Goal: Task Accomplishment & Management: Manage account settings

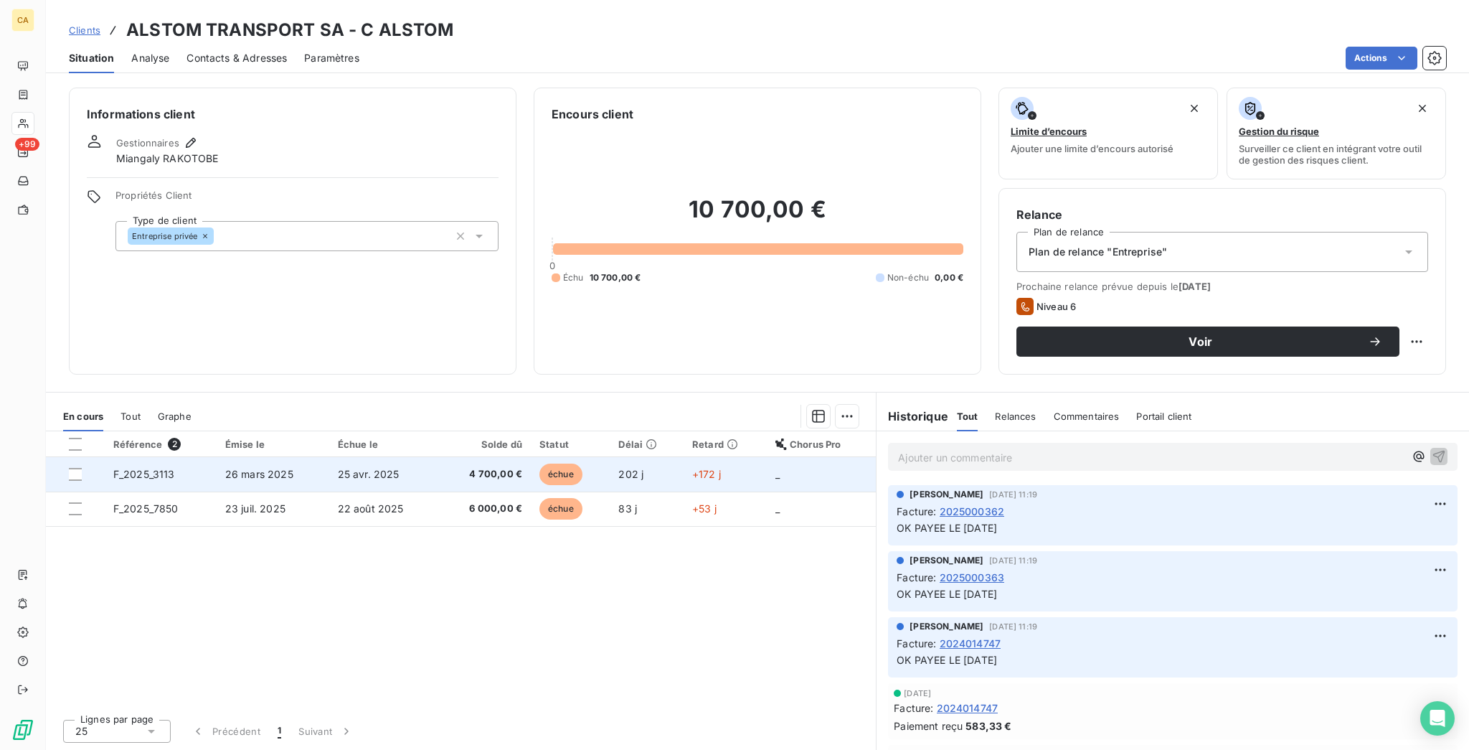
click at [395, 457] on td "25 avr. 2025" at bounding box center [384, 474] width 110 height 34
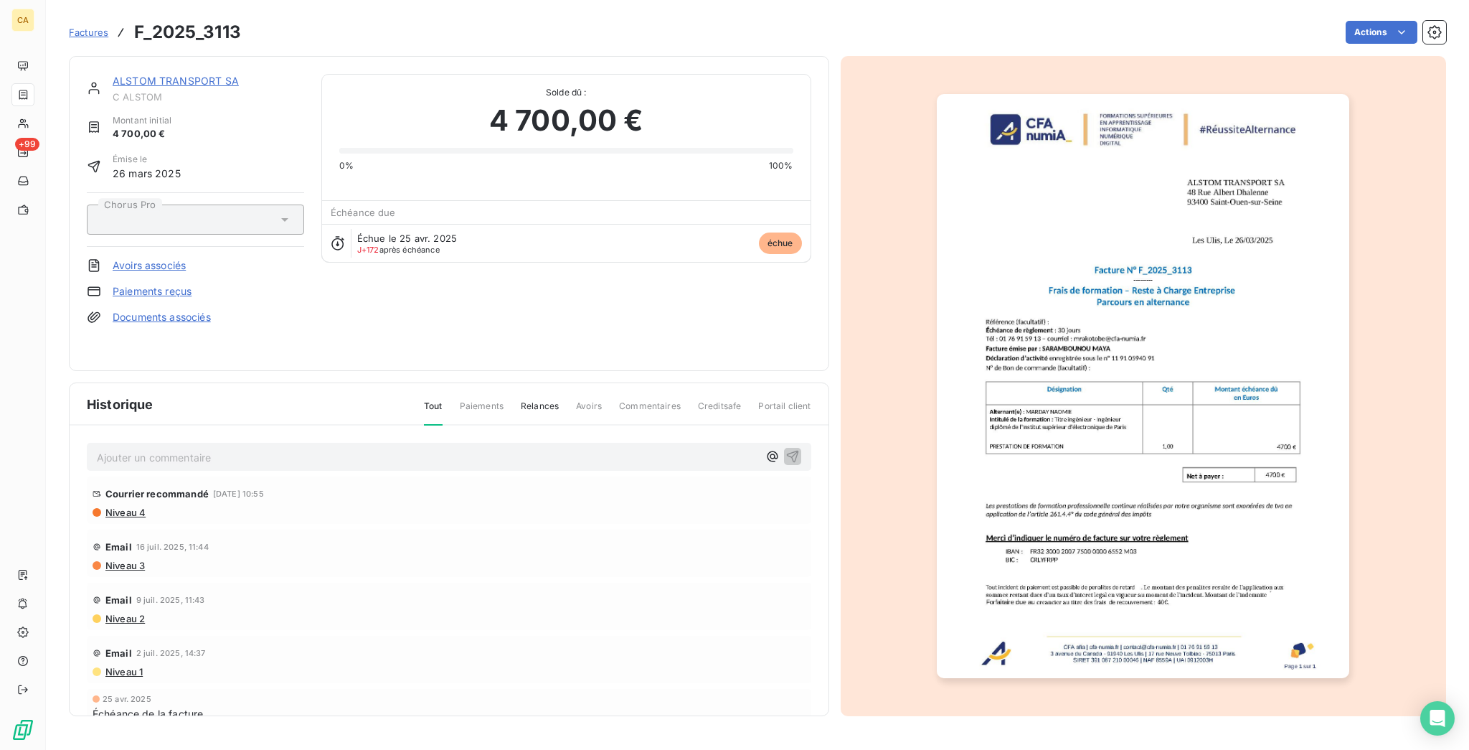
click at [1092, 380] on img "button" at bounding box center [1143, 386] width 412 height 584
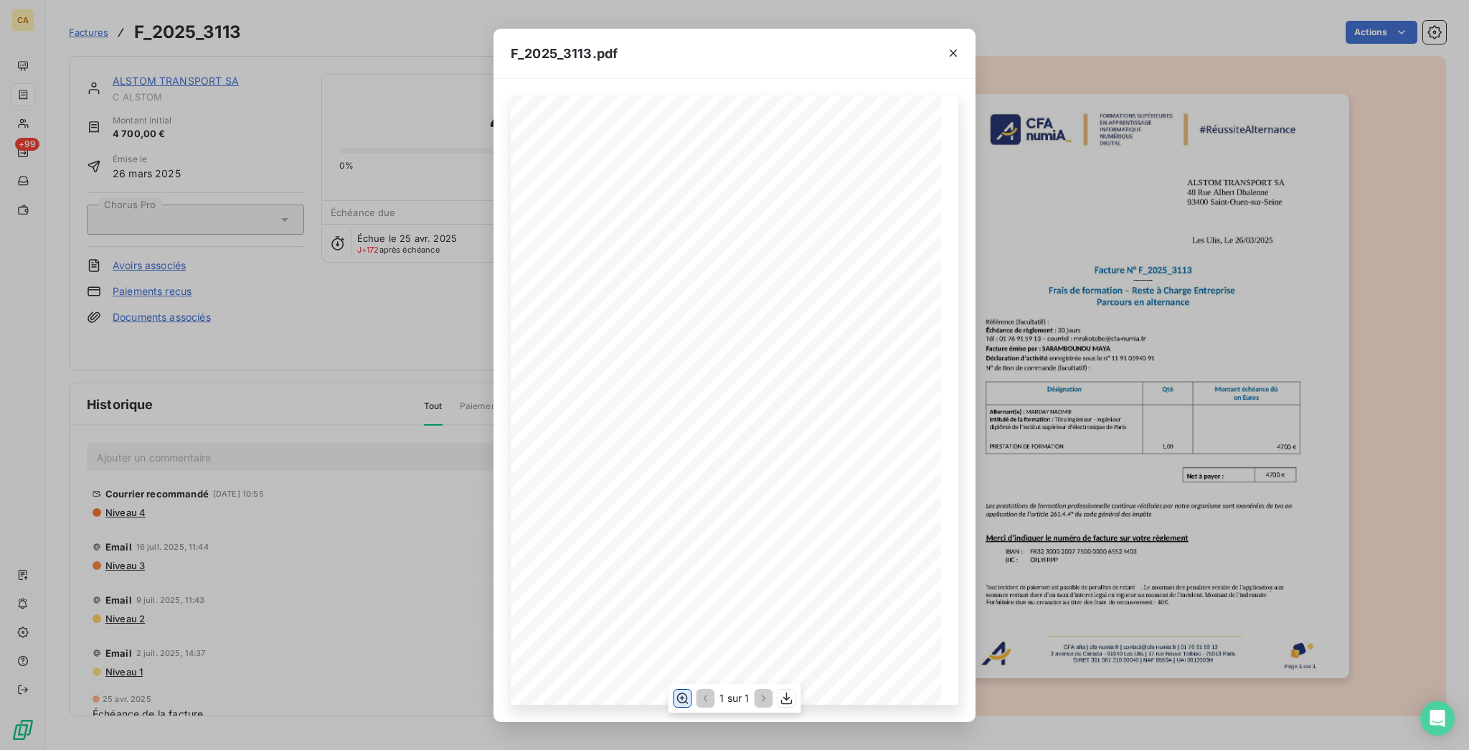
click at [689, 696] on icon "button" at bounding box center [682, 698] width 14 height 14
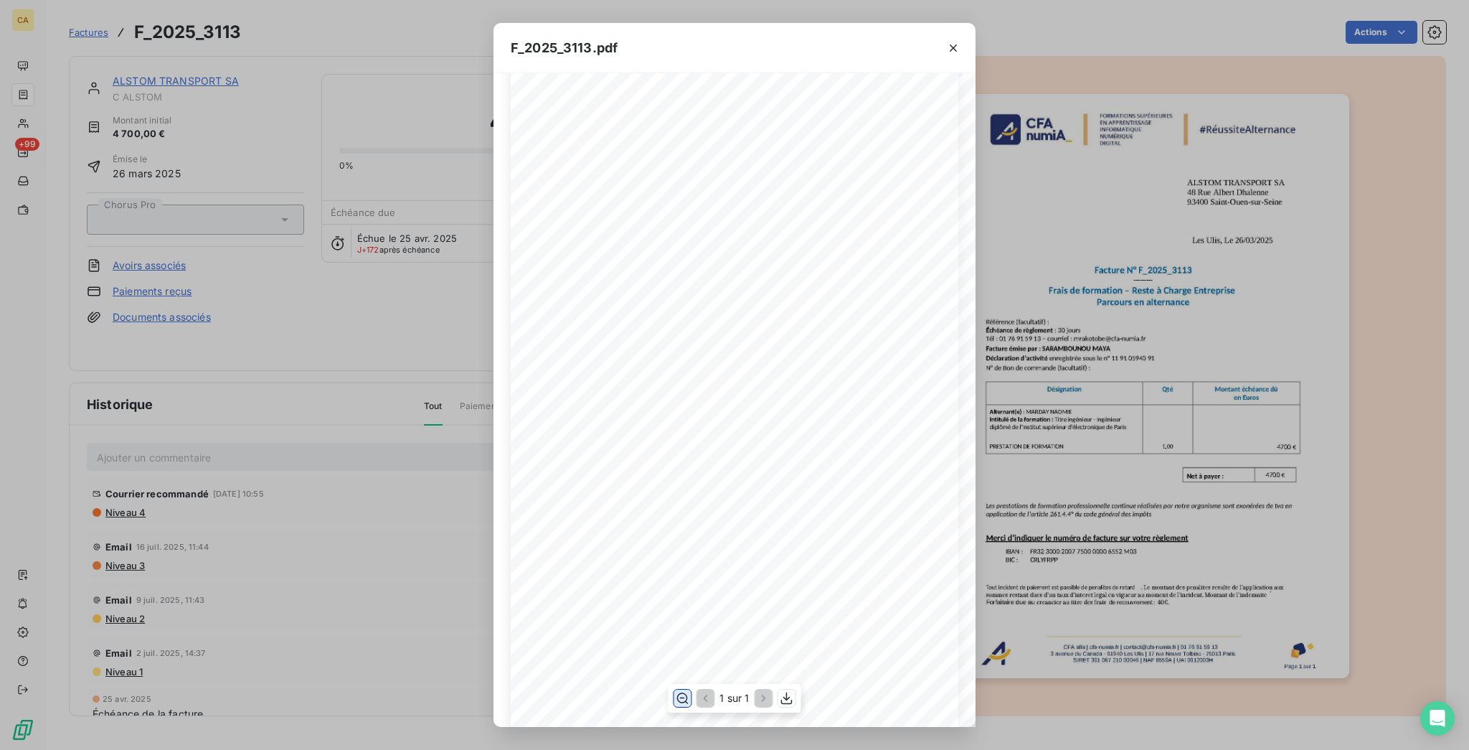
scroll to position [191, 0]
click at [278, 237] on div "F_2025_3113.pdf CFA afia | [DOMAIN_NAME] | [EMAIL_ADDRESS][DOMAIN_NAME] | 01 76…" at bounding box center [734, 375] width 1469 height 750
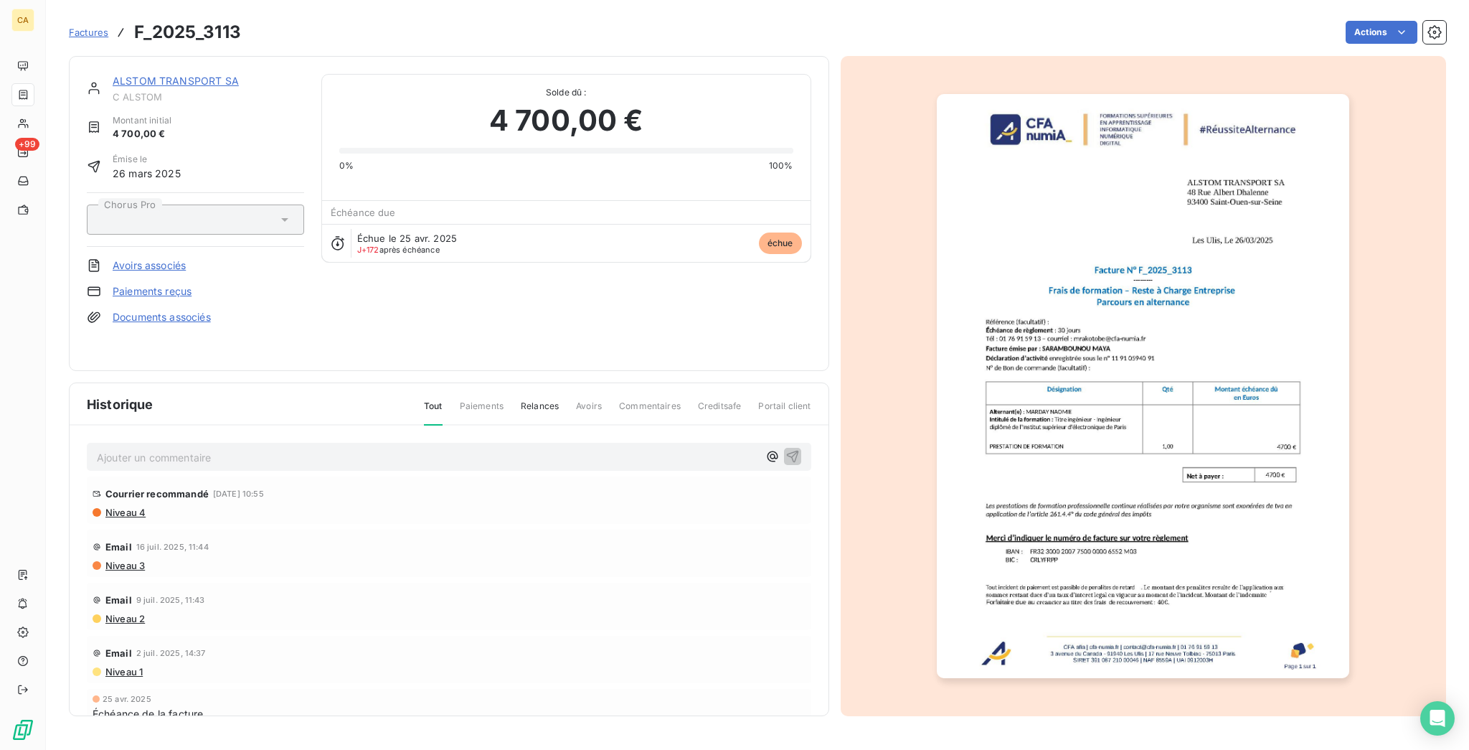
click at [157, 60] on div "ALSTOM TRANSPORT SA C ALSTOM Montant initial 4 700,00 € Émise le [DATE] Chorus …" at bounding box center [449, 213] width 760 height 315
click at [156, 75] on link "ALSTOM TRANSPORT SA" at bounding box center [176, 81] width 126 height 12
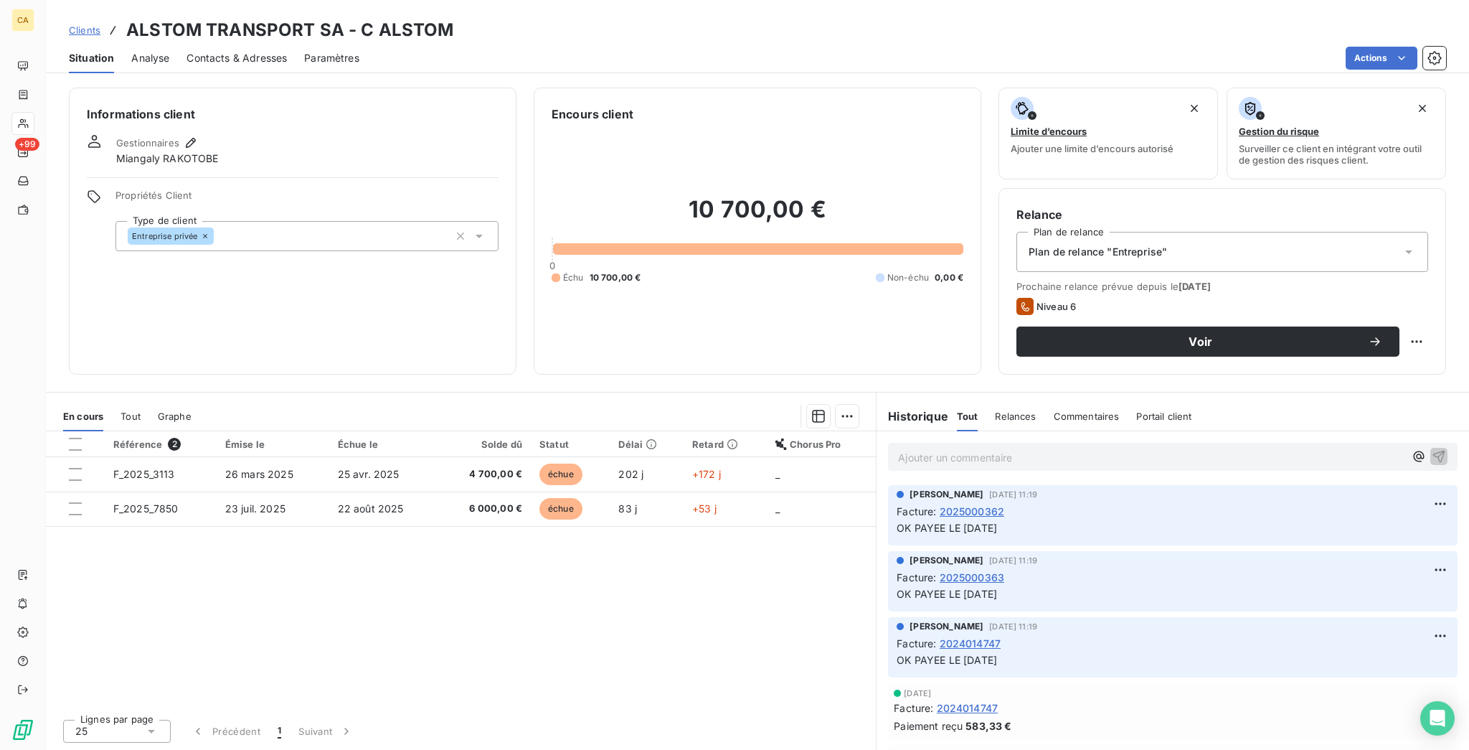
click at [214, 51] on span "Contacts & Adresses" at bounding box center [237, 58] width 100 height 14
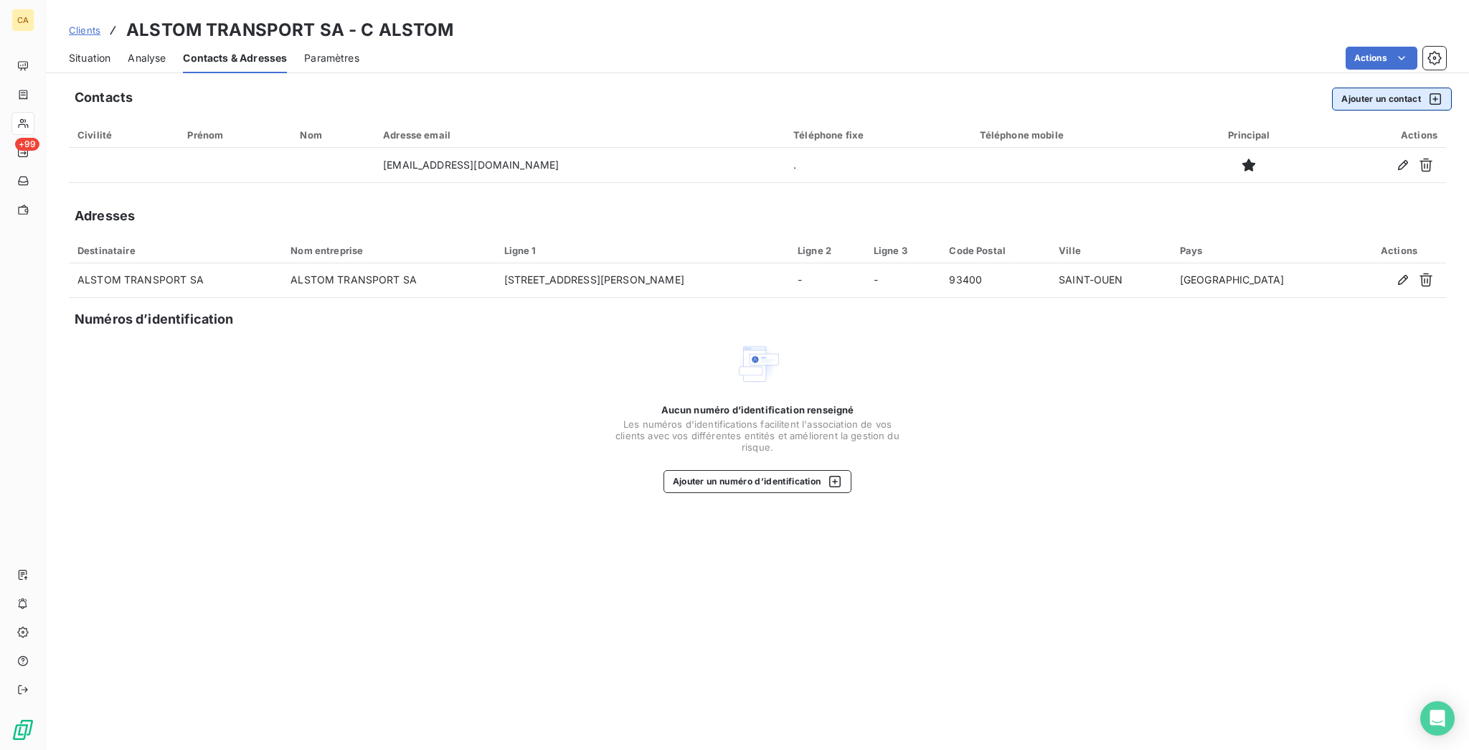
click at [1364, 88] on button "Ajouter un contact" at bounding box center [1392, 99] width 120 height 23
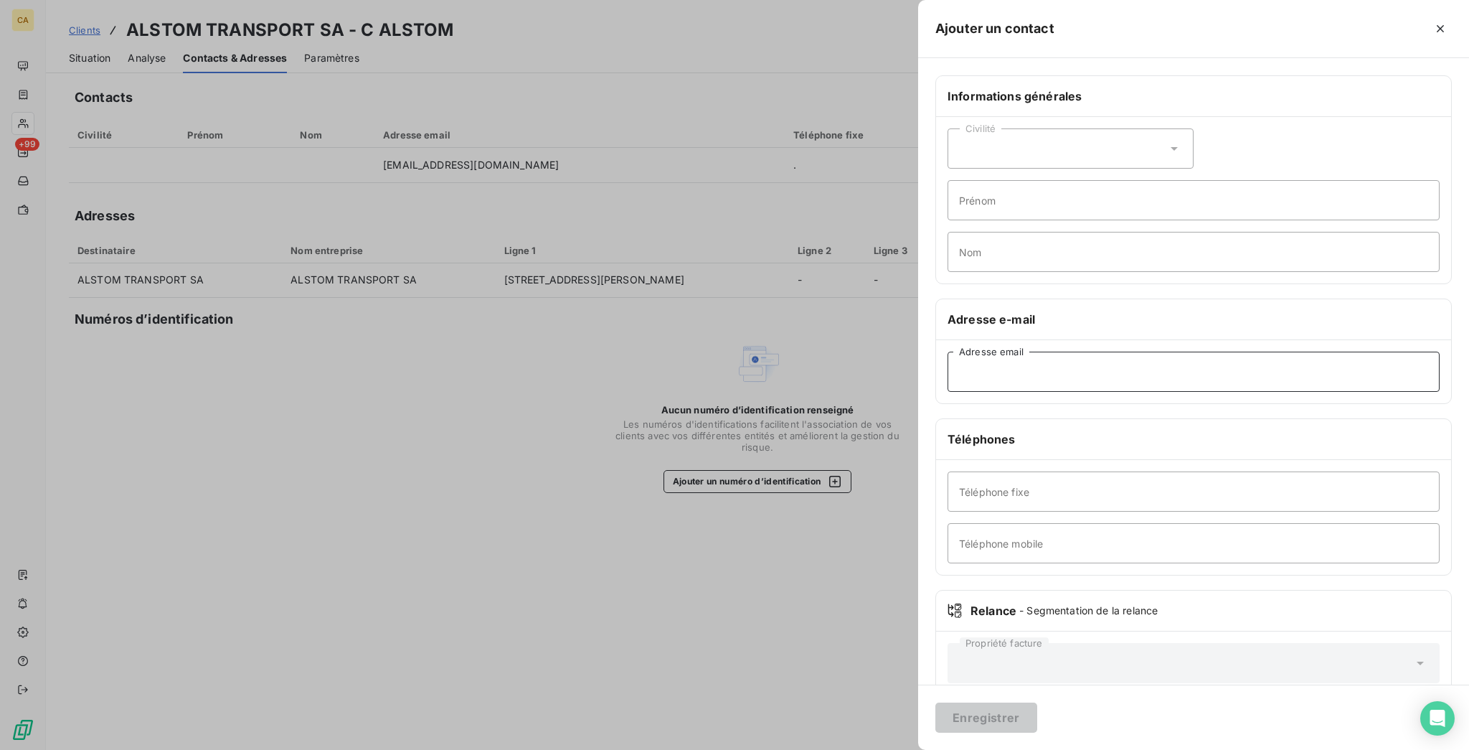
click at [1169, 352] on input "Adresse email" at bounding box center [1194, 372] width 492 height 40
paste input "[EMAIL_ADDRESS][DOMAIN_NAME]"
type input "[EMAIL_ADDRESS][DOMAIN_NAME]"
click at [1131, 150] on div "Civilité Prénom Nom" at bounding box center [1193, 200] width 515 height 166
click at [1135, 139] on div "Civilité" at bounding box center [1071, 148] width 246 height 40
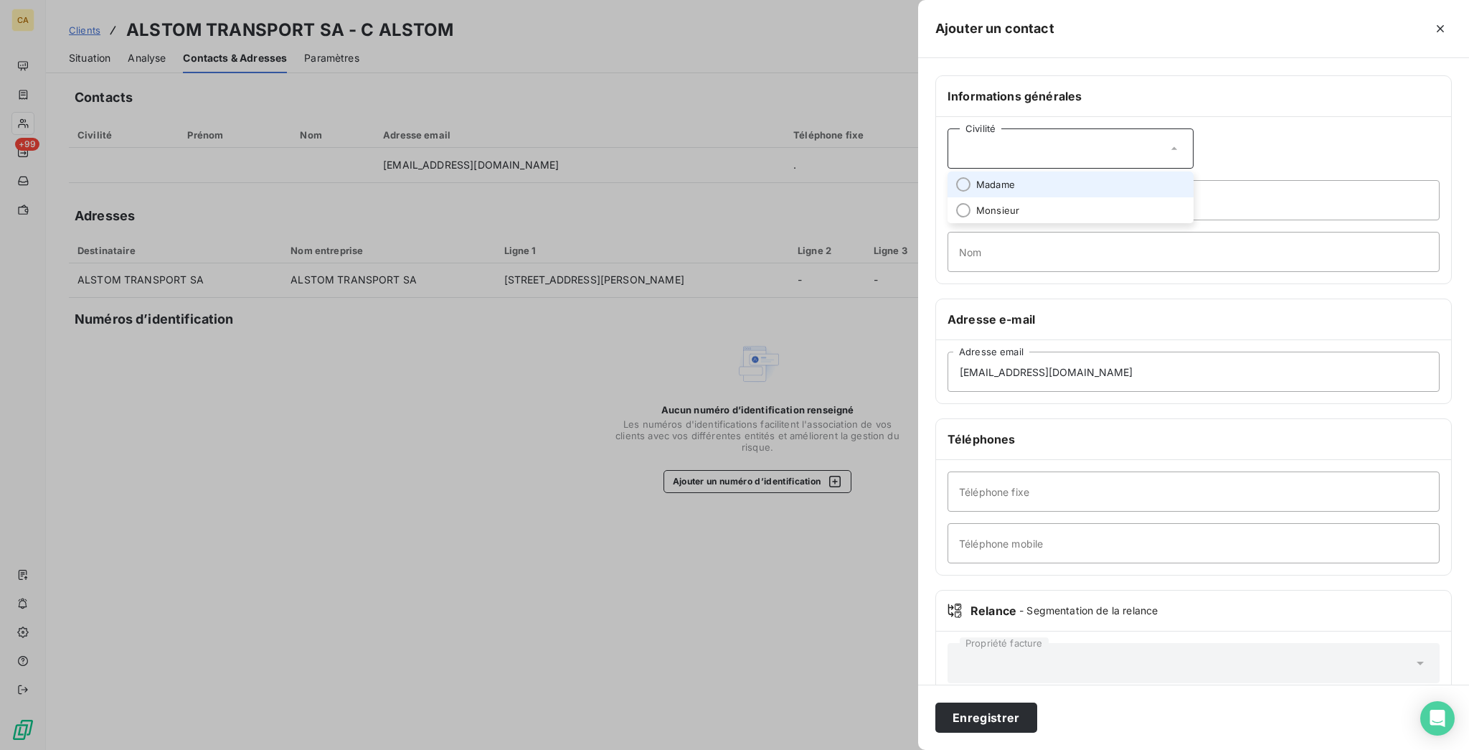
click at [1015, 178] on span "Madame" at bounding box center [995, 185] width 39 height 14
click at [1131, 180] on input "Prénom" at bounding box center [1194, 200] width 492 height 40
type input "FLEUR-LISE"
type input "ONANA"
click at [935, 702] on button "Enregistrer" at bounding box center [986, 717] width 102 height 30
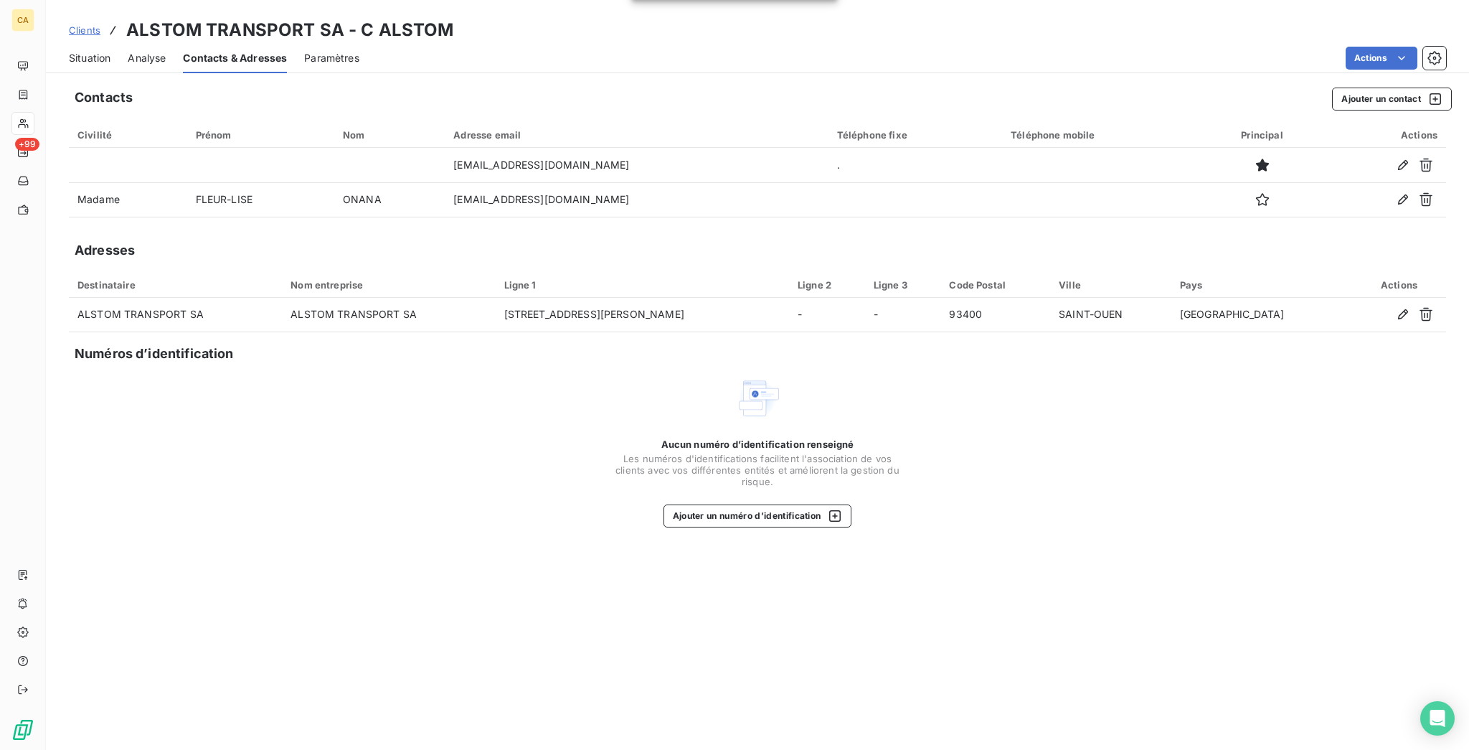
click at [81, 51] on span "Situation" at bounding box center [90, 58] width 42 height 14
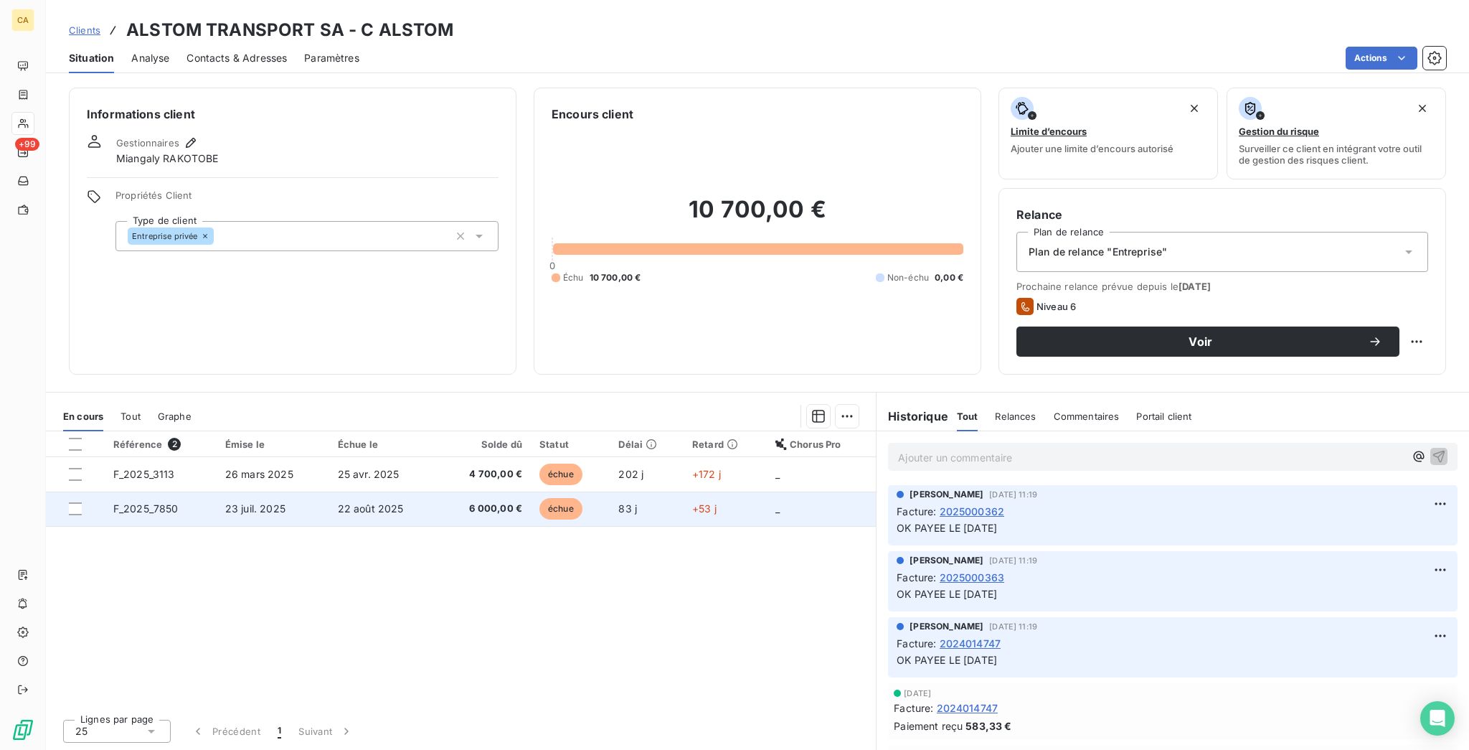
click at [247, 502] on span "23 juil. 2025" at bounding box center [255, 508] width 60 height 12
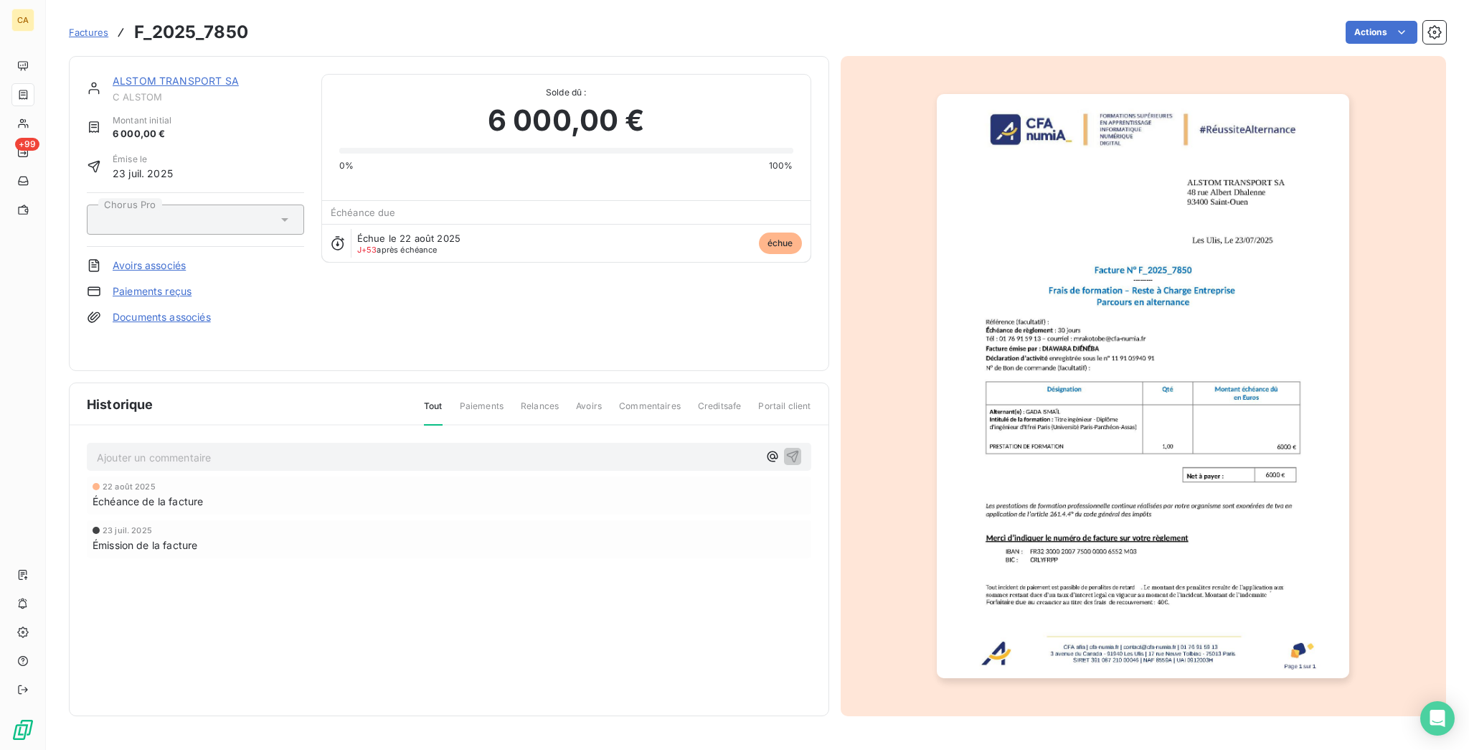
click at [1201, 385] on img "button" at bounding box center [1143, 386] width 412 height 584
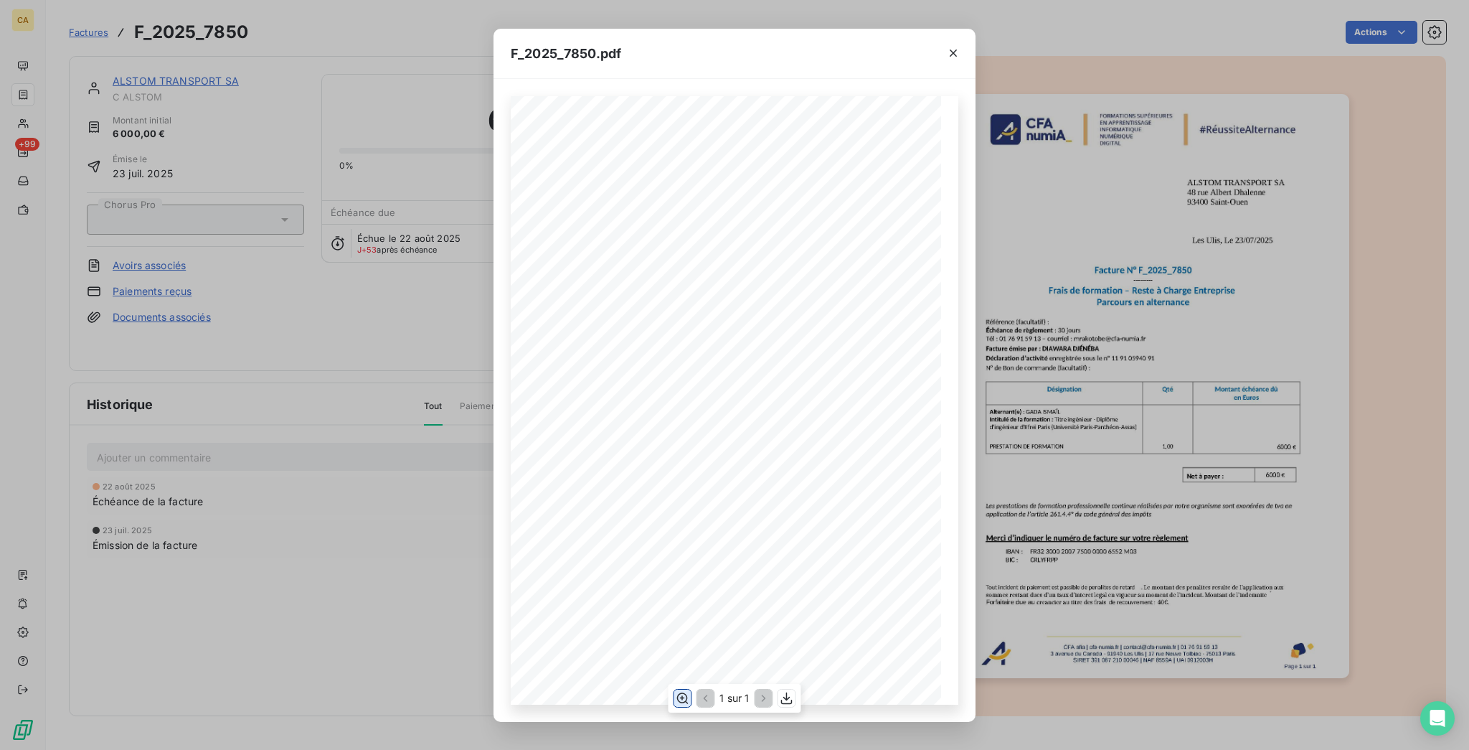
click at [687, 694] on icon "button" at bounding box center [682, 698] width 14 height 14
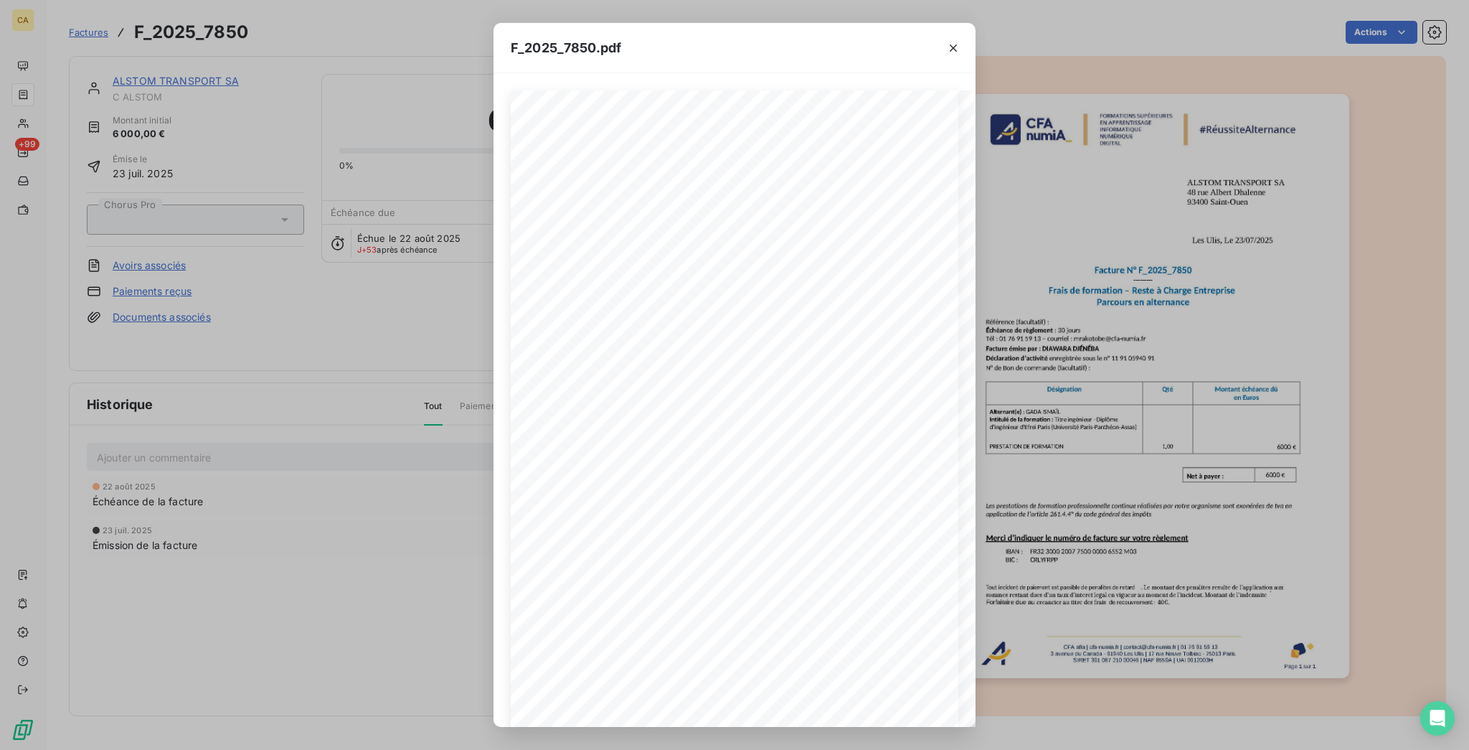
click at [473, 136] on div "F_2025_7850.pdf CFA afia | [DOMAIN_NAME] | [EMAIL_ADDRESS][DOMAIN_NAME] | 01 76…" at bounding box center [734, 375] width 1469 height 750
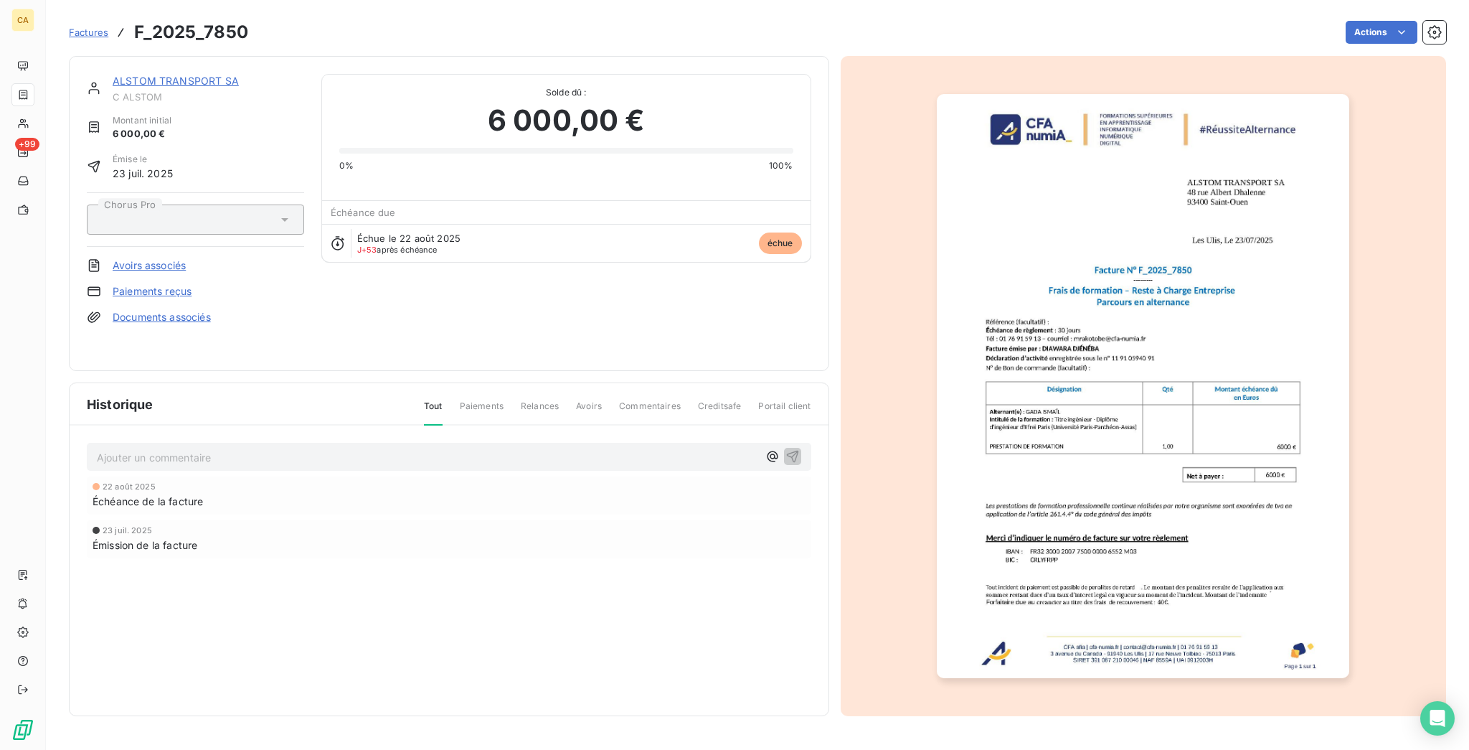
click at [166, 75] on link "ALSTOM TRANSPORT SA" at bounding box center [176, 81] width 126 height 12
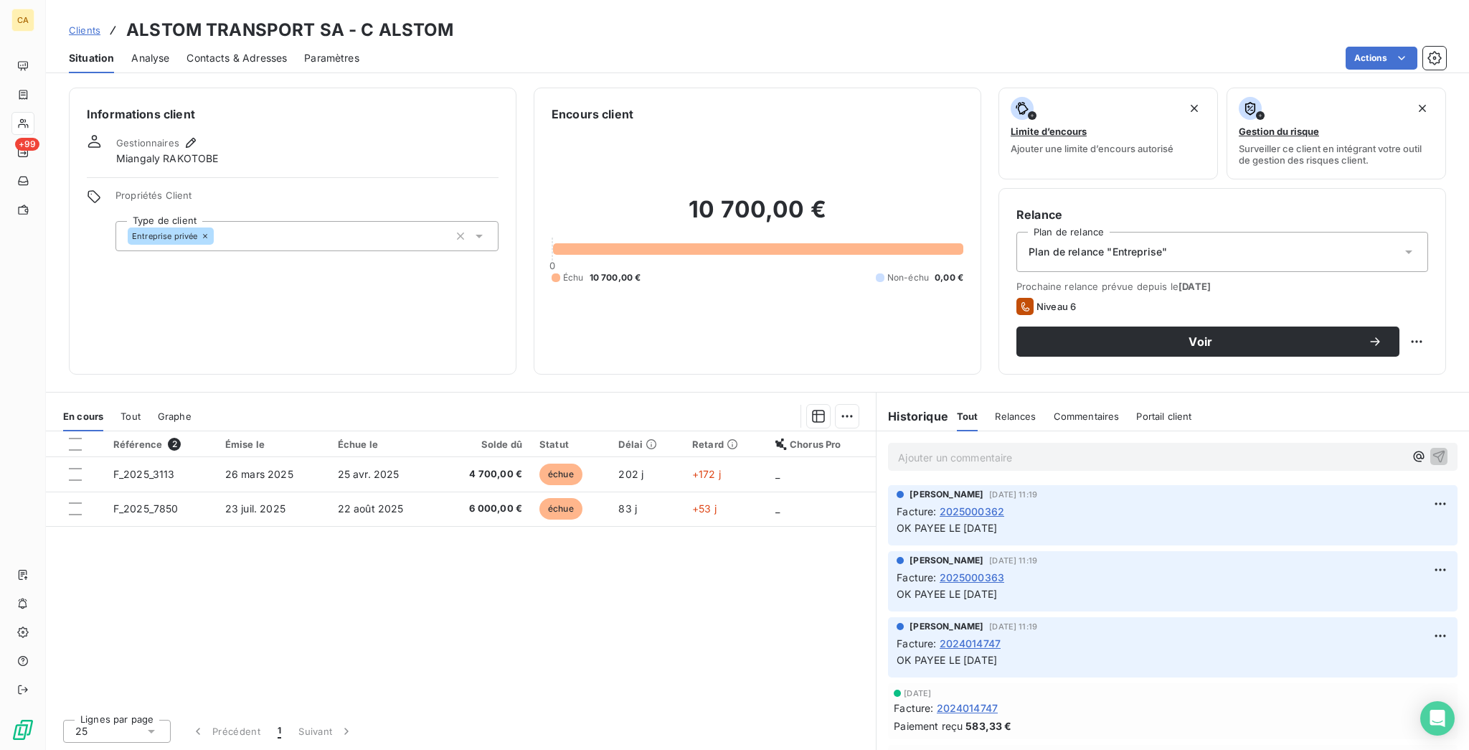
click at [235, 55] on div "Contacts & Adresses" at bounding box center [237, 58] width 100 height 30
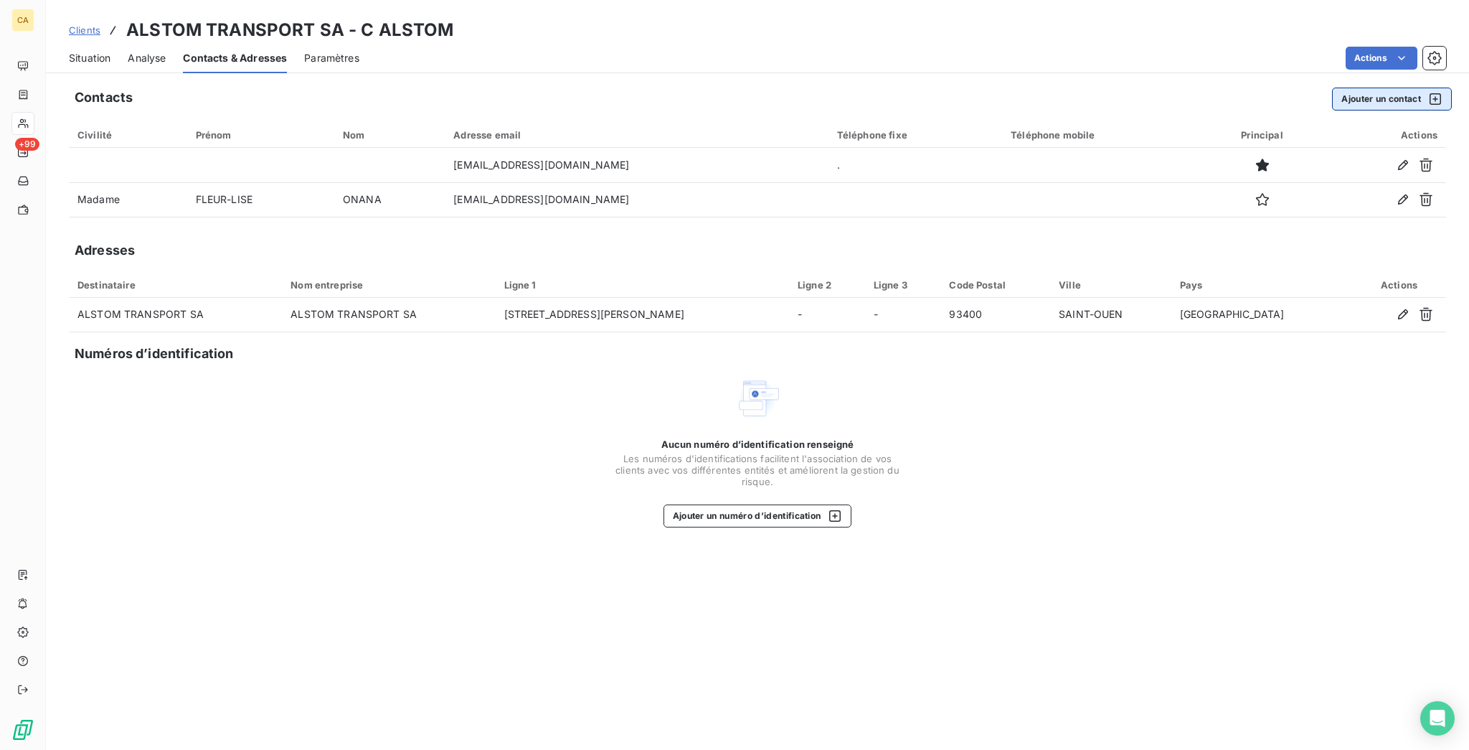
click at [1407, 88] on button "Ajouter un contact" at bounding box center [1392, 99] width 120 height 23
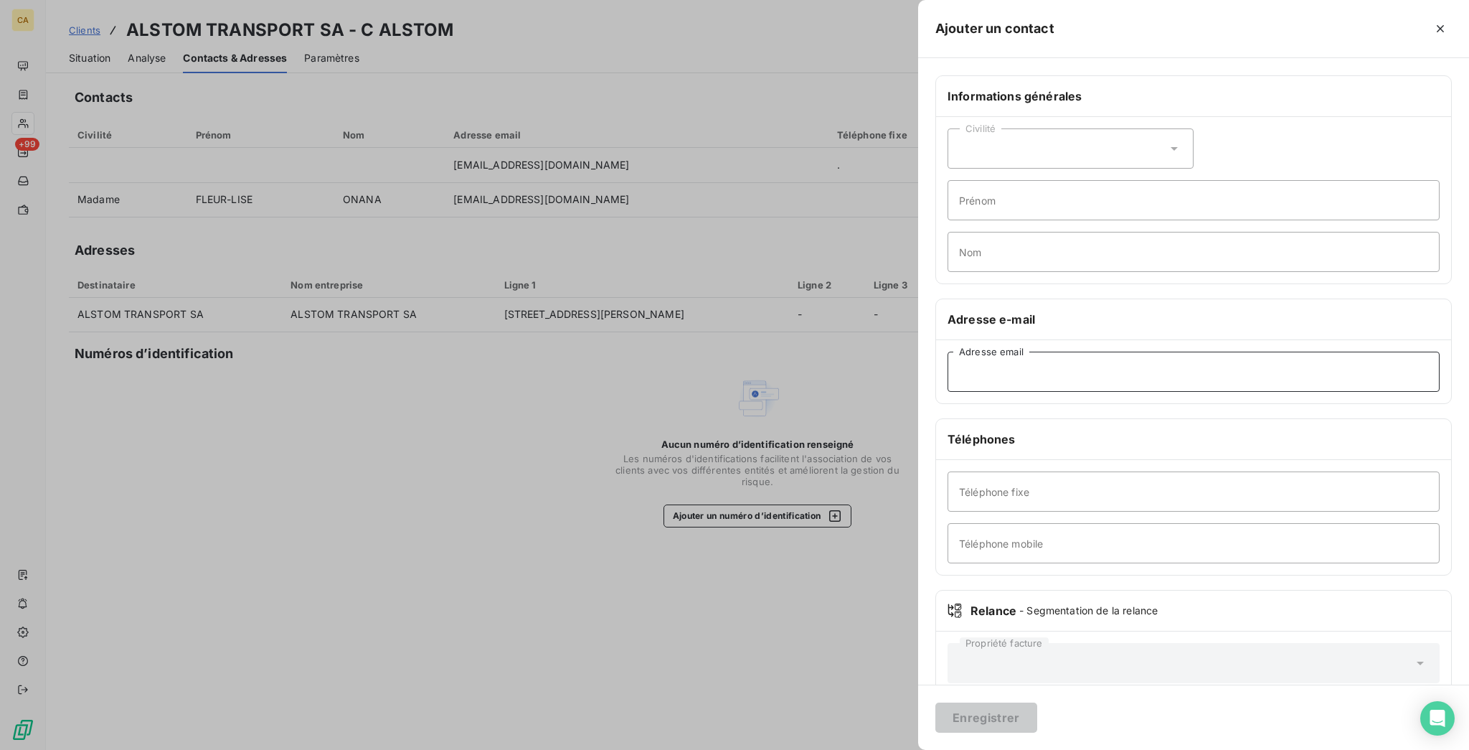
click at [1199, 352] on input "Adresse email" at bounding box center [1194, 372] width 492 height 40
paste input "[EMAIL_ADDRESS][DOMAIN_NAME]"
type input "[EMAIL_ADDRESS][DOMAIN_NAME]"
click at [1121, 180] on input "Prénom" at bounding box center [1194, 200] width 492 height 40
type input "YOUSRA"
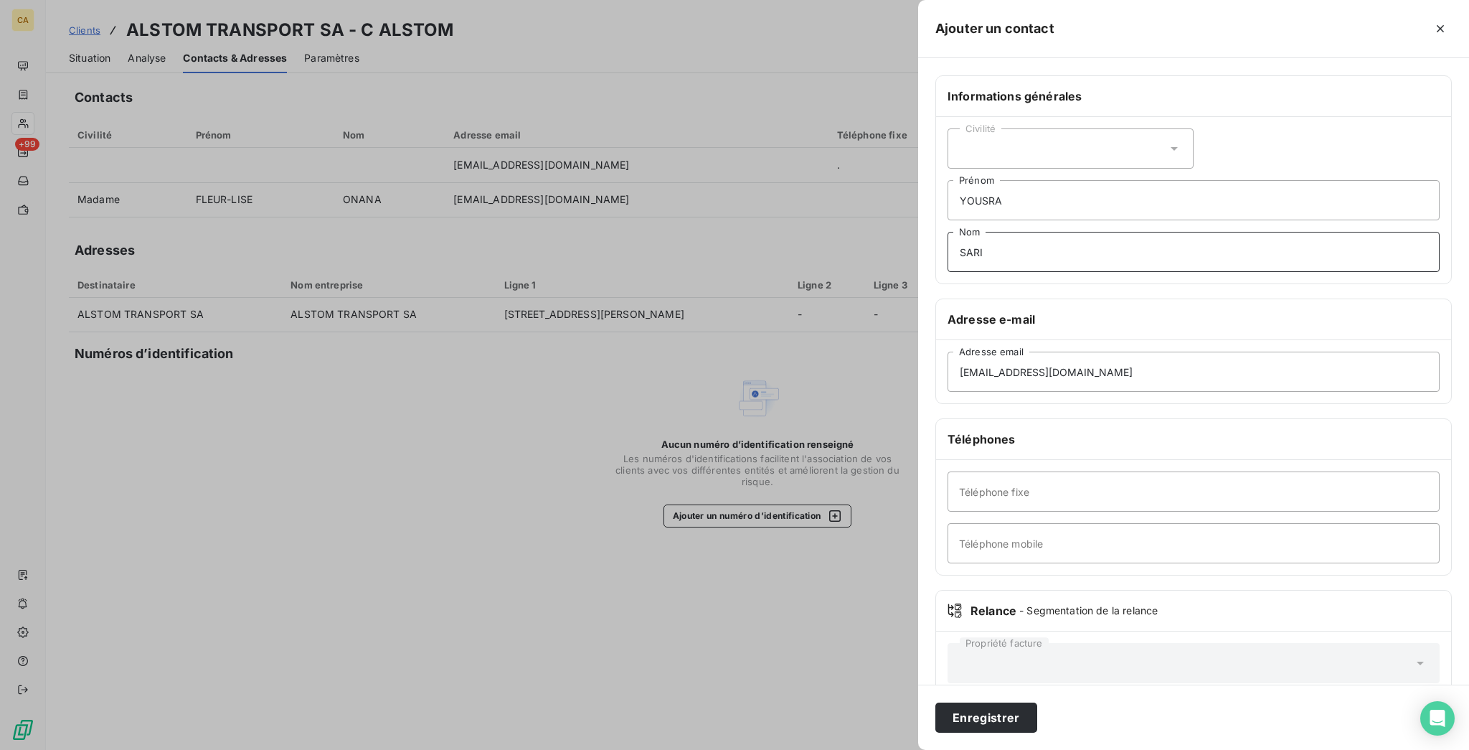
type input "SARI"
click at [935, 702] on button "Enregistrer" at bounding box center [986, 717] width 102 height 30
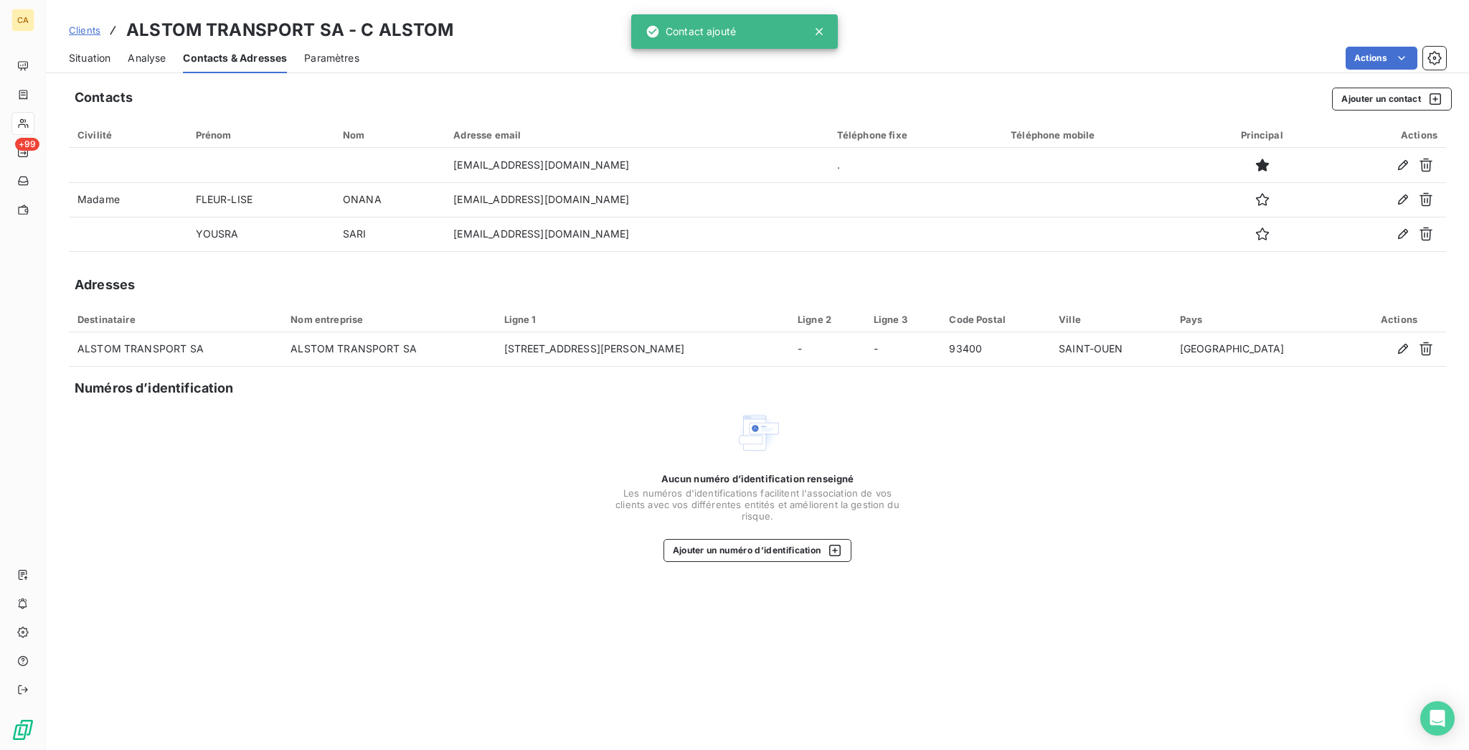
click at [1382, 62] on div "Situation Analyse Contacts & Adresses Paramètres Actions" at bounding box center [757, 58] width 1423 height 30
click at [1369, 94] on button "Ajouter un contact" at bounding box center [1392, 99] width 120 height 23
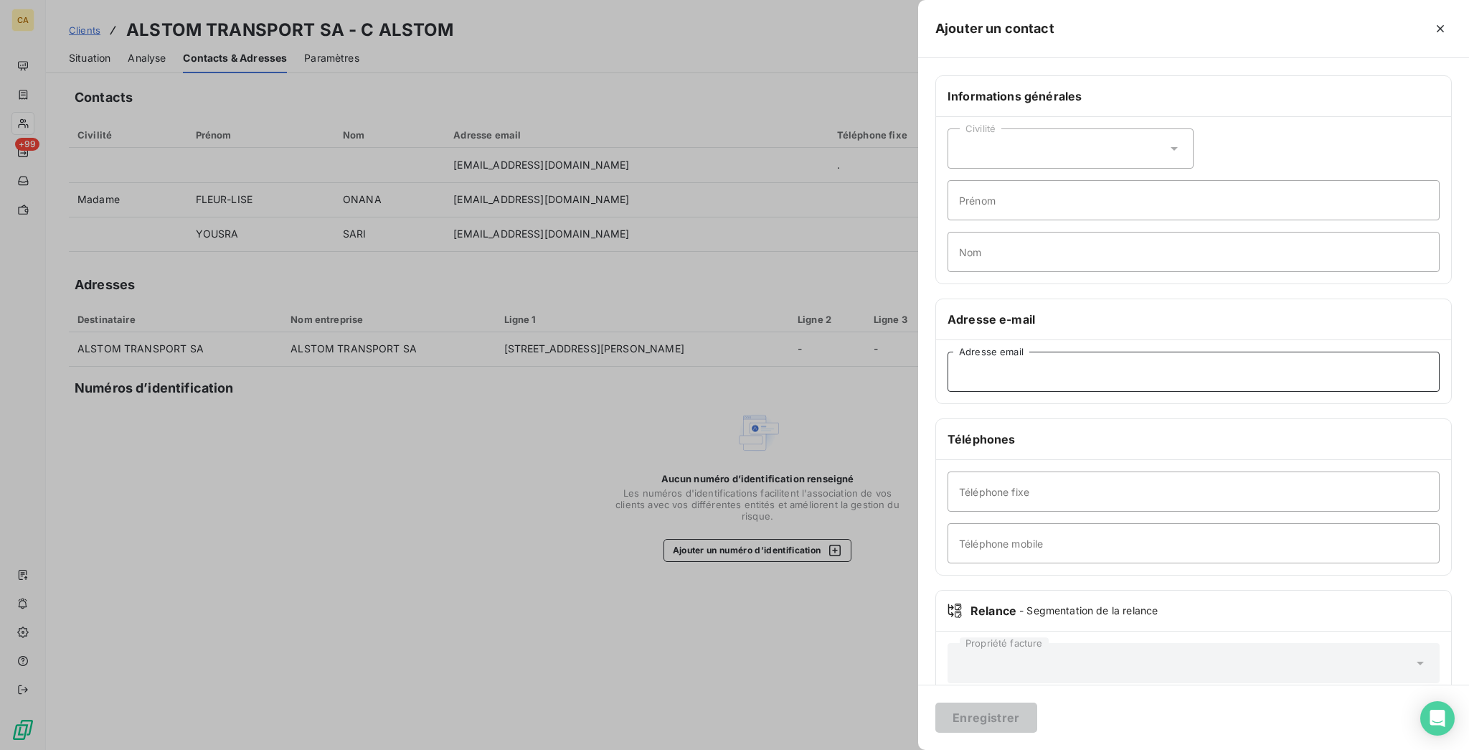
click at [1211, 352] on input "Adresse email" at bounding box center [1194, 372] width 492 height 40
paste input "[PERSON_NAME][EMAIL_ADDRESS][DOMAIN_NAME]"
type input "[PERSON_NAME][EMAIL_ADDRESS][DOMAIN_NAME]"
click at [1164, 117] on div "Civilité Prénom Nom" at bounding box center [1193, 200] width 515 height 166
click at [1166, 128] on div "Civilité" at bounding box center [1071, 148] width 246 height 40
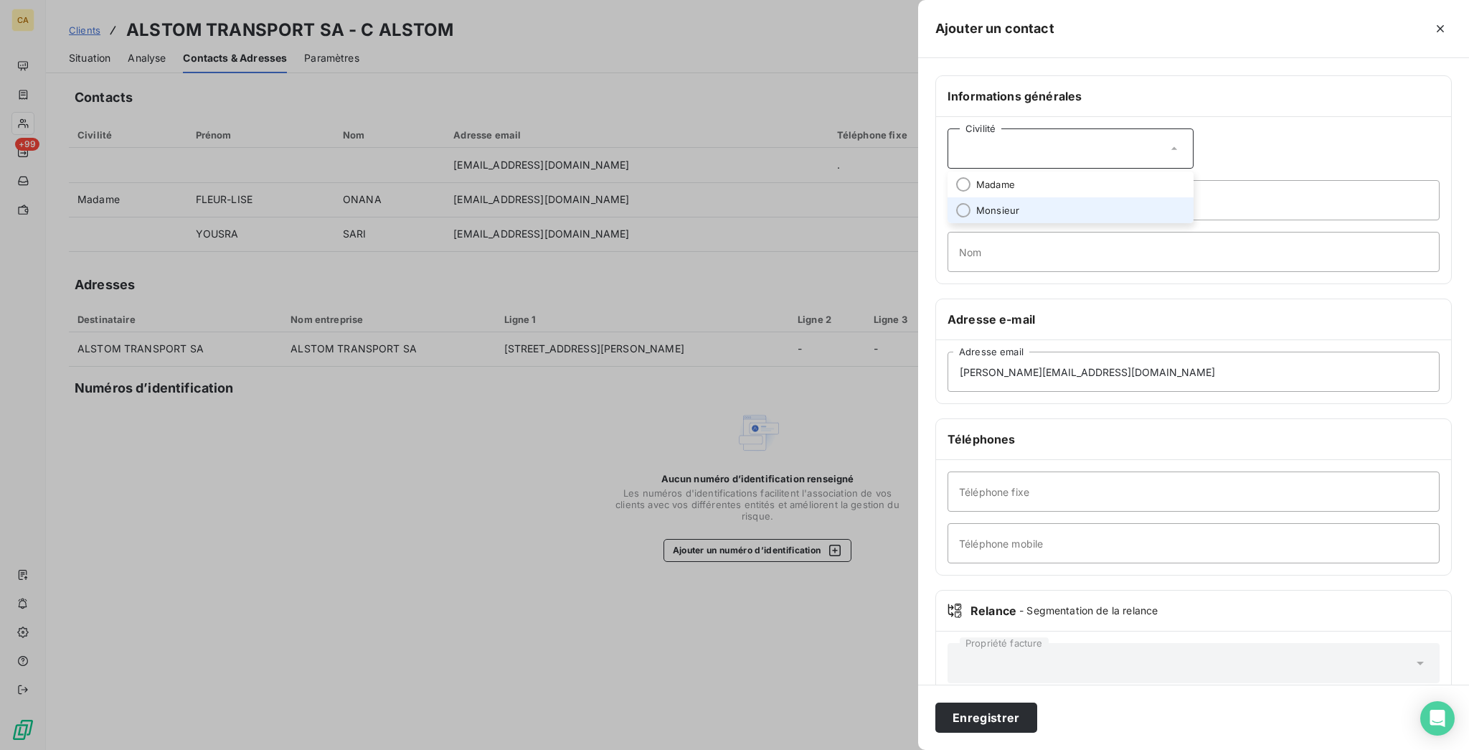
click at [1150, 197] on li "Monsieur" at bounding box center [1071, 210] width 246 height 26
click at [1148, 180] on input "Prénom" at bounding box center [1194, 200] width 492 height 40
type input "[PERSON_NAME]"
type input "SEMSOUM"
click at [935, 702] on button "Enregistrer" at bounding box center [986, 717] width 102 height 30
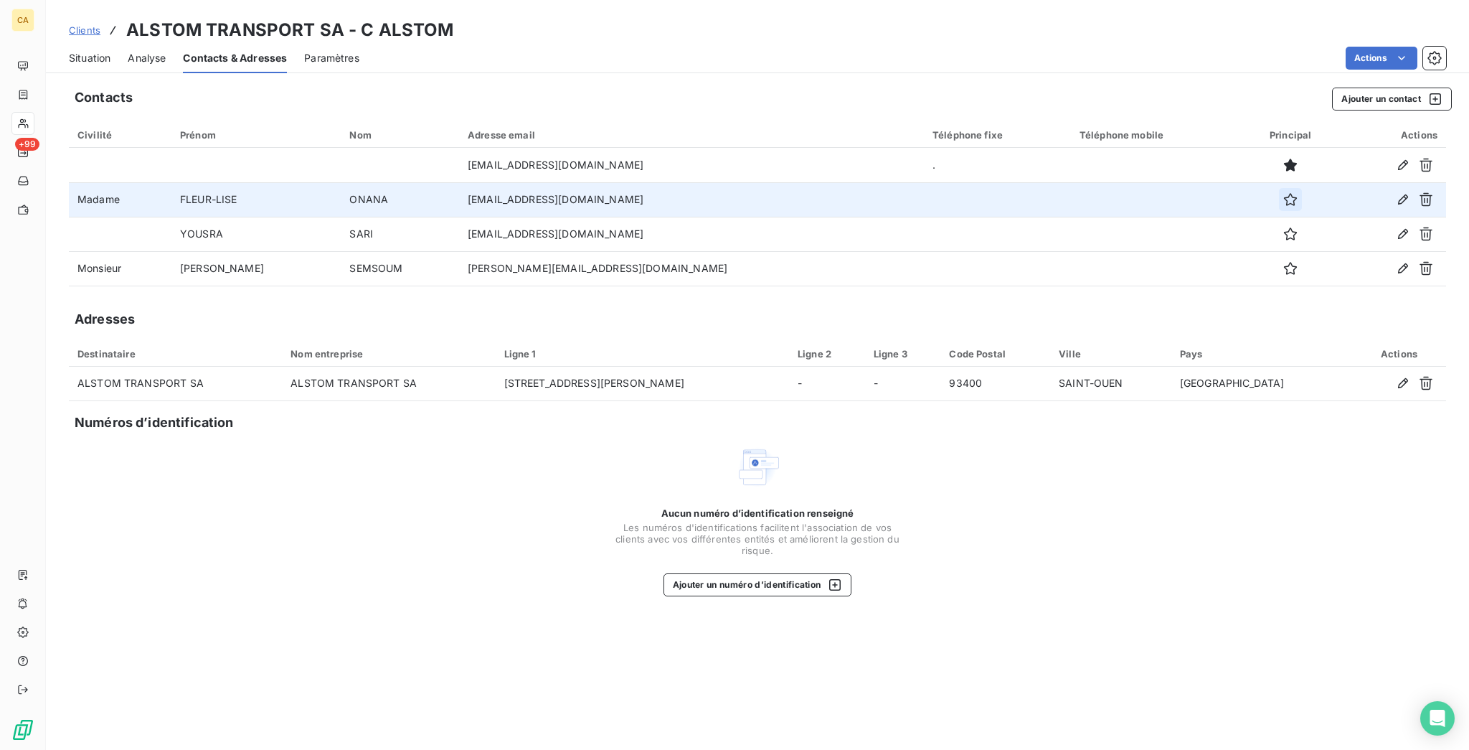
click at [1288, 192] on icon "button" at bounding box center [1290, 199] width 14 height 14
click at [85, 51] on span "Situation" at bounding box center [90, 58] width 42 height 14
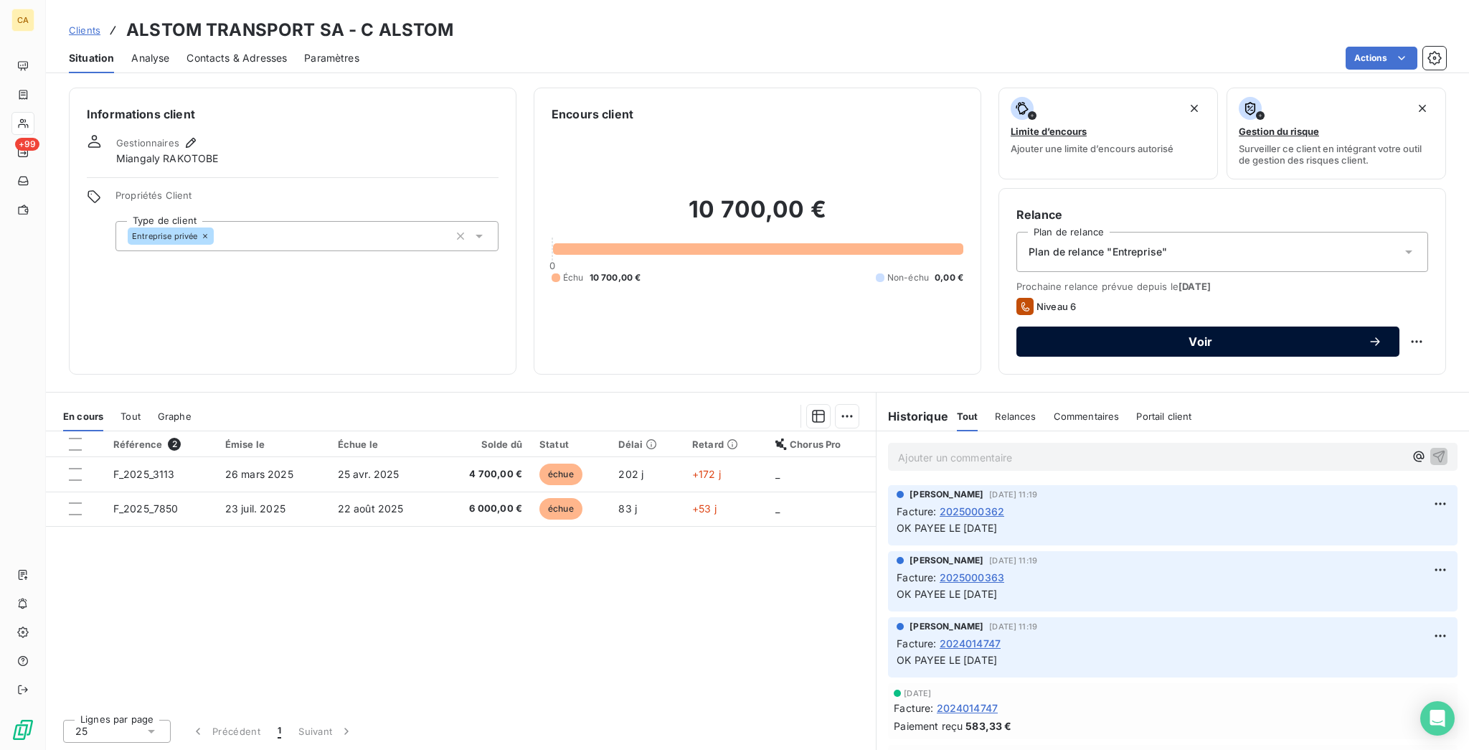
click at [1190, 336] on span "Voir" at bounding box center [1201, 341] width 334 height 11
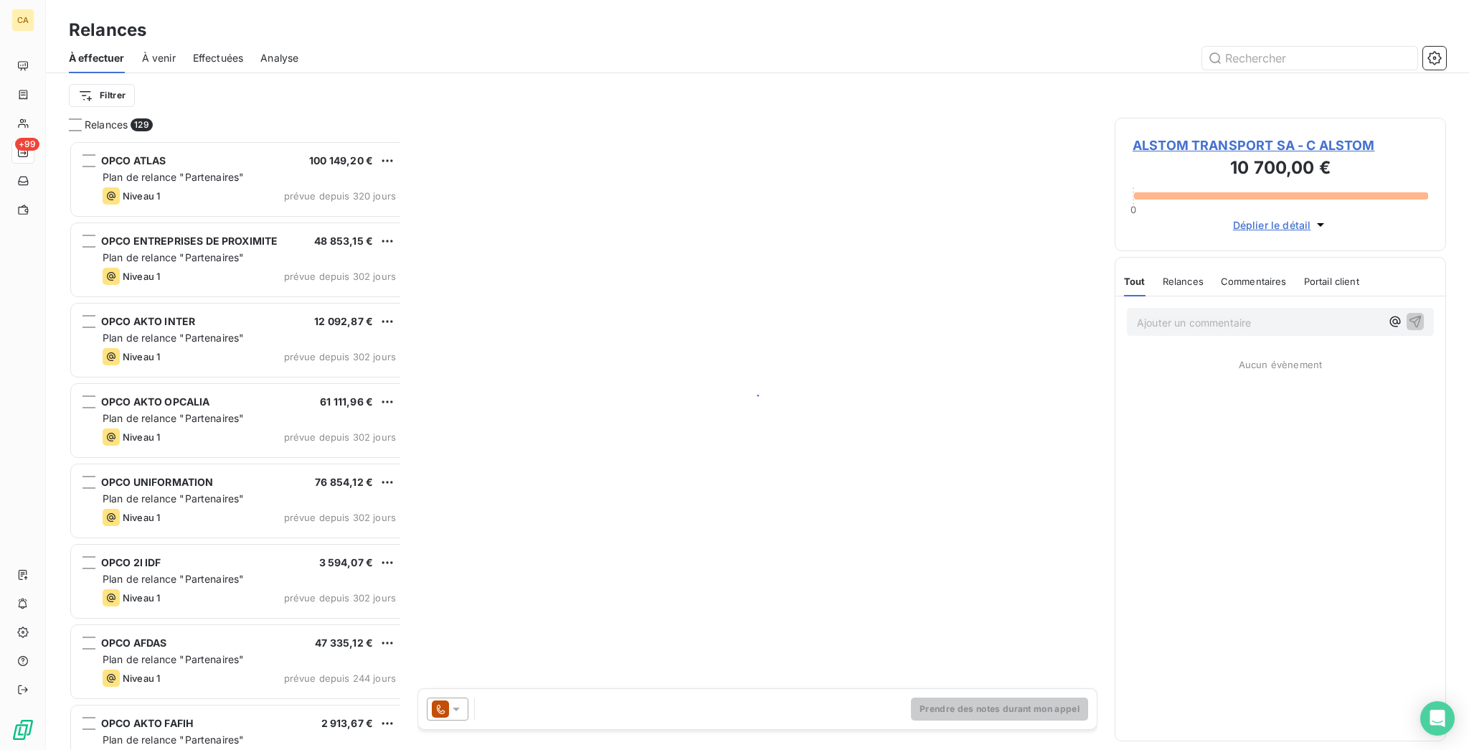
scroll to position [613, 326]
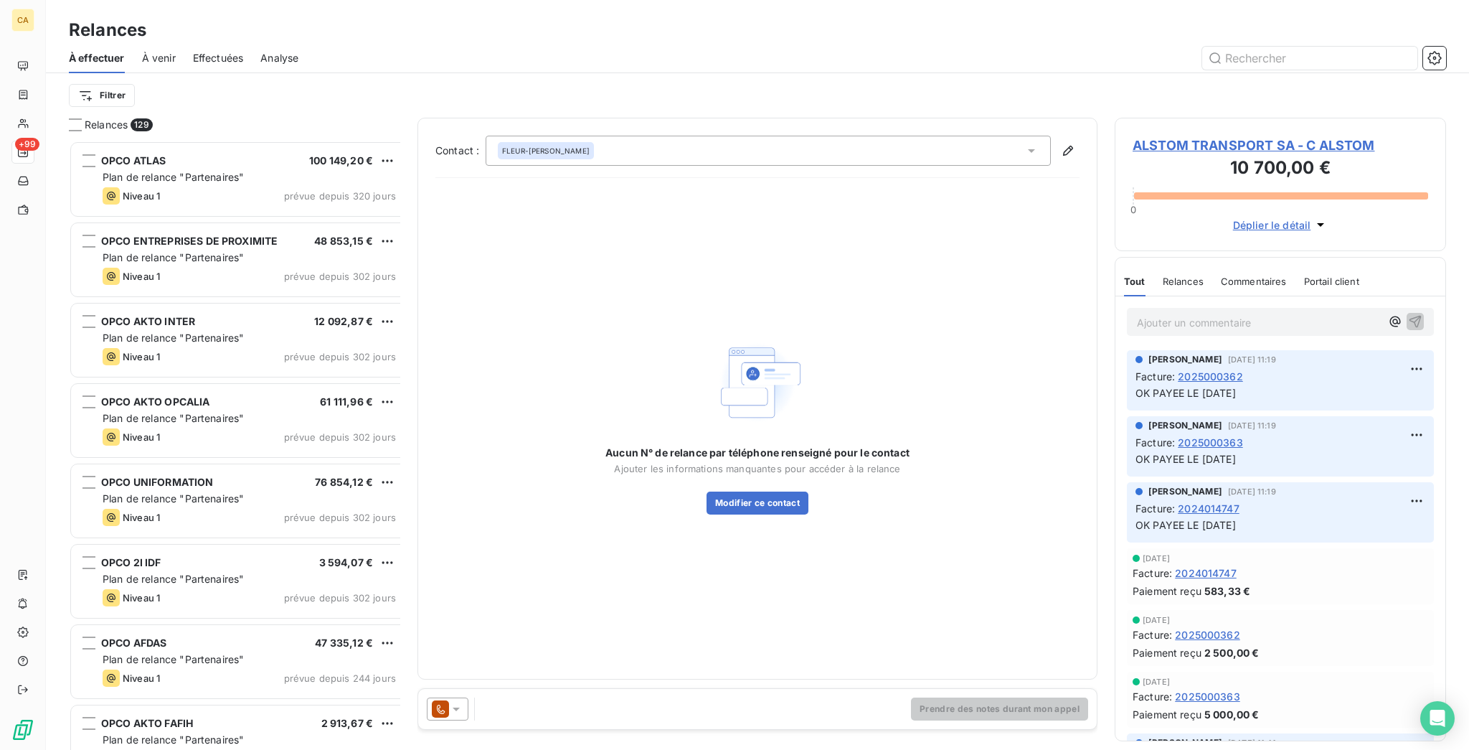
click at [439, 707] on div at bounding box center [448, 708] width 42 height 23
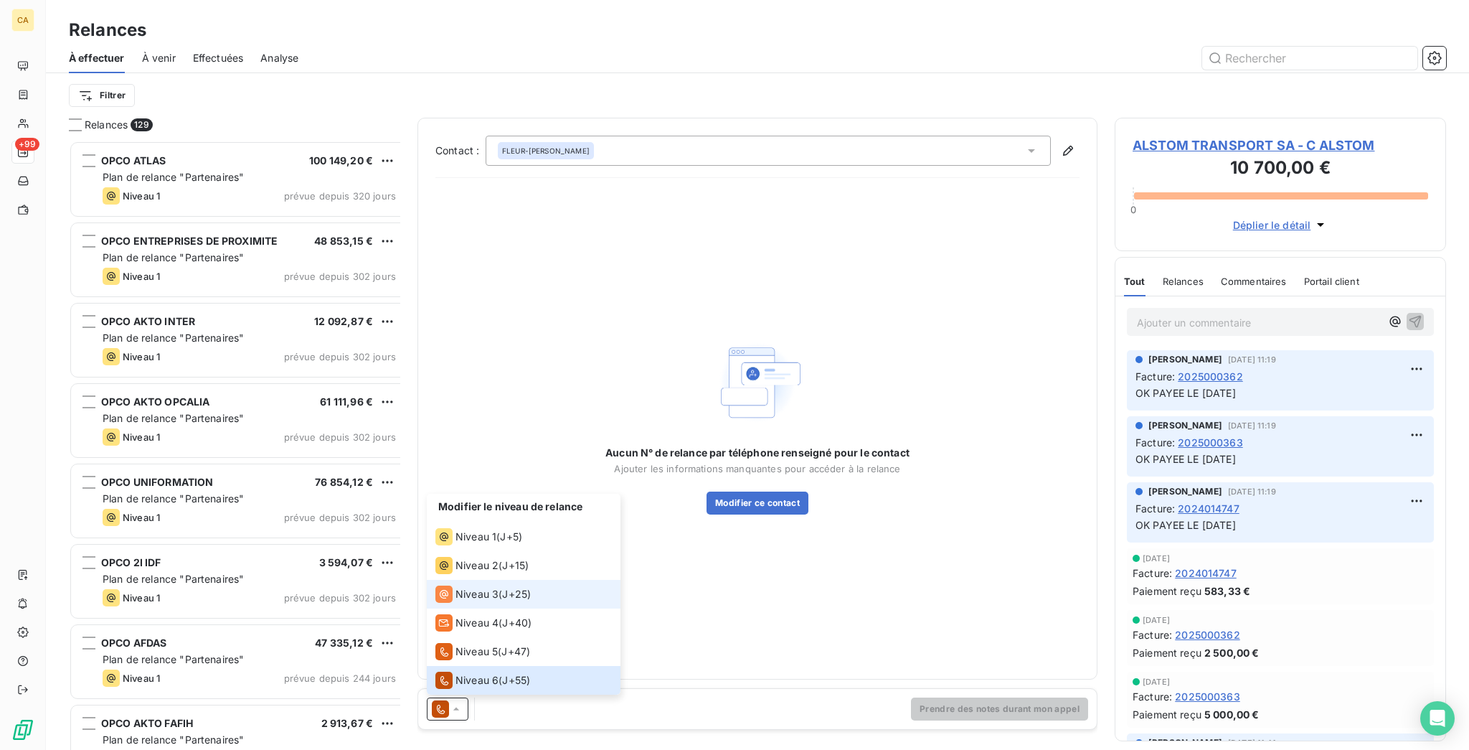
click at [454, 600] on div "Niveau 3" at bounding box center [466, 593] width 63 height 17
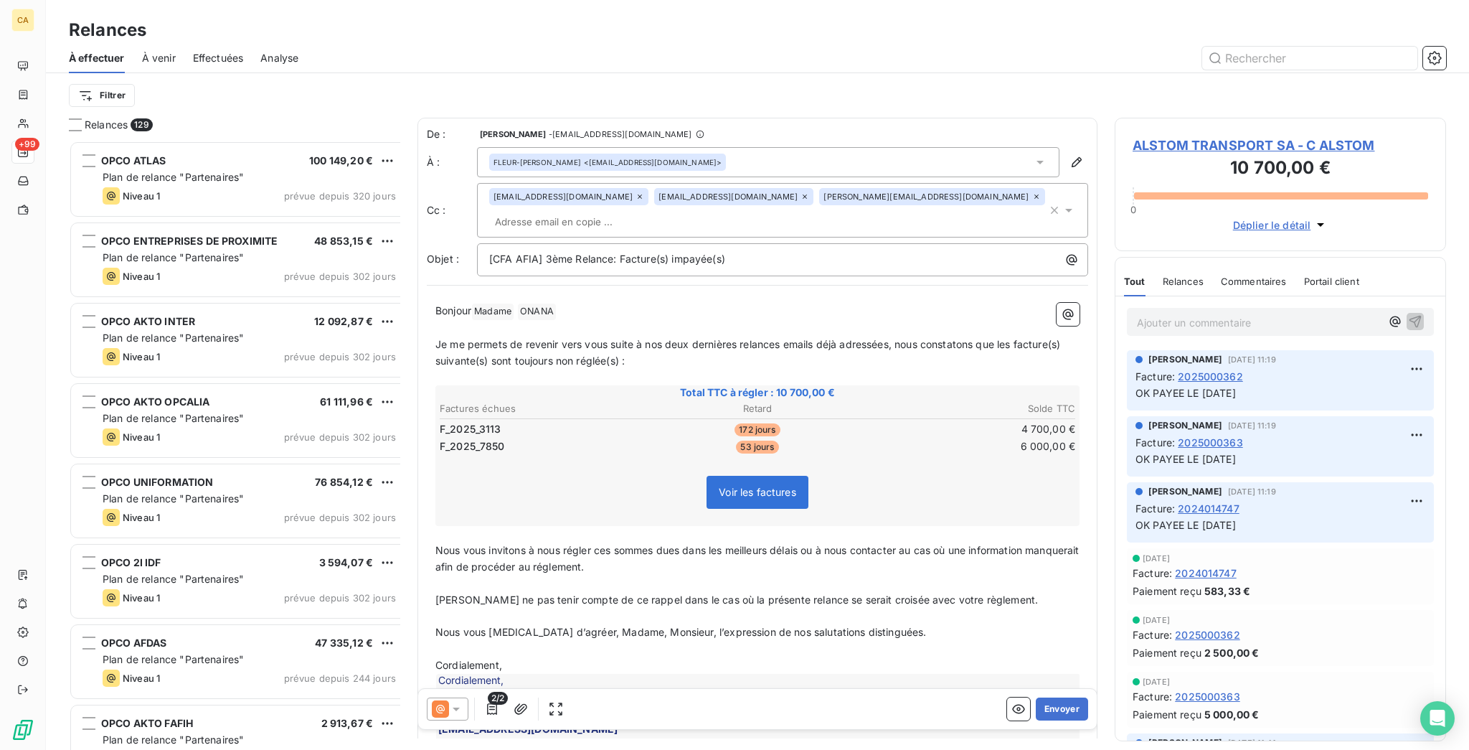
click at [642, 194] on icon at bounding box center [640, 196] width 4 height 4
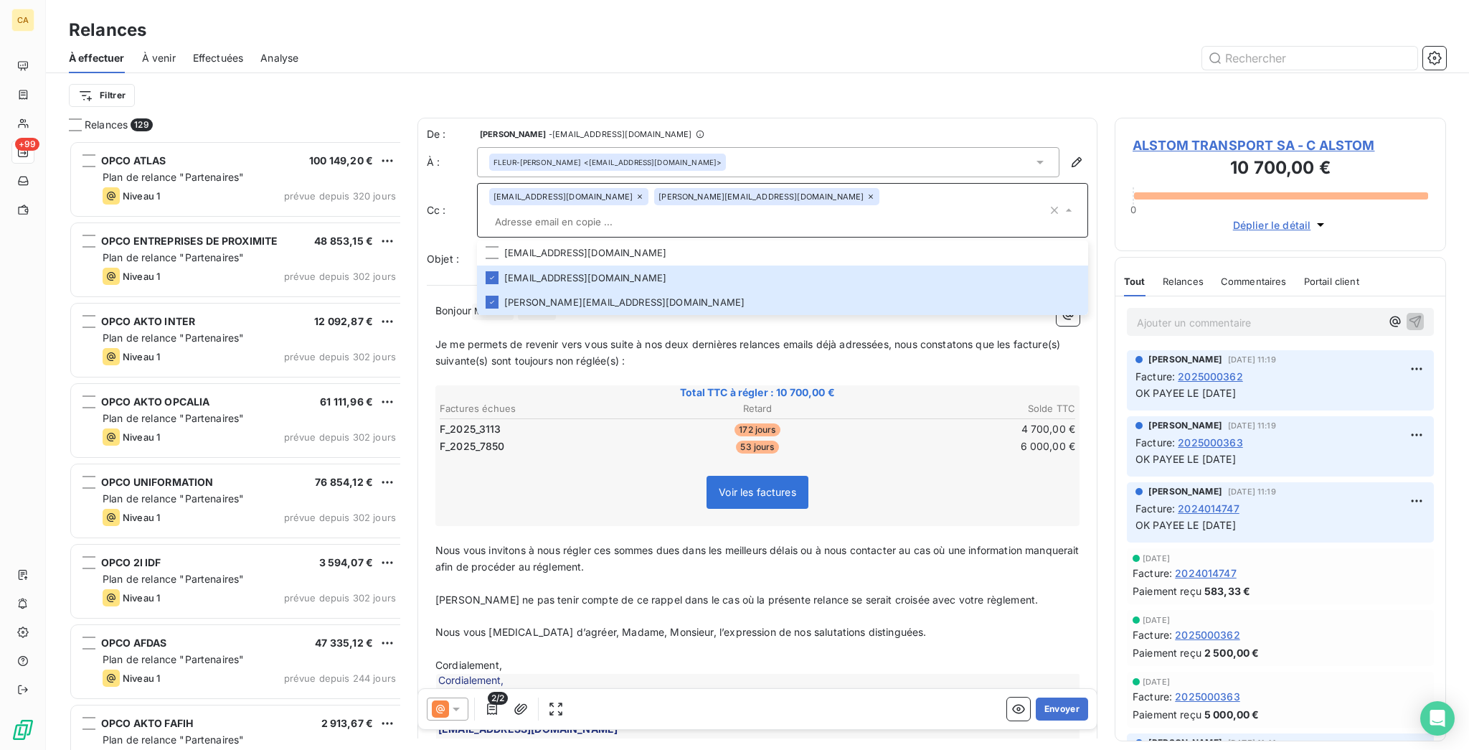
click at [877, 95] on div "Filtrer" at bounding box center [757, 95] width 1377 height 27
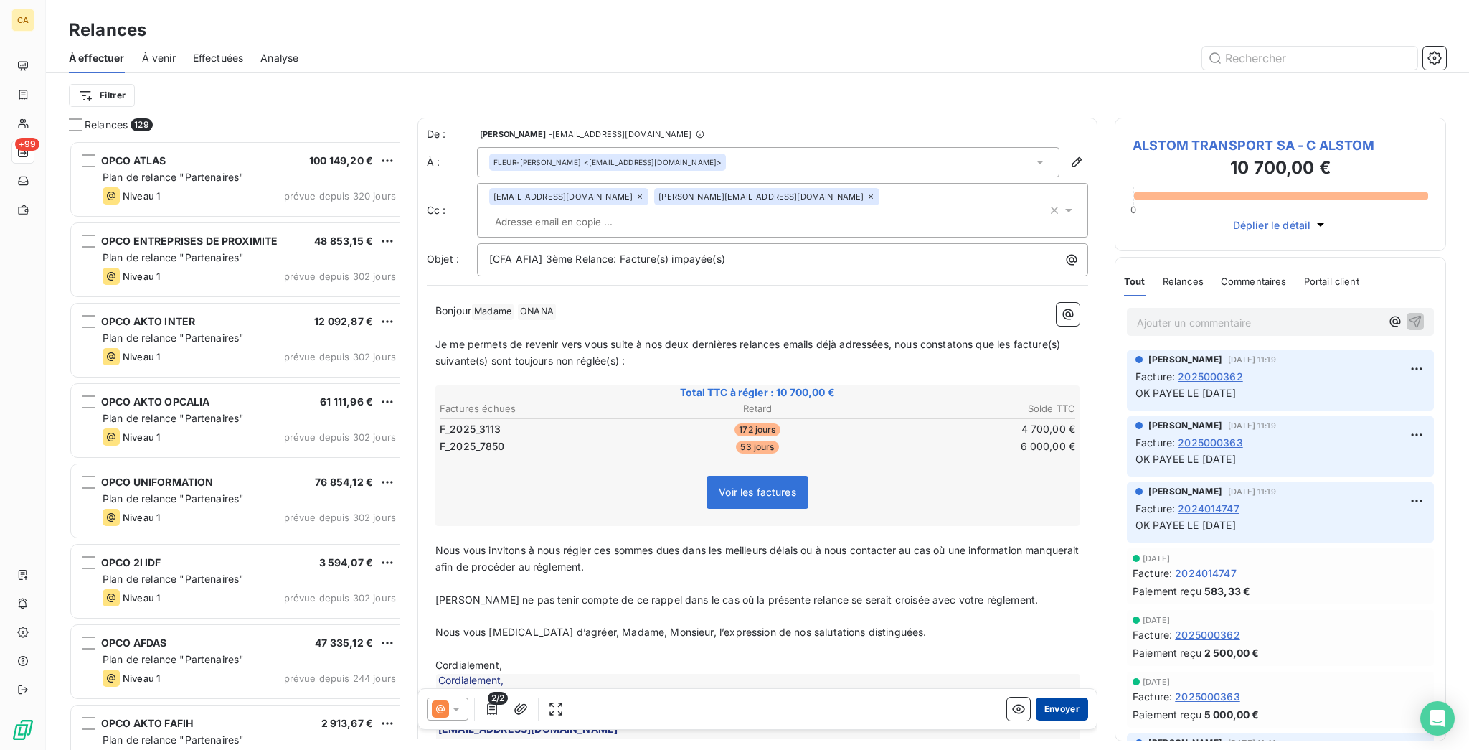
click at [1048, 697] on button "Envoyer" at bounding box center [1062, 708] width 52 height 23
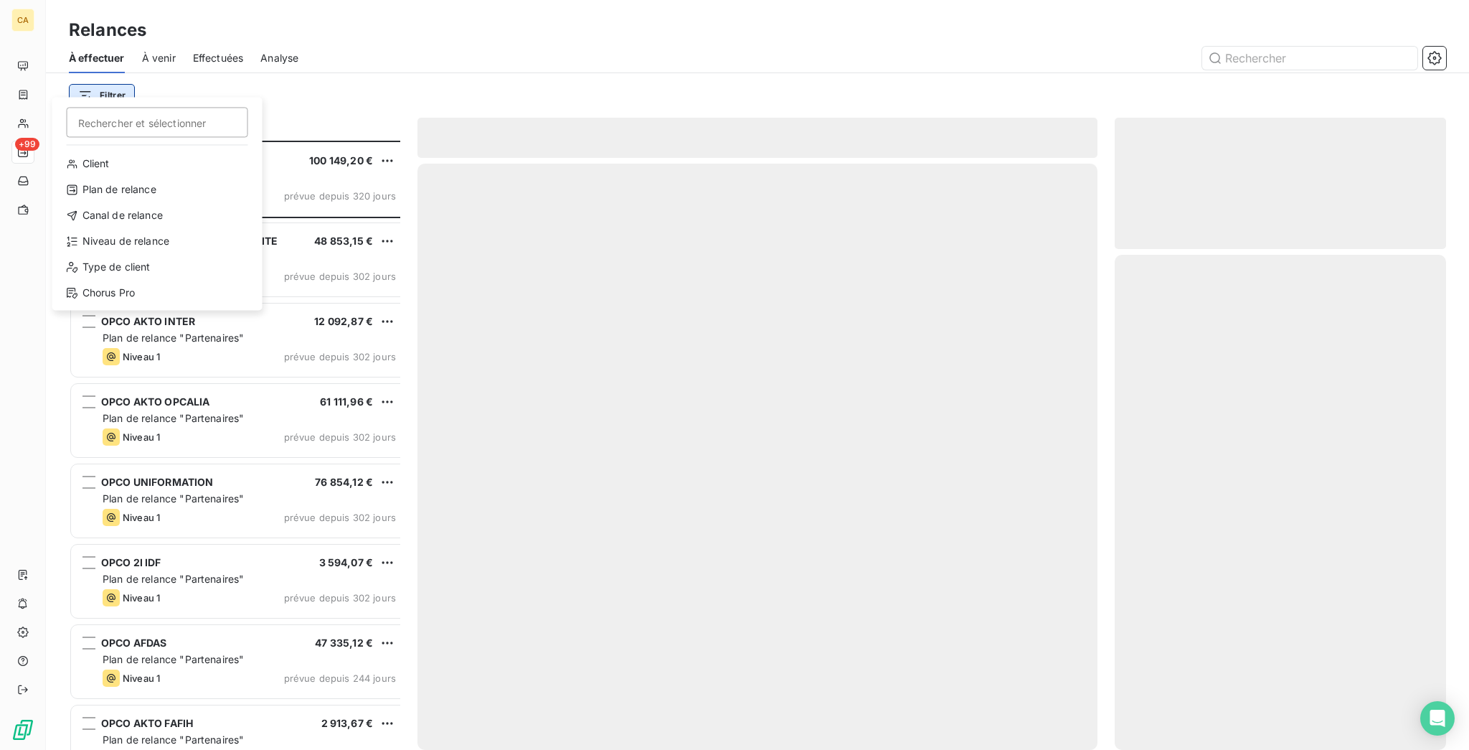
click at [104, 72] on html "CA +99 Relances À effectuer À venir Effectuées Analyse Filtrer Rechercher et sé…" at bounding box center [734, 375] width 1469 height 750
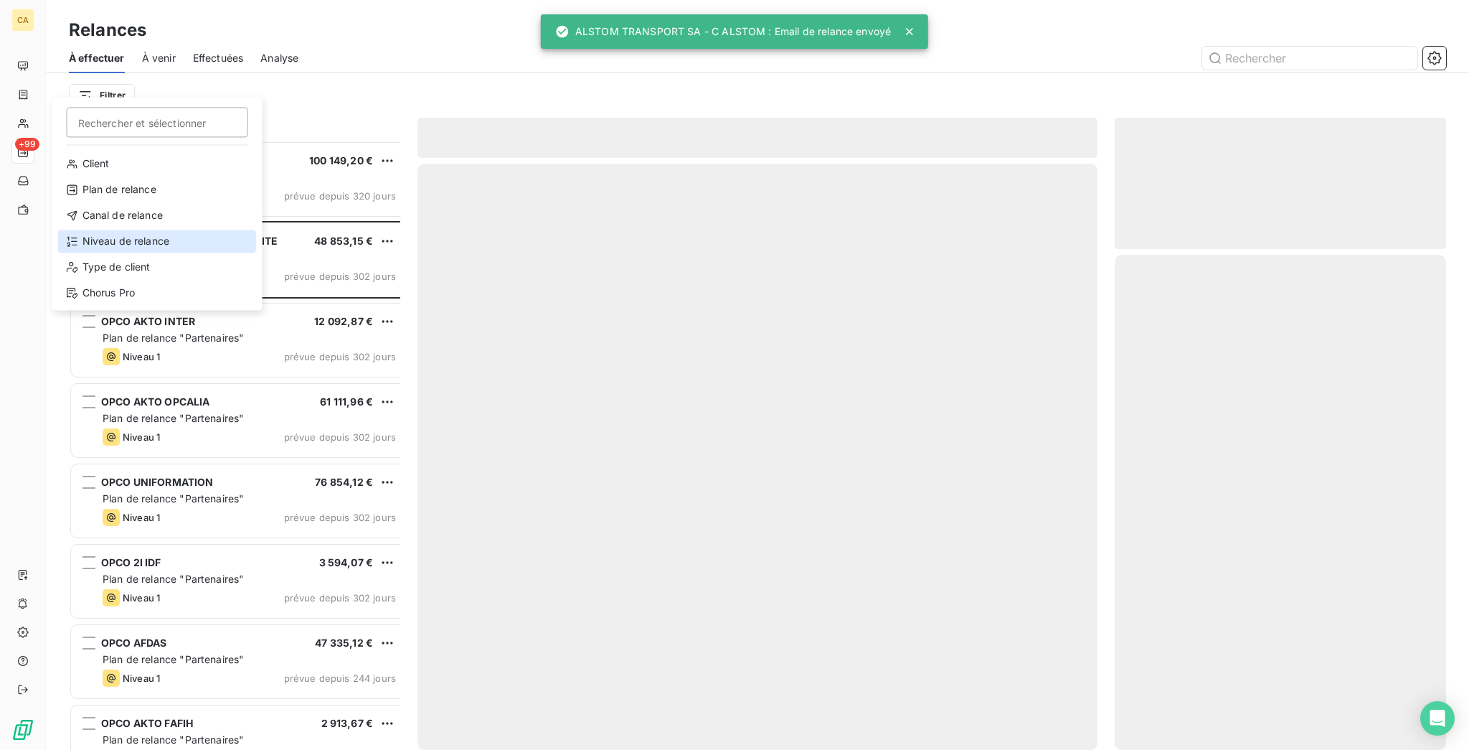
click at [120, 230] on div "Niveau de relance" at bounding box center [157, 241] width 199 height 23
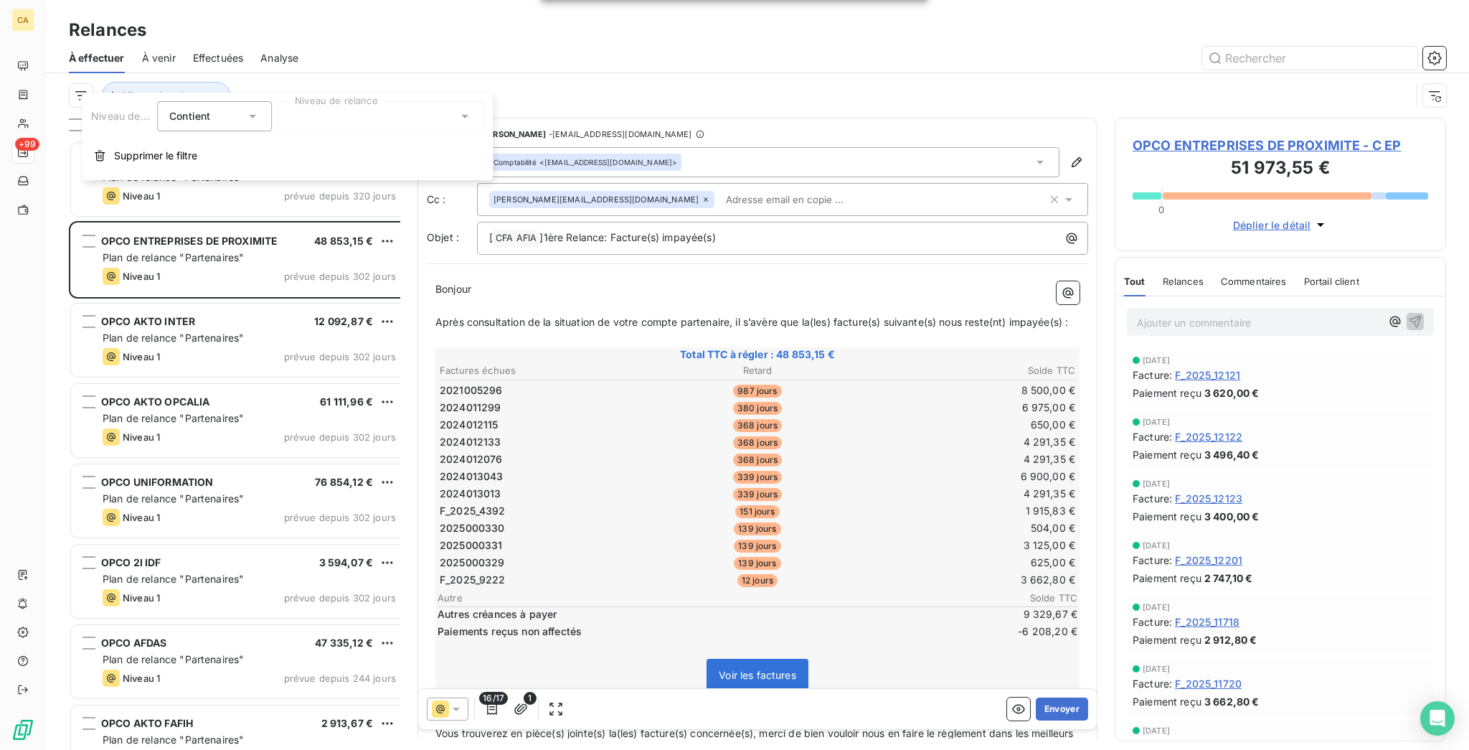
click at [363, 122] on div at bounding box center [381, 116] width 207 height 30
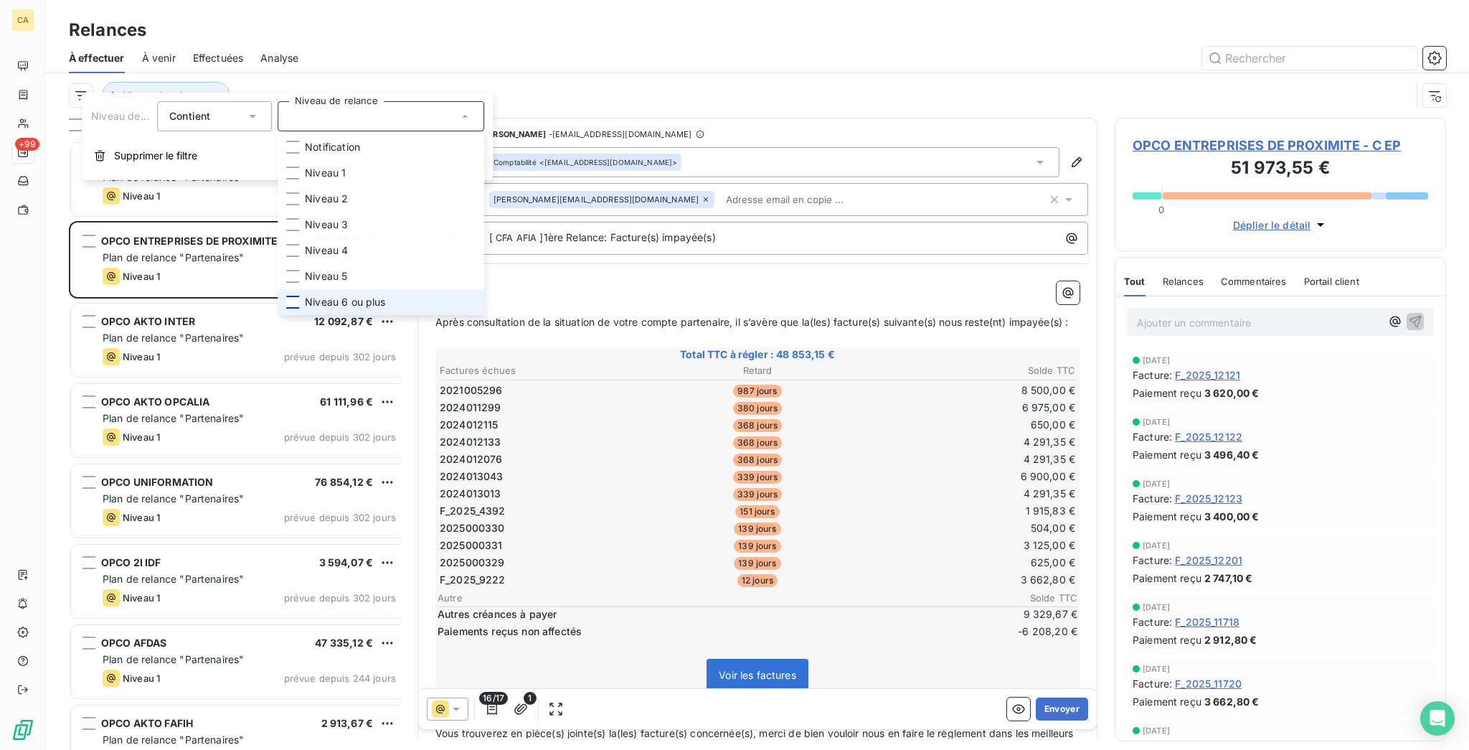
click at [288, 296] on div at bounding box center [292, 302] width 13 height 13
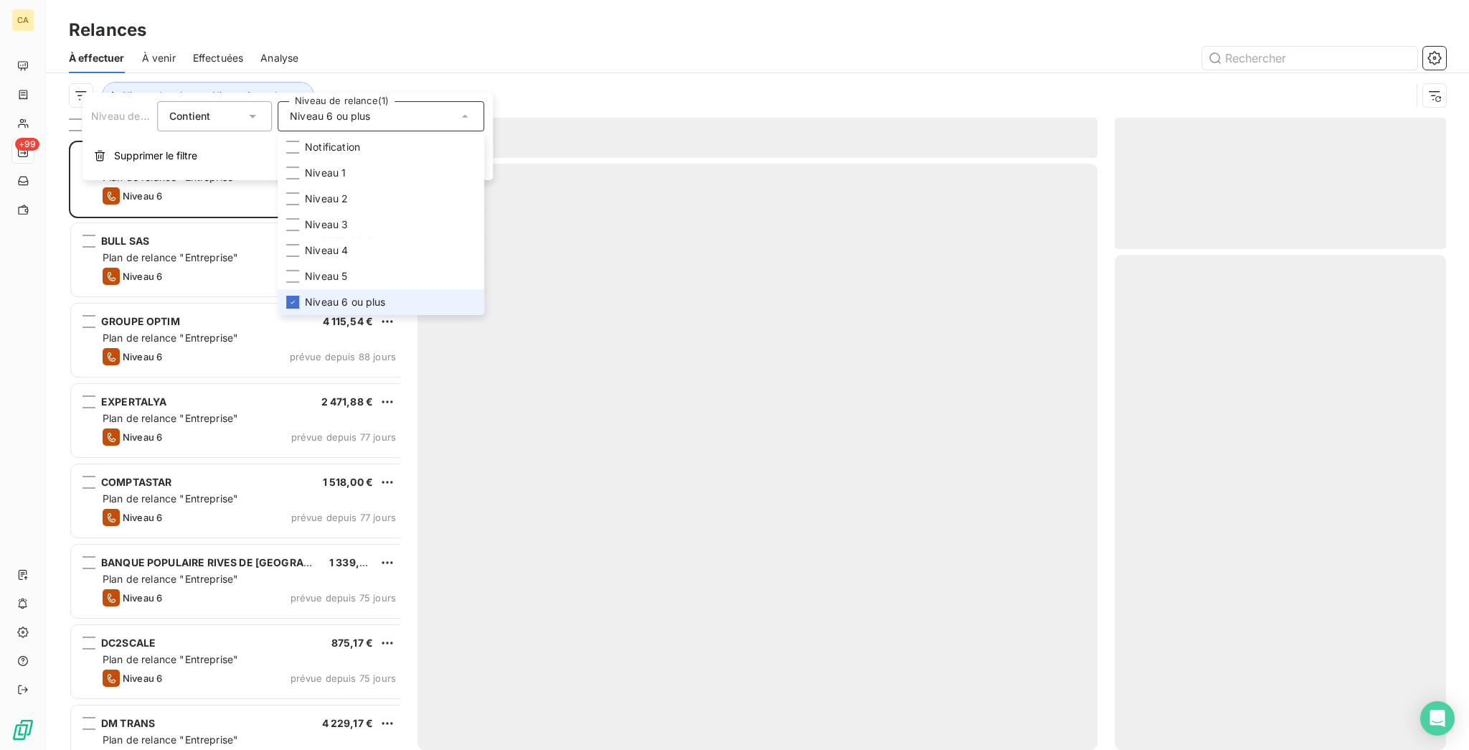
scroll to position [613, 326]
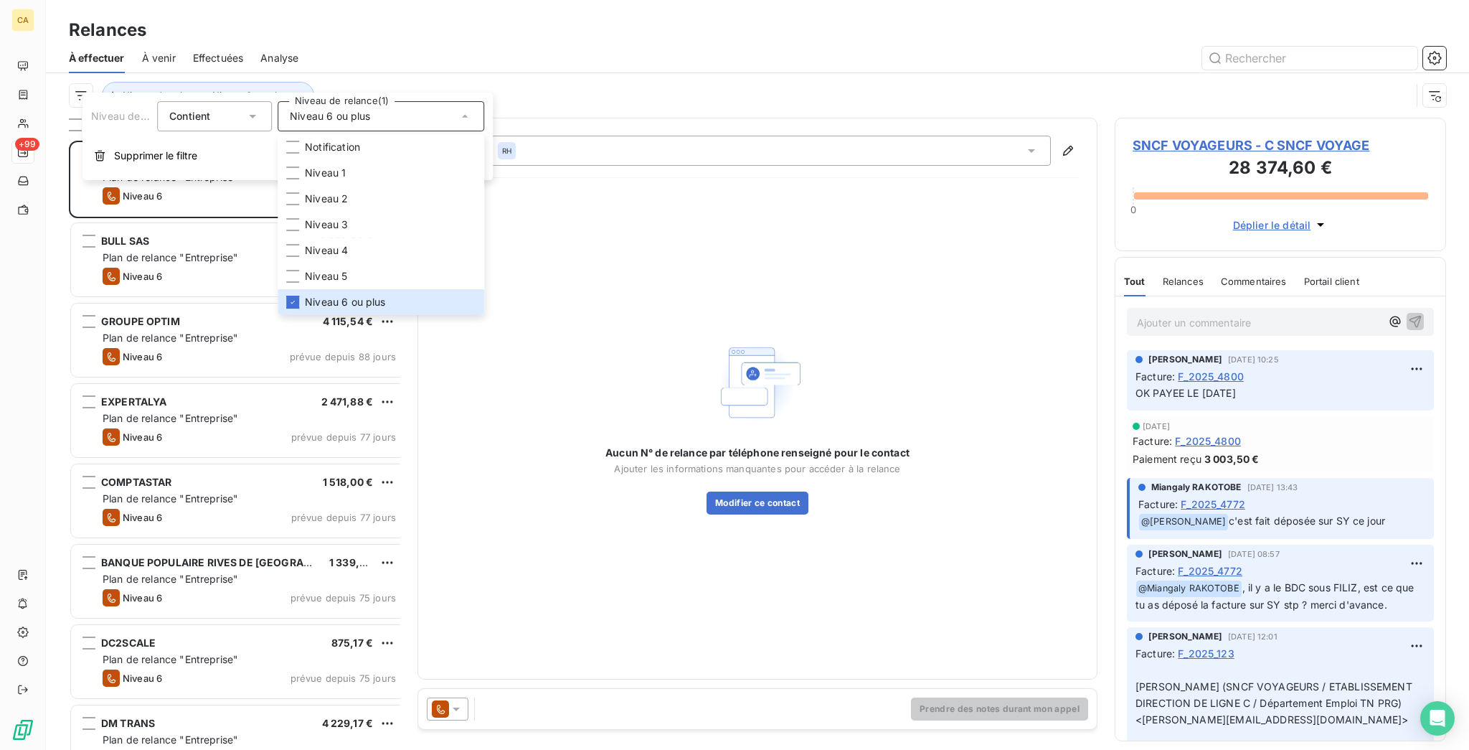
click at [392, 25] on div "Relances" at bounding box center [757, 30] width 1423 height 26
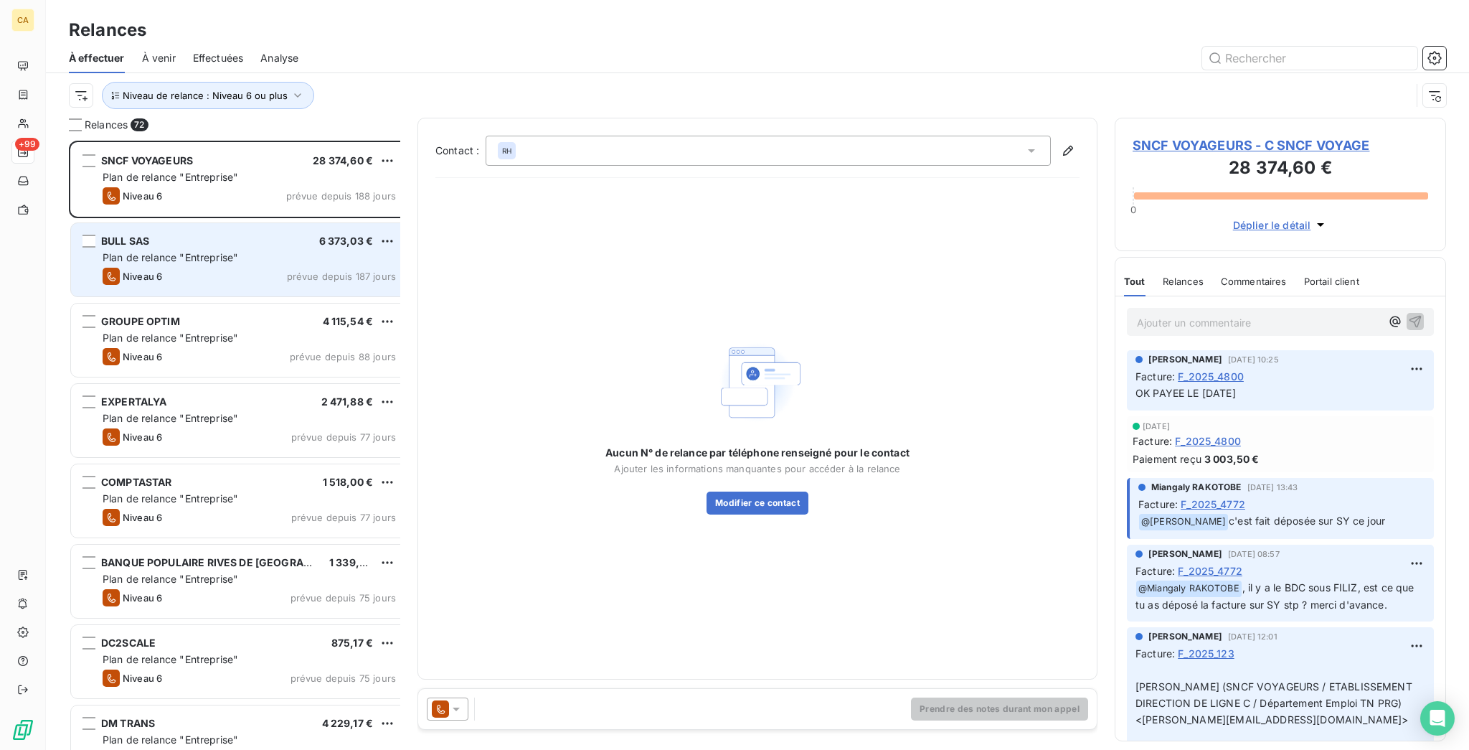
click at [195, 268] on div "Niveau 6 prévue depuis 187 jours" at bounding box center [249, 276] width 293 height 17
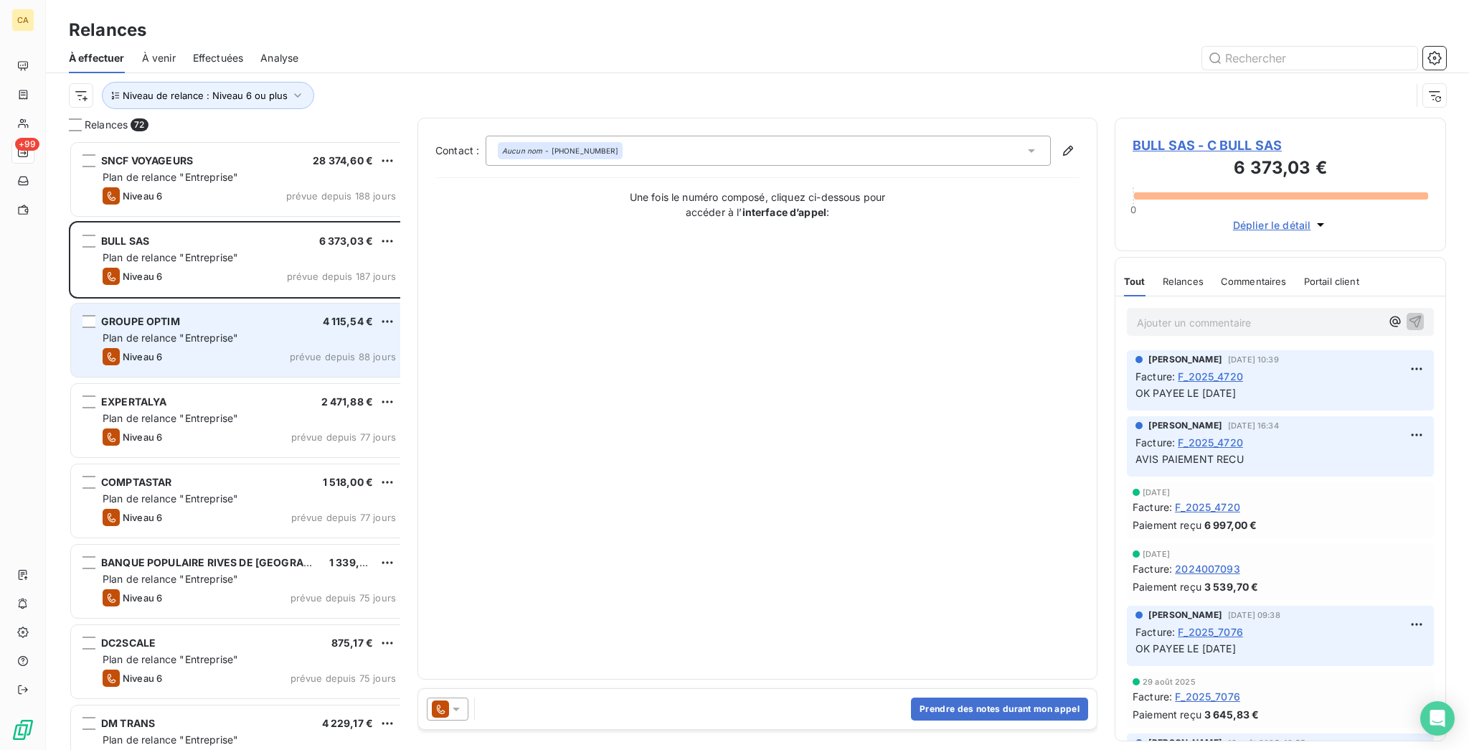
click at [179, 348] on div "Niveau 6 prévue depuis 88 jours" at bounding box center [249, 356] width 293 height 17
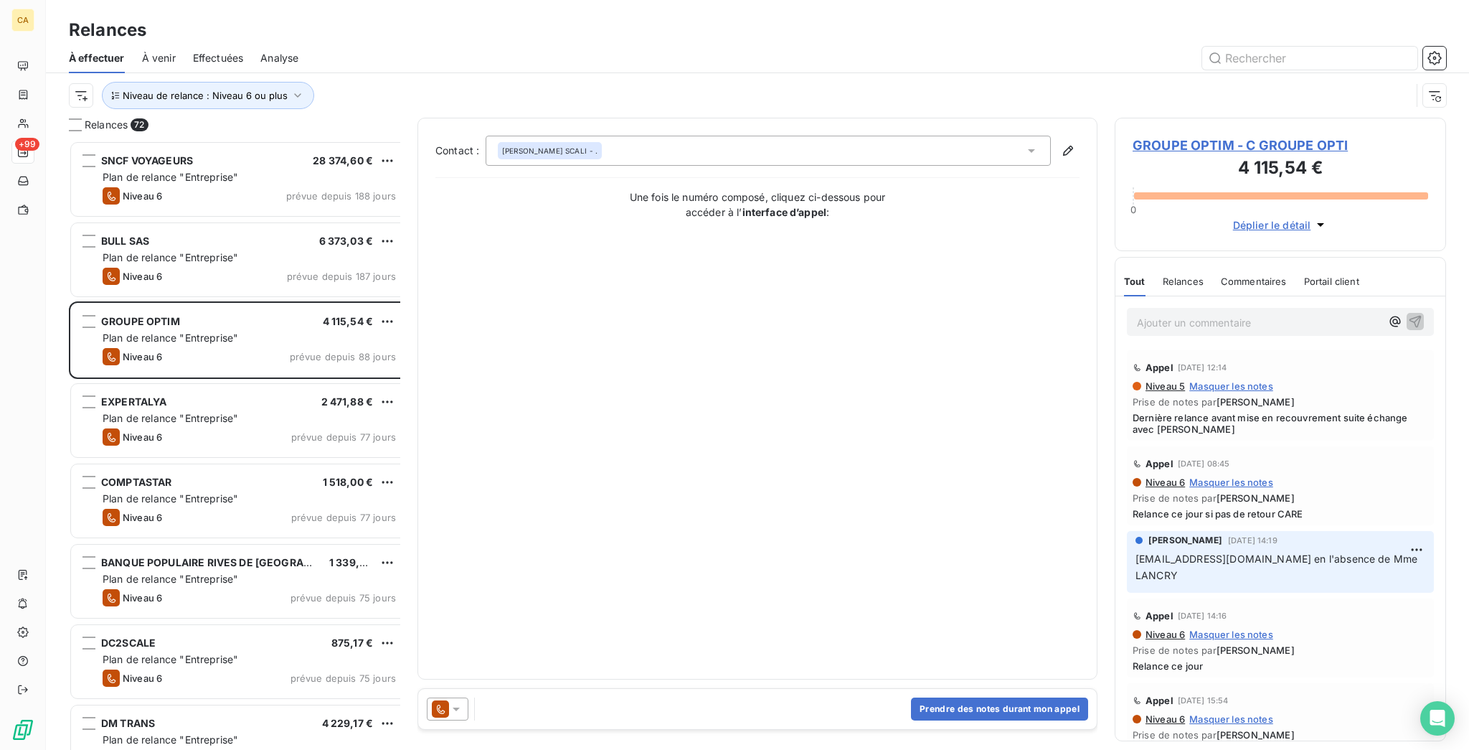
click at [1187, 136] on span "GROUPE OPTIM - C GROUPE OPTI" at bounding box center [1281, 145] width 296 height 19
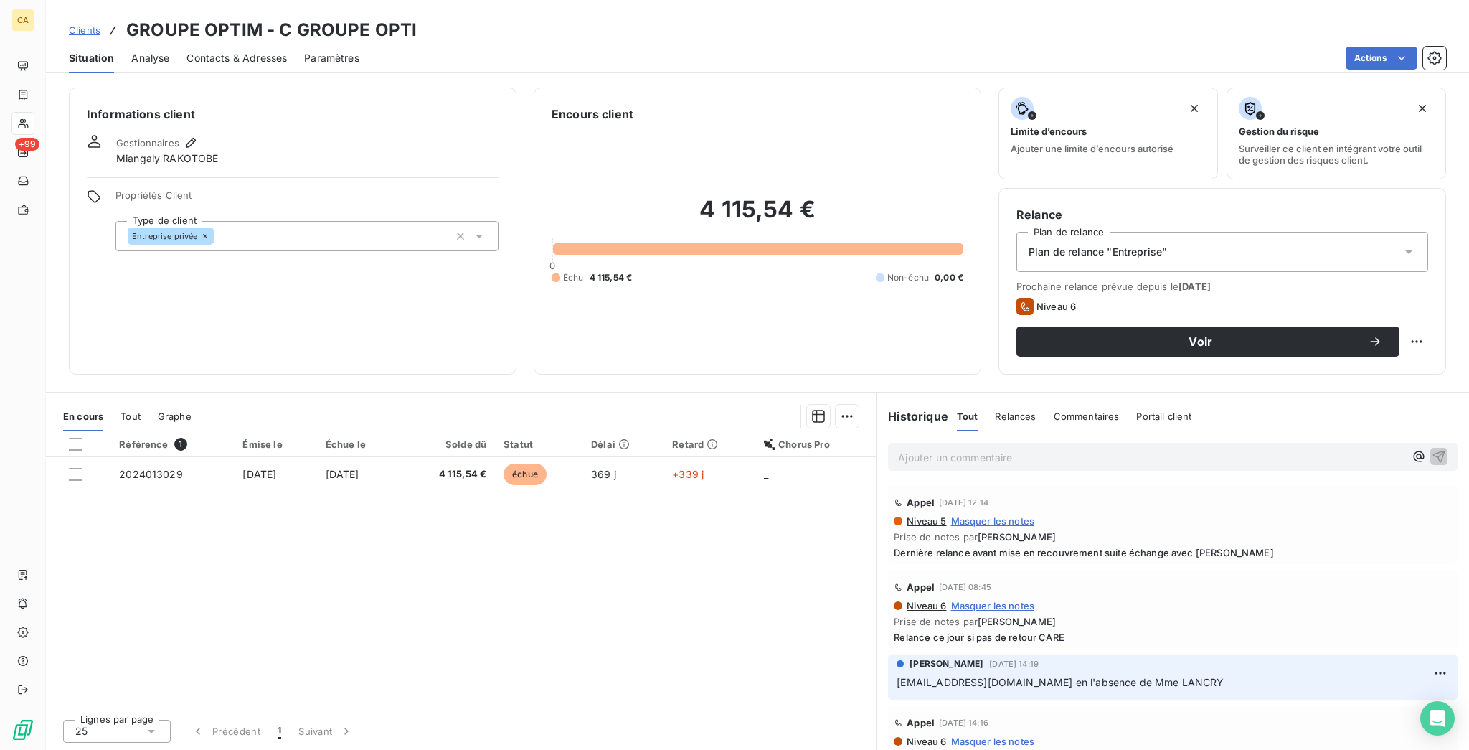
click at [194, 43] on div "Contacts & Adresses" at bounding box center [237, 58] width 100 height 30
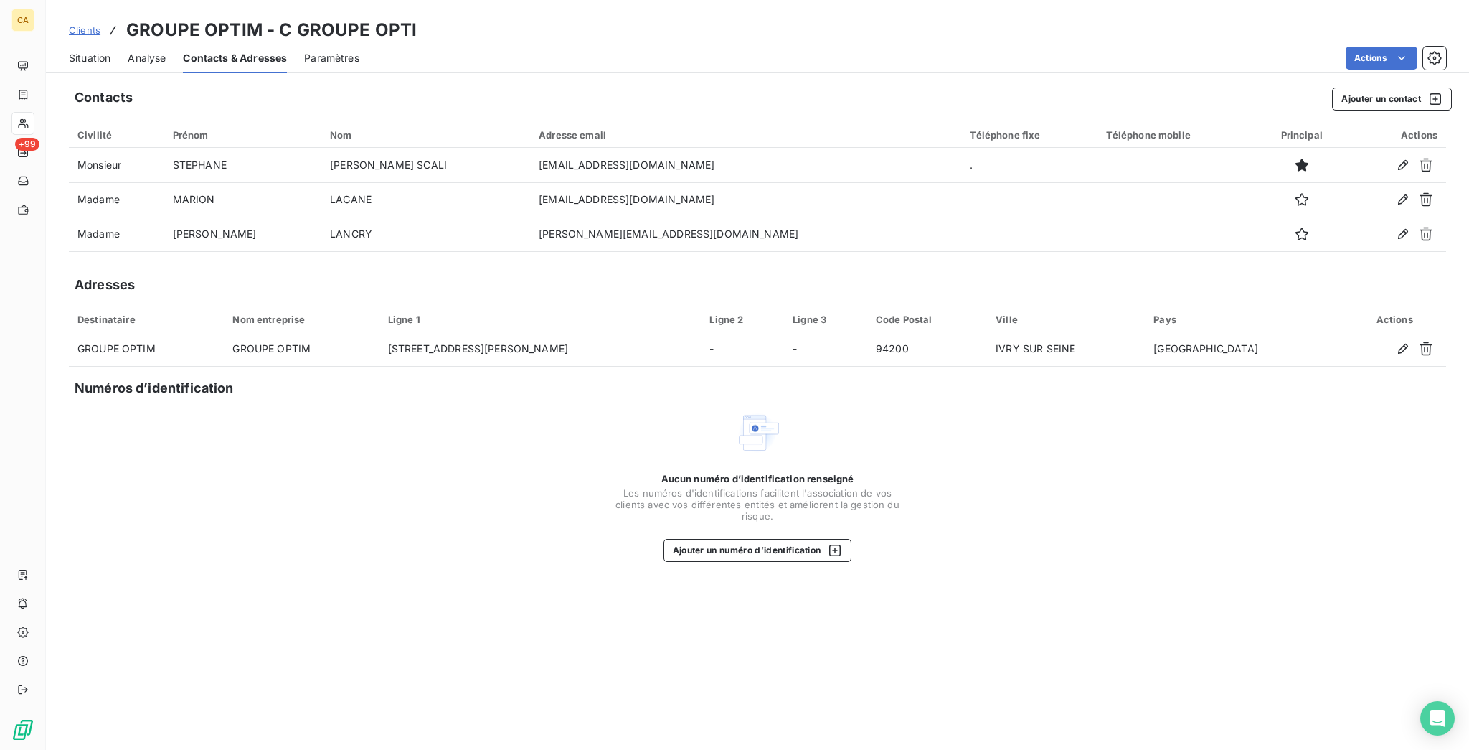
click at [69, 51] on span "Situation" at bounding box center [90, 58] width 42 height 14
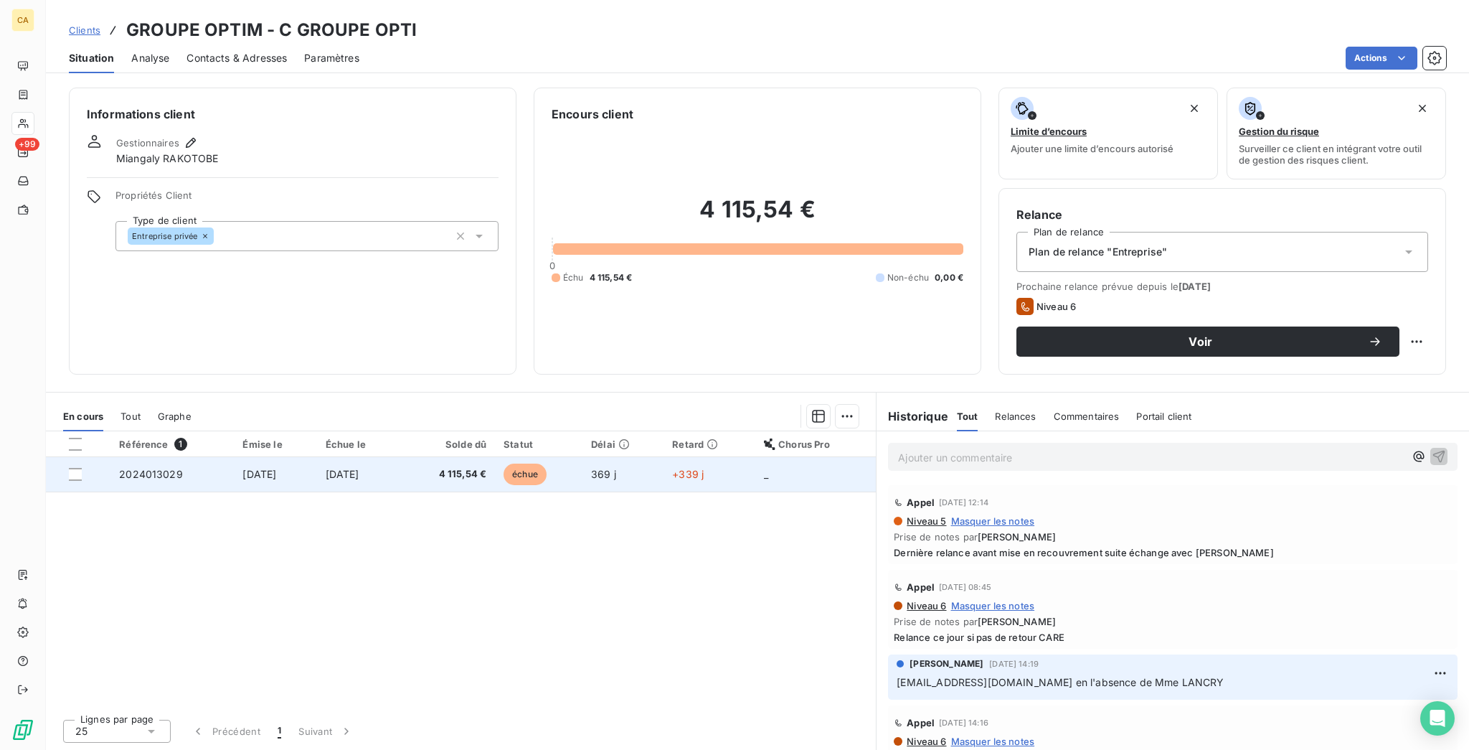
click at [234, 457] on td "[DATE]" at bounding box center [275, 474] width 82 height 34
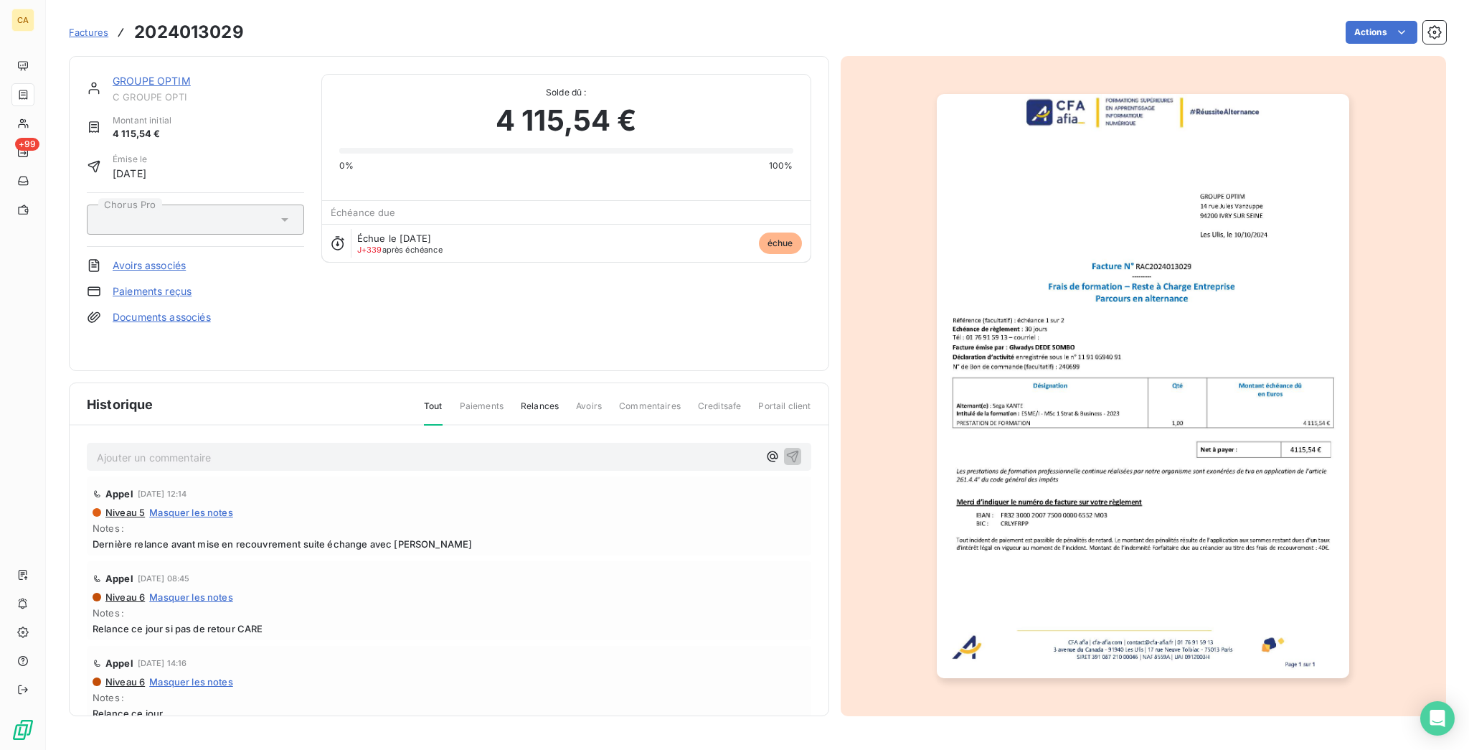
click at [1258, 253] on img "button" at bounding box center [1143, 386] width 412 height 584
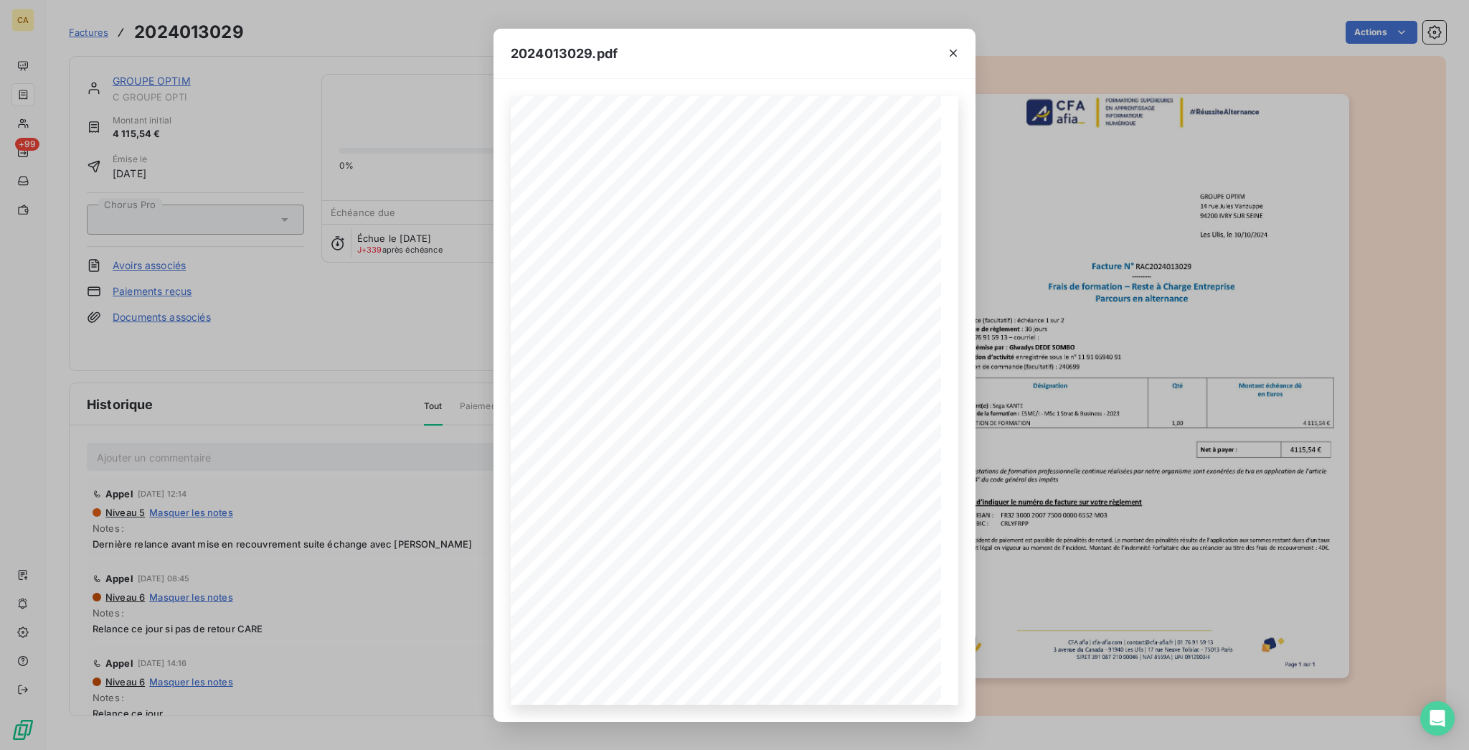
click at [273, 53] on div "2024013029.pdf CFA afia | [DOMAIN_NAME] | [EMAIL_ADDRESS][DOMAIN_NAME] | 01 76 …" at bounding box center [734, 375] width 1469 height 750
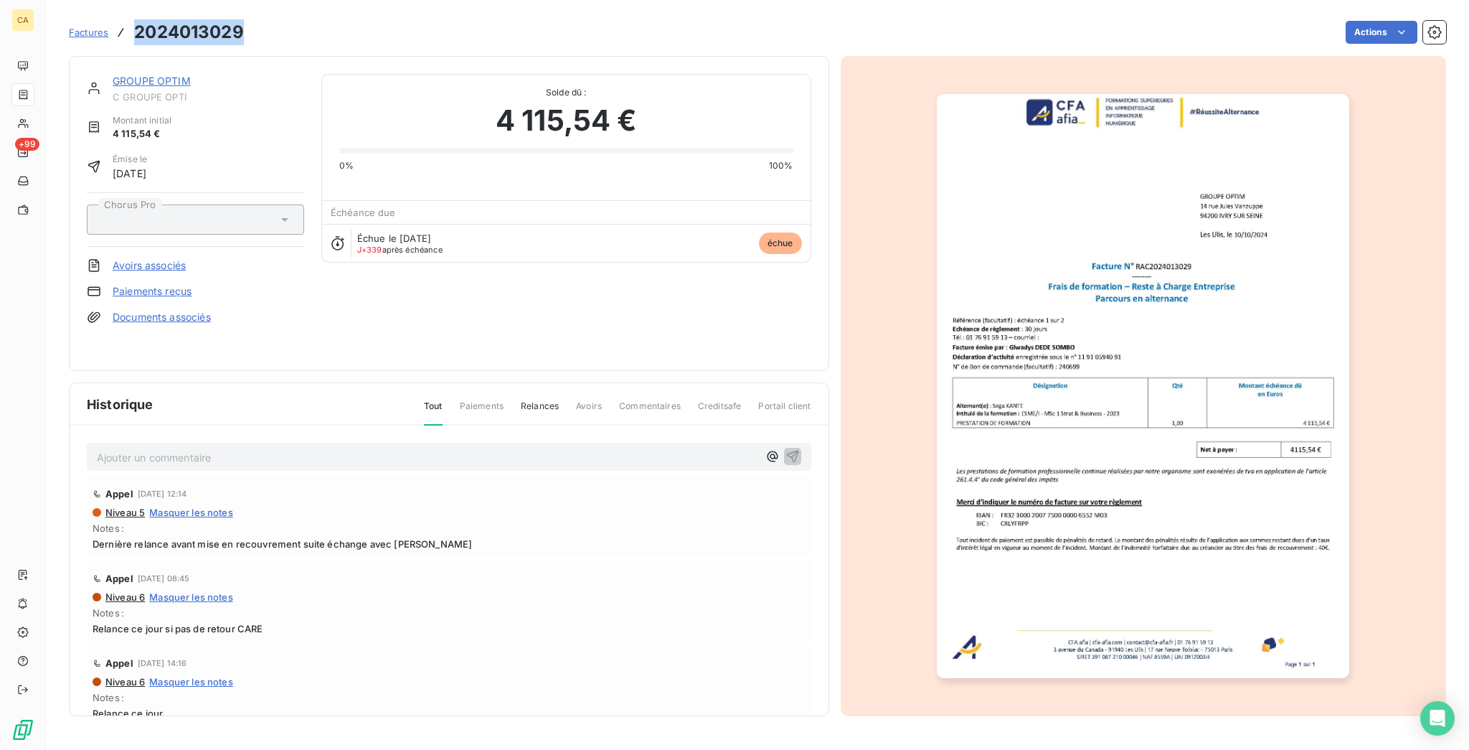
drag, startPoint x: 216, startPoint y: 29, endPoint x: 111, endPoint y: 29, distance: 104.7
click at [134, 29] on h3 "2024013029" at bounding box center [189, 32] width 110 height 26
copy h3 "2024013029"
click at [113, 75] on link "GROUPE OPTIM" at bounding box center [152, 81] width 78 height 12
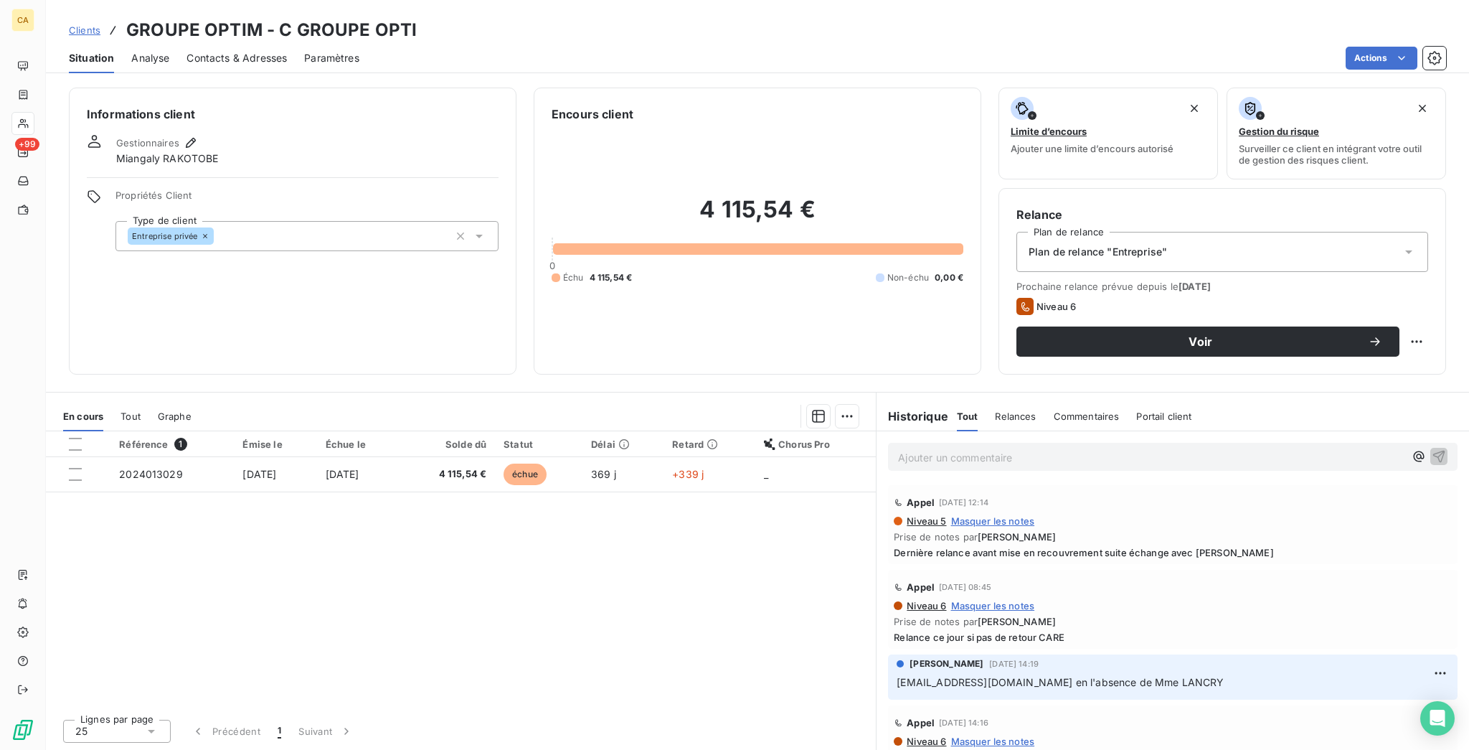
click at [192, 43] on div "Contacts & Adresses" at bounding box center [237, 58] width 100 height 30
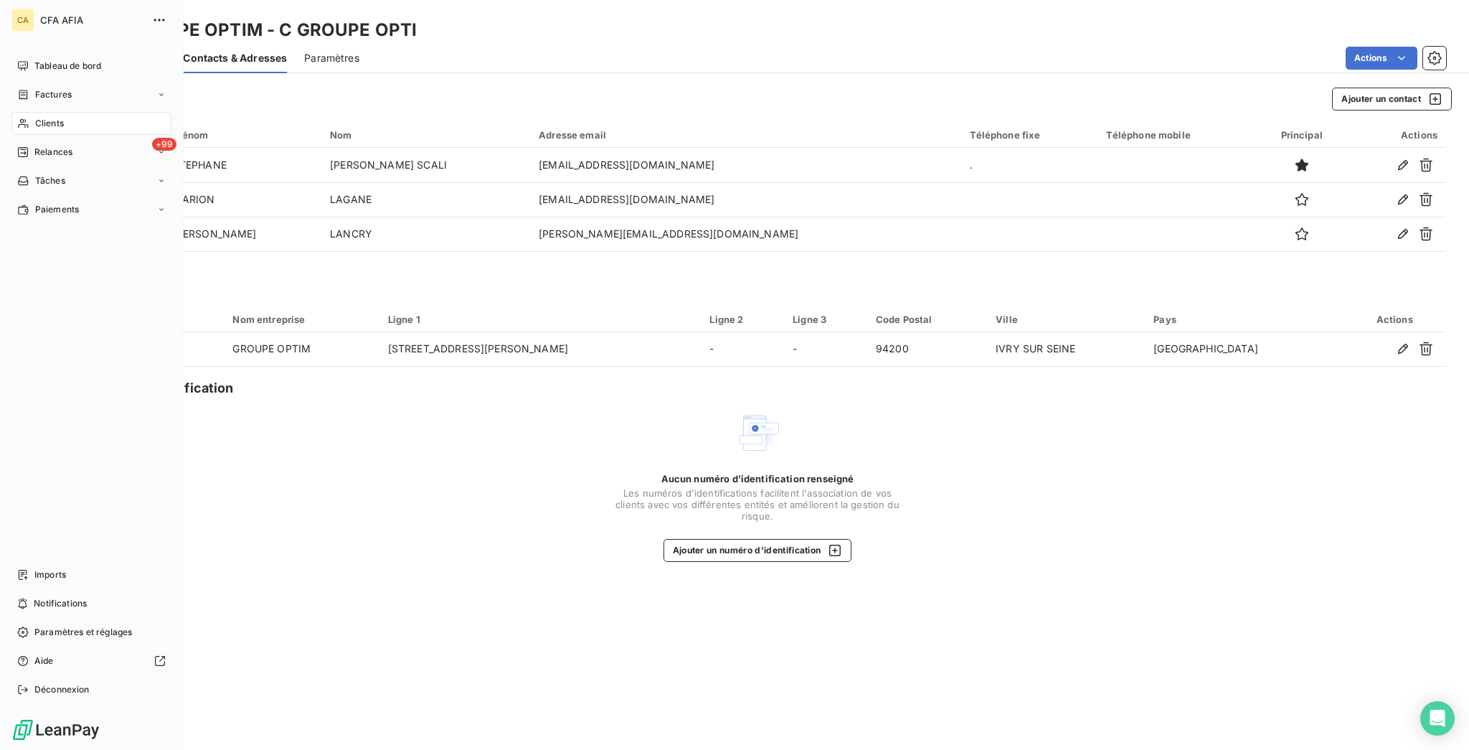
click at [26, 112] on div "Clients" at bounding box center [91, 123] width 160 height 23
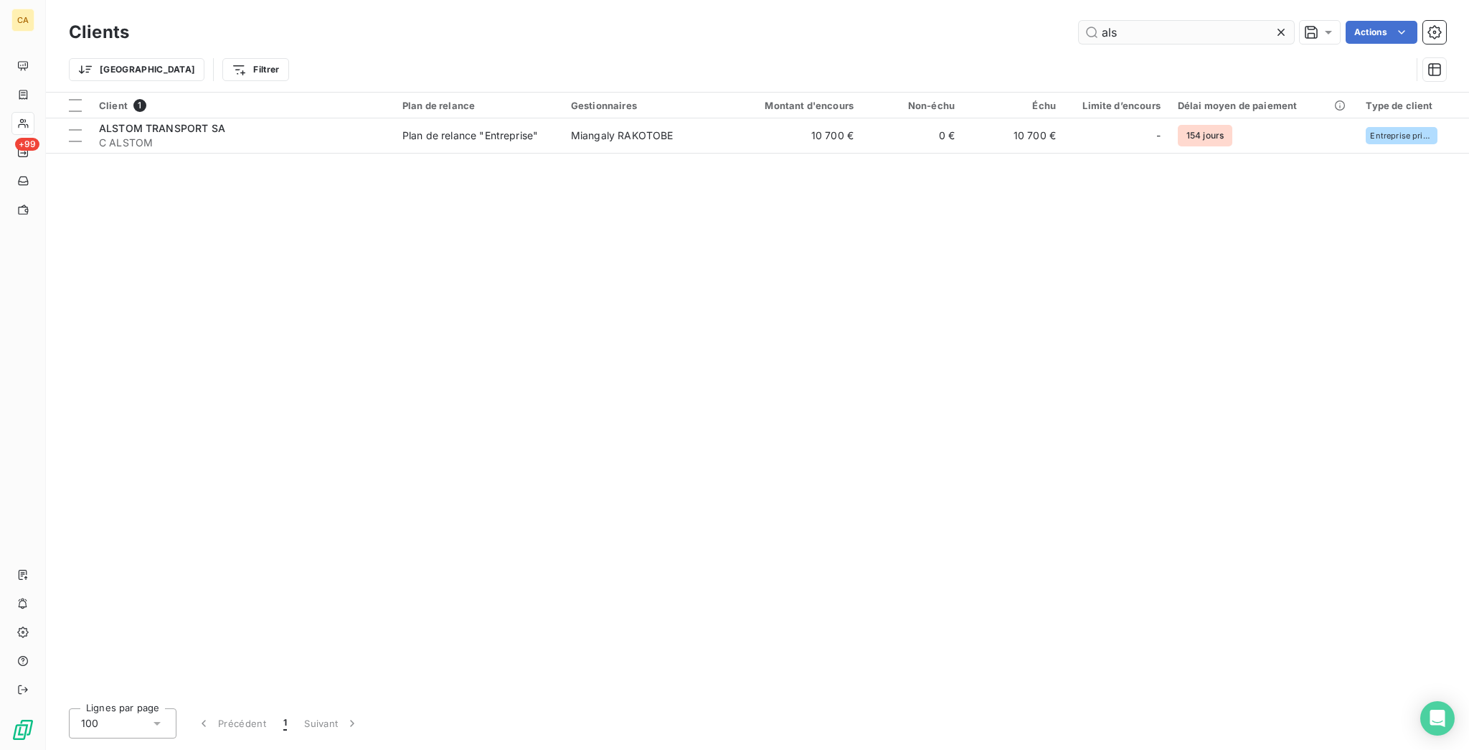
click at [1174, 23] on input "als" at bounding box center [1186, 32] width 215 height 23
type input "GROUPE OPT"
click at [1416, 41] on div "Clients GROUPE OPT Actions" at bounding box center [757, 32] width 1377 height 30
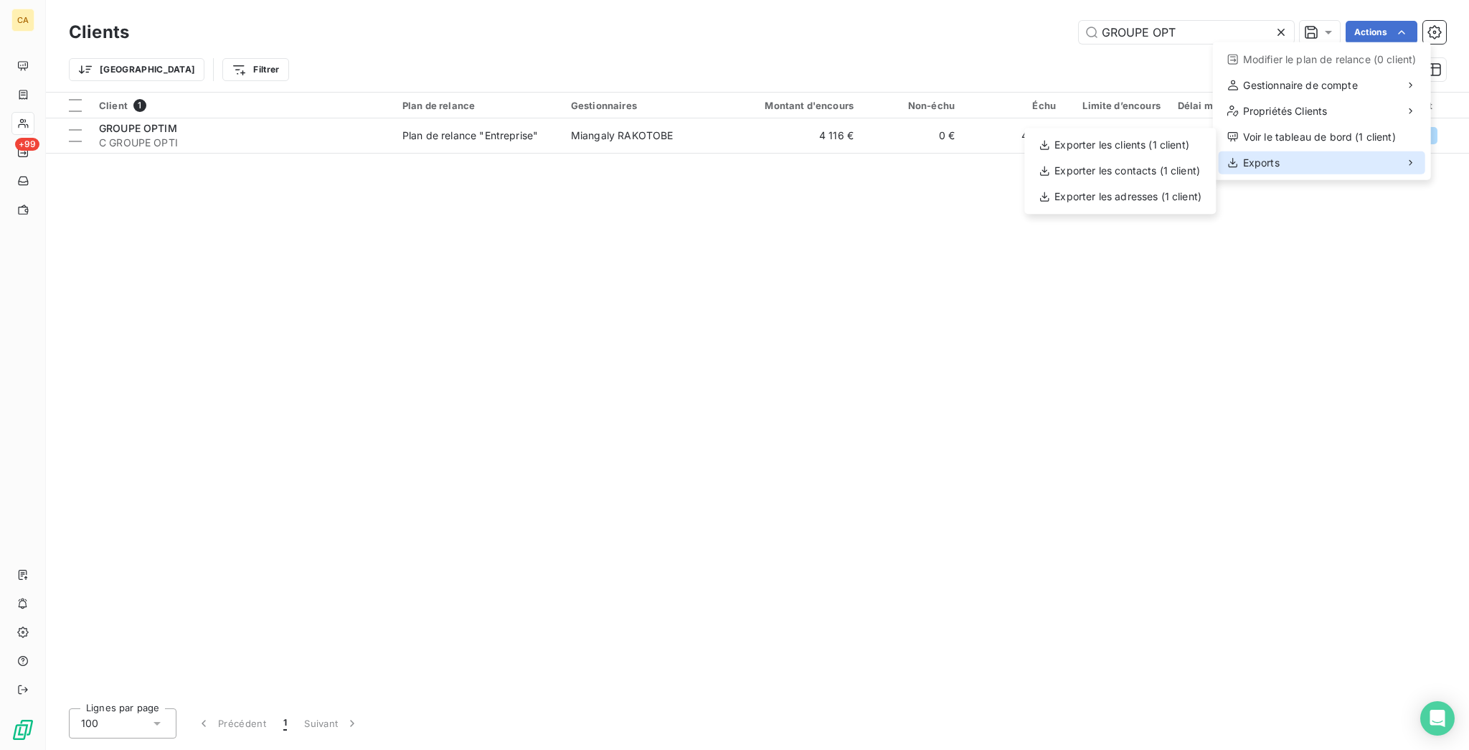
click at [1304, 151] on div "Exports" at bounding box center [1322, 162] width 207 height 23
click at [1359, 151] on div "Exports" at bounding box center [1322, 162] width 207 height 23
click at [1071, 159] on div "Exporter les contacts (1 client)" at bounding box center [1120, 170] width 180 height 23
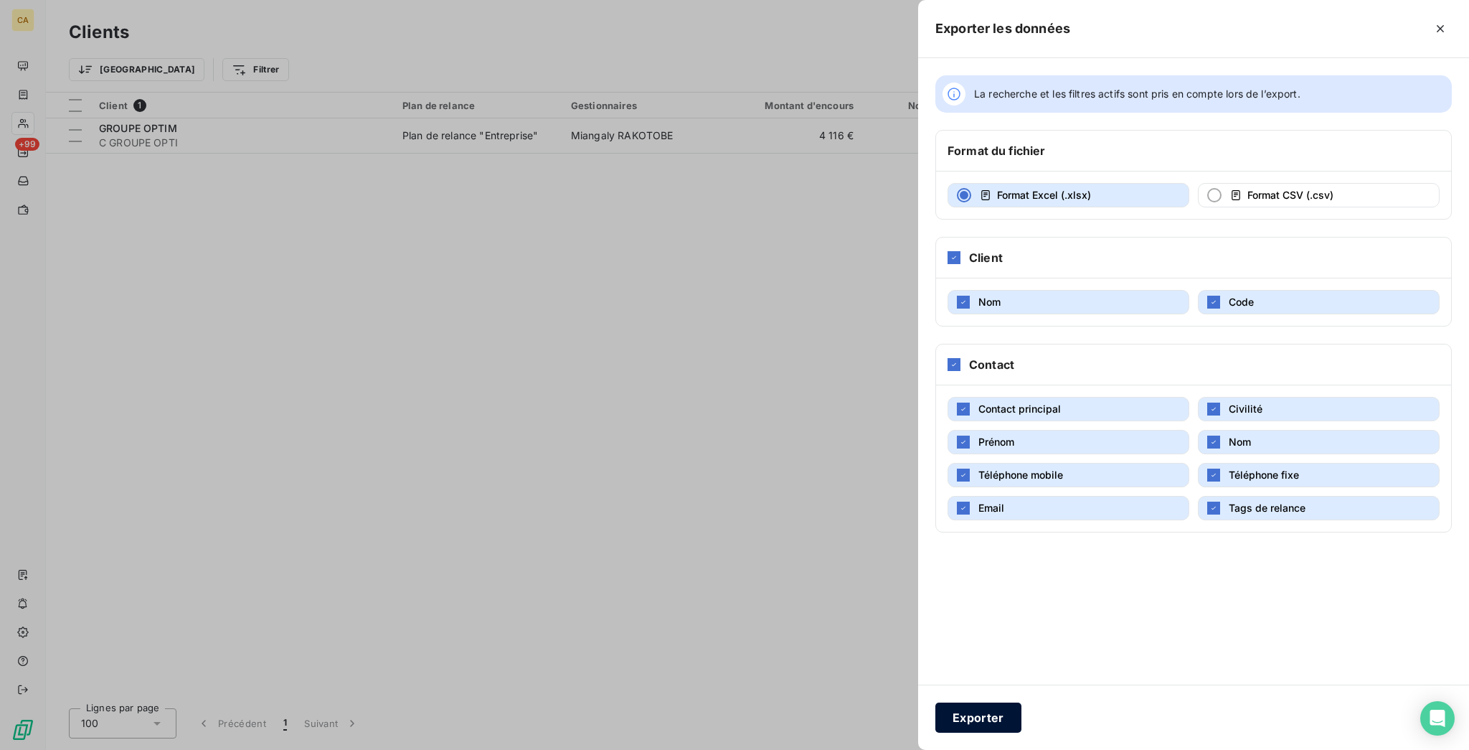
click at [1022, 724] on button "Exporter" at bounding box center [978, 717] width 86 height 30
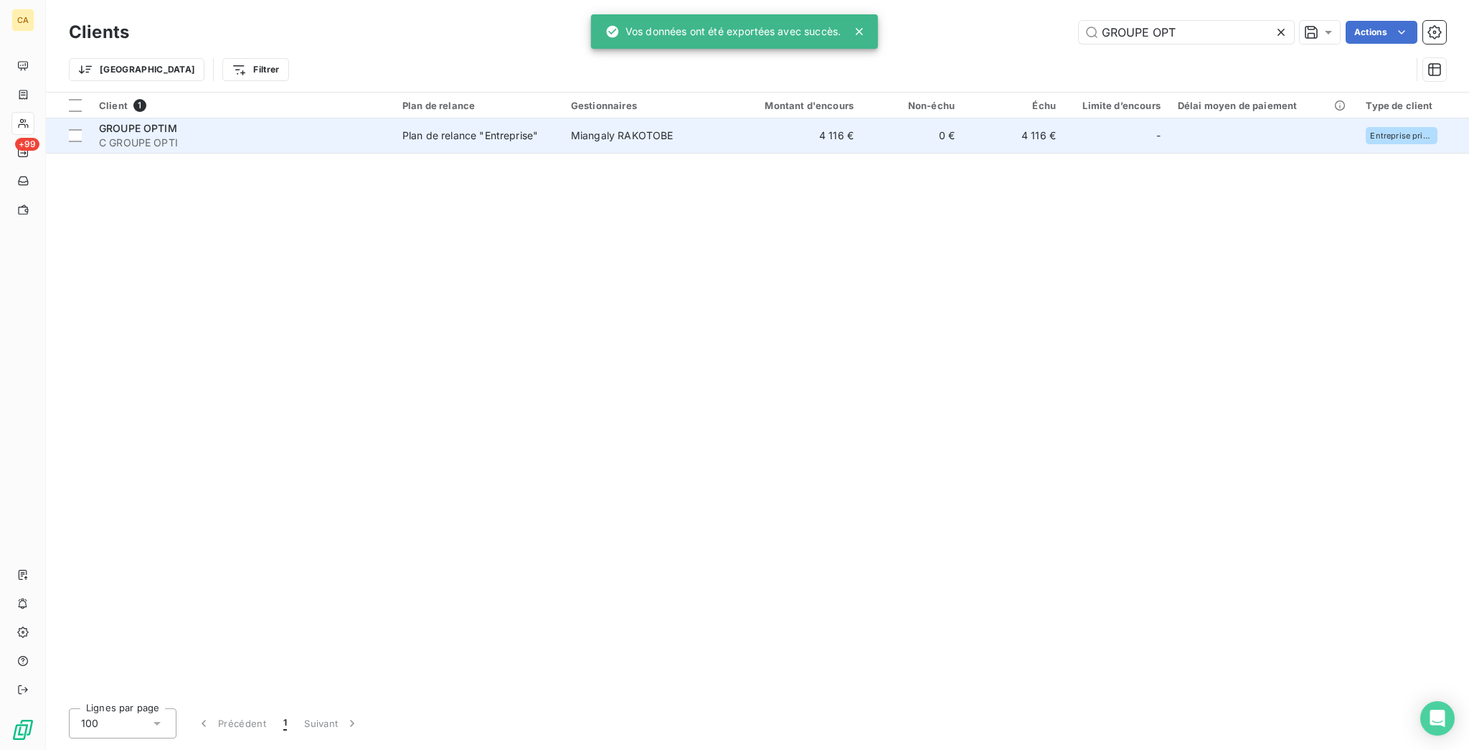
click at [402, 128] on div "Plan de relance "Entreprise"" at bounding box center [470, 135] width 136 height 14
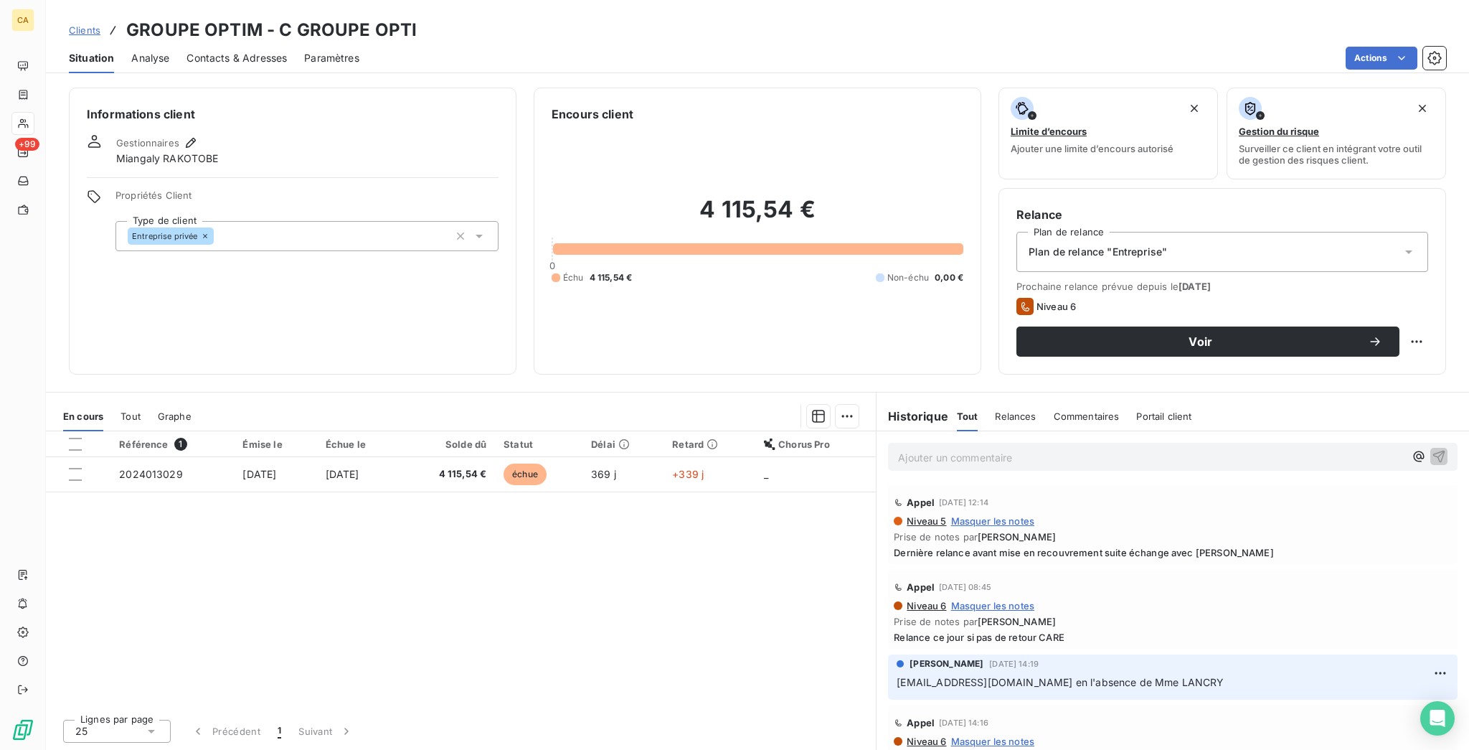
click at [353, 431] on div "Référence 1 Émise le Échue le Solde dû Statut Délai Retard Chorus Pro 202401302…" at bounding box center [461, 569] width 830 height 276
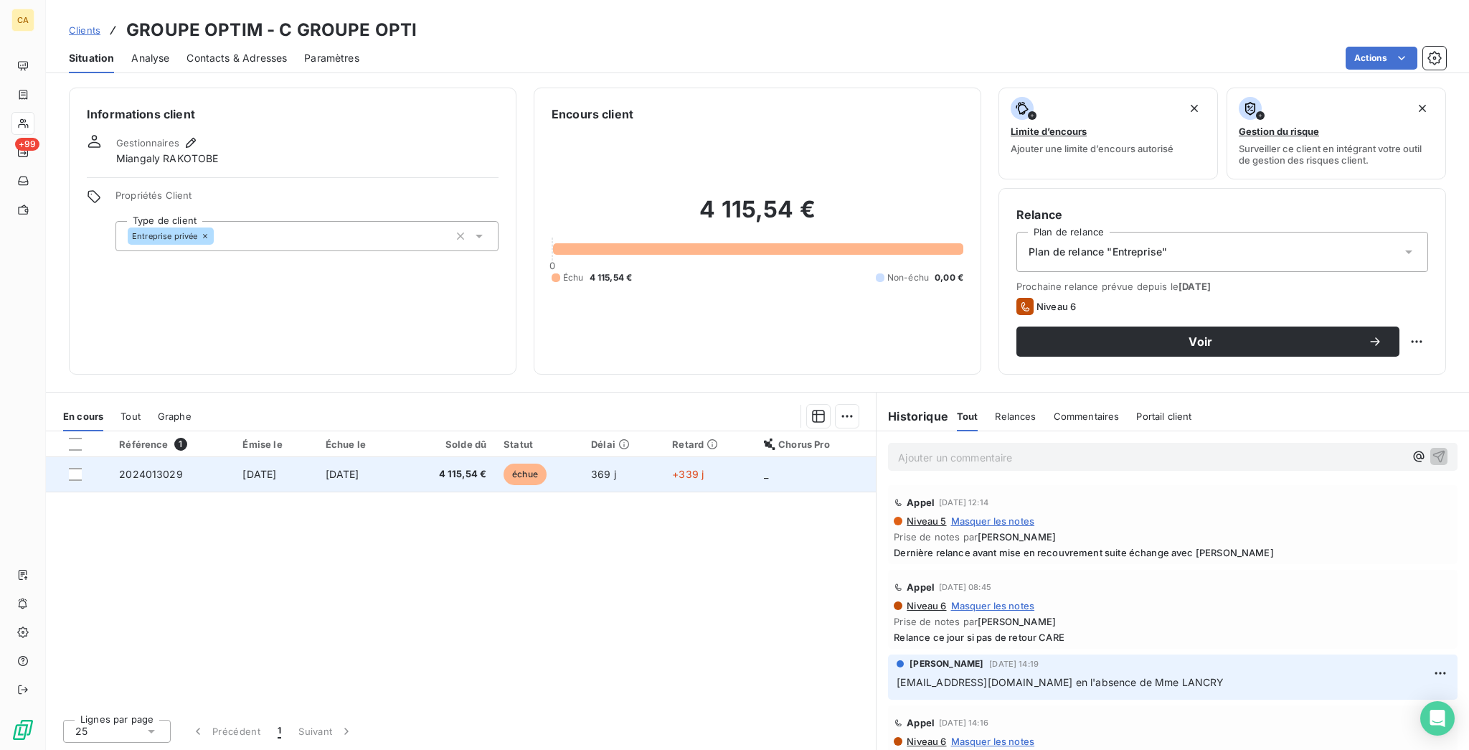
click at [359, 468] on span "[DATE]" at bounding box center [343, 474] width 34 height 12
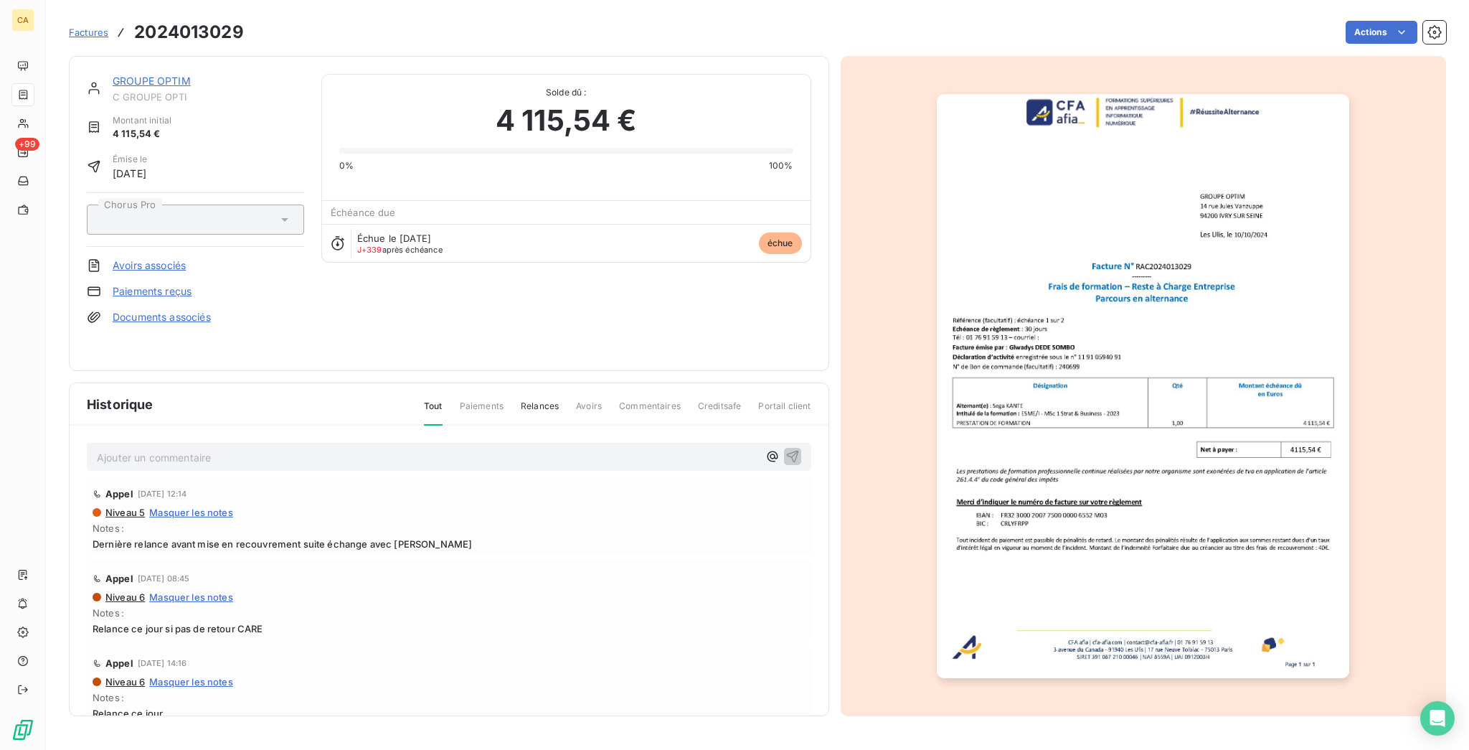
click at [1013, 291] on img "button" at bounding box center [1143, 386] width 412 height 584
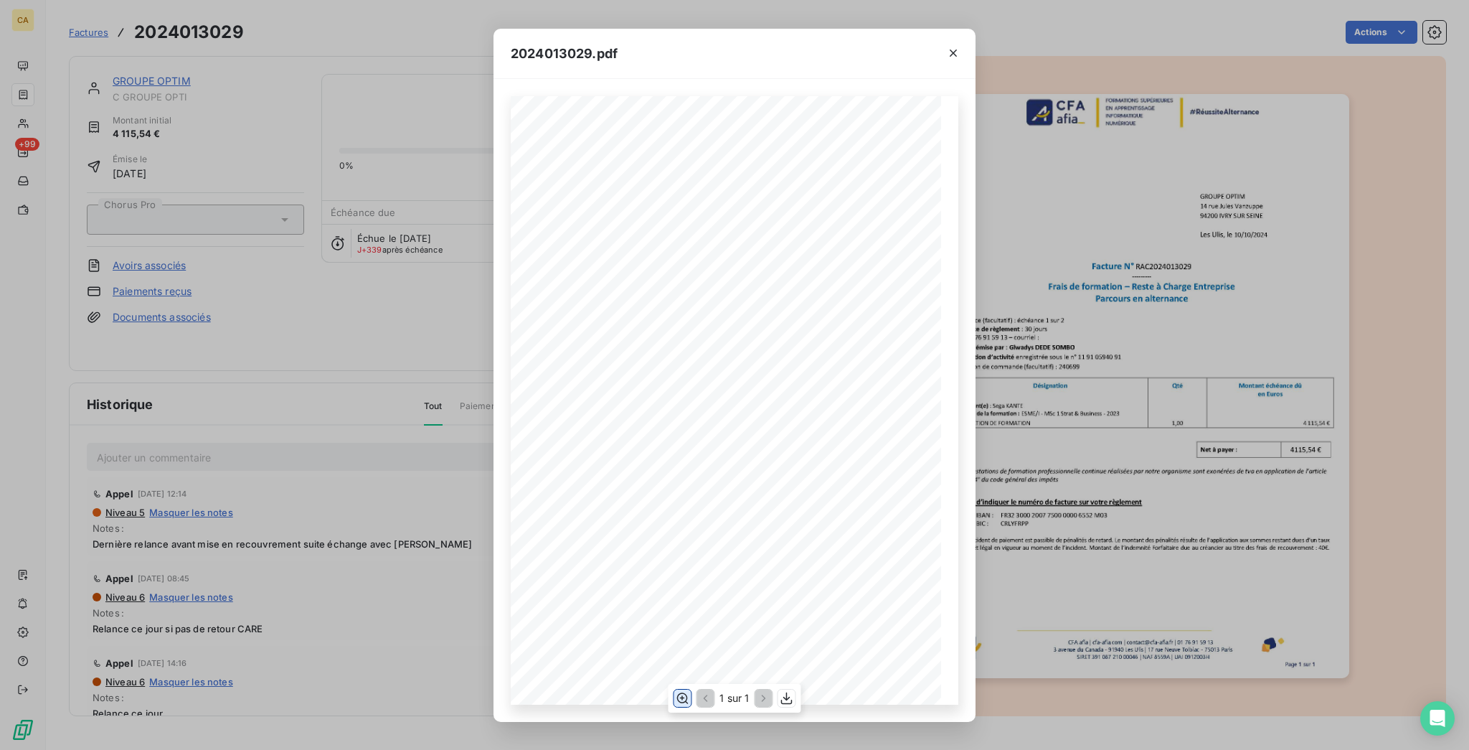
click at [687, 691] on button "button" at bounding box center [682, 697] width 17 height 17
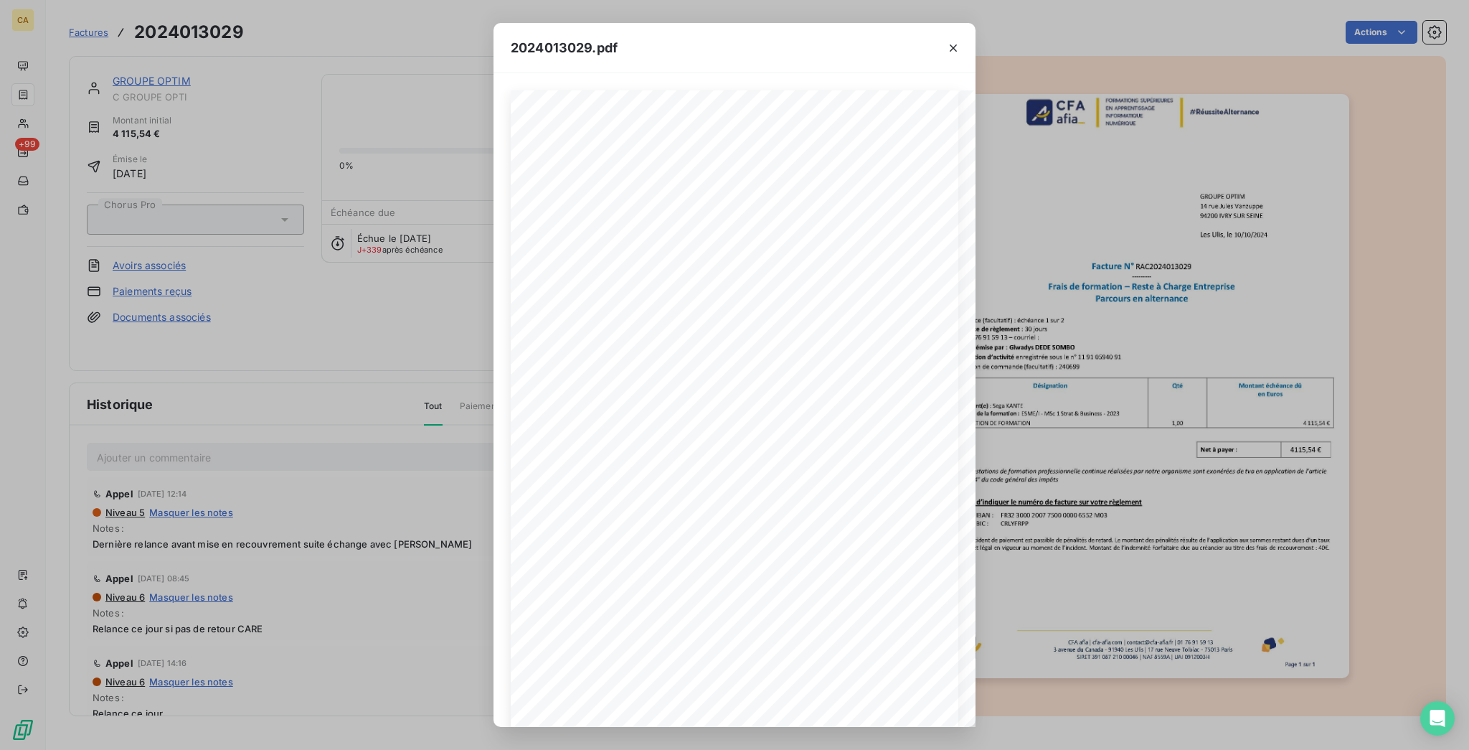
click at [303, 257] on div "2024013029.pdf CFA afia | [DOMAIN_NAME] | [EMAIL_ADDRESS][DOMAIN_NAME] | 01 76 …" at bounding box center [734, 375] width 1469 height 750
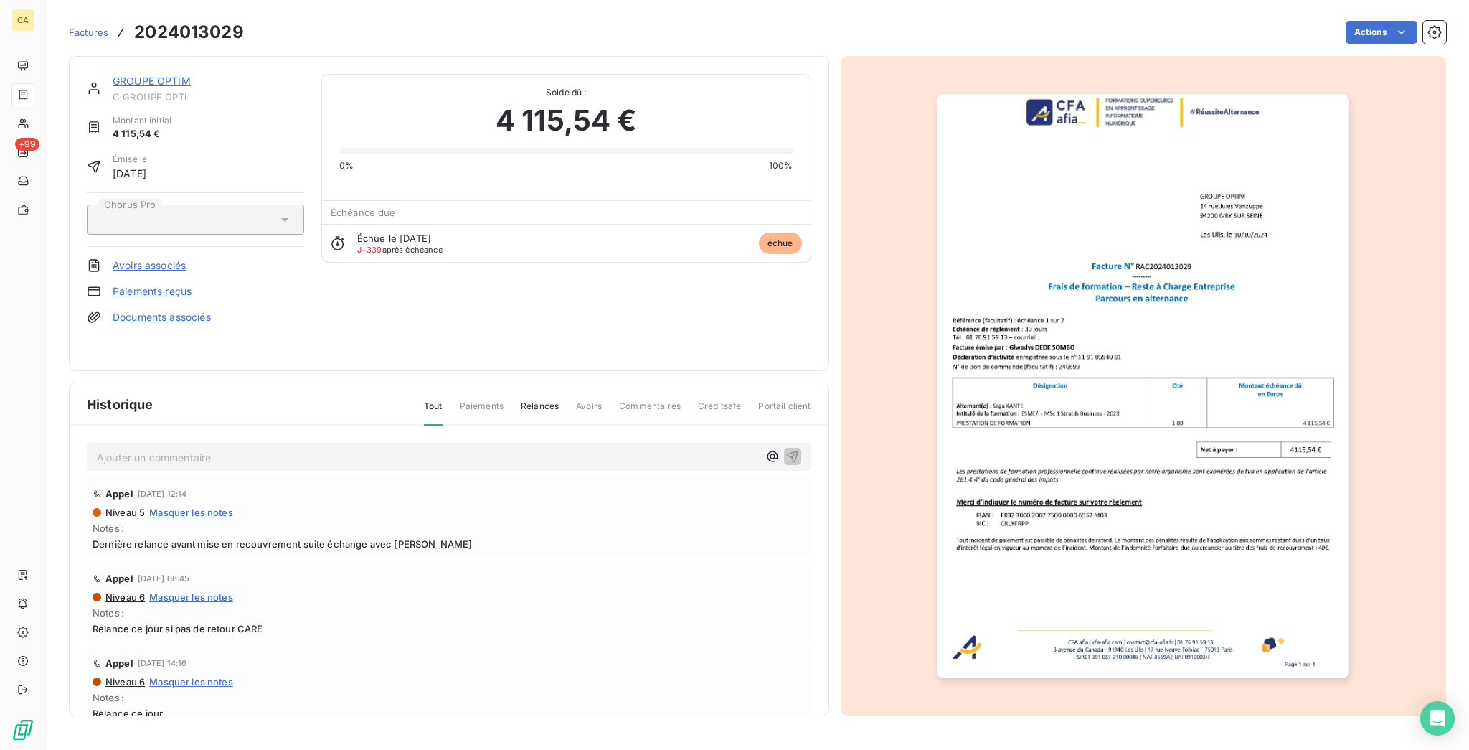
click at [113, 75] on link "GROUPE OPTIM" at bounding box center [152, 81] width 78 height 12
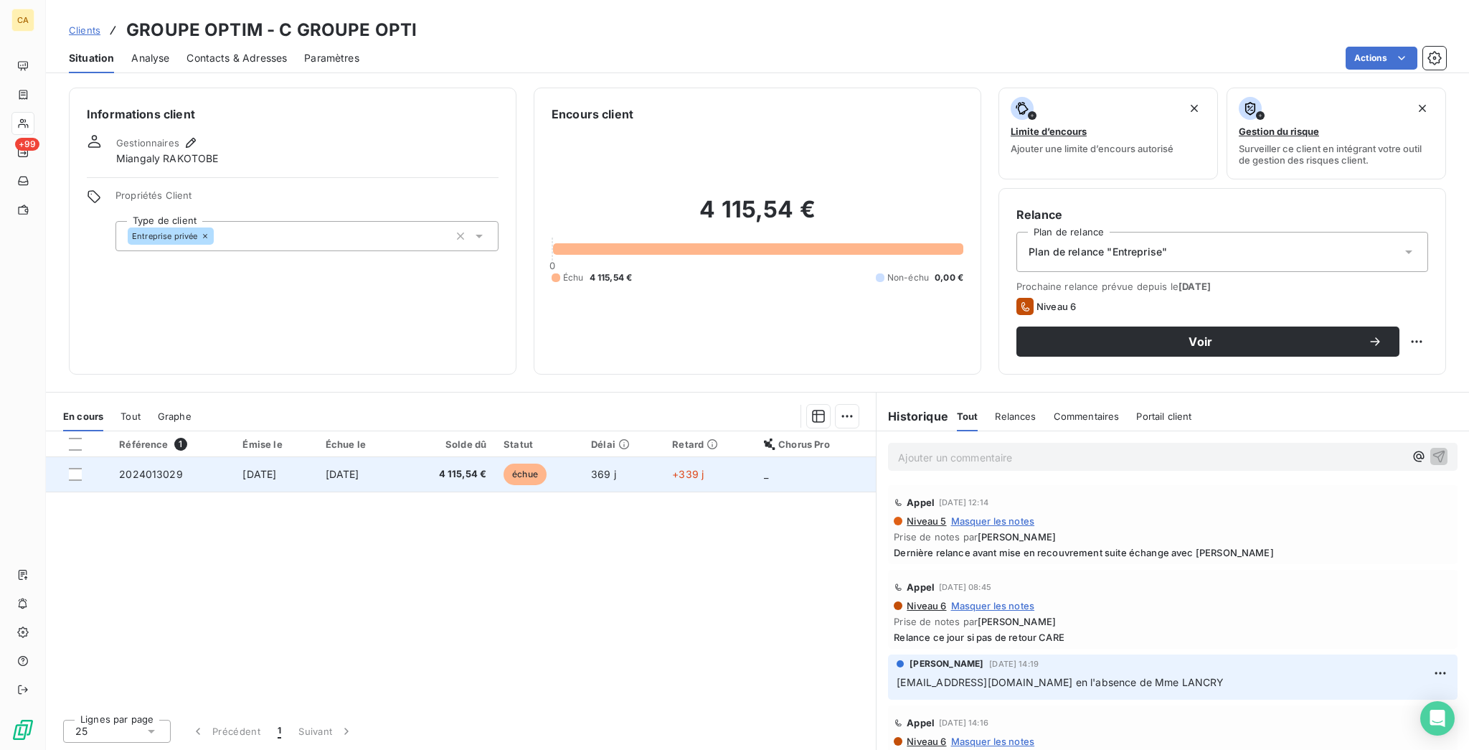
click at [486, 467] on span "4 115,54 €" at bounding box center [447, 474] width 77 height 14
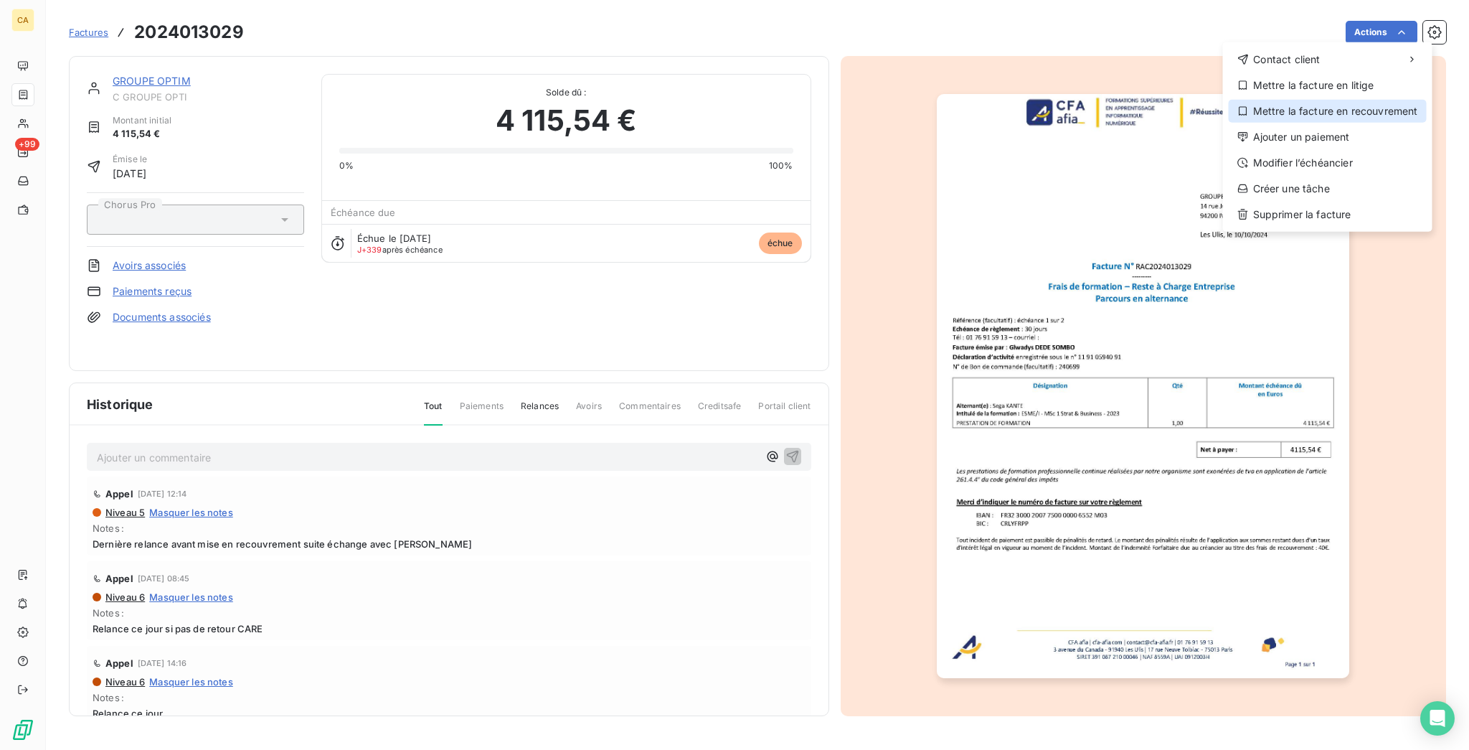
click at [1374, 100] on div "Mettre la facture en recouvrement" at bounding box center [1328, 111] width 198 height 23
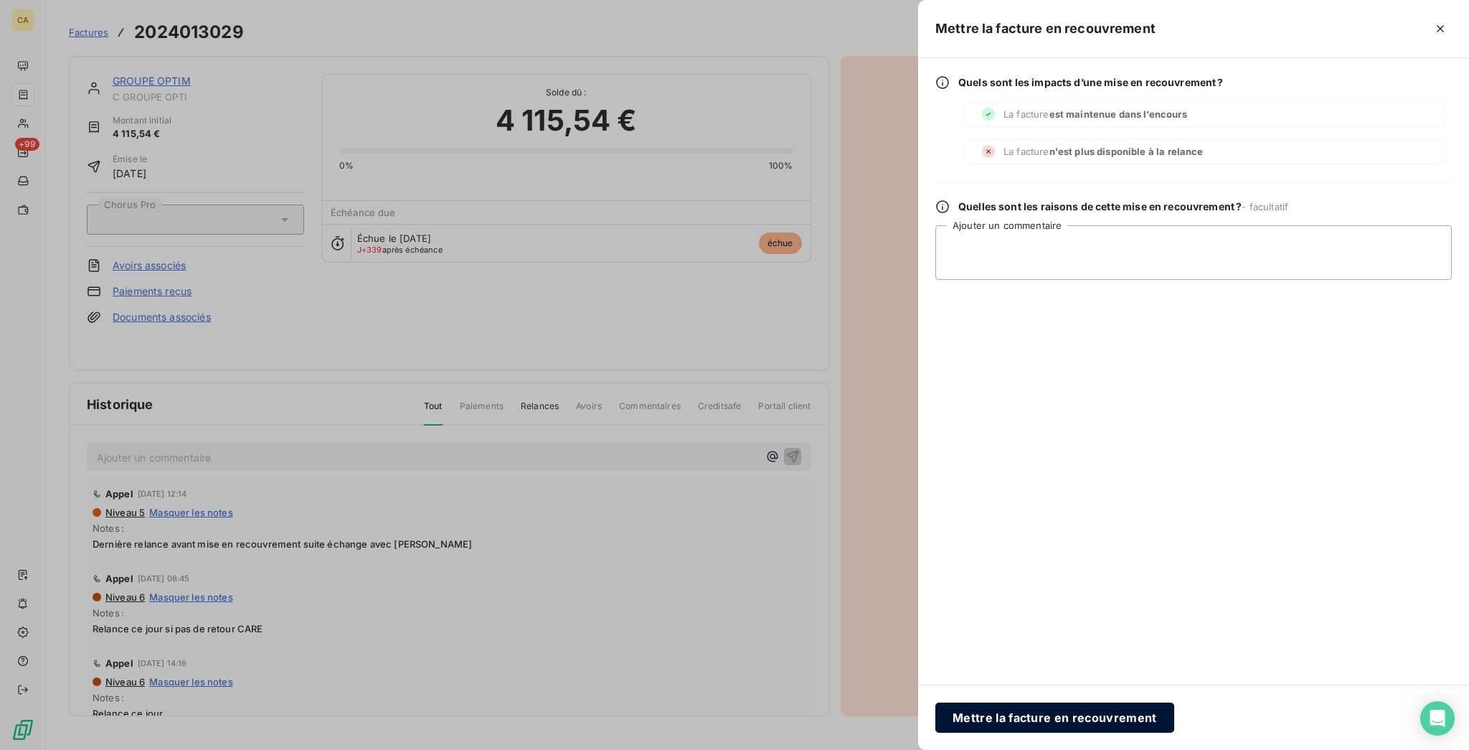
click at [1174, 729] on button "Mettre la facture en recouvrement" at bounding box center [1054, 717] width 239 height 30
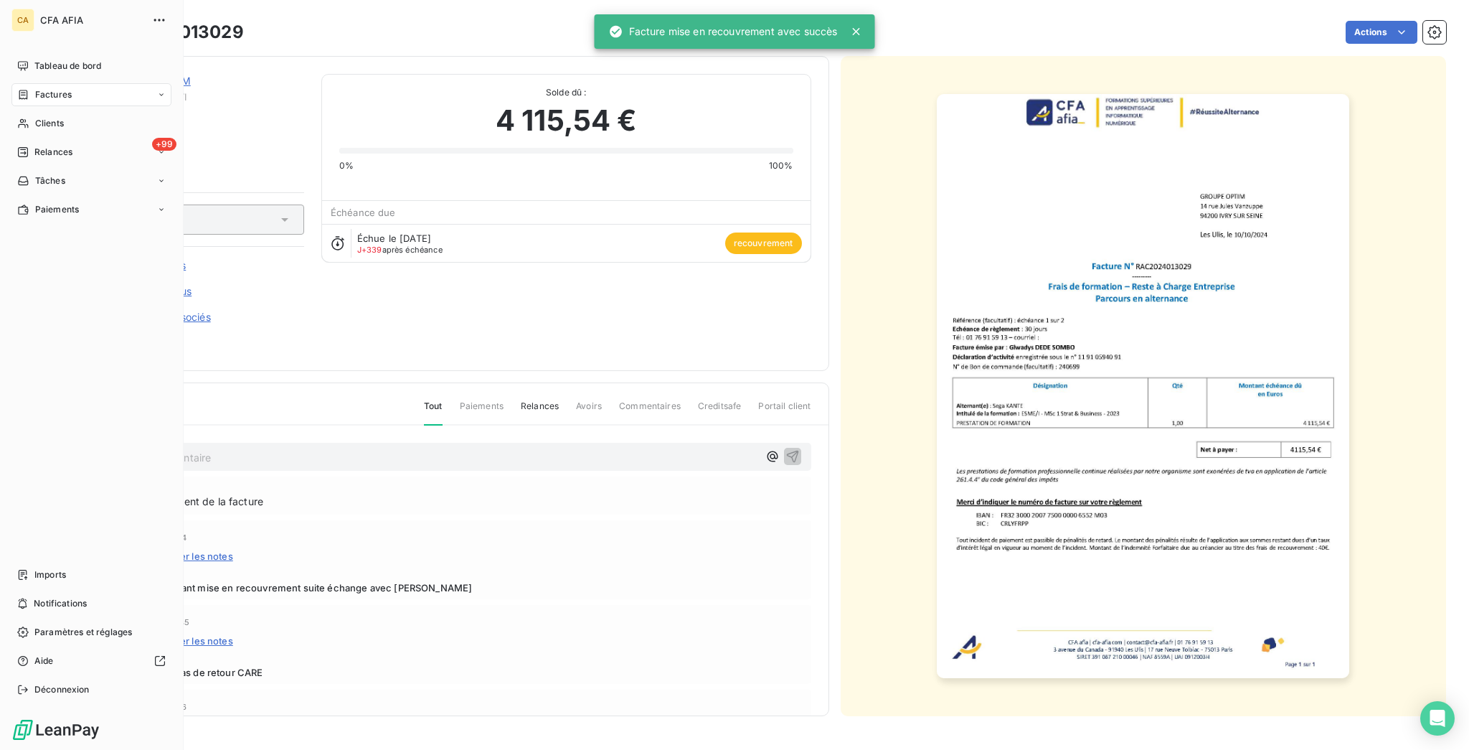
drag, startPoint x: 43, startPoint y: 39, endPoint x: 44, endPoint y: 52, distance: 13.7
click at [43, 39] on div "CA CFA AFIA Tableau de bord Factures Clients +99 Relances Tâches Paiements Impo…" at bounding box center [92, 375] width 184 height 750
click at [47, 60] on span "Tableau de bord" at bounding box center [67, 66] width 67 height 13
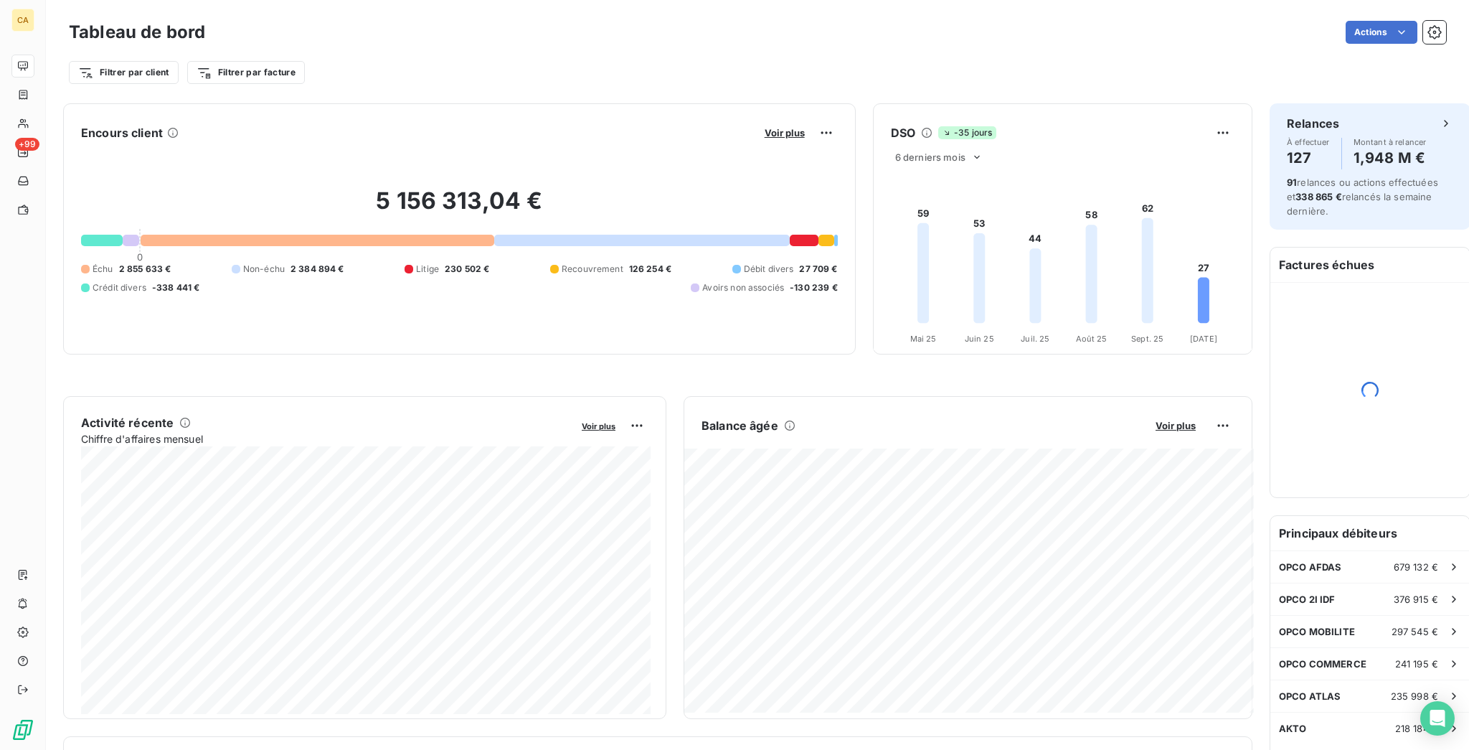
click at [280, 76] on div "Filtrer par client Filtrer par facture" at bounding box center [757, 72] width 1377 height 27
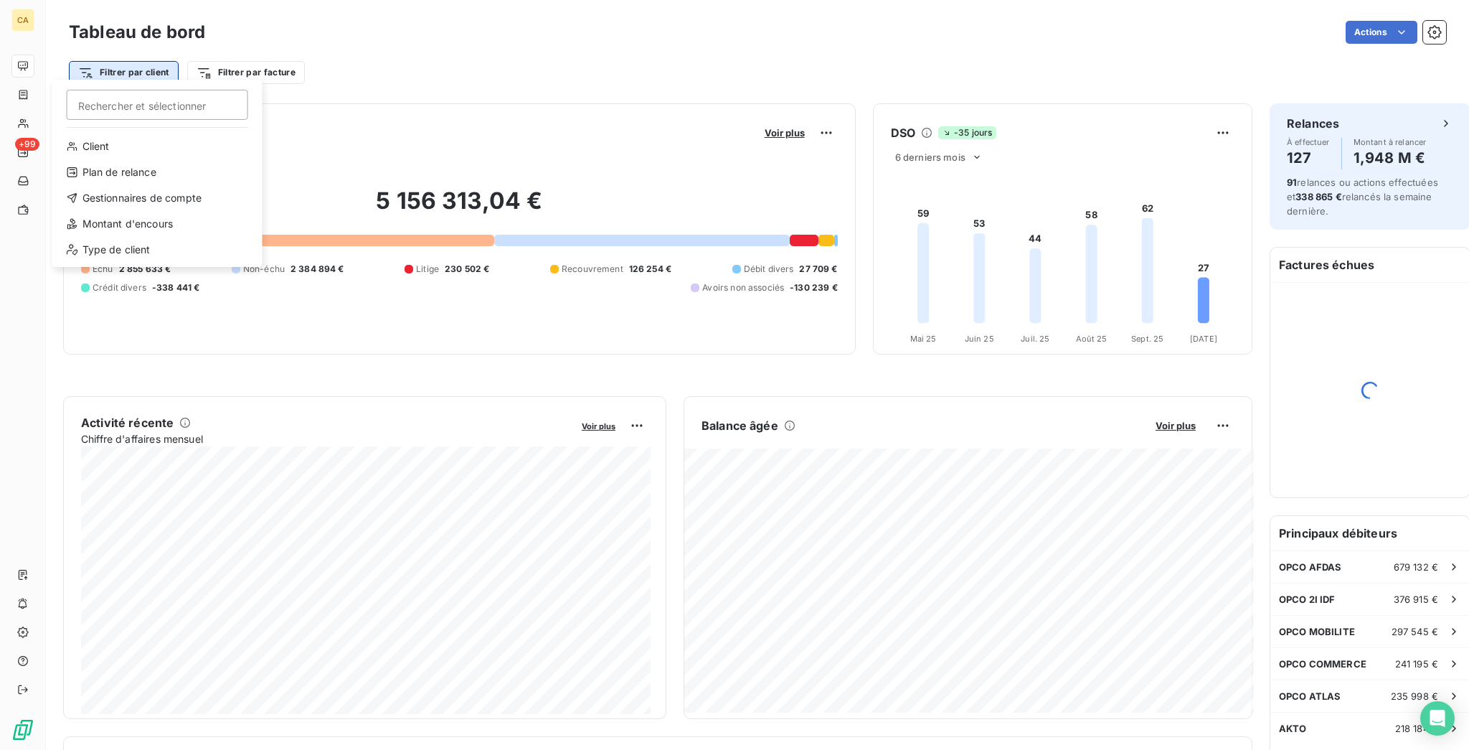
click at [124, 72] on html "CA +99 Tableau de bord Actions Filtrer par client Rechercher et sélectionner Cl…" at bounding box center [734, 375] width 1469 height 750
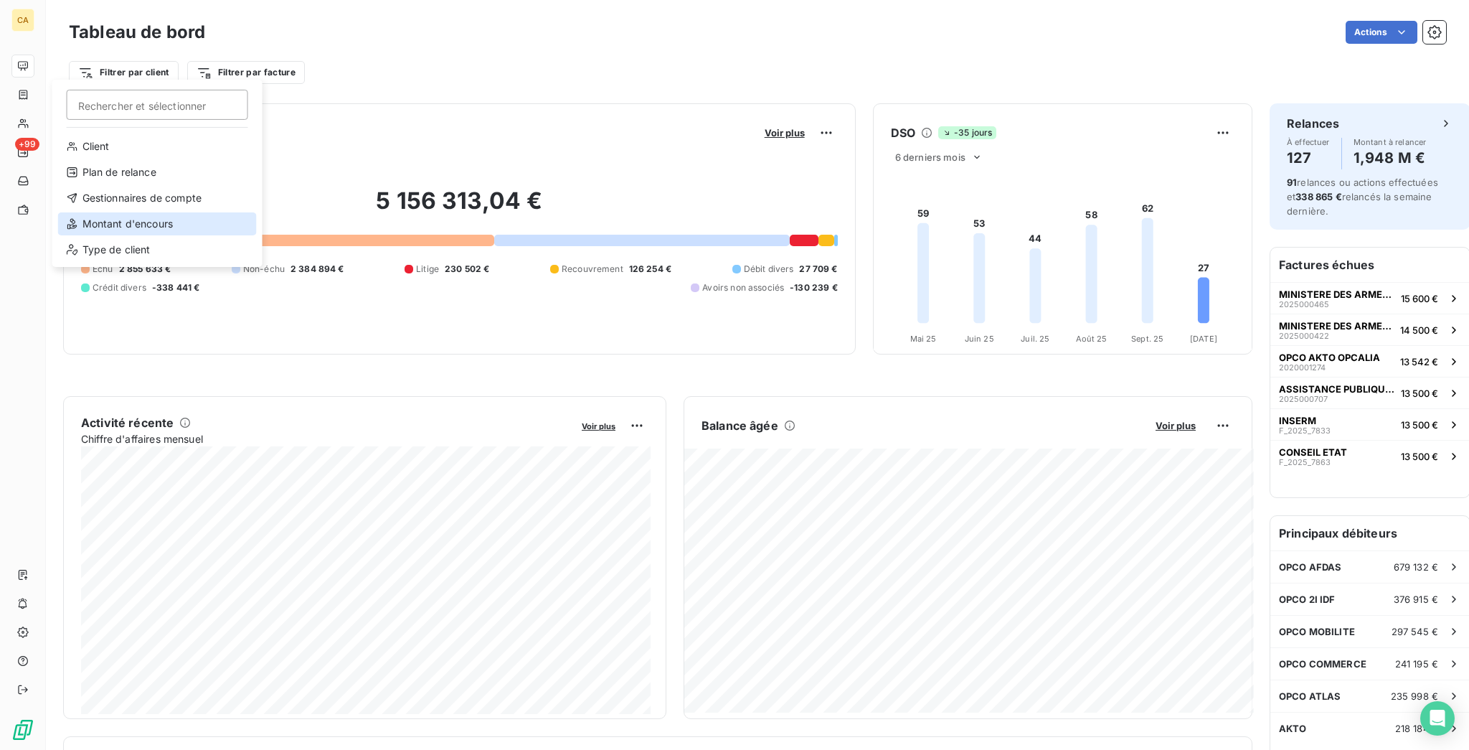
click at [119, 212] on div "Montant d'encours" at bounding box center [157, 223] width 199 height 23
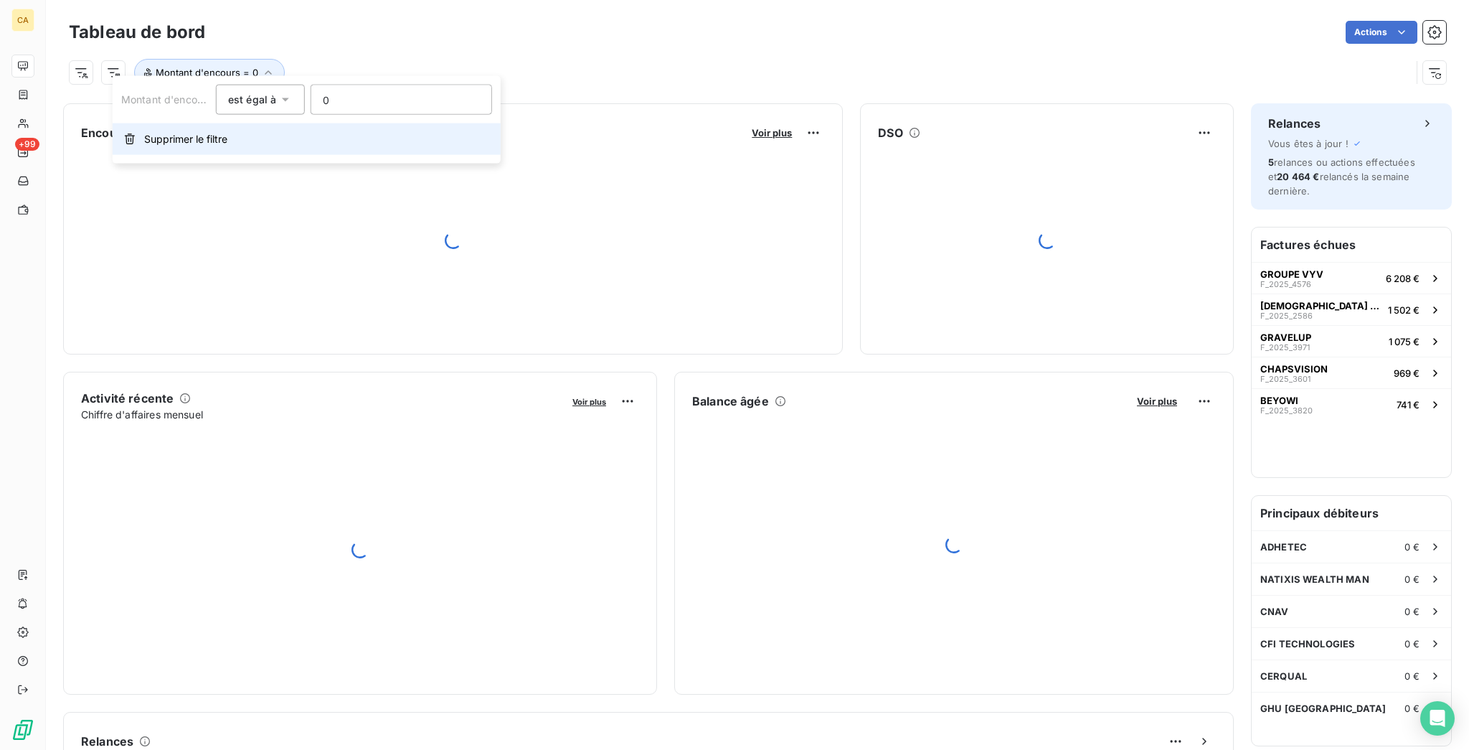
click at [192, 133] on span "Supprimer le filtre" at bounding box center [185, 139] width 83 height 14
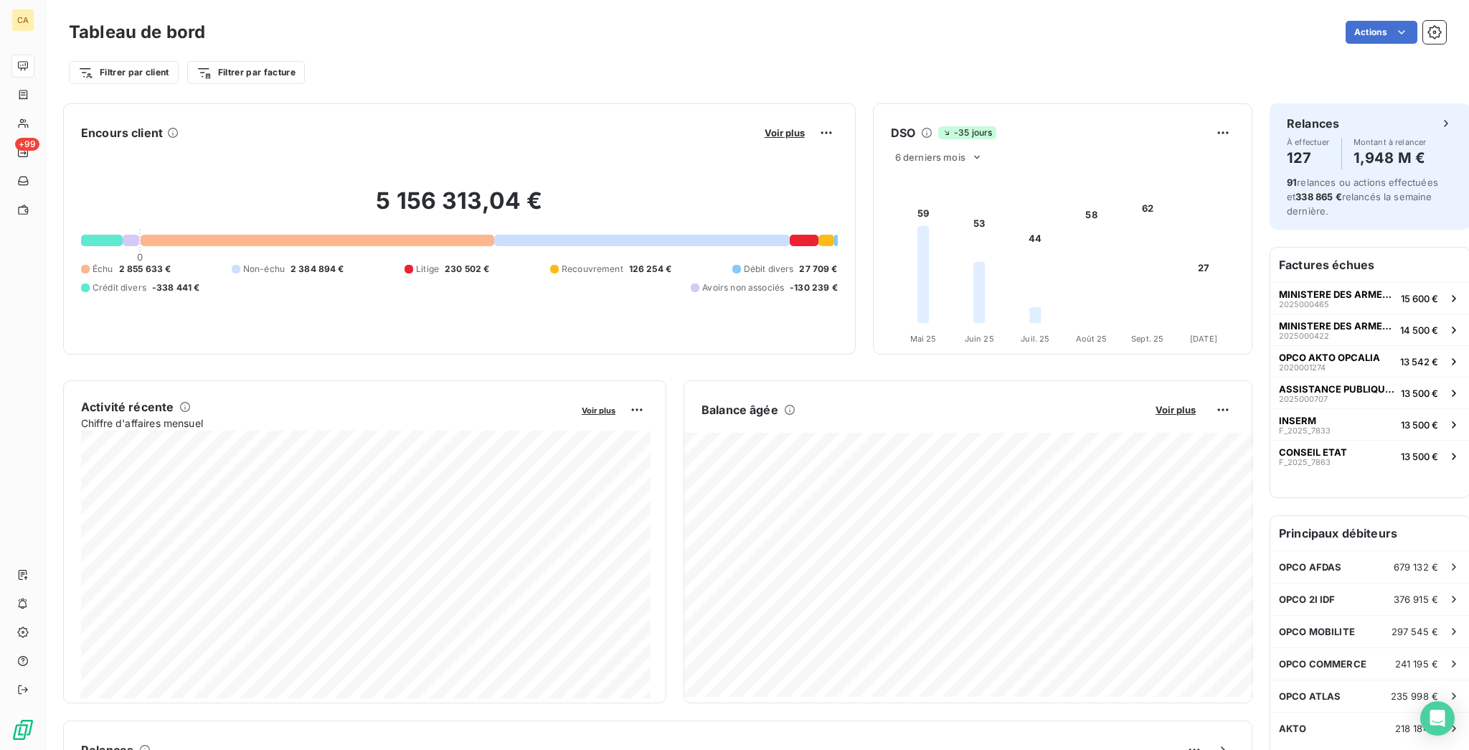
click at [69, 47] on div "Filtrer par client Filtrer par facture" at bounding box center [757, 66] width 1377 height 39
click at [71, 63] on html "CA +99 Tableau de bord Actions Filtrer par client Filtrer par facture Encours c…" at bounding box center [734, 375] width 1469 height 750
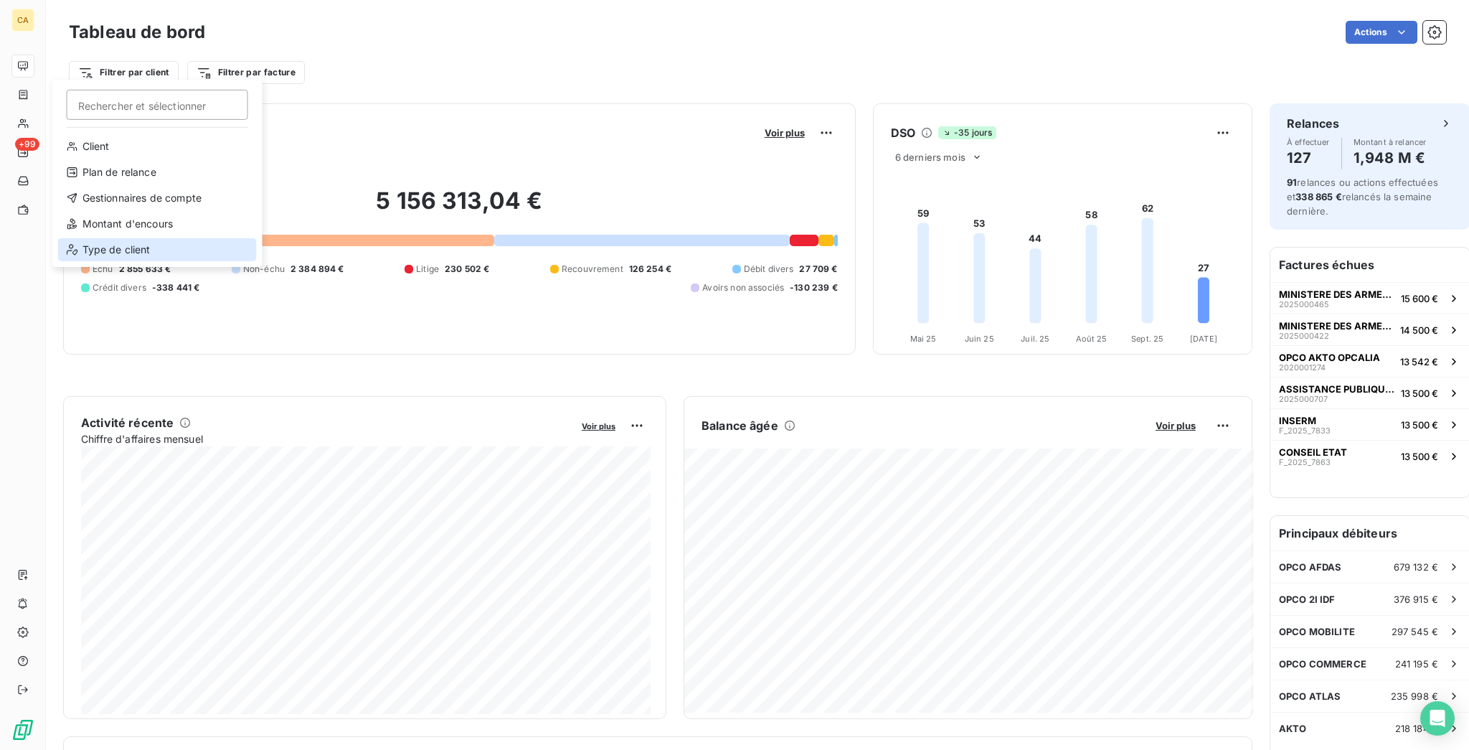
click at [110, 238] on div "Type de client" at bounding box center [157, 249] width 199 height 23
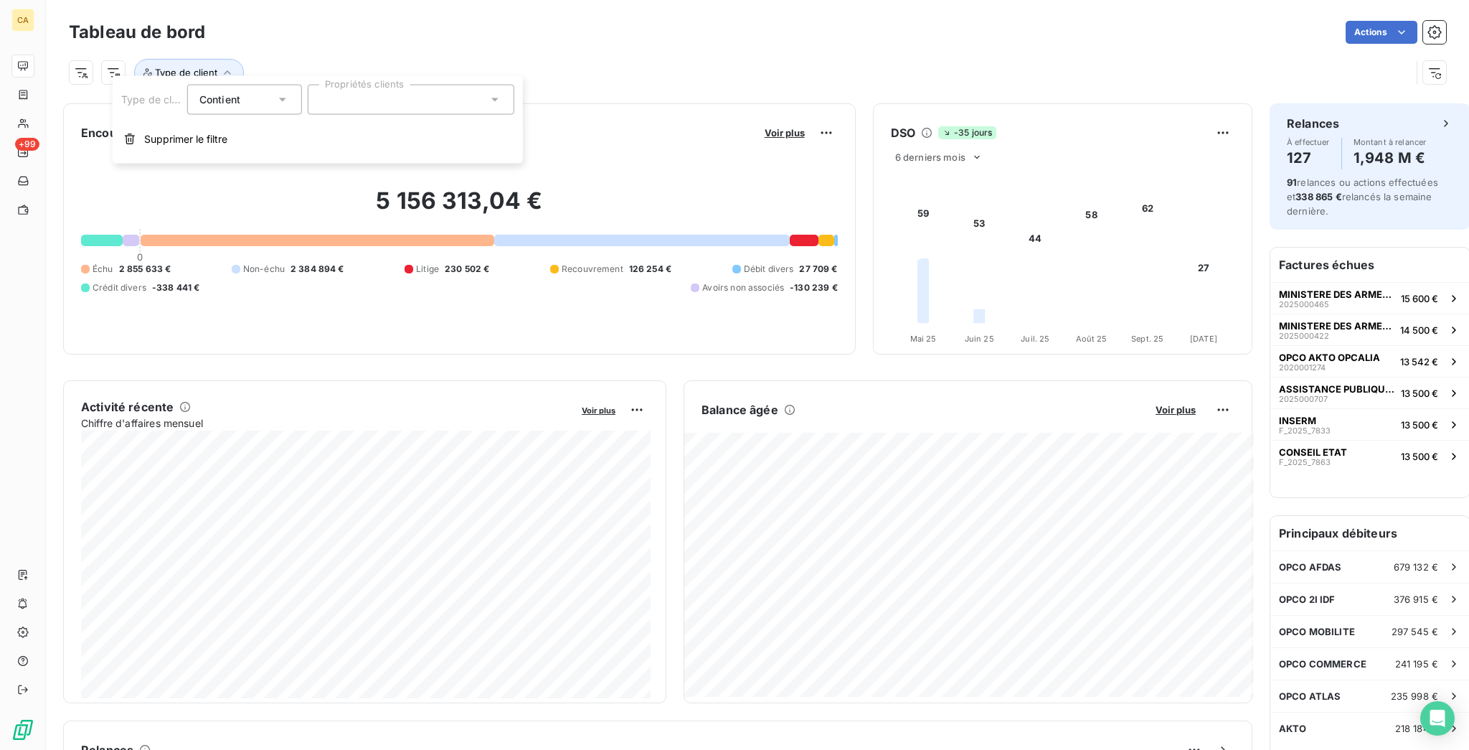
click at [351, 100] on div at bounding box center [411, 100] width 207 height 30
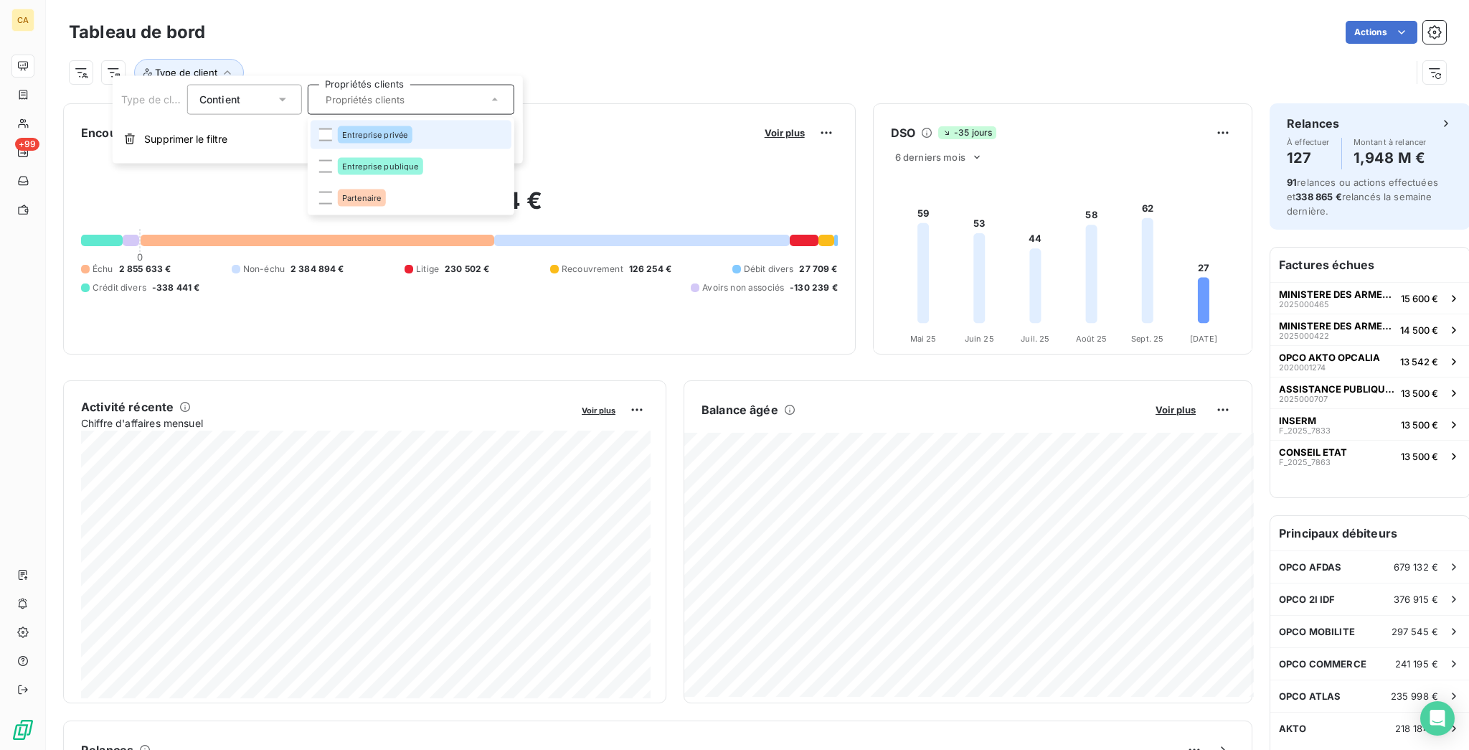
click at [346, 138] on div "Entreprise privée" at bounding box center [375, 134] width 75 height 17
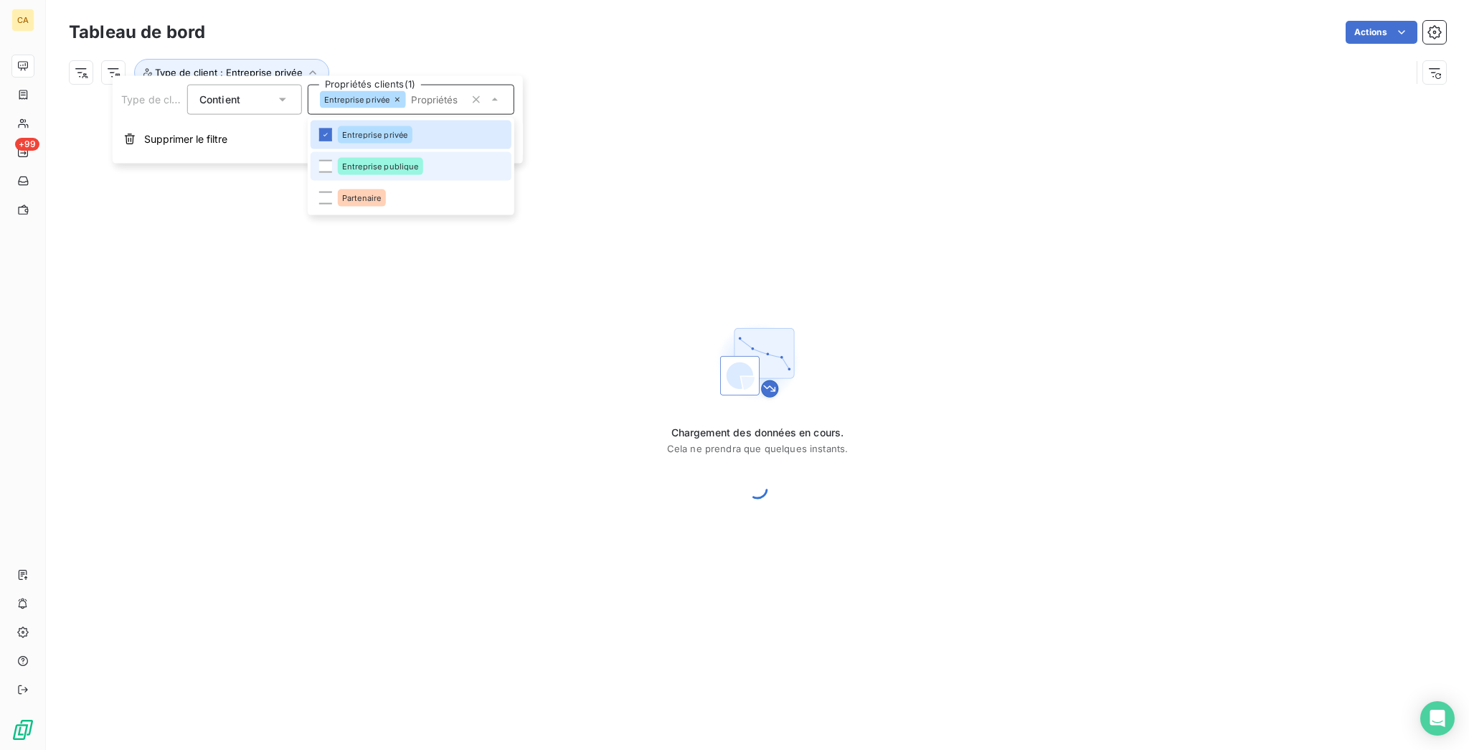
click at [342, 158] on div "Entreprise publique" at bounding box center [380, 166] width 85 height 17
click at [475, 50] on div "Type de client : Entreprise privée , ..." at bounding box center [757, 66] width 1377 height 39
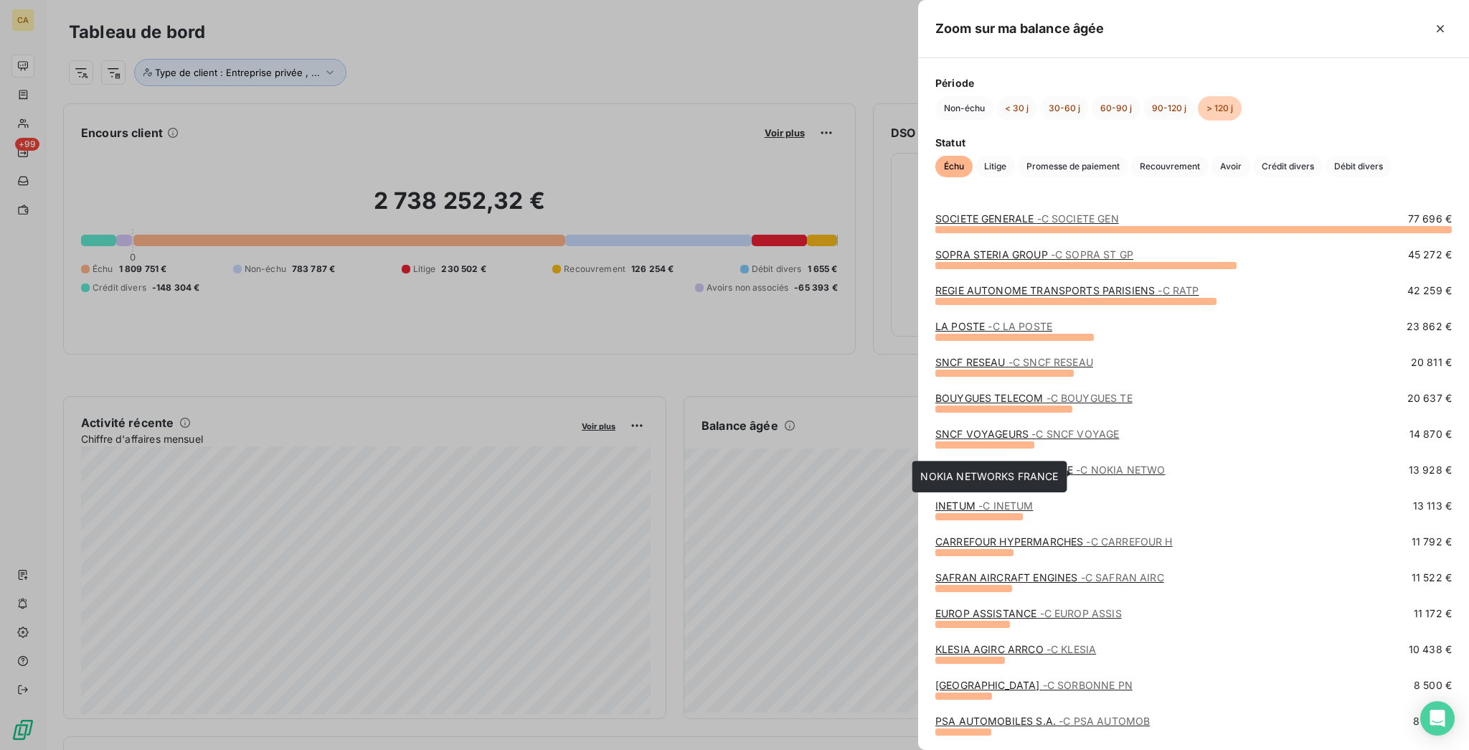
click at [1112, 476] on link "NOKIA NETWORKS FRANCE - C NOKIA NETWO" at bounding box center [1050, 469] width 230 height 12
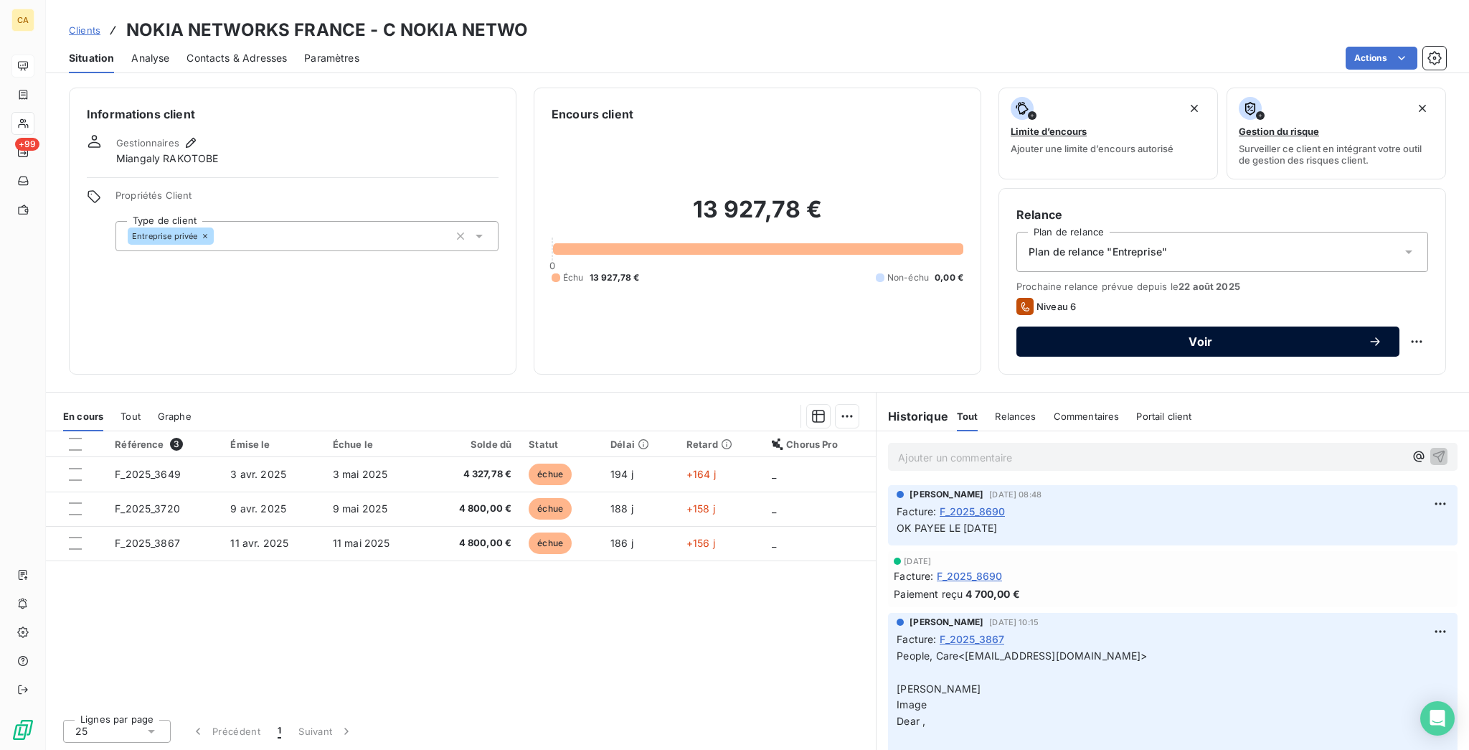
click at [1151, 336] on span "Voir" at bounding box center [1201, 341] width 334 height 11
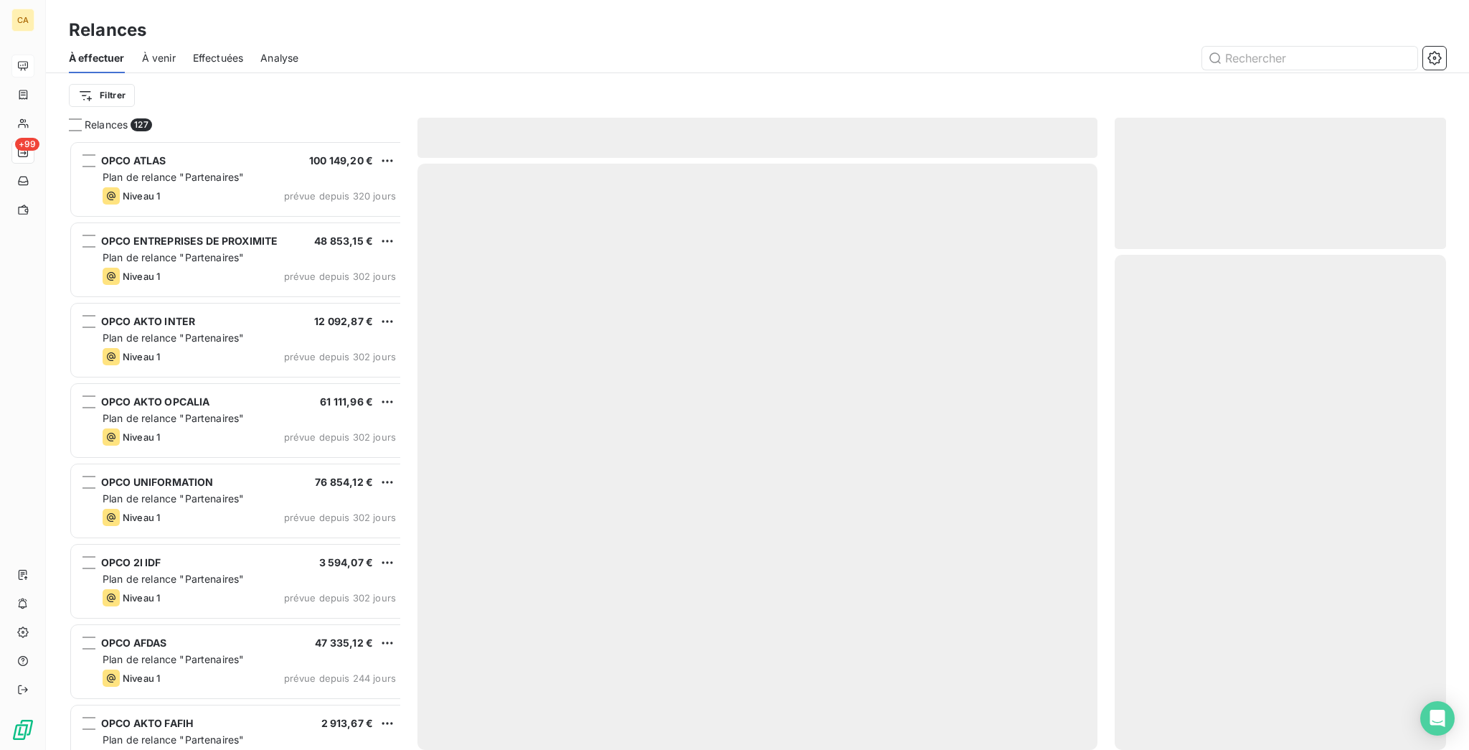
scroll to position [613, 326]
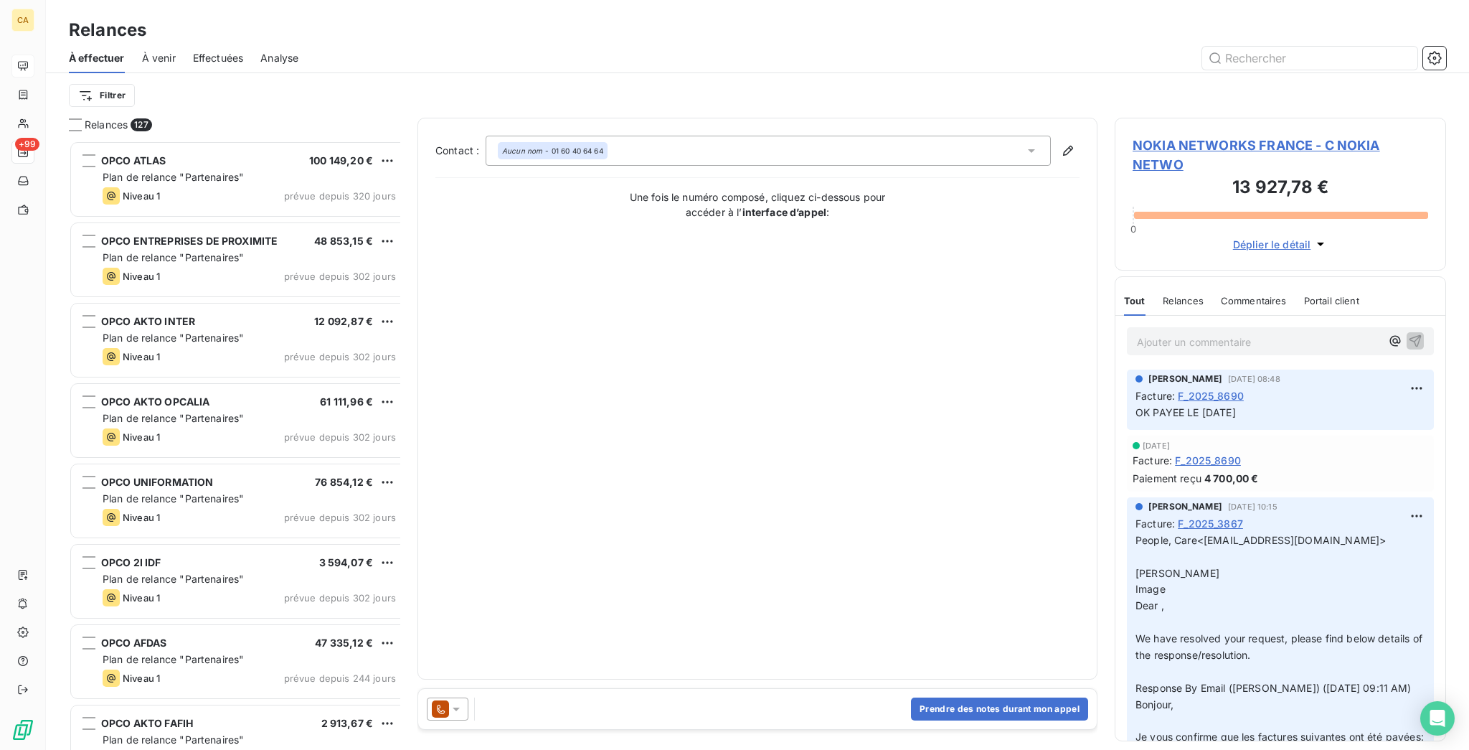
click at [449, 702] on icon at bounding box center [456, 709] width 14 height 14
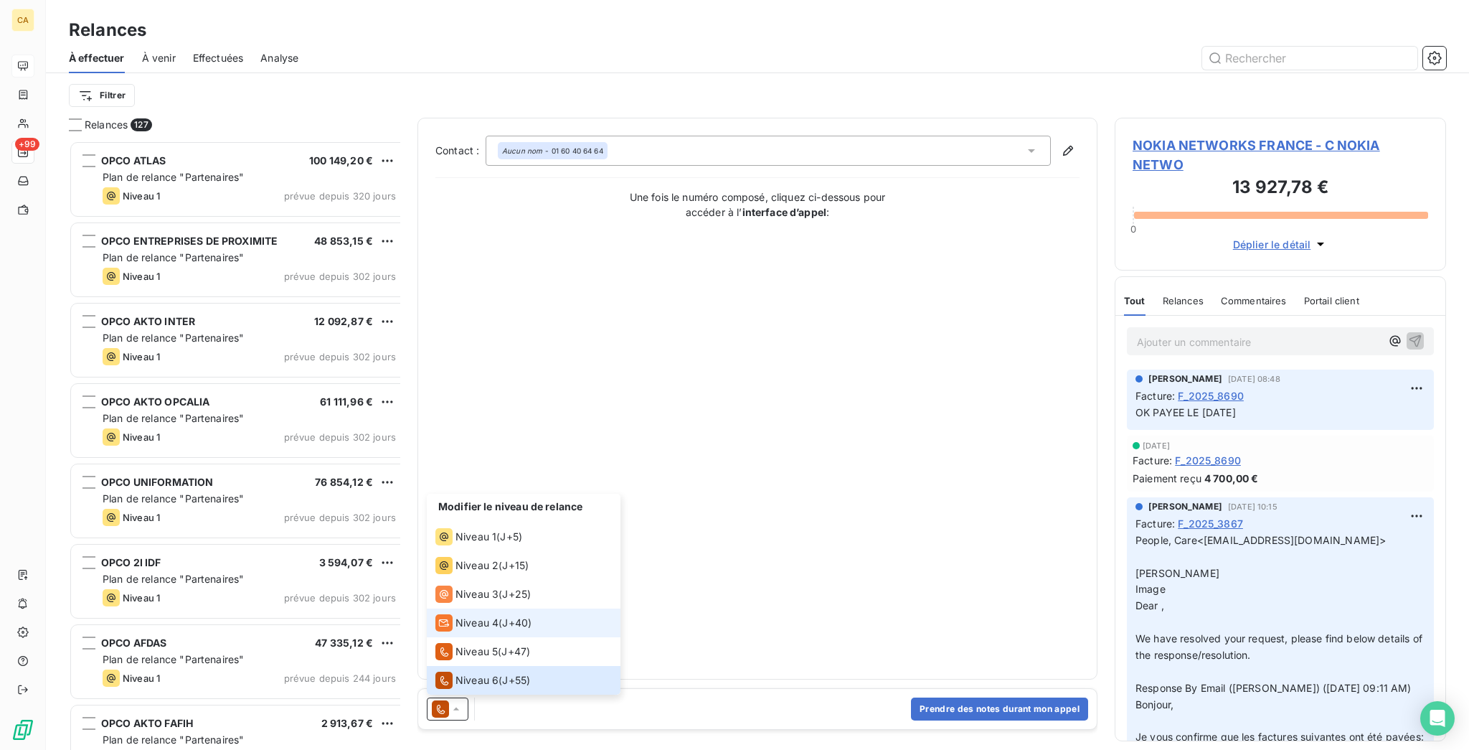
click at [456, 626] on span "Niveau 4" at bounding box center [477, 622] width 43 height 14
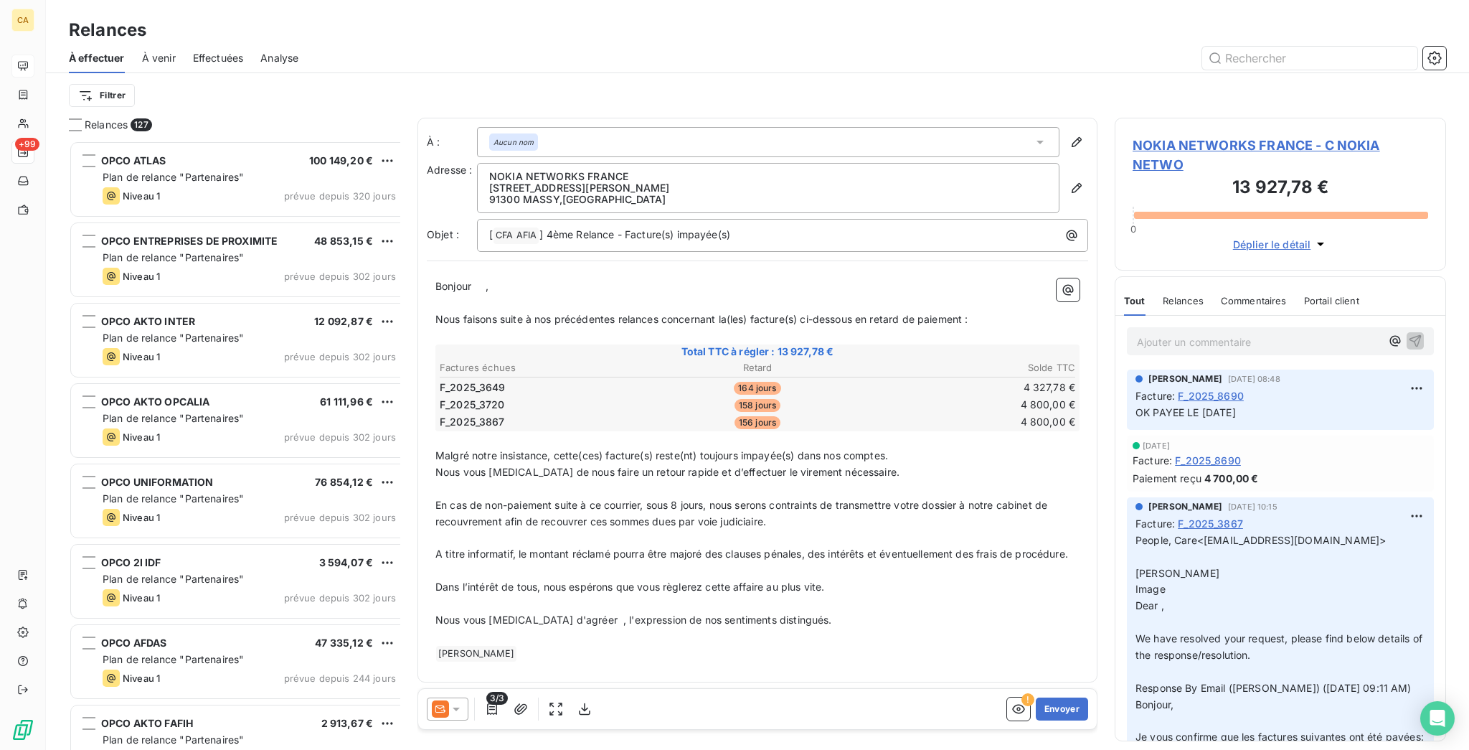
click at [1204, 136] on span "NOKIA NETWORKS FRANCE - C NOKIA NETWO" at bounding box center [1281, 155] width 296 height 39
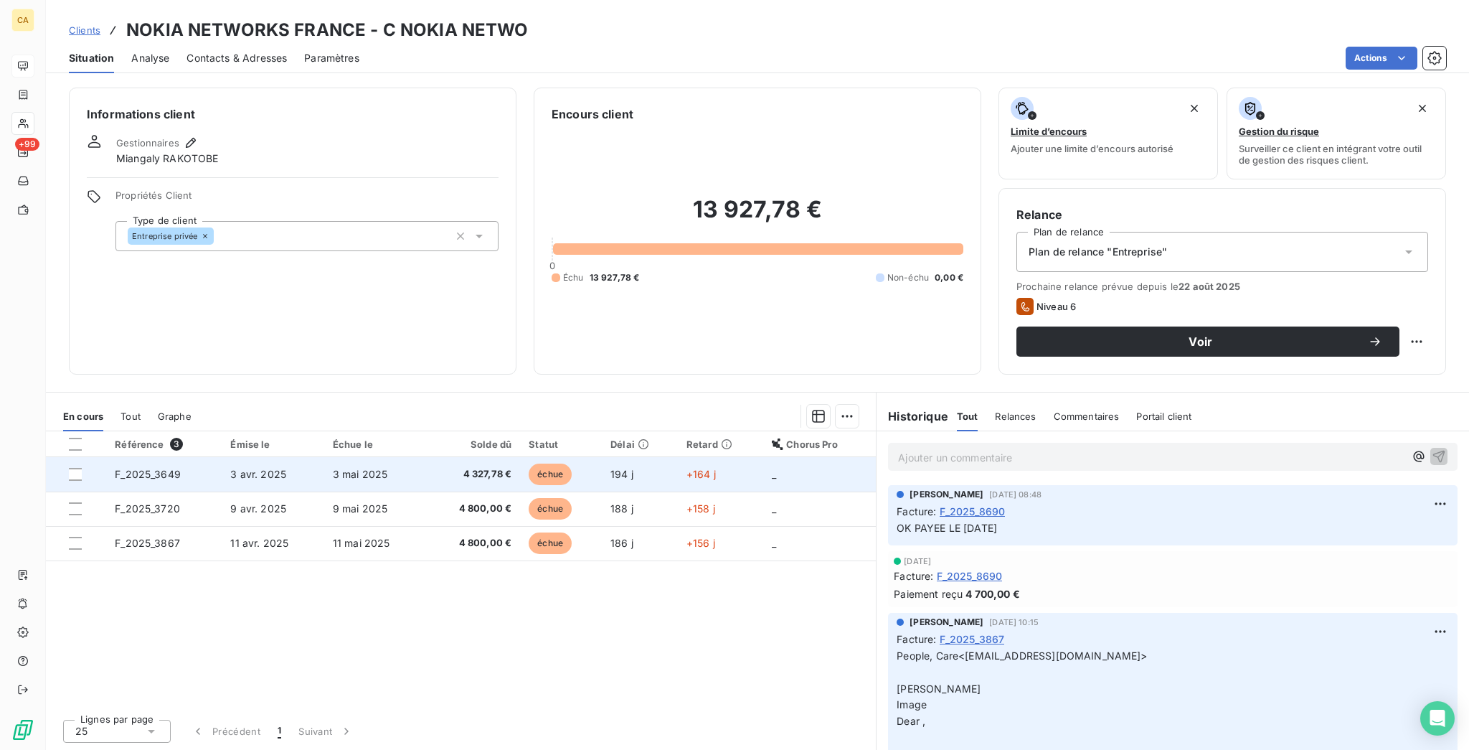
click at [236, 468] on span "3 avr. 2025" at bounding box center [258, 474] width 56 height 12
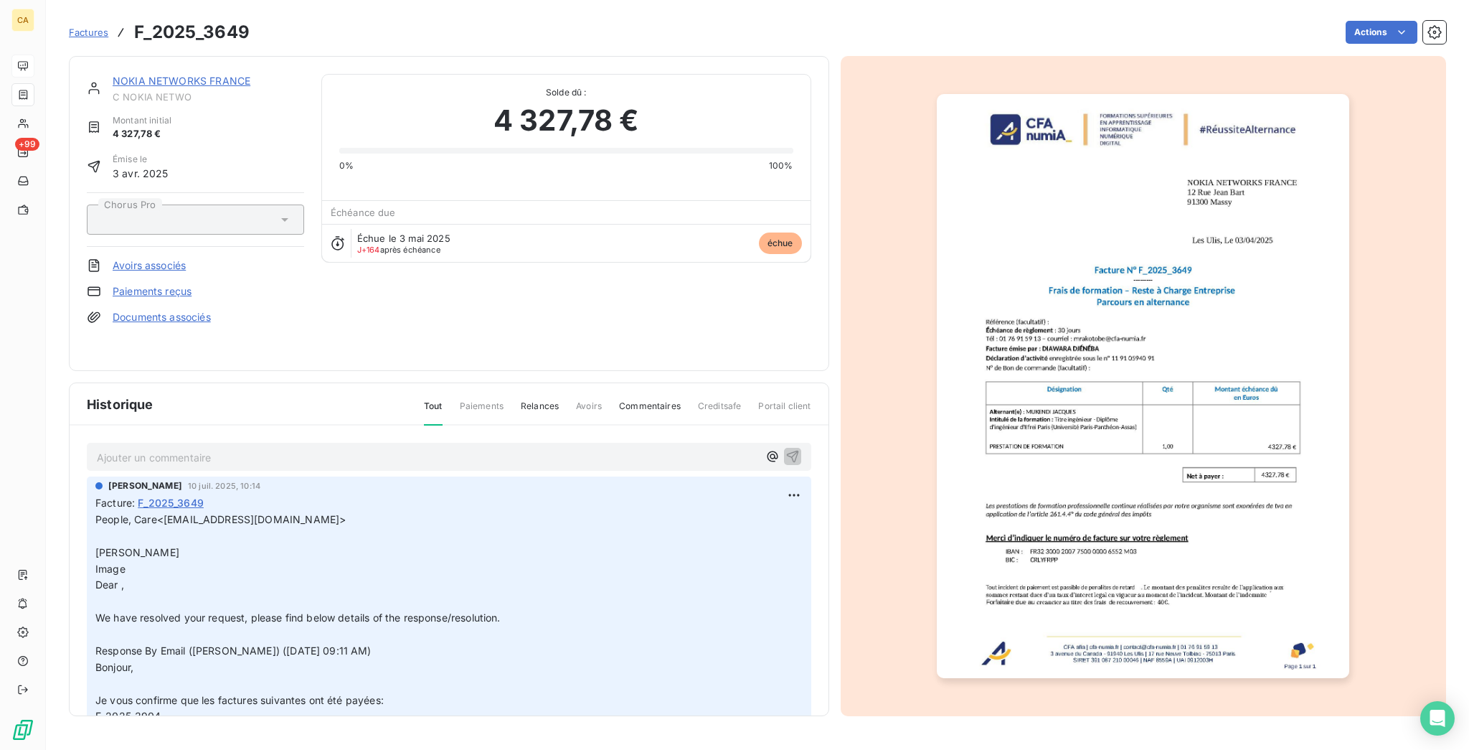
click at [146, 57] on div "NOKIA NETWORKS FRANCE C NOKIA NETWO Montant initial 4 327,78 € Émise le [DATE] …" at bounding box center [449, 213] width 760 height 315
click at [144, 75] on link "NOKIA NETWORKS FRANCE" at bounding box center [182, 81] width 138 height 12
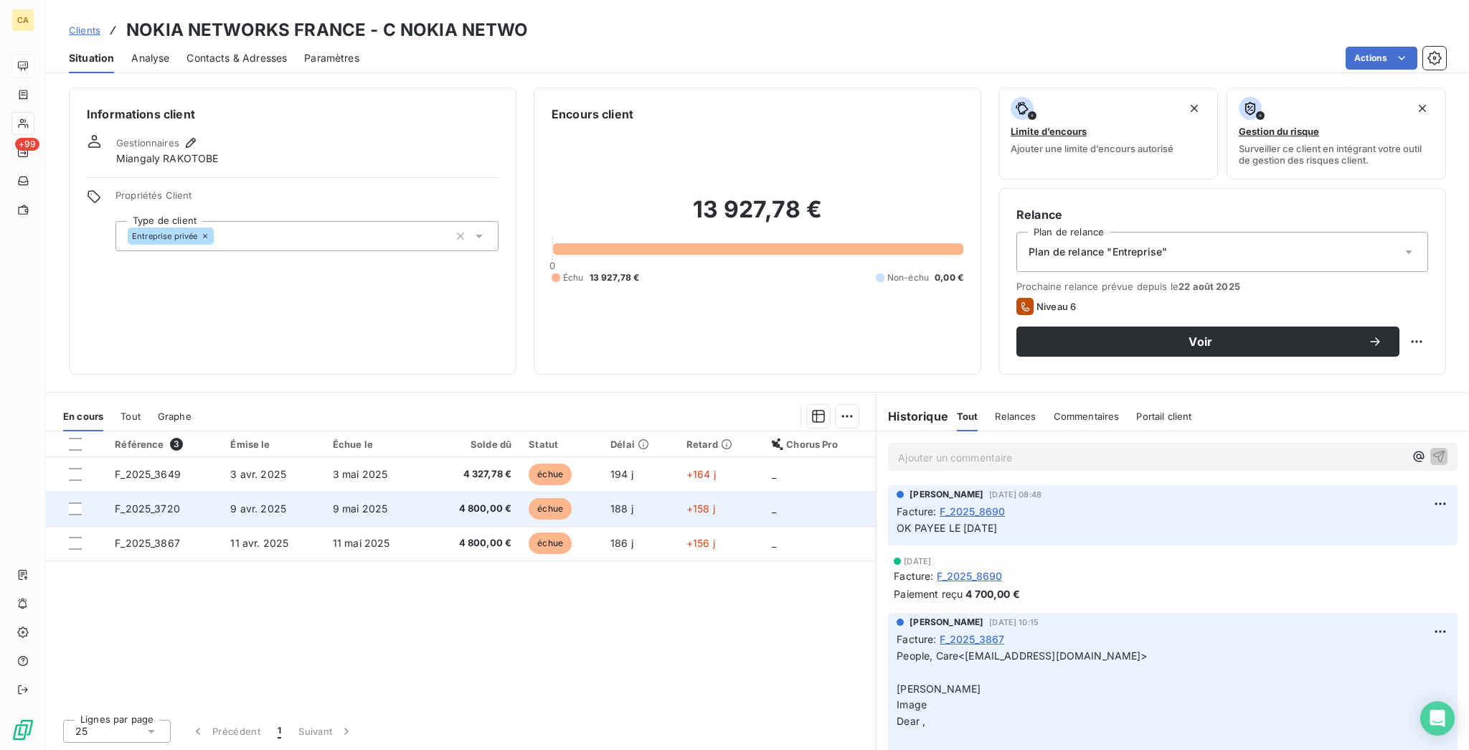
click at [113, 491] on td "F_2025_3720" at bounding box center [163, 508] width 115 height 34
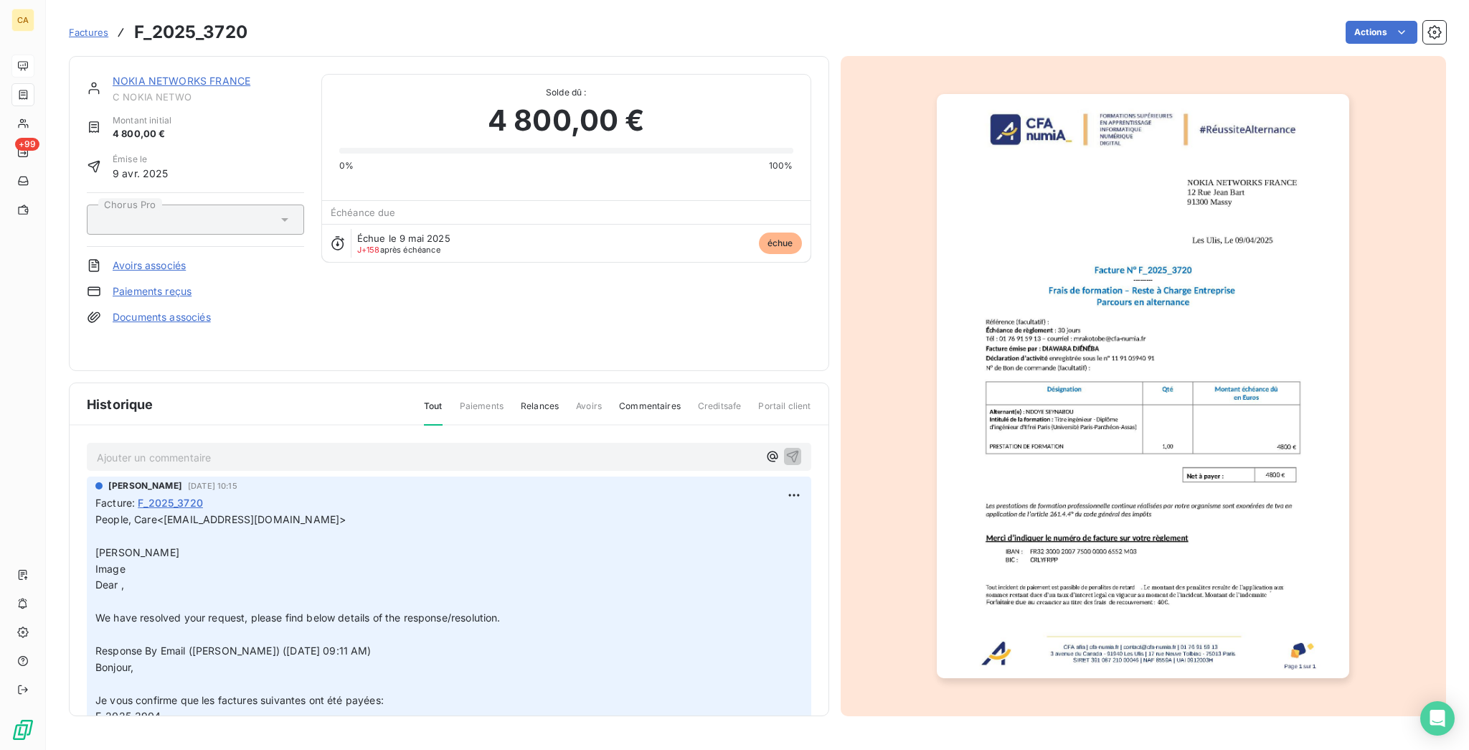
click at [152, 75] on link "NOKIA NETWORKS FRANCE" at bounding box center [182, 81] width 138 height 12
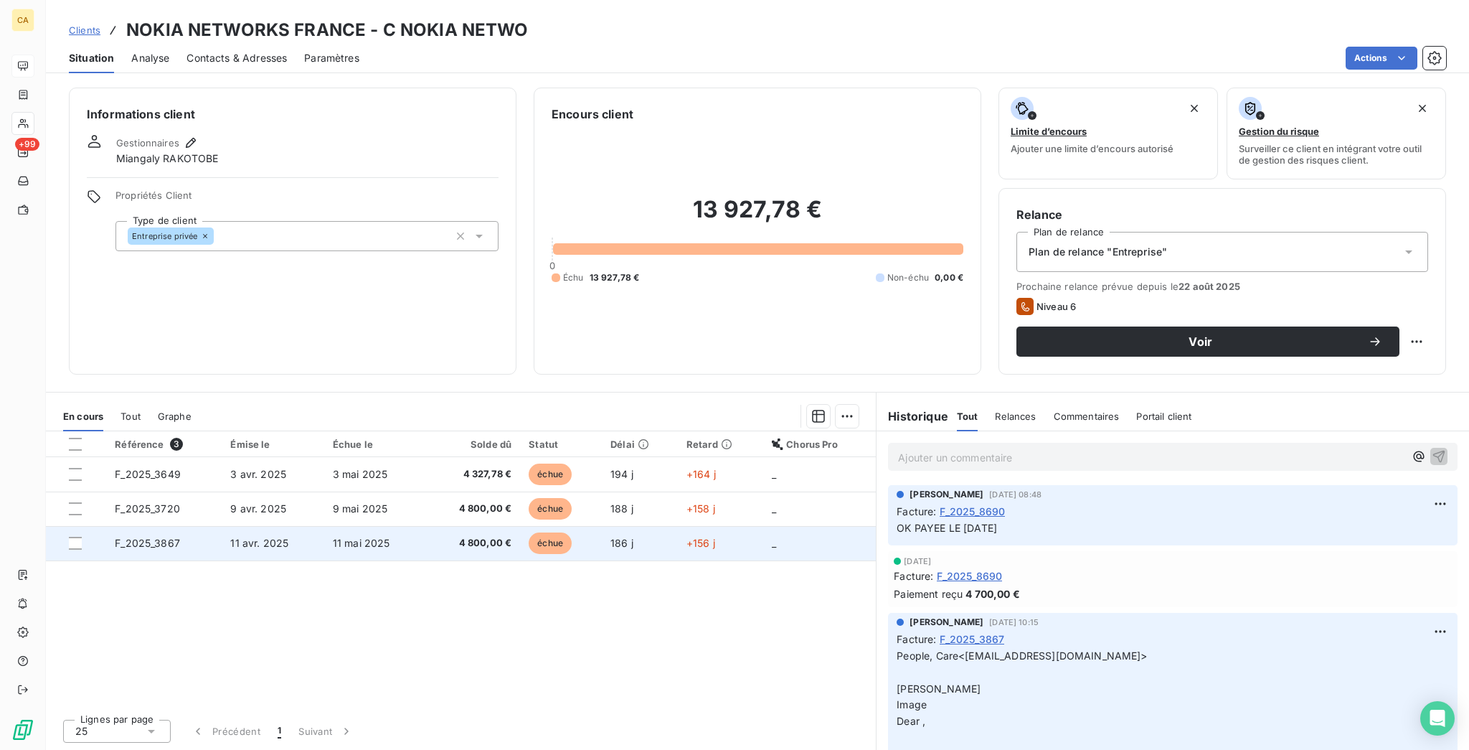
click at [382, 526] on td "11 mai 2025" at bounding box center [374, 543] width 101 height 34
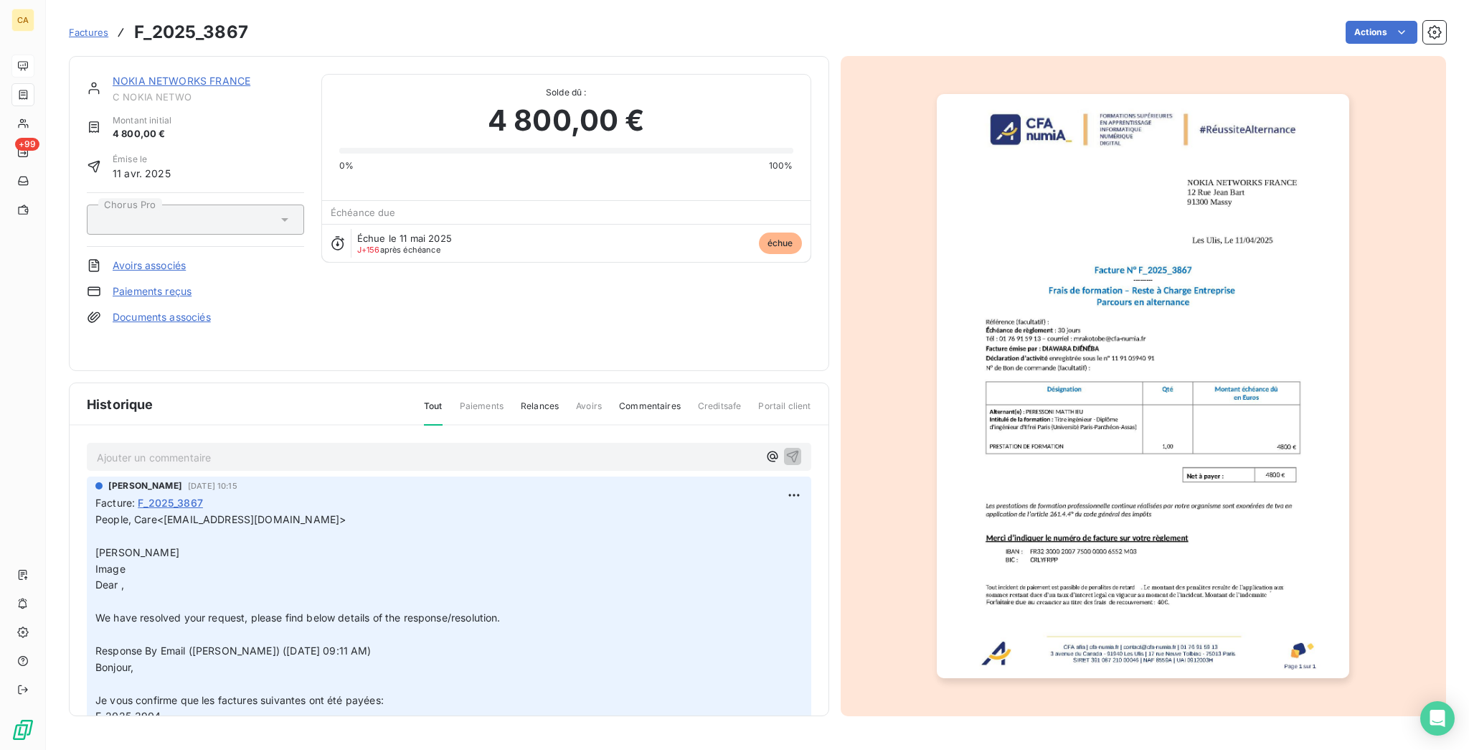
click at [203, 75] on link "NOKIA NETWORKS FRANCE" at bounding box center [182, 81] width 138 height 12
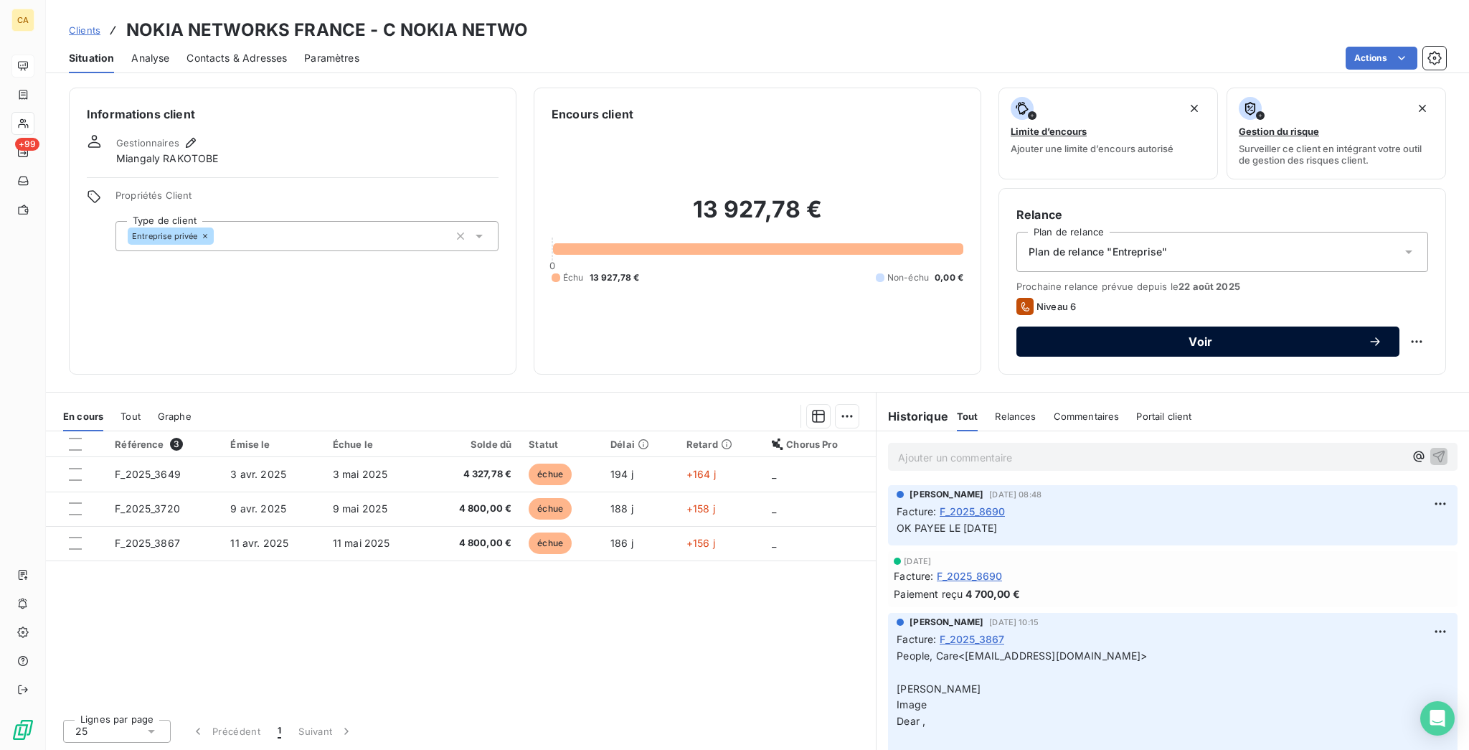
click at [1217, 336] on span "Voir" at bounding box center [1201, 341] width 334 height 11
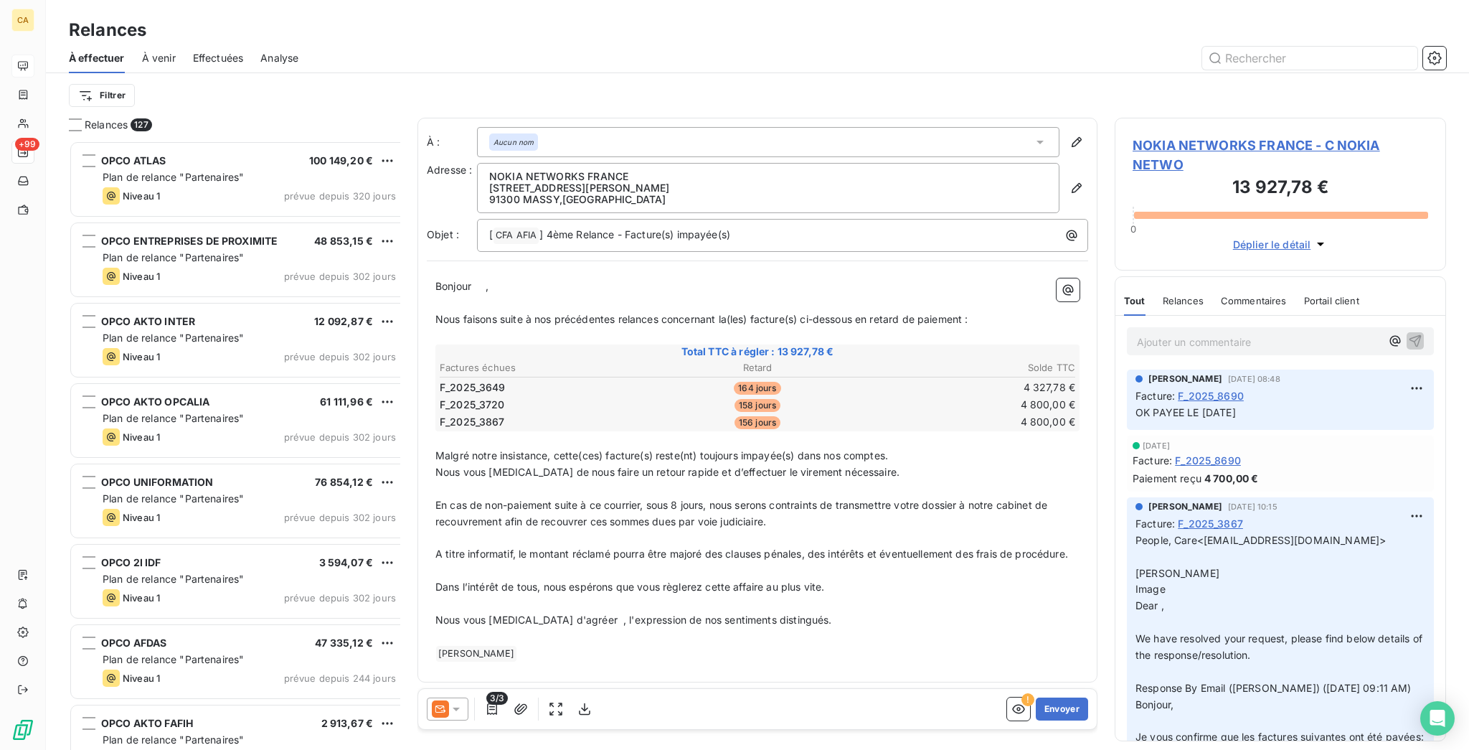
scroll to position [613, 326]
click at [443, 700] on div at bounding box center [448, 708] width 42 height 23
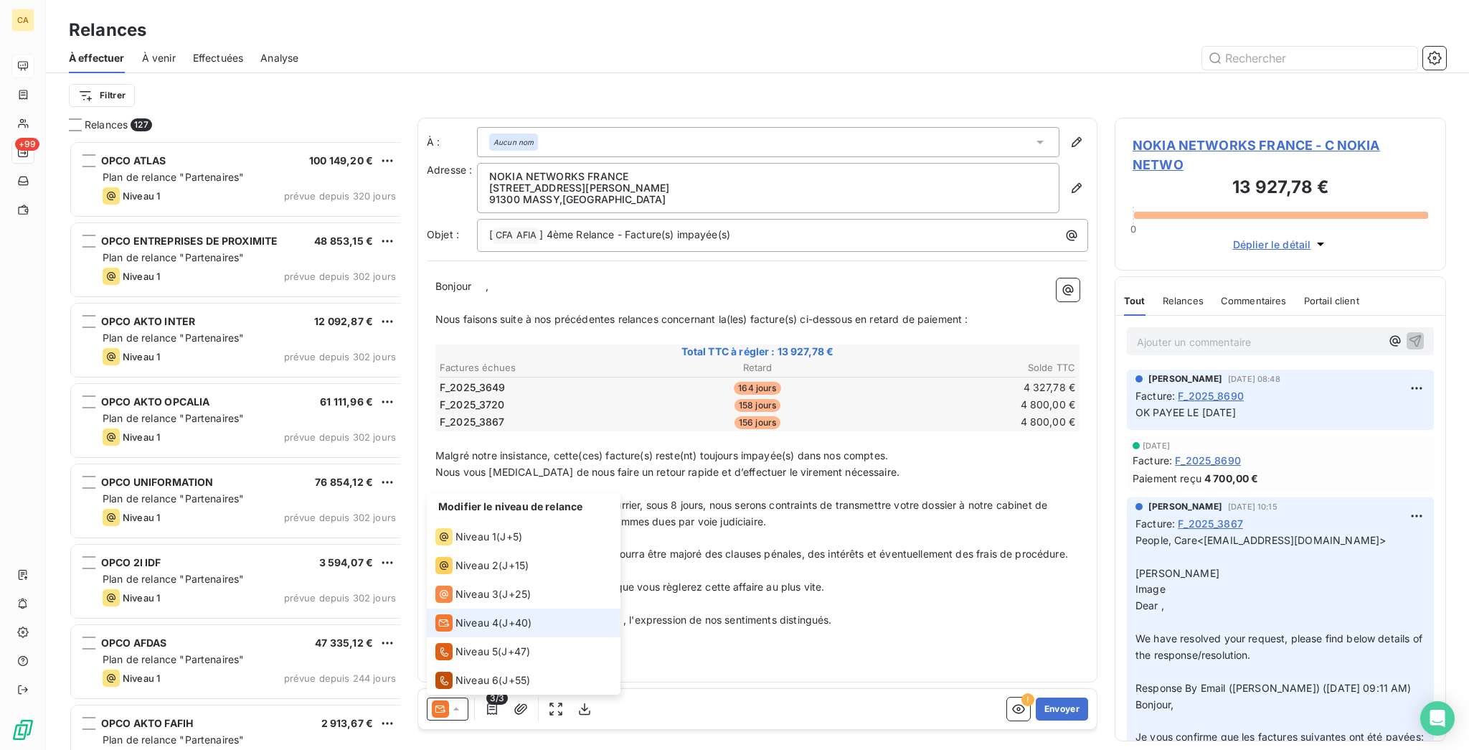
click at [443, 700] on div at bounding box center [448, 708] width 42 height 23
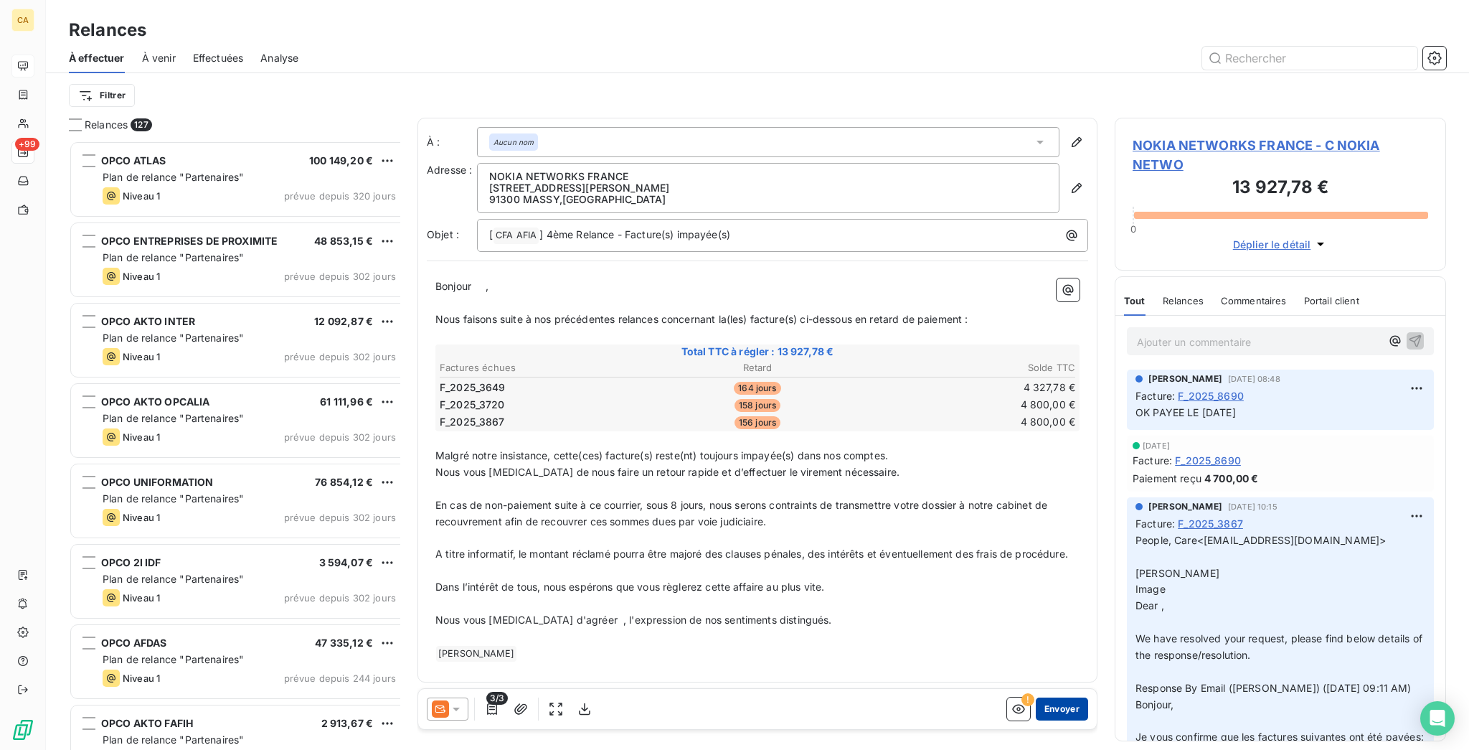
click at [1056, 697] on button "Envoyer" at bounding box center [1062, 708] width 52 height 23
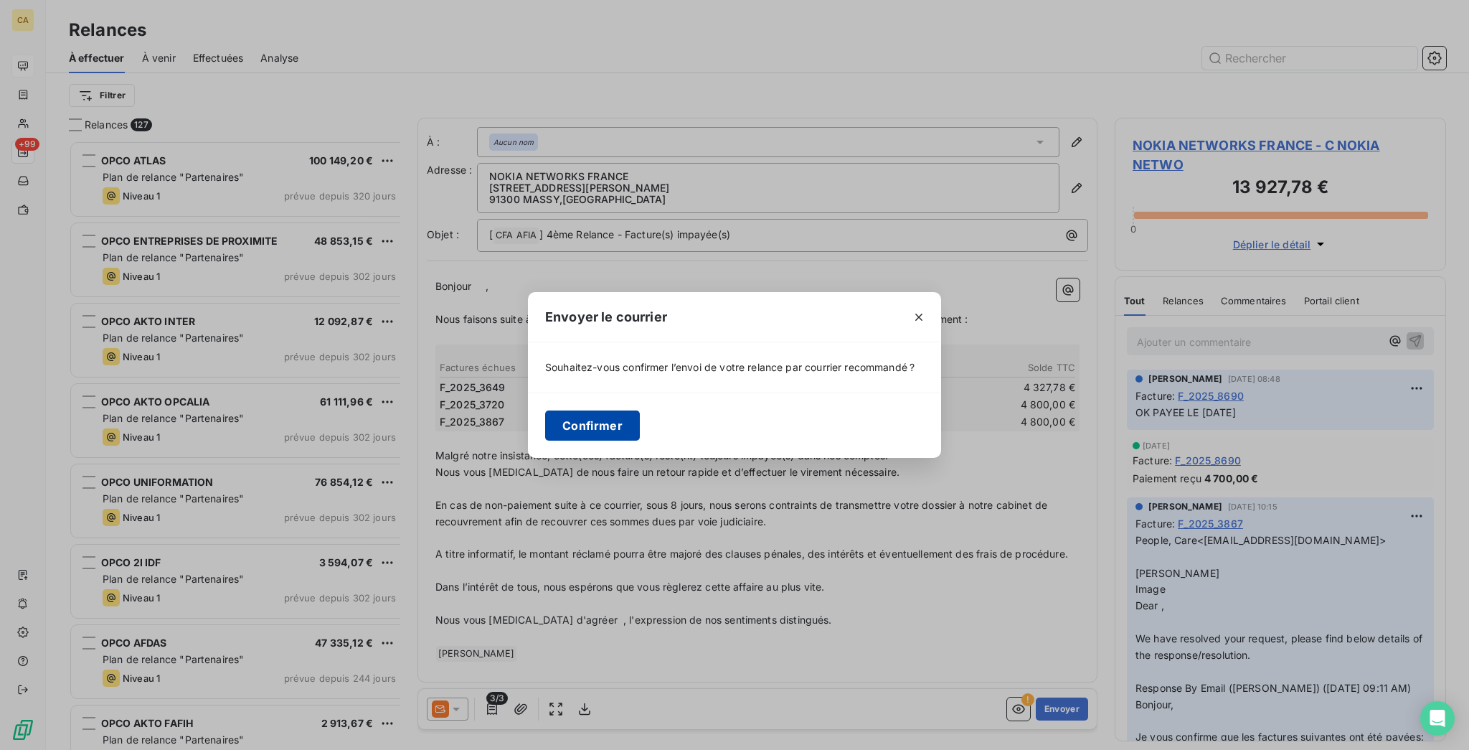
click at [640, 426] on button "Confirmer" at bounding box center [592, 425] width 95 height 30
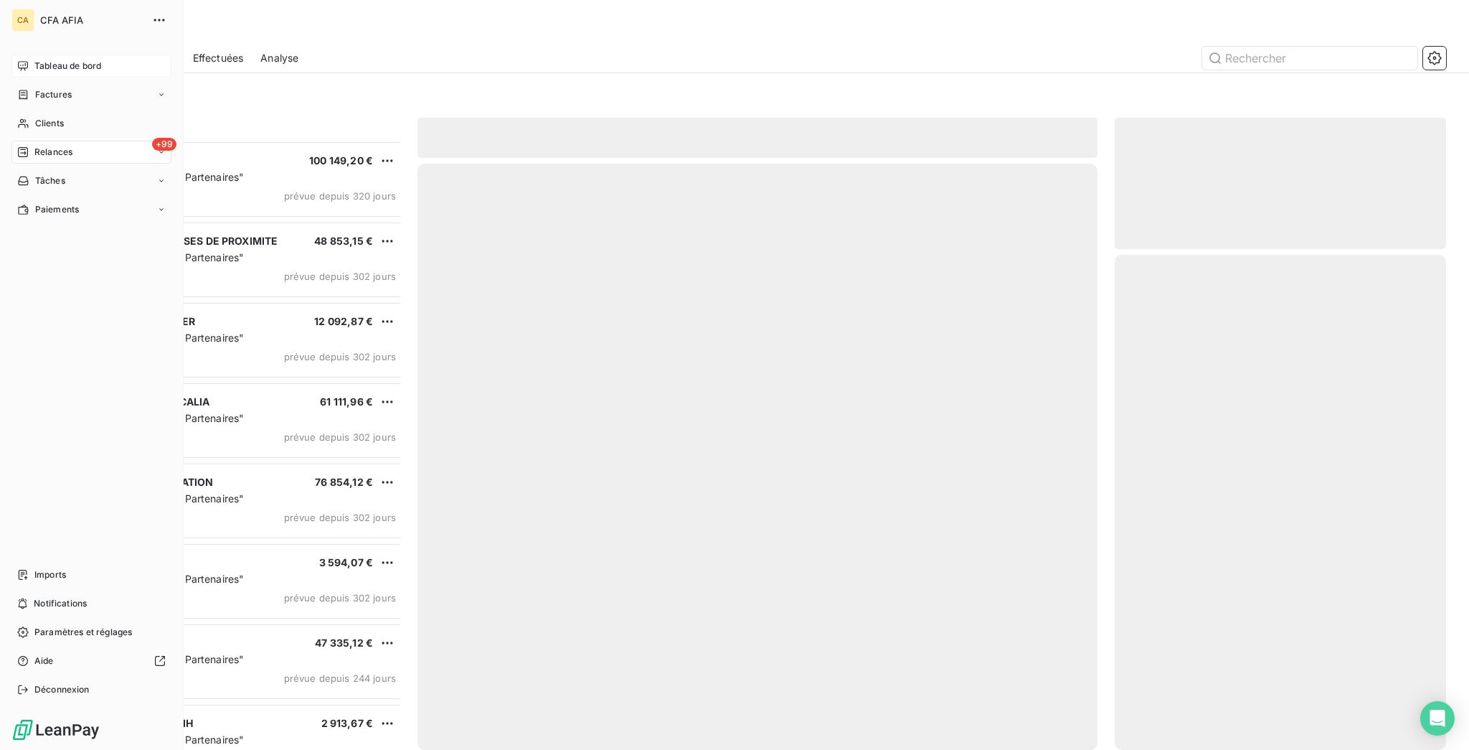
click at [44, 60] on span "Tableau de bord" at bounding box center [67, 66] width 67 height 13
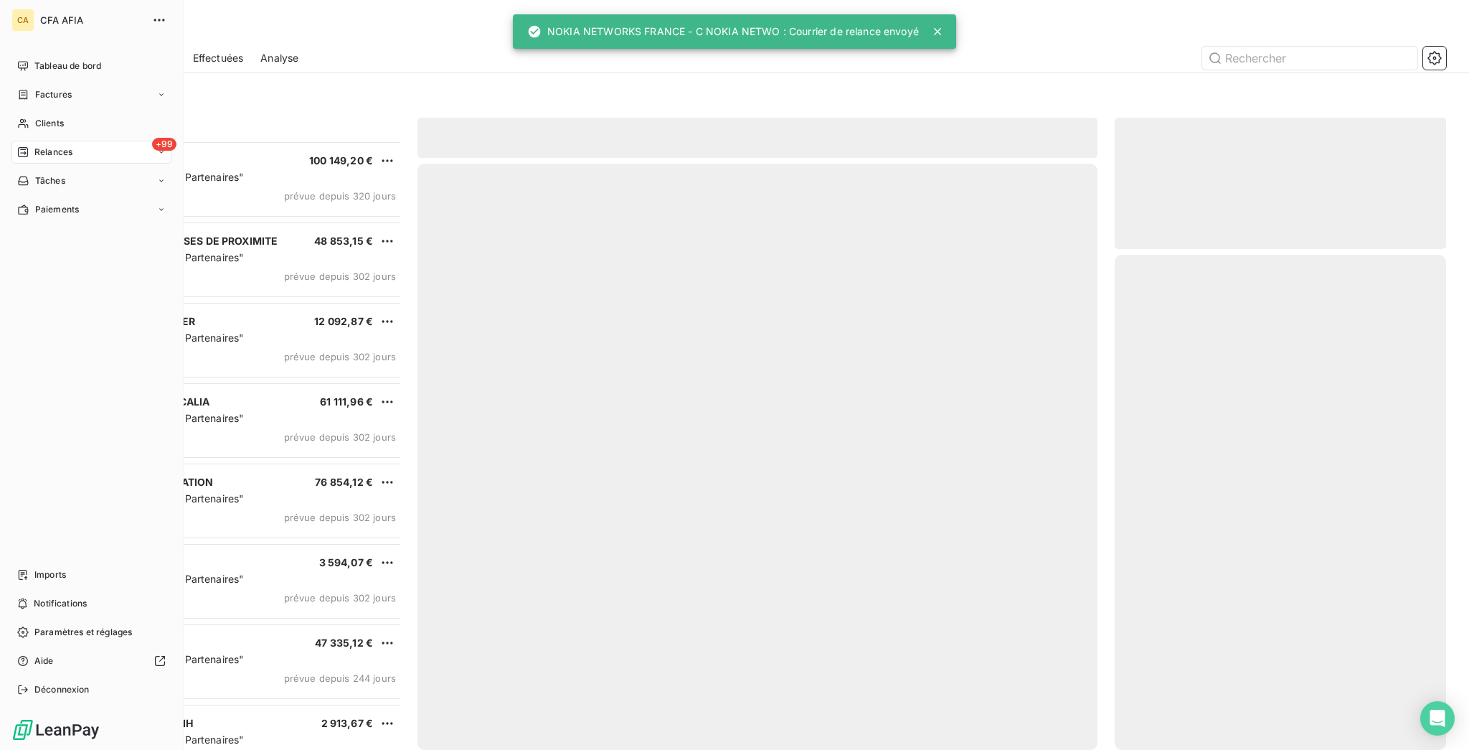
scroll to position [613, 326]
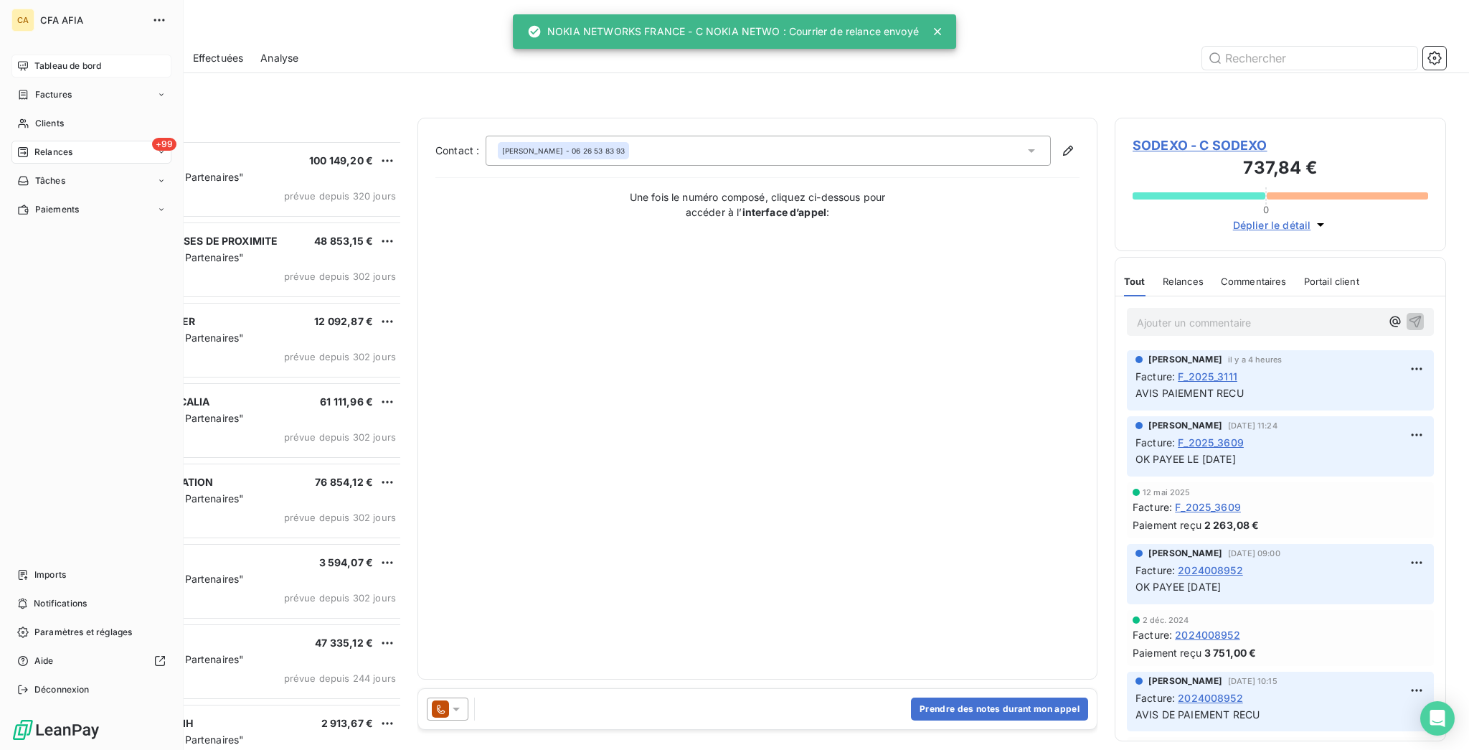
click at [24, 55] on div "Tableau de bord" at bounding box center [91, 66] width 160 height 23
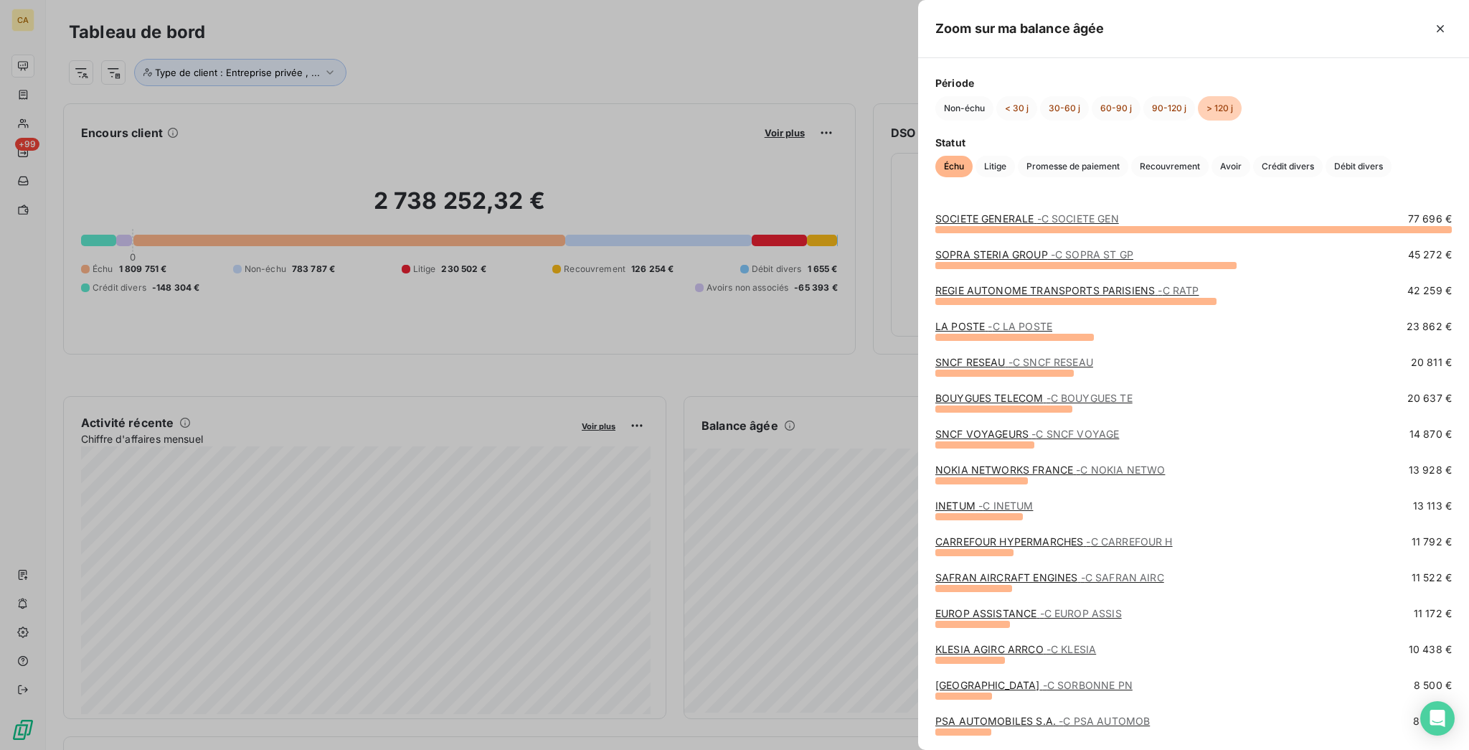
click at [1033, 504] on span "- C INETUM" at bounding box center [1005, 505] width 55 height 12
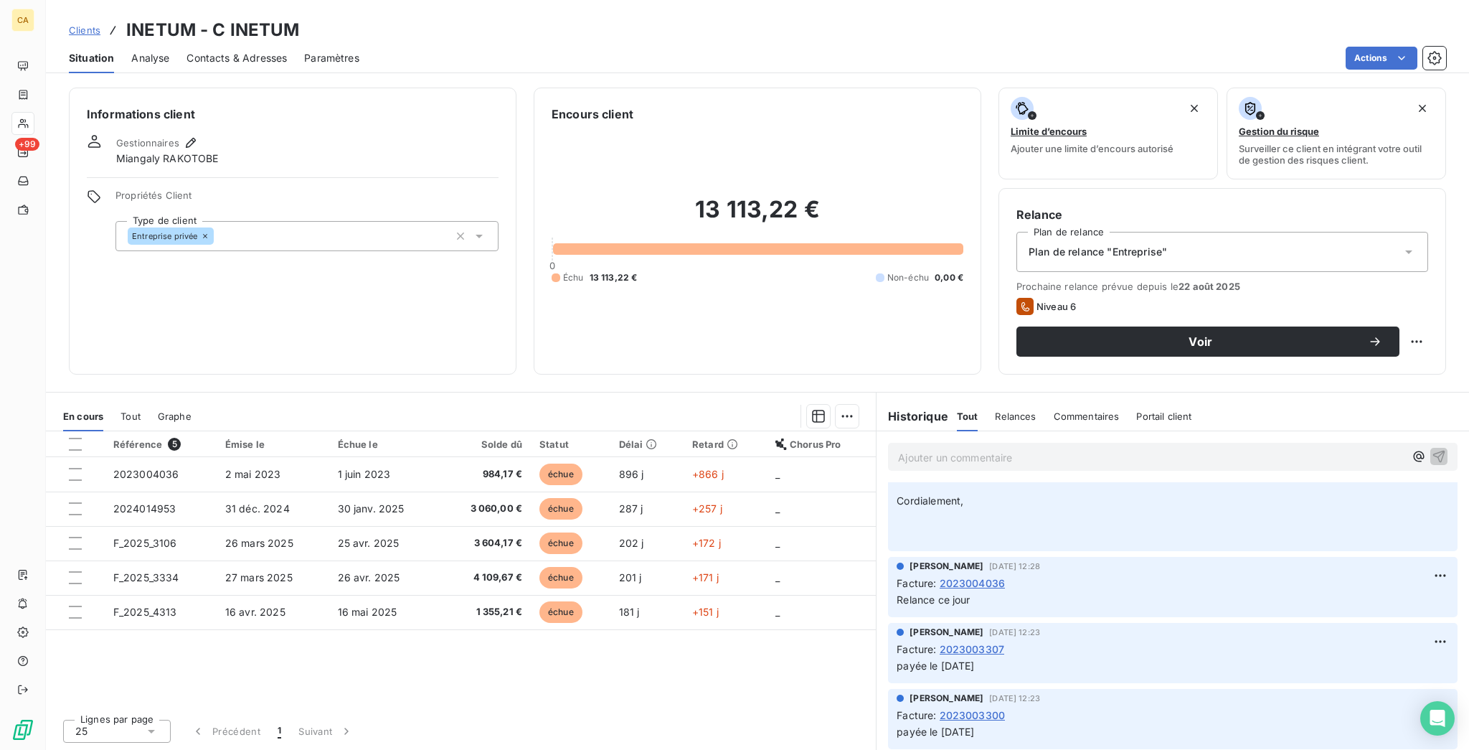
scroll to position [2296, 0]
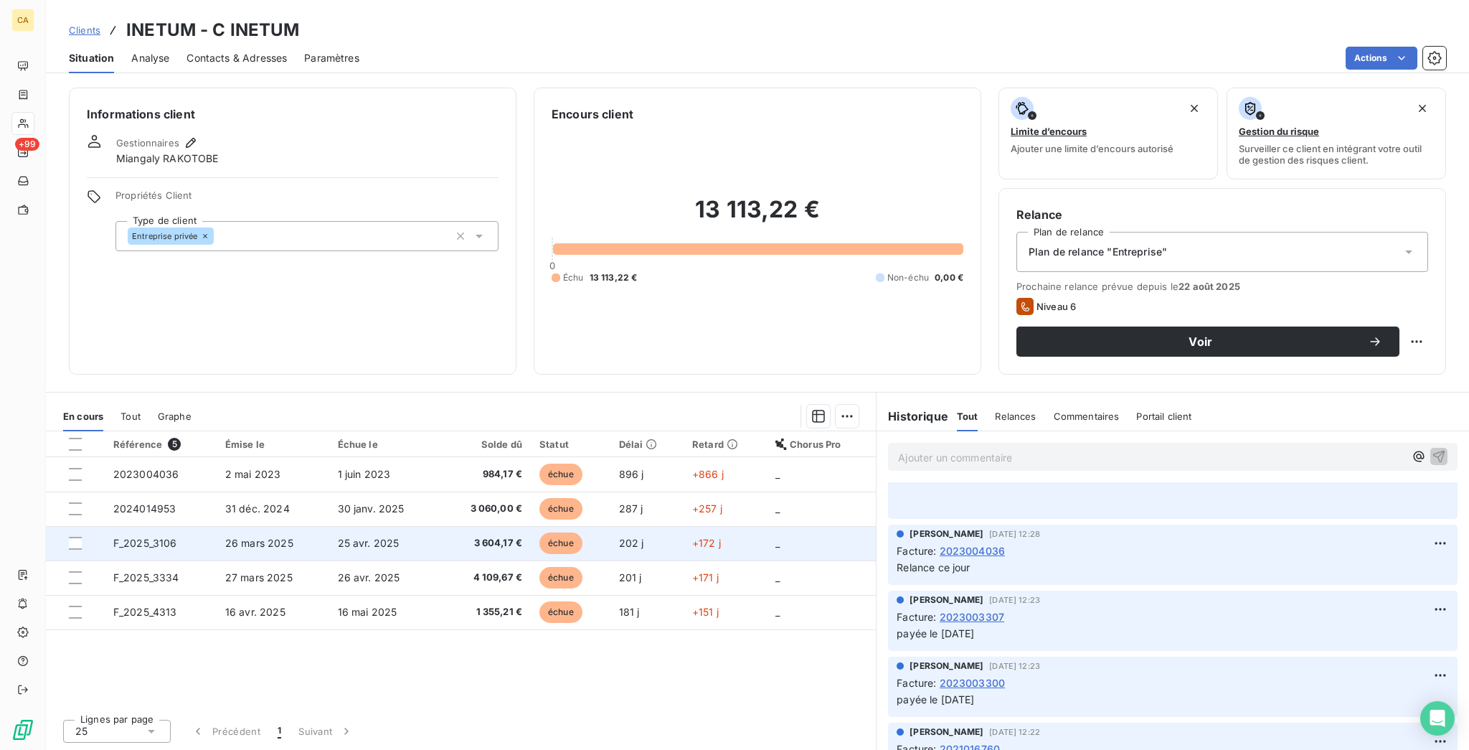
click at [146, 526] on td "F_2025_3106" at bounding box center [161, 543] width 112 height 34
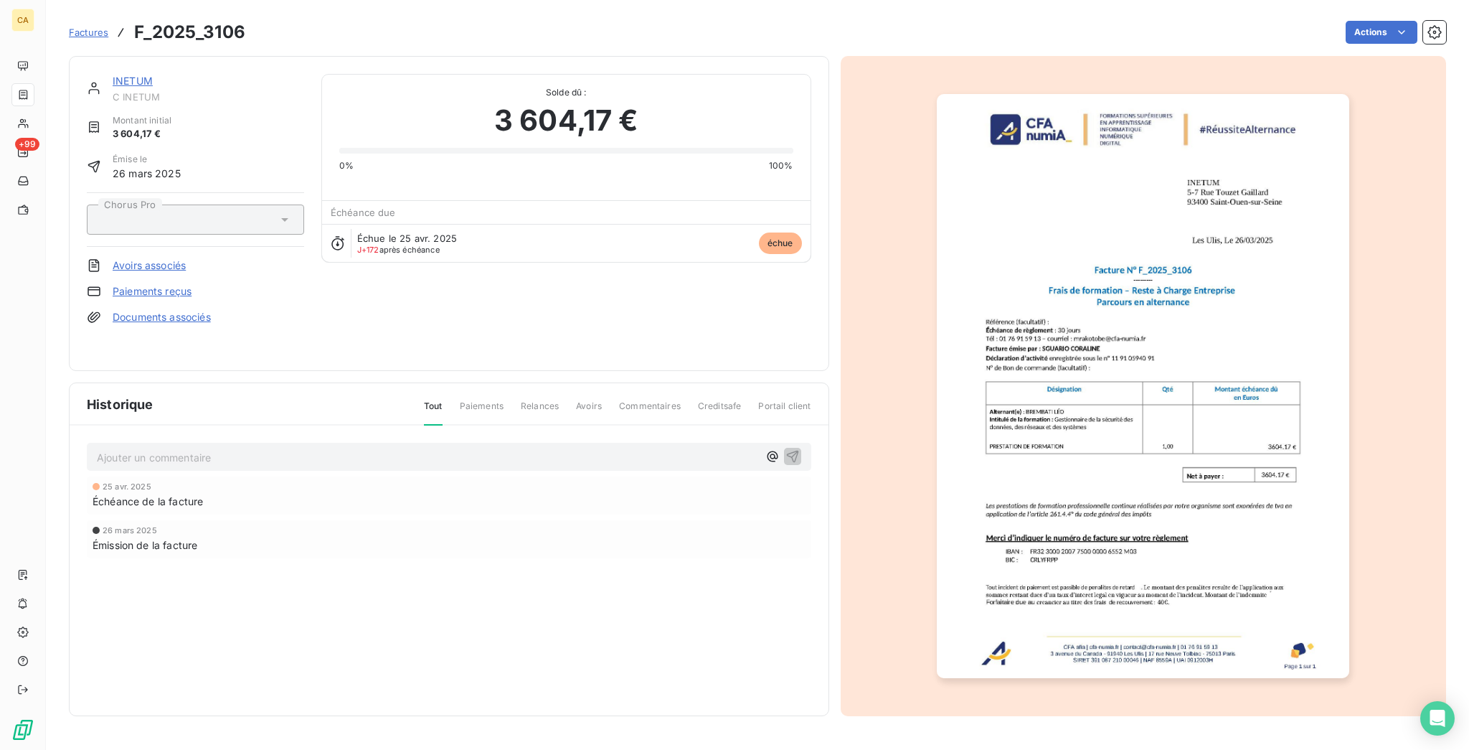
click at [130, 74] on div "INETUM" at bounding box center [209, 81] width 192 height 14
click at [98, 57] on div "INETUM C INETUM Montant initial 3 604,17 € Émise le [DATE] Chorus Pro Avoirs as…" at bounding box center [449, 213] width 760 height 315
click at [113, 75] on link "INETUM" at bounding box center [133, 81] width 40 height 12
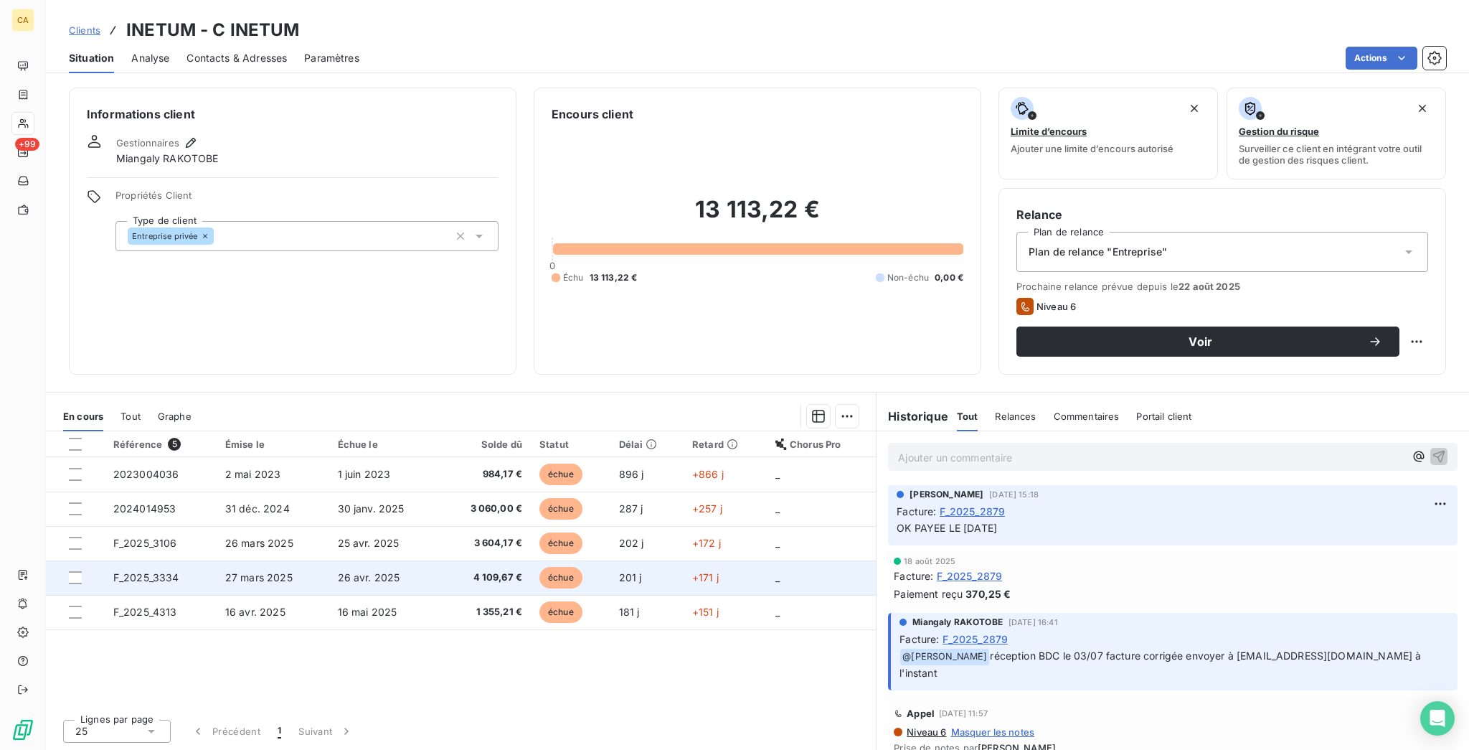
click at [113, 571] on span "F_2025_3334" at bounding box center [146, 577] width 66 height 12
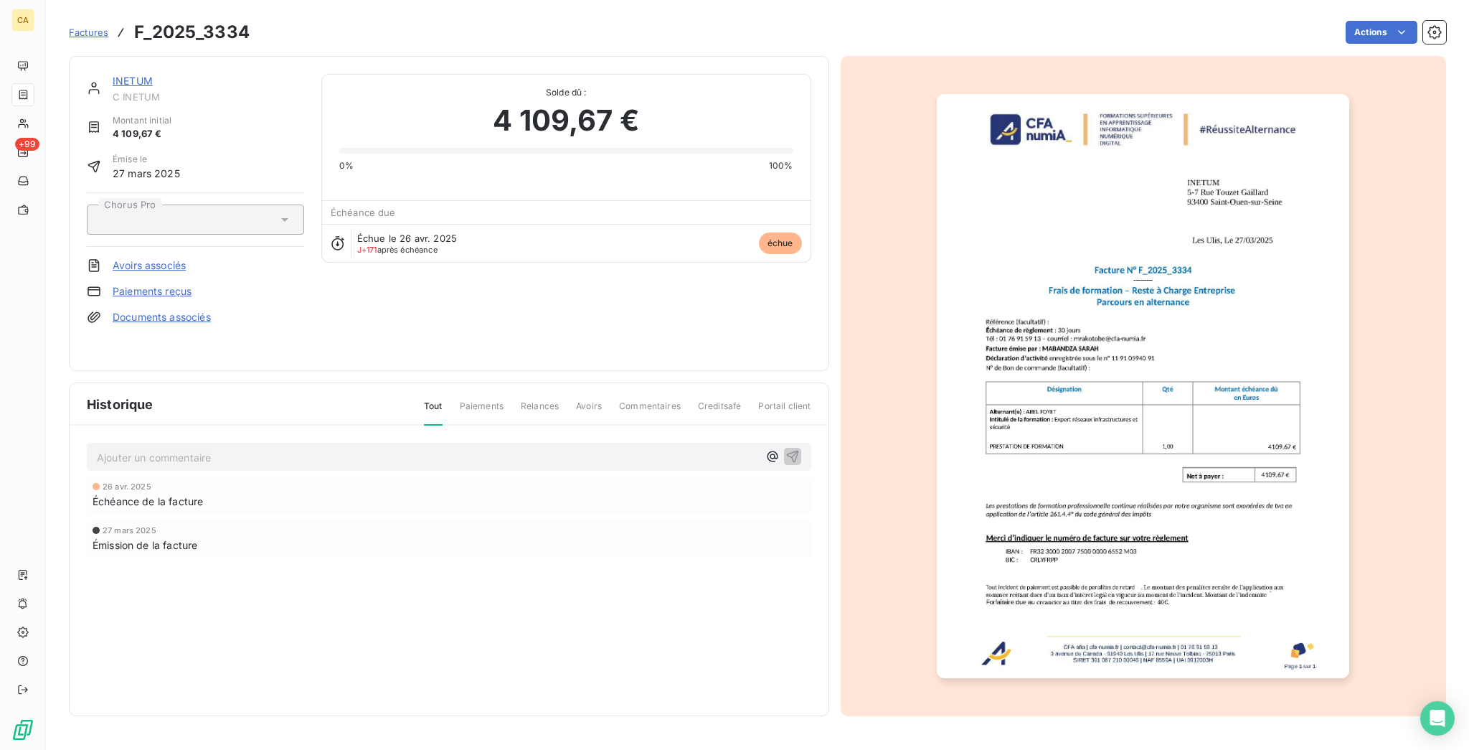
click at [113, 75] on link "INETUM" at bounding box center [133, 81] width 40 height 12
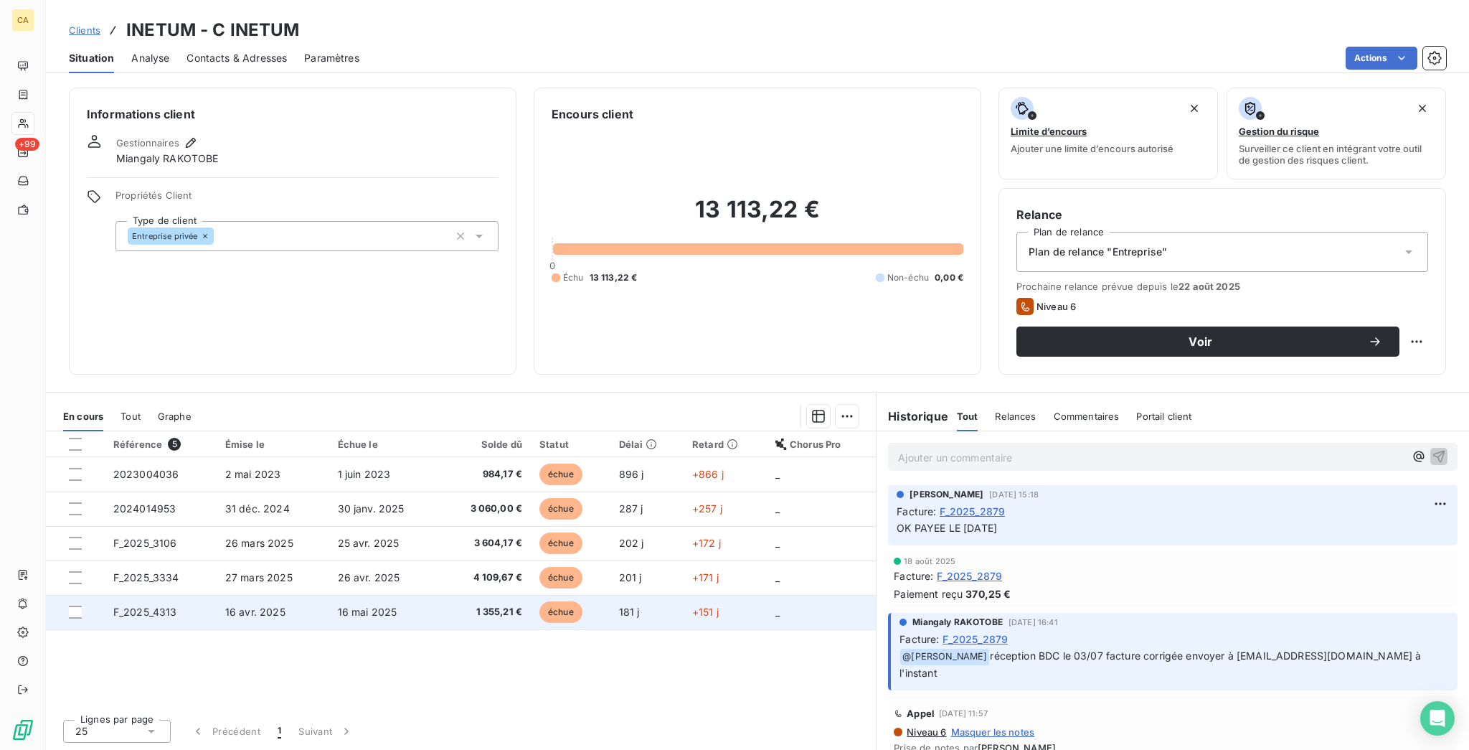
click at [131, 595] on td "F_2025_4313" at bounding box center [161, 612] width 112 height 34
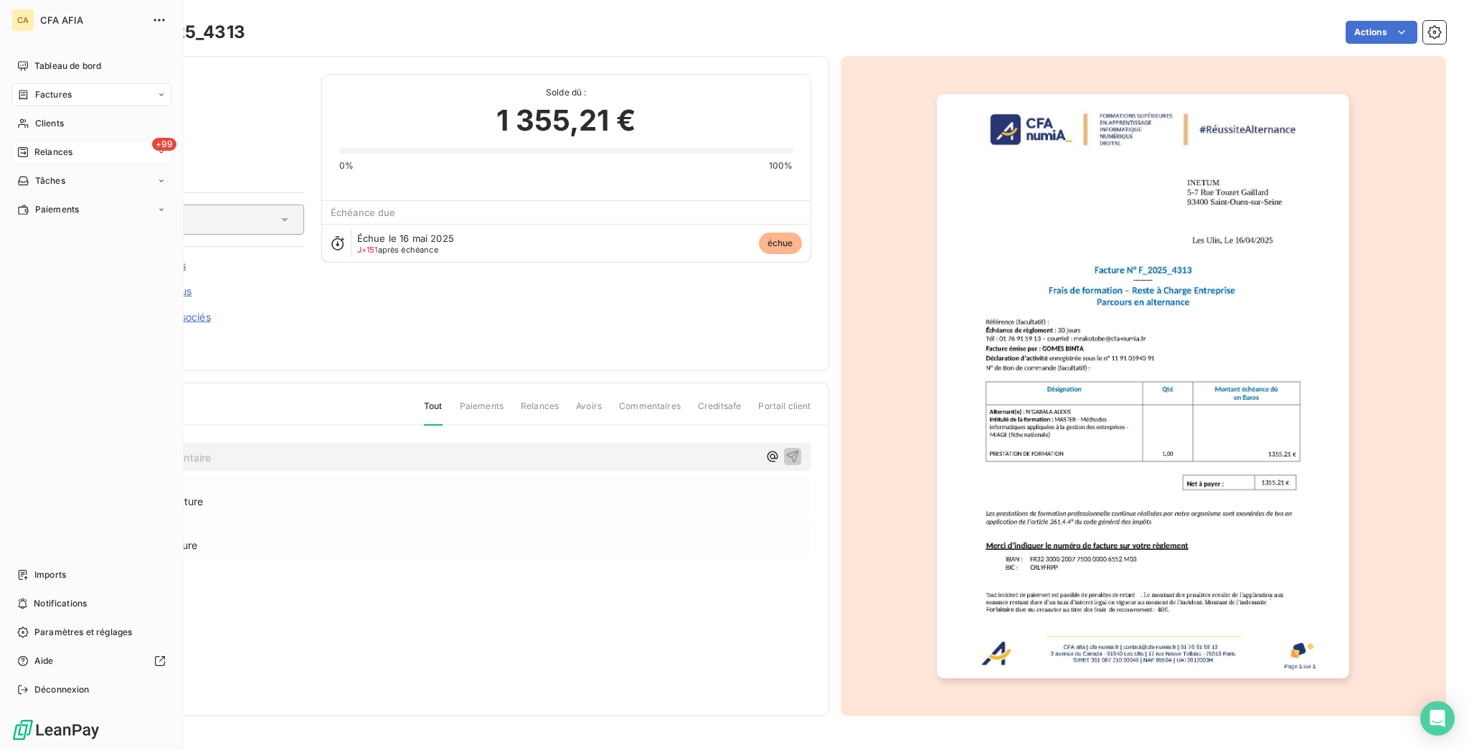
click at [70, 141] on div "+99 Relances" at bounding box center [91, 152] width 160 height 23
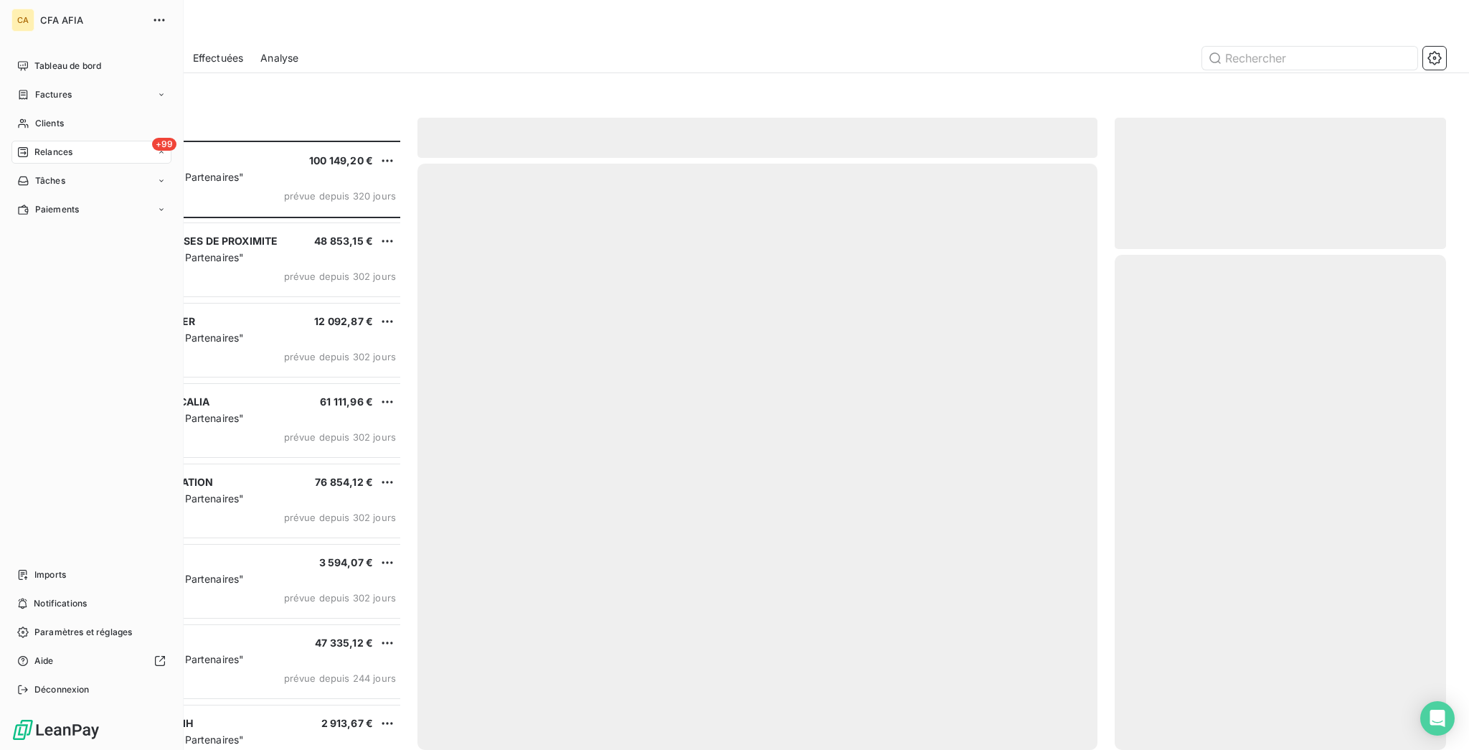
scroll to position [613, 326]
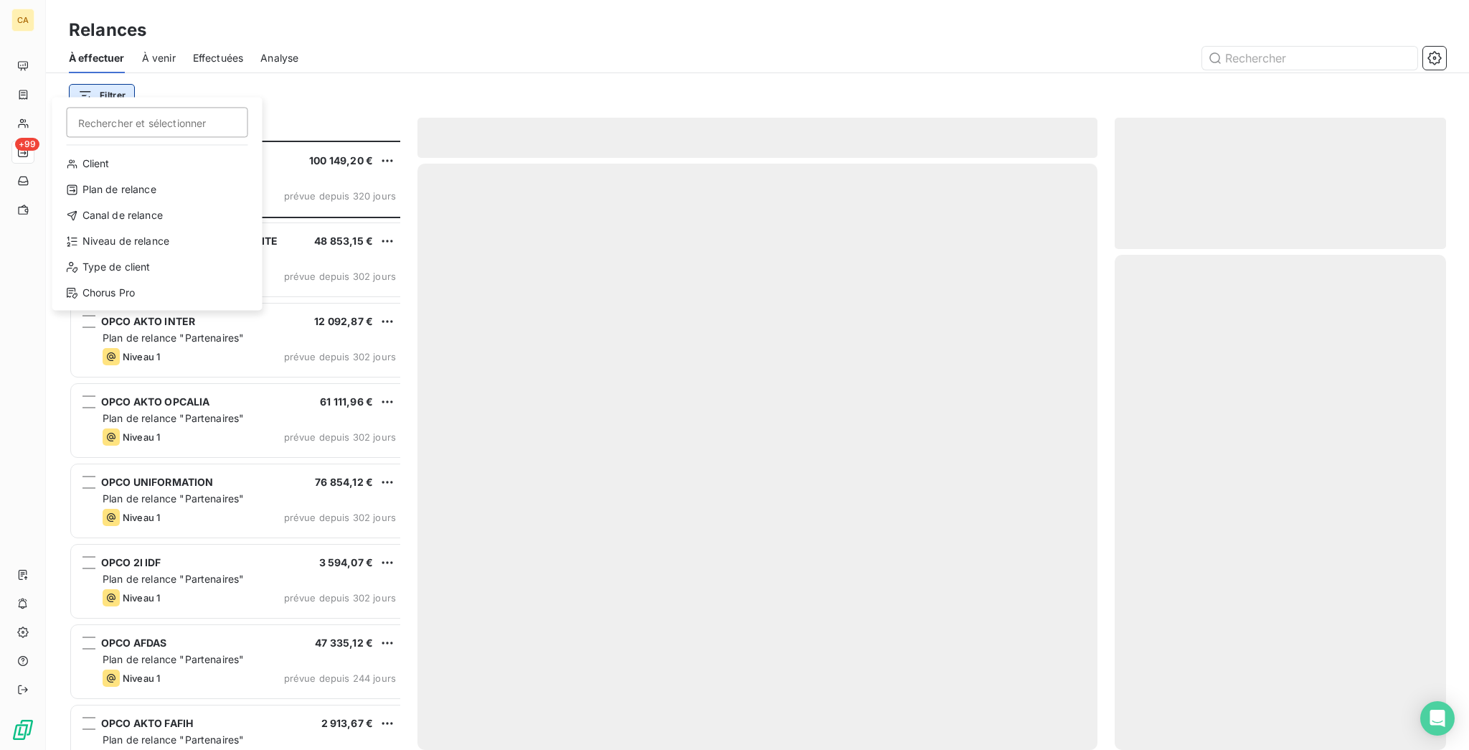
click at [101, 88] on html "CA +99 Relances À effectuer À venir Effectuées Analyse Filtrer Rechercher et sé…" at bounding box center [734, 375] width 1469 height 750
click at [86, 230] on div "Niveau de relance" at bounding box center [157, 241] width 199 height 23
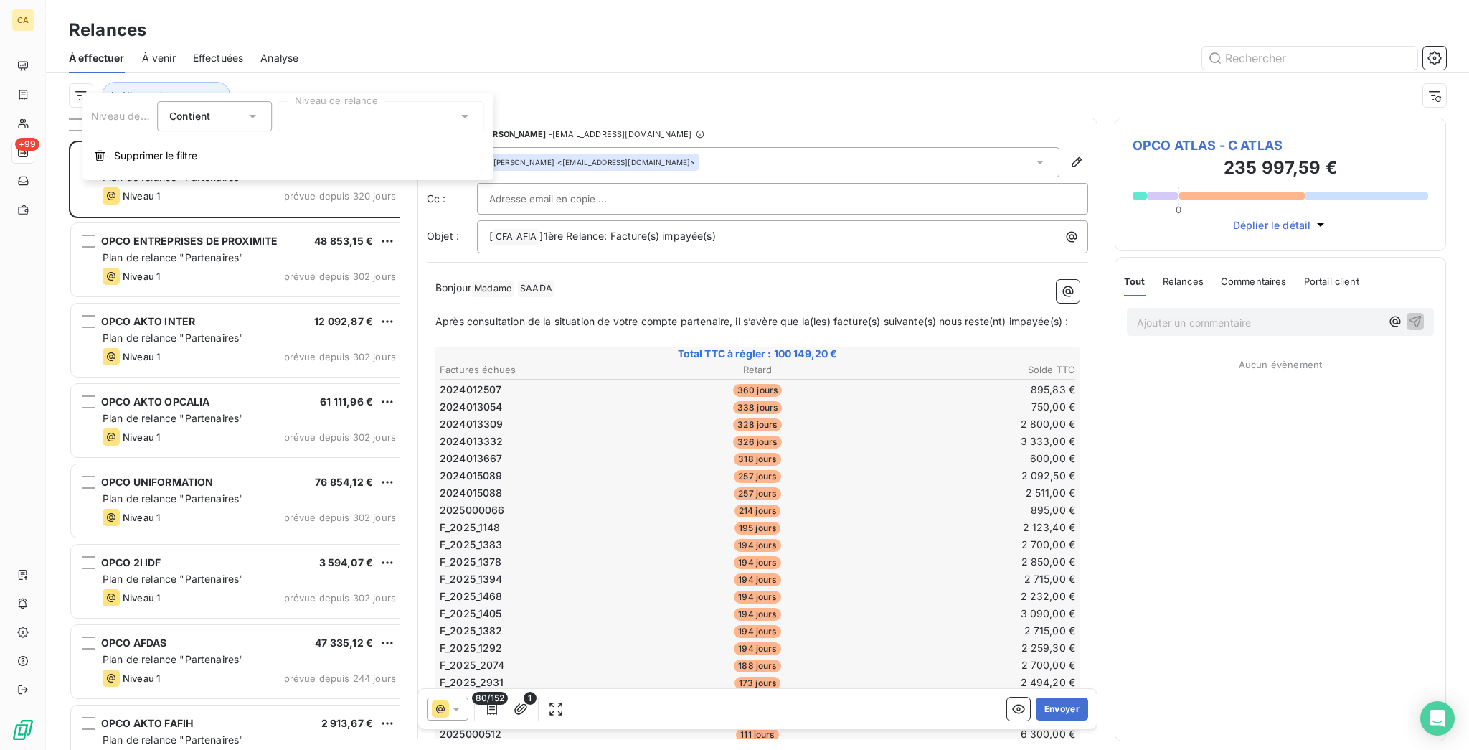
click at [326, 112] on div at bounding box center [381, 116] width 207 height 30
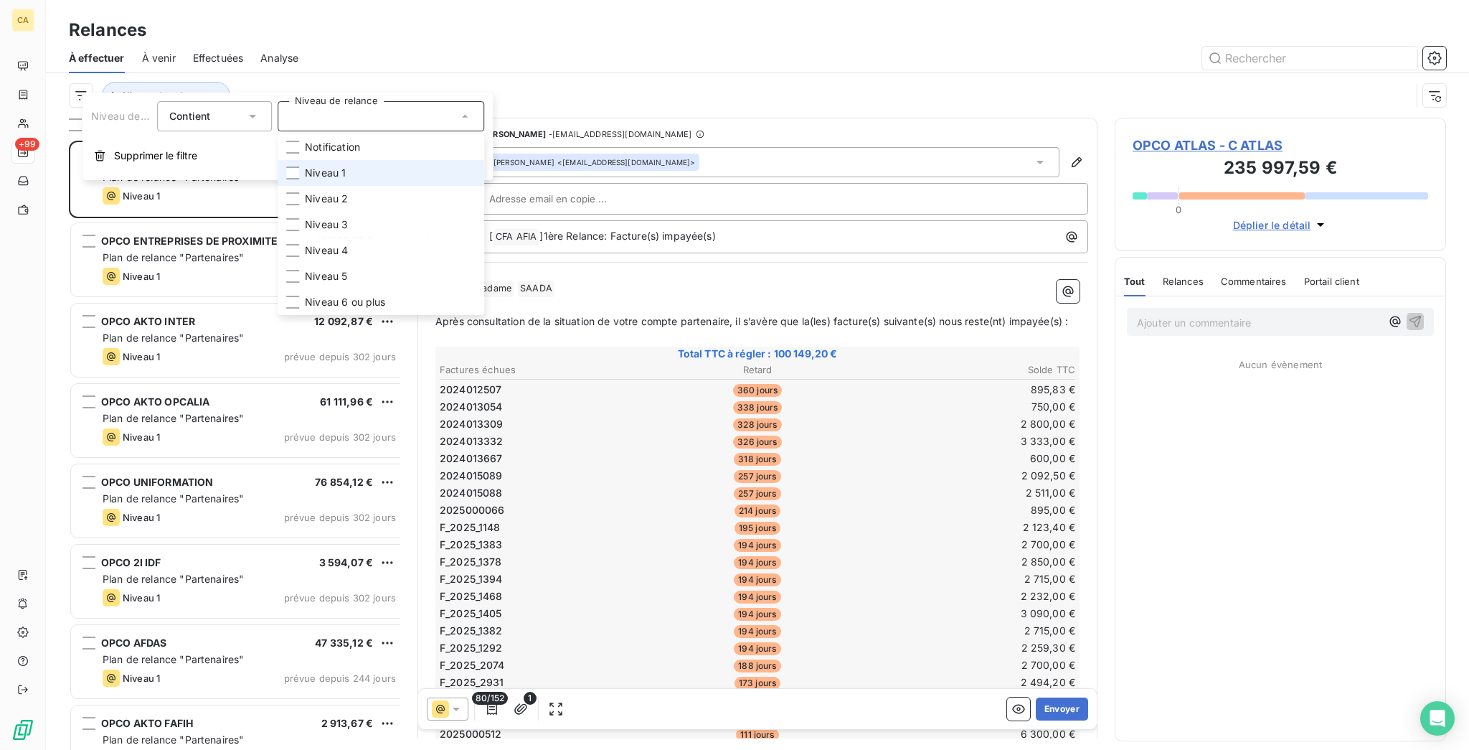
click at [291, 160] on li "Niveau 1" at bounding box center [381, 173] width 207 height 26
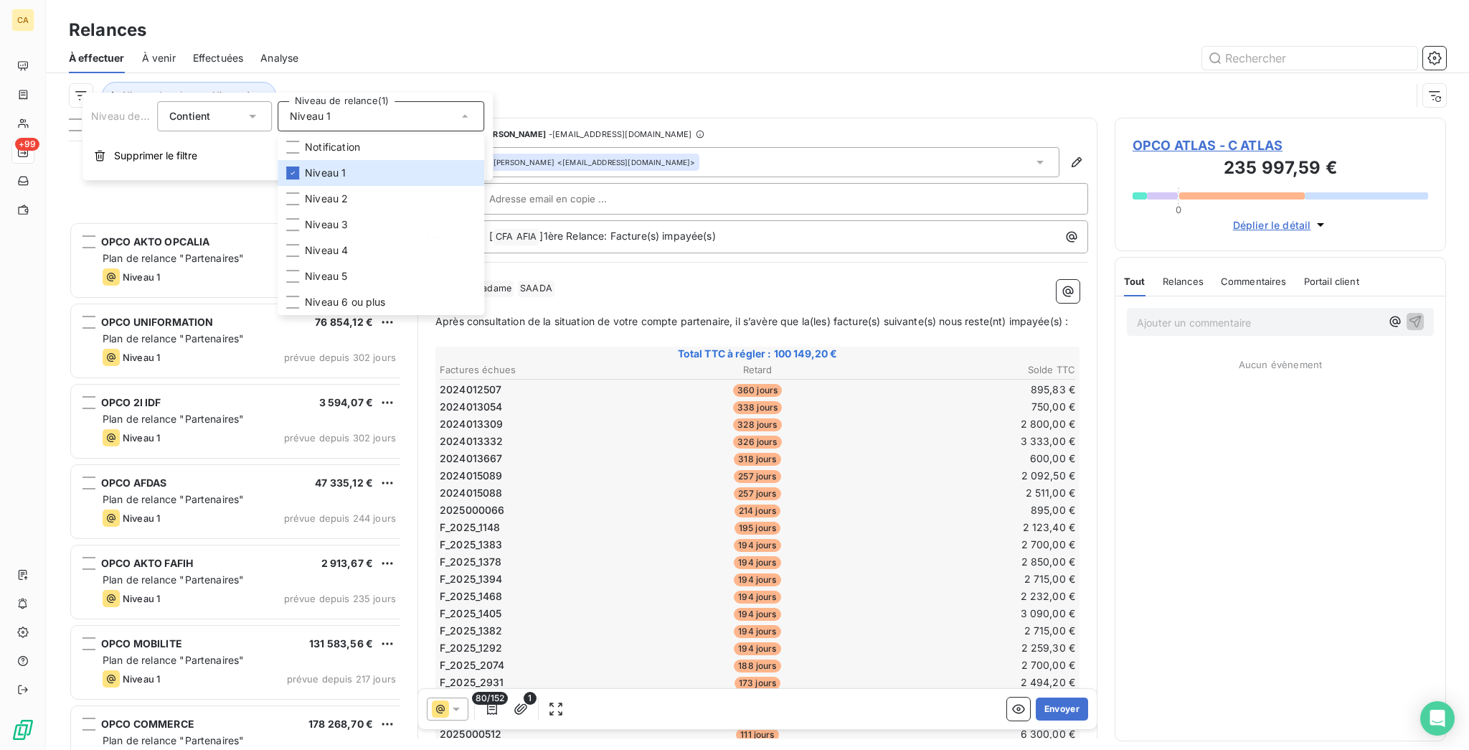
scroll to position [498, 0]
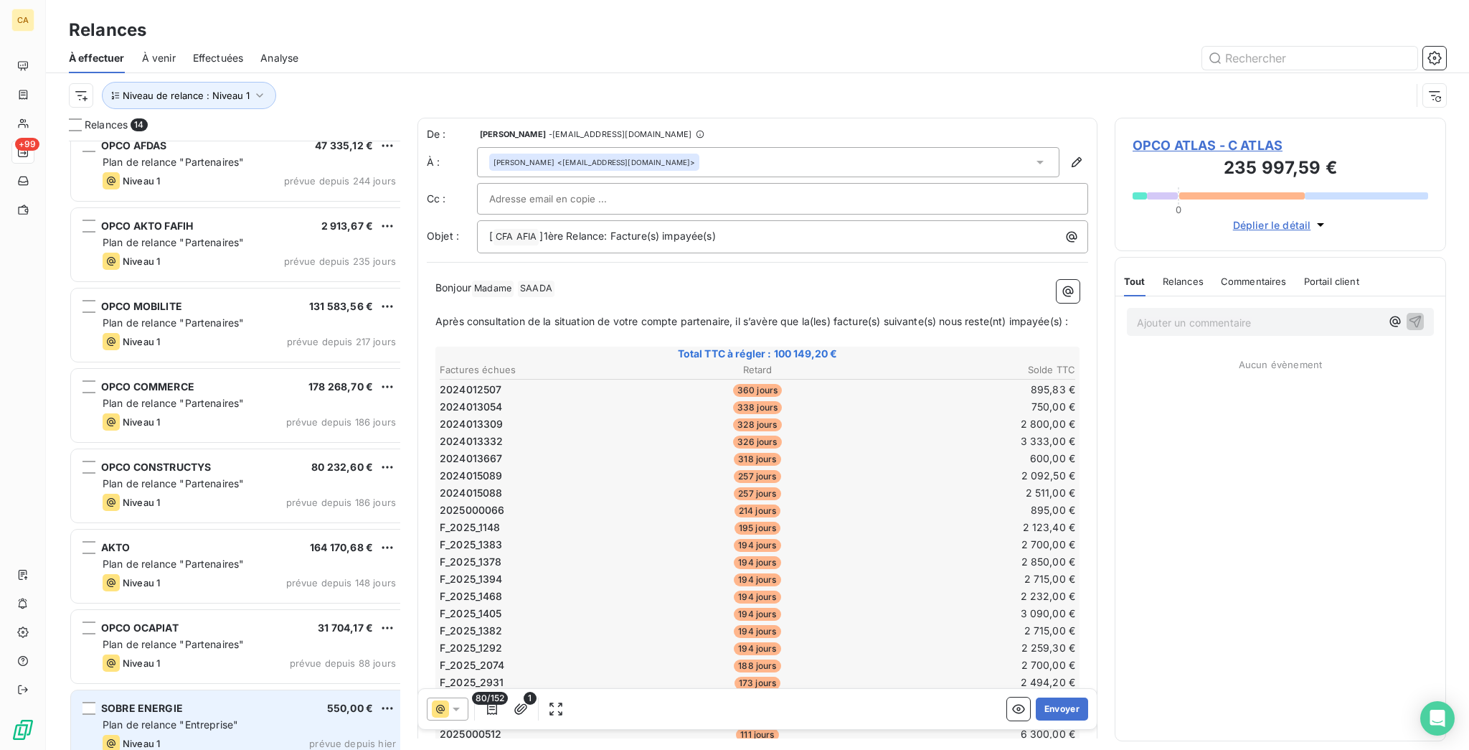
click at [163, 689] on div "SOBRE ENERGIE 550,00 € Plan de relance "Entreprise" Niveau 1 prévue depuis [DAT…" at bounding box center [239, 726] width 338 height 75
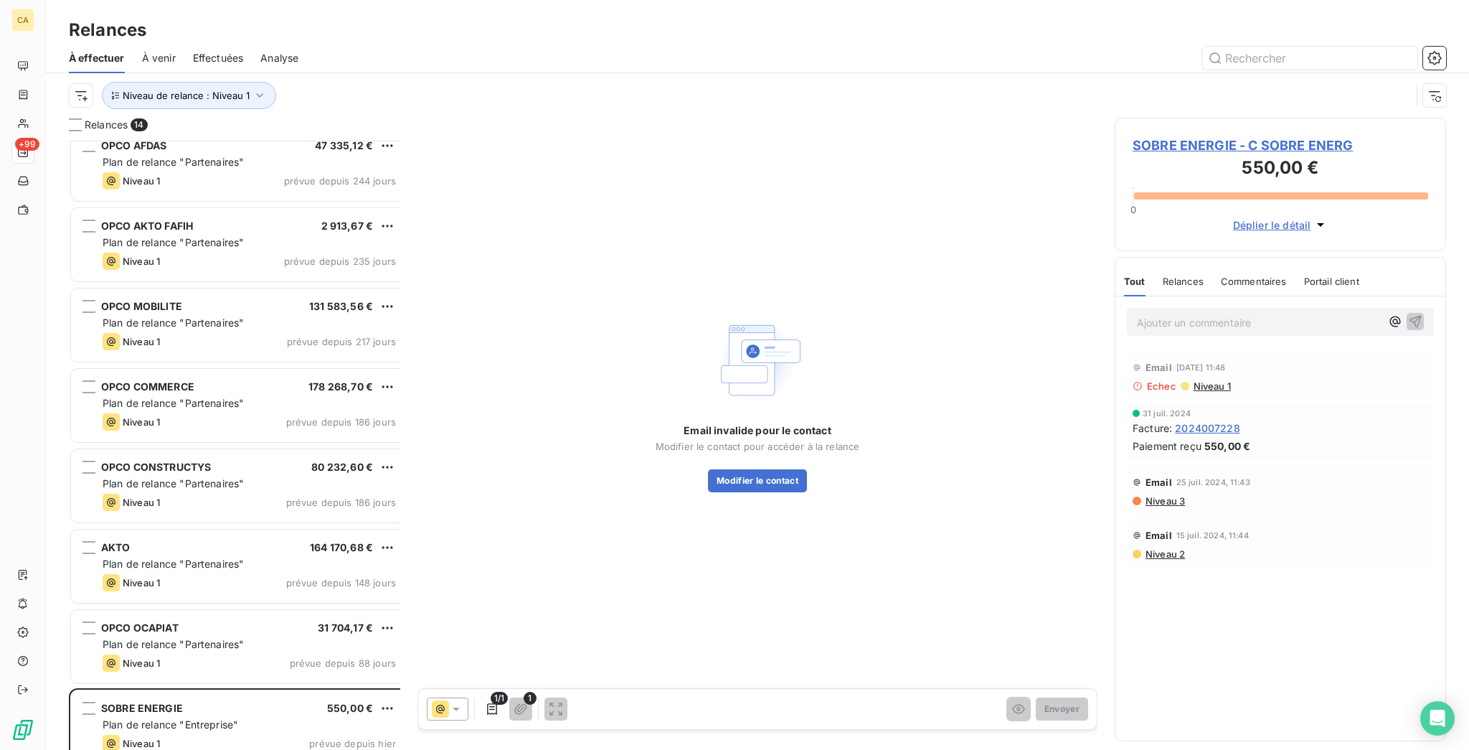
click at [1184, 136] on span "SOBRE ENERGIE - C SOBRE ENERG" at bounding box center [1281, 145] width 296 height 19
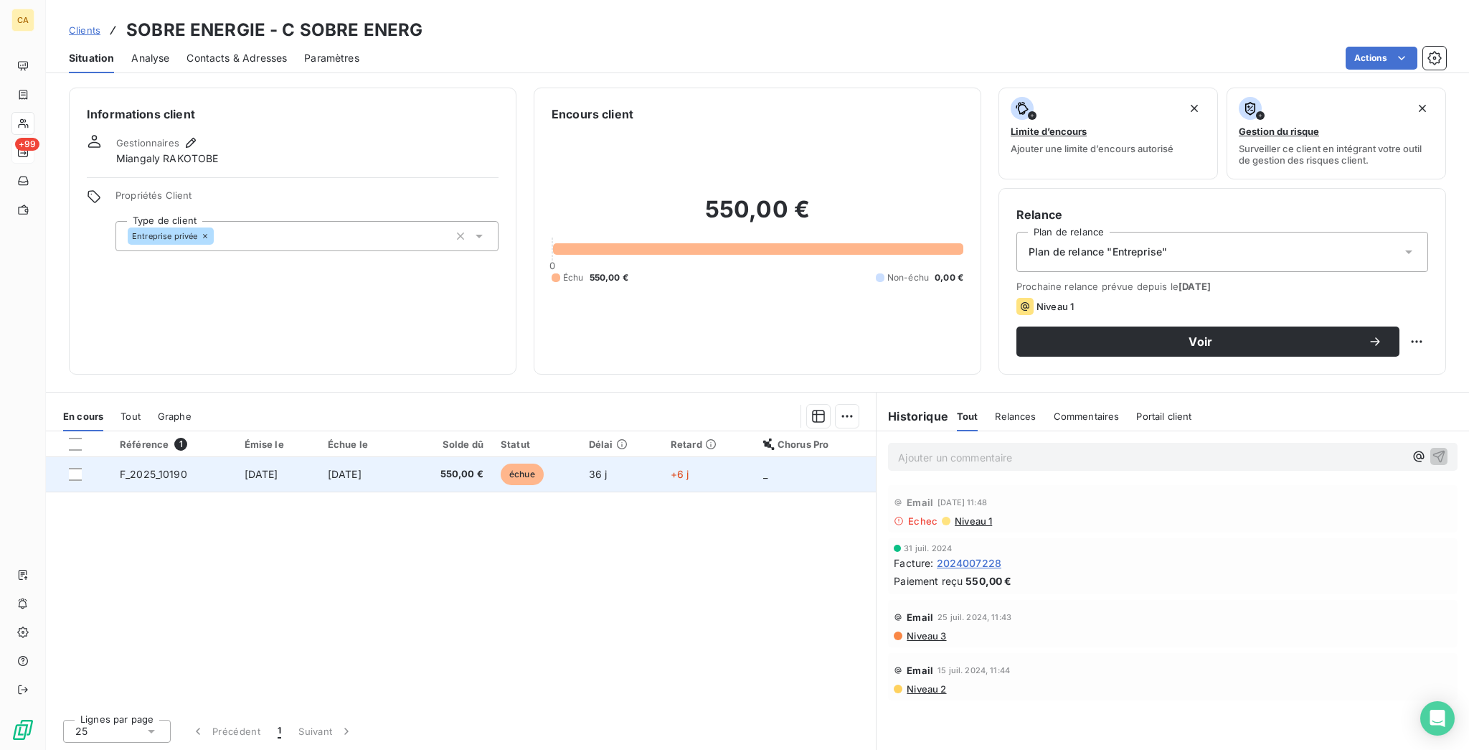
click at [433, 457] on td "550,00 €" at bounding box center [447, 474] width 89 height 34
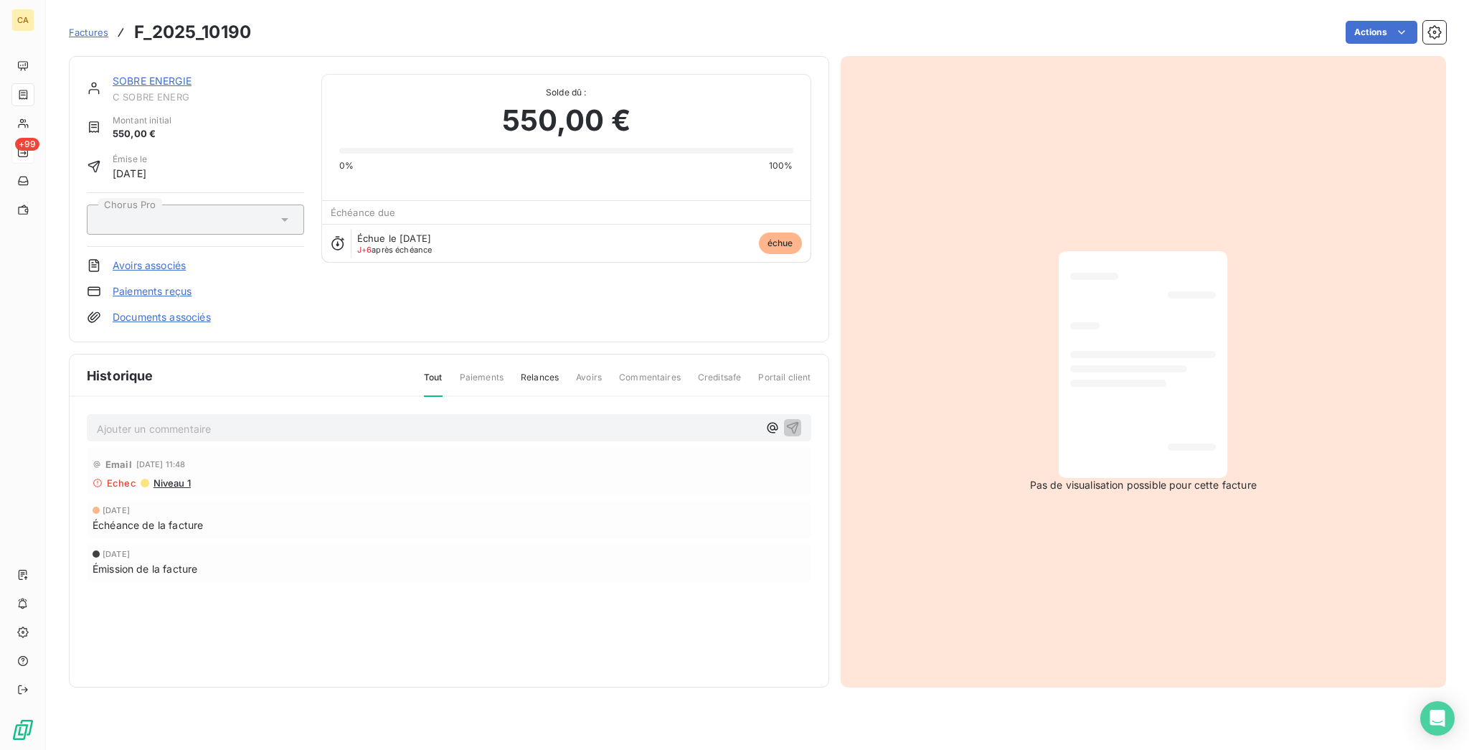
click at [121, 75] on link "SOBRE ENERGIE" at bounding box center [152, 81] width 79 height 12
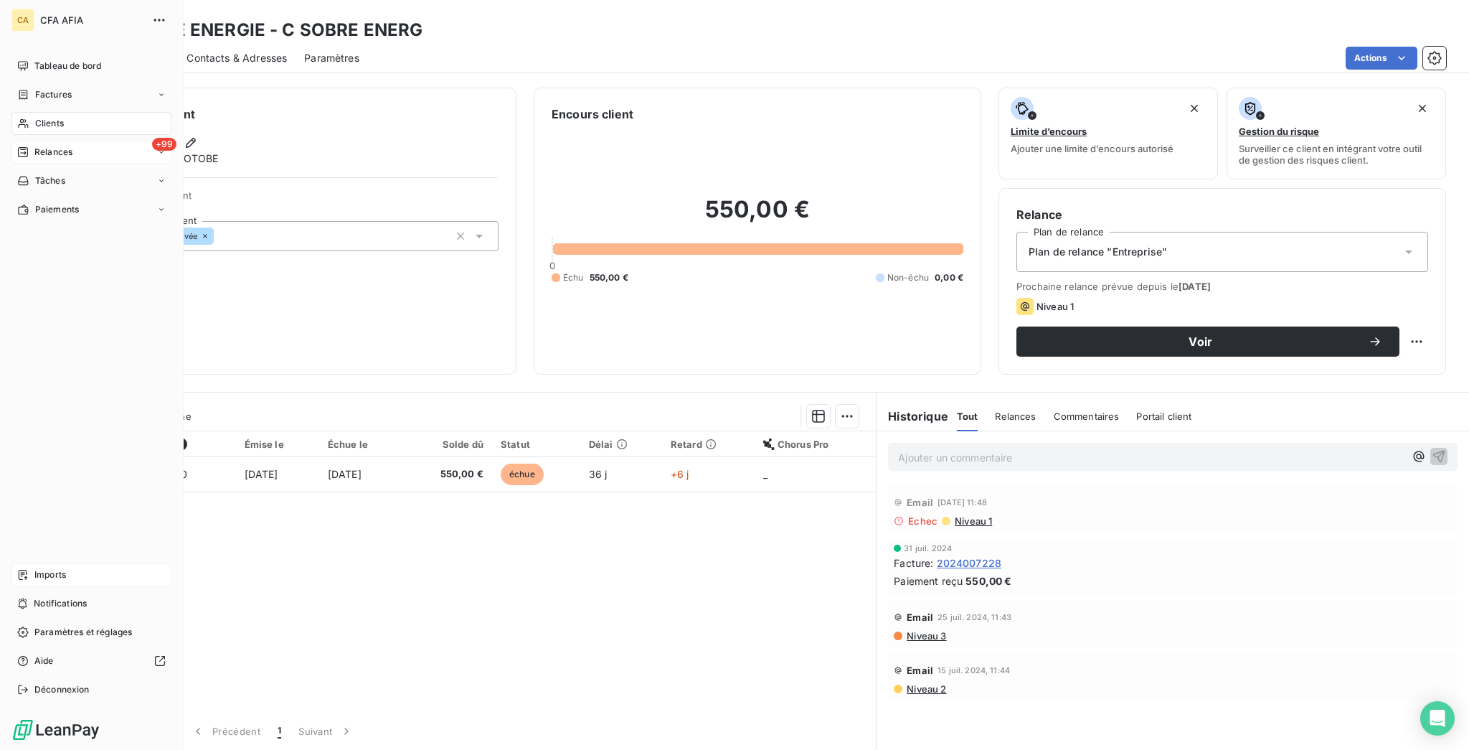
click at [62, 586] on div "Imports" at bounding box center [91, 574] width 160 height 23
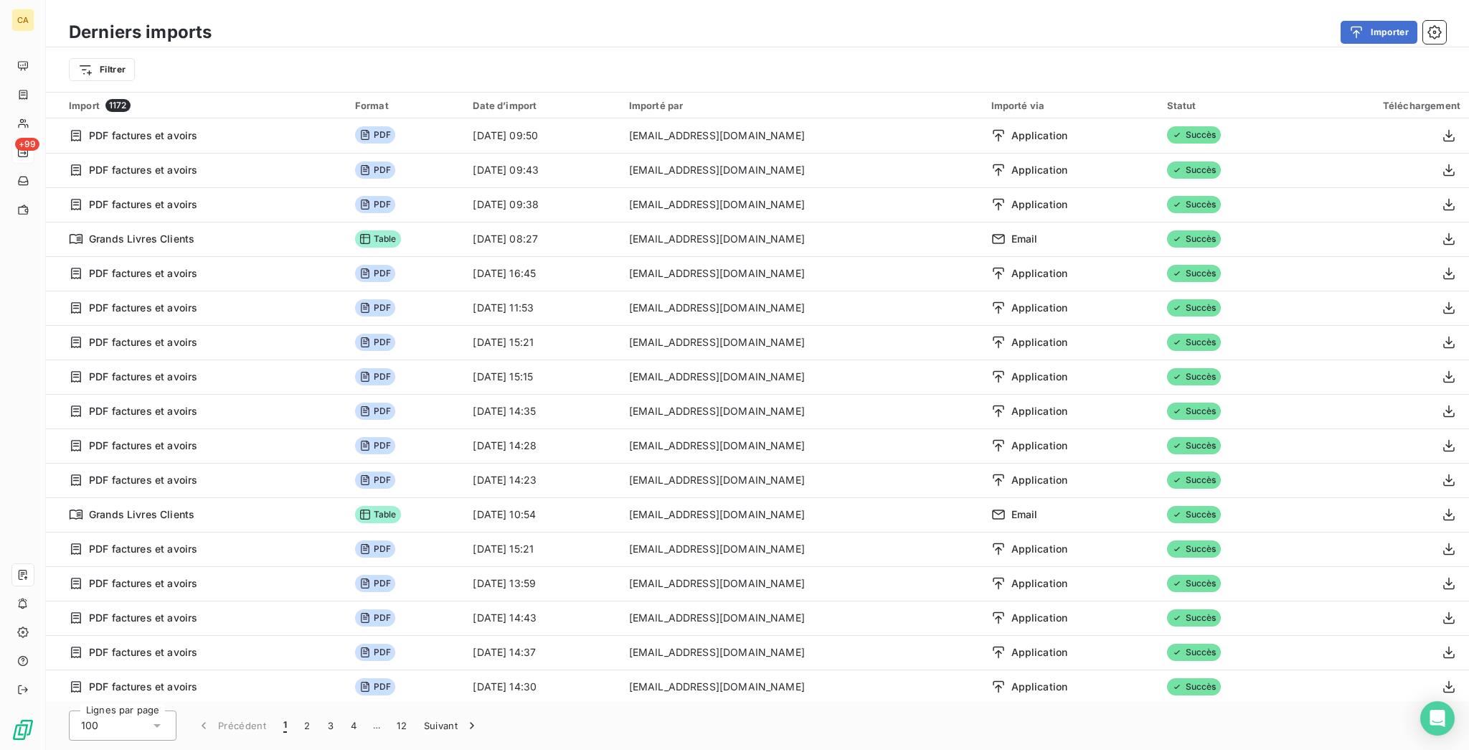
click at [1383, 40] on div "Derniers imports Importer" at bounding box center [757, 32] width 1423 height 30
click at [1382, 32] on button "Importer" at bounding box center [1379, 32] width 77 height 23
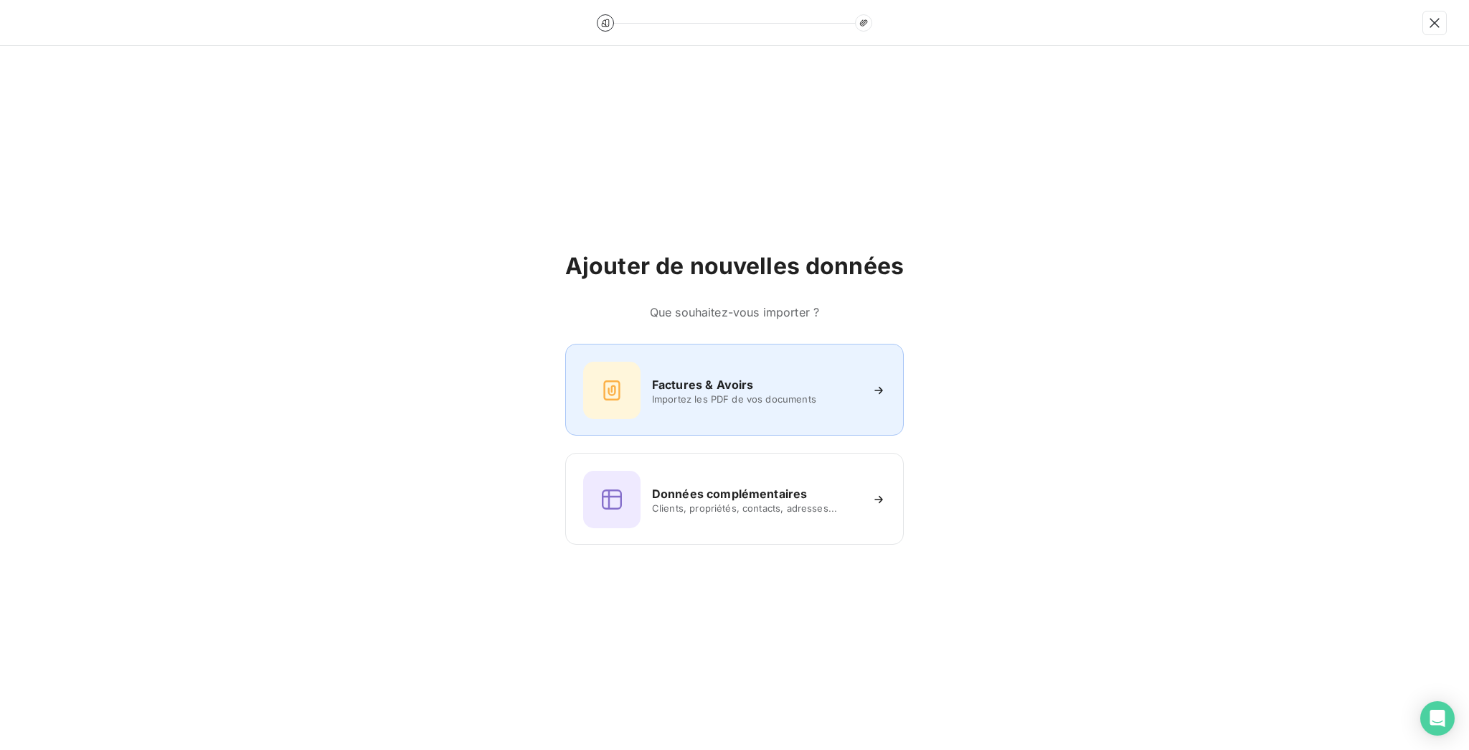
click at [614, 359] on div "Factures & Avoirs Importez les PDF de vos documents" at bounding box center [734, 390] width 339 height 92
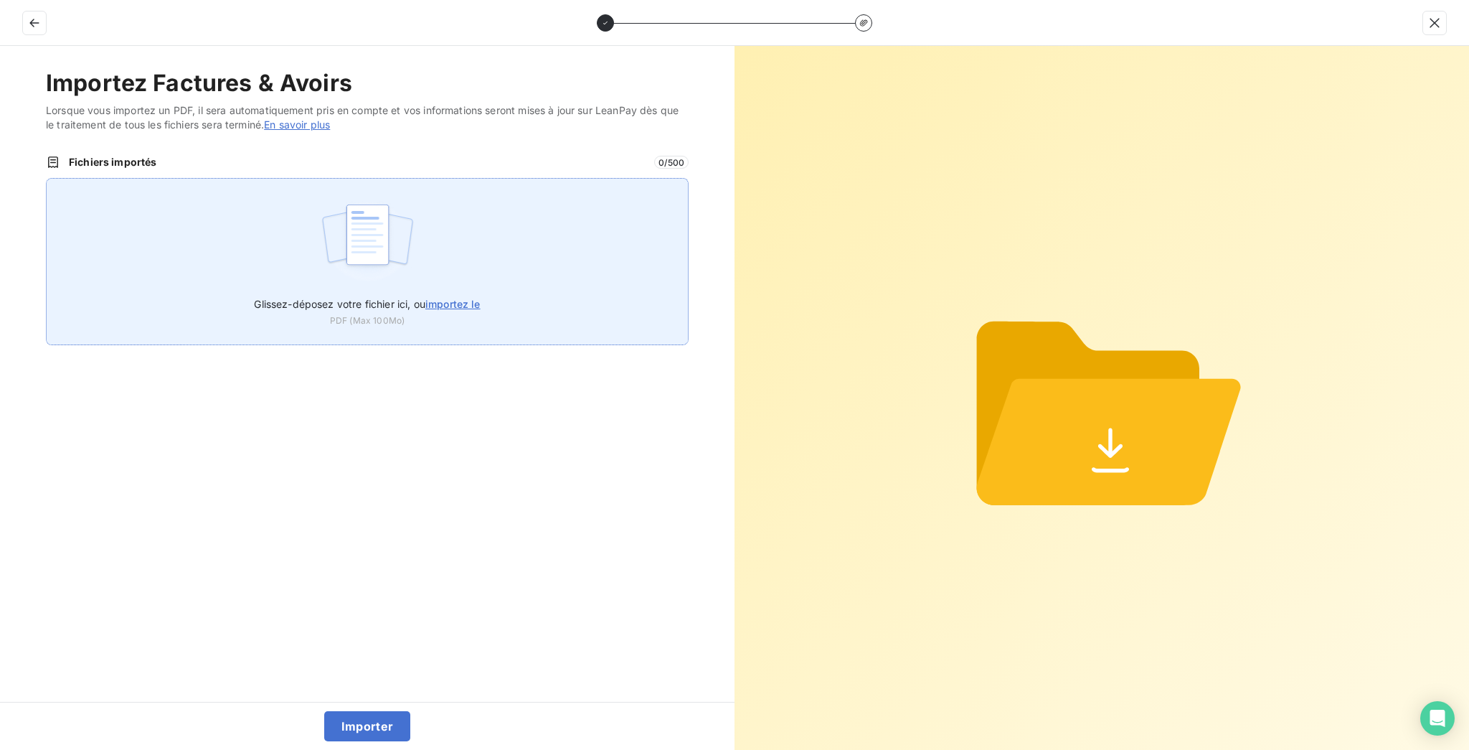
click at [564, 214] on div "Glissez-déposez votre fichier ici, ou importez le PDF (Max 100Mo)" at bounding box center [367, 261] width 643 height 167
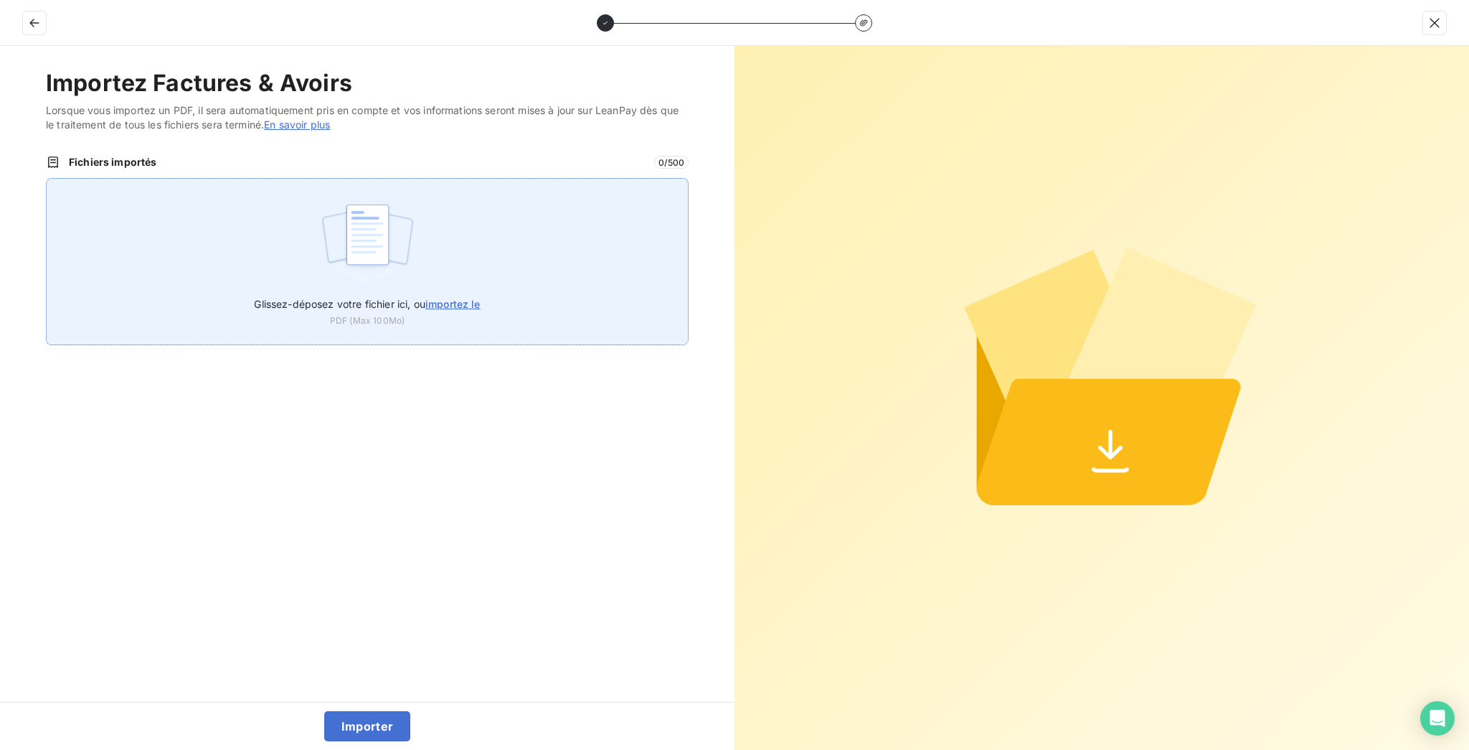
type input "C:\fakepath\F_2025_10190.pdf"
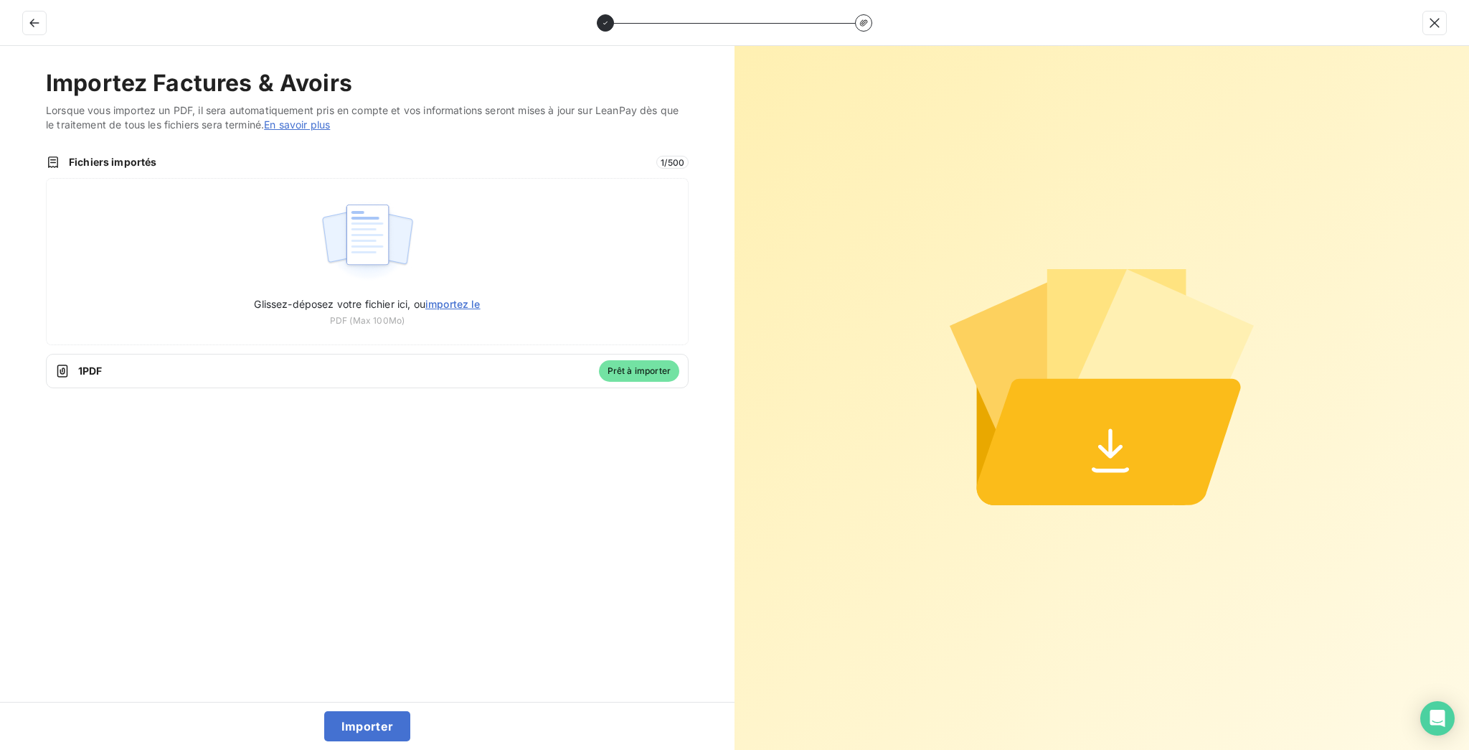
click at [395, 712] on div "Importer" at bounding box center [367, 726] width 735 height 48
click at [387, 720] on button "Importer" at bounding box center [367, 726] width 87 height 30
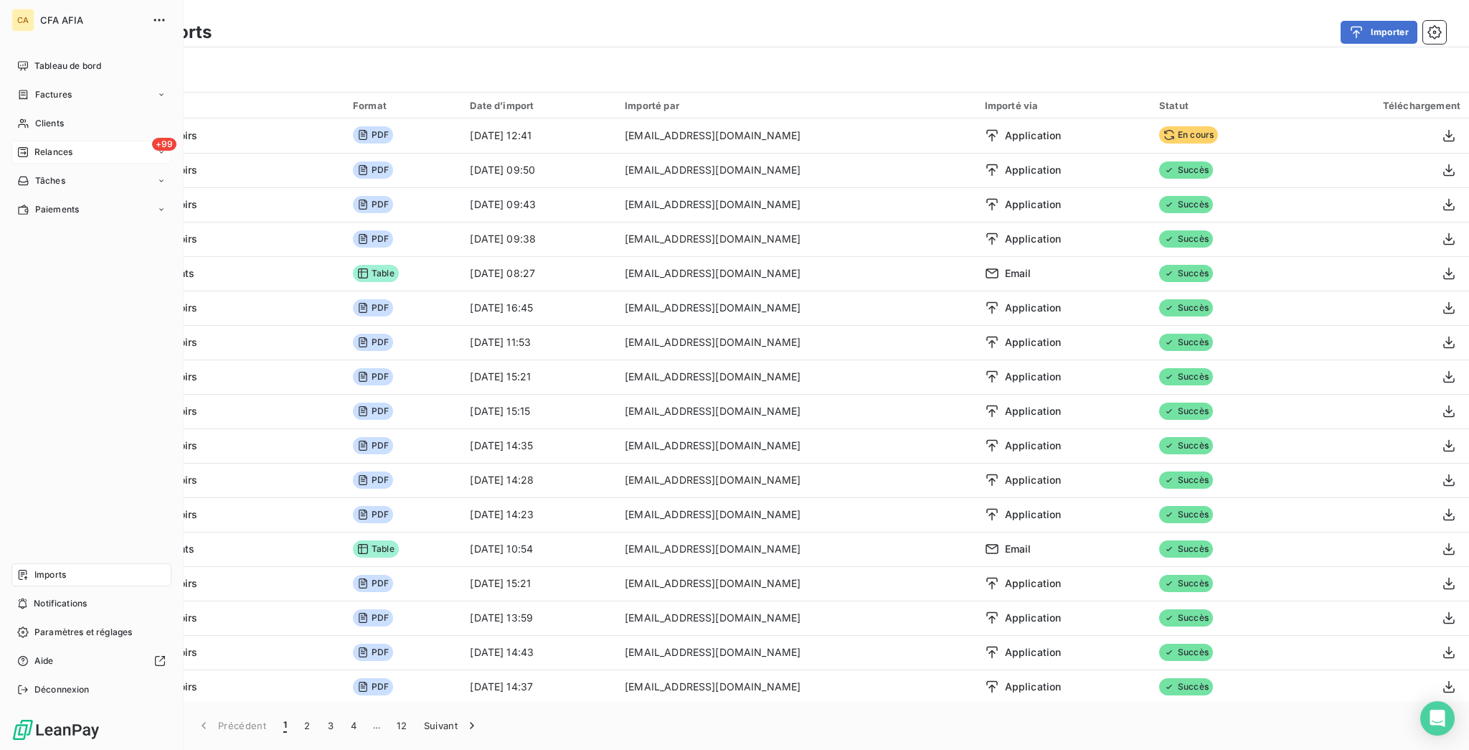
click at [65, 146] on span "Relances" at bounding box center [53, 152] width 38 height 13
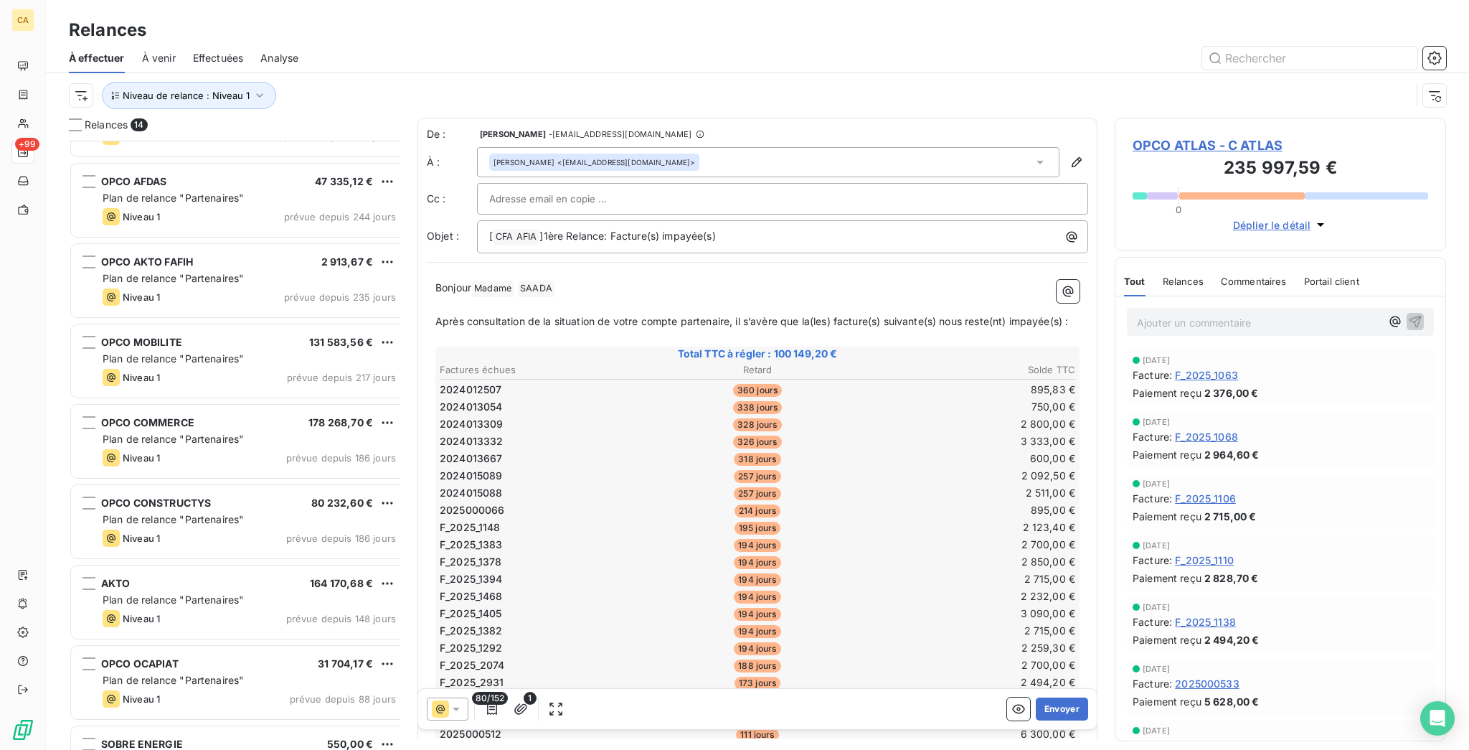
scroll to position [498, 0]
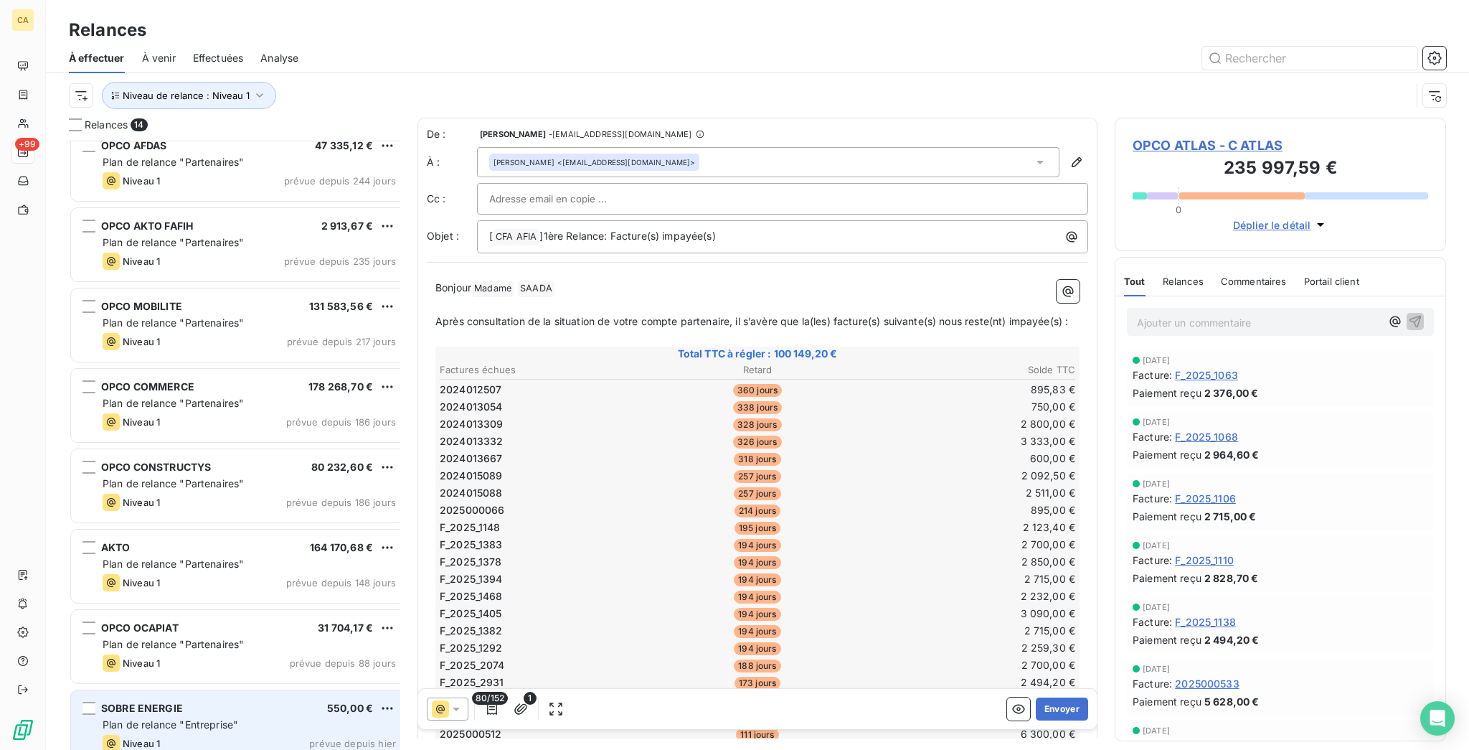
click at [158, 702] on span "SOBRE ENERGIE" at bounding box center [142, 708] width 82 height 12
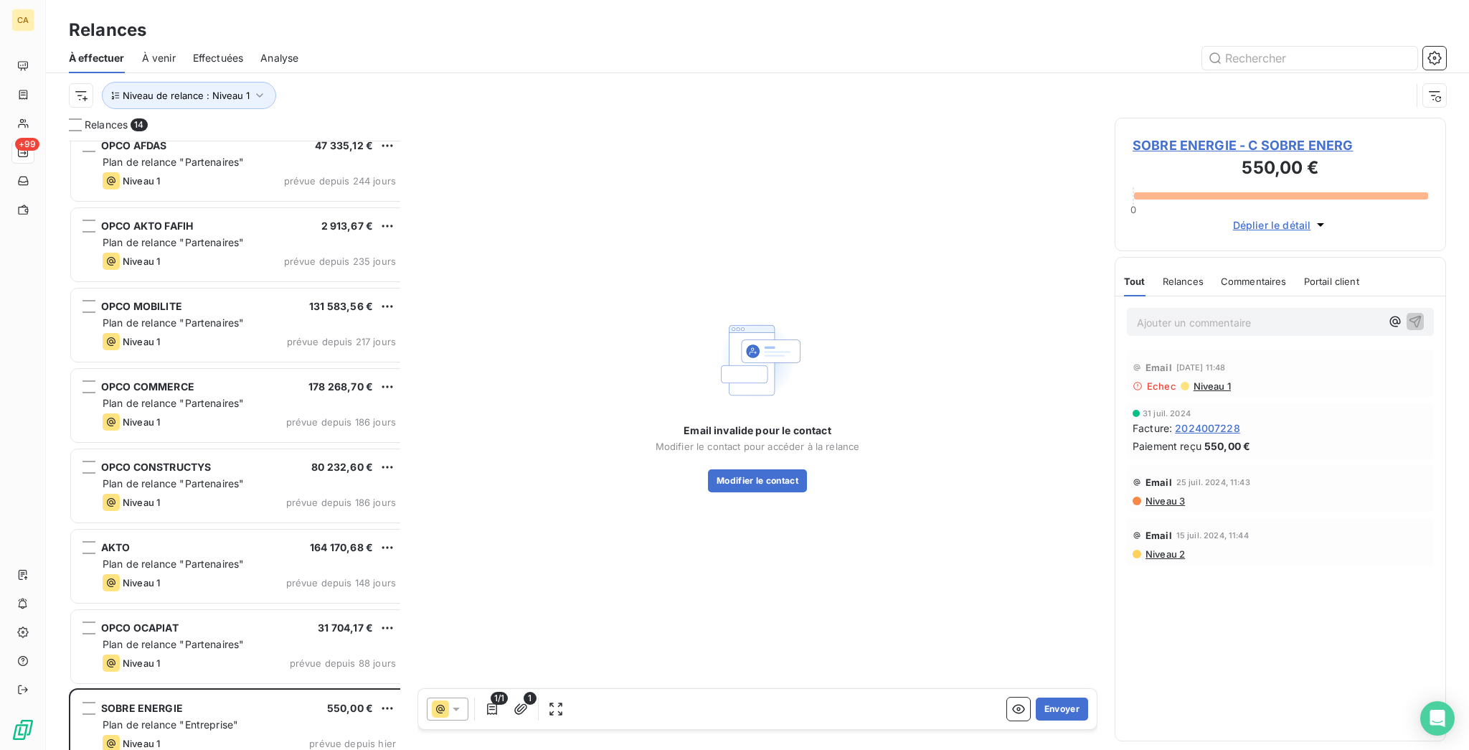
click at [1179, 136] on span "SOBRE ENERGIE - C SOBRE ENERG" at bounding box center [1281, 145] width 296 height 19
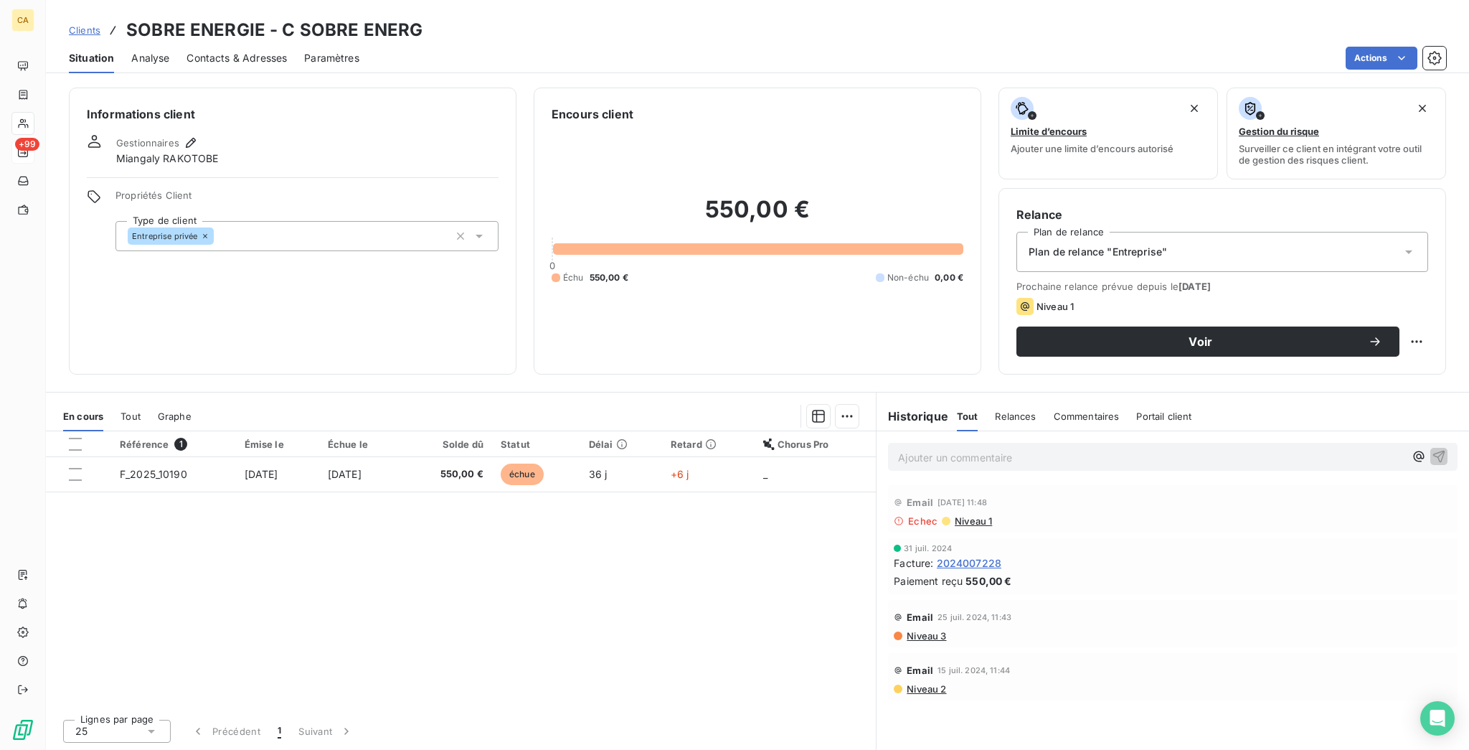
click at [216, 43] on div "Contacts & Adresses" at bounding box center [237, 58] width 100 height 30
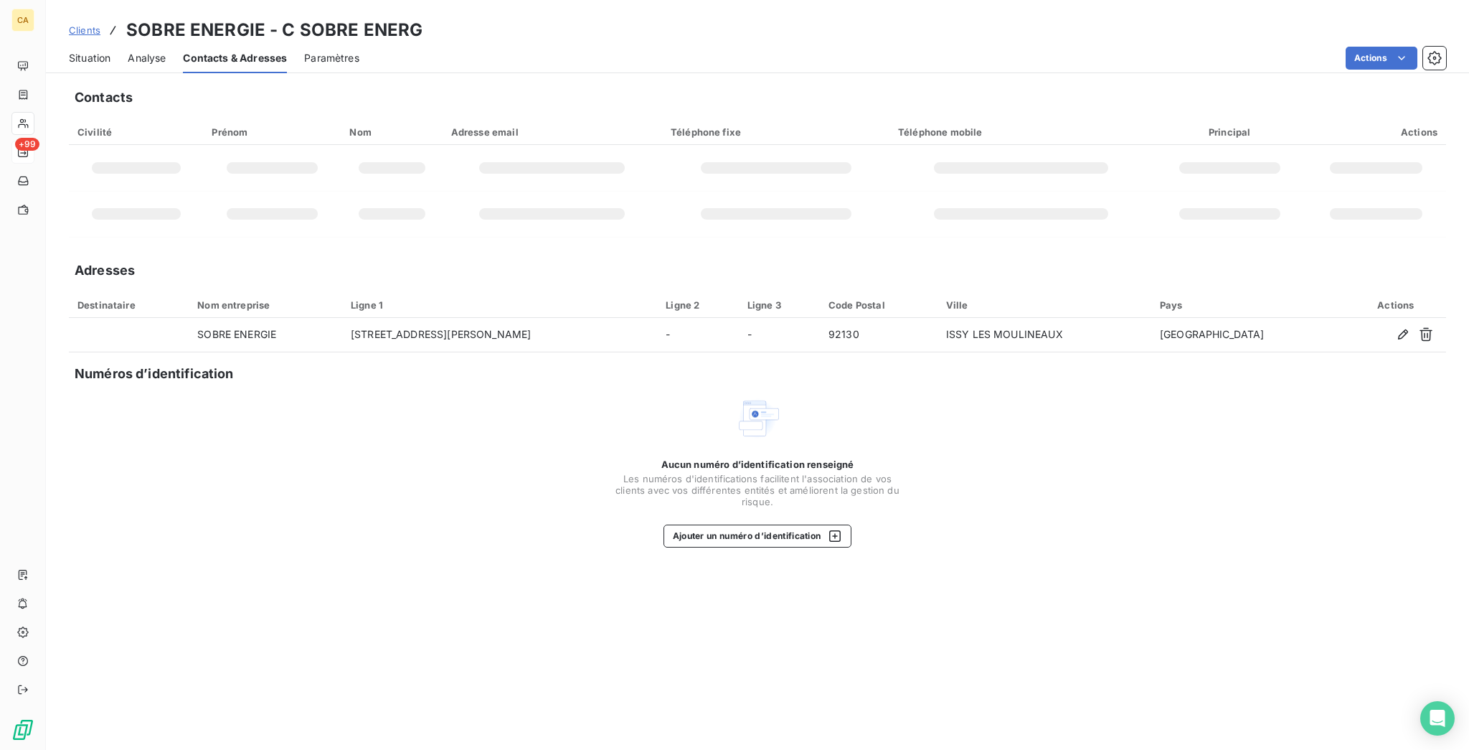
click at [128, 52] on div "Analyse" at bounding box center [147, 58] width 38 height 30
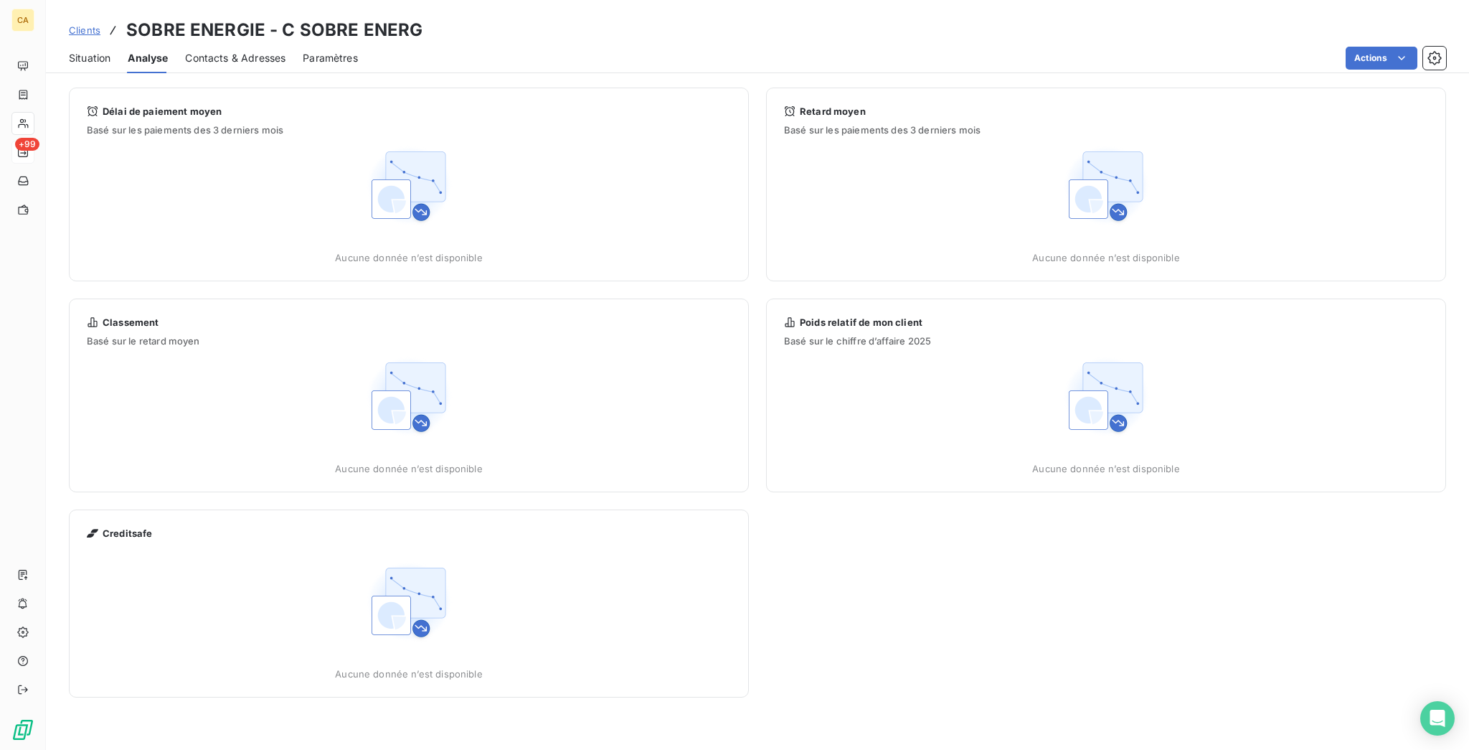
click at [185, 51] on span "Contacts & Adresses" at bounding box center [235, 58] width 100 height 14
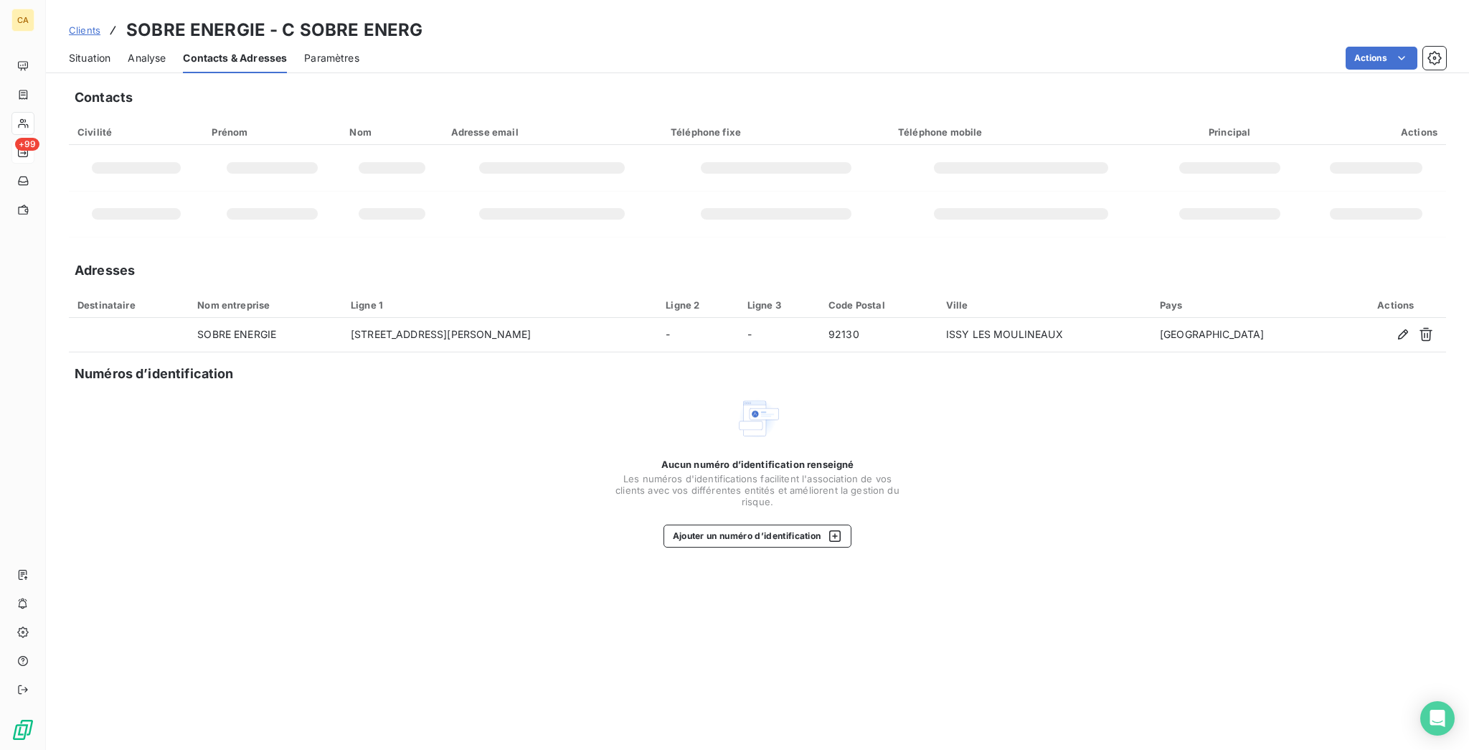
click at [83, 52] on div "Situation" at bounding box center [90, 58] width 42 height 30
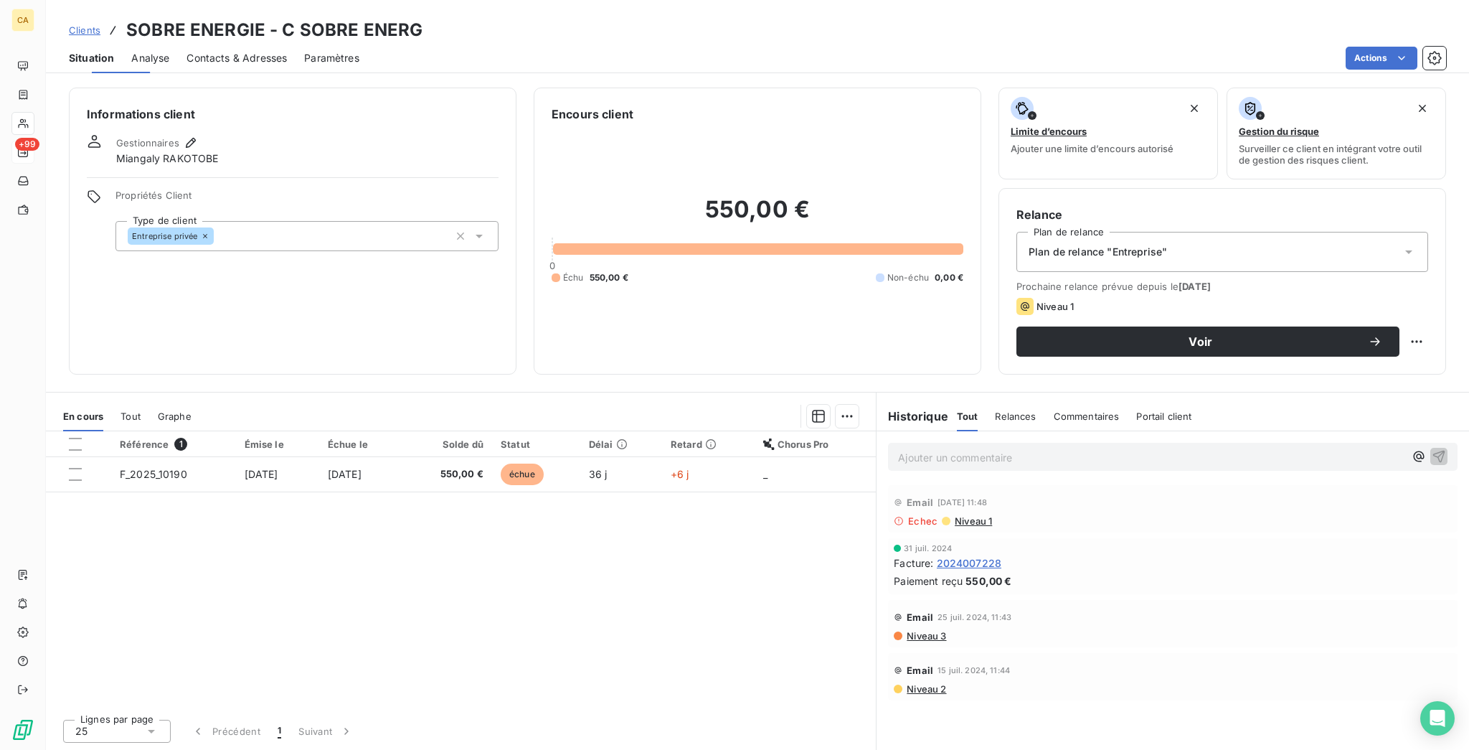
click at [225, 51] on span "Contacts & Adresses" at bounding box center [237, 58] width 100 height 14
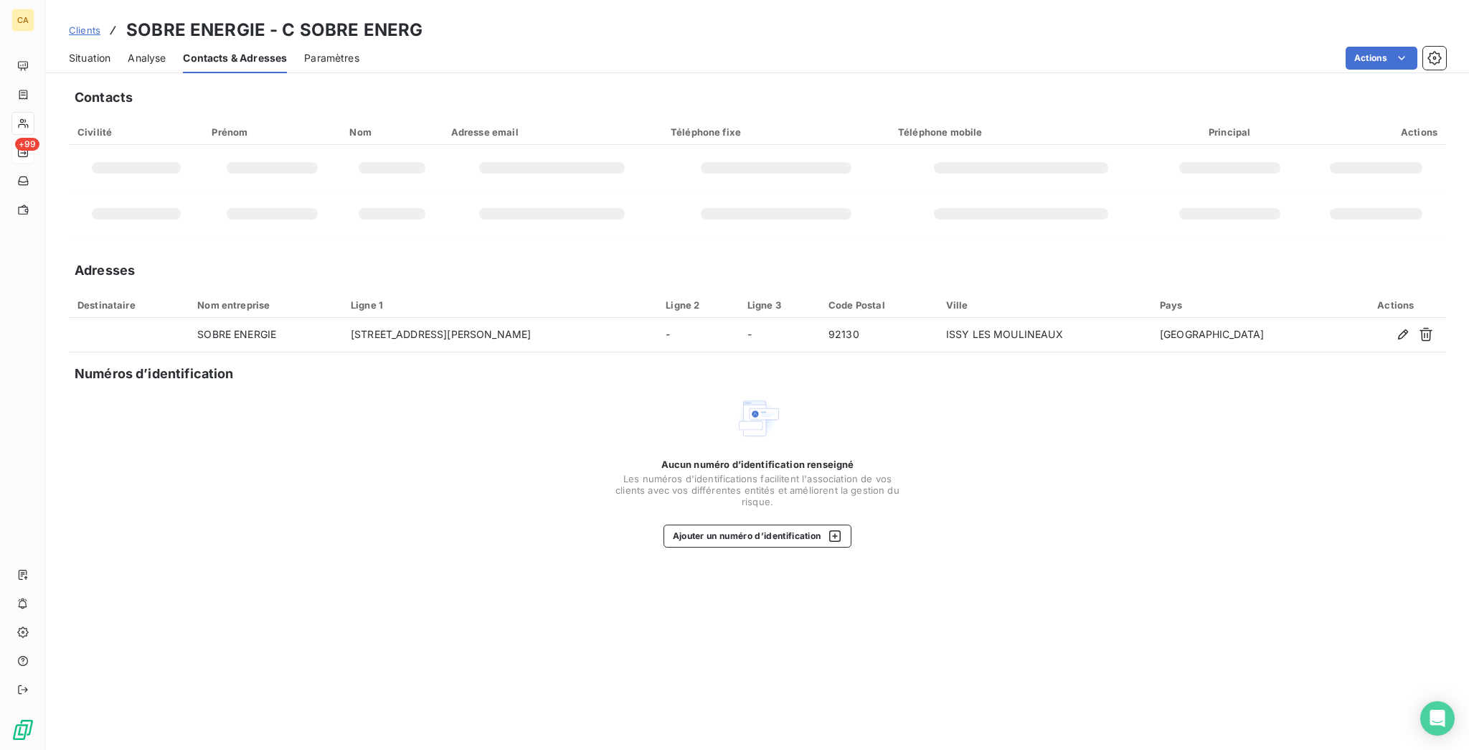
click at [1011, 145] on td at bounding box center [1021, 168] width 263 height 46
click at [964, 187] on div "Contacts Civilité Prénom Nom Adresse email Téléphone fixe Téléphone mobile Prin…" at bounding box center [757, 414] width 1423 height 671
click at [727, 524] on button "Ajouter un numéro d’identification" at bounding box center [758, 535] width 189 height 23
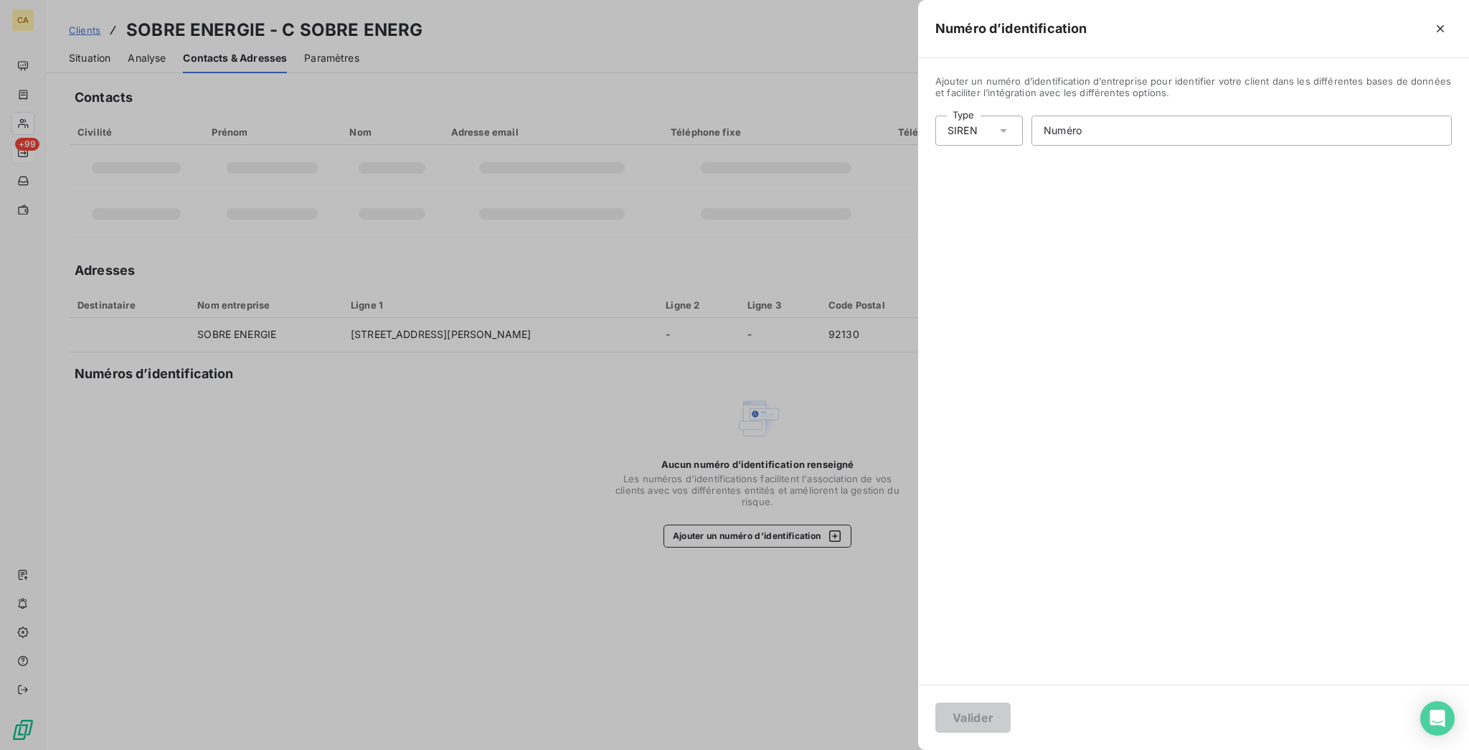
click at [593, 209] on div at bounding box center [734, 375] width 1469 height 750
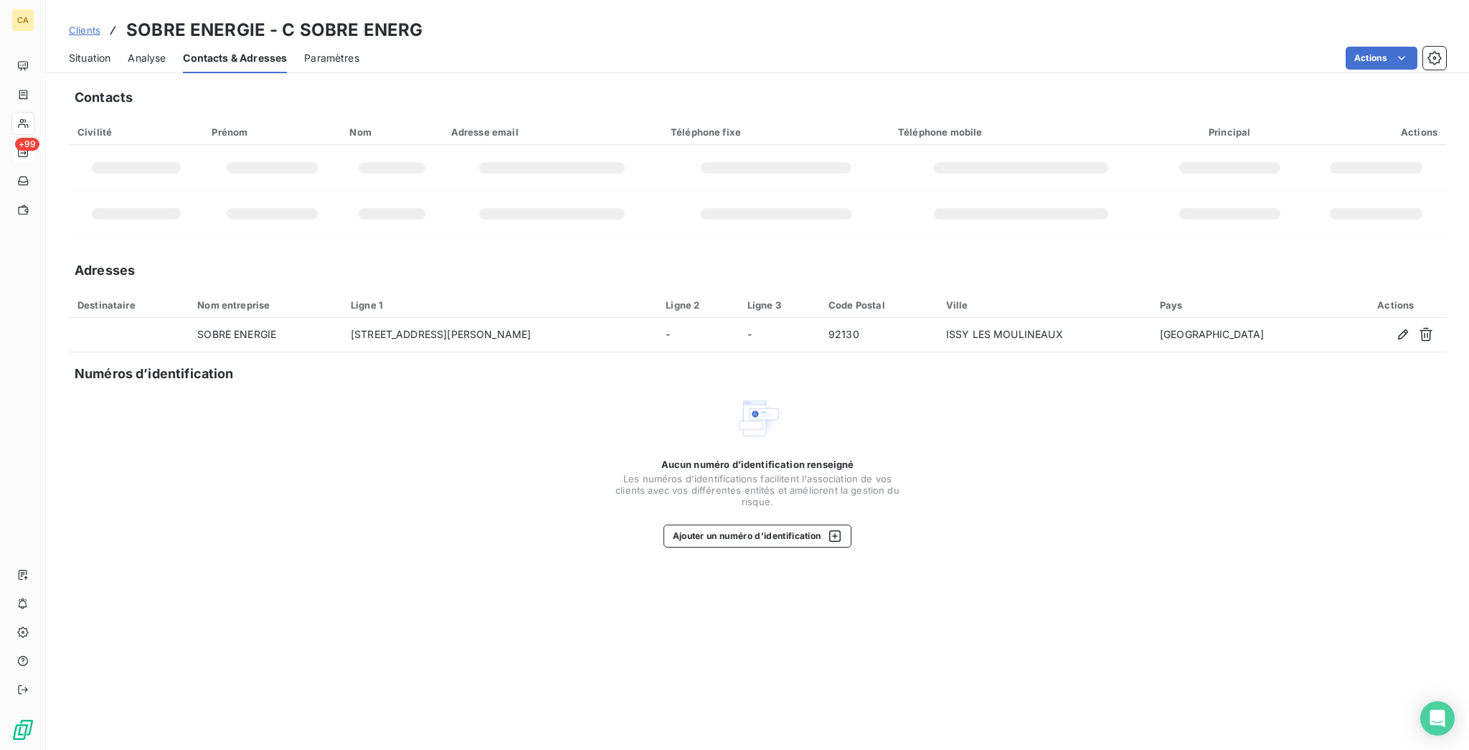
drag, startPoint x: 720, startPoint y: 143, endPoint x: 1010, endPoint y: 143, distance: 290.5
click at [726, 145] on td at bounding box center [775, 168] width 227 height 46
drag, startPoint x: 1010, startPoint y: 143, endPoint x: 1217, endPoint y: 133, distance: 207.5
click at [1034, 145] on td at bounding box center [1021, 168] width 263 height 46
drag, startPoint x: 1217, startPoint y: 133, endPoint x: 1235, endPoint y: 133, distance: 17.2
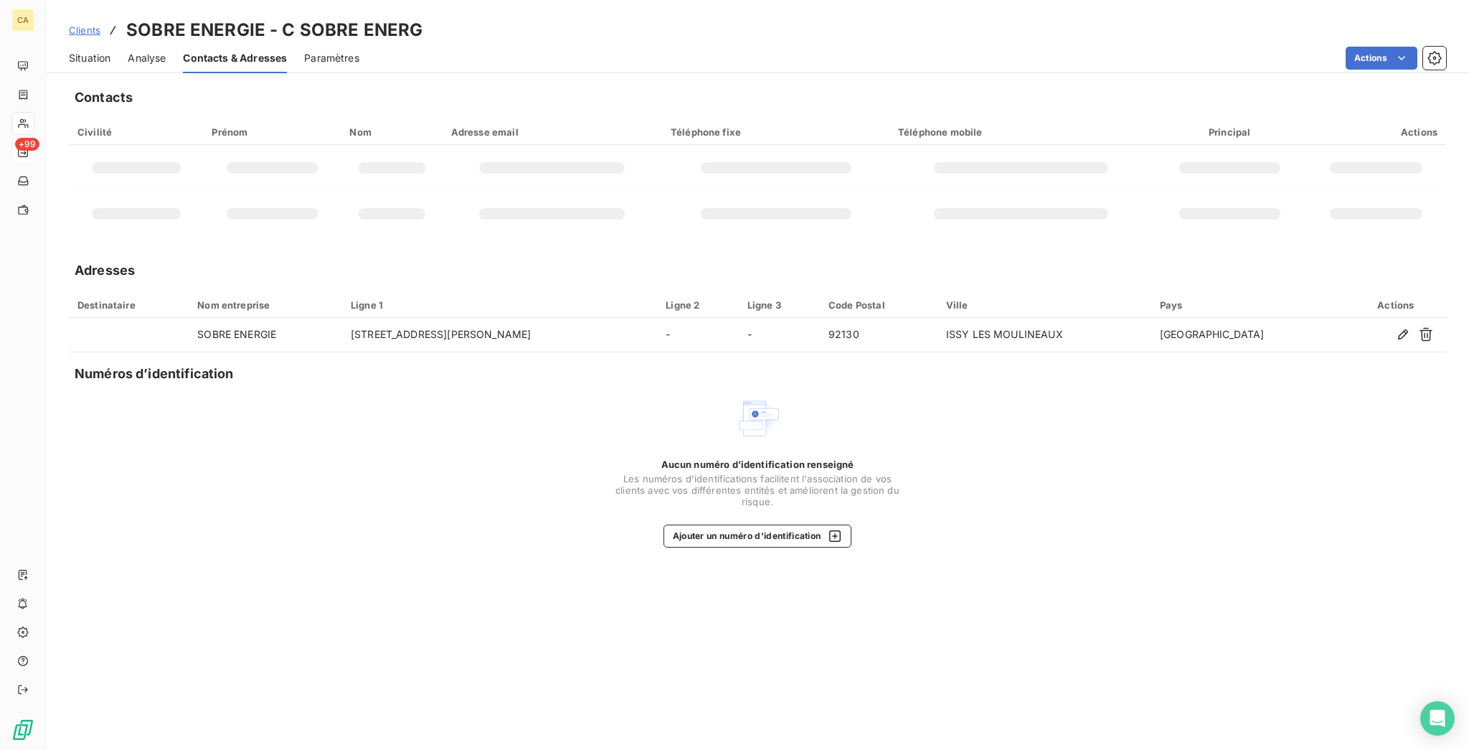
click at [1224, 162] on div at bounding box center [1229, 167] width 101 height 11
drag, startPoint x: 1360, startPoint y: 107, endPoint x: 1379, endPoint y: 100, distance: 19.7
click at [1369, 126] on div "Actions" at bounding box center [1376, 131] width 123 height 11
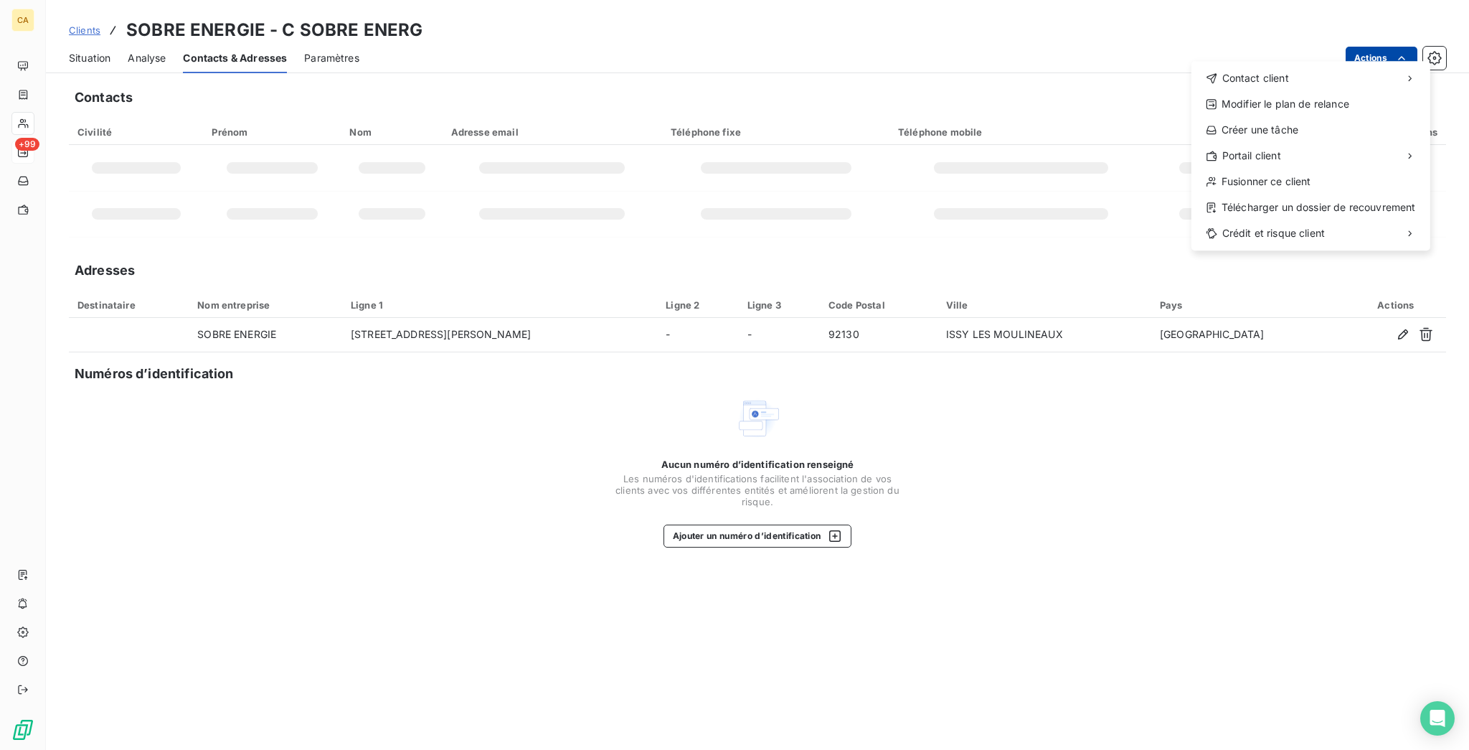
click at [1404, 58] on html "CA +99 Clients SOBRE ENERGIE - C SOBRE ENERG Situation Analyse Contacts & Adres…" at bounding box center [734, 375] width 1469 height 750
click at [1407, 52] on html "CA +99 Clients SOBRE ENERGIE - C SOBRE ENERG Situation Analyse Contacts & Adres…" at bounding box center [734, 375] width 1469 height 750
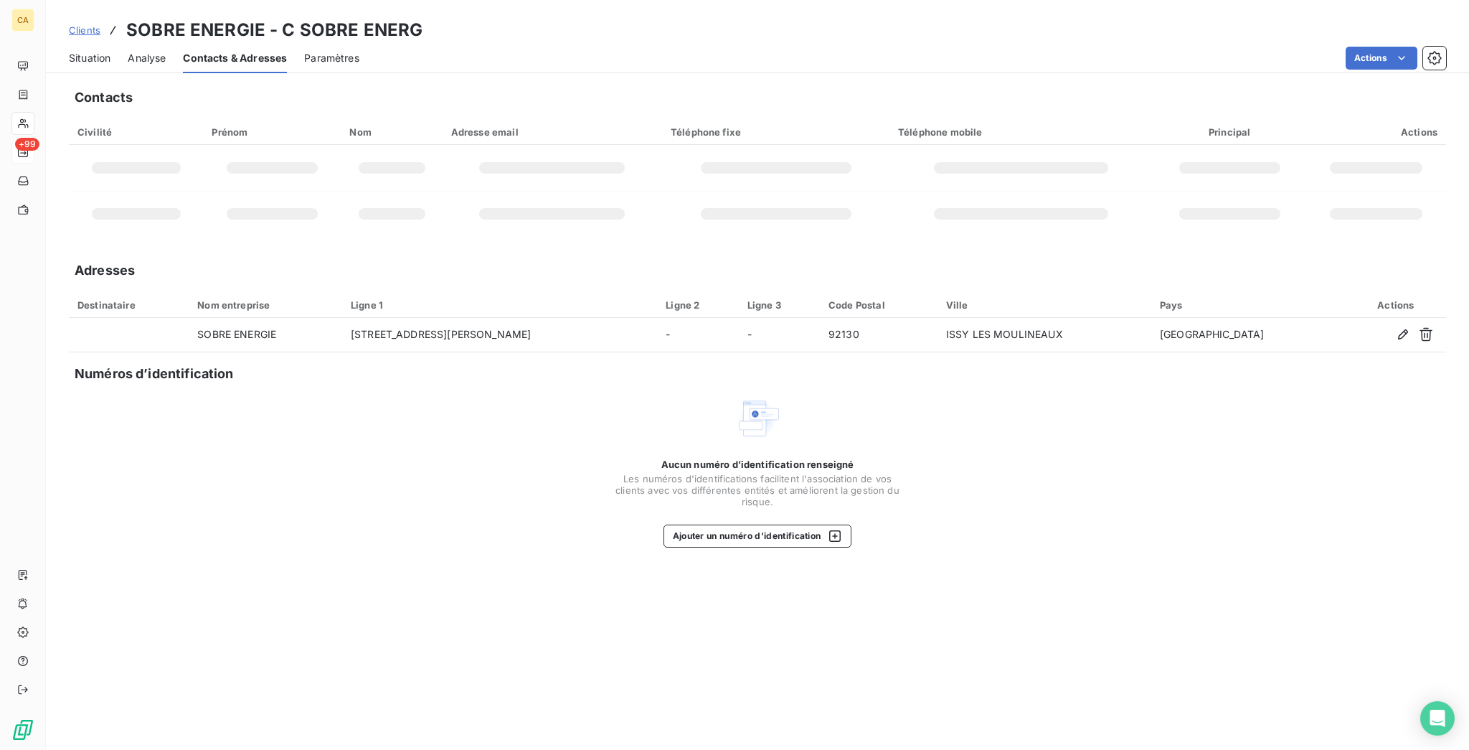
click at [77, 61] on div "Situation" at bounding box center [90, 58] width 42 height 30
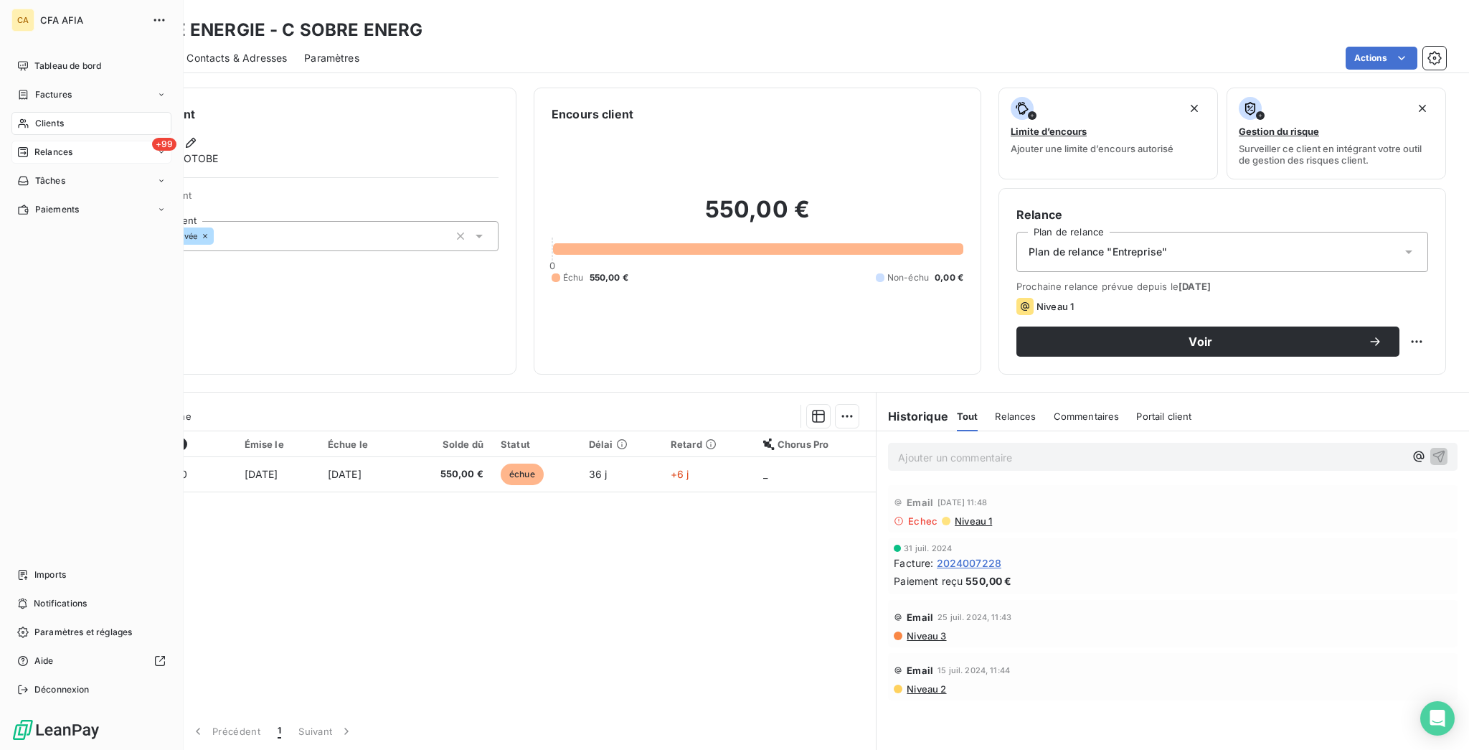
click at [44, 117] on span "Clients" at bounding box center [49, 123] width 29 height 13
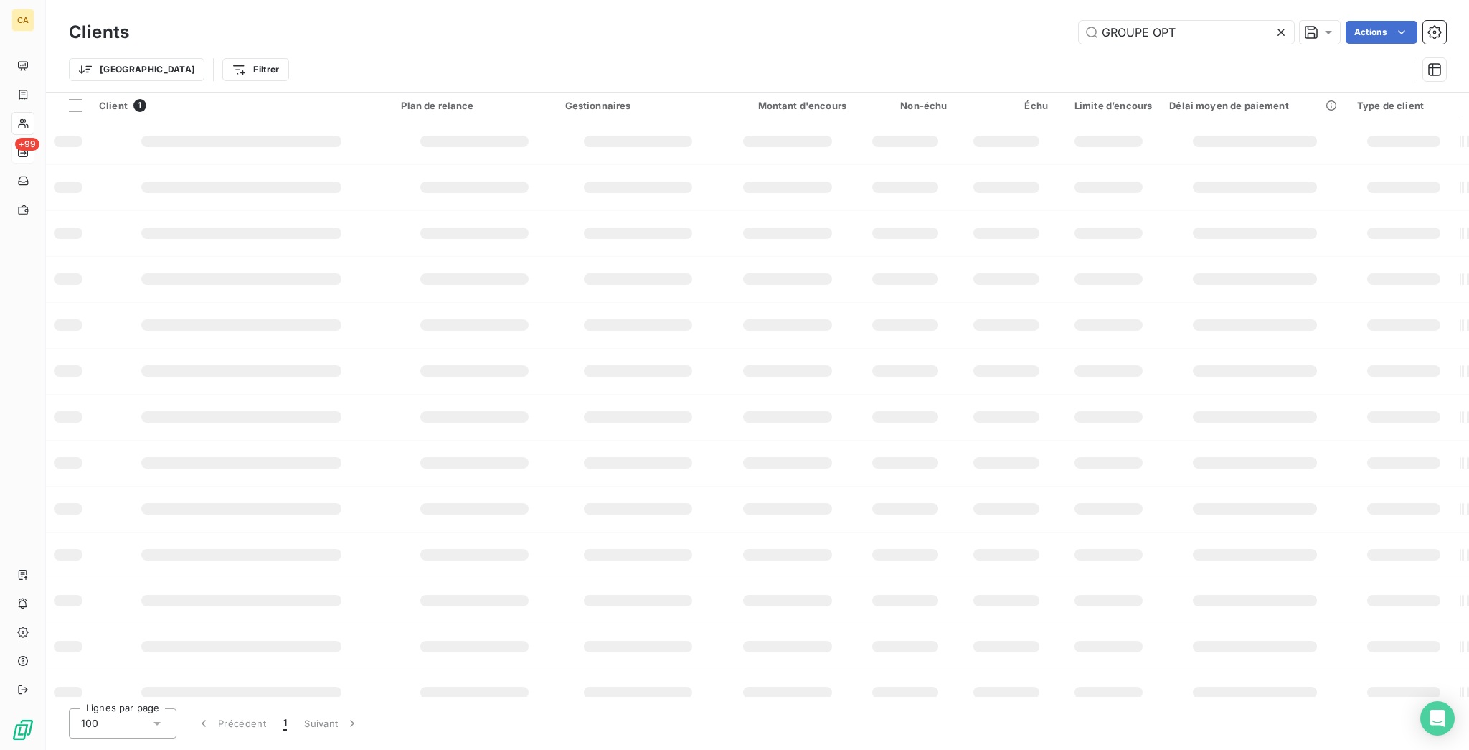
drag, startPoint x: 1217, startPoint y: 25, endPoint x: 1058, endPoint y: 29, distance: 159.3
click at [1058, 29] on div "GROUPE OPT Actions" at bounding box center [796, 32] width 1300 height 23
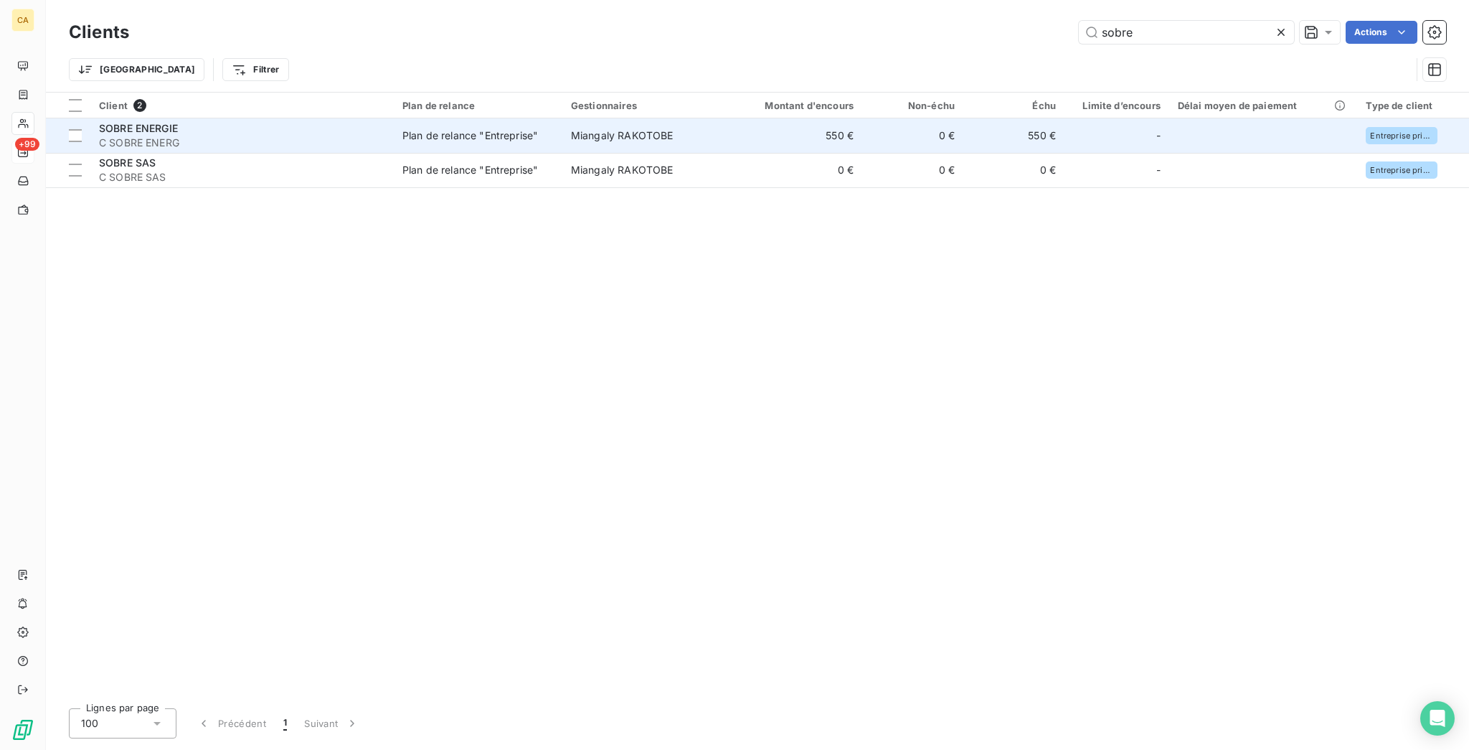
type input "sobre"
click at [727, 118] on td "550 €" at bounding box center [795, 135] width 136 height 34
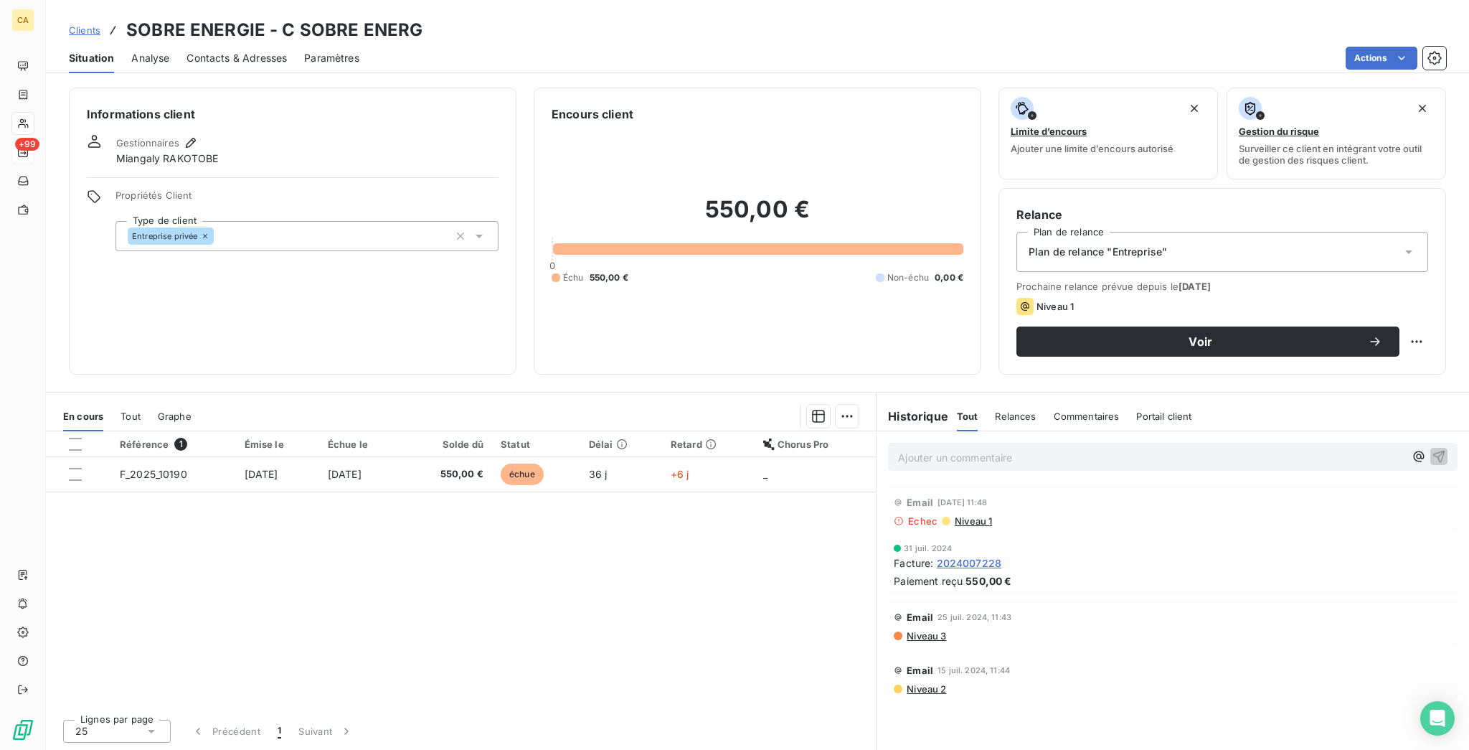
click at [234, 43] on div "Contacts & Adresses" at bounding box center [237, 58] width 100 height 30
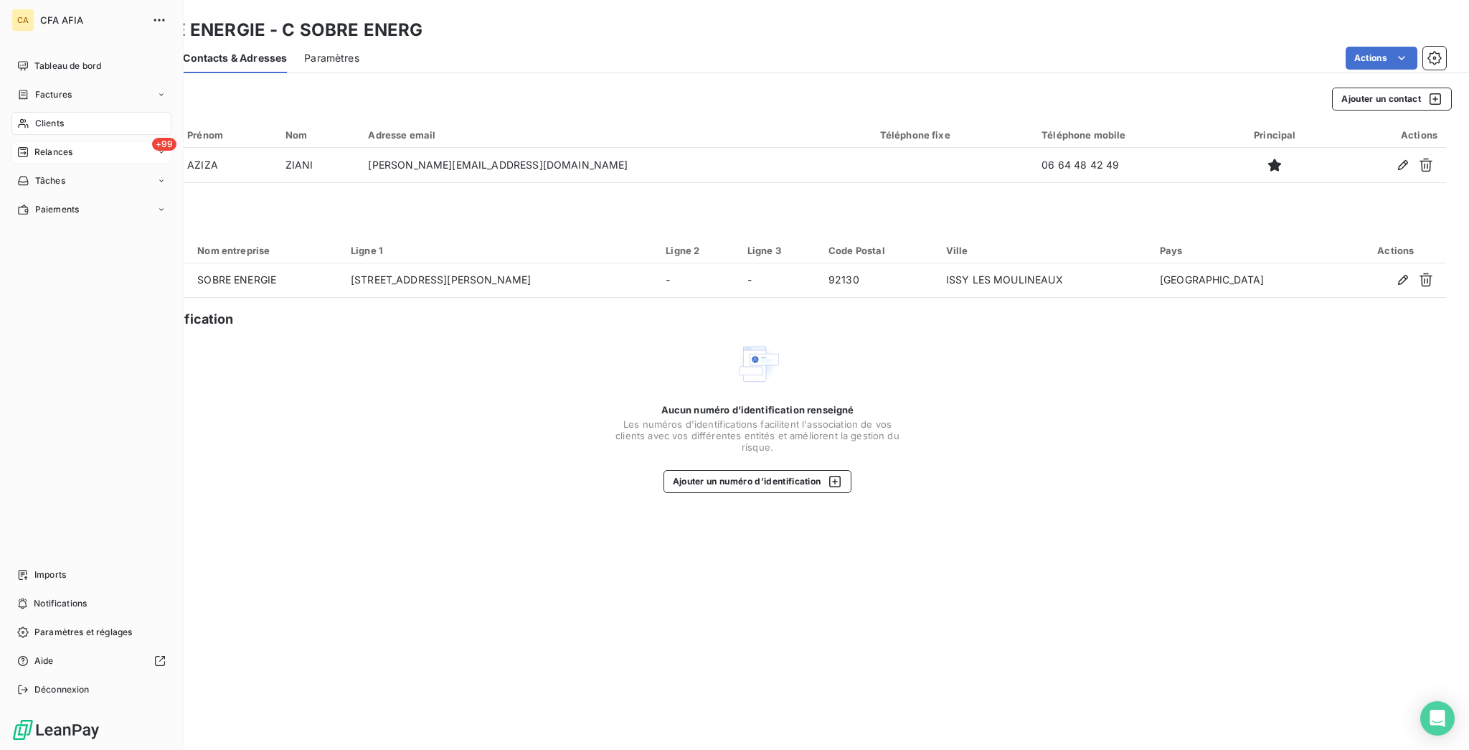
click at [36, 117] on span "Clients" at bounding box center [49, 123] width 29 height 13
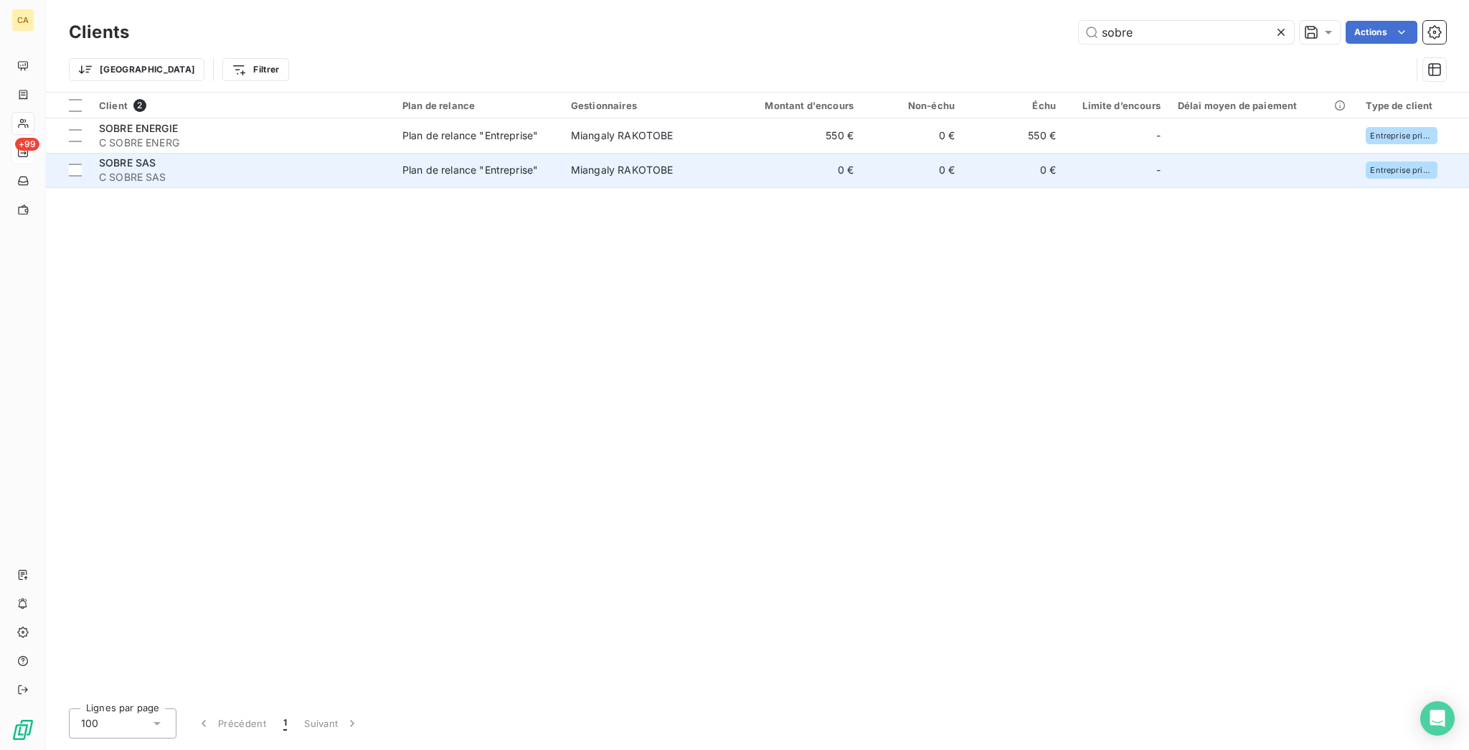
click at [255, 170] on span "C SOBRE SAS" at bounding box center [242, 177] width 286 height 14
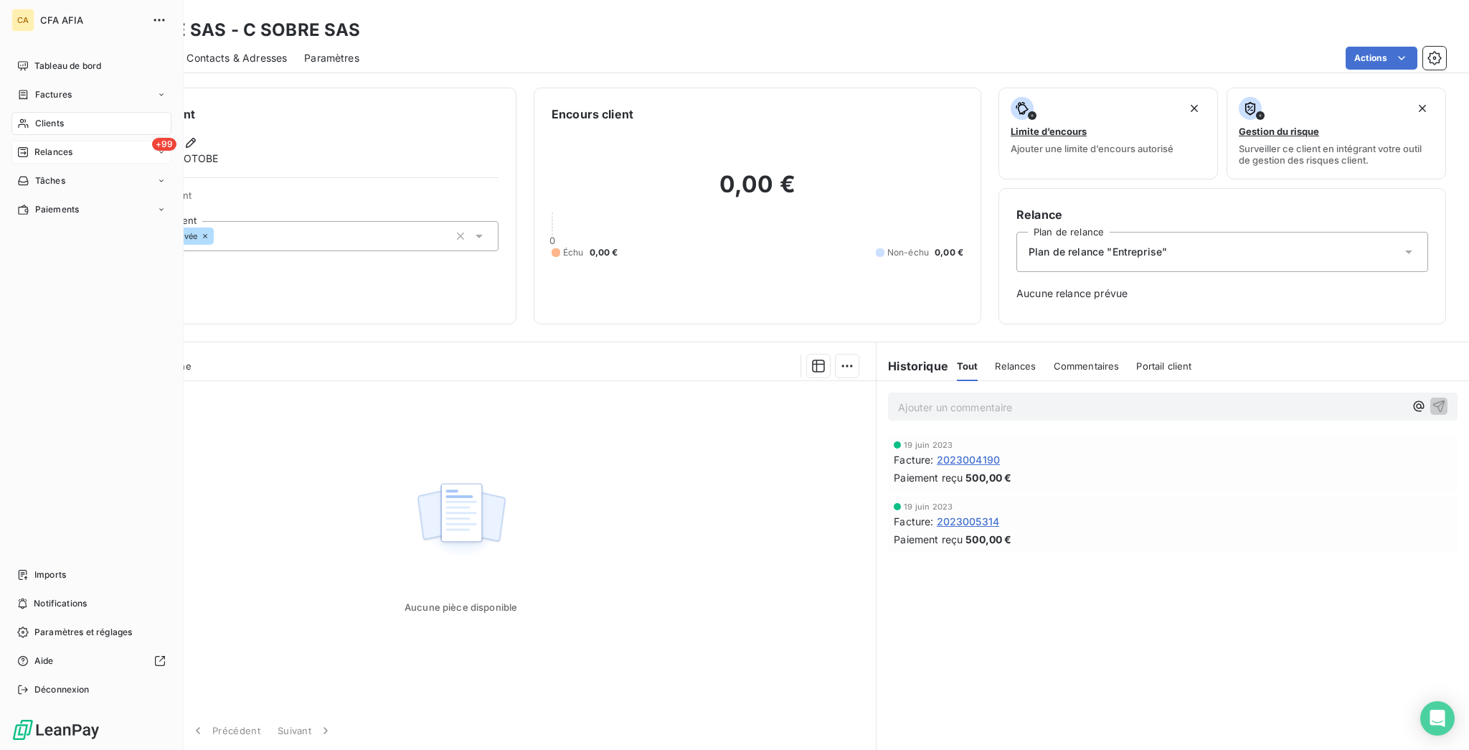
click at [40, 117] on span "Clients" at bounding box center [49, 123] width 29 height 13
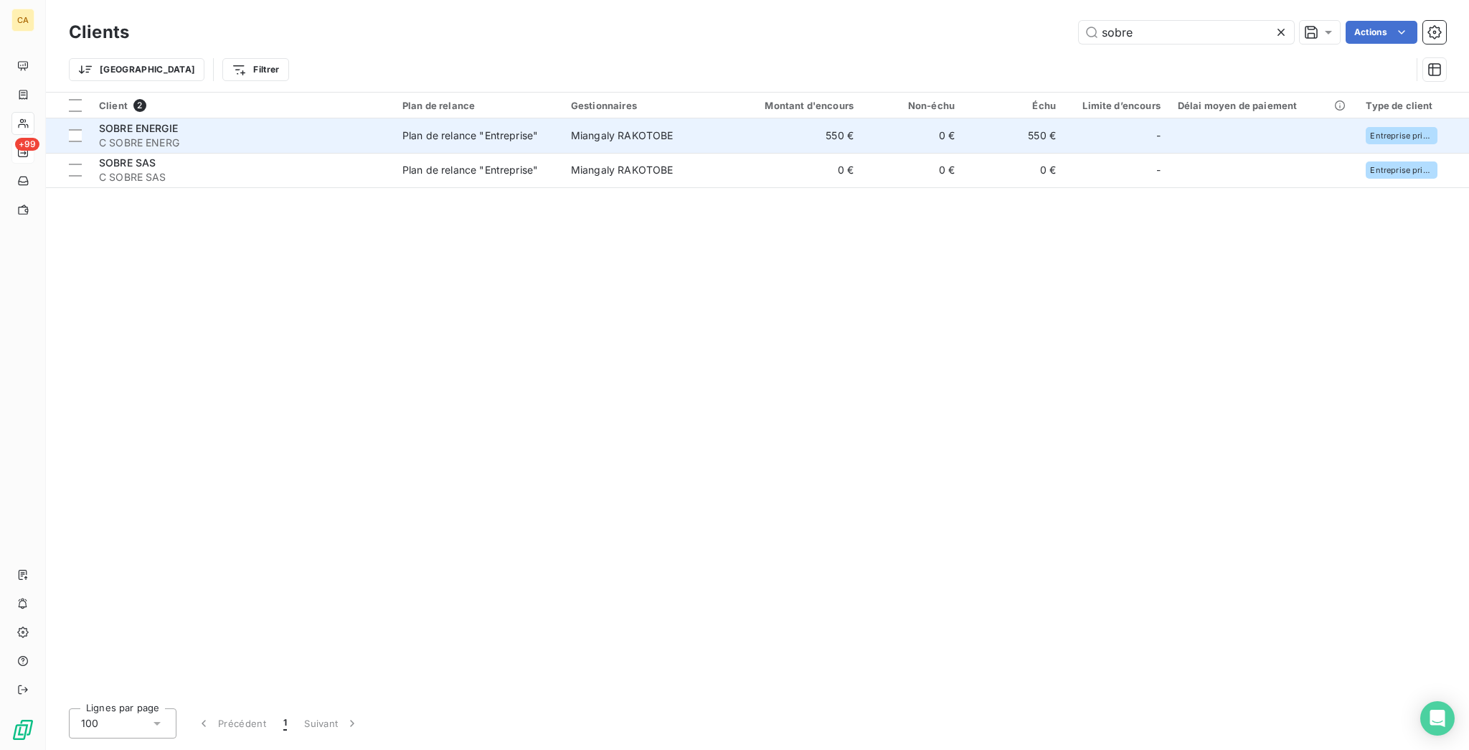
click at [225, 136] on span "C SOBRE ENERG" at bounding box center [242, 143] width 286 height 14
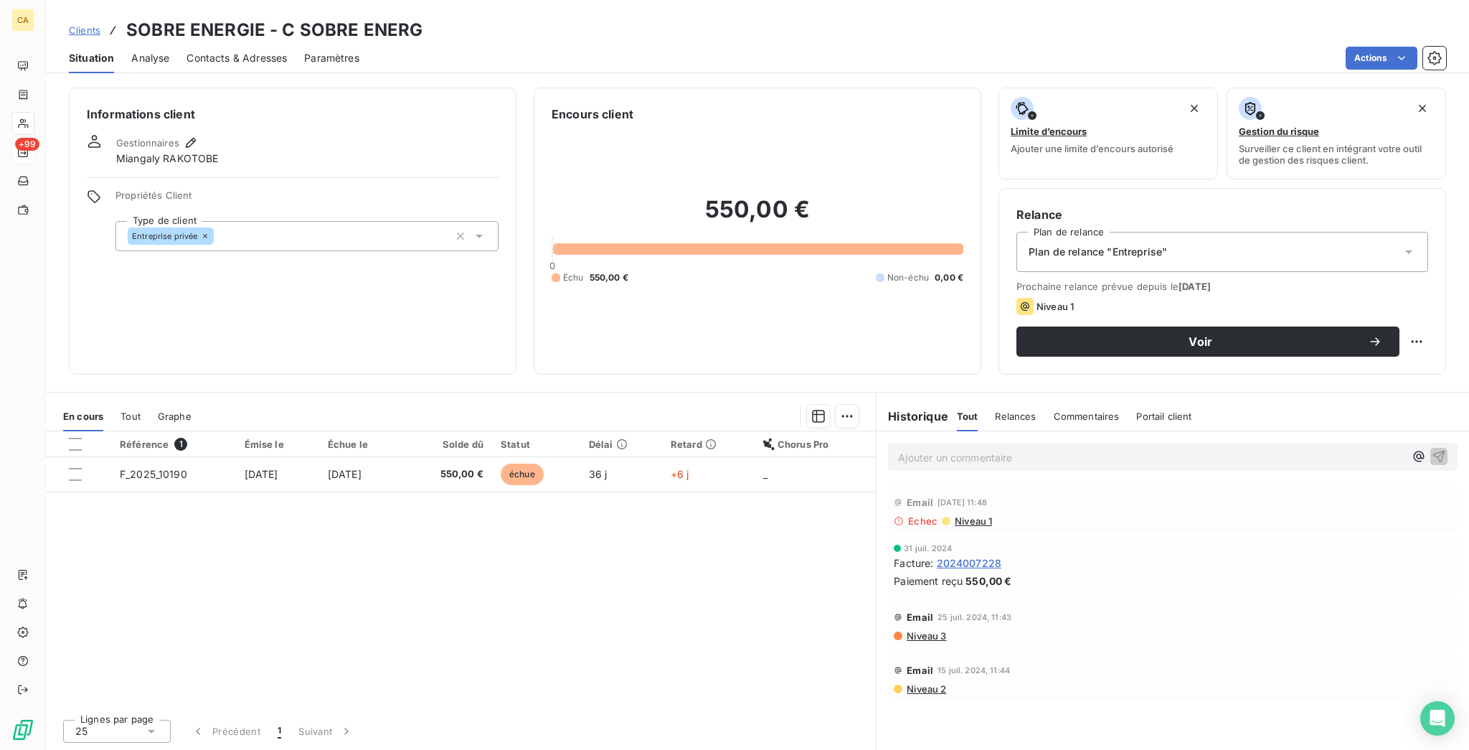
click at [207, 62] on div "Contacts & Adresses" at bounding box center [237, 58] width 100 height 30
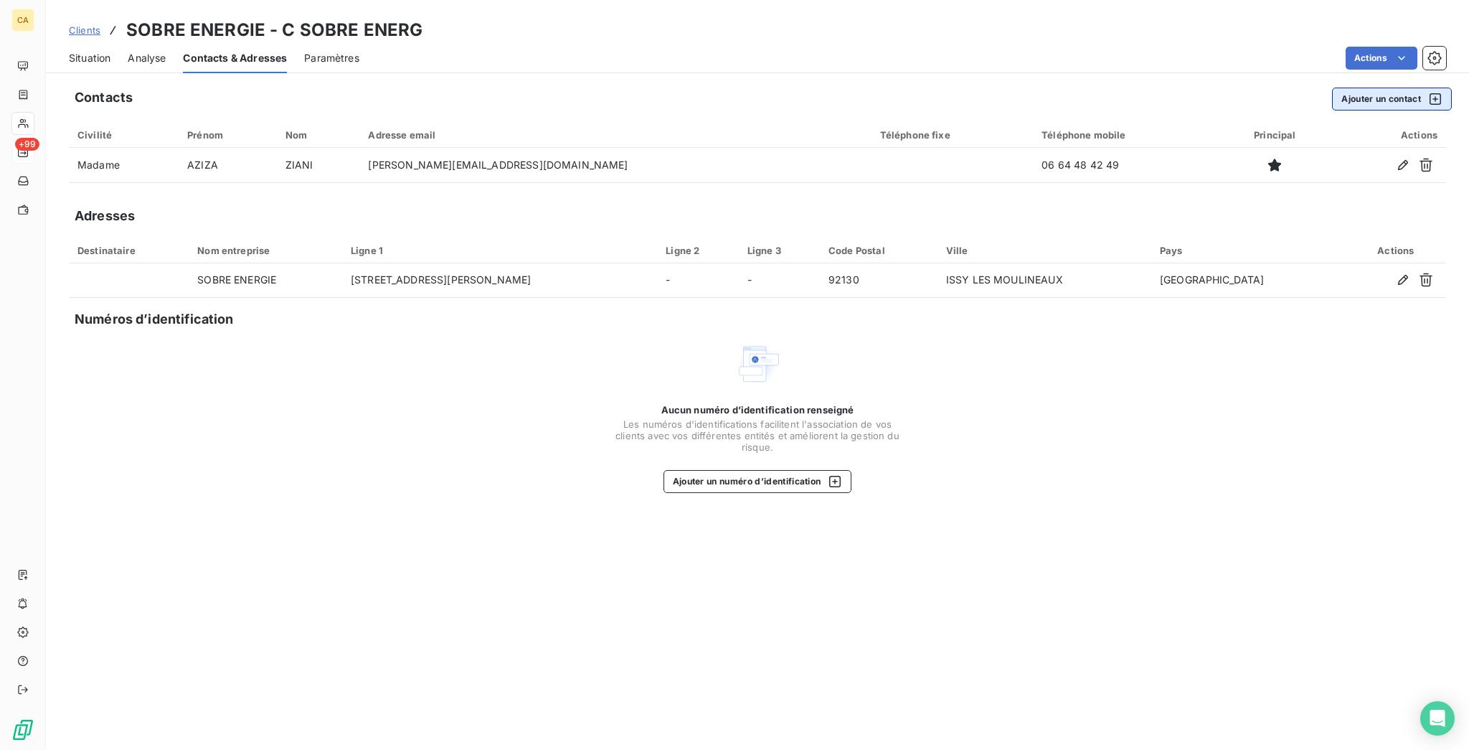
click at [1387, 88] on button "Ajouter un contact" at bounding box center [1392, 99] width 120 height 23
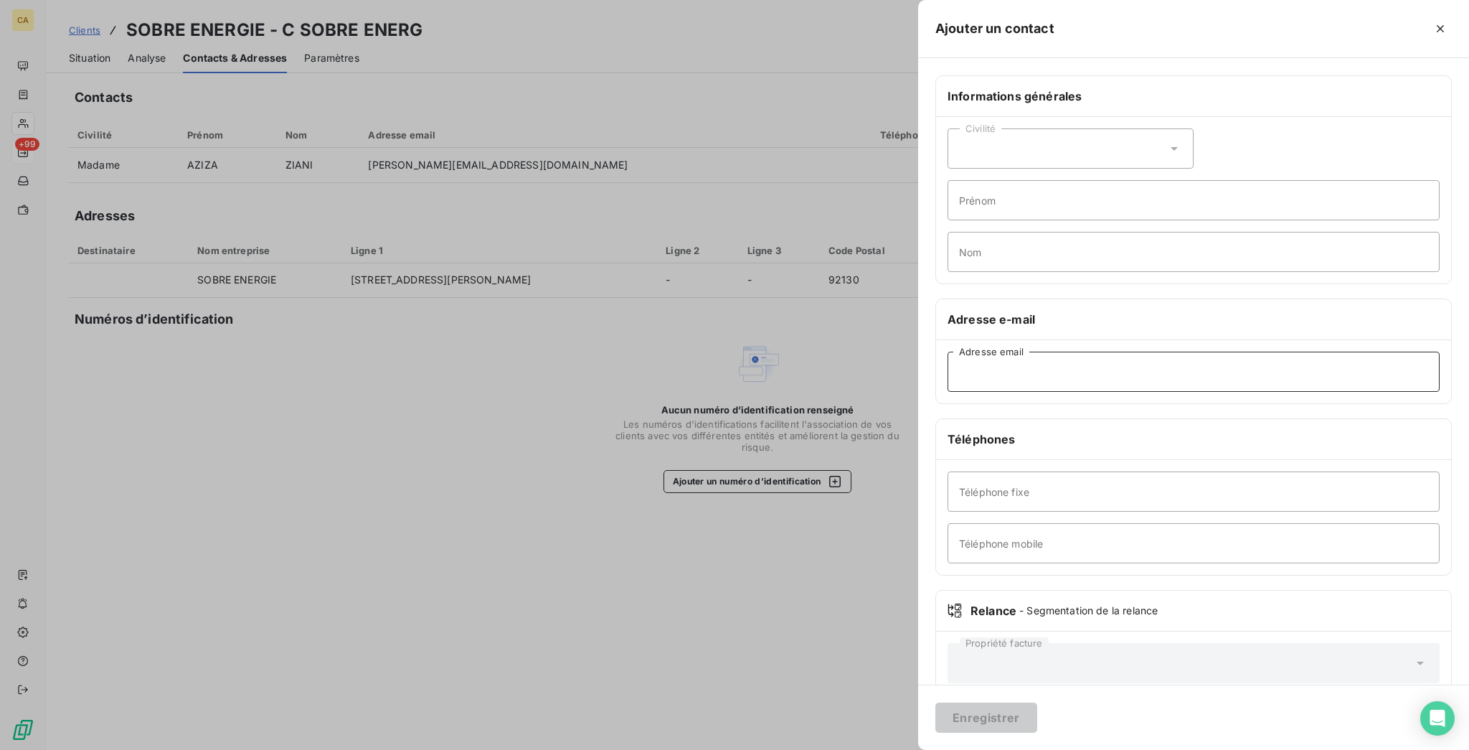
click at [1218, 352] on input "Adresse email" at bounding box center [1194, 372] width 492 height 40
paste input ": [PERSON_NAME][EMAIL_ADDRESS][DOMAIN_NAME]"
click at [1095, 352] on input ": [PERSON_NAME][EMAIL_ADDRESS][DOMAIN_NAME]" at bounding box center [1194, 372] width 492 height 40
type input "[EMAIL_ADDRESS][DOMAIN_NAME]"
click at [1166, 128] on div "Civilité" at bounding box center [1071, 148] width 246 height 40
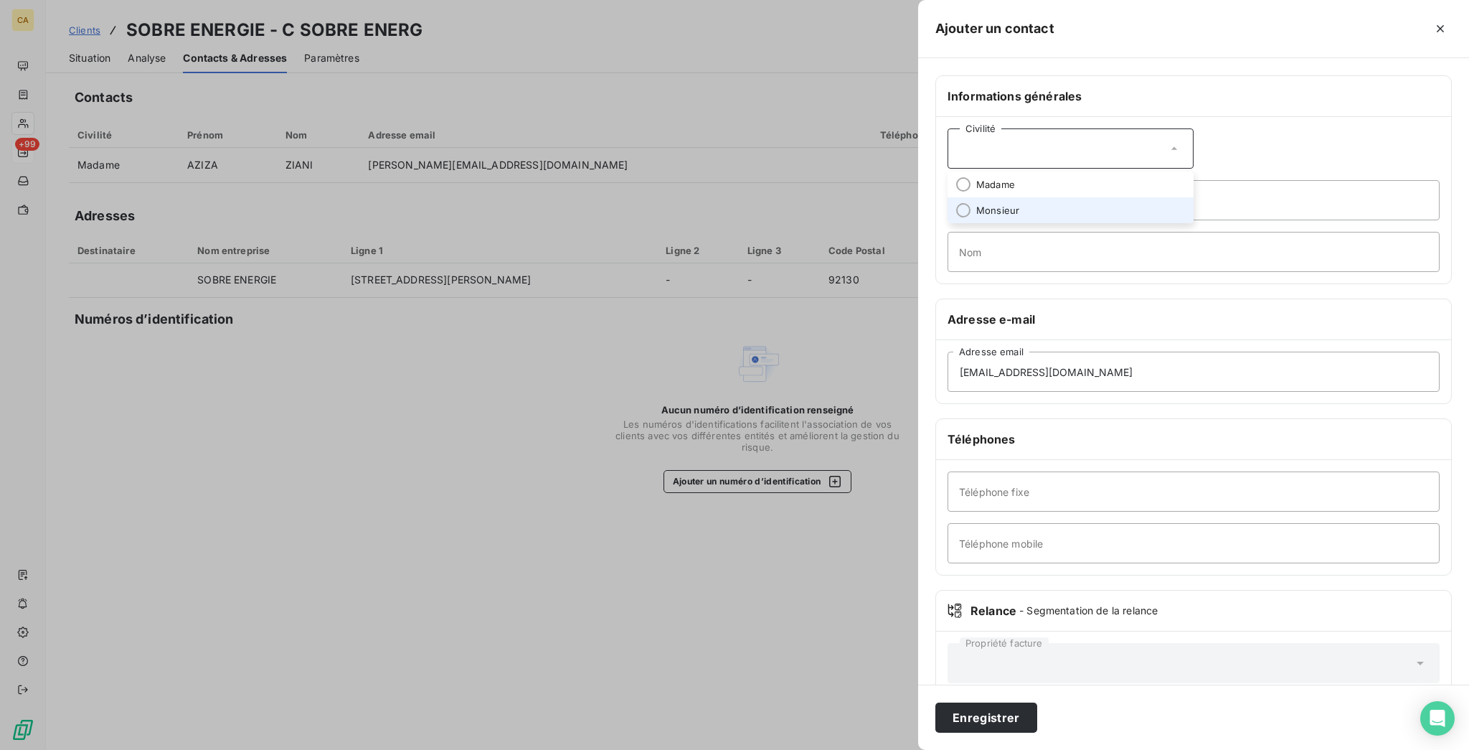
click at [1019, 204] on span "Monsieur" at bounding box center [997, 211] width 43 height 14
click at [1152, 180] on input "Prénom" at bounding box center [1194, 200] width 492 height 40
type input "THIBAUT"
type input "G"
type input "FURNON"
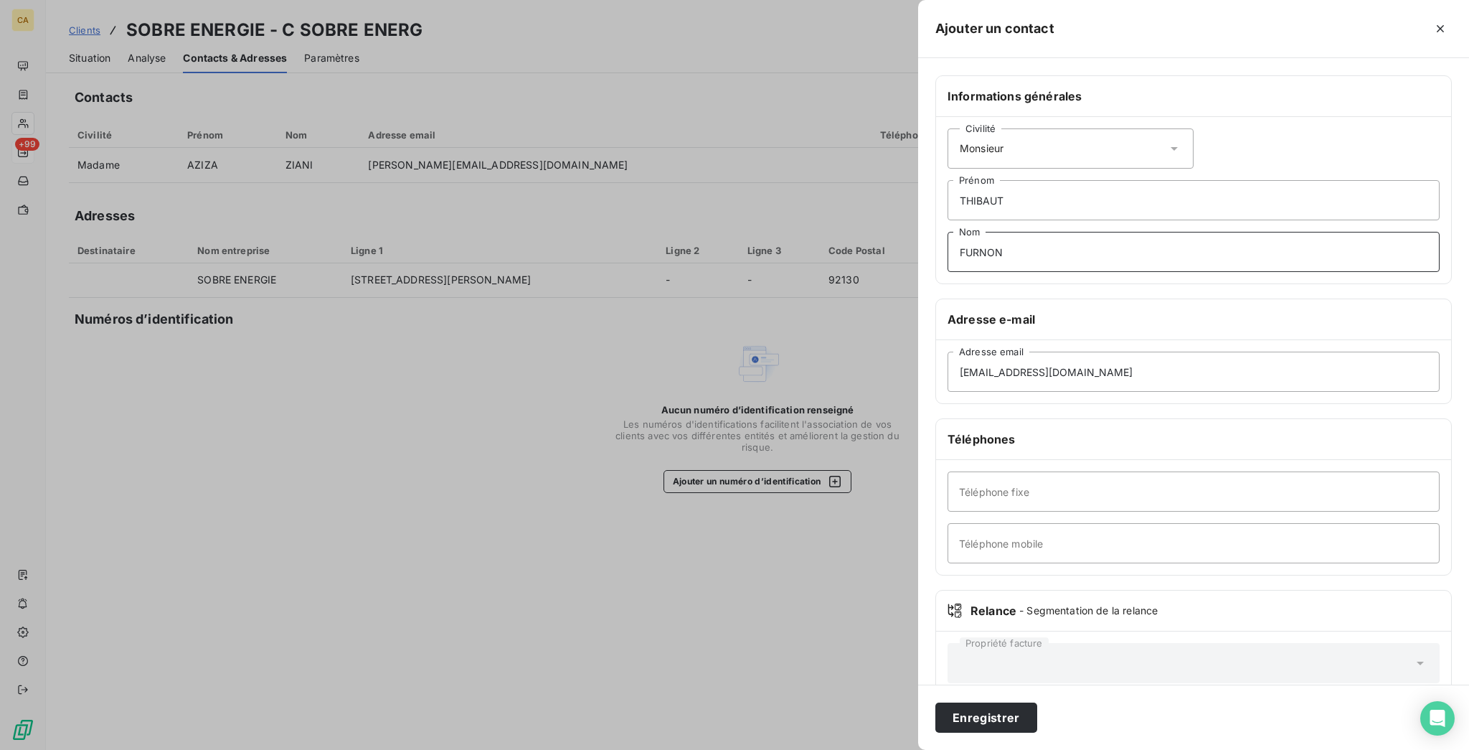
click at [935, 702] on button "Enregistrer" at bounding box center [986, 717] width 102 height 30
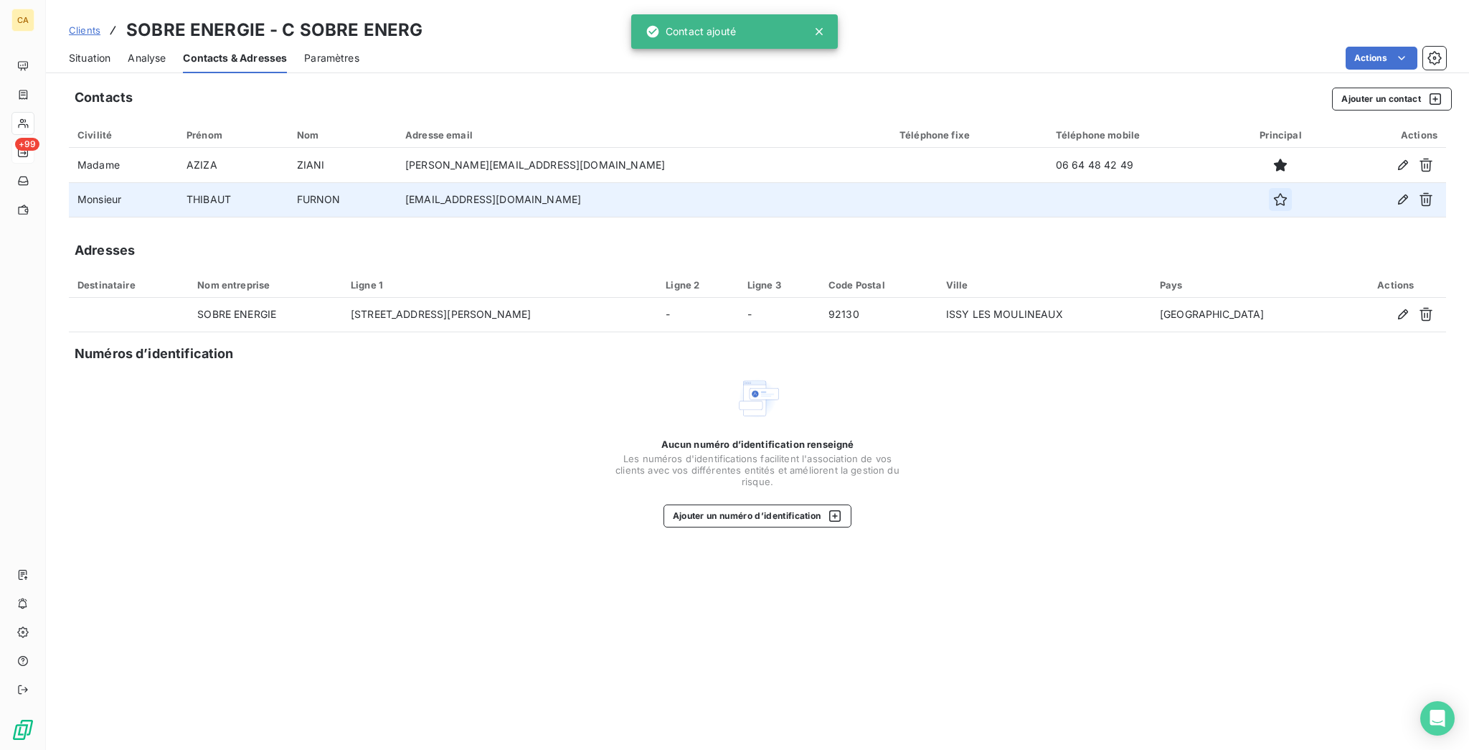
click at [1273, 192] on icon "button" at bounding box center [1280, 199] width 14 height 14
click at [73, 51] on span "Situation" at bounding box center [90, 58] width 42 height 14
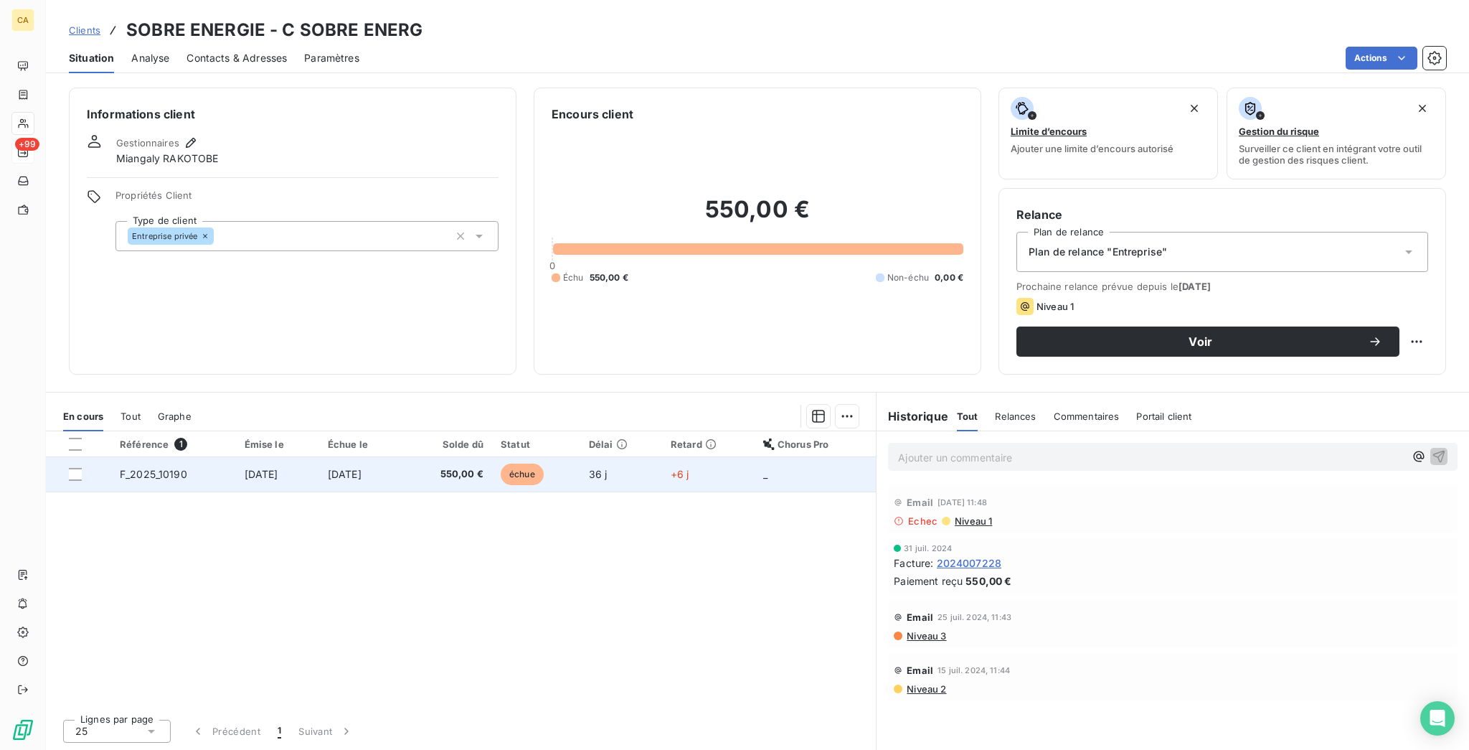
click at [187, 457] on td "F_2025_10190" at bounding box center [173, 474] width 125 height 34
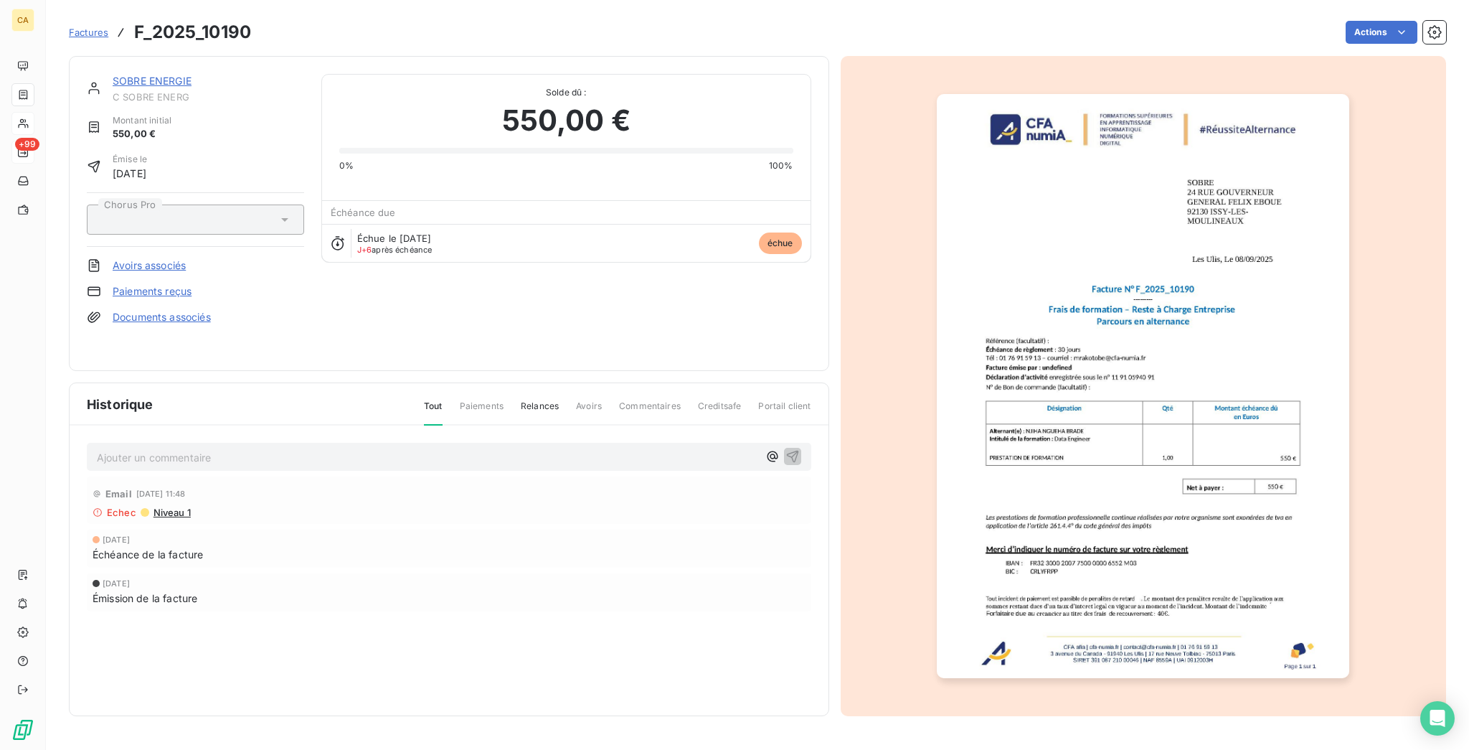
click at [157, 75] on link "SOBRE ENERGIE" at bounding box center [152, 81] width 79 height 12
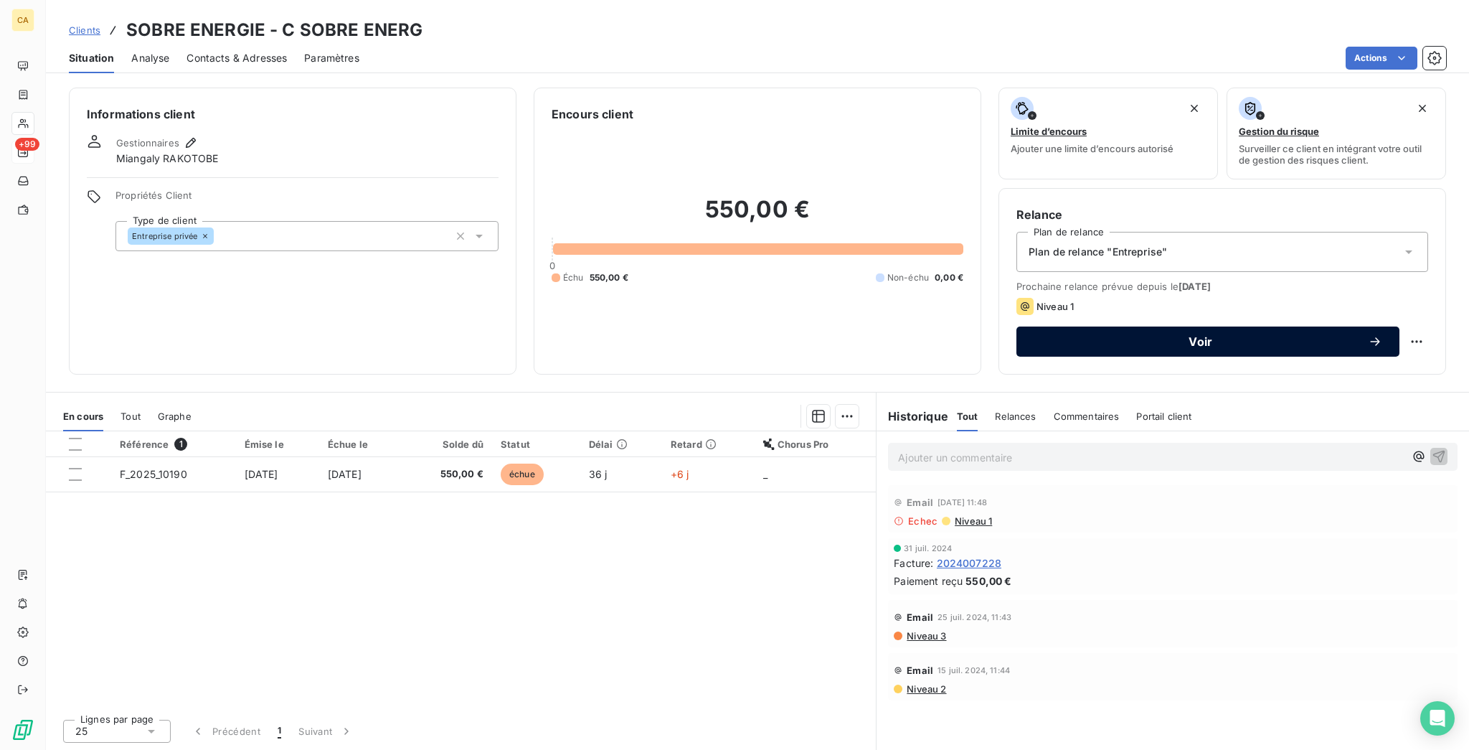
click at [1253, 336] on span "Voir" at bounding box center [1201, 341] width 334 height 11
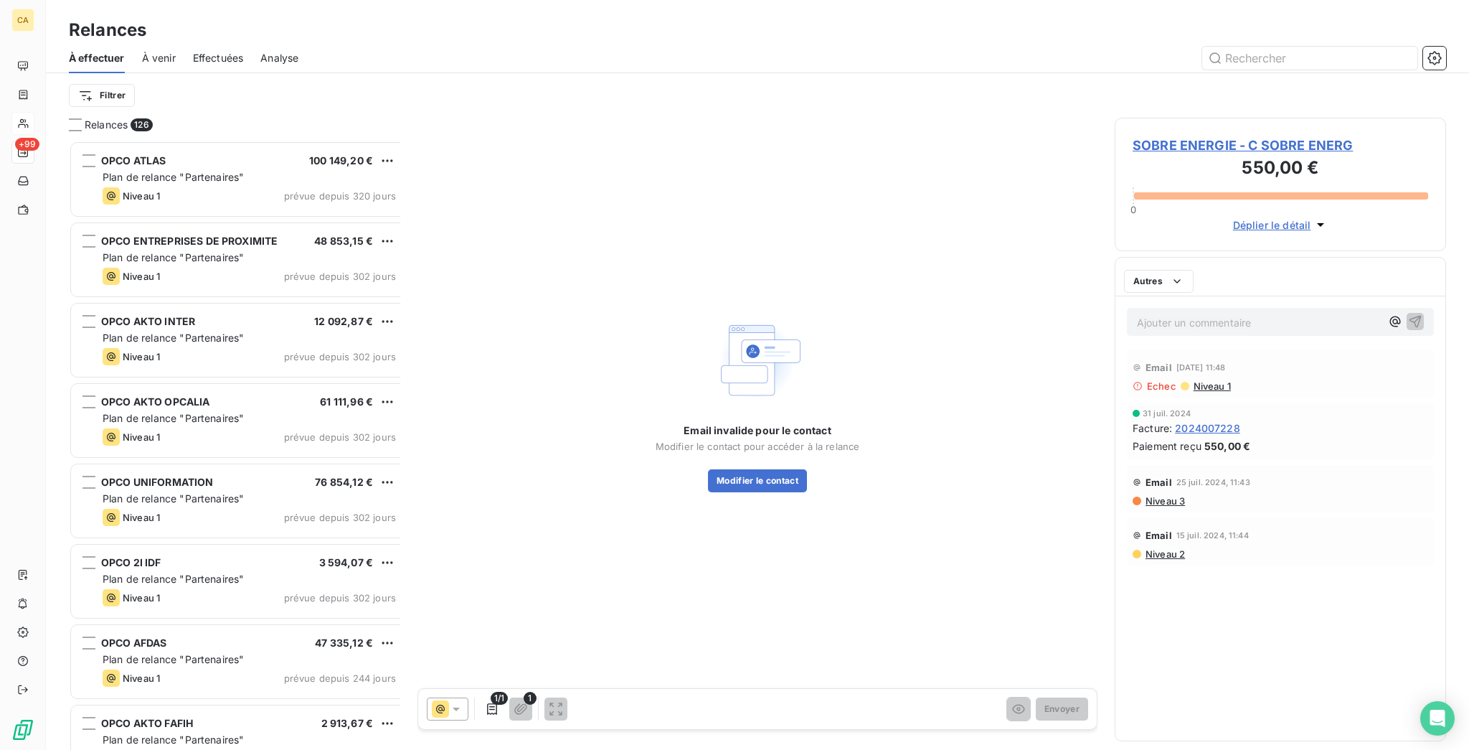
scroll to position [613, 326]
click at [767, 469] on button "Modifier le contact" at bounding box center [757, 480] width 99 height 23
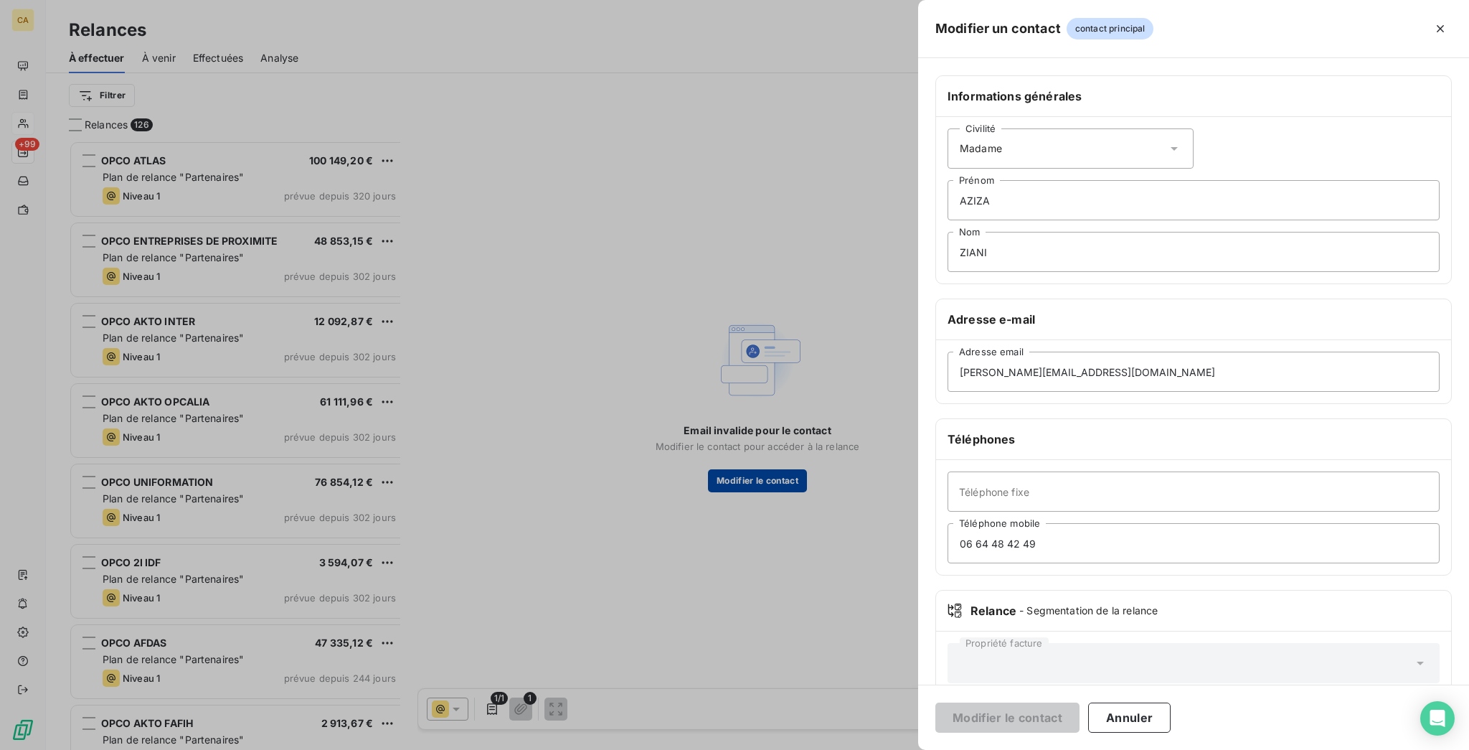
click at [767, 456] on div at bounding box center [734, 375] width 1469 height 750
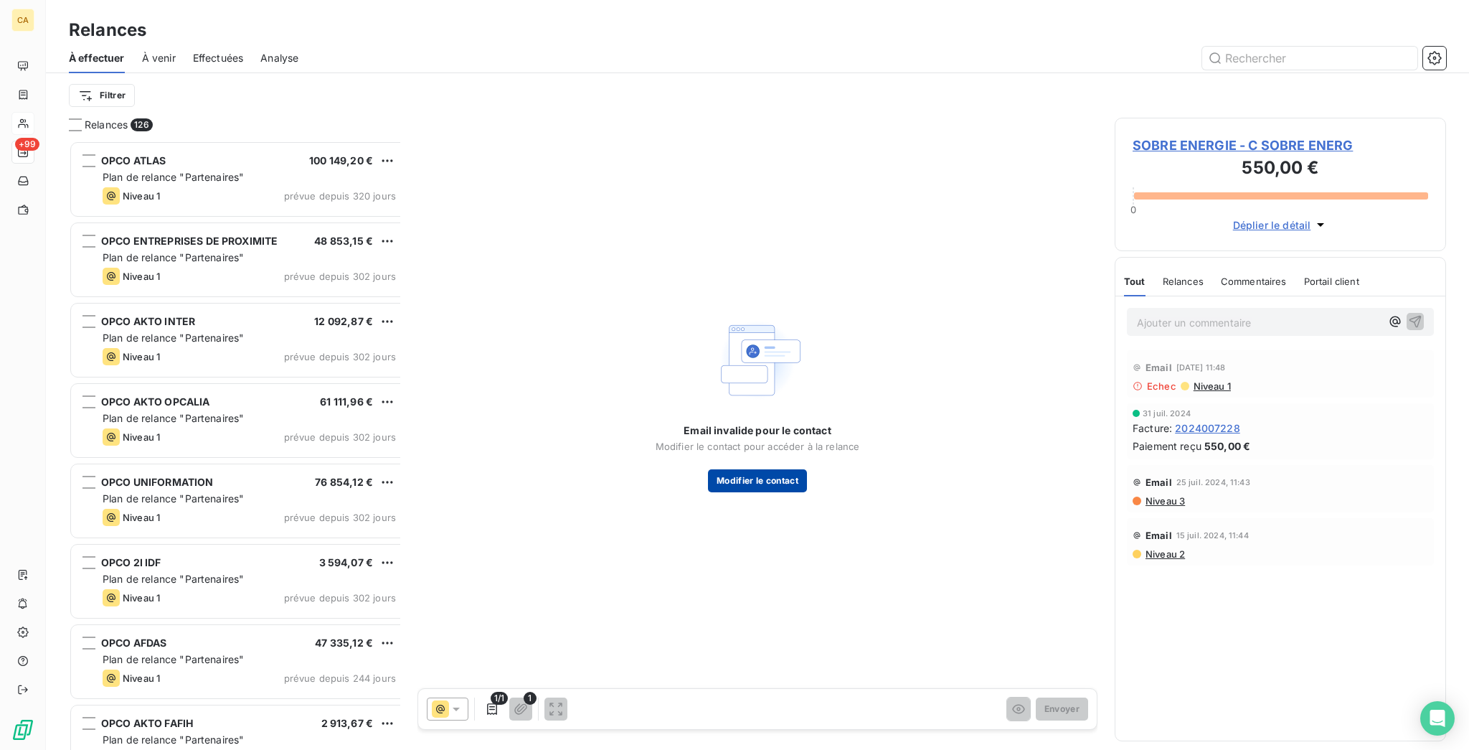
click at [767, 469] on button "Modifier le contact" at bounding box center [757, 480] width 99 height 23
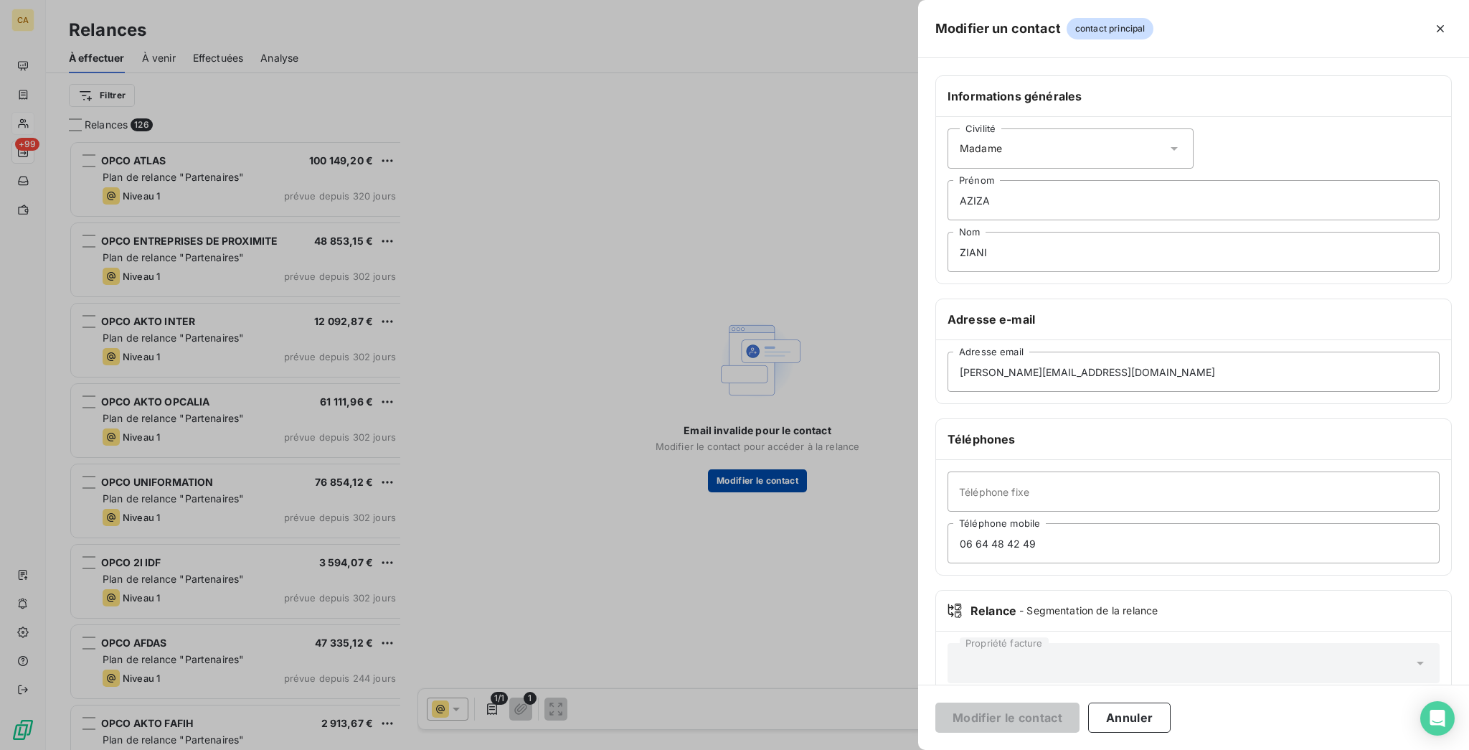
click at [767, 456] on div at bounding box center [734, 375] width 1469 height 750
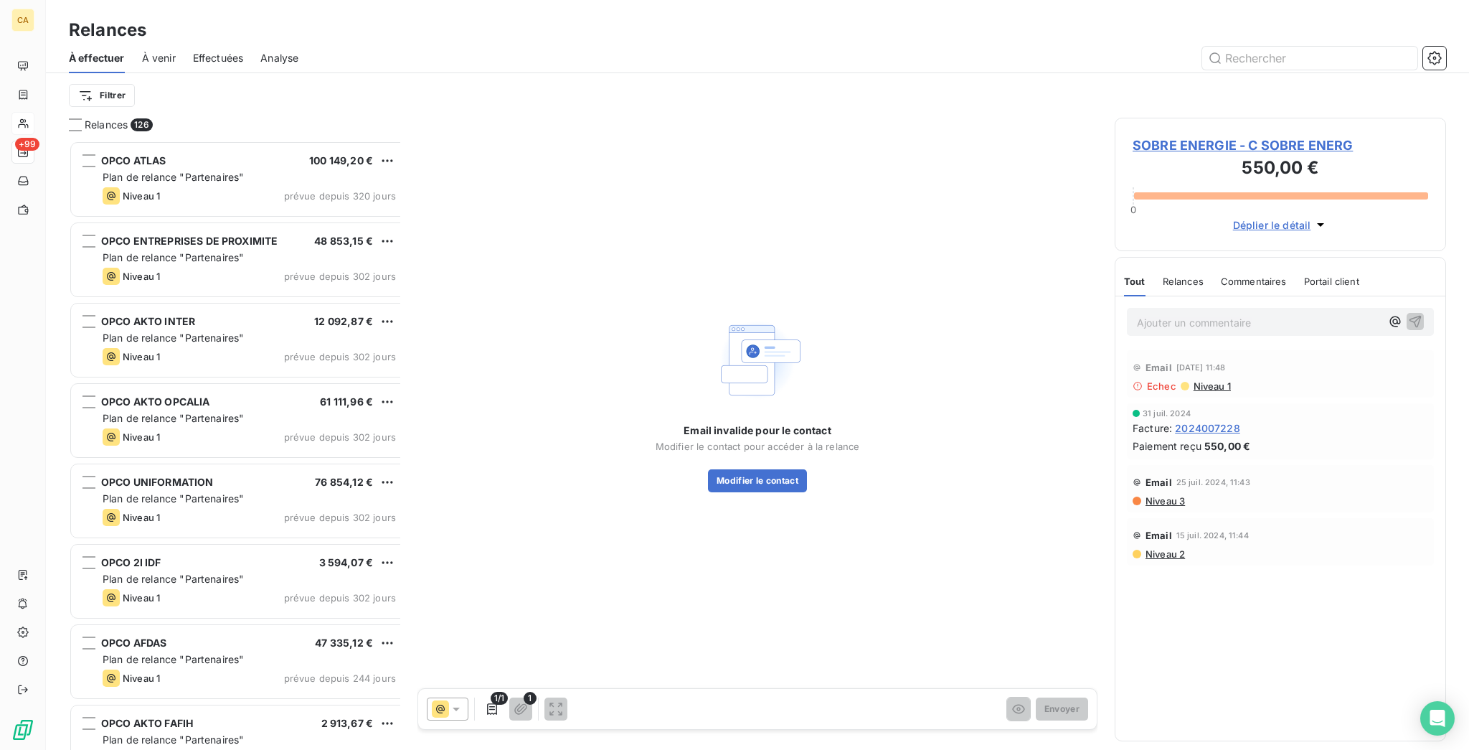
click at [1274, 136] on span "SOBRE ENERGIE - C SOBRE ENERG" at bounding box center [1281, 145] width 296 height 19
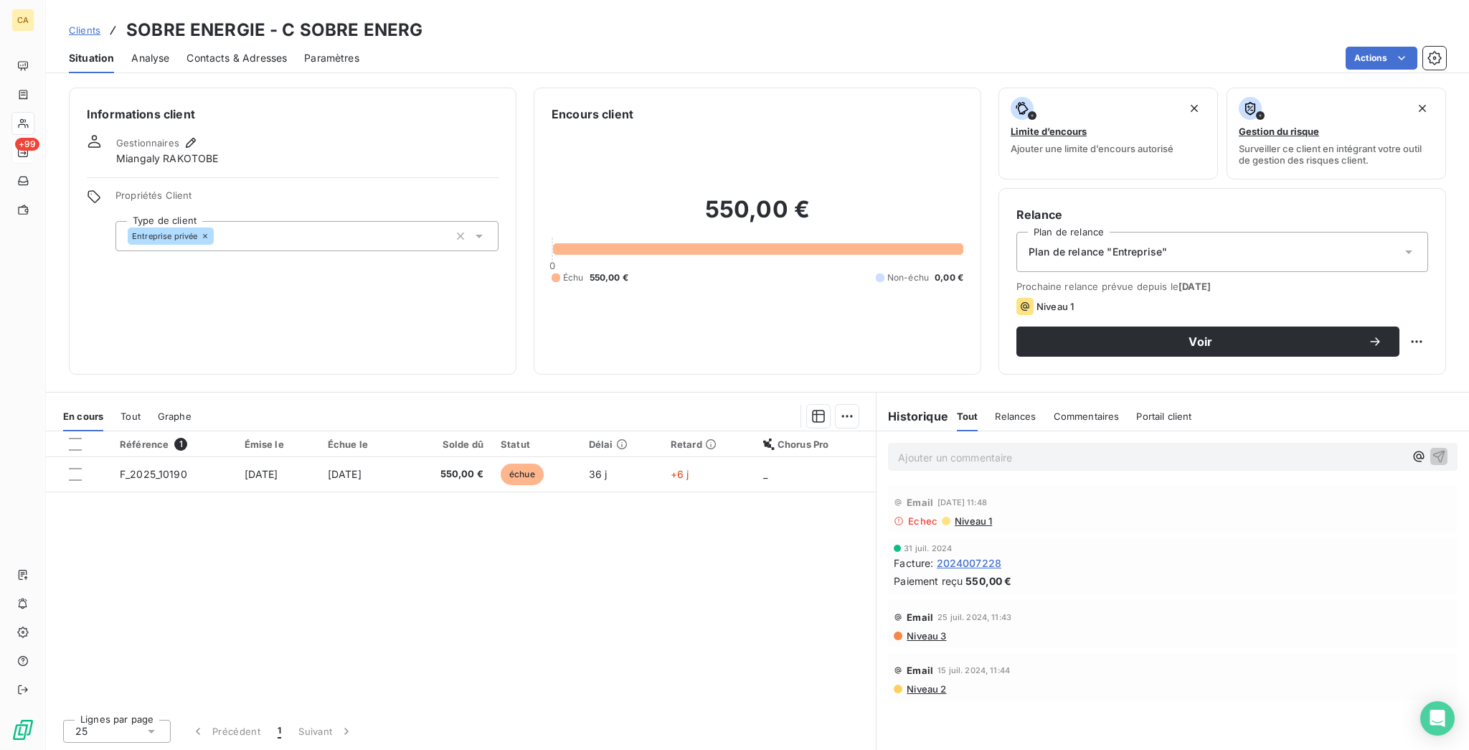
click at [187, 62] on div "Contacts & Adresses" at bounding box center [237, 58] width 100 height 30
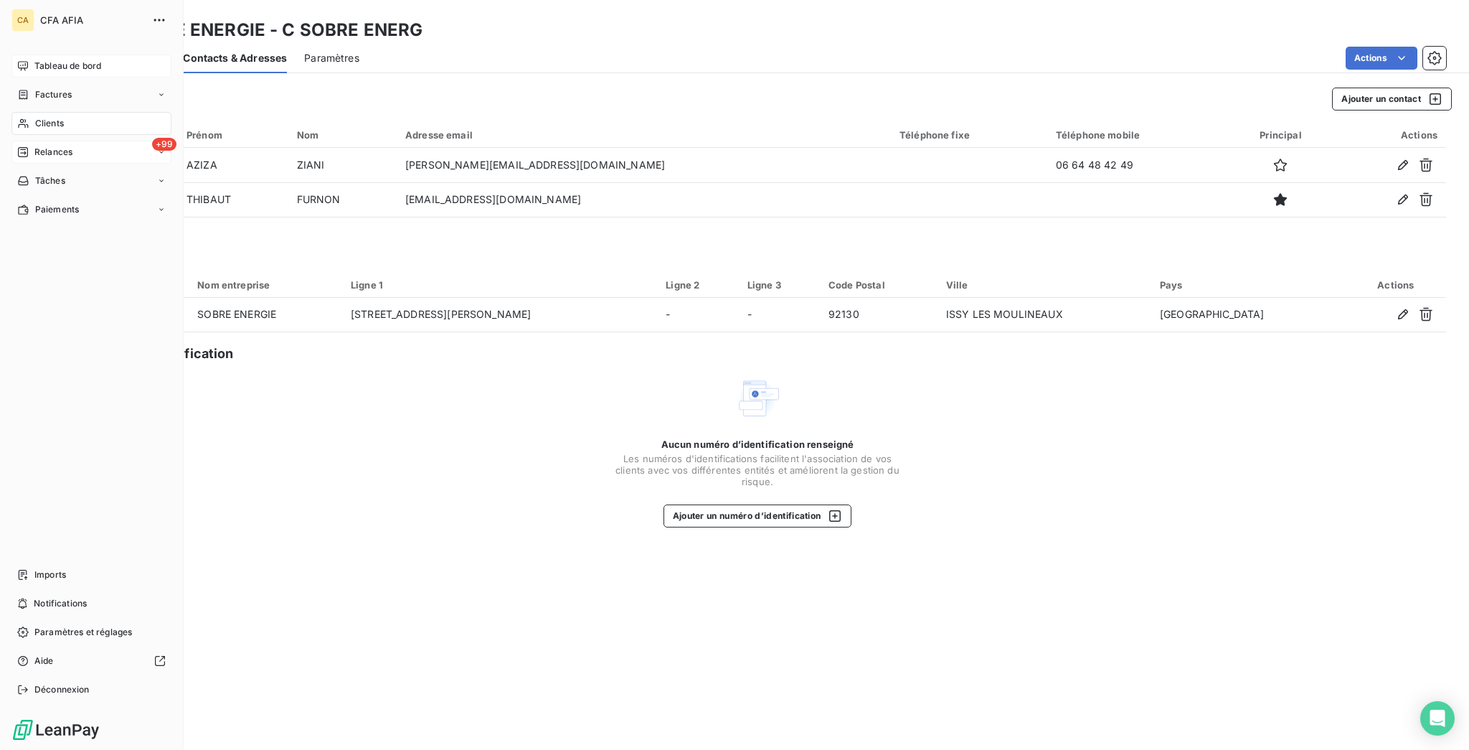
click at [62, 60] on span "Tableau de bord" at bounding box center [67, 66] width 67 height 13
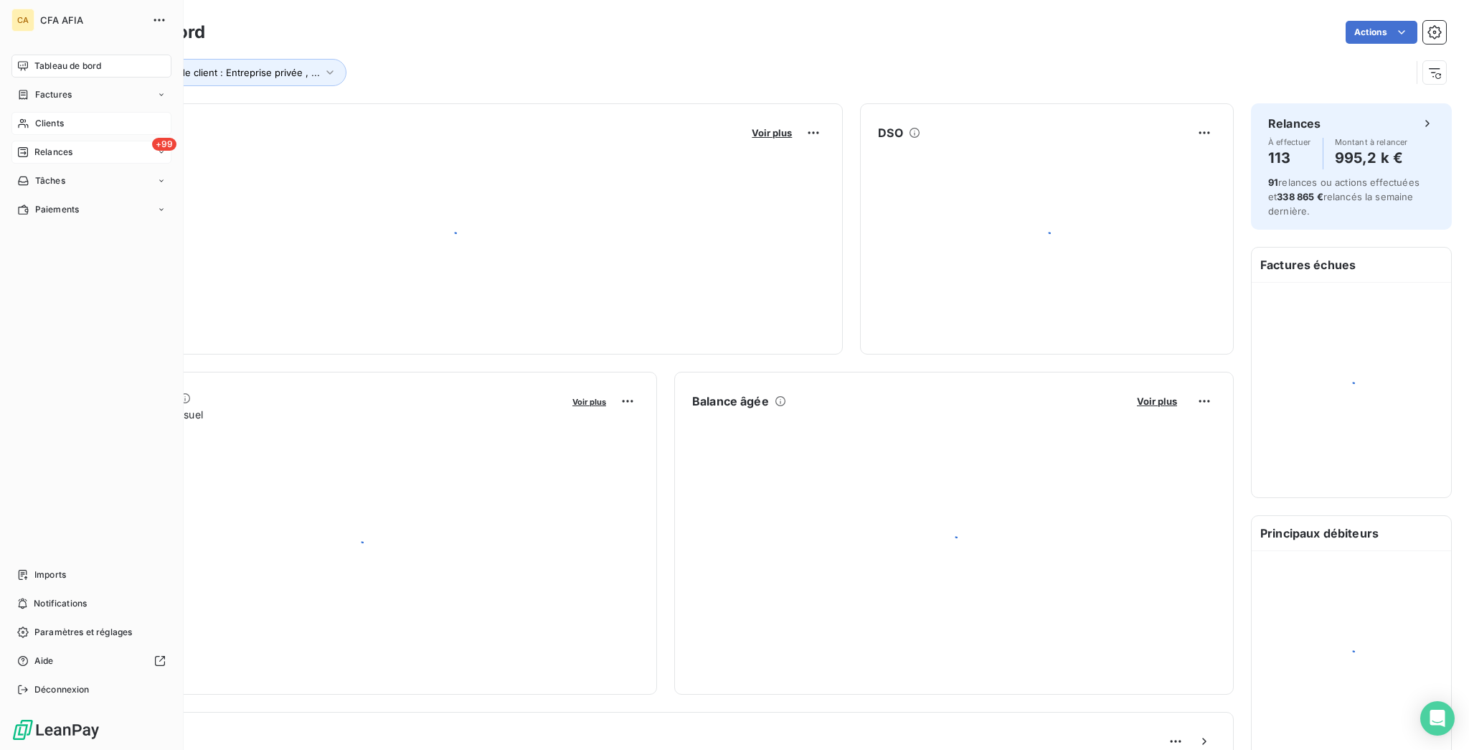
click at [51, 112] on div "Clients" at bounding box center [91, 123] width 160 height 23
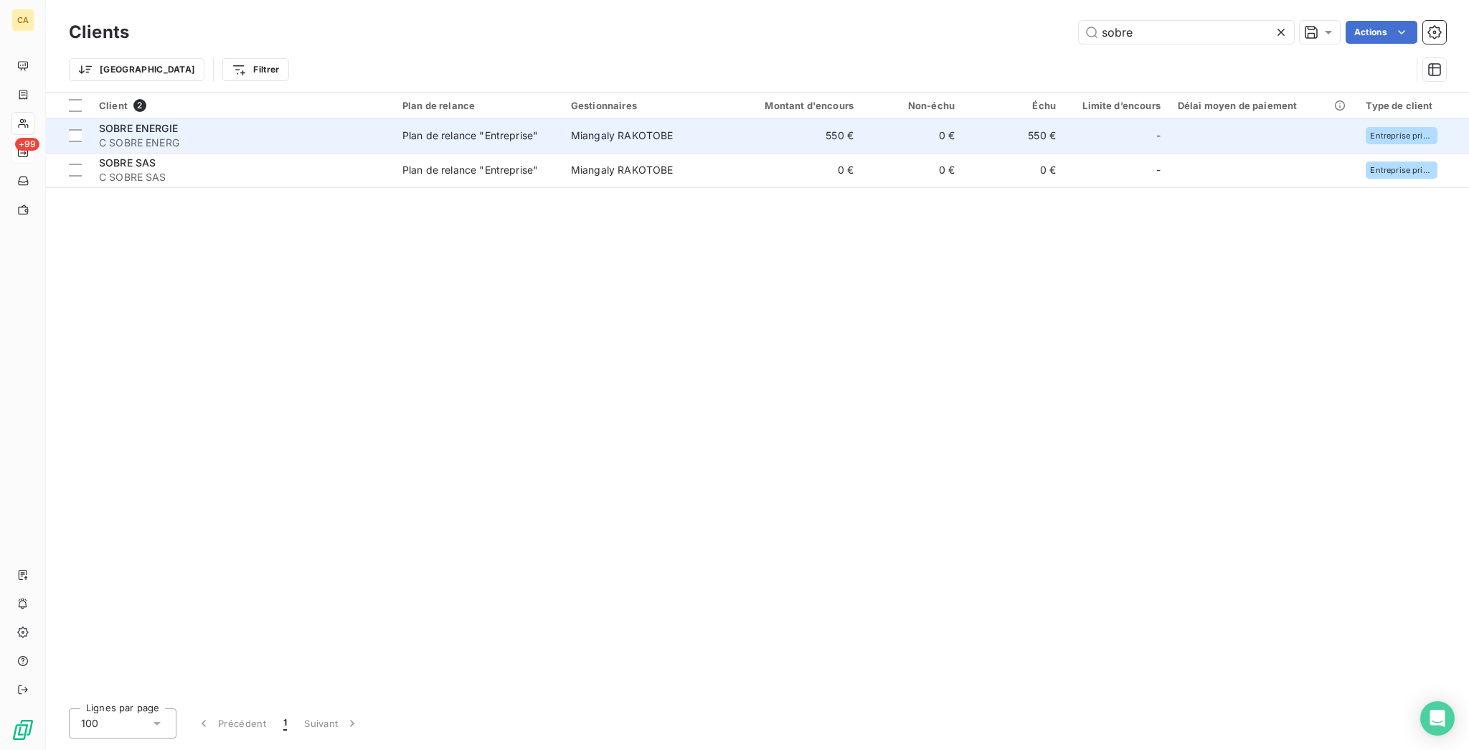
click at [328, 136] on span "C SOBRE ENERG" at bounding box center [242, 143] width 286 height 14
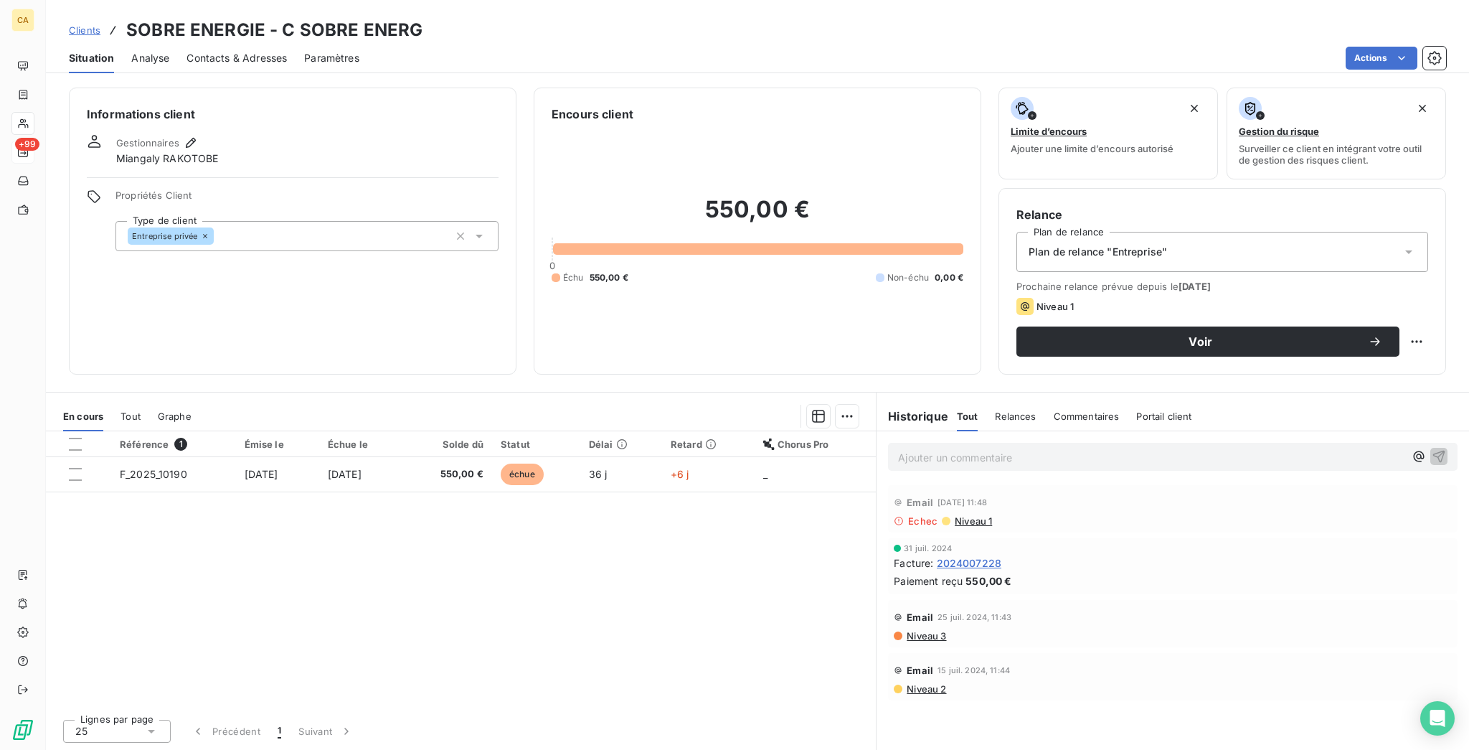
click at [251, 62] on div "Clients SOBRE ENERGIE - C SOBRE ENERG Situation Analyse Contacts & Adresses Par…" at bounding box center [757, 375] width 1423 height 750
click at [238, 52] on div "Contacts & Adresses" at bounding box center [237, 58] width 100 height 30
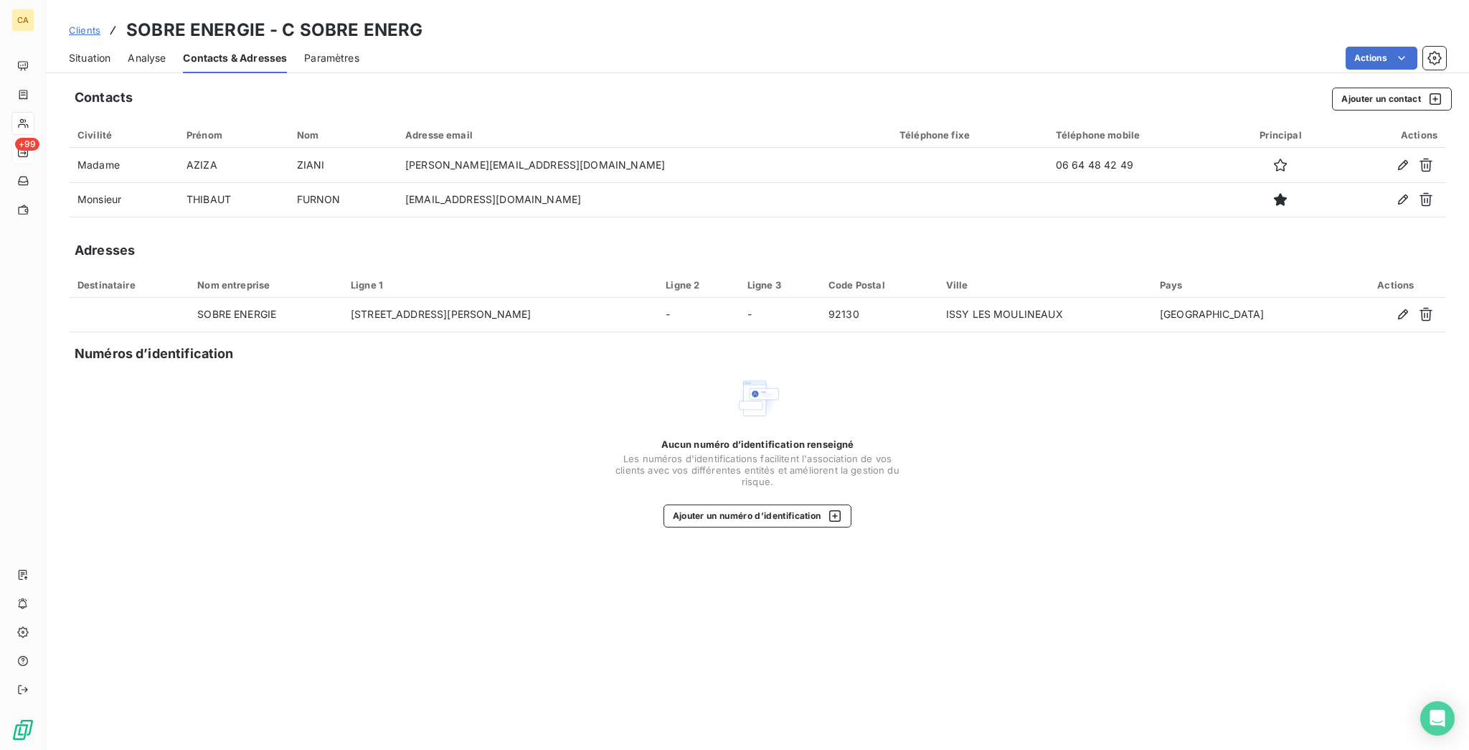
click at [86, 51] on span "Situation" at bounding box center [90, 58] width 42 height 14
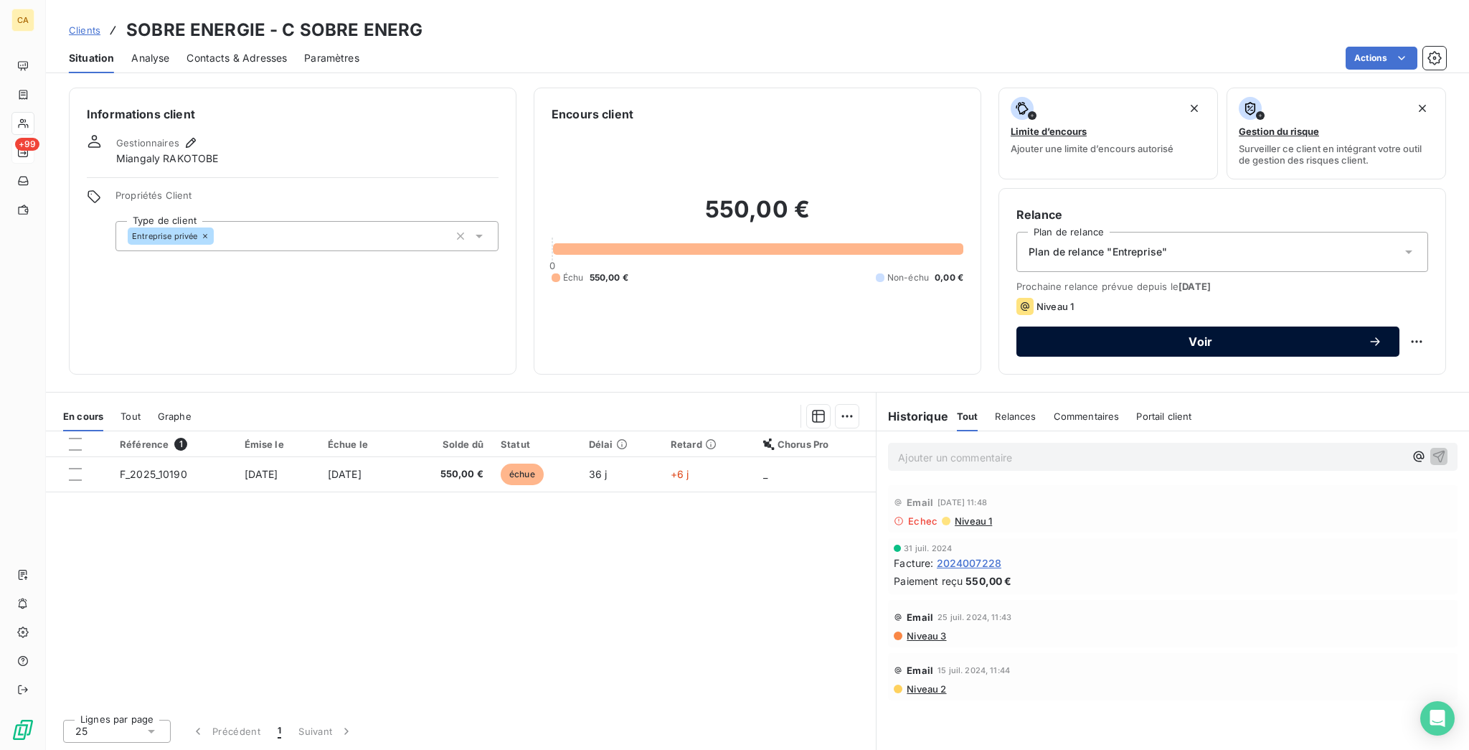
click at [1129, 336] on span "Voir" at bounding box center [1201, 341] width 334 height 11
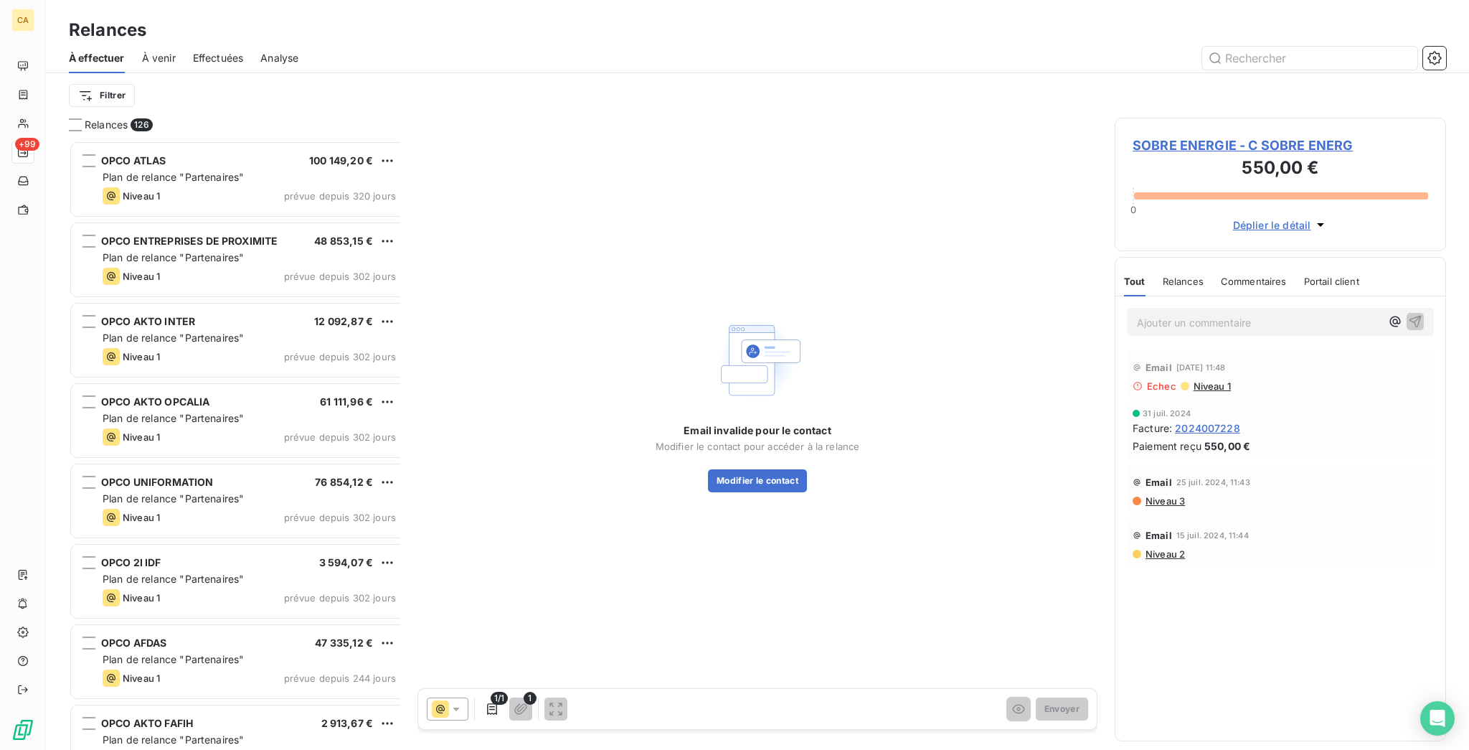
scroll to position [613, 326]
click at [770, 469] on button "Modifier le contact" at bounding box center [757, 480] width 99 height 23
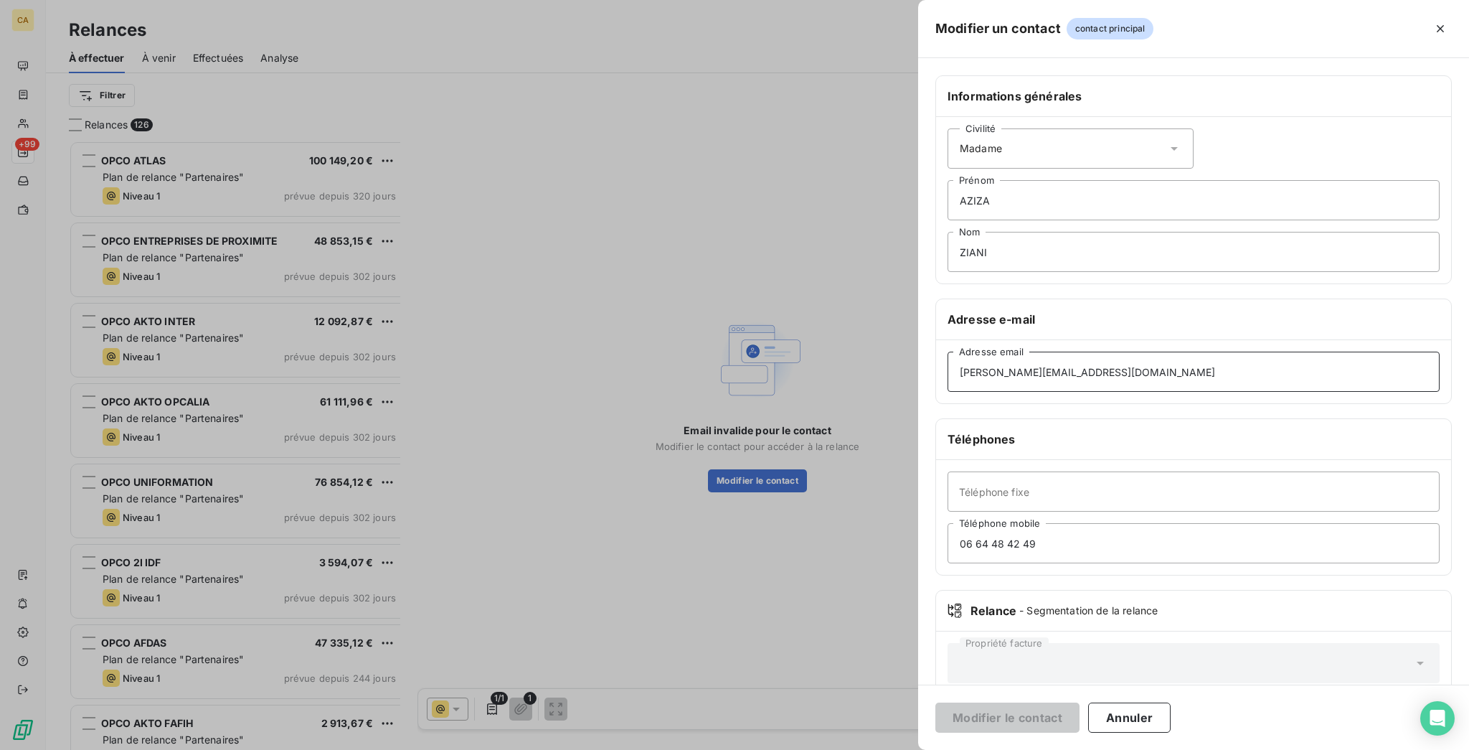
click at [1187, 352] on input "[PERSON_NAME][EMAIL_ADDRESS][DOMAIN_NAME]" at bounding box center [1194, 372] width 492 height 40
type input "[PERSON_NAME][EMAIL_ADDRESS][DOMAIN_NAME]"
click at [1344, 523] on input "06 64 48 42 49" at bounding box center [1194, 543] width 492 height 40
click at [1204, 430] on h6 "Téléphones" at bounding box center [1194, 438] width 492 height 17
click at [1279, 342] on div "[PERSON_NAME][EMAIL_ADDRESS][DOMAIN_NAME] Adresse email" at bounding box center [1193, 371] width 515 height 63
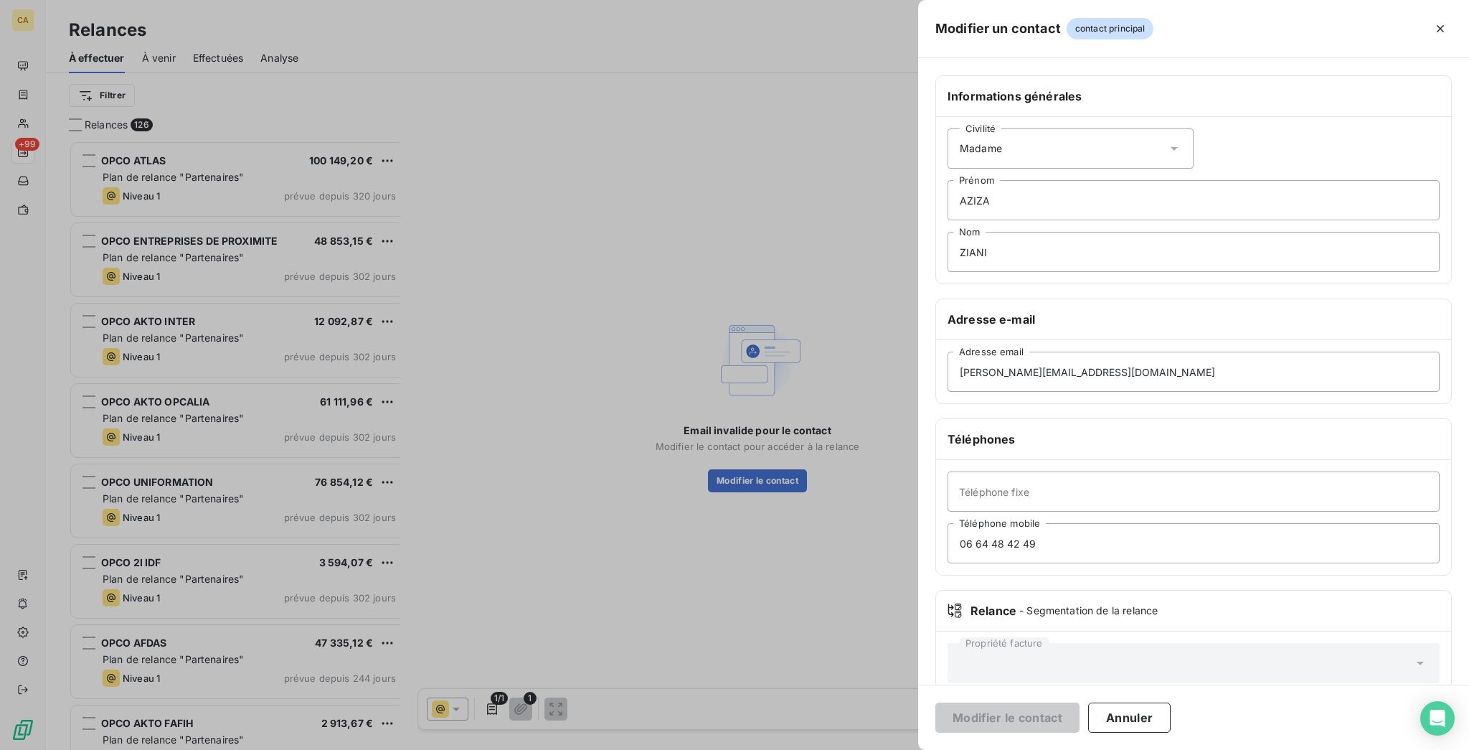
drag, startPoint x: 1237, startPoint y: 13, endPoint x: 1232, endPoint y: 26, distance: 13.6
click at [1154, 18] on span "contact principal" at bounding box center [1111, 29] width 88 height 22
click at [1154, 26] on span "contact principal" at bounding box center [1111, 29] width 88 height 22
click at [1129, 42] on div "Modifier un contact contact principal" at bounding box center [1193, 29] width 551 height 58
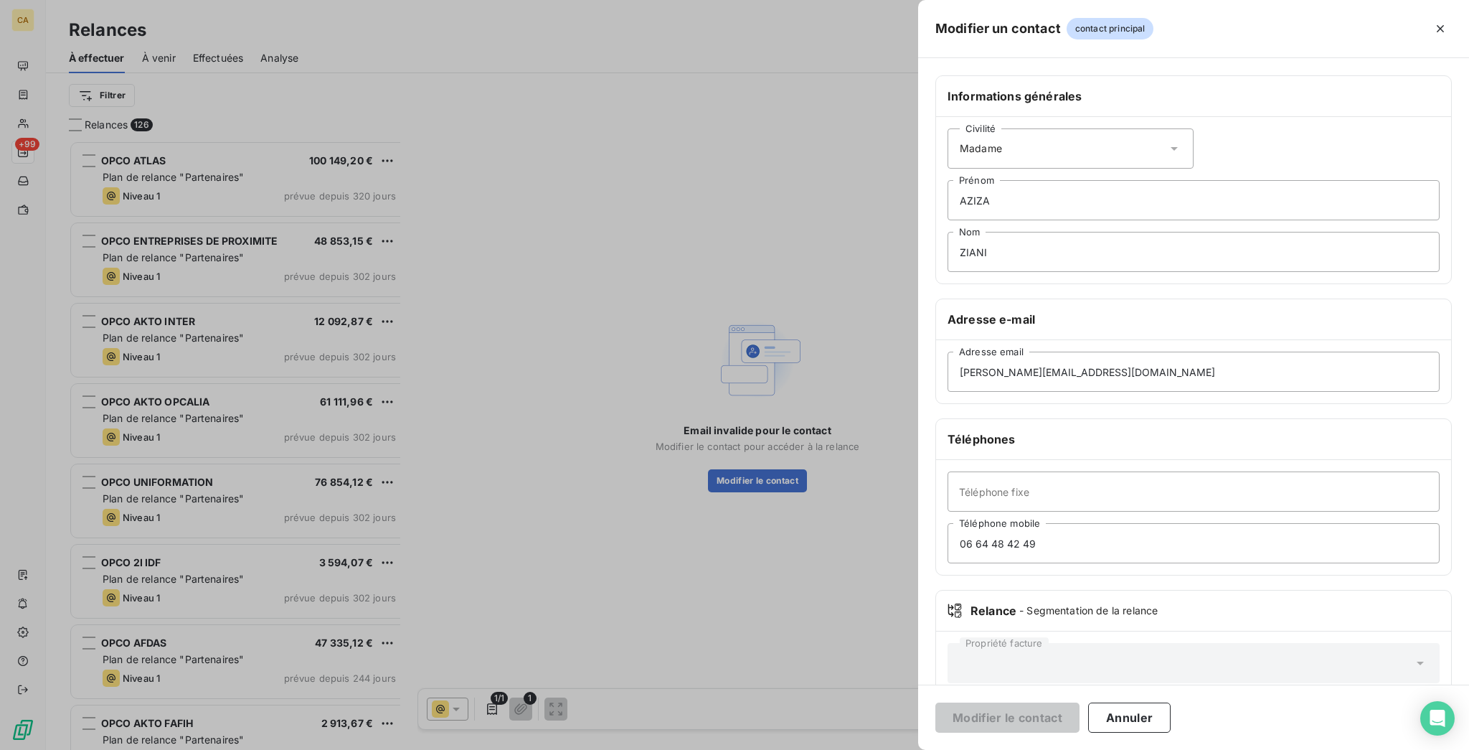
click at [1061, 30] on h5 "Modifier un contact" at bounding box center [998, 29] width 126 height 20
drag, startPoint x: 1158, startPoint y: 30, endPoint x: 1355, endPoint y: 31, distance: 197.3
click at [1355, 31] on div "Modifier un contact contact principal" at bounding box center [1193, 29] width 551 height 58
click at [1355, 31] on div at bounding box center [1305, 28] width 293 height 23
drag, startPoint x: 1425, startPoint y: 18, endPoint x: 1458, endPoint y: 26, distance: 33.9
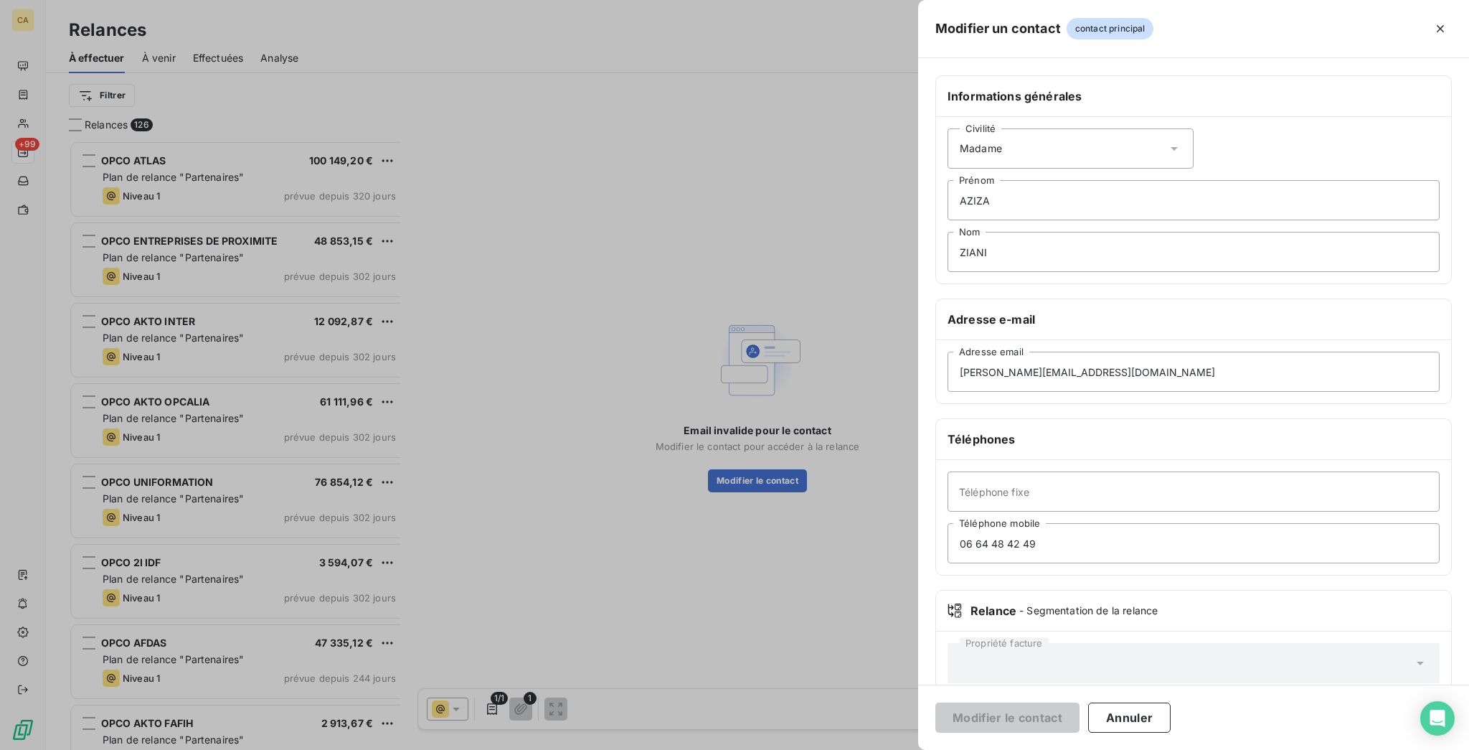
click at [1425, 18] on div at bounding box center [1305, 28] width 293 height 23
click at [1458, 26] on div "Modifier un contact contact principal" at bounding box center [1193, 29] width 551 height 58
click at [1443, 27] on icon "button" at bounding box center [1440, 29] width 14 height 14
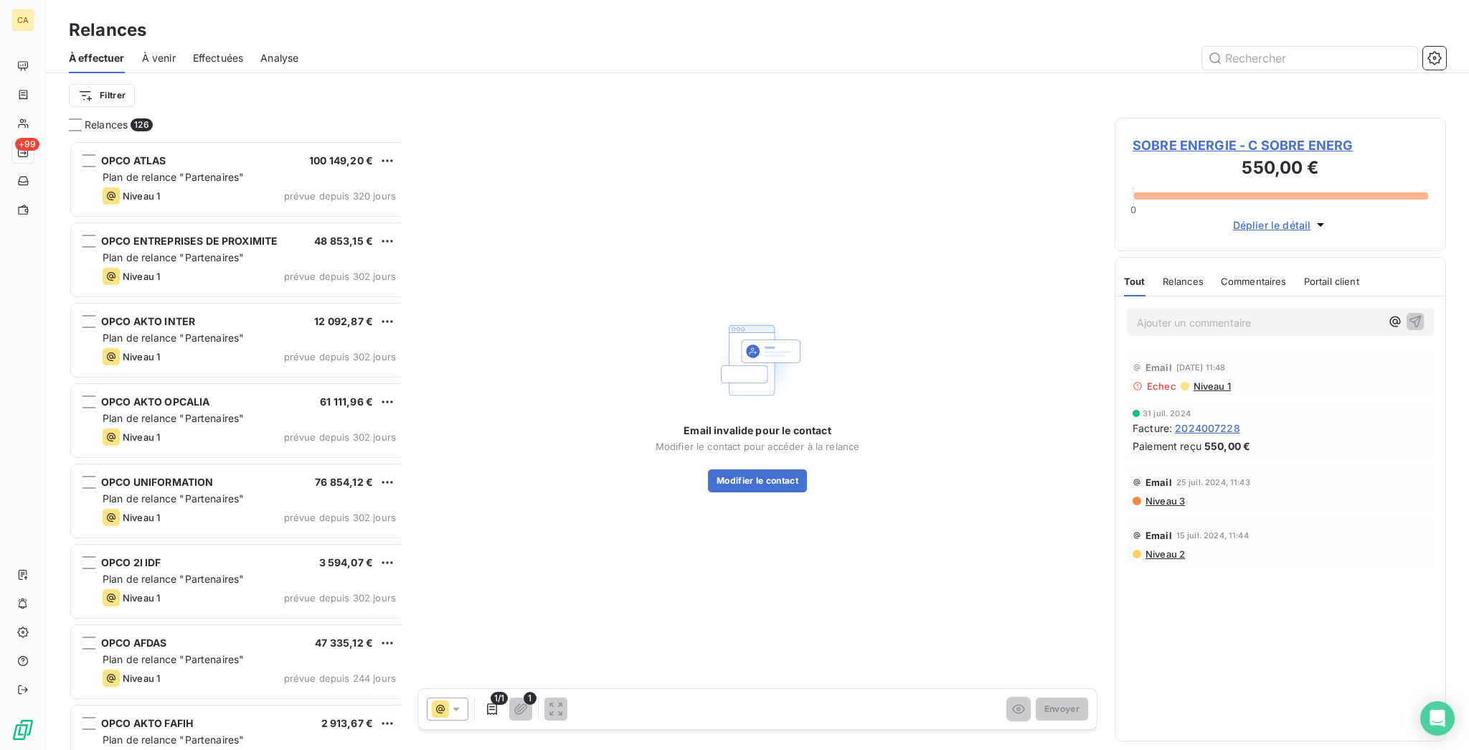
click at [1225, 136] on span "SOBRE ENERGIE - C SOBRE ENERG" at bounding box center [1281, 145] width 296 height 19
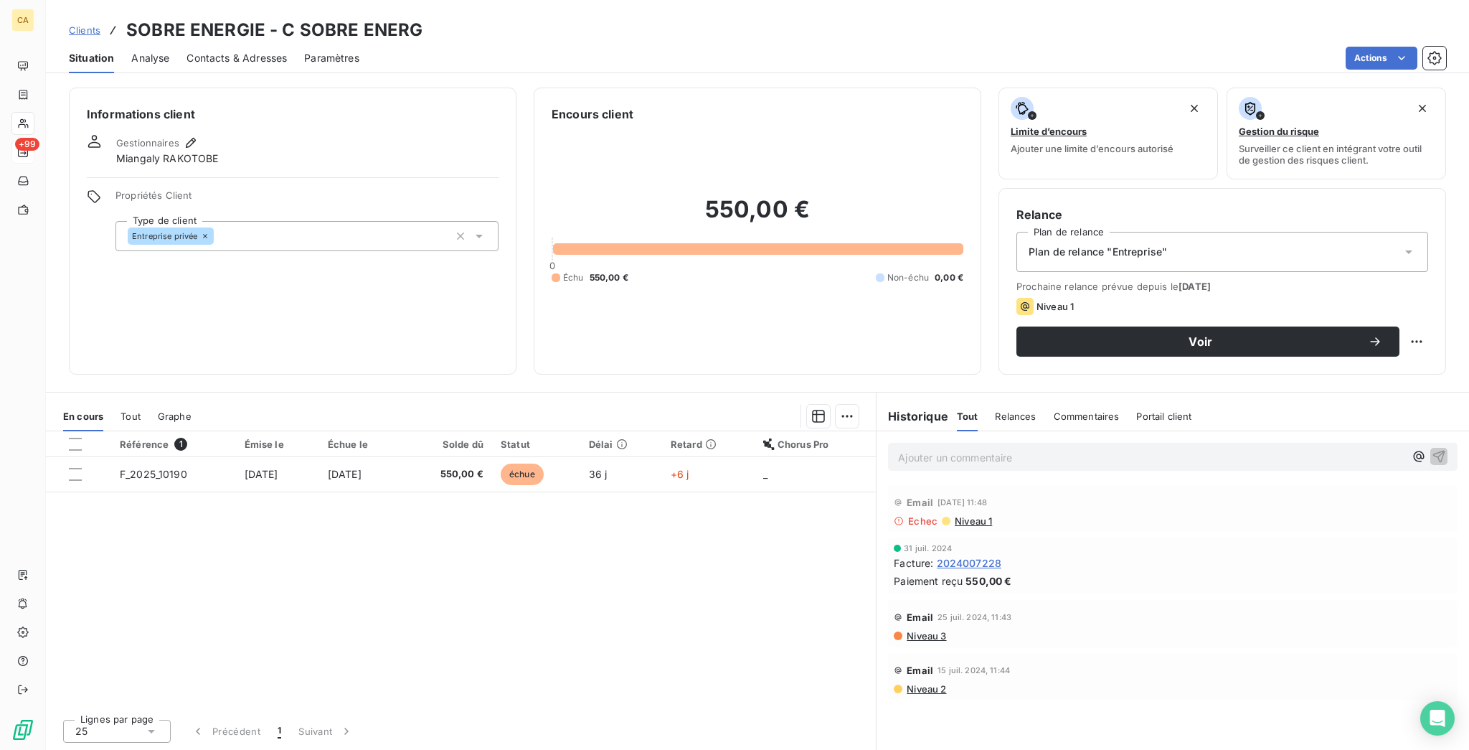
click at [87, 17] on div "Clients SOBRE ENERGIE - C SOBRE ENERG" at bounding box center [246, 30] width 354 height 26
click at [272, 47] on div "Situation Analyse Contacts & Adresses Paramètres Actions" at bounding box center [757, 58] width 1423 height 30
click at [195, 51] on span "Contacts & Adresses" at bounding box center [237, 58] width 100 height 14
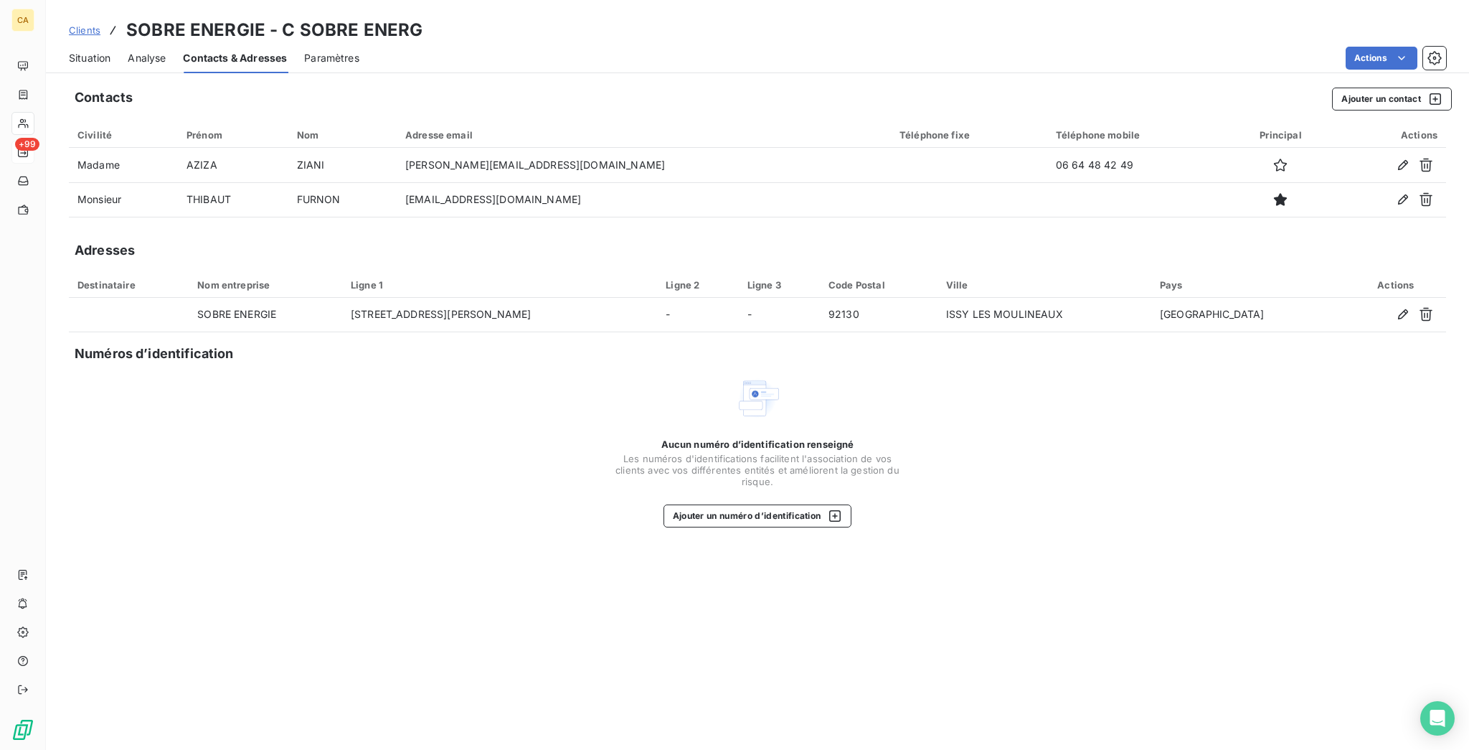
click at [468, 178] on div "Contacts Ajouter un contact Civilité Prénom Nom Adresse email Téléphone fixe Té…" at bounding box center [757, 414] width 1423 height 671
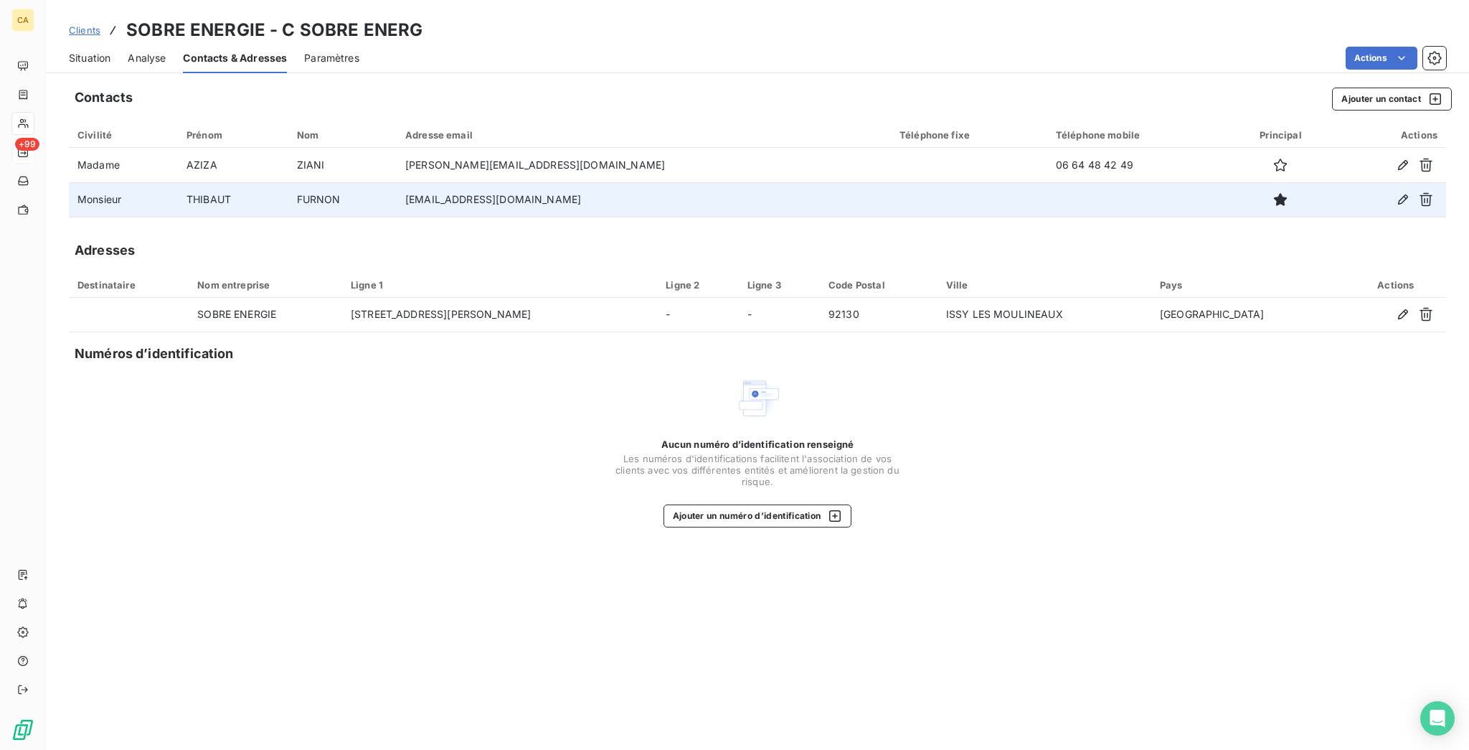
click at [474, 182] on td "[EMAIL_ADDRESS][DOMAIN_NAME]" at bounding box center [644, 199] width 494 height 34
click at [1288, 188] on div at bounding box center [1281, 199] width 88 height 23
click at [1274, 193] on icon "button" at bounding box center [1280, 199] width 13 height 13
click at [1273, 192] on icon "button" at bounding box center [1280, 199] width 14 height 14
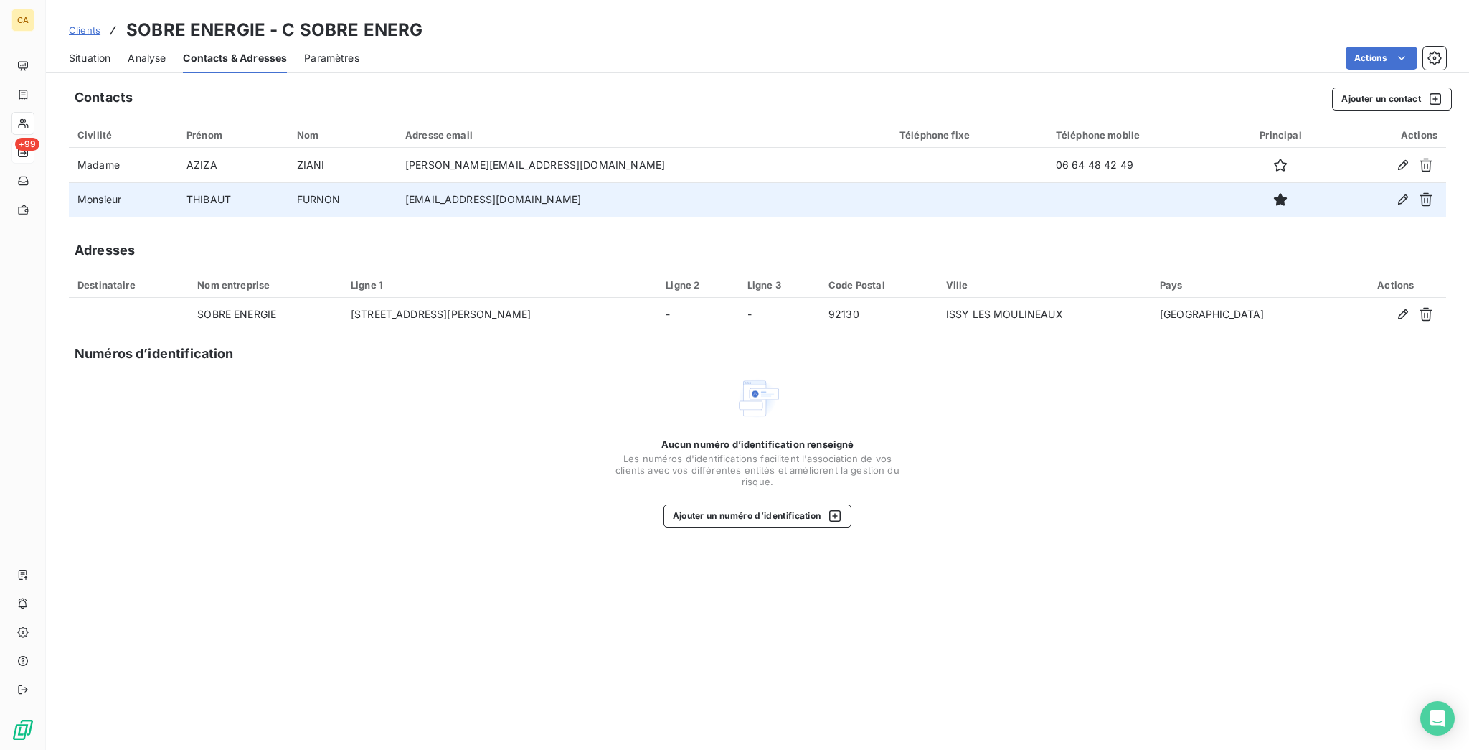
click at [1273, 192] on icon "button" at bounding box center [1280, 199] width 14 height 14
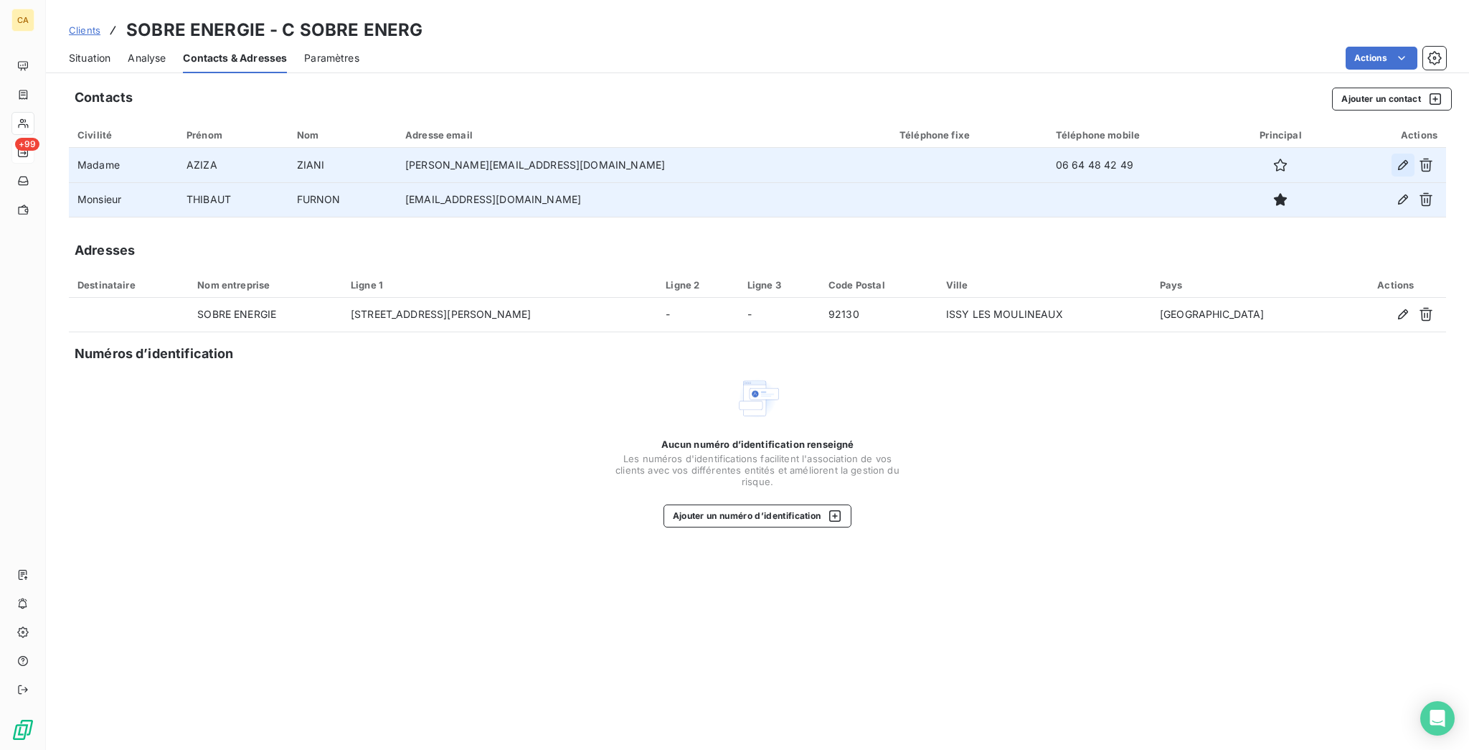
click at [1410, 158] on icon "button" at bounding box center [1403, 165] width 14 height 14
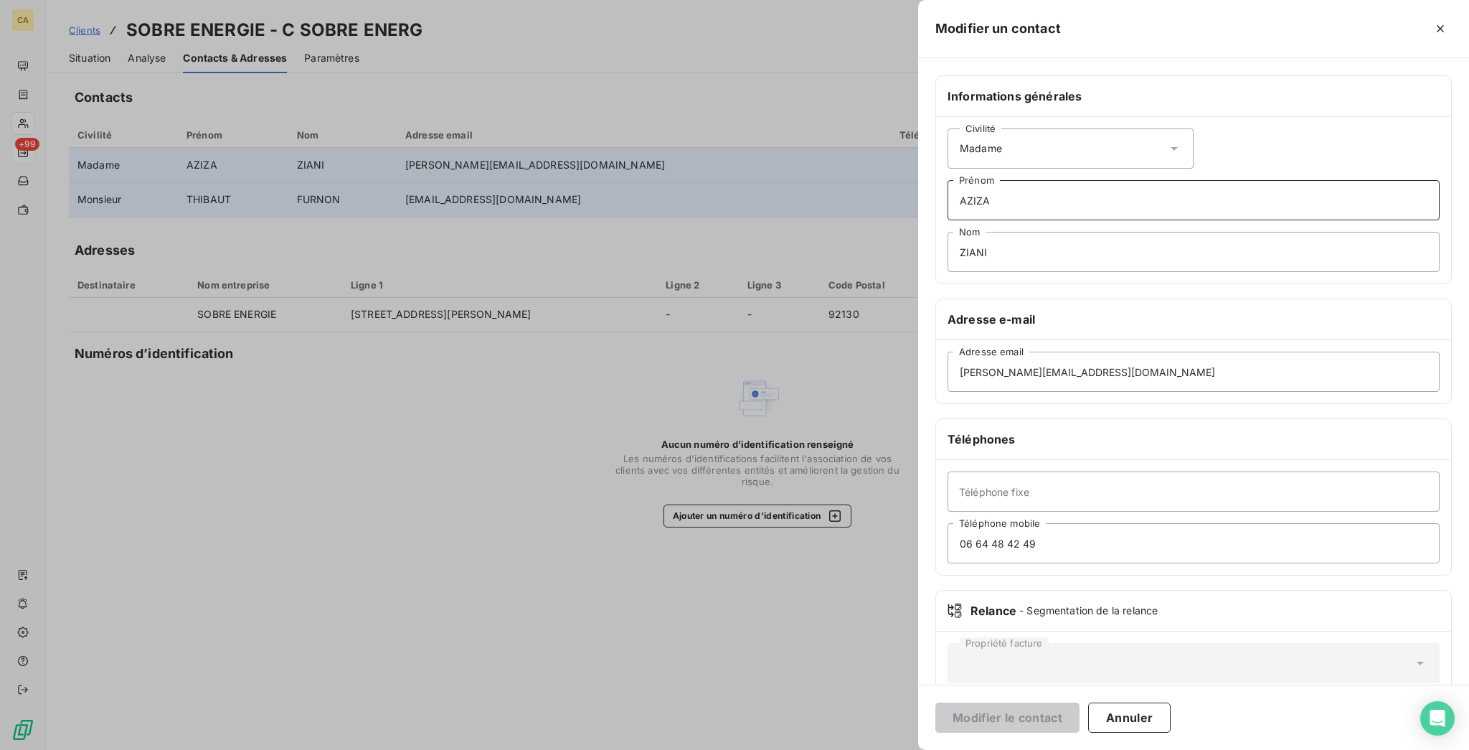
click at [1202, 180] on input "AZIZA" at bounding box center [1194, 200] width 492 height 40
type input "AZIZa"
click at [1080, 724] on button "Modifier le contact" at bounding box center [1007, 717] width 144 height 30
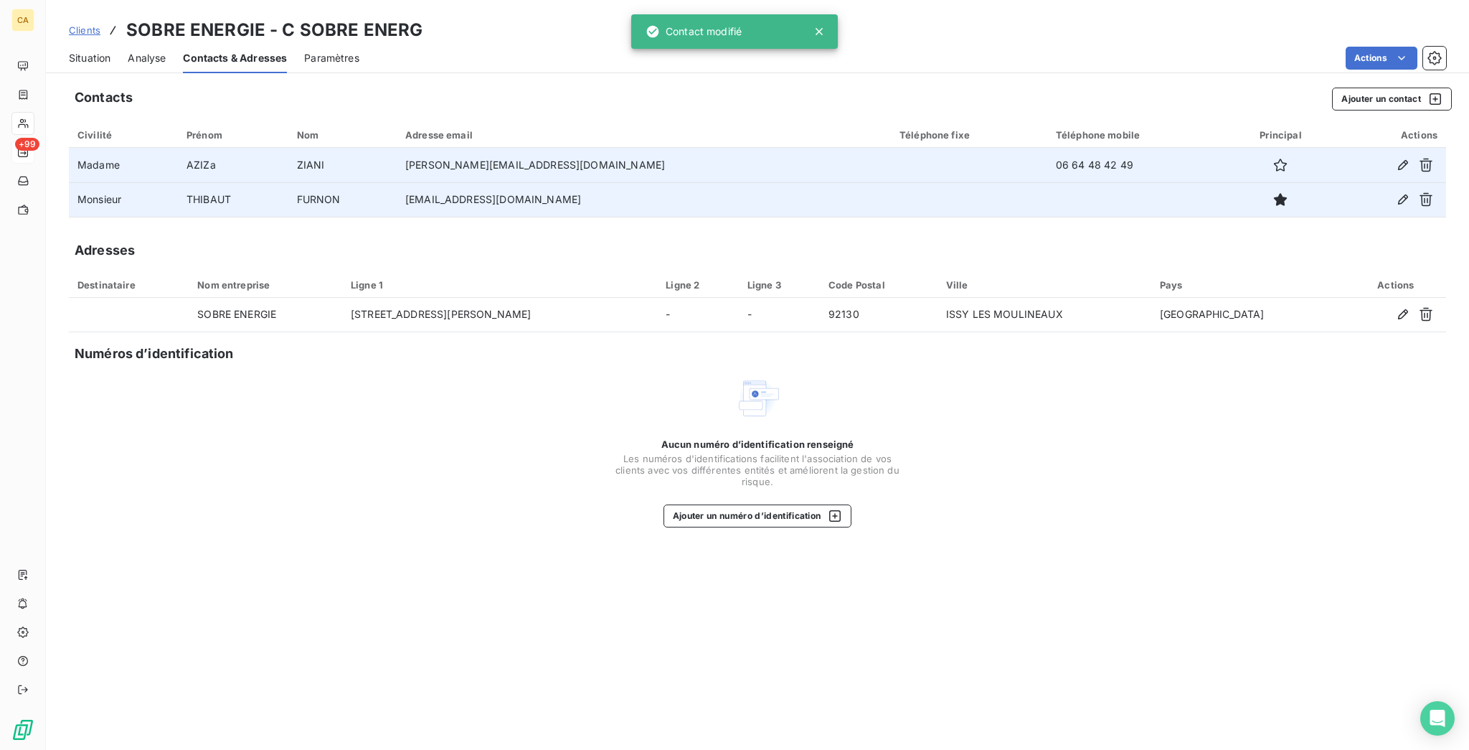
drag, startPoint x: 99, startPoint y: 54, endPoint x: 87, endPoint y: 48, distance: 13.5
click at [95, 53] on div "Situation Analyse Contacts & Adresses Paramètres Actions" at bounding box center [757, 58] width 1423 height 30
click at [87, 51] on span "Situation" at bounding box center [90, 58] width 42 height 14
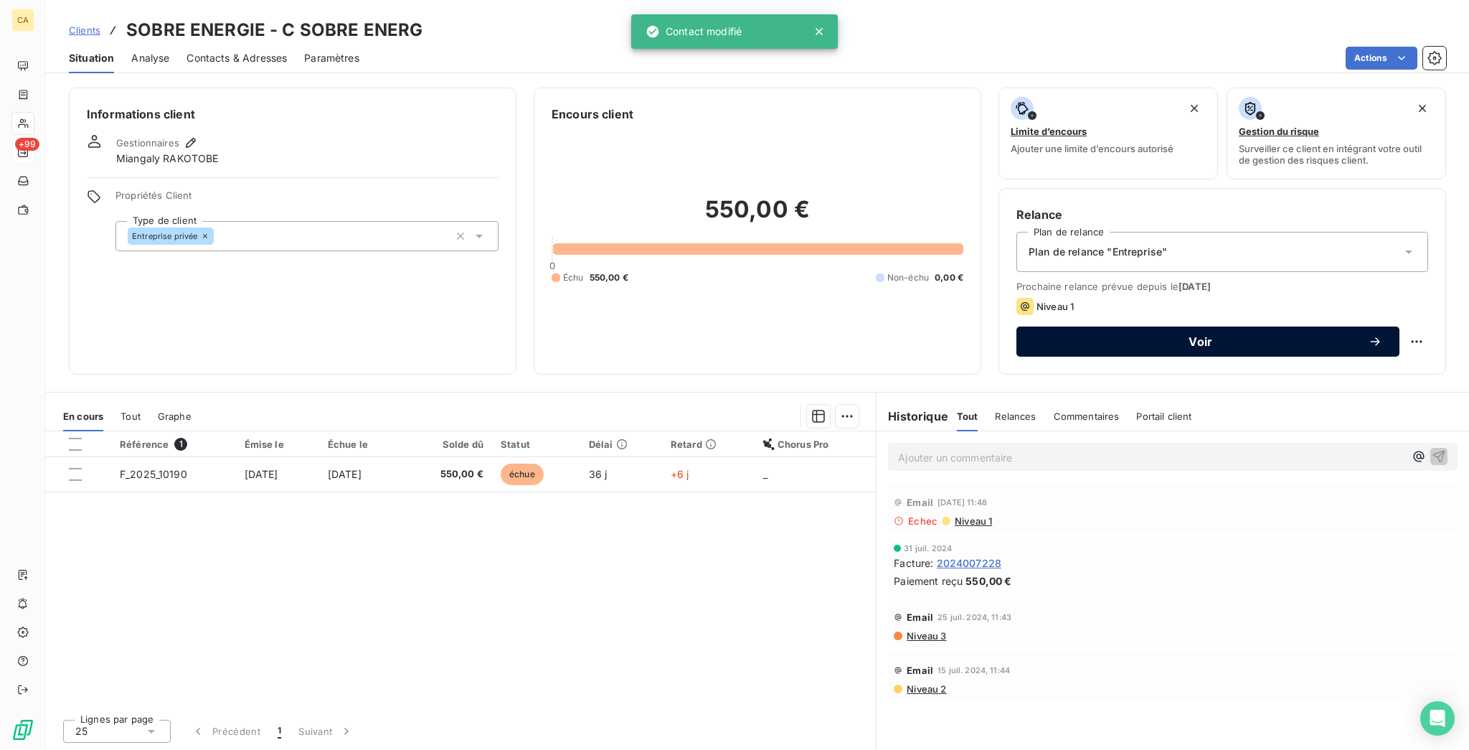
click at [1126, 326] on button "Voir" at bounding box center [1208, 341] width 383 height 30
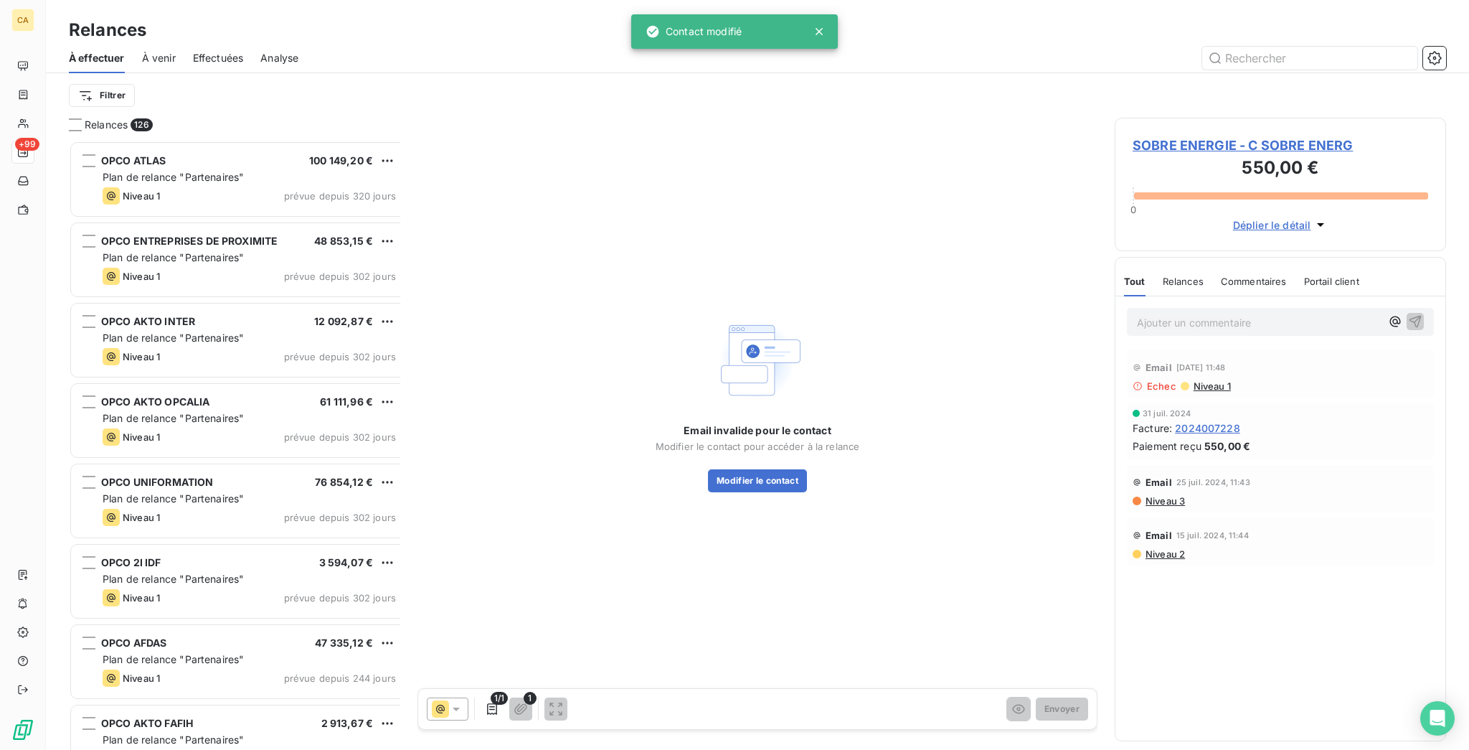
scroll to position [613, 326]
click at [627, 484] on div "Email invalide pour le contact Modifier le contact pour accéder à la relance Mo…" at bounding box center [758, 403] width 680 height 570
click at [440, 697] on div at bounding box center [448, 708] width 42 height 23
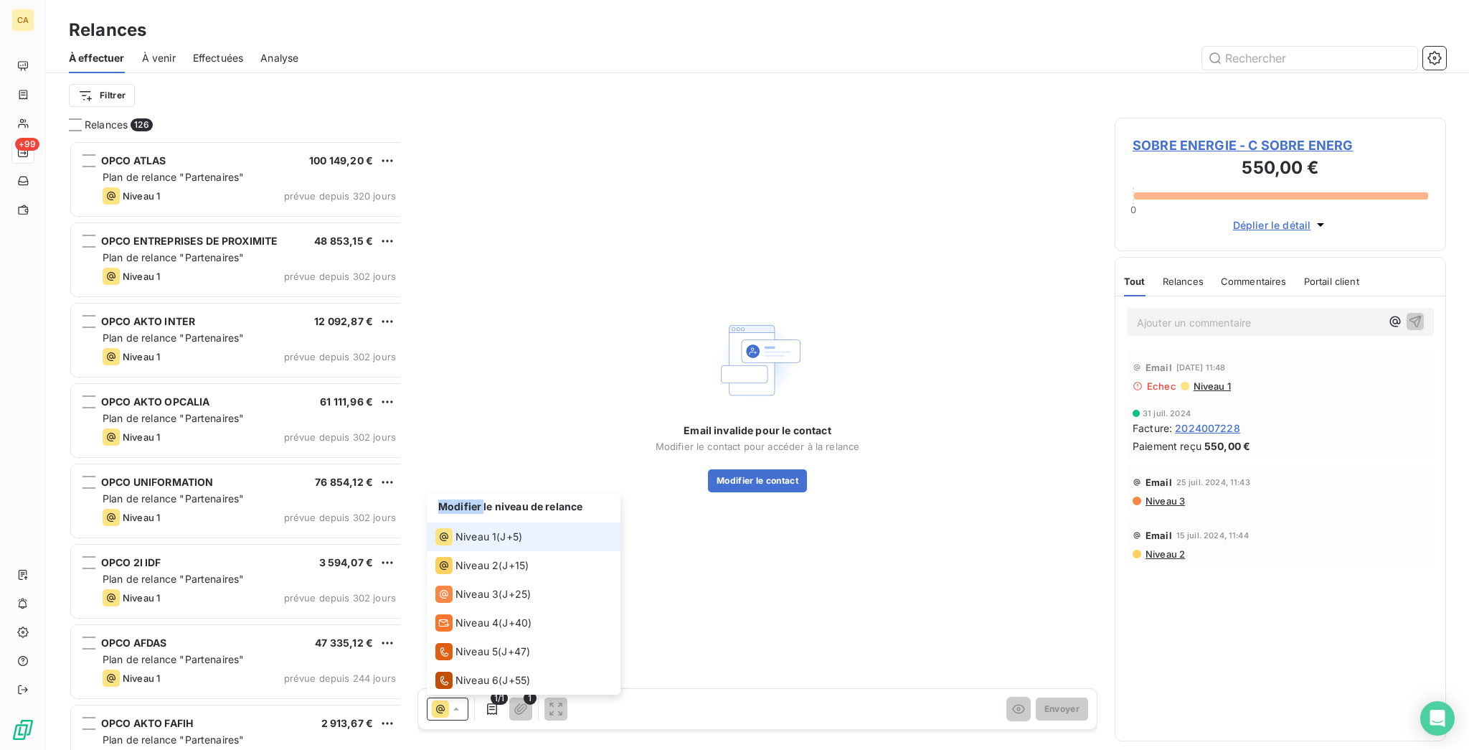
click at [449, 702] on icon at bounding box center [456, 709] width 14 height 14
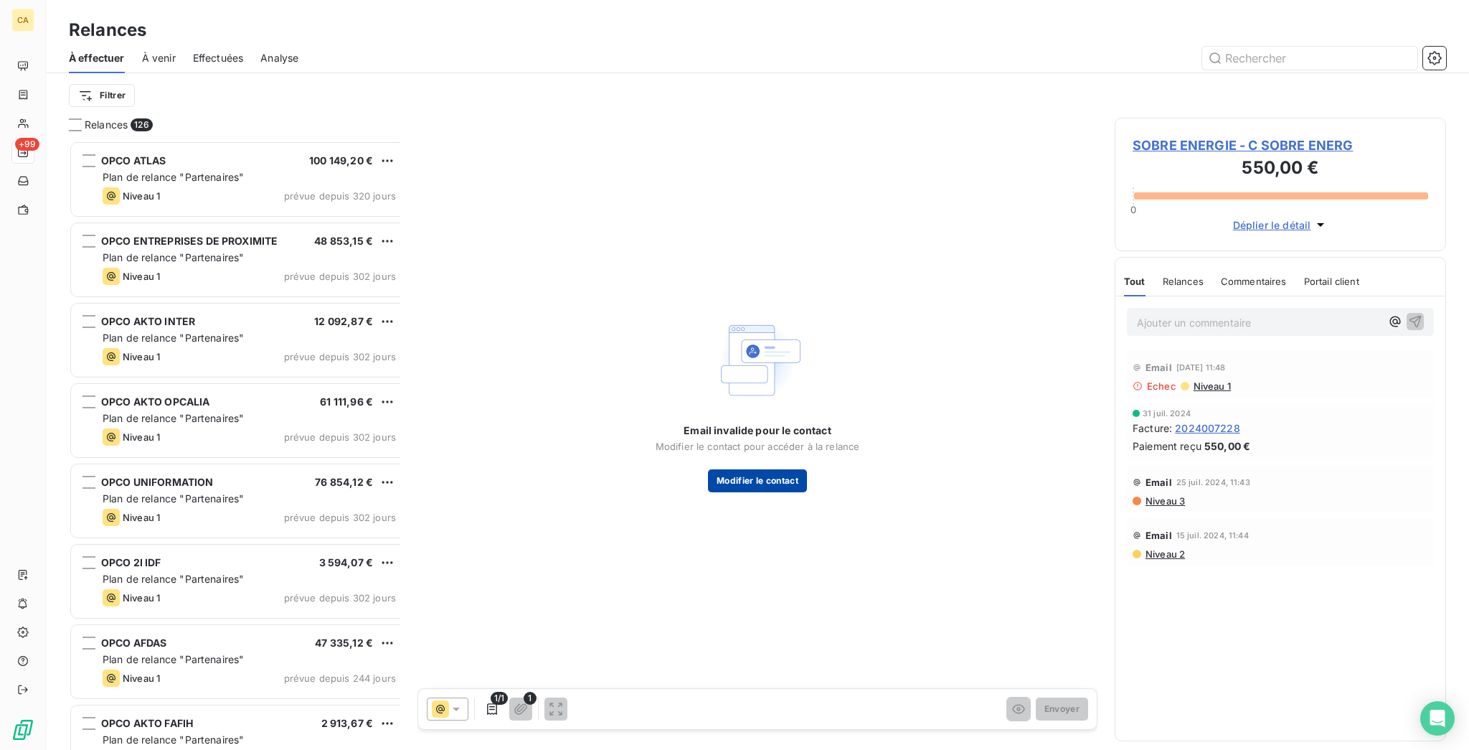
click at [735, 469] on button "Modifier le contact" at bounding box center [757, 480] width 99 height 23
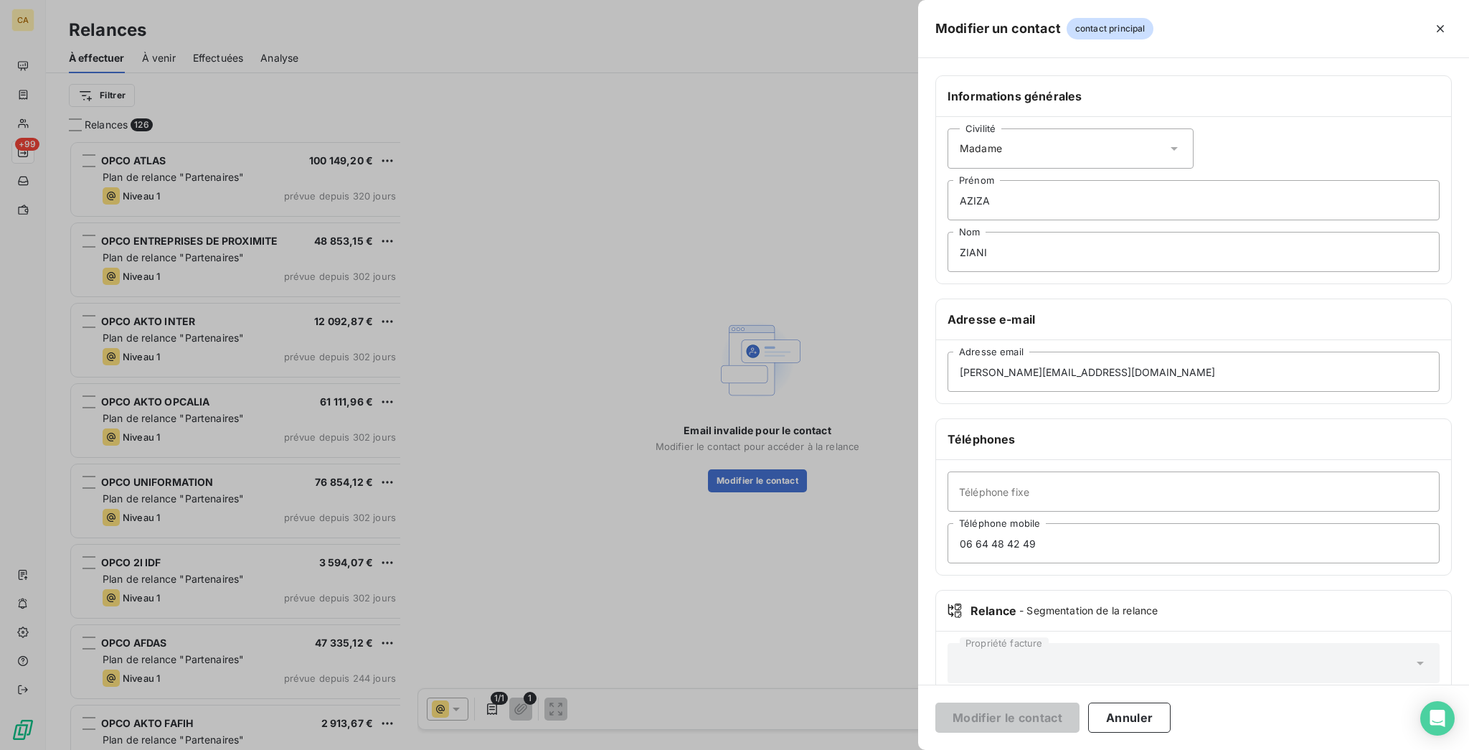
click at [742, 445] on div at bounding box center [734, 375] width 1469 height 750
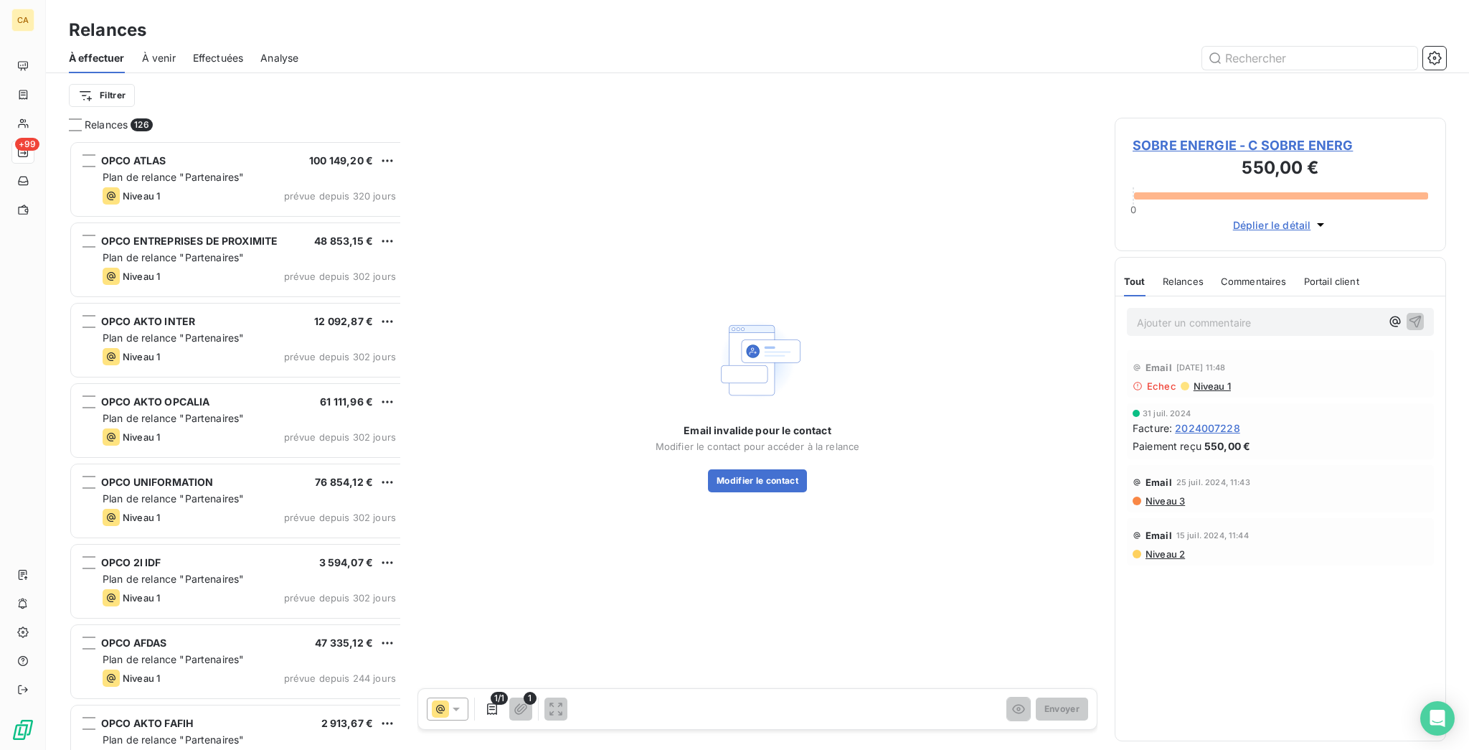
click at [1080, 146] on div "Email invalide pour le contact Modifier le contact pour accéder à la relance Mo…" at bounding box center [758, 403] width 680 height 570
click at [1283, 136] on span "SOBRE ENERGIE - C SOBRE ENERG" at bounding box center [1281, 145] width 296 height 19
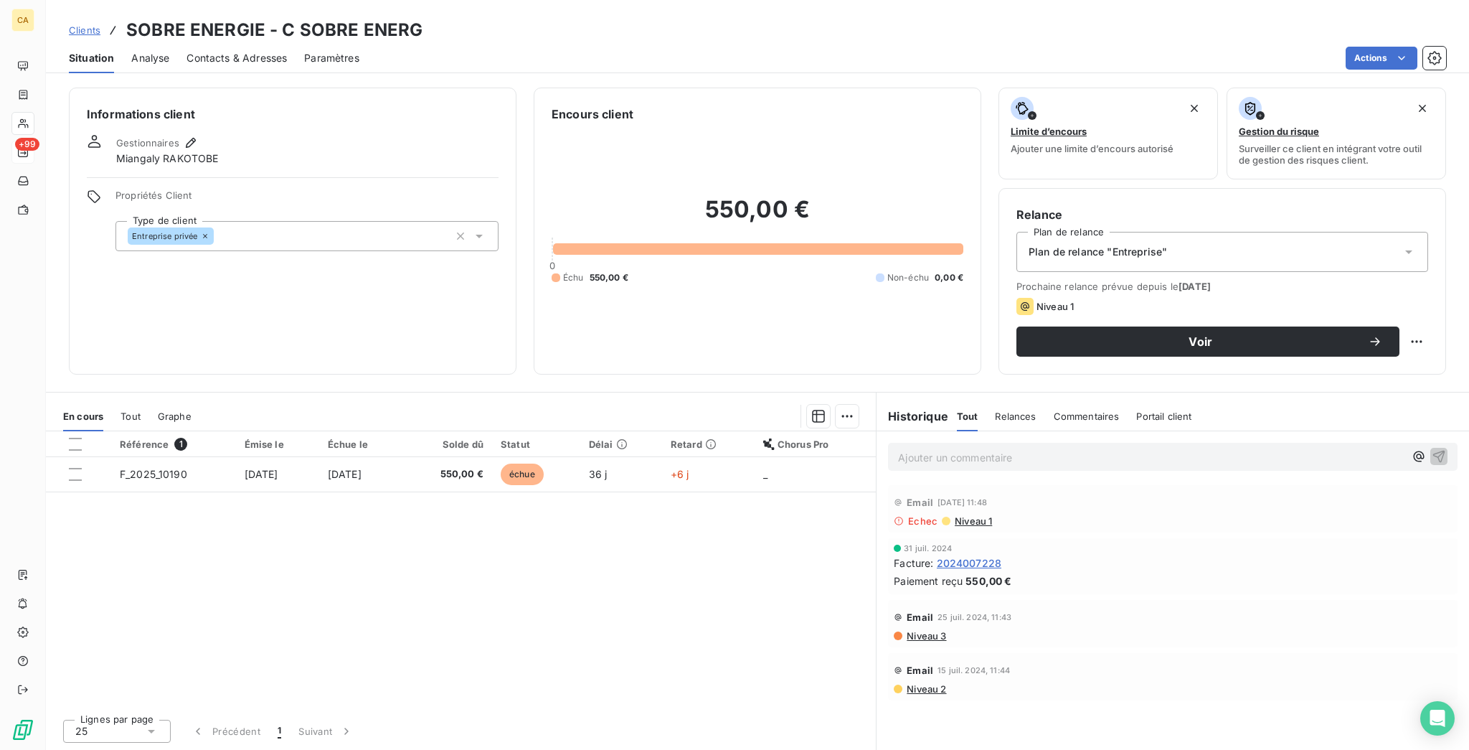
click at [260, 49] on div "Situation Analyse Contacts & Adresses Paramètres Actions" at bounding box center [757, 58] width 1423 height 30
click at [97, 43] on div "Situation Analyse Contacts & Adresses Paramètres Actions" at bounding box center [757, 58] width 1423 height 30
click at [250, 43] on div "Contacts & Adresses" at bounding box center [237, 58] width 100 height 30
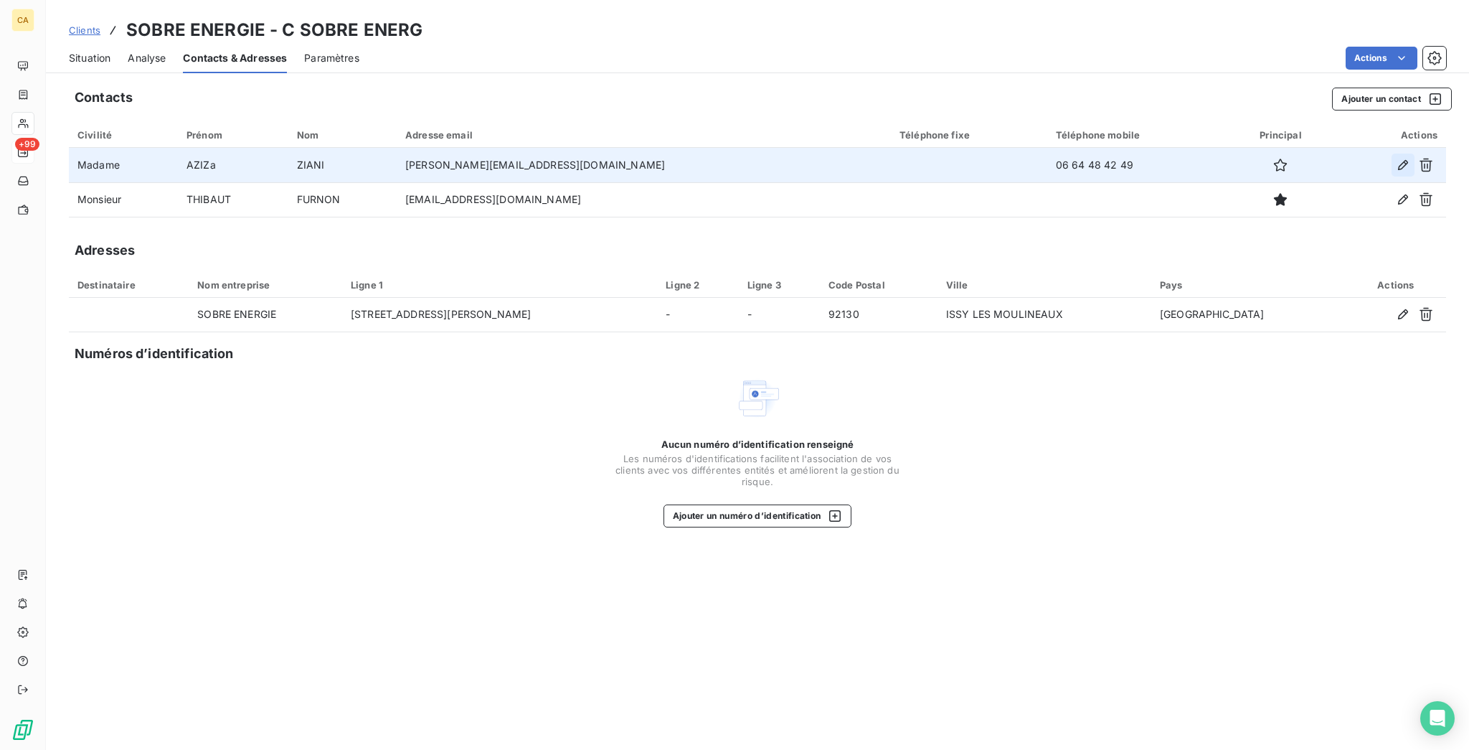
click at [1402, 154] on button "button" at bounding box center [1403, 165] width 23 height 23
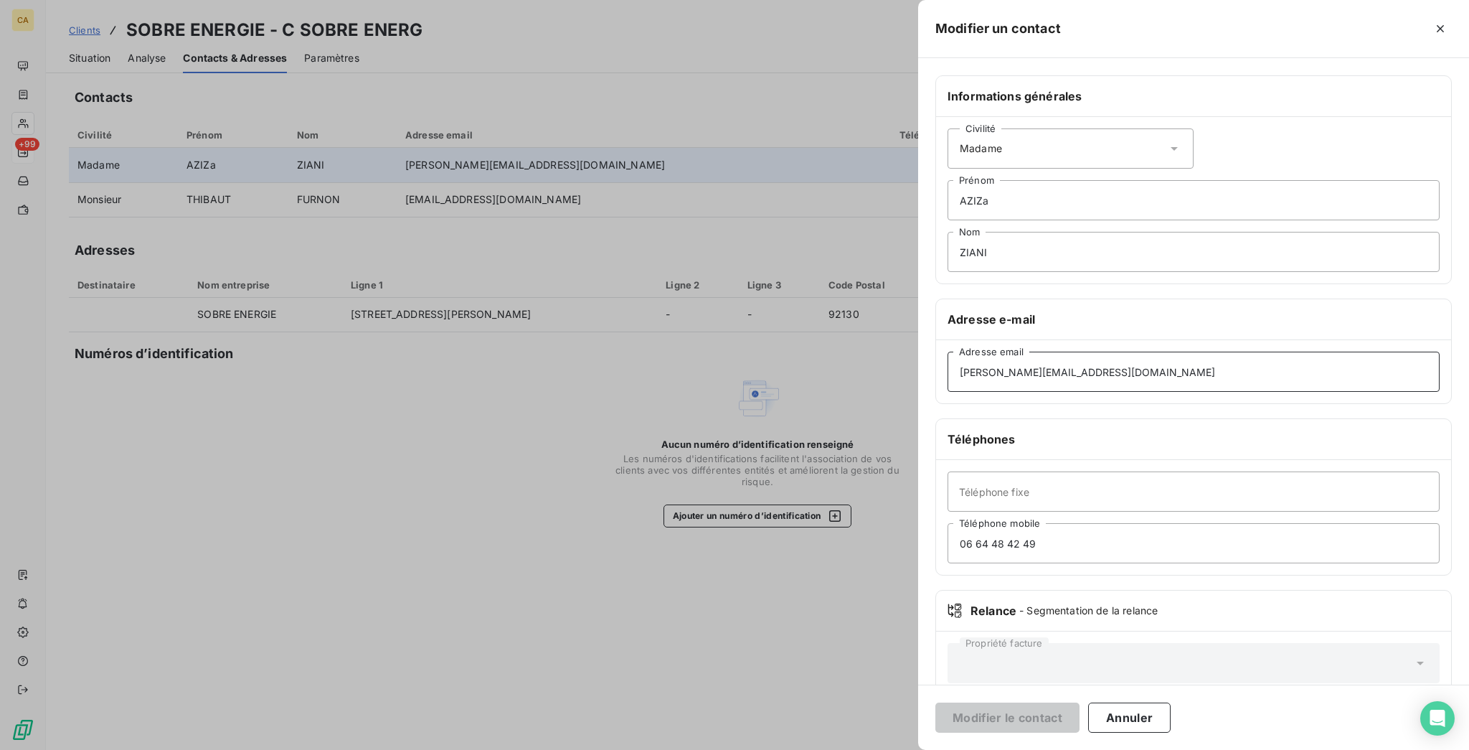
drag, startPoint x: 1287, startPoint y: 326, endPoint x: 1062, endPoint y: 331, distance: 224.6
click at [1062, 331] on div "Informations générales Civilité Madame [PERSON_NAME] Nom Adresse e-mail [EMAIL_…" at bounding box center [1193, 393] width 551 height 637
click at [1171, 708] on button "Annuler" at bounding box center [1129, 717] width 82 height 30
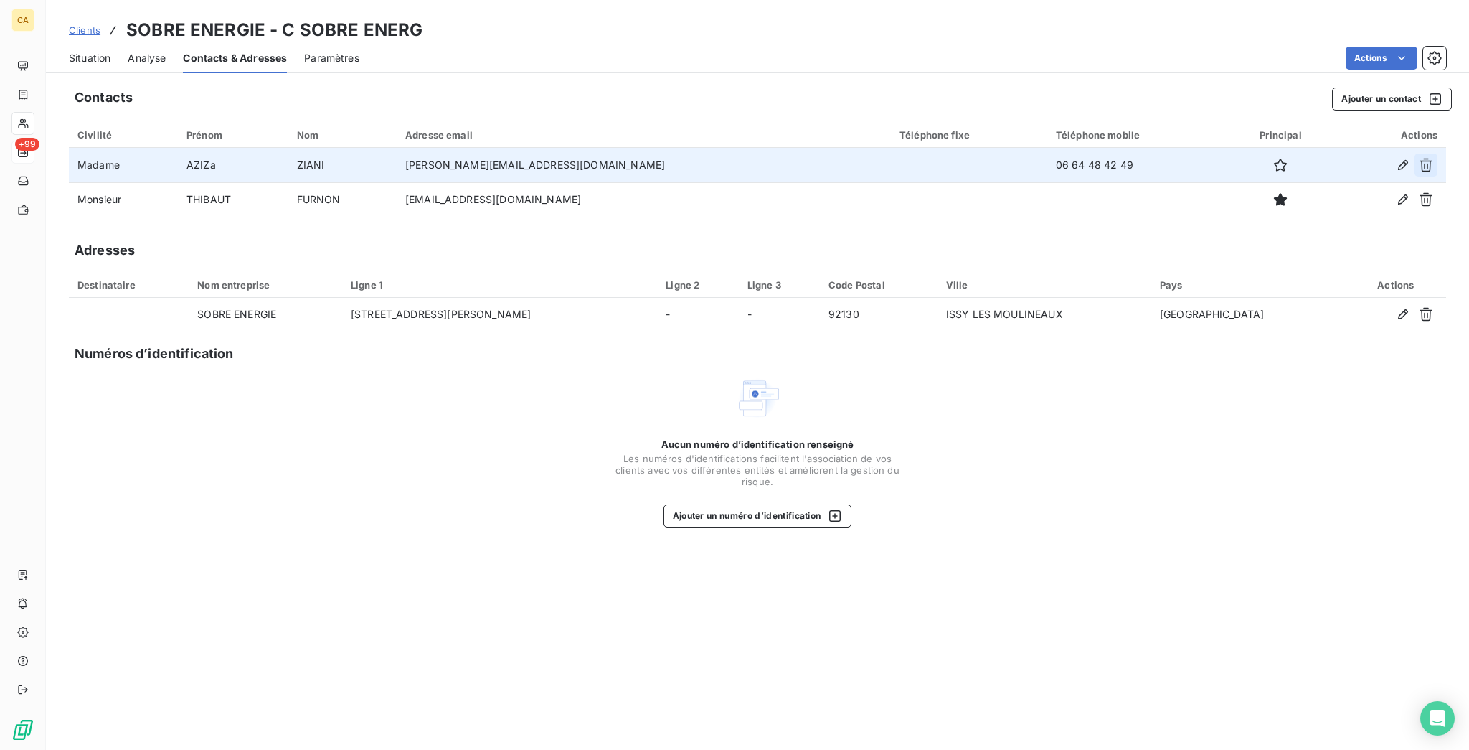
click at [1430, 159] on icon "button" at bounding box center [1426, 166] width 13 height 14
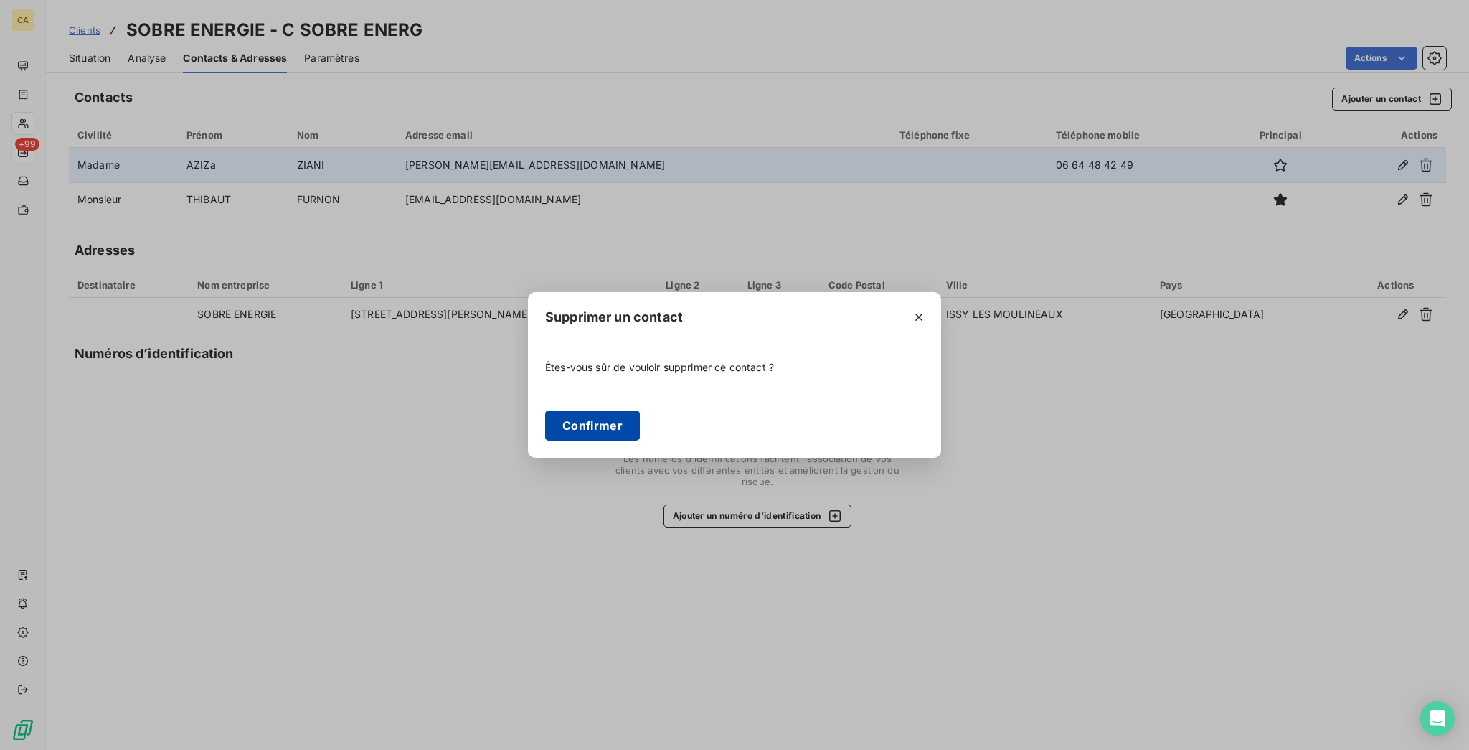
click at [638, 412] on button "Confirmer" at bounding box center [592, 425] width 95 height 30
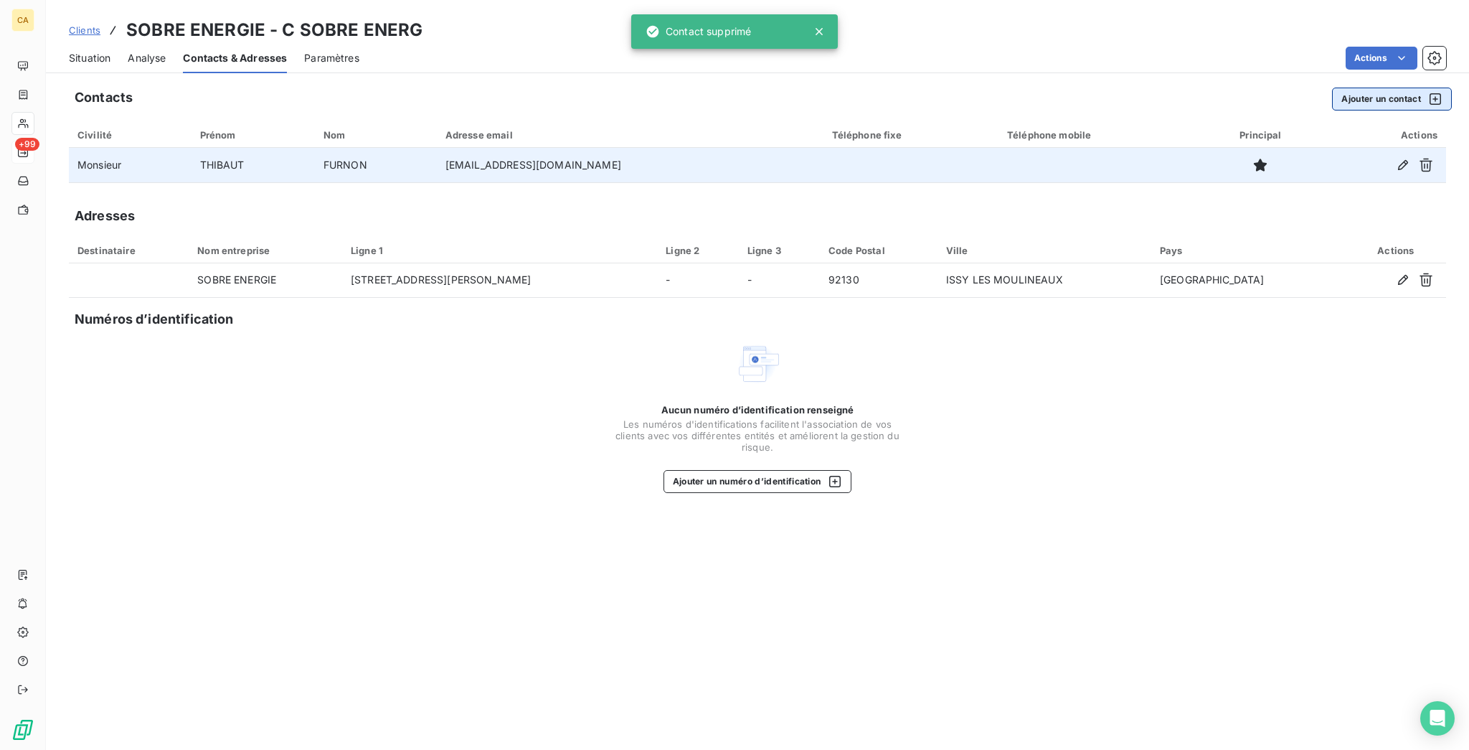
click at [1375, 88] on button "Ajouter un contact" at bounding box center [1392, 99] width 120 height 23
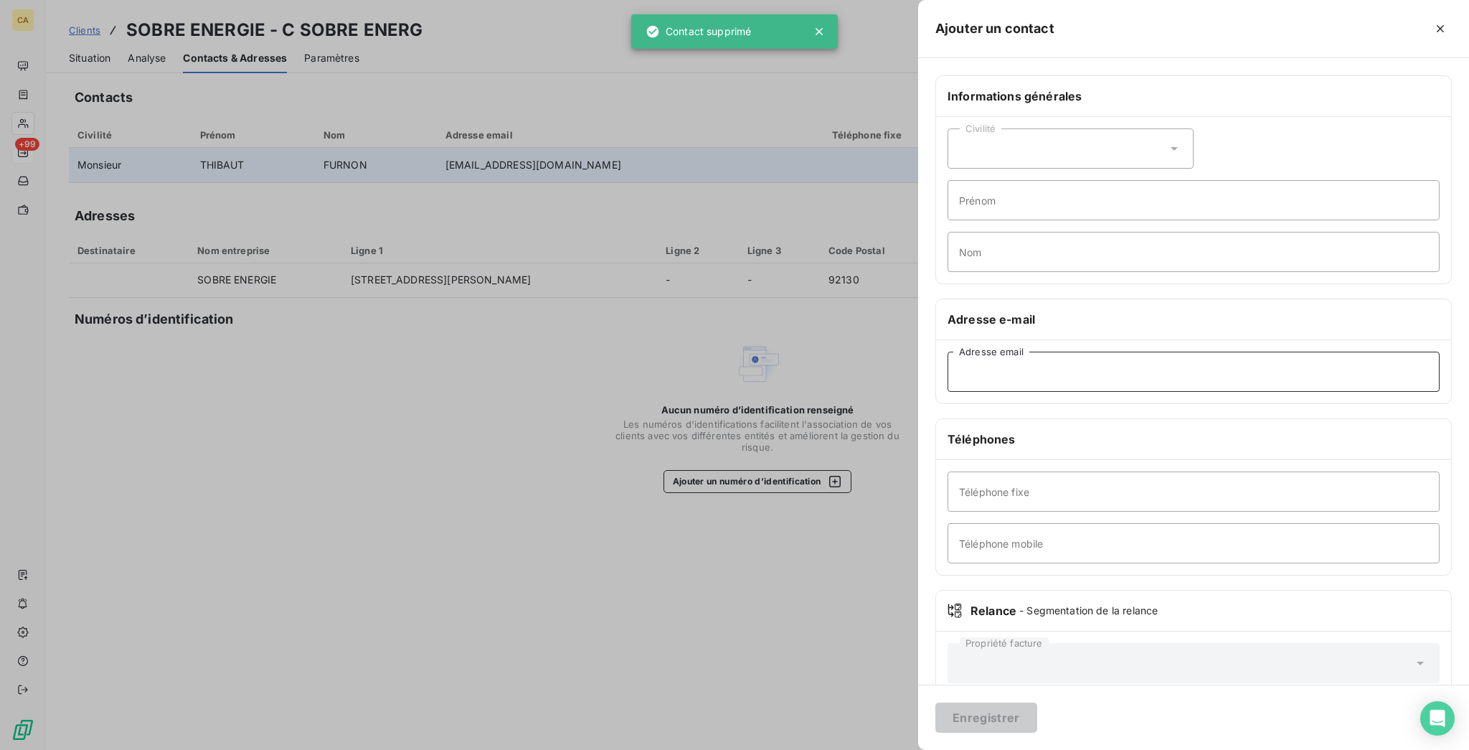
click at [1160, 352] on input "Adresse email" at bounding box center [1194, 372] width 492 height 40
paste input "[PERSON_NAME][EMAIL_ADDRESS][DOMAIN_NAME]"
type input "[PERSON_NAME][EMAIL_ADDRESS][DOMAIN_NAME]"
click at [1181, 117] on div "Civilité Prénom Nom" at bounding box center [1193, 200] width 515 height 166
click at [1165, 131] on div "Civilité" at bounding box center [1071, 148] width 246 height 40
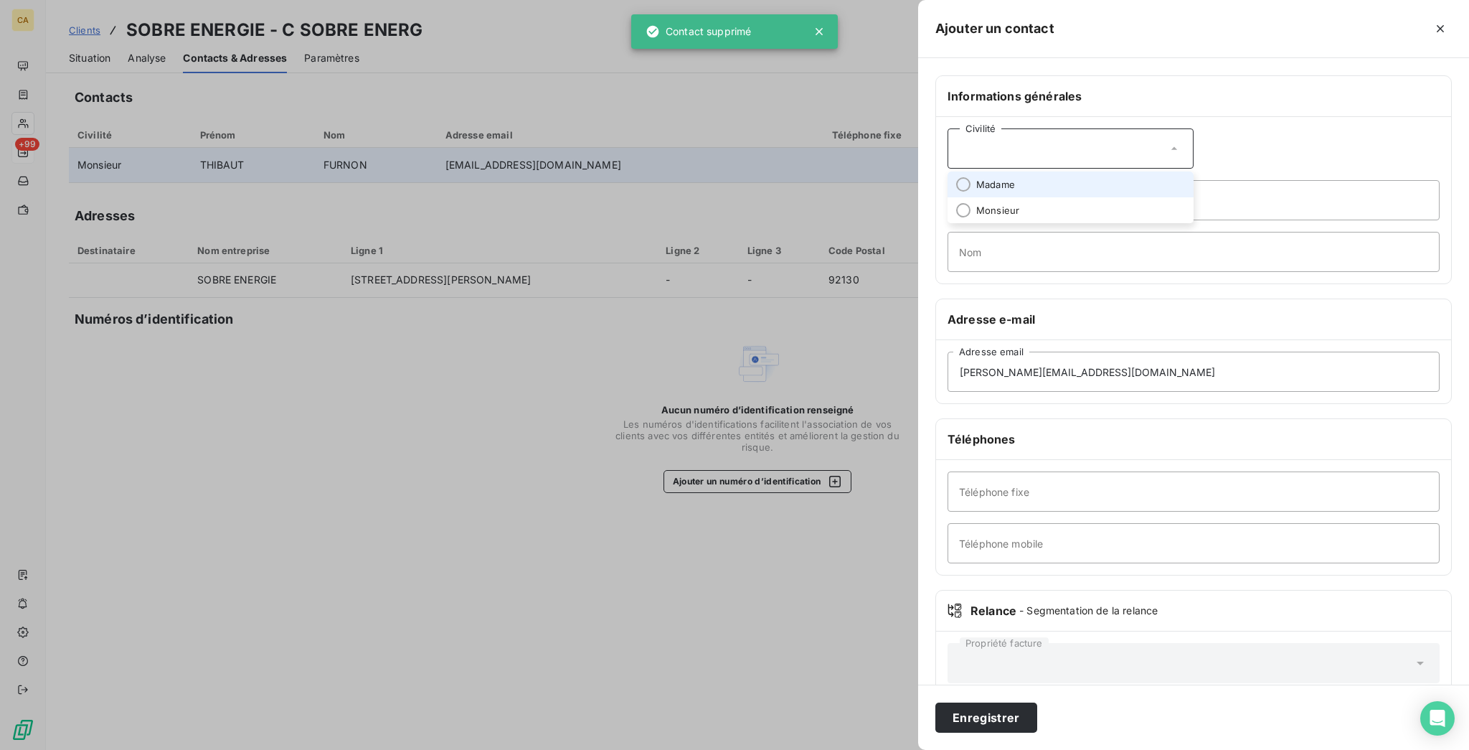
click at [1134, 171] on li "Madame" at bounding box center [1071, 184] width 246 height 26
click at [1134, 180] on input "Prénom" at bounding box center [1194, 200] width 492 height 40
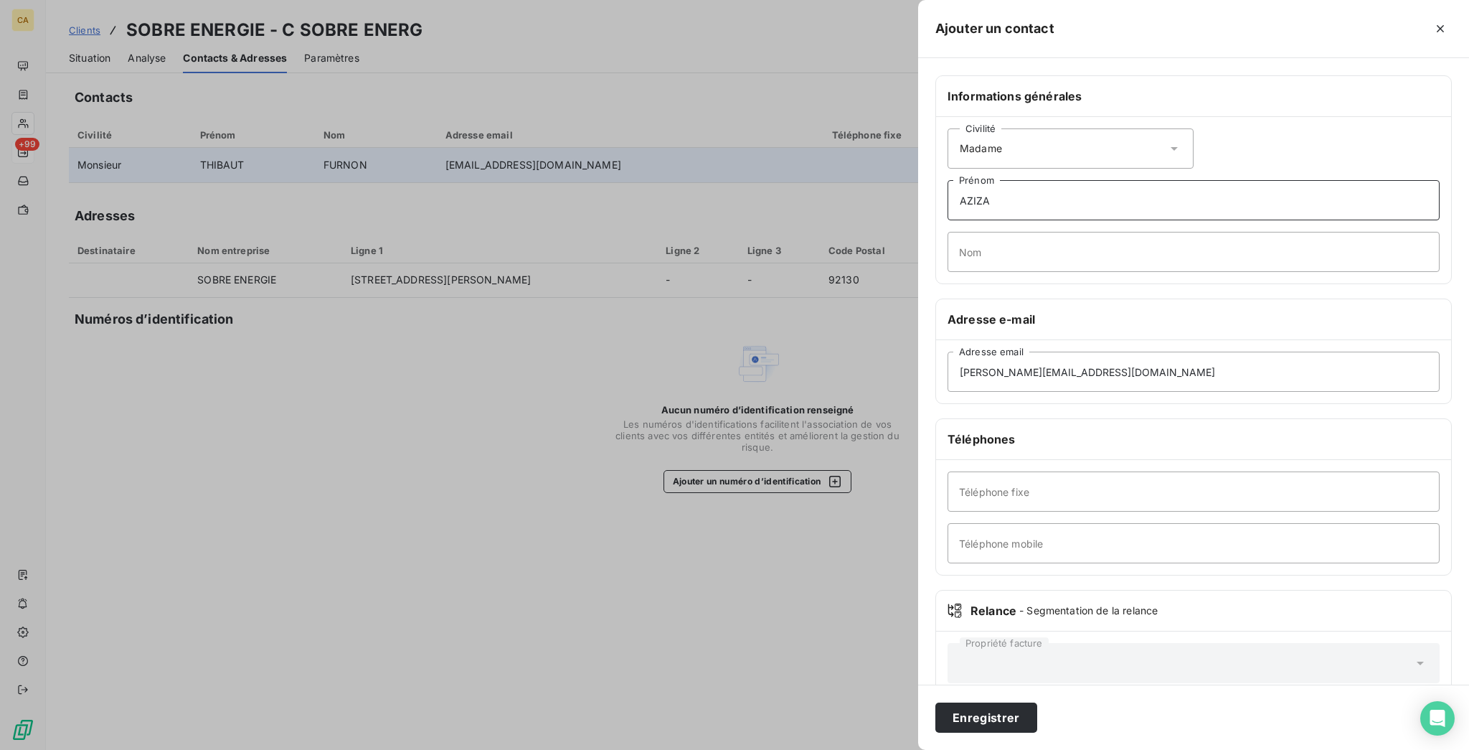
type input "AZIZA"
type input "ZIANI"
type input "0"
click at [1037, 725] on button "Enregistrer" at bounding box center [986, 717] width 102 height 30
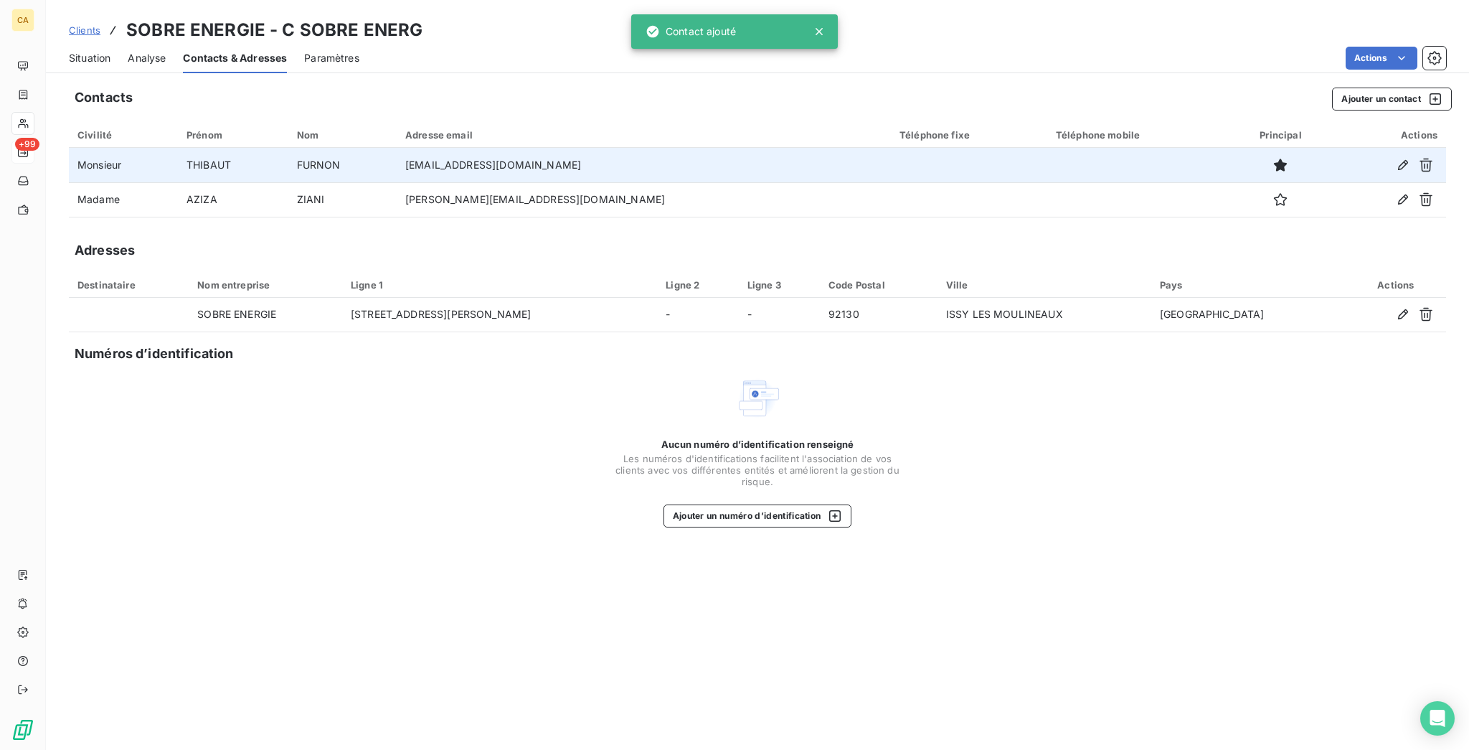
click at [69, 51] on span "Situation" at bounding box center [90, 58] width 42 height 14
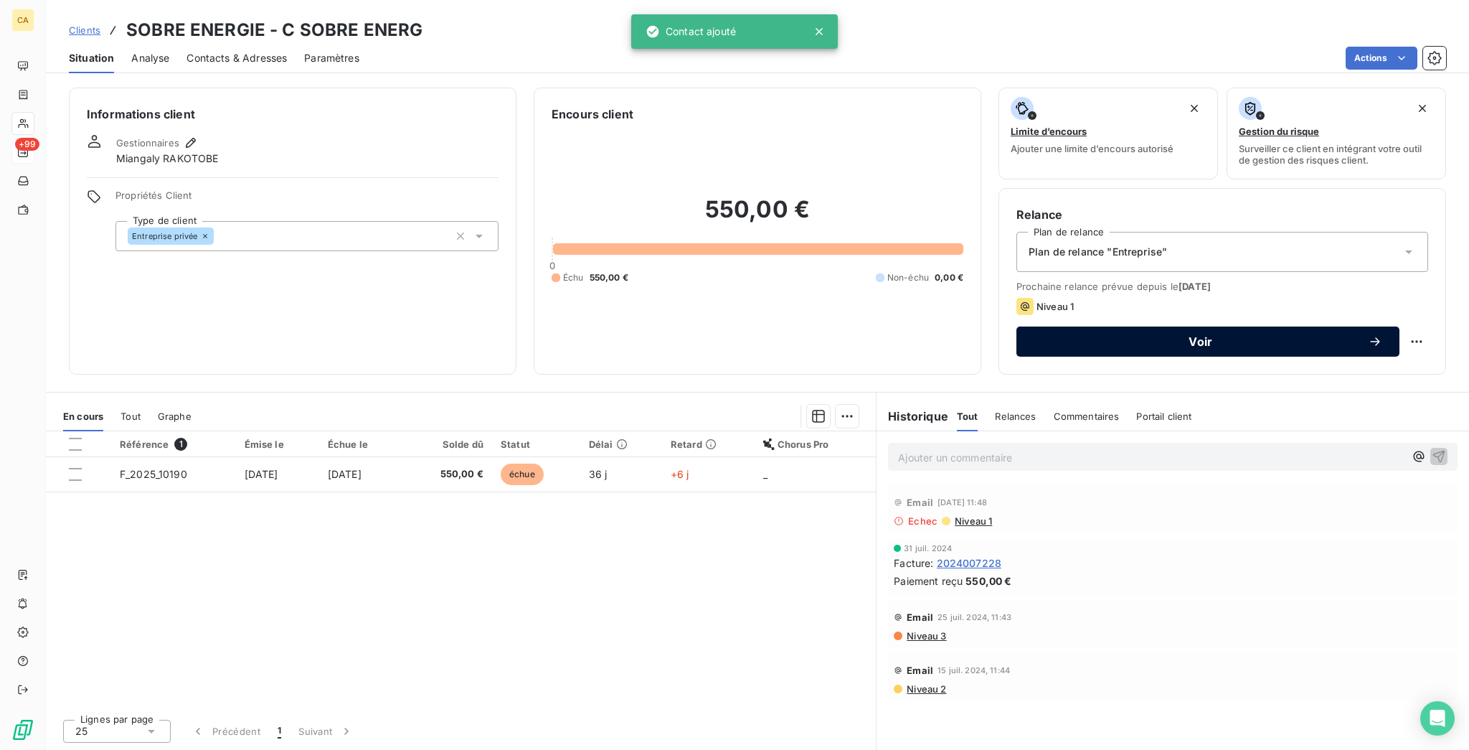
click at [1217, 336] on span "Voir" at bounding box center [1201, 341] width 334 height 11
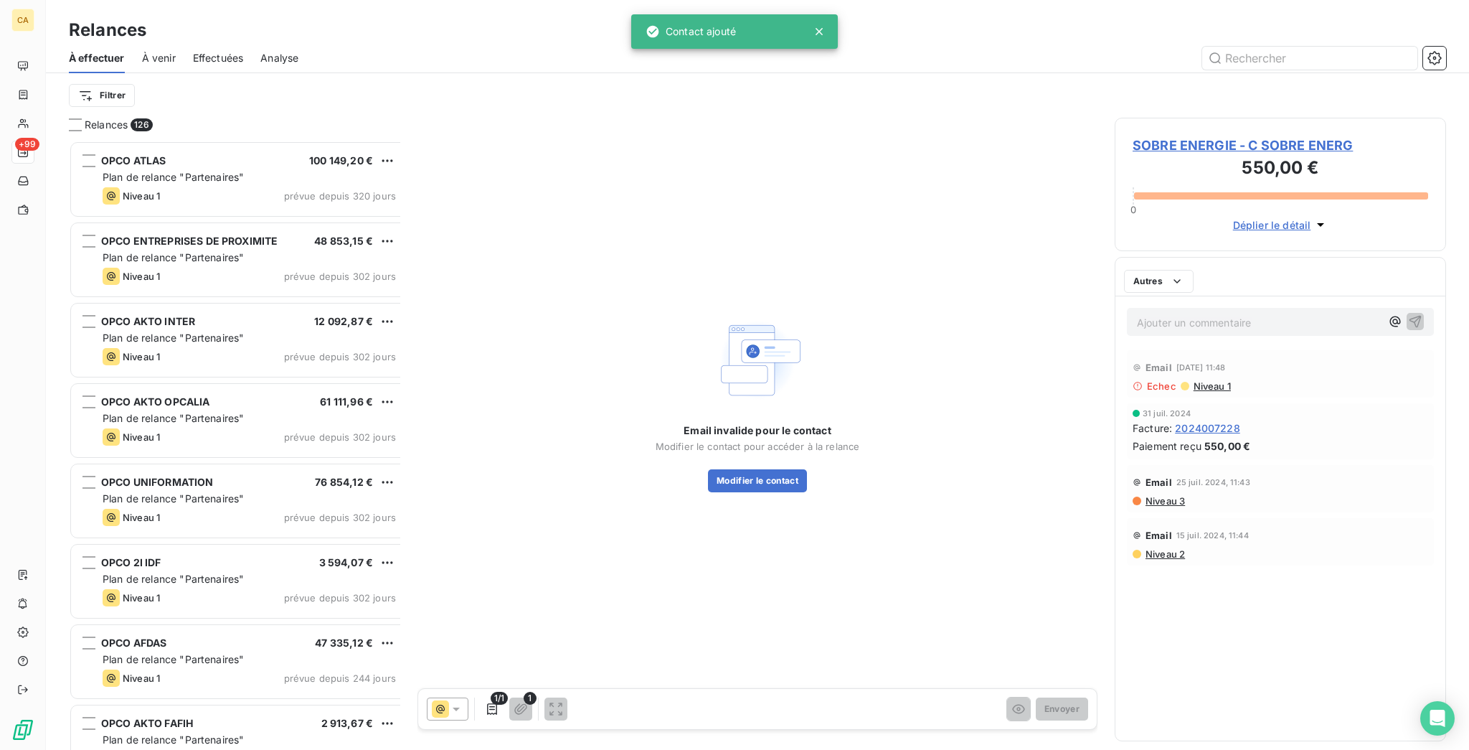
scroll to position [613, 326]
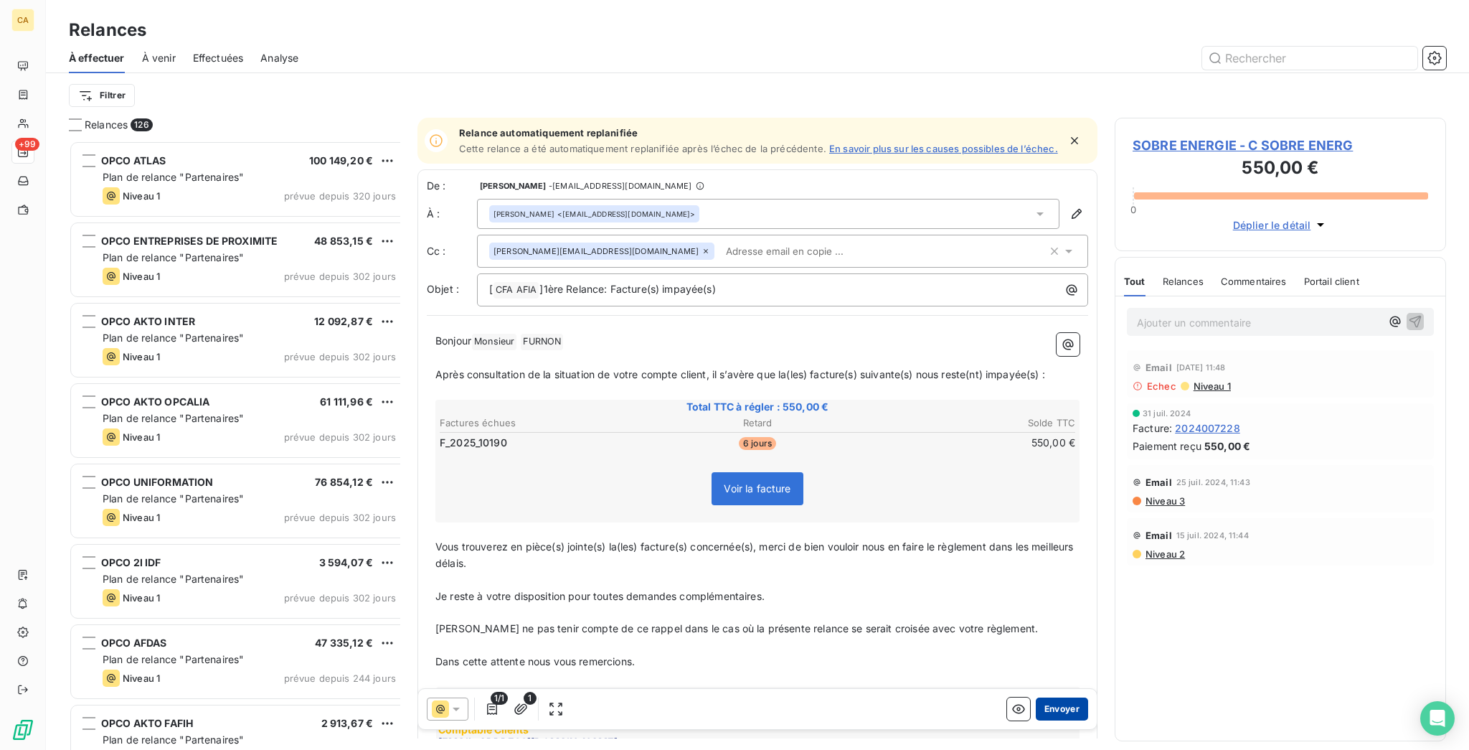
click at [1059, 697] on button "Envoyer" at bounding box center [1062, 708] width 52 height 23
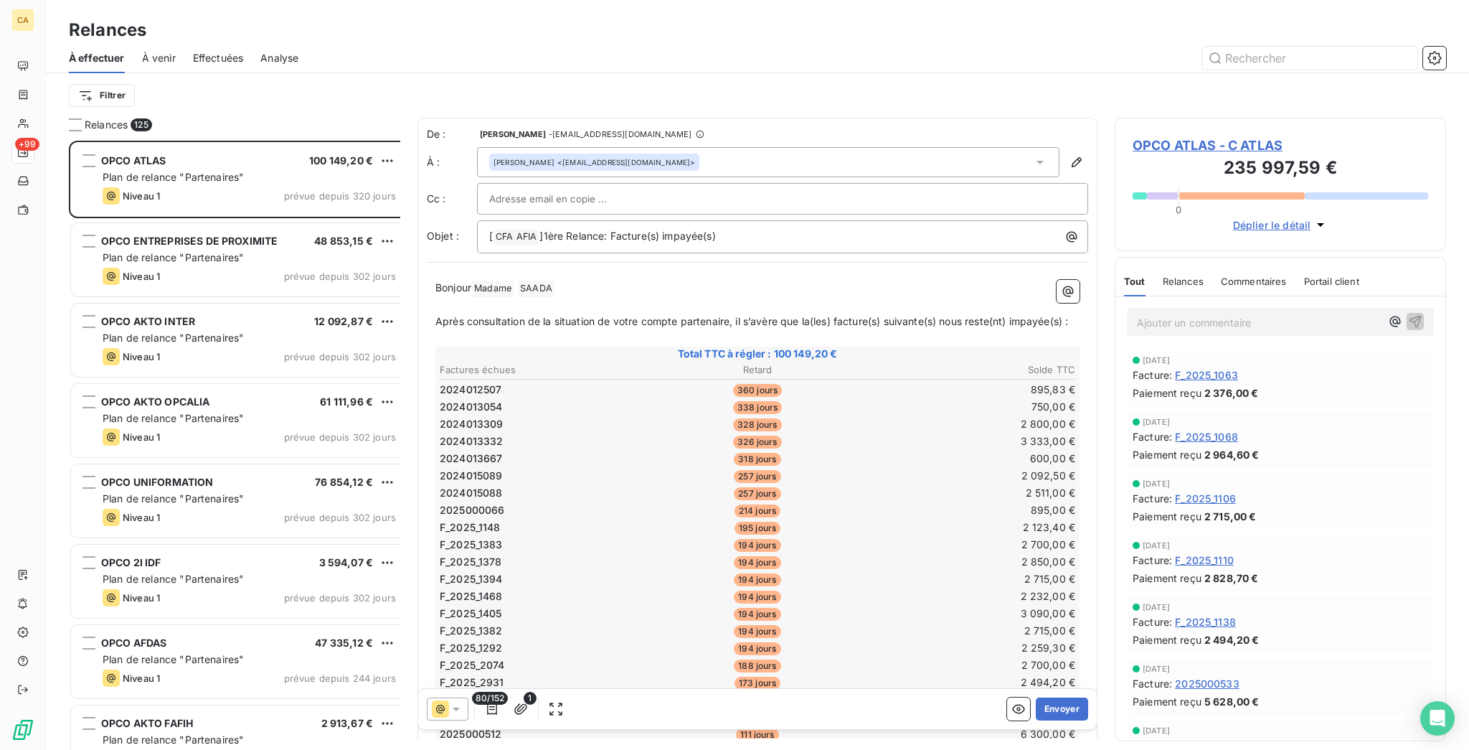
click at [90, 85] on html "CA +99 Relances À effectuer À venir Effectuées Analyse Filtrer Relances 125 OPC…" at bounding box center [734, 375] width 1469 height 750
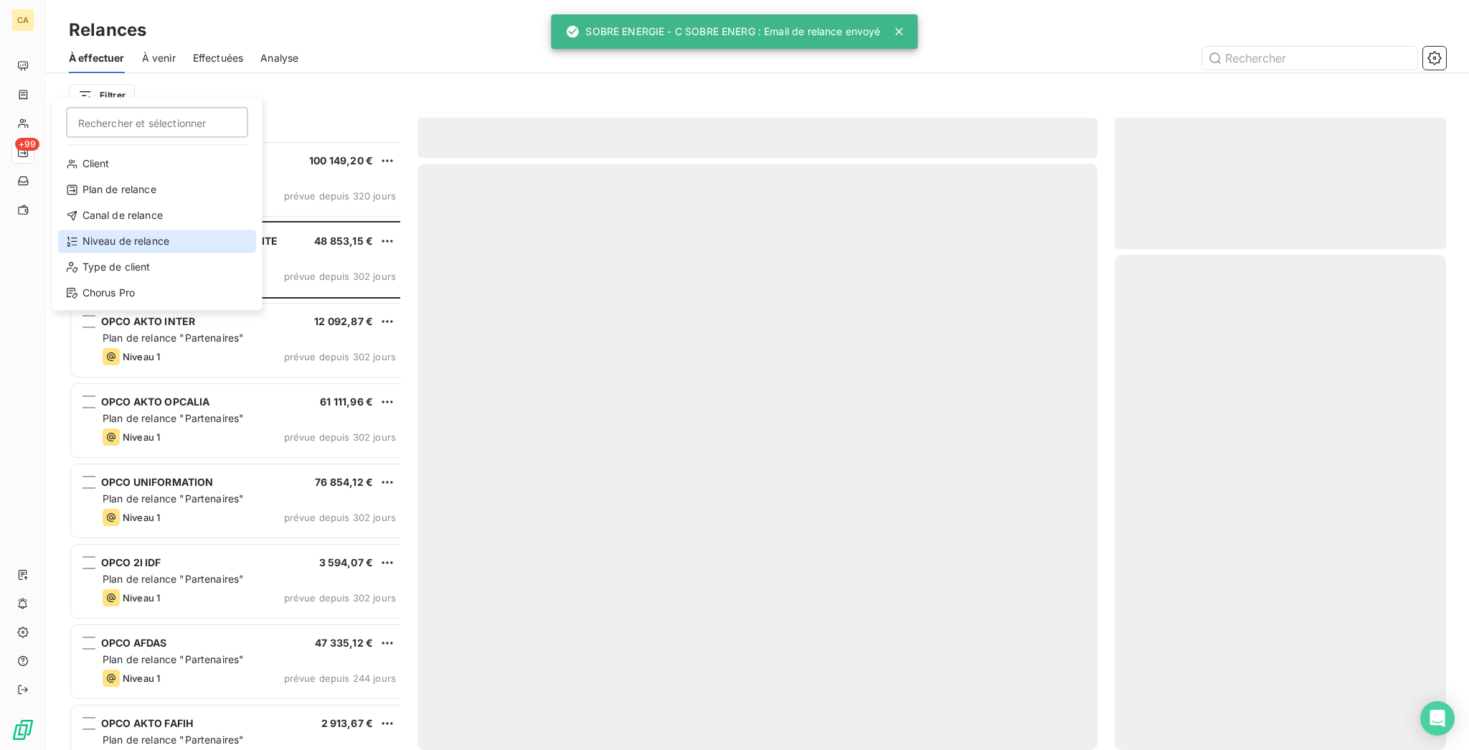
click at [99, 230] on div "Niveau de relance" at bounding box center [157, 241] width 199 height 23
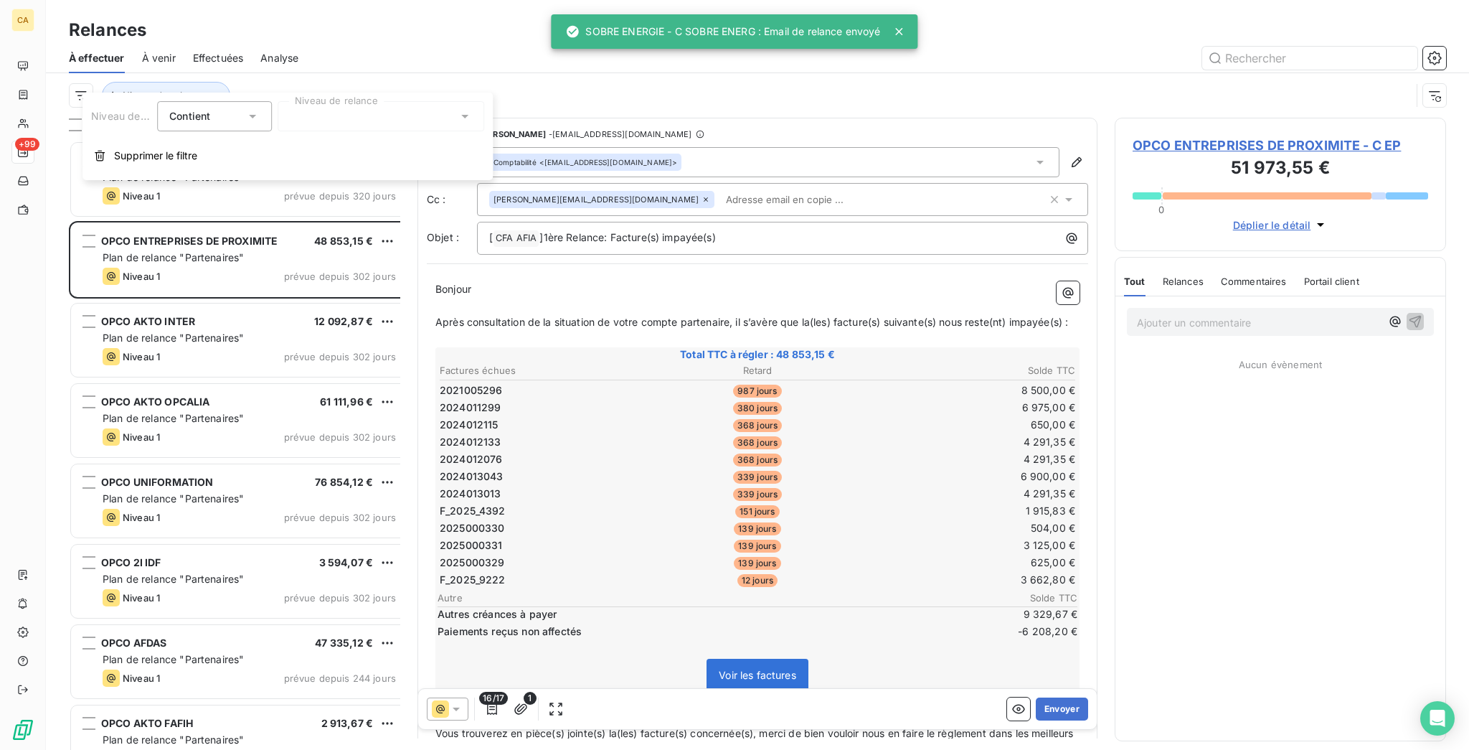
click at [334, 131] on div "Niveau de relance Contient is Niveau de relance Supprimer le filtre" at bounding box center [287, 137] width 410 height 88
click at [339, 118] on div at bounding box center [381, 116] width 207 height 30
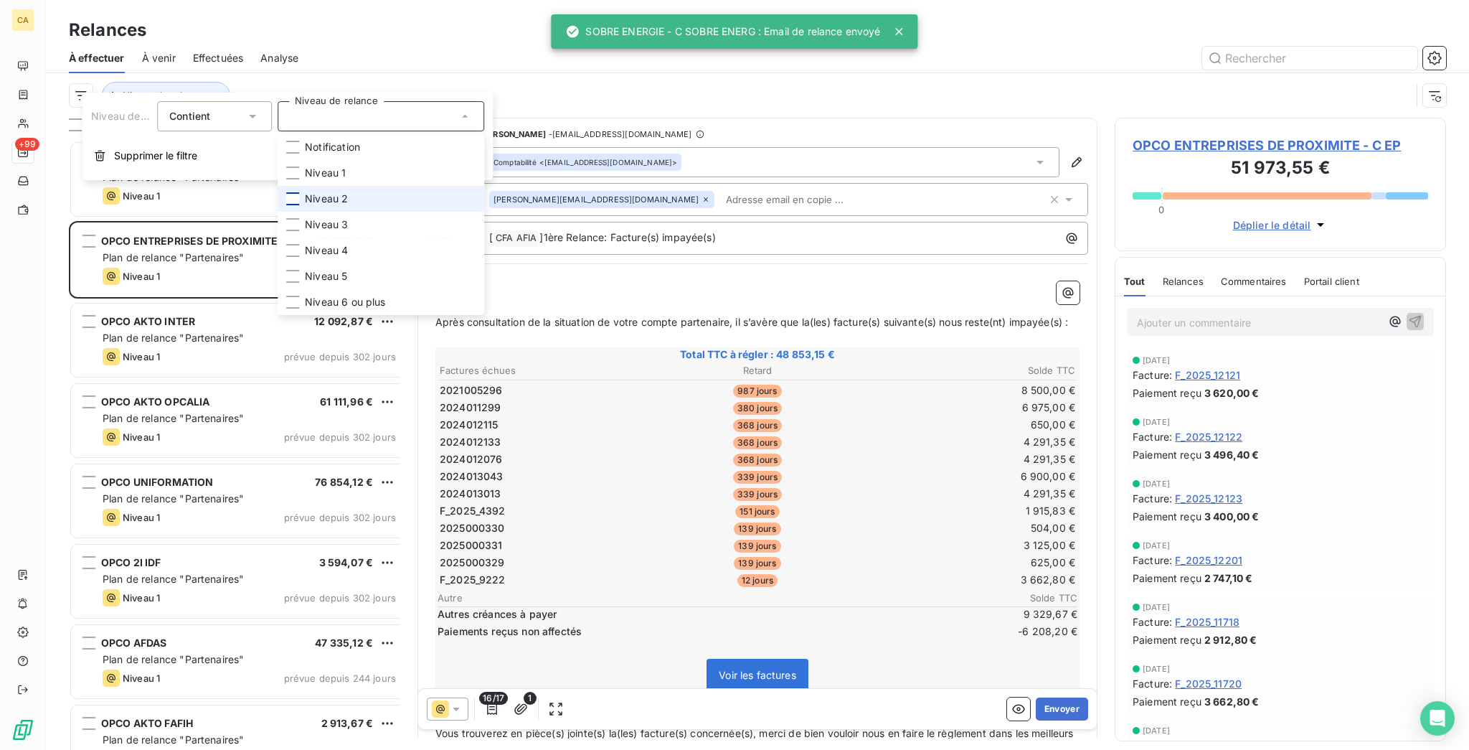
click at [286, 192] on div at bounding box center [292, 198] width 13 height 13
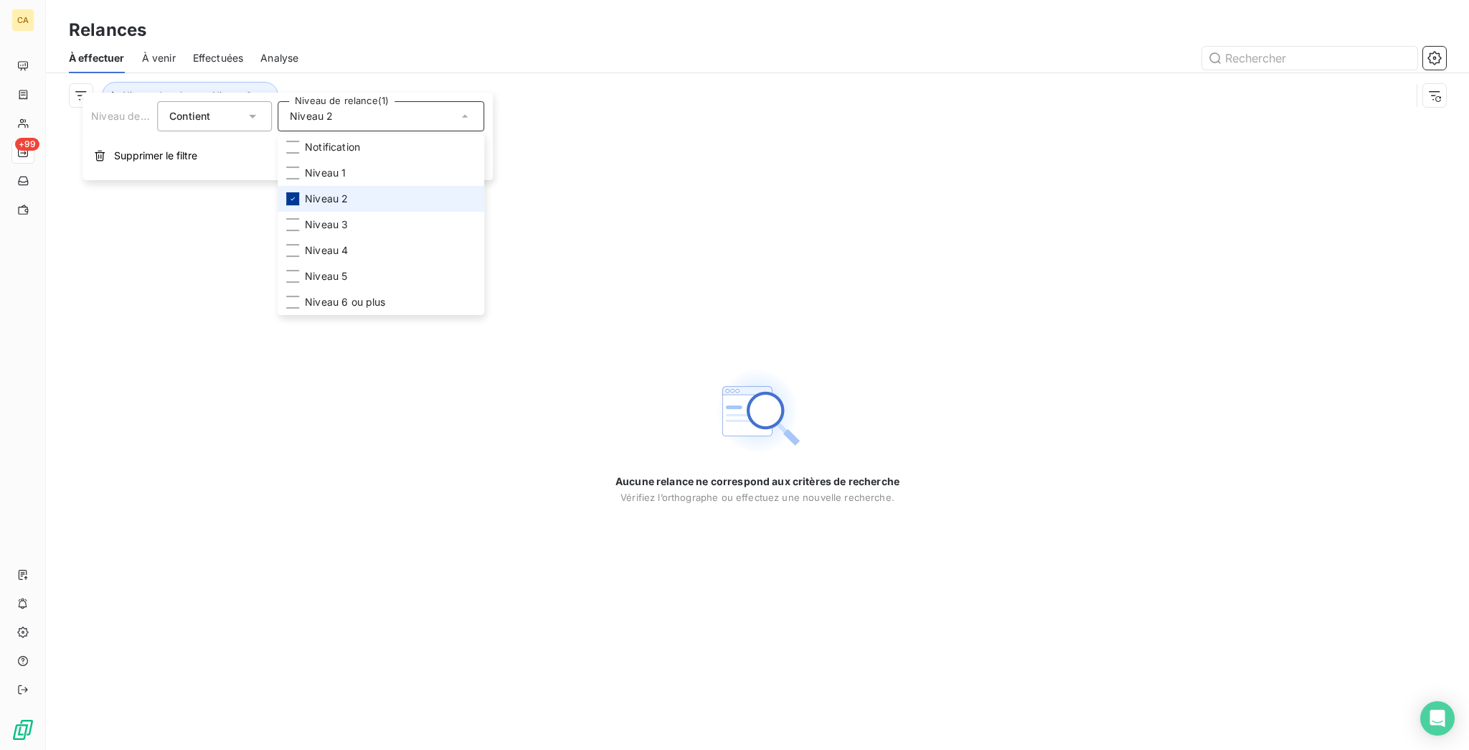
click at [288, 194] on icon at bounding box center [292, 198] width 9 height 9
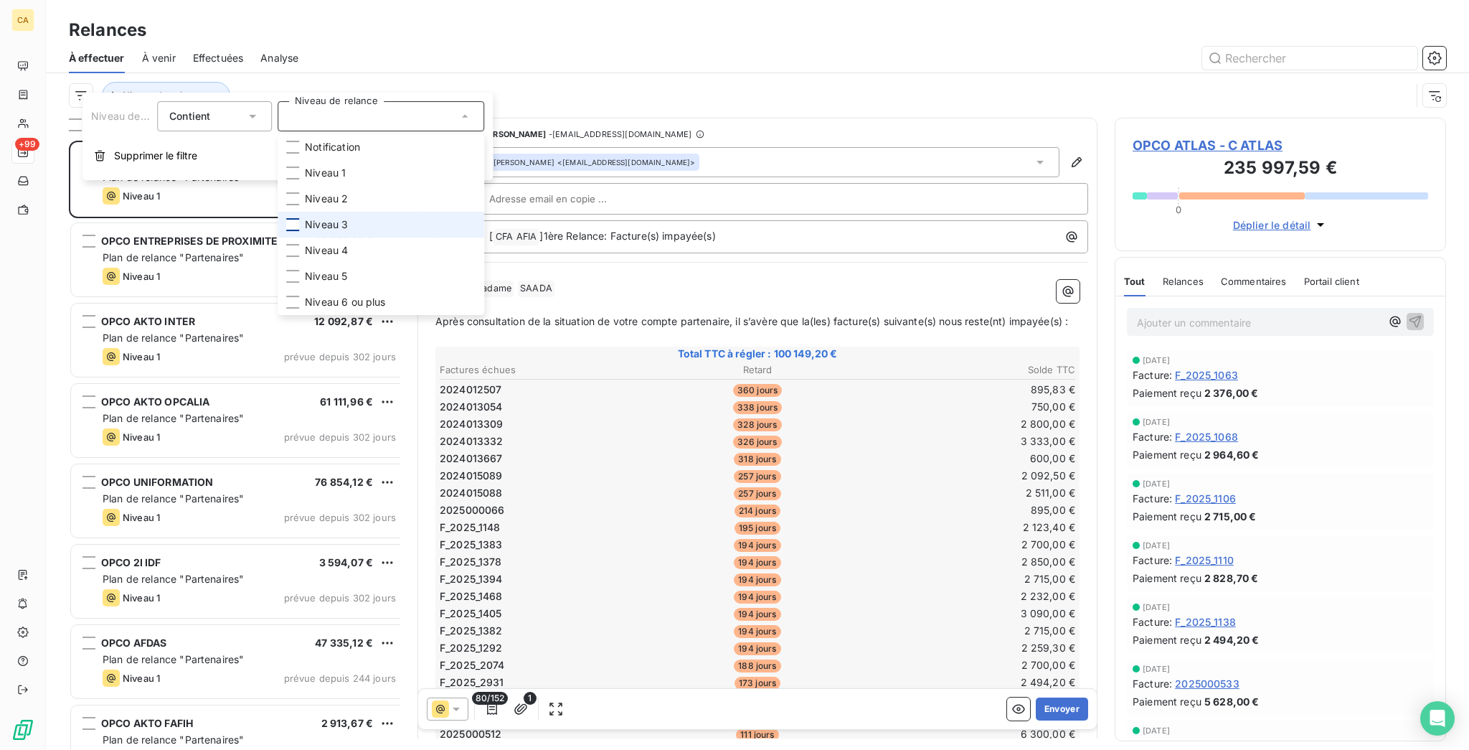
scroll to position [613, 326]
click at [286, 218] on div at bounding box center [292, 224] width 13 height 13
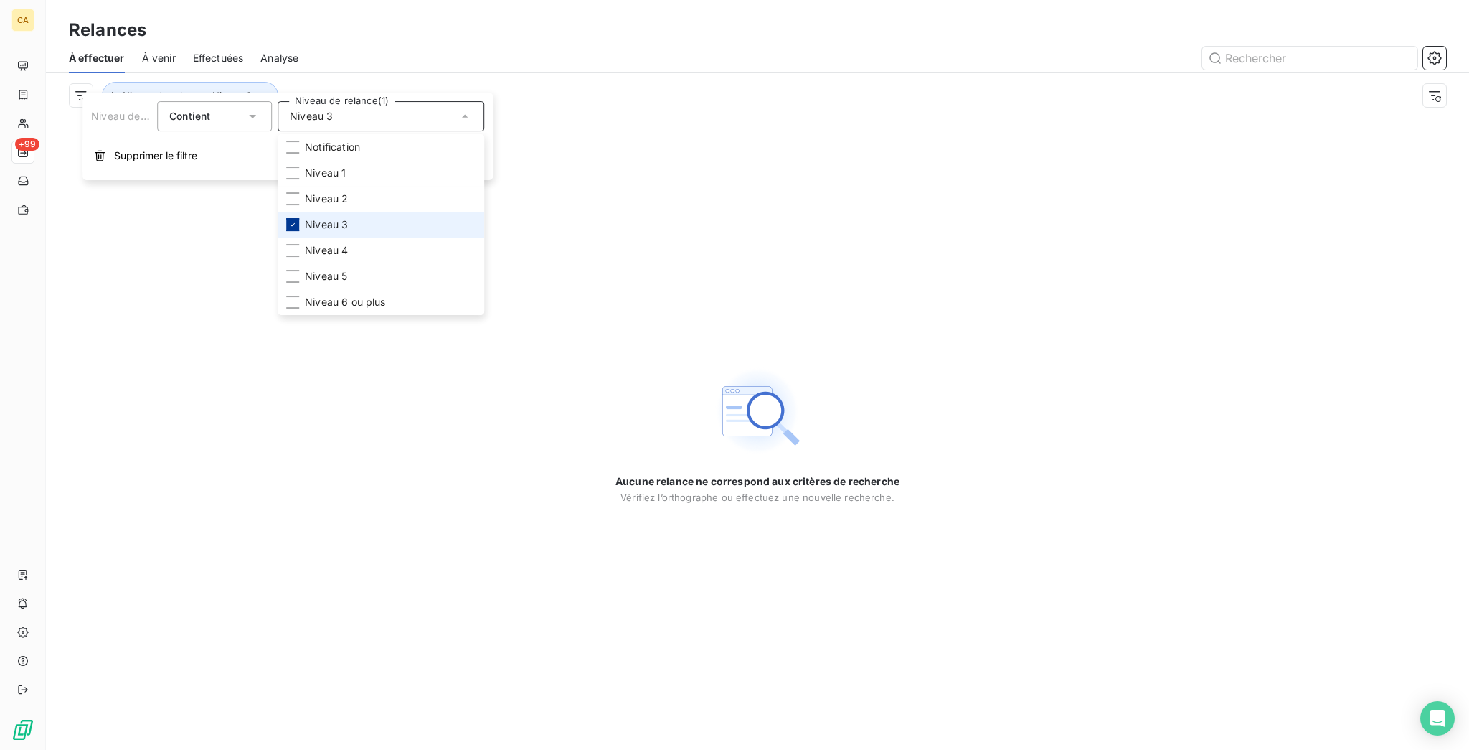
click at [288, 220] on icon at bounding box center [292, 224] width 9 height 9
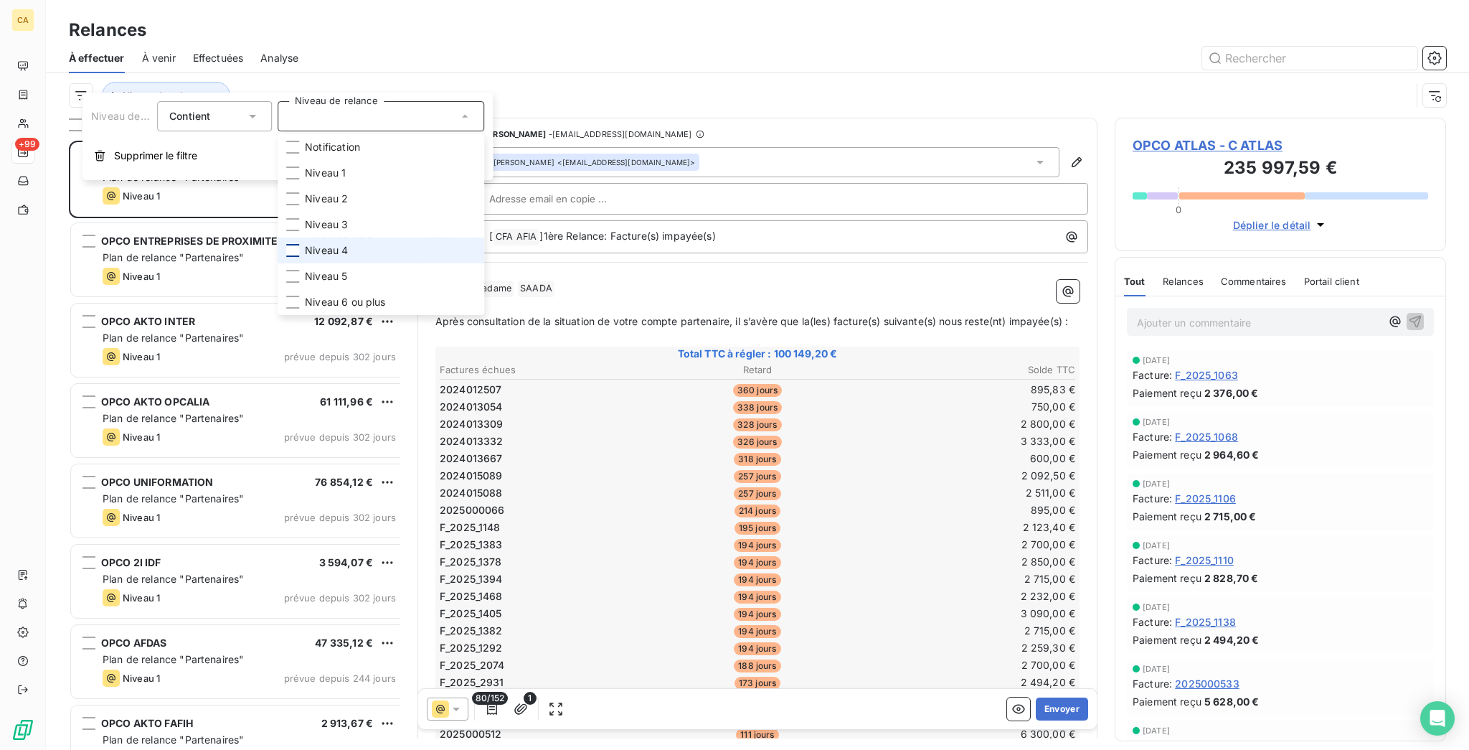
scroll to position [613, 326]
click at [286, 244] on div at bounding box center [292, 250] width 13 height 13
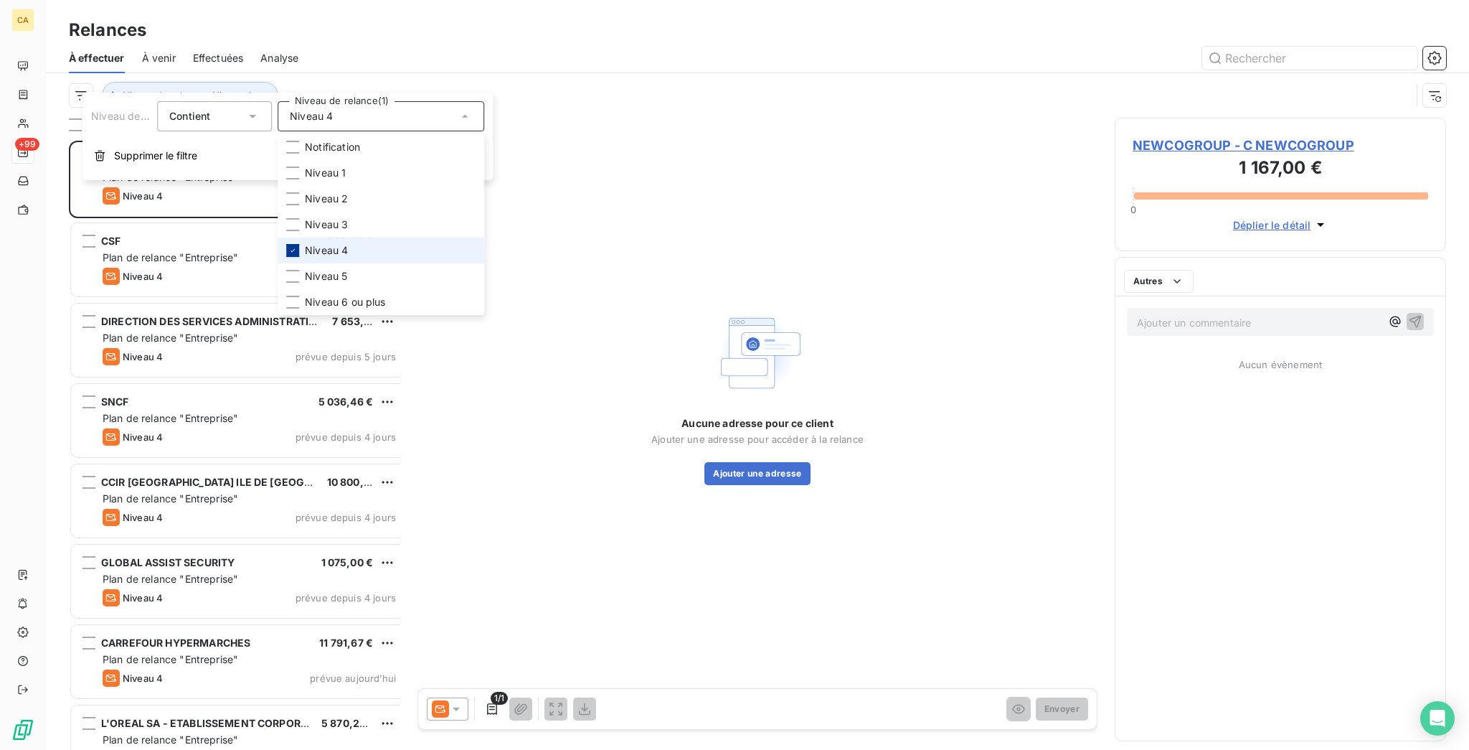
scroll to position [613, 326]
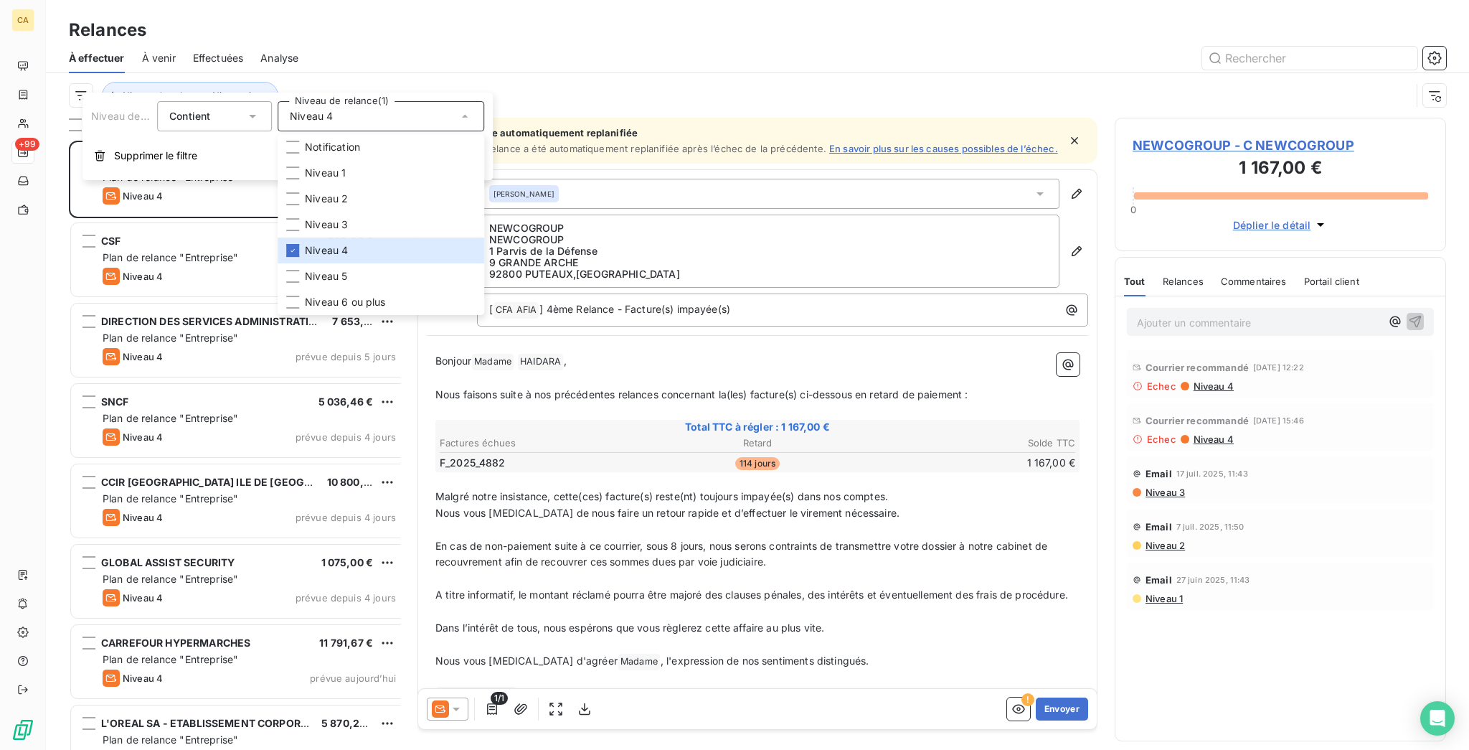
click at [387, 47] on div at bounding box center [881, 58] width 1131 height 23
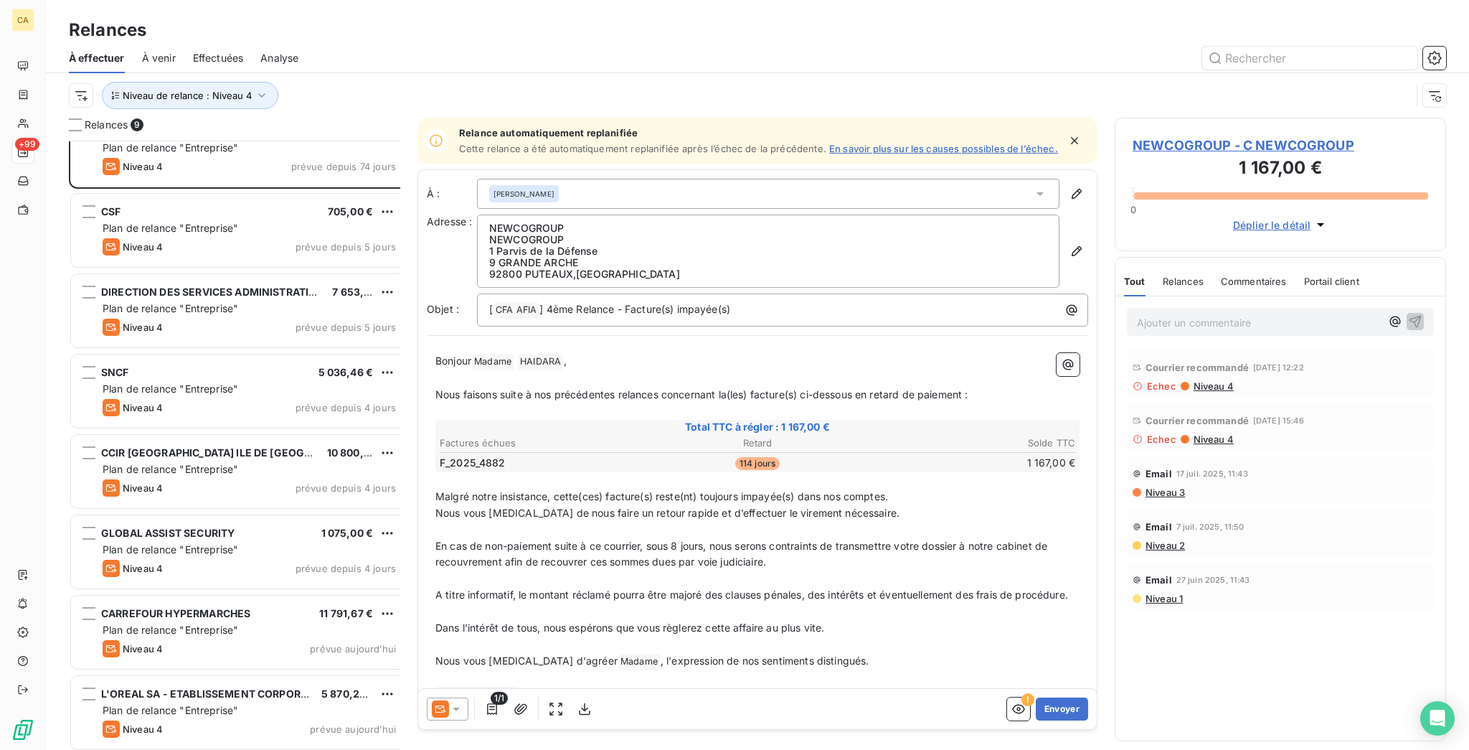
scroll to position [0, 0]
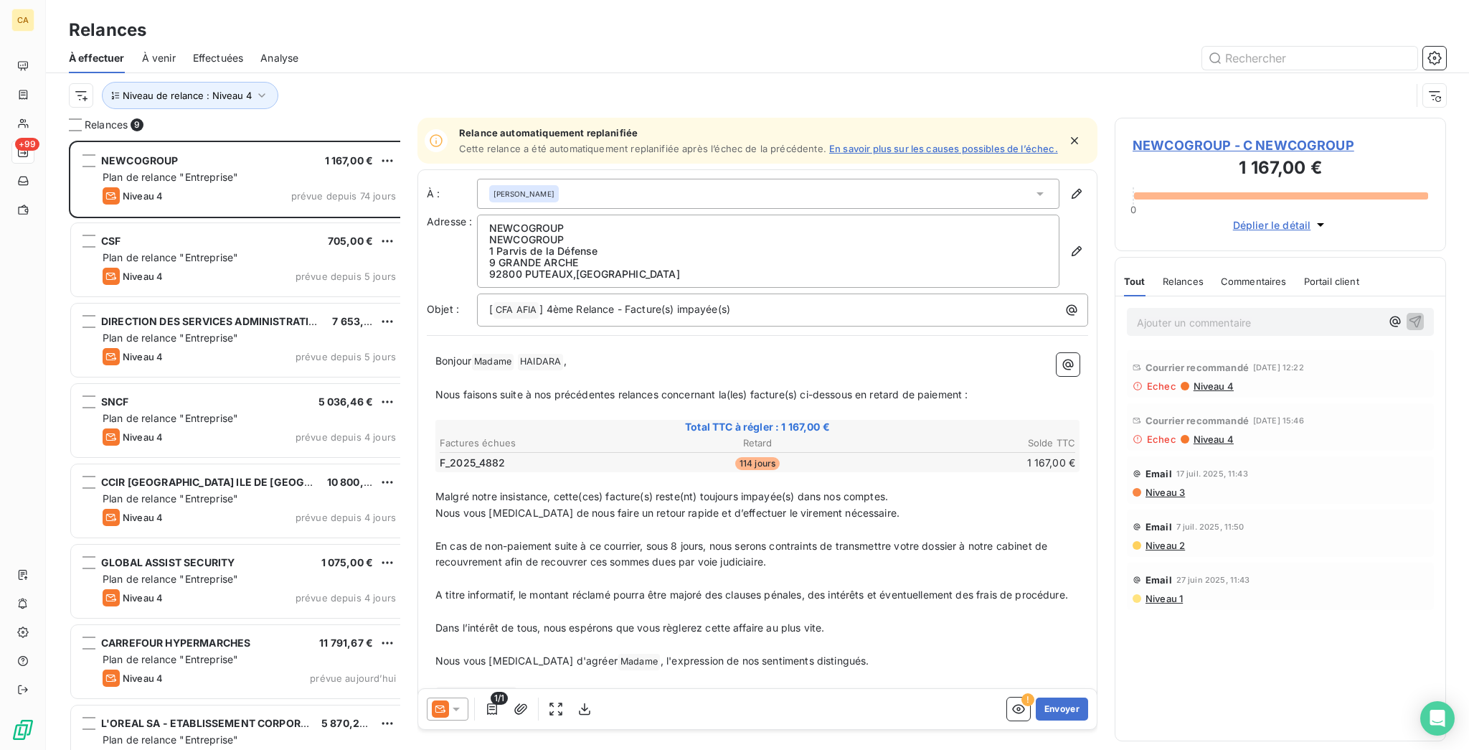
click at [242, 268] on div "Niveau 4 prévue depuis 5 jours" at bounding box center [249, 276] width 293 height 17
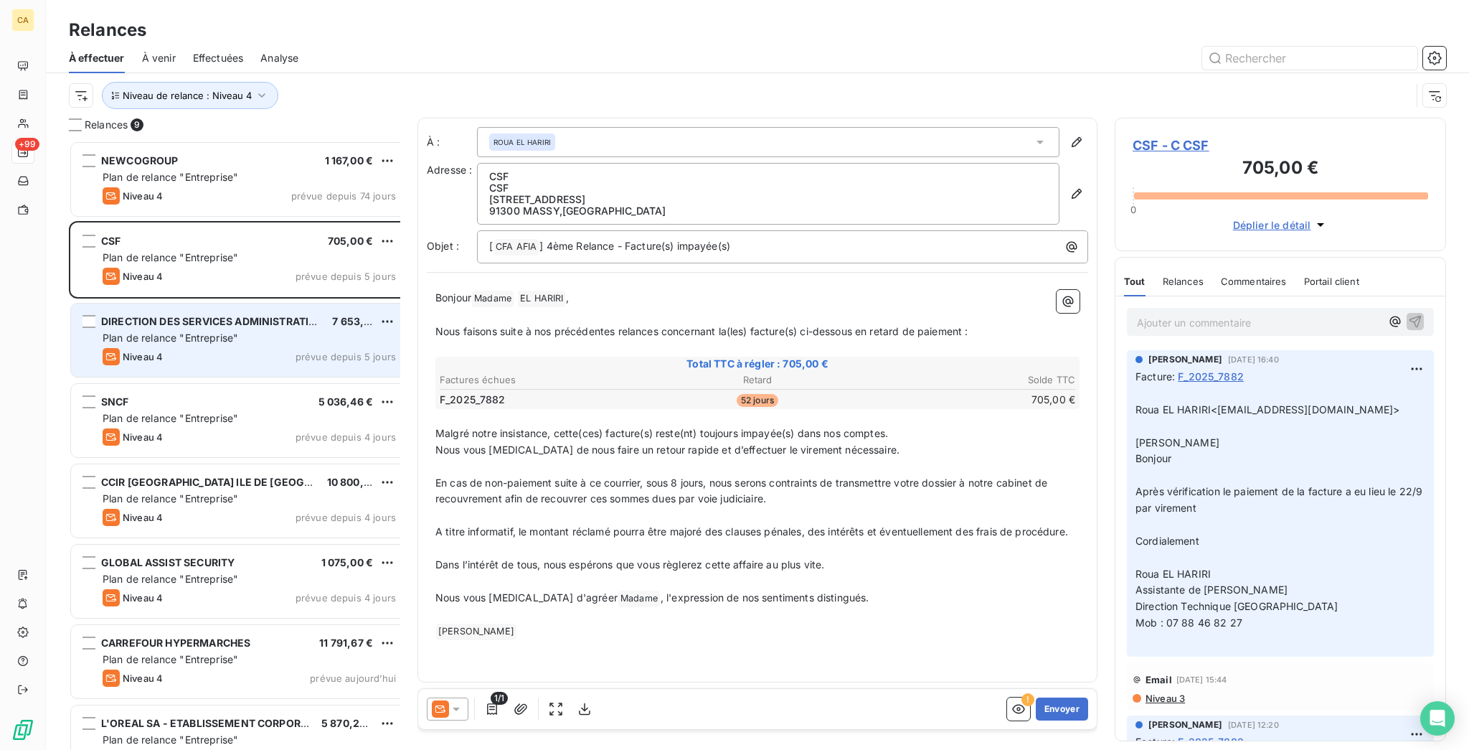
click at [156, 331] on span "Plan de relance "Entreprise"" at bounding box center [171, 337] width 136 height 12
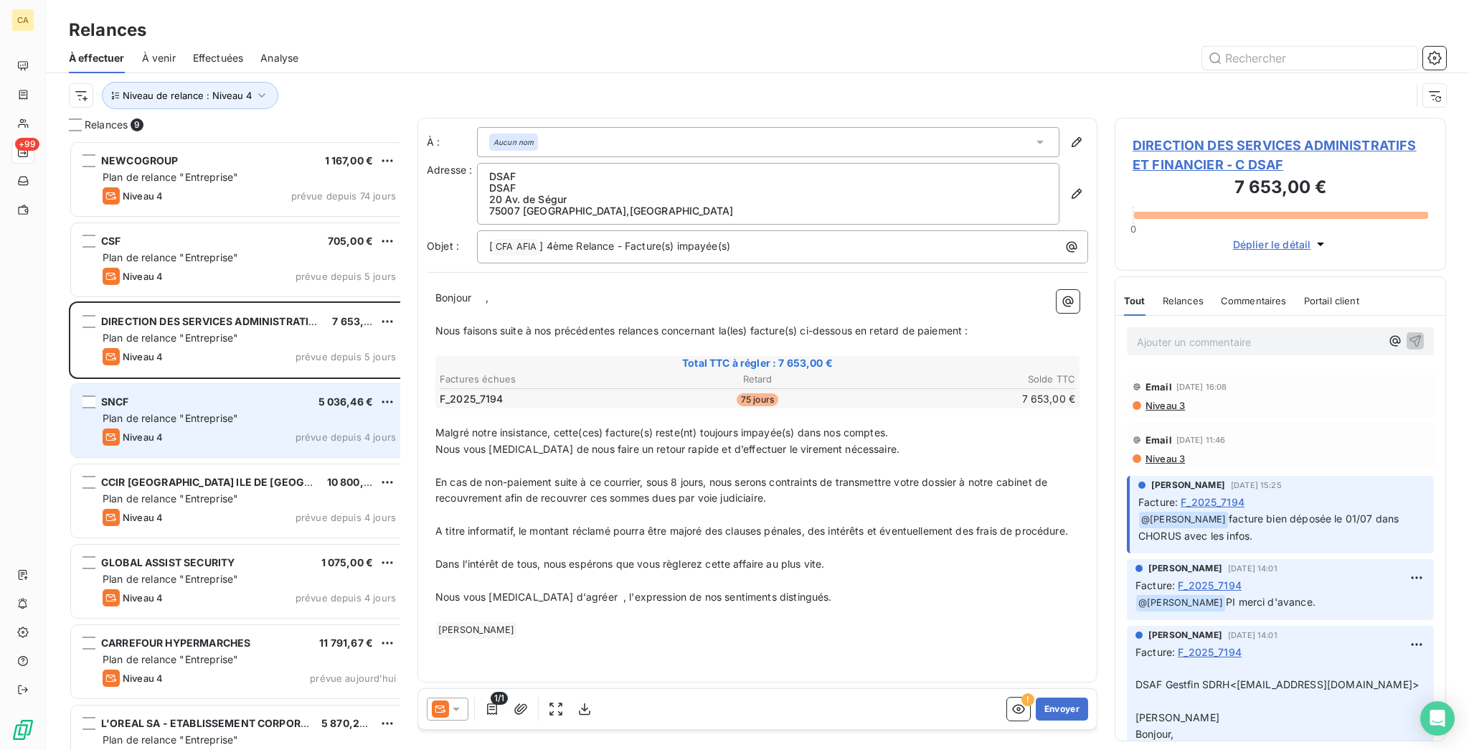
click at [222, 395] on div "SNCF 5 036,46 €" at bounding box center [249, 401] width 293 height 13
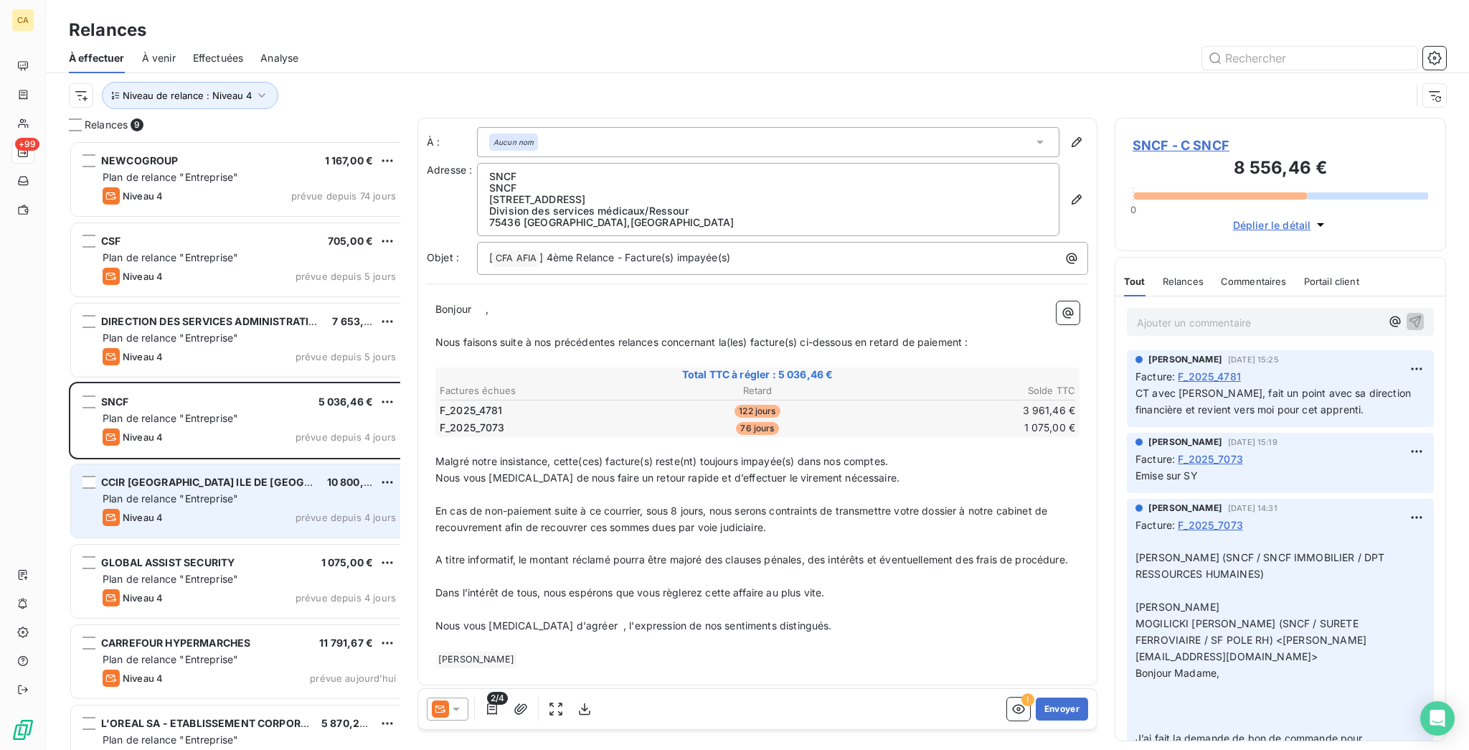
click at [196, 492] on span "Plan de relance "Entreprise"" at bounding box center [171, 498] width 136 height 12
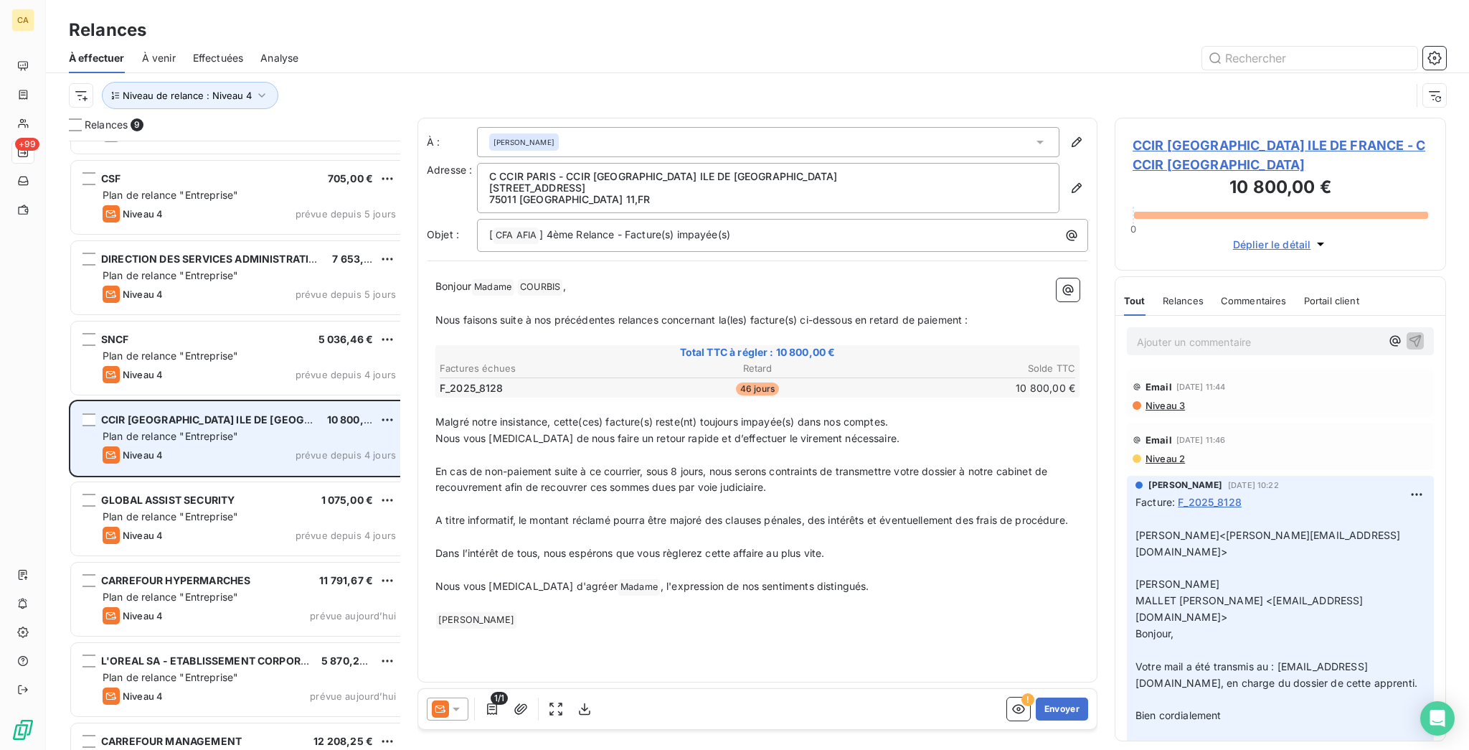
scroll to position [96, 0]
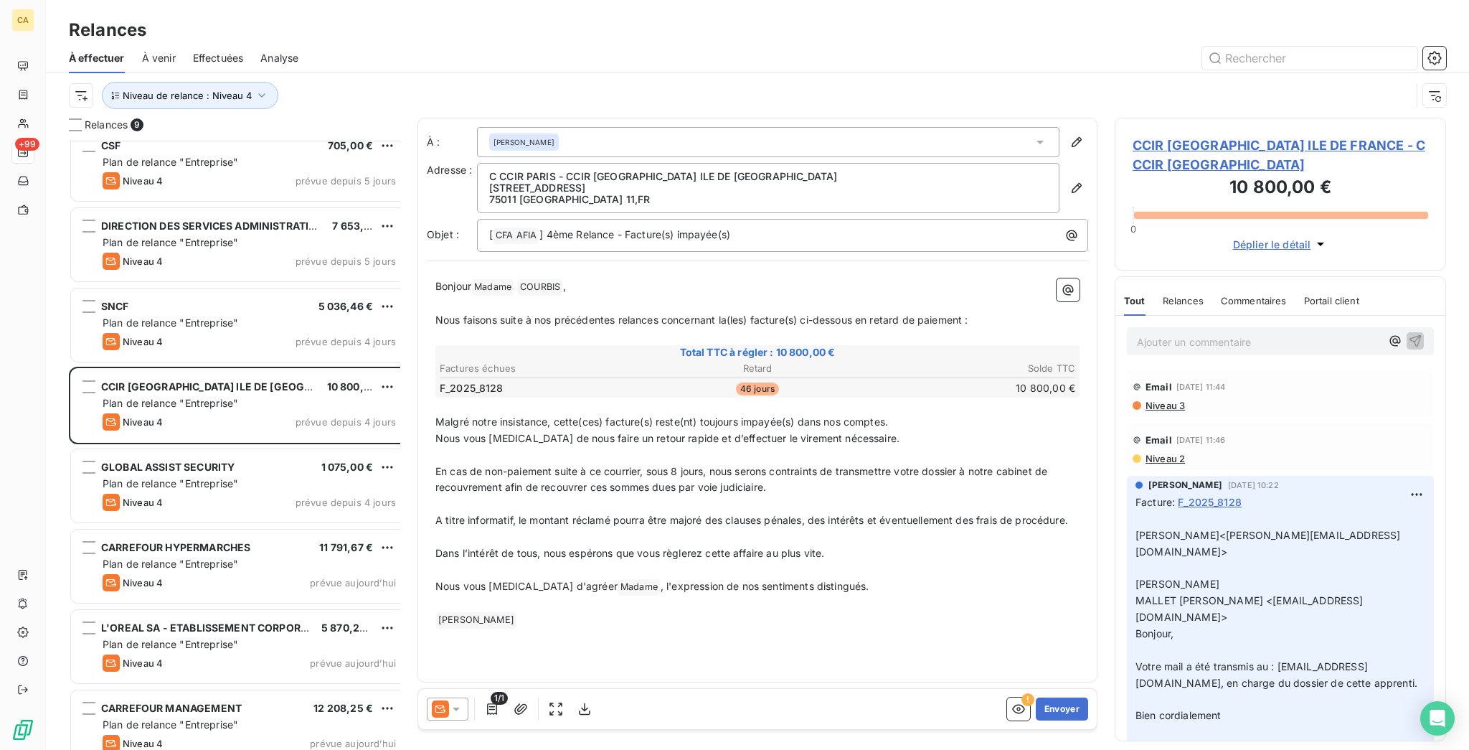
click at [633, 133] on div "[PERSON_NAME]" at bounding box center [768, 142] width 582 height 30
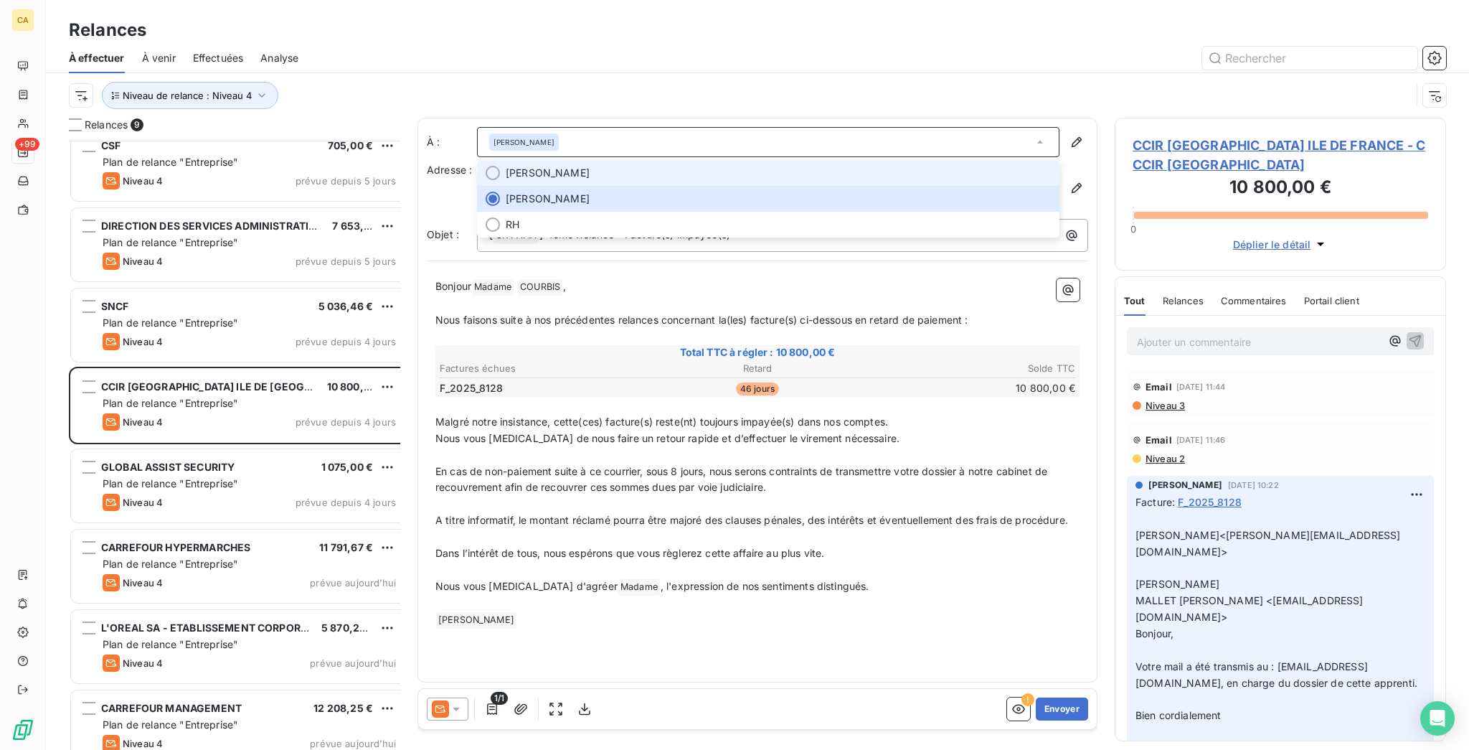
click at [608, 166] on span "[PERSON_NAME]" at bounding box center [778, 173] width 545 height 14
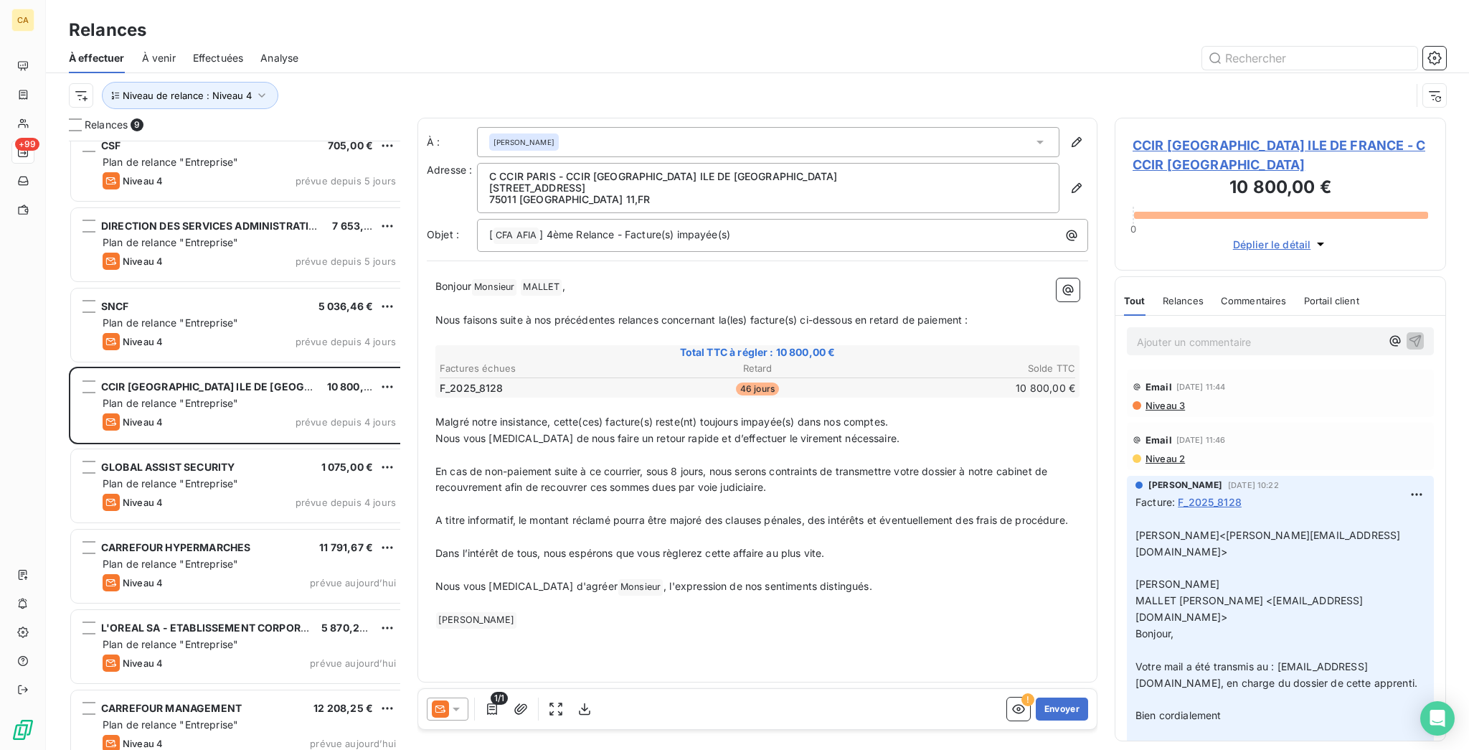
click at [577, 128] on div "[PERSON_NAME]" at bounding box center [768, 142] width 582 height 30
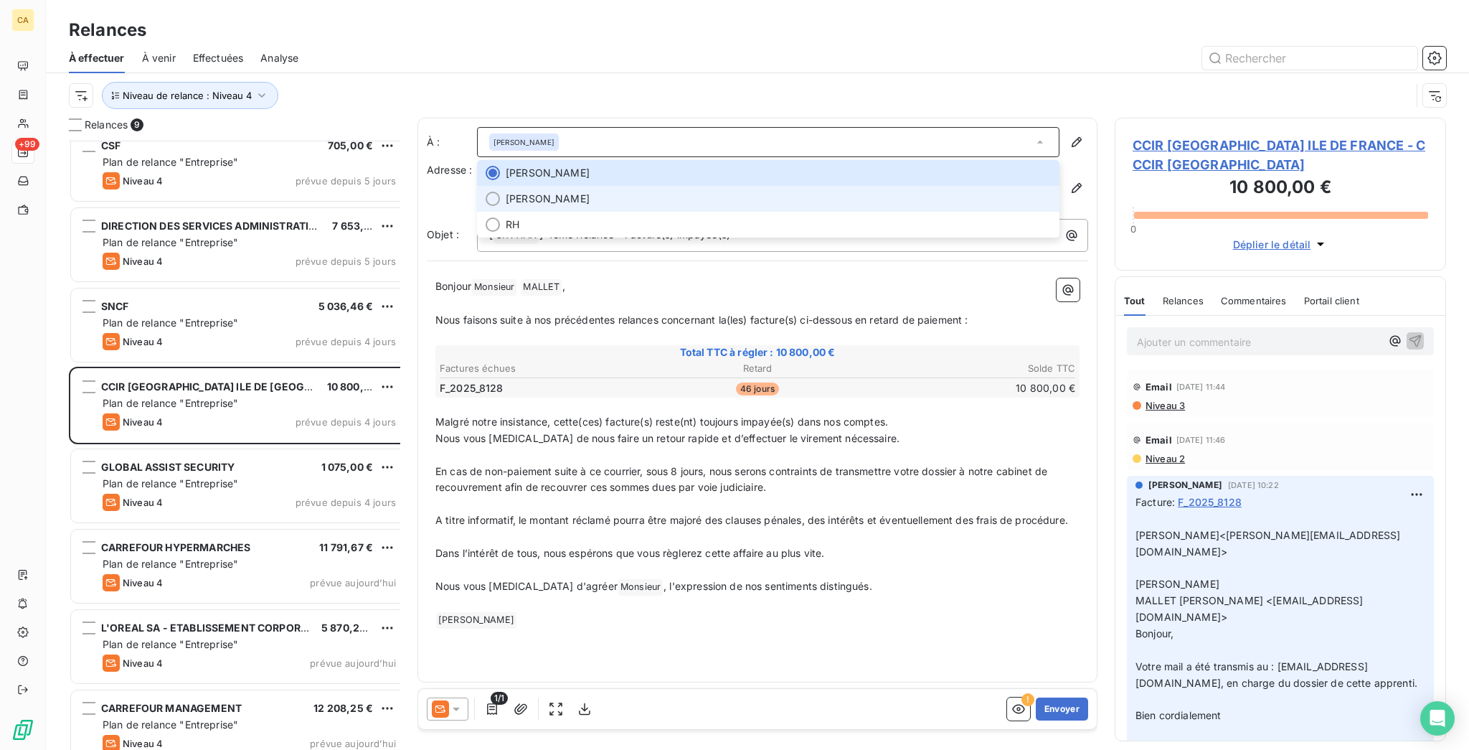
click at [555, 192] on span "[PERSON_NAME]" at bounding box center [548, 199] width 84 height 14
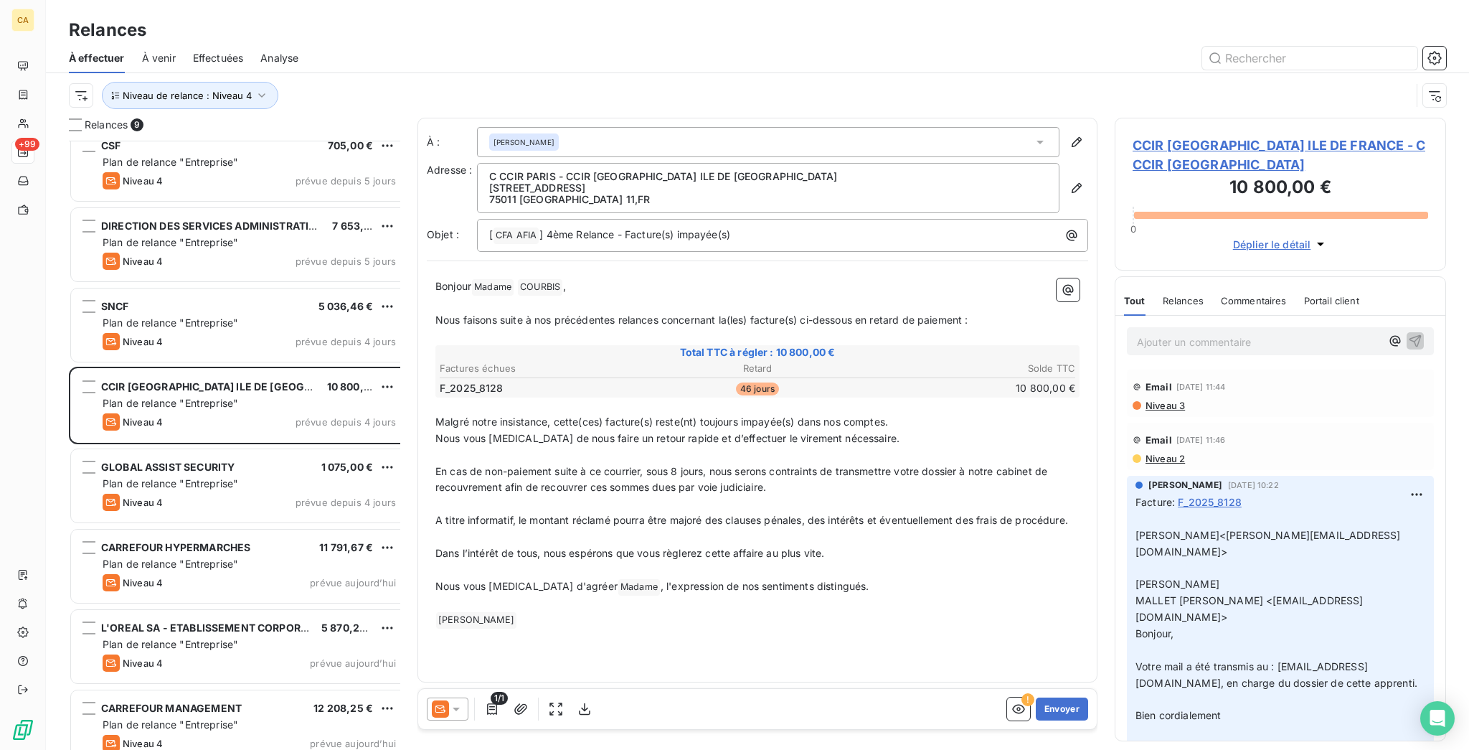
click at [575, 127] on div "[PERSON_NAME]" at bounding box center [768, 142] width 582 height 30
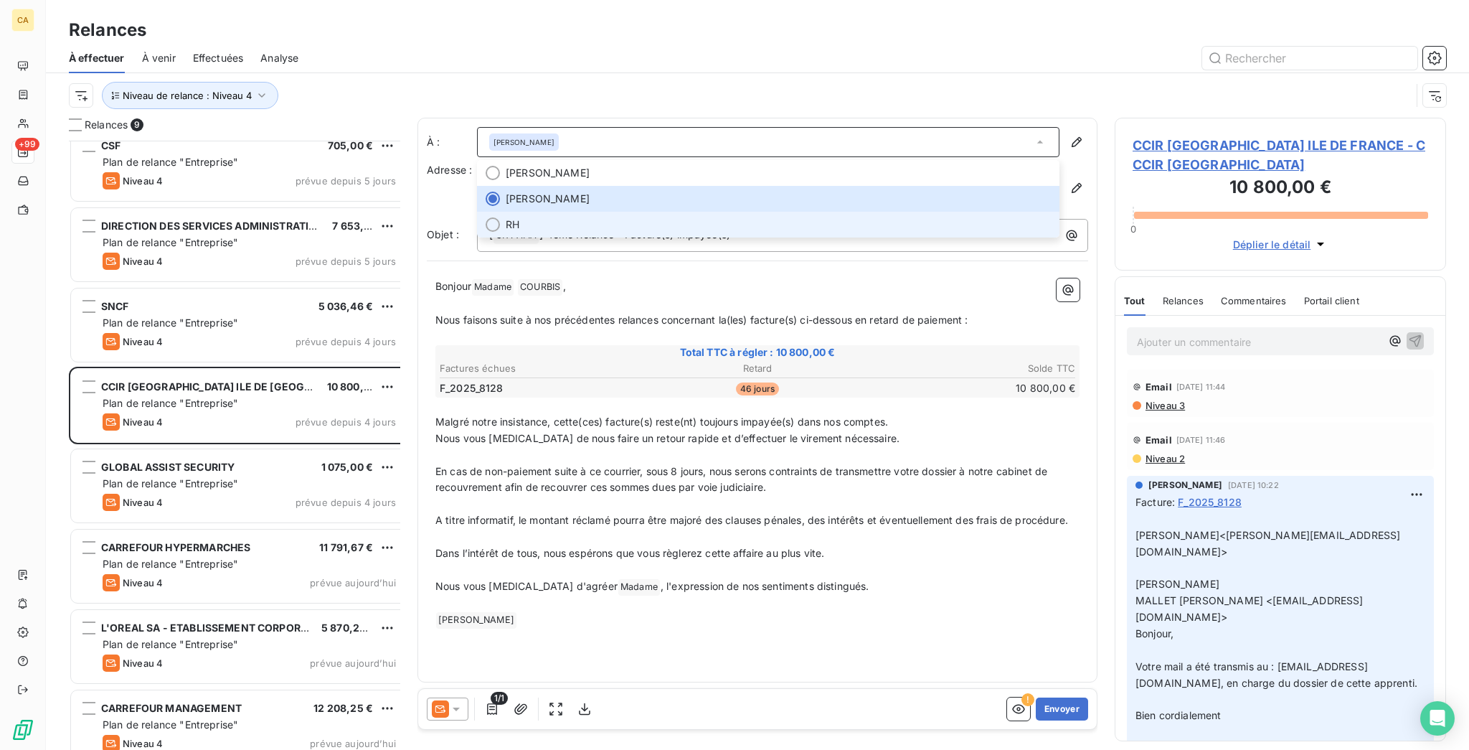
click at [536, 217] on span "RH" at bounding box center [778, 224] width 545 height 14
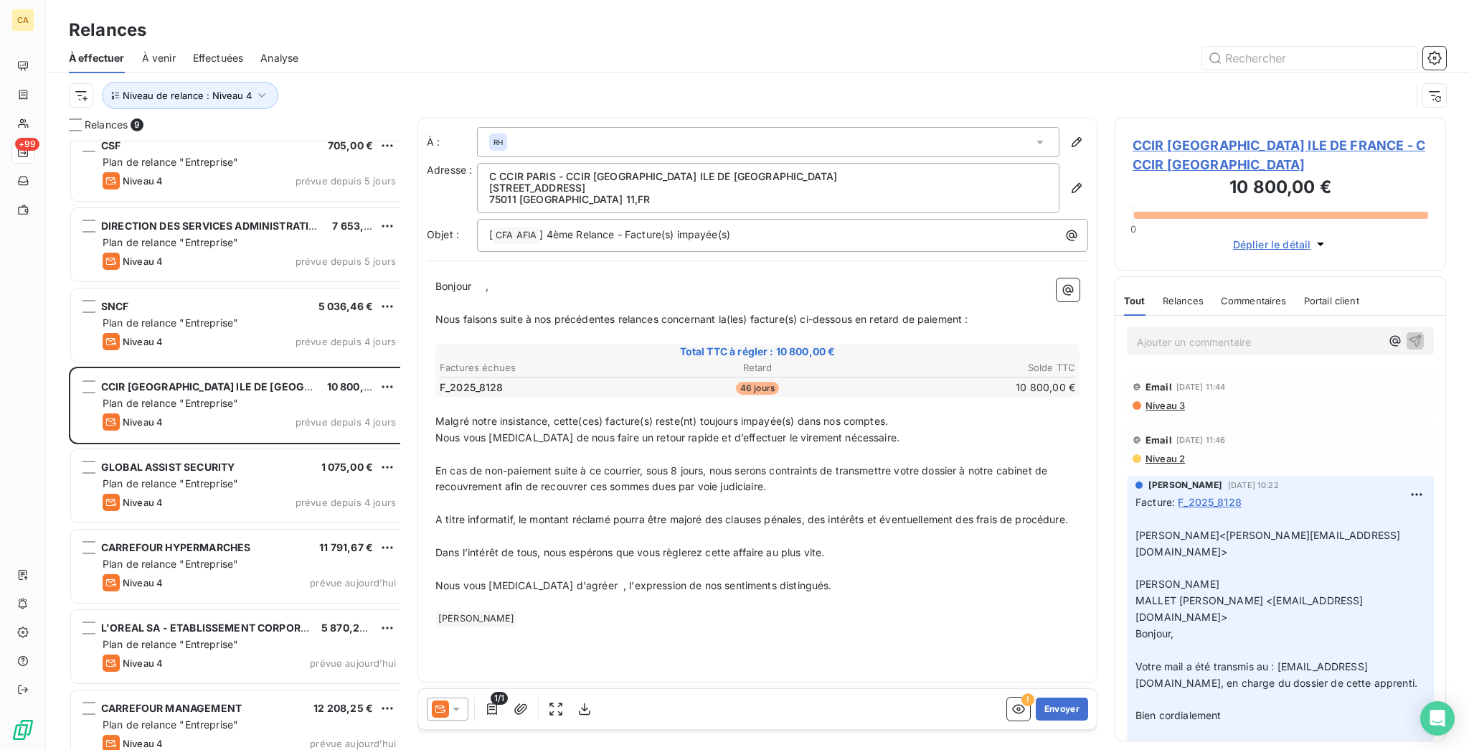
click at [582, 127] on div "RH" at bounding box center [768, 142] width 582 height 30
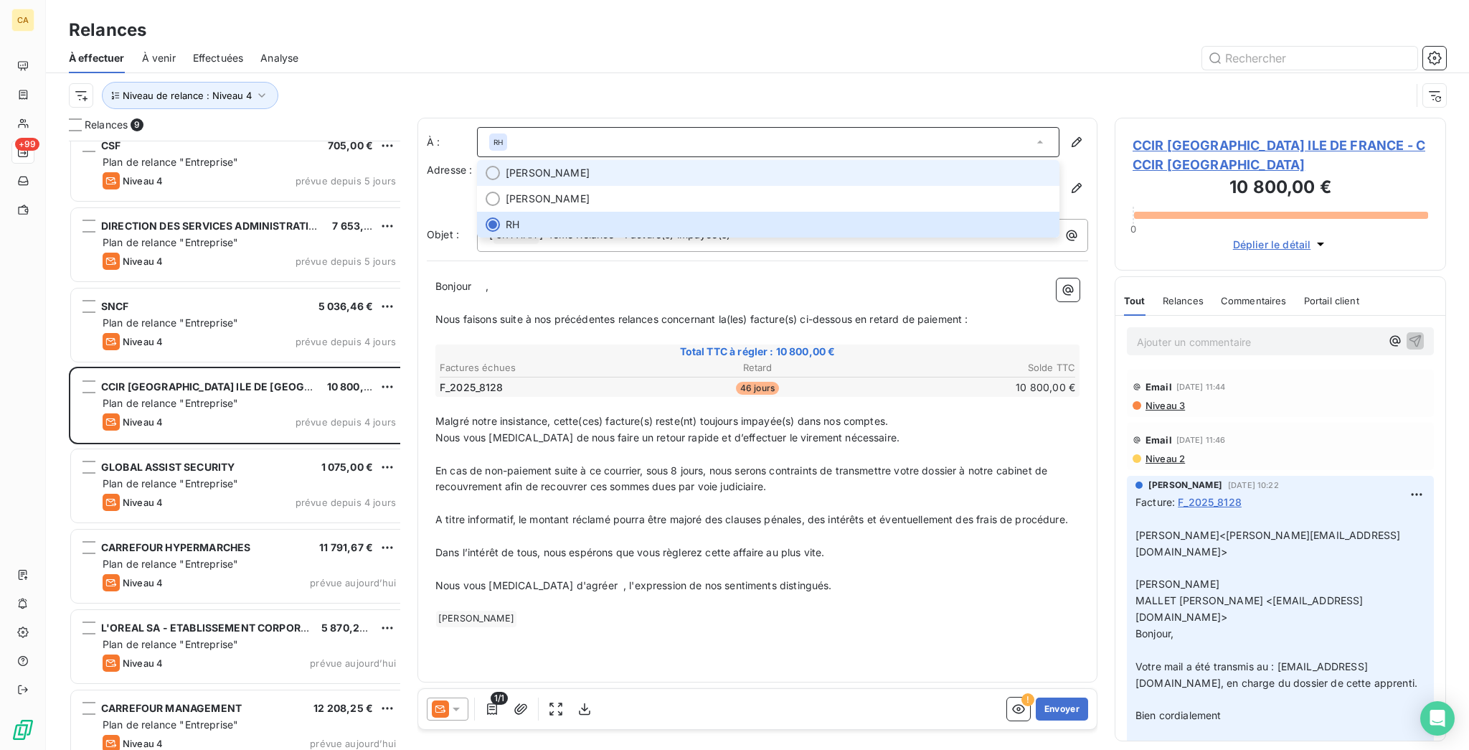
click at [529, 160] on li "[PERSON_NAME]" at bounding box center [768, 173] width 582 height 26
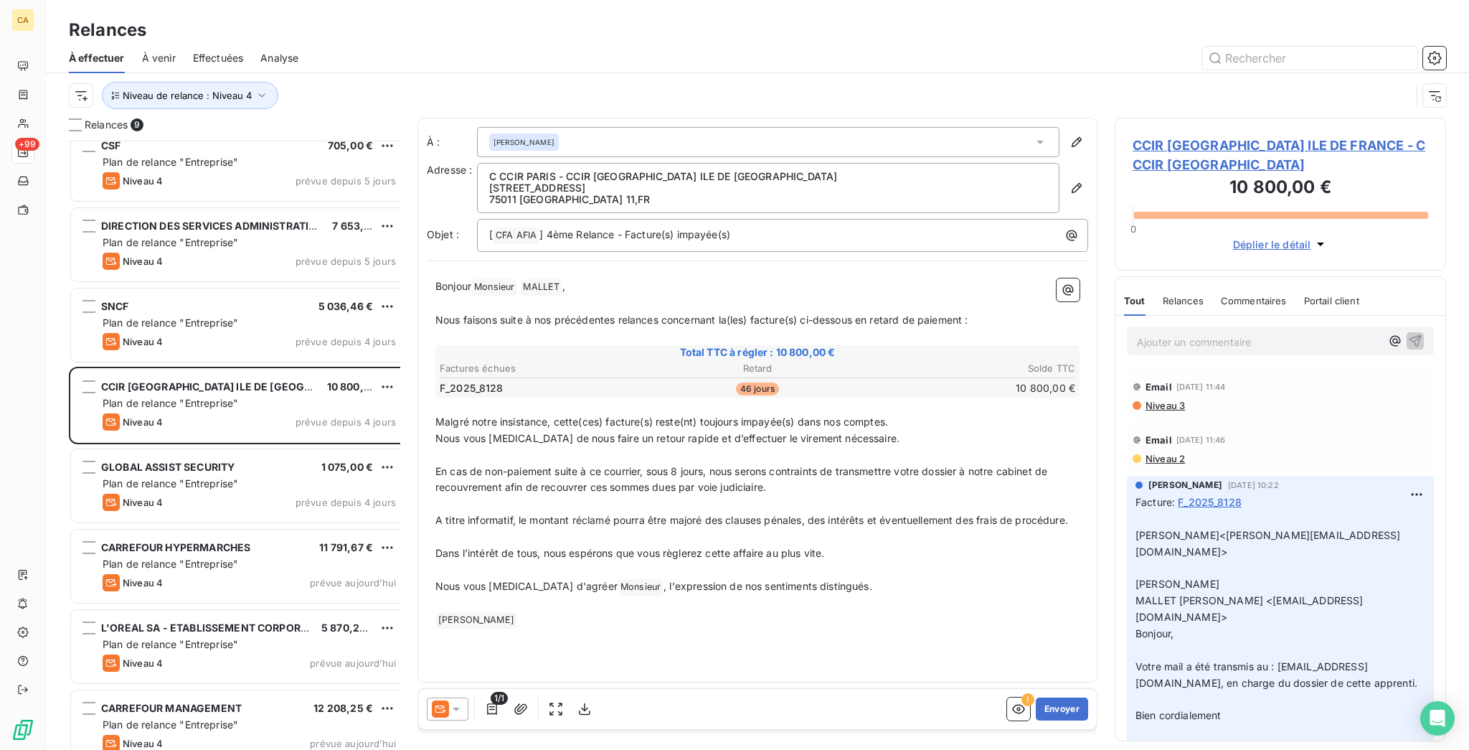
click at [641, 17] on div "Relances" at bounding box center [757, 30] width 1423 height 26
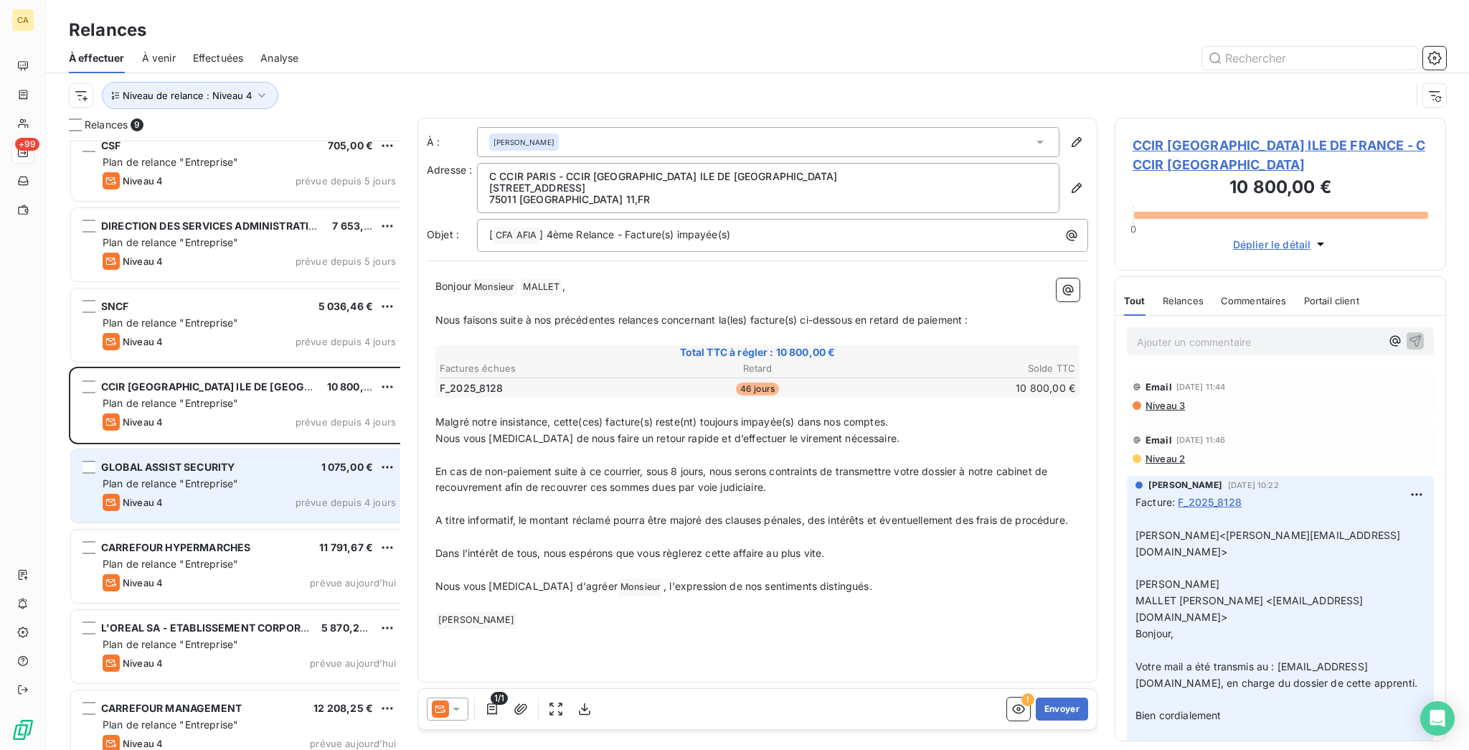
click at [168, 477] on span "Plan de relance "Entreprise"" at bounding box center [171, 483] width 136 height 12
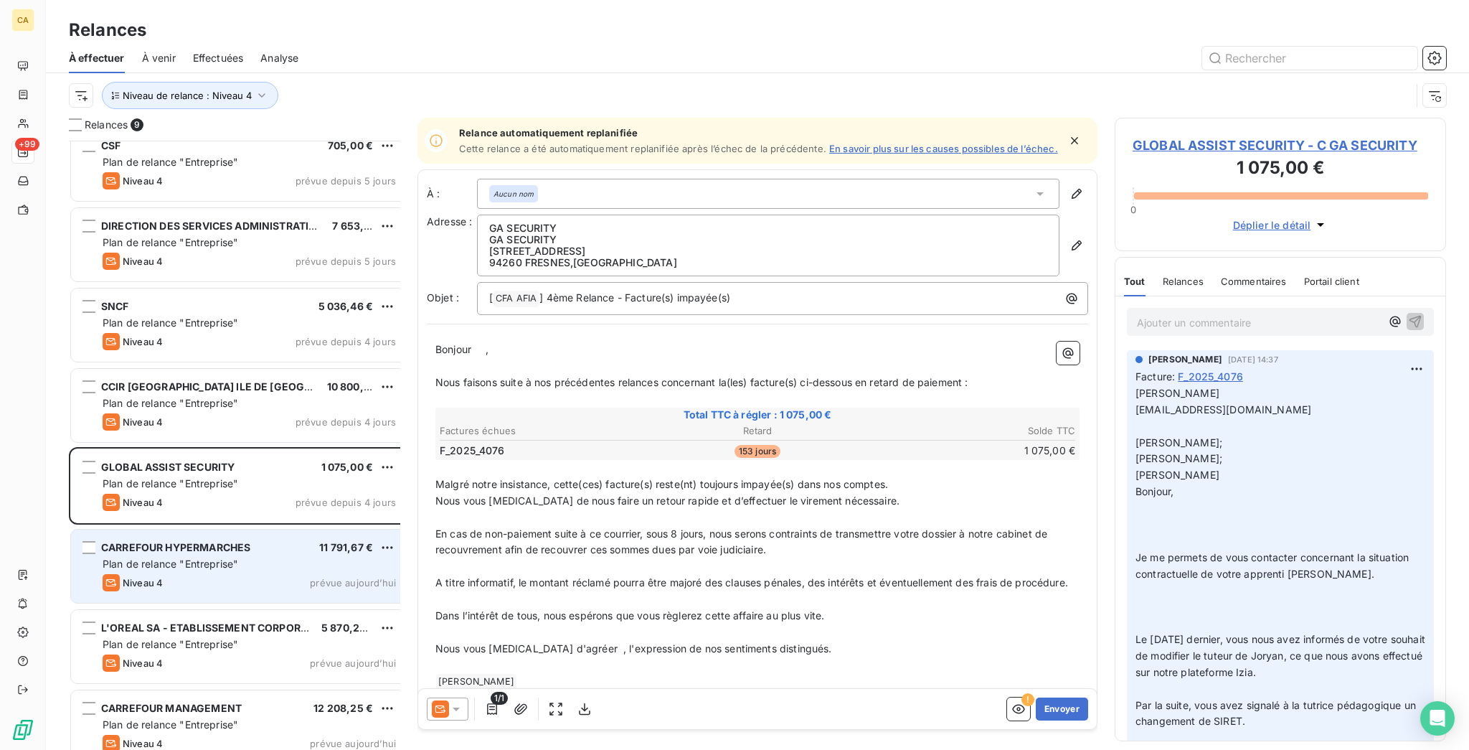
click at [141, 541] on span "CARREFOUR HYPERMARCHES" at bounding box center [175, 547] width 149 height 12
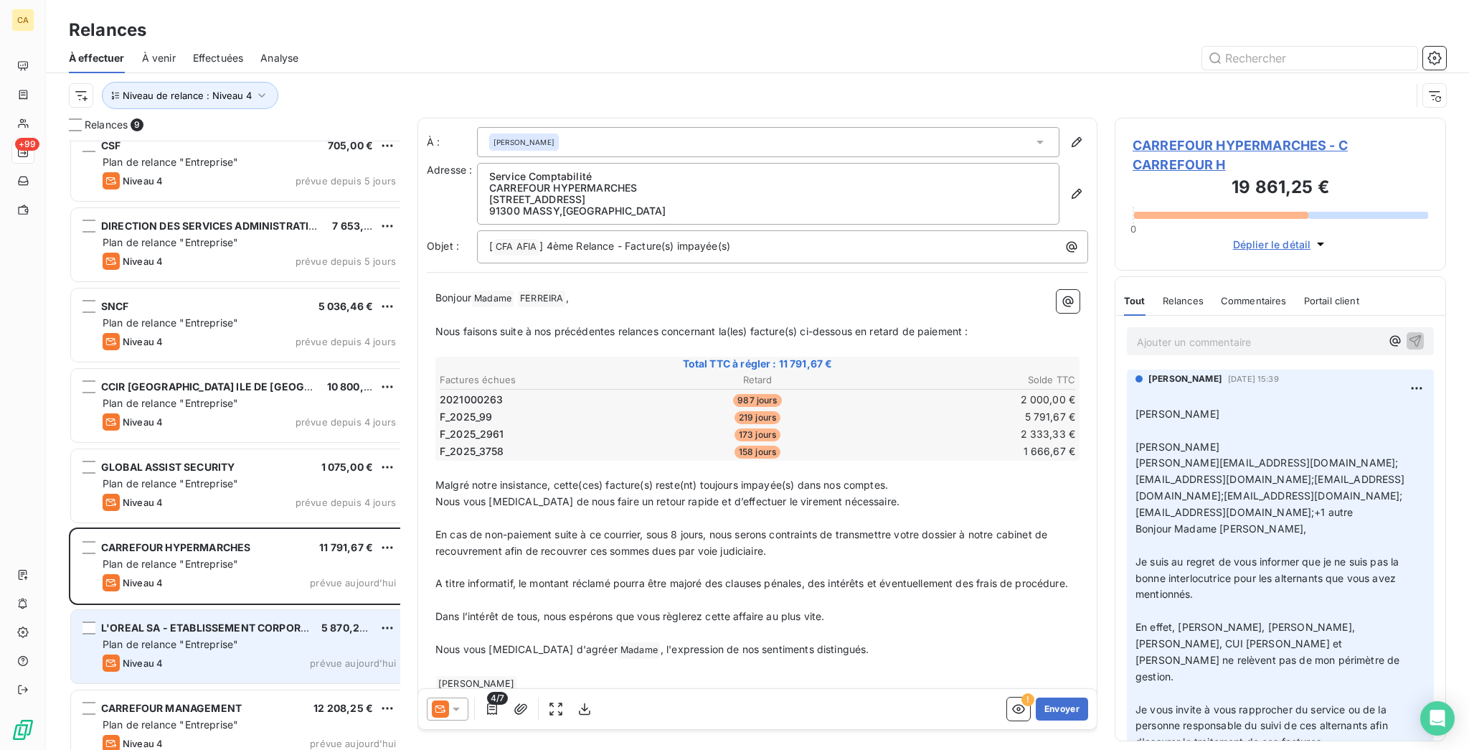
click at [164, 621] on span "L'OREAL SA - ETABLISSEMENT CORPORATE" at bounding box center [210, 627] width 219 height 12
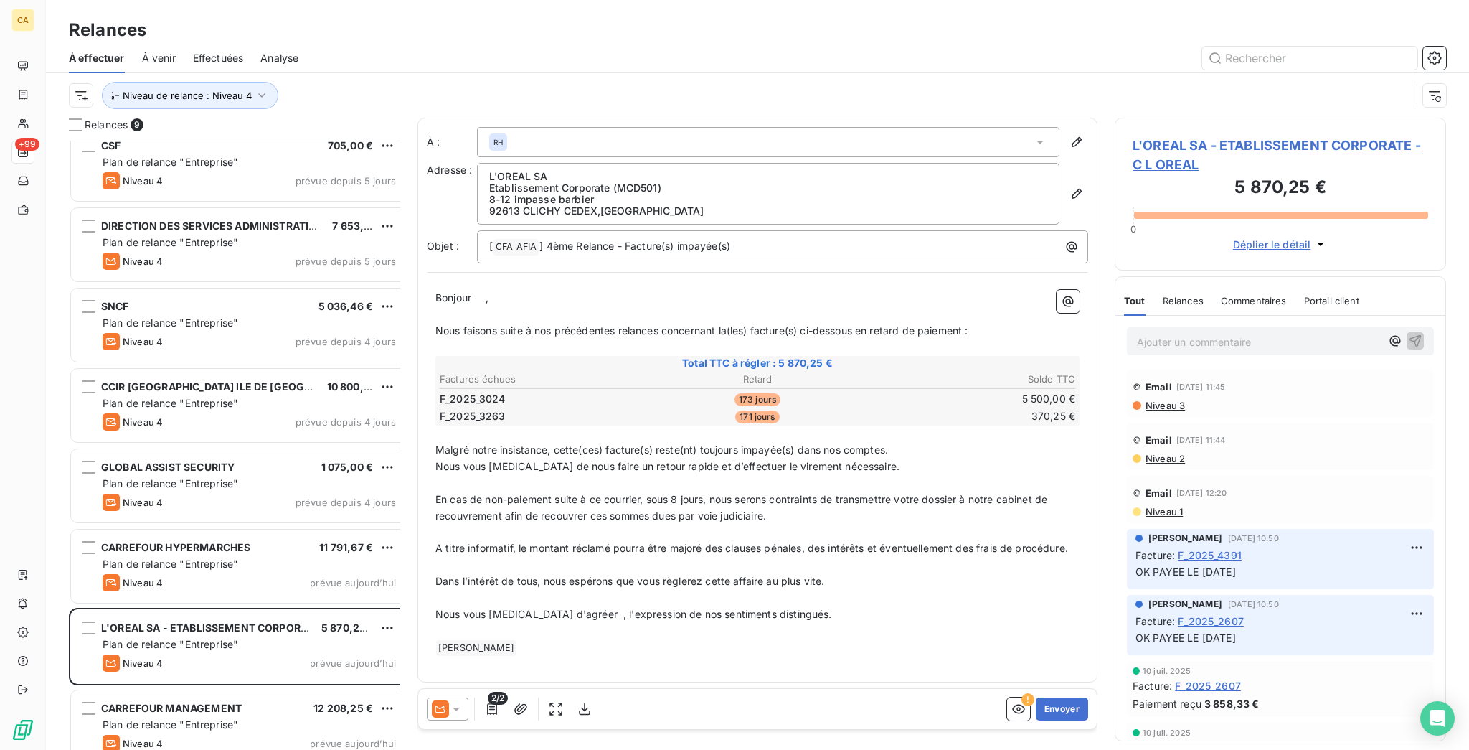
click at [1245, 136] on span "L'OREAL SA - ETABLISSEMENT CORPORATE - C L OREAL" at bounding box center [1281, 155] width 296 height 39
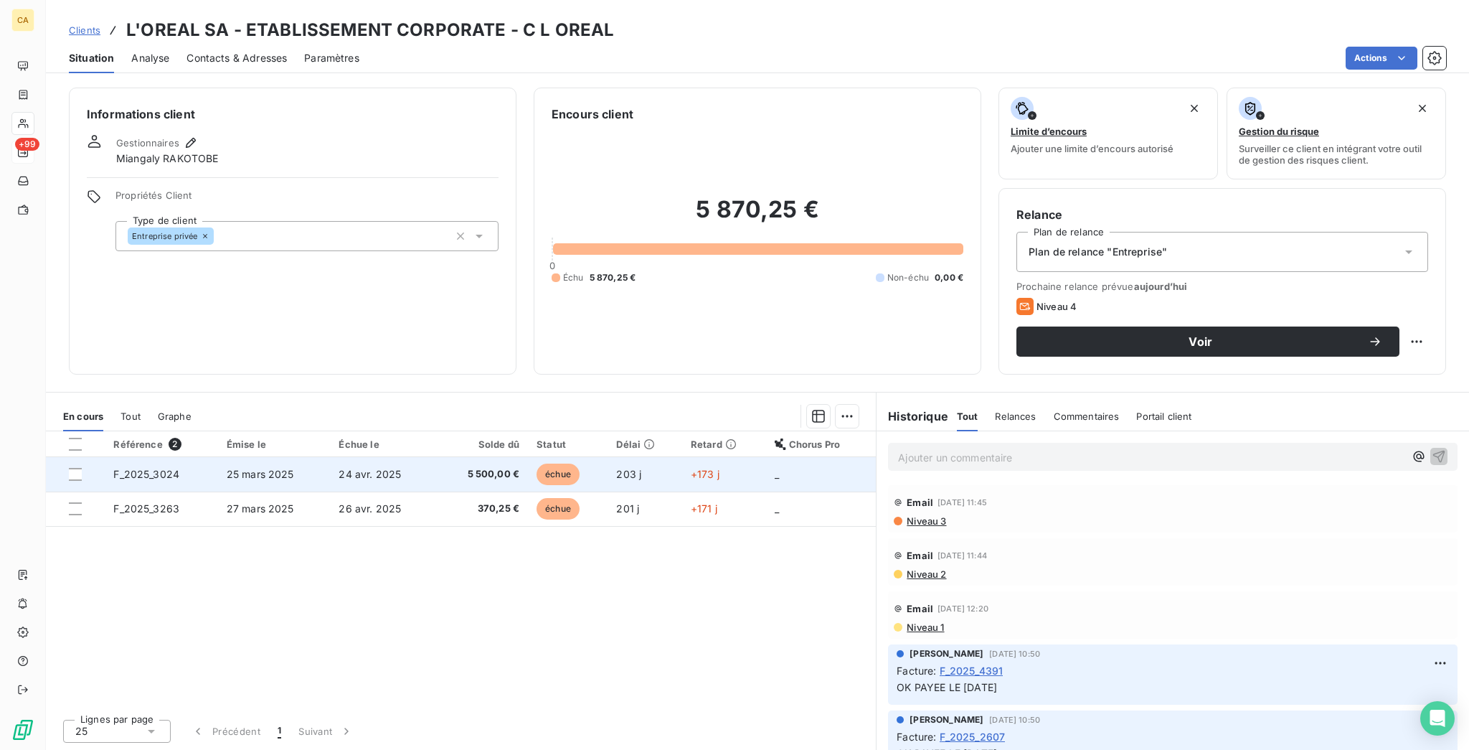
click at [146, 457] on td "F_2025_3024" at bounding box center [161, 474] width 113 height 34
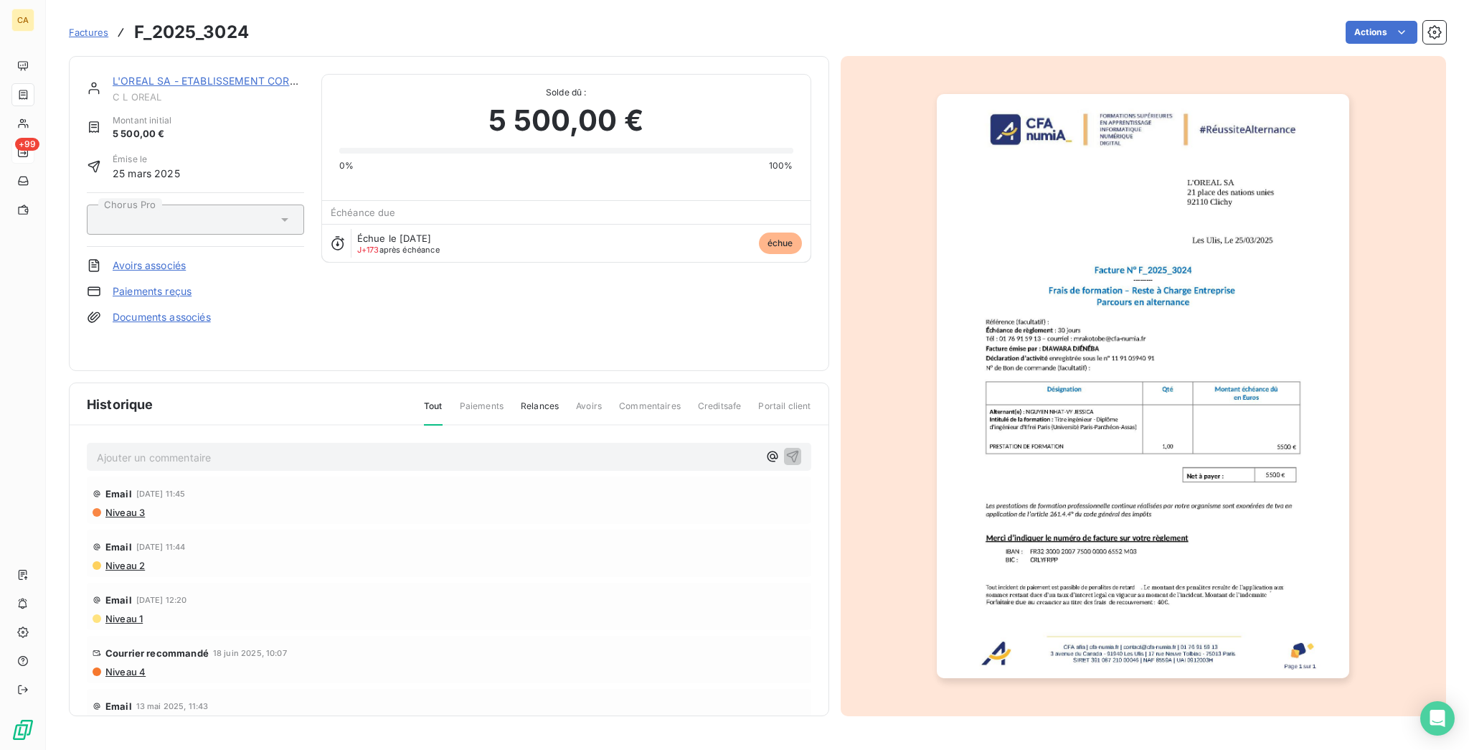
click at [155, 62] on div "L'OREAL SA - ETABLISSEMENT CORPORATE C L OREAL Montant initial 5 500,00 € Émise…" at bounding box center [449, 213] width 760 height 315
click at [265, 75] on link "L'OREAL SA - ETABLISSEMENT CORPORATE" at bounding box center [221, 81] width 217 height 12
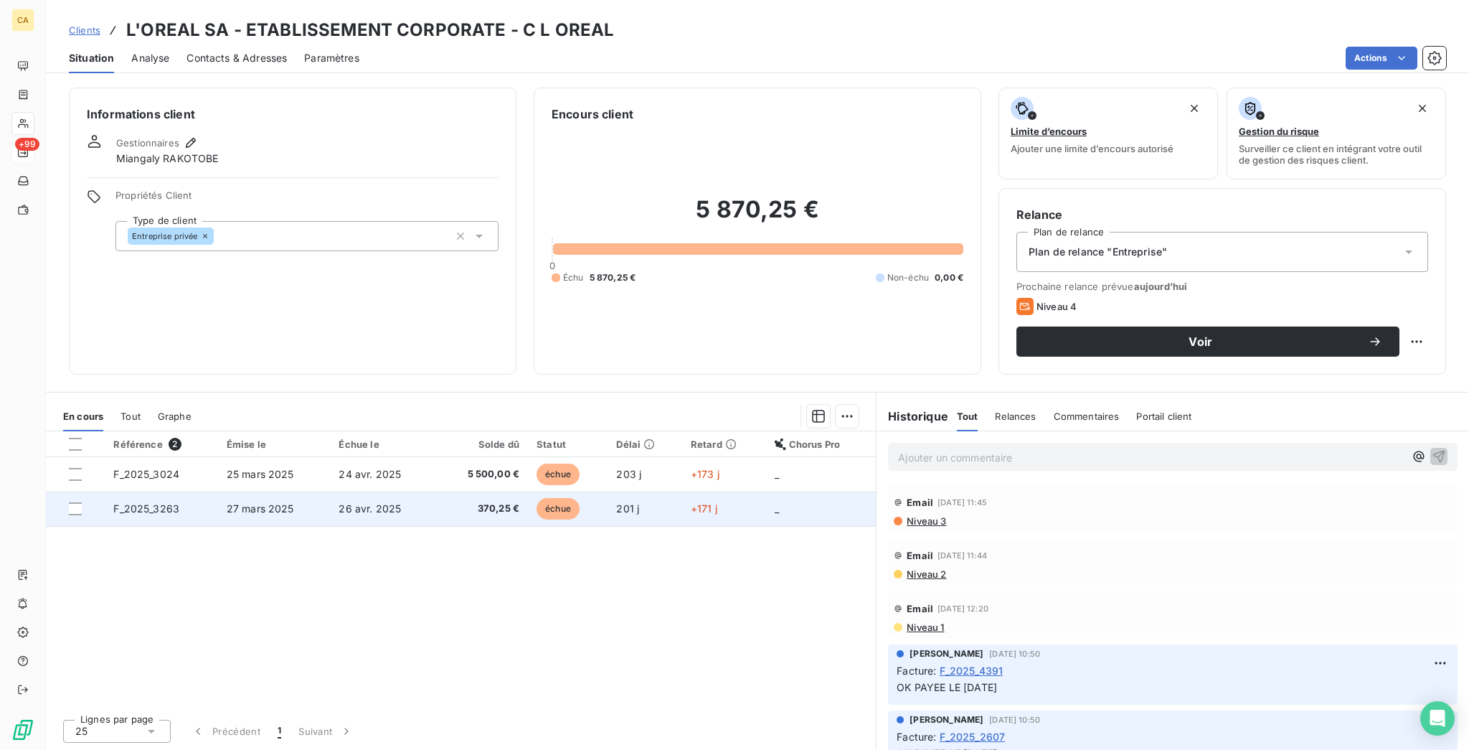
click at [181, 491] on td "F_2025_3263" at bounding box center [161, 508] width 113 height 34
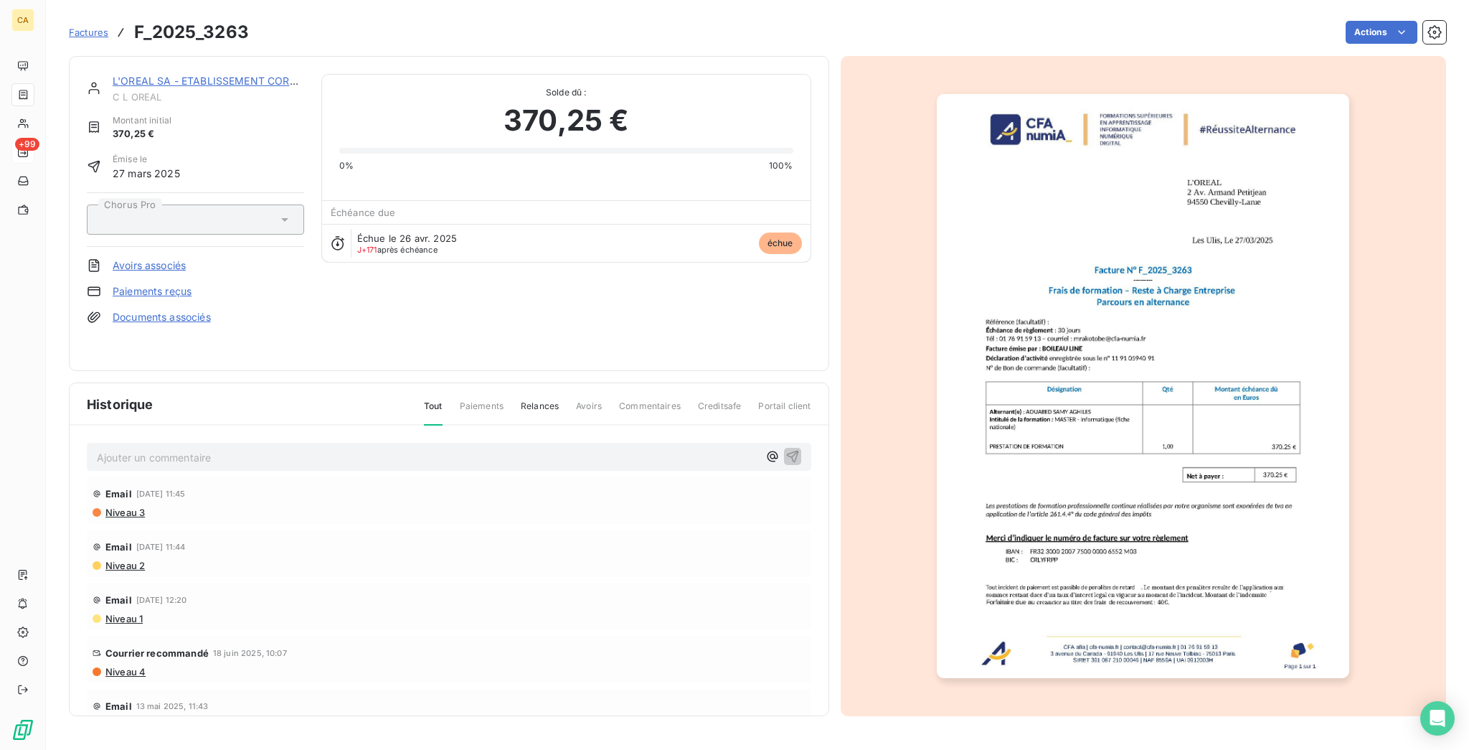
click at [158, 75] on link "L'OREAL SA - ETABLISSEMENT CORPORATE" at bounding box center [221, 81] width 217 height 12
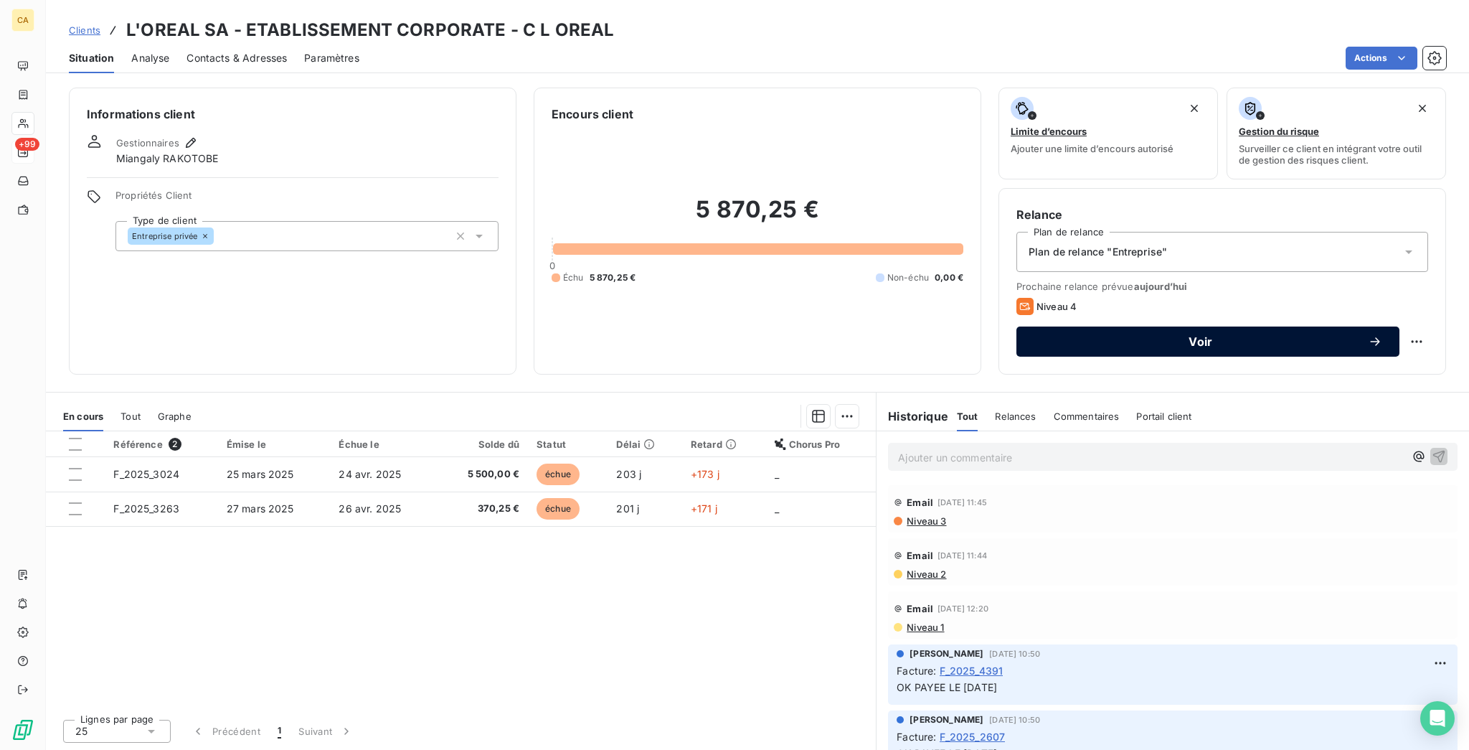
click at [1112, 336] on span "Voir" at bounding box center [1201, 341] width 334 height 11
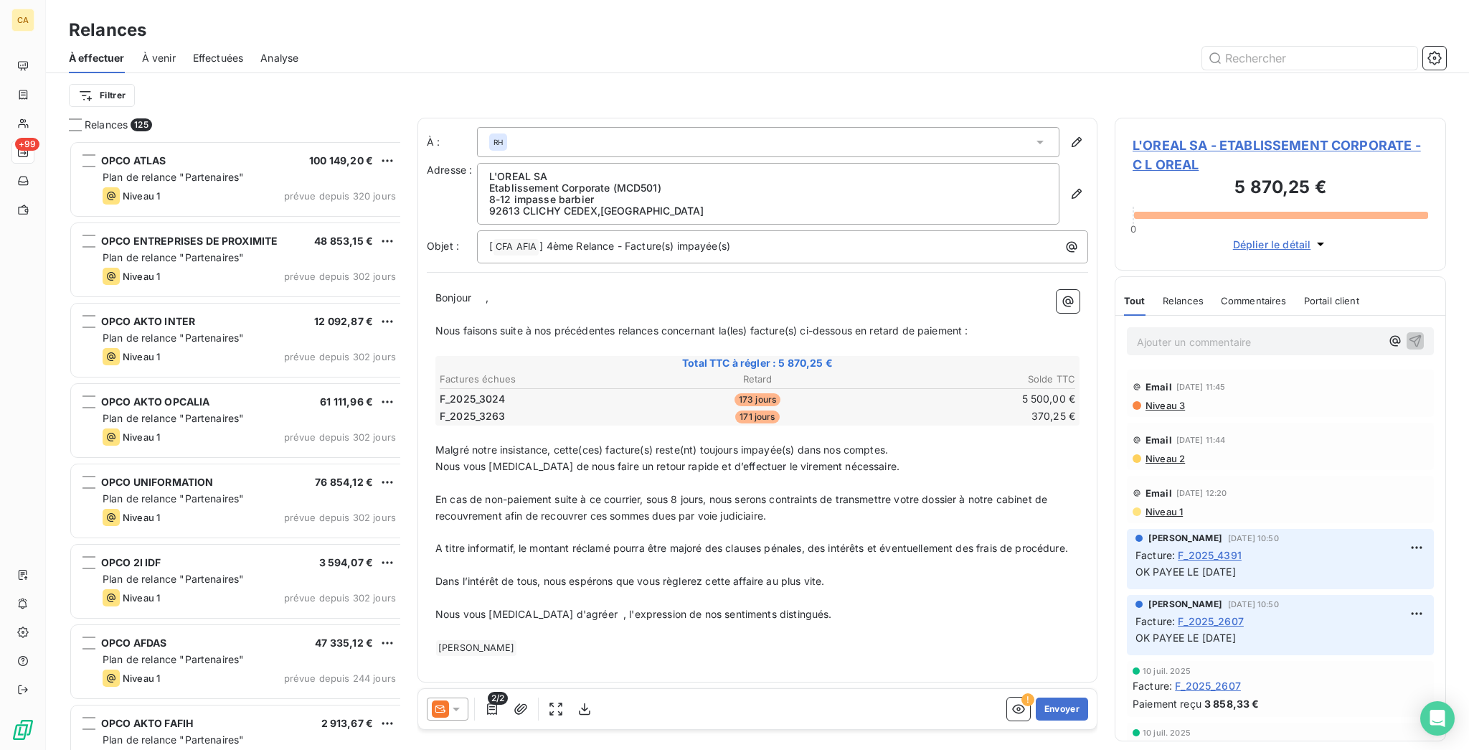
scroll to position [613, 326]
click at [1073, 697] on button "Envoyer" at bounding box center [1062, 708] width 52 height 23
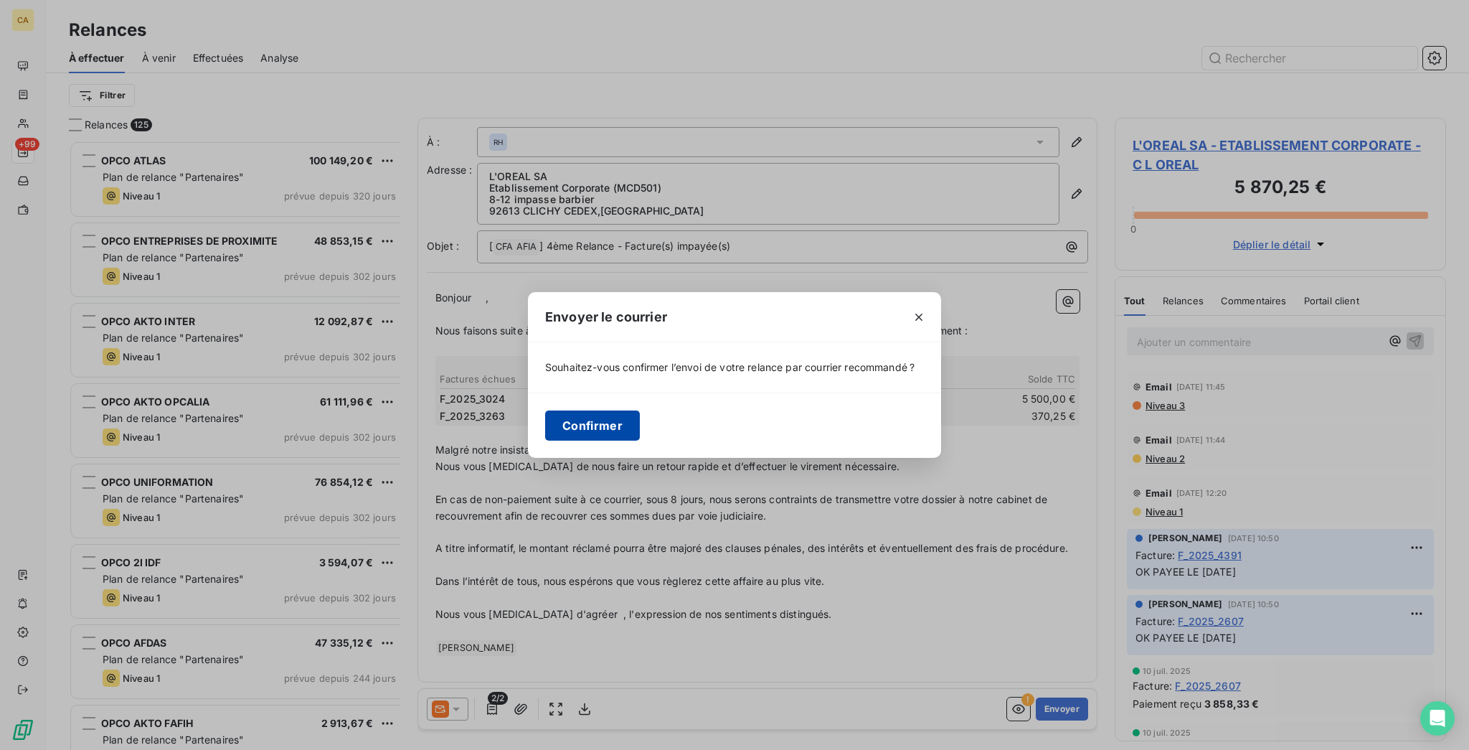
click at [640, 420] on button "Confirmer" at bounding box center [592, 425] width 95 height 30
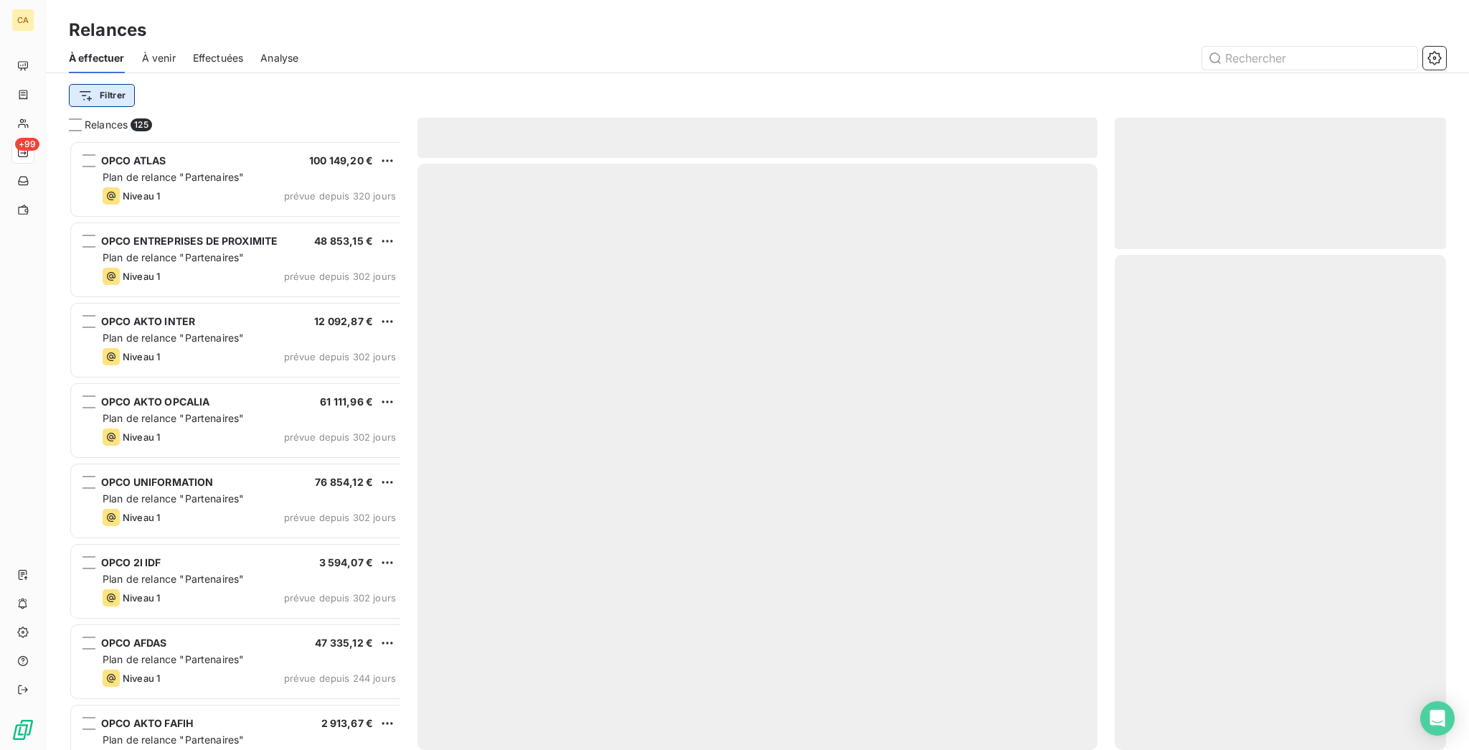
click at [76, 85] on html "CA +99 Relances À effectuer À venir Effectuées Analyse Filtrer Relances 125 OPC…" at bounding box center [734, 375] width 1469 height 750
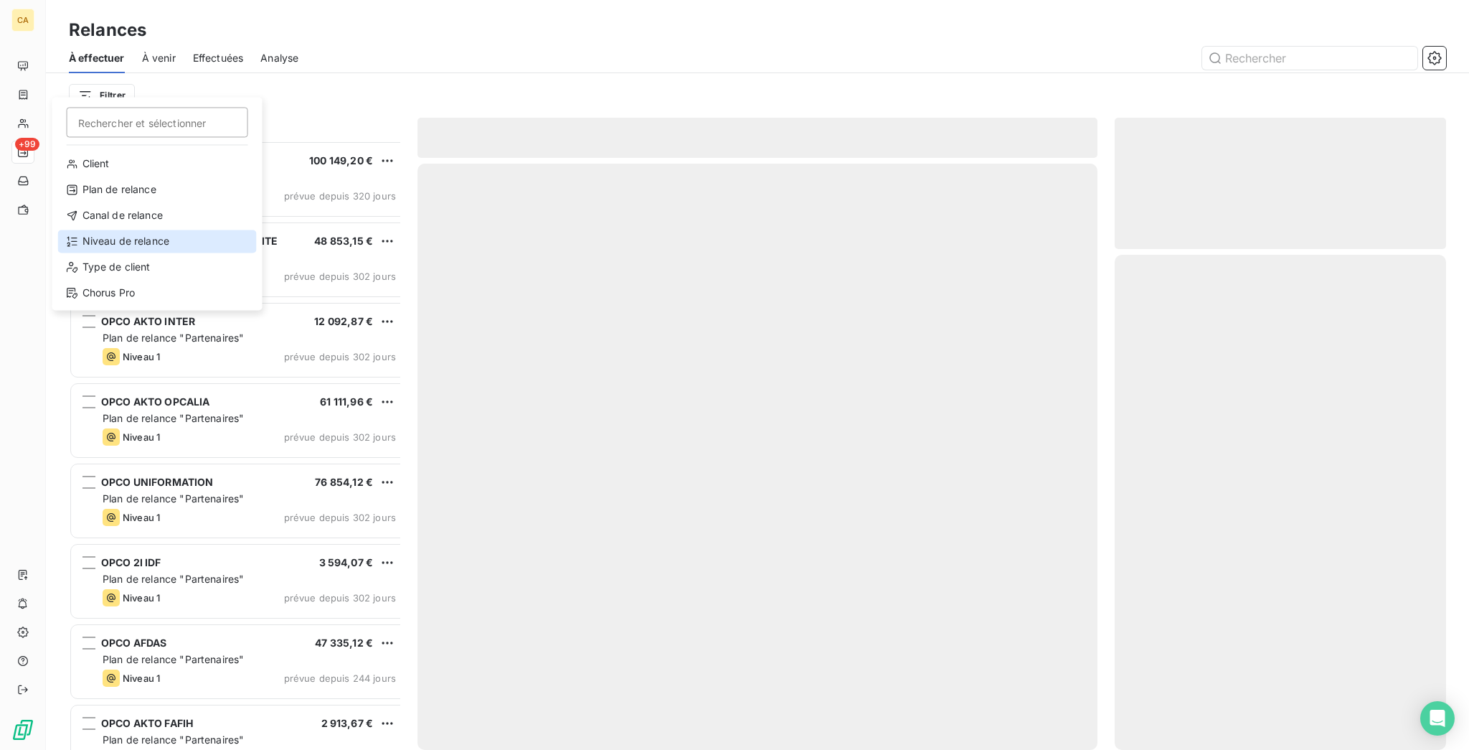
click at [145, 230] on div "Niveau de relance" at bounding box center [157, 241] width 199 height 23
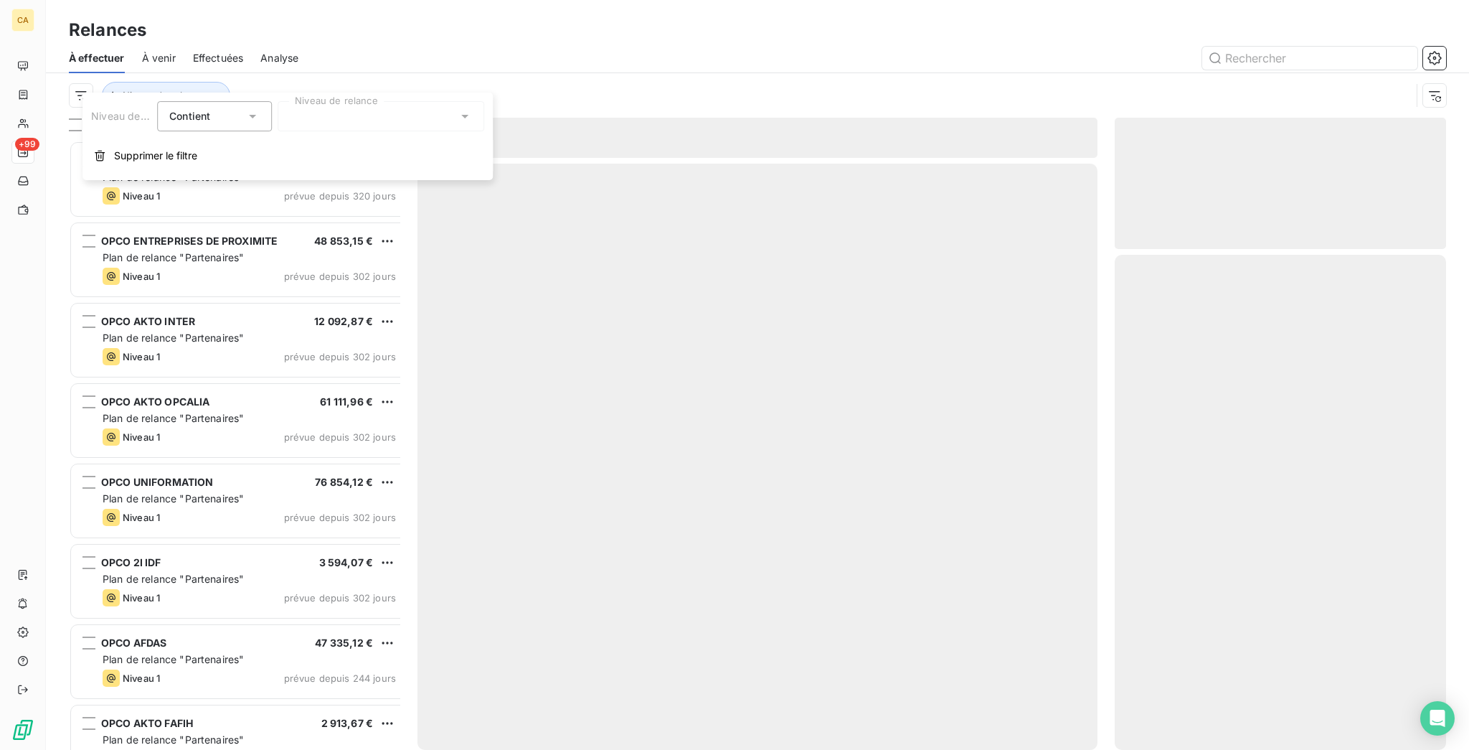
click at [349, 110] on div at bounding box center [381, 116] width 207 height 30
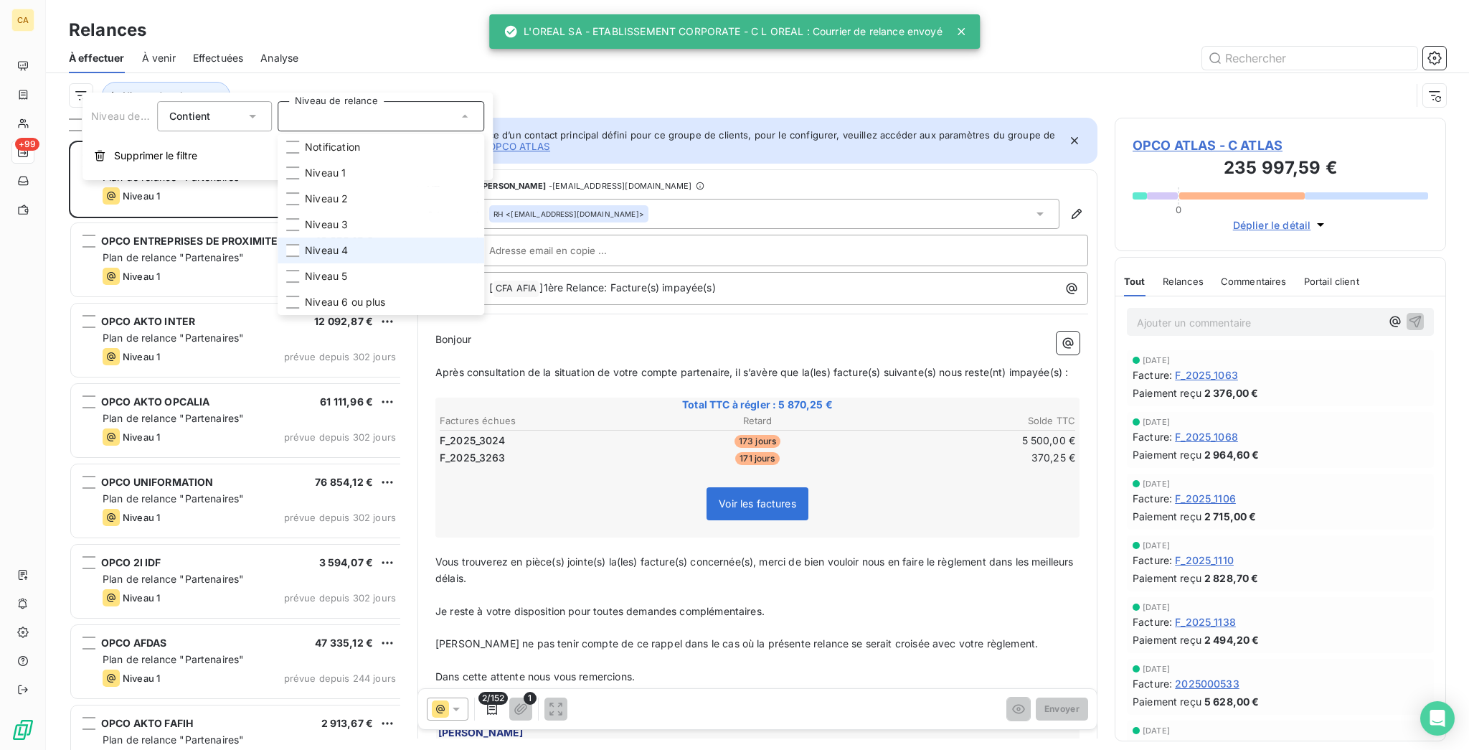
click at [324, 243] on span "Niveau 4" at bounding box center [326, 250] width 43 height 14
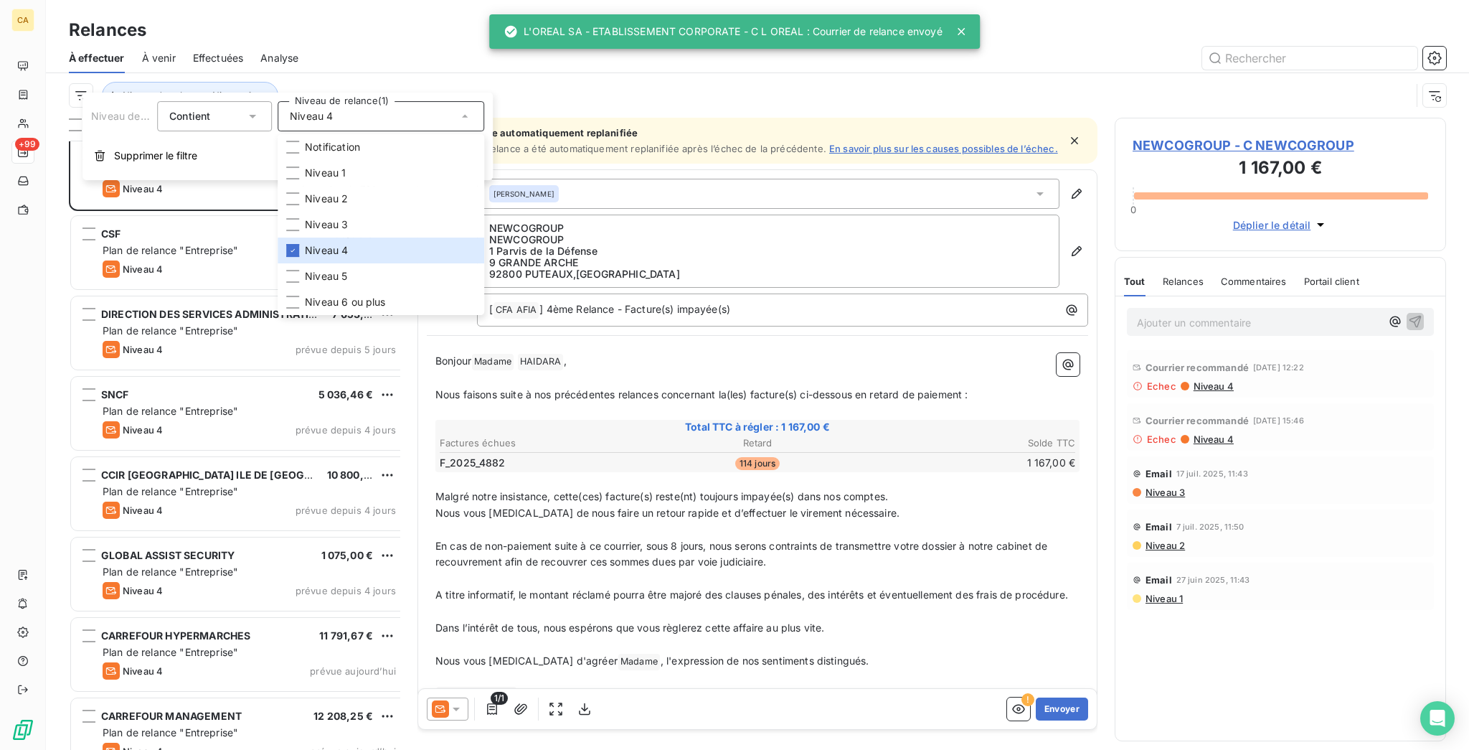
scroll to position [16, 0]
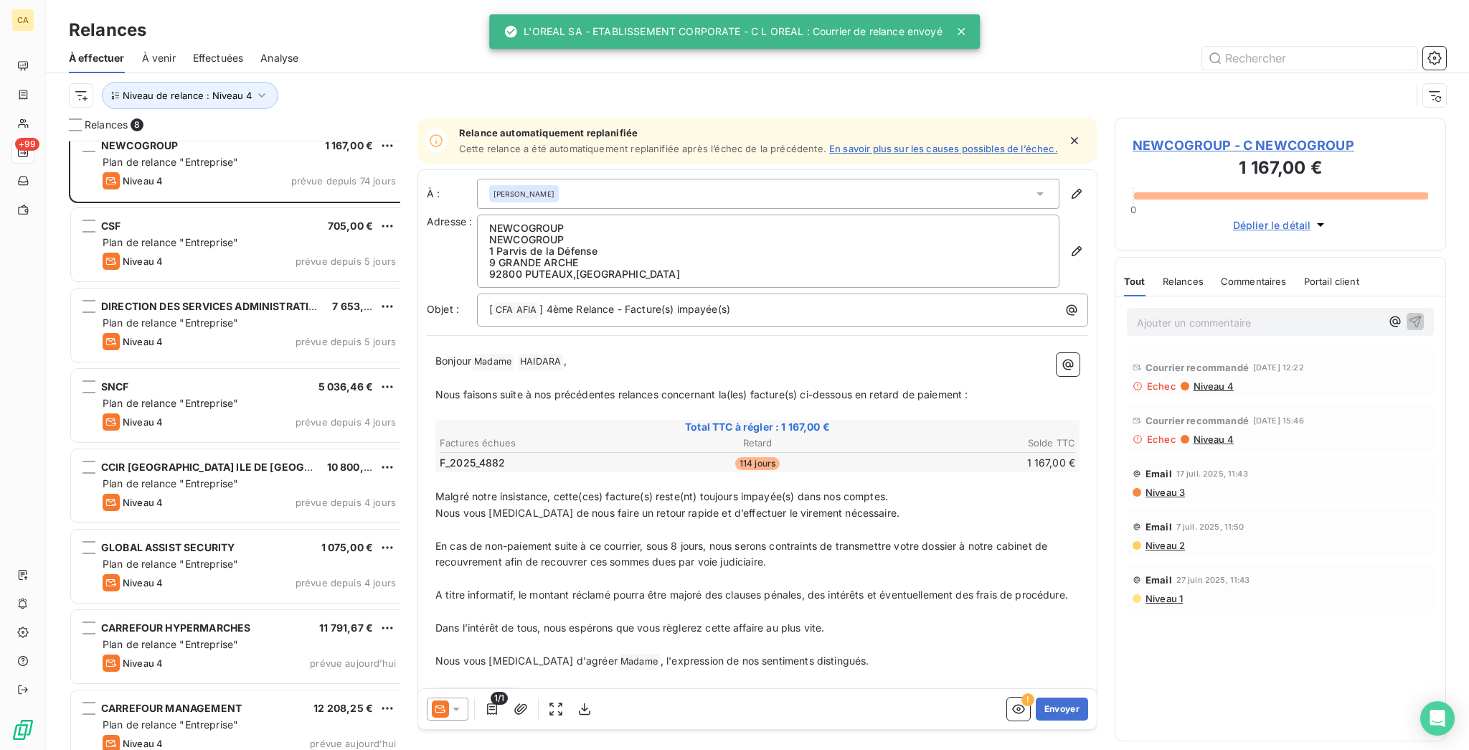
click at [192, 662] on div "CARREFOUR HYPERMARCHES 11 791,67 € Plan de relance "Entreprise" Niveau 4 prévue…" at bounding box center [239, 648] width 341 height 80
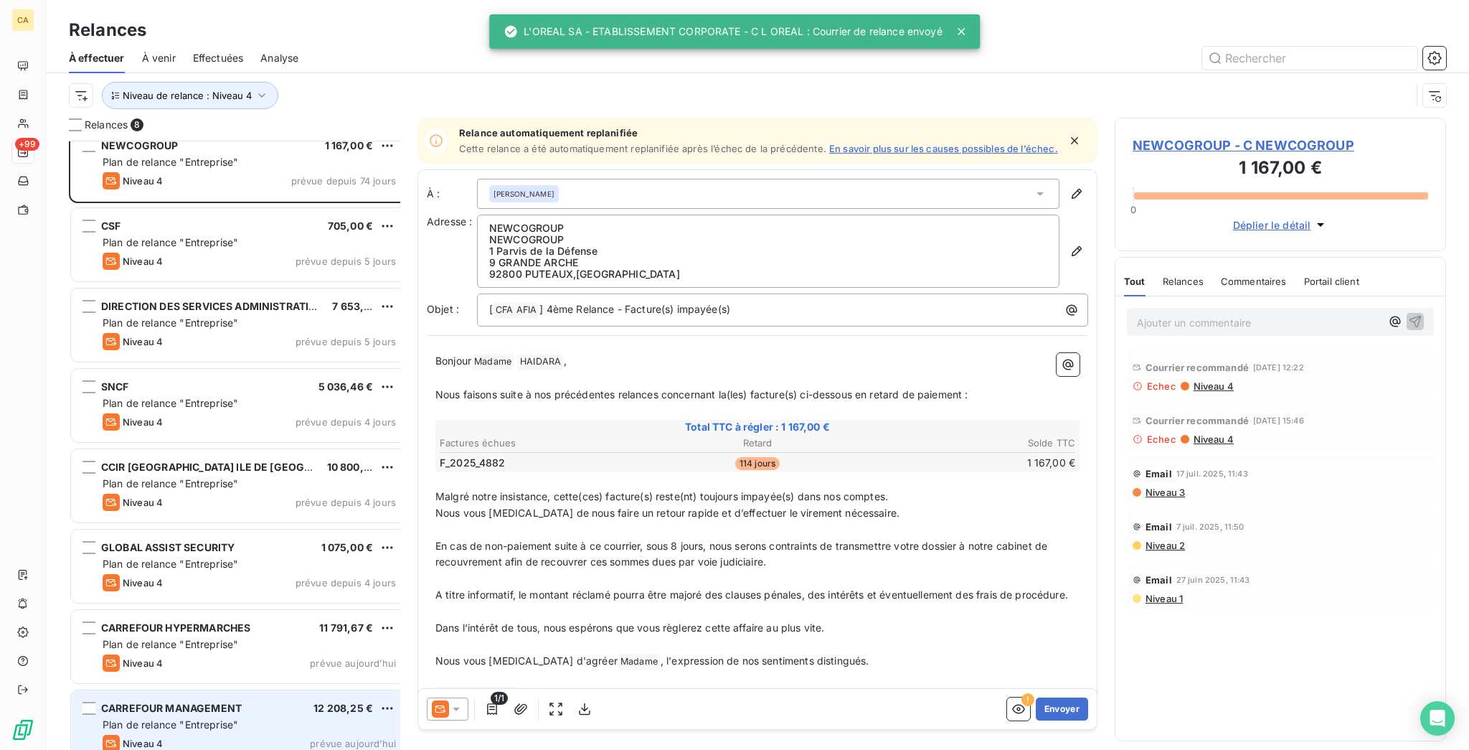
click at [193, 702] on span "CARREFOUR MANAGEMENT" at bounding box center [171, 708] width 141 height 12
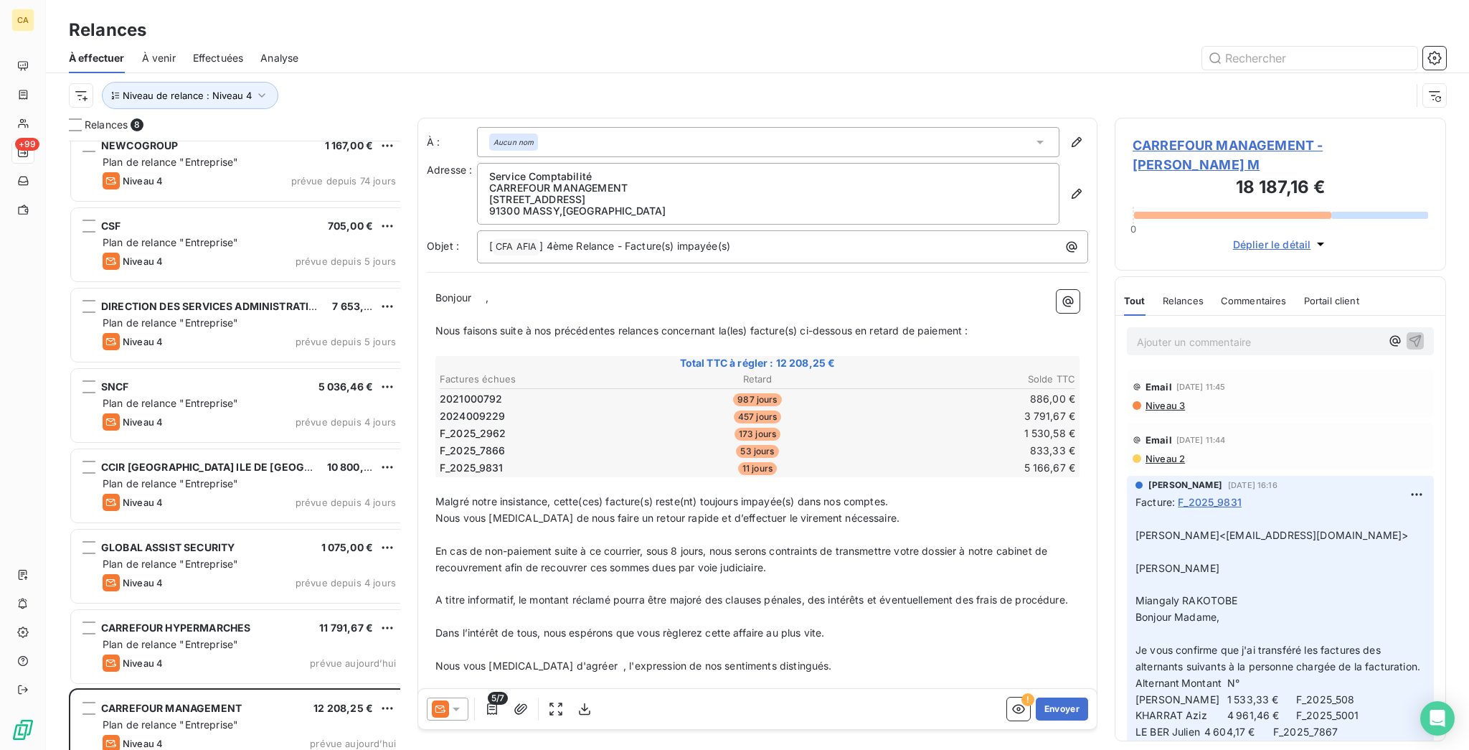
click at [1223, 136] on span "CARREFOUR MANAGEMENT - [PERSON_NAME] M" at bounding box center [1281, 155] width 296 height 39
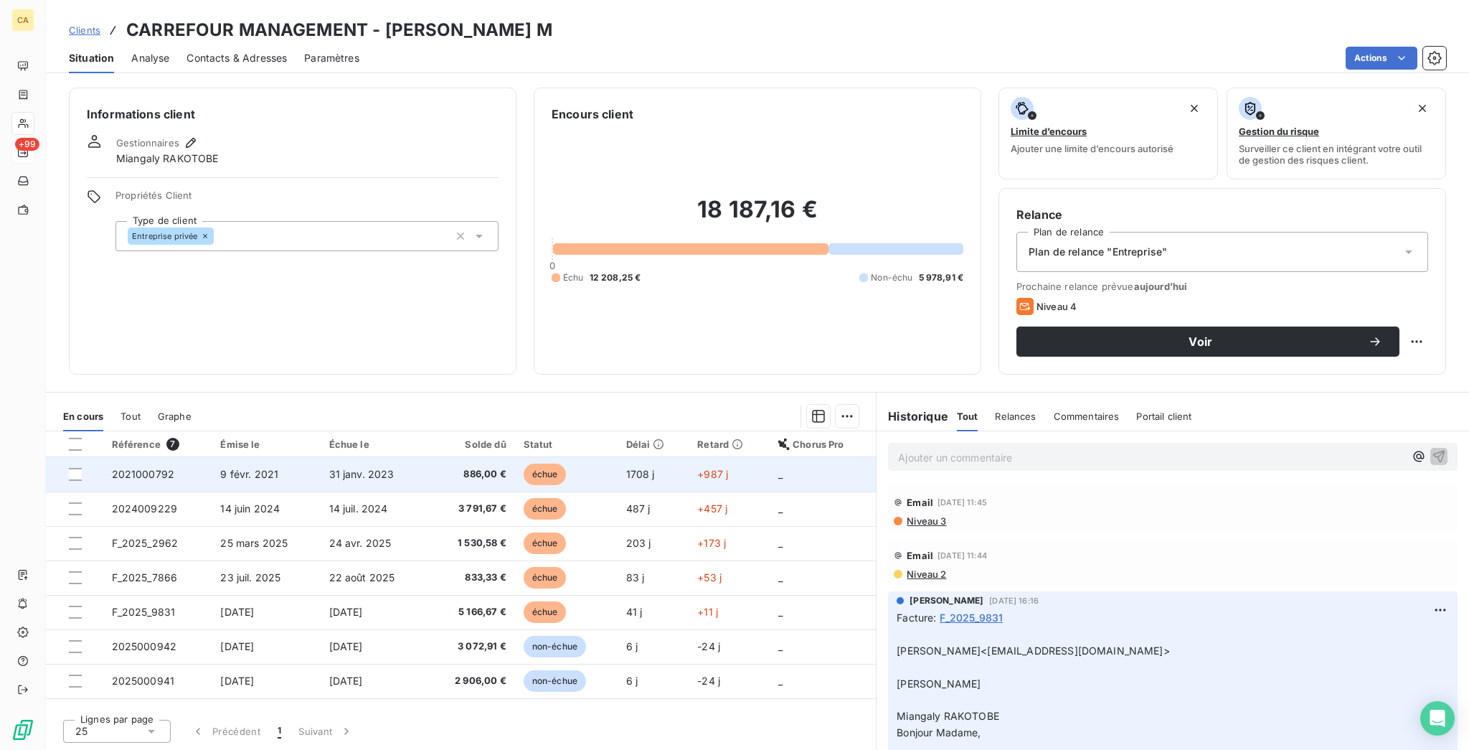
click at [227, 468] on span "9 févr. 2021" at bounding box center [249, 474] width 58 height 12
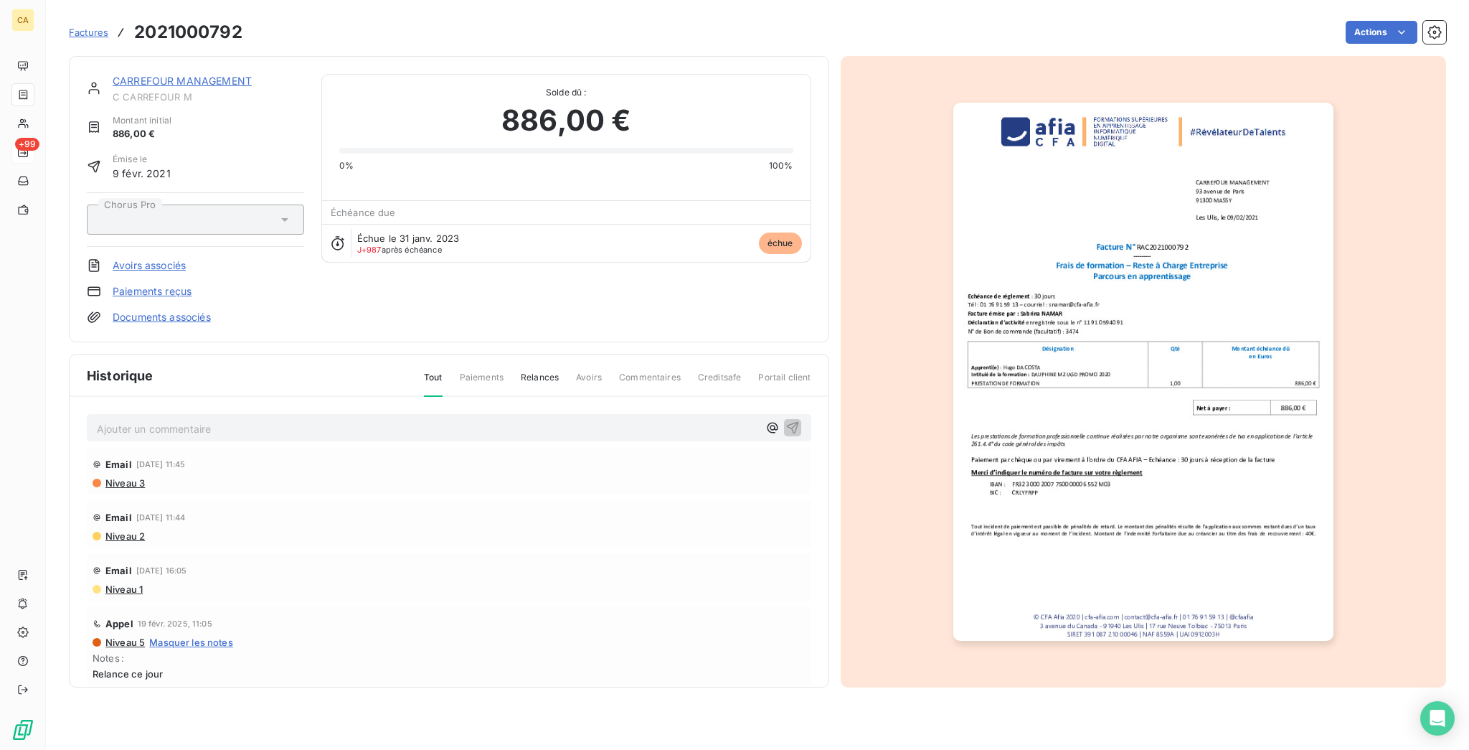
click at [141, 75] on link "CARREFOUR MANAGEMENT" at bounding box center [182, 81] width 139 height 12
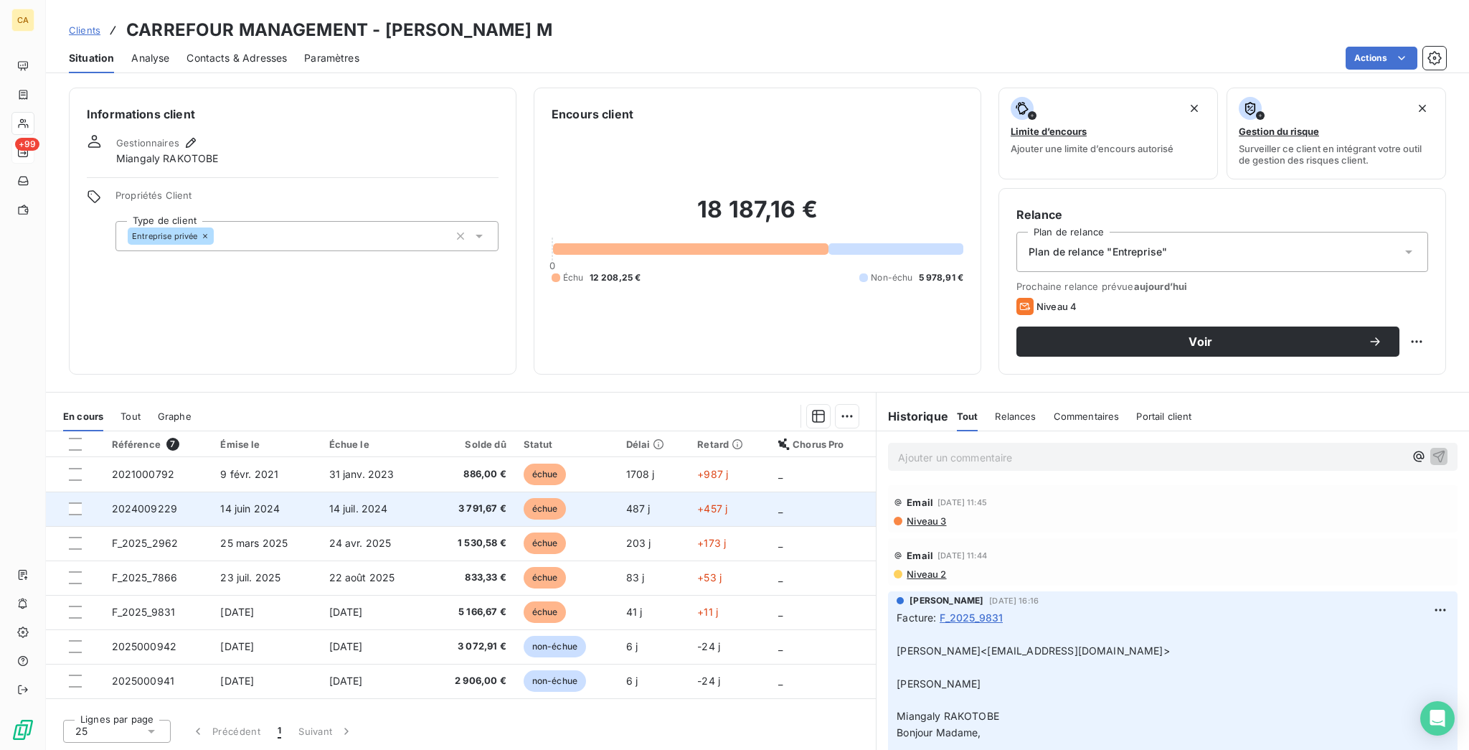
click at [223, 502] on span "14 juin 2024" at bounding box center [250, 508] width 60 height 12
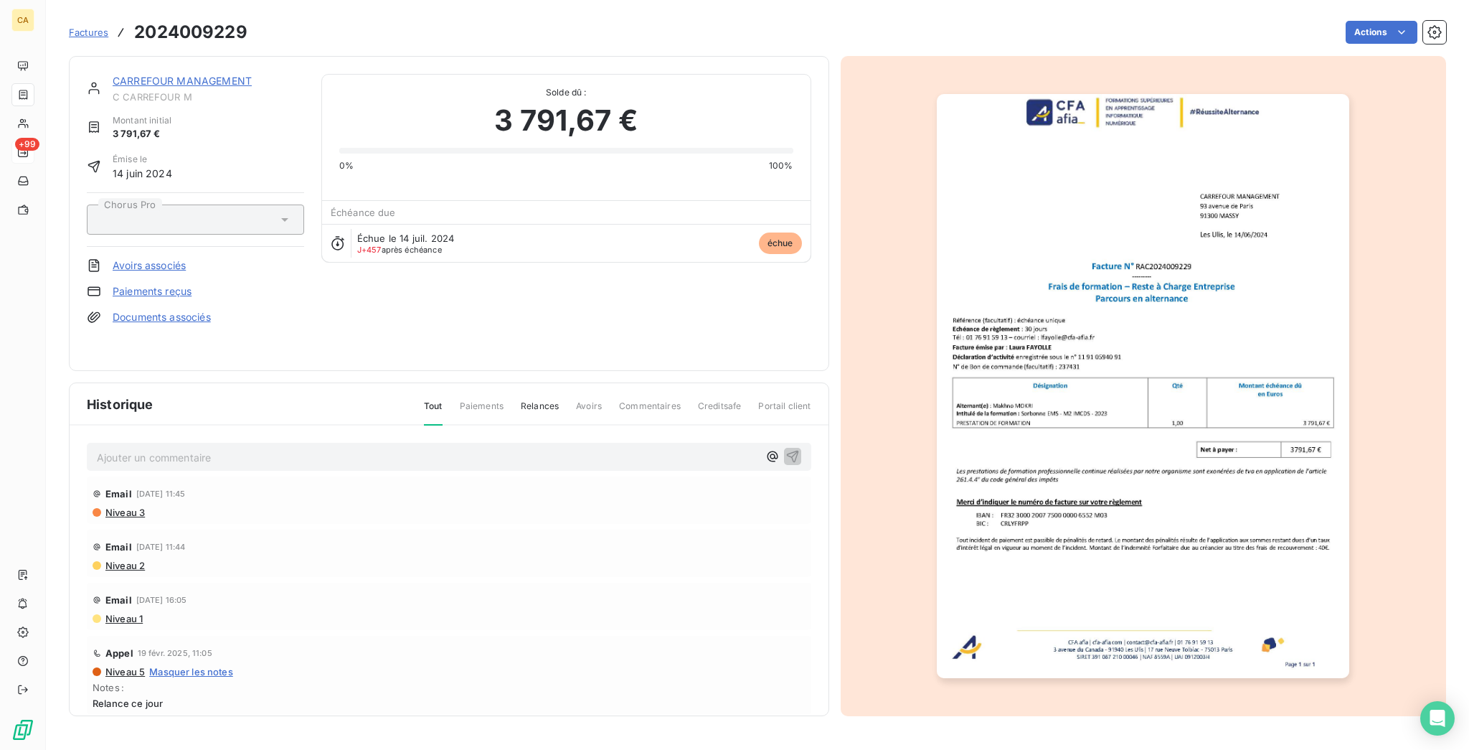
click at [191, 75] on link "CARREFOUR MANAGEMENT" at bounding box center [182, 81] width 139 height 12
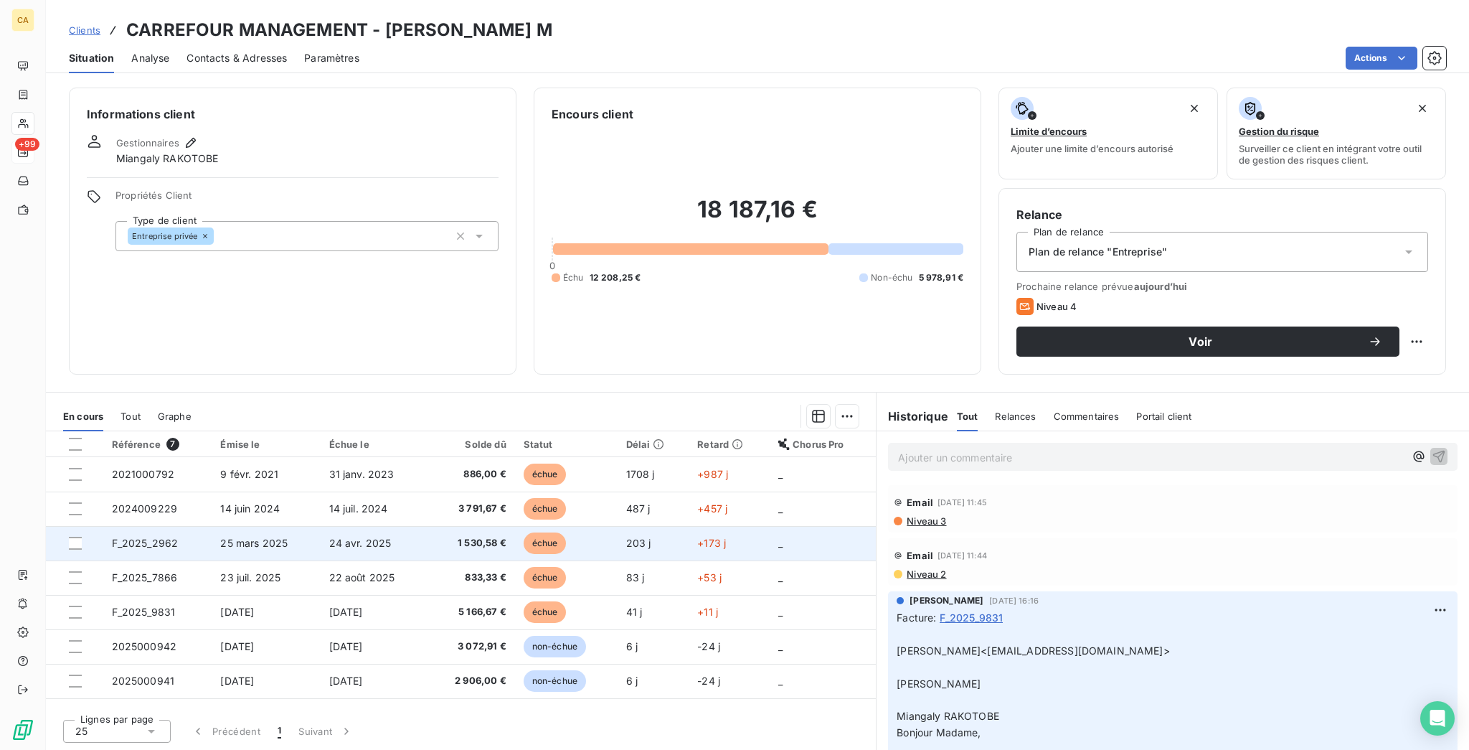
click at [214, 526] on td "25 mars 2025" at bounding box center [266, 543] width 108 height 34
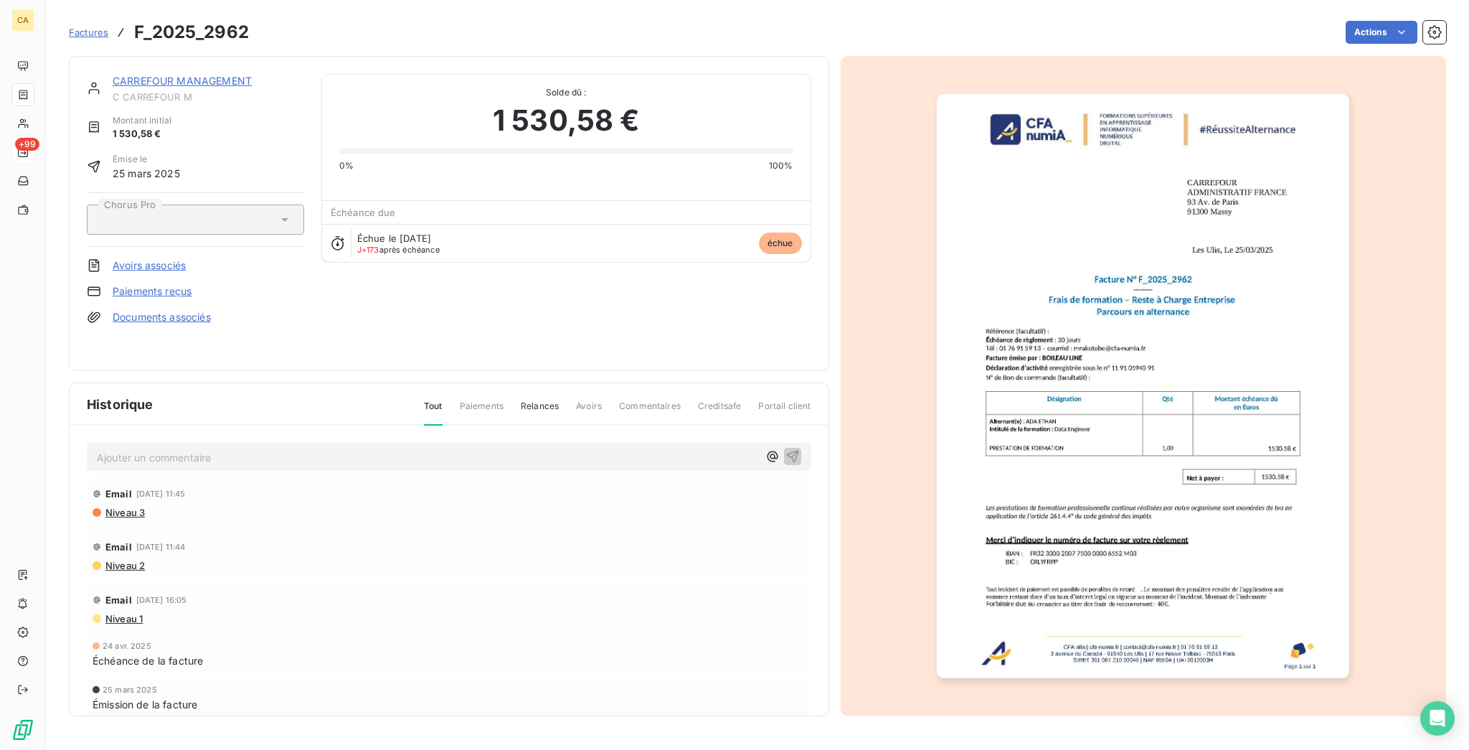
click at [128, 91] on span "C CARREFOUR M" at bounding box center [209, 96] width 192 height 11
click at [198, 91] on span "C CARREFOUR M" at bounding box center [209, 96] width 192 height 11
click at [199, 75] on link "CARREFOUR MANAGEMENT" at bounding box center [182, 81] width 139 height 12
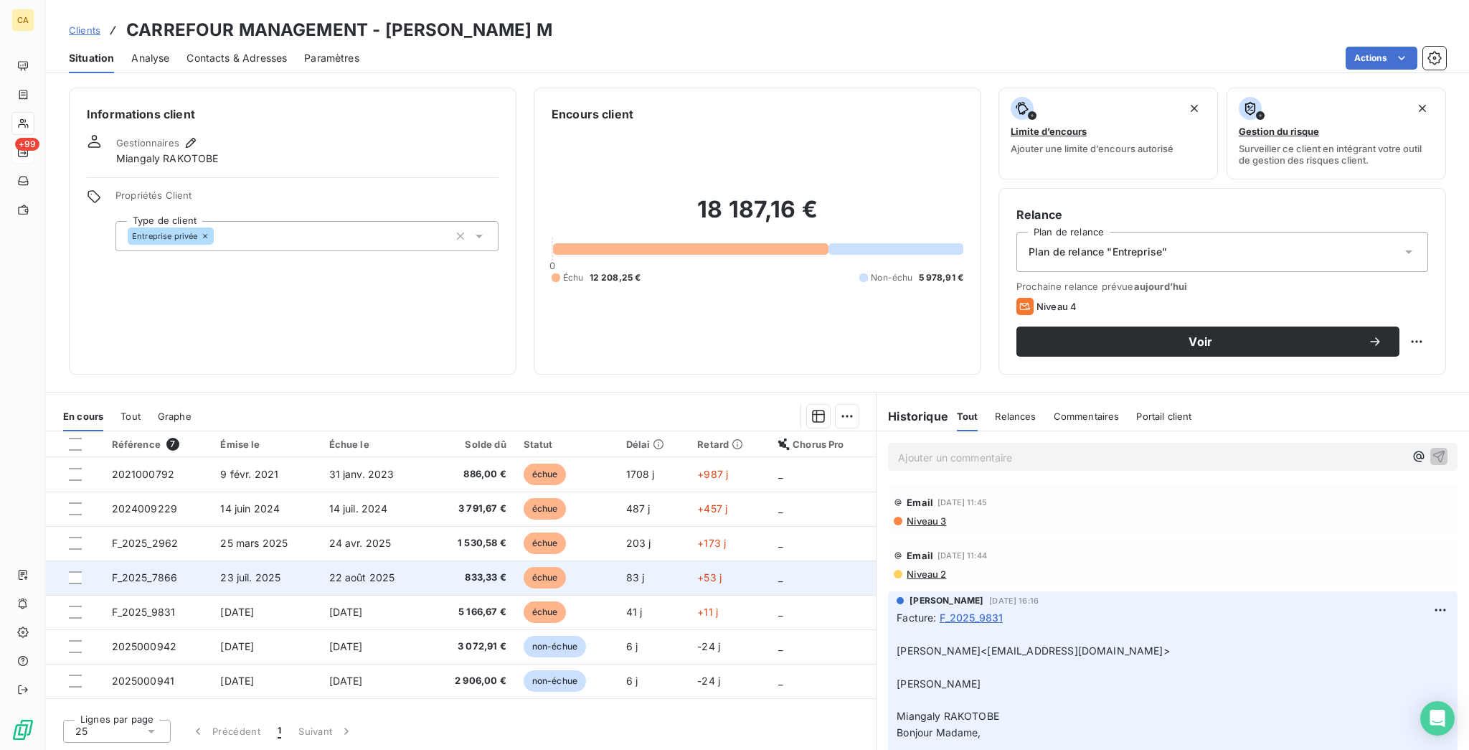
click at [164, 560] on td "F_2025_7866" at bounding box center [157, 577] width 109 height 34
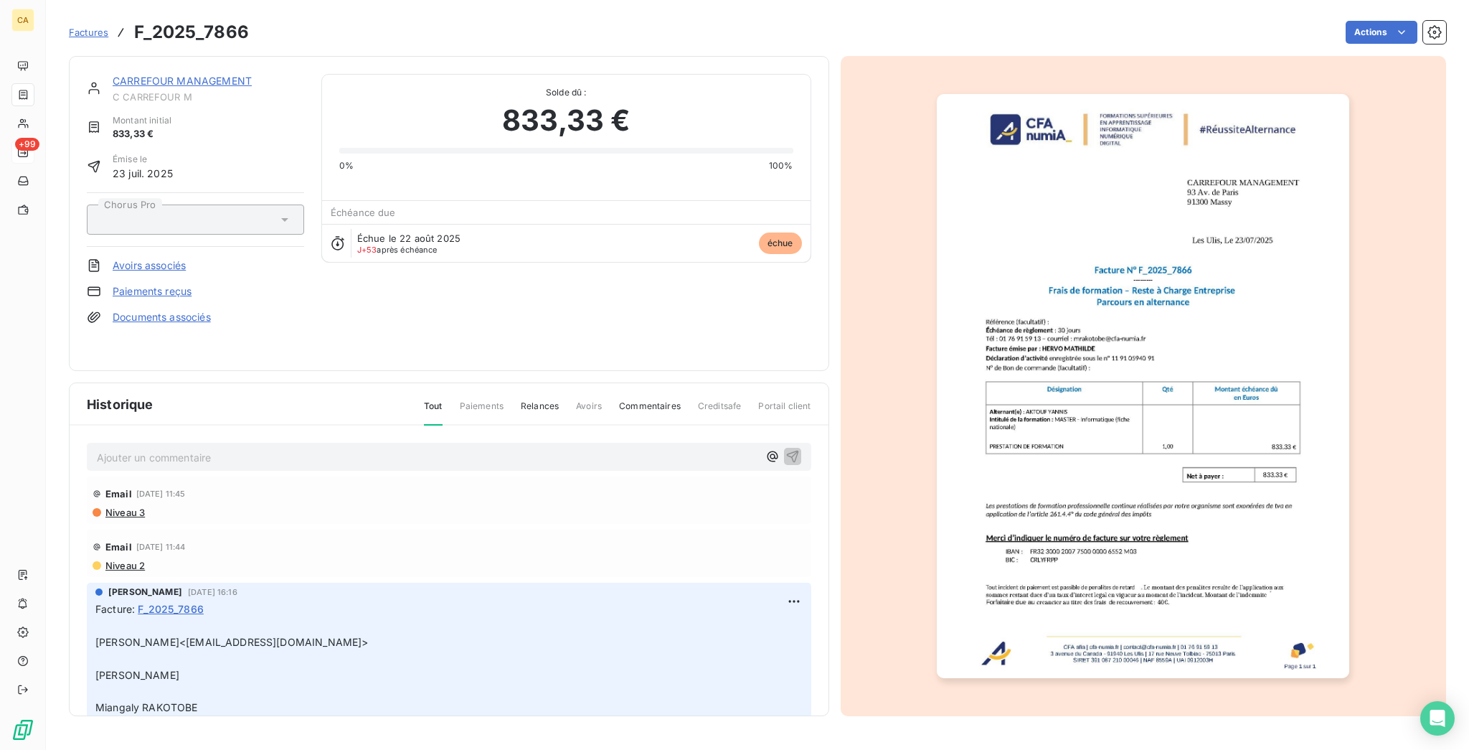
click at [177, 75] on link "CARREFOUR MANAGEMENT" at bounding box center [182, 81] width 139 height 12
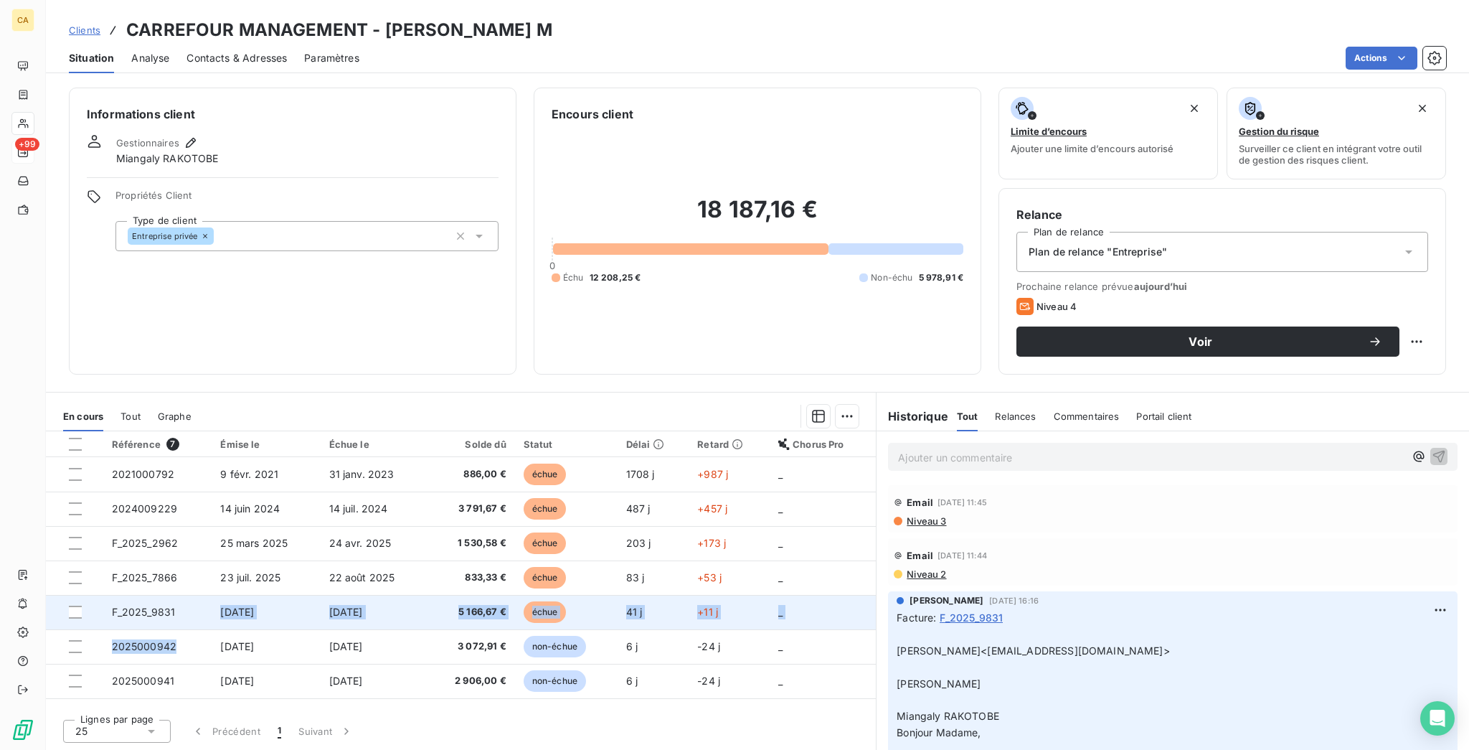
drag, startPoint x: 178, startPoint y: 514, endPoint x: 168, endPoint y: 490, distance: 25.7
click at [168, 490] on tbody "2021000792 [DATE] [DATE] 886,00 € échue 1708 j +987 j _ 2024009229 [DATE] [DATE…" at bounding box center [461, 577] width 830 height 241
click at [166, 595] on td "F_2025_9831" at bounding box center [157, 612] width 109 height 34
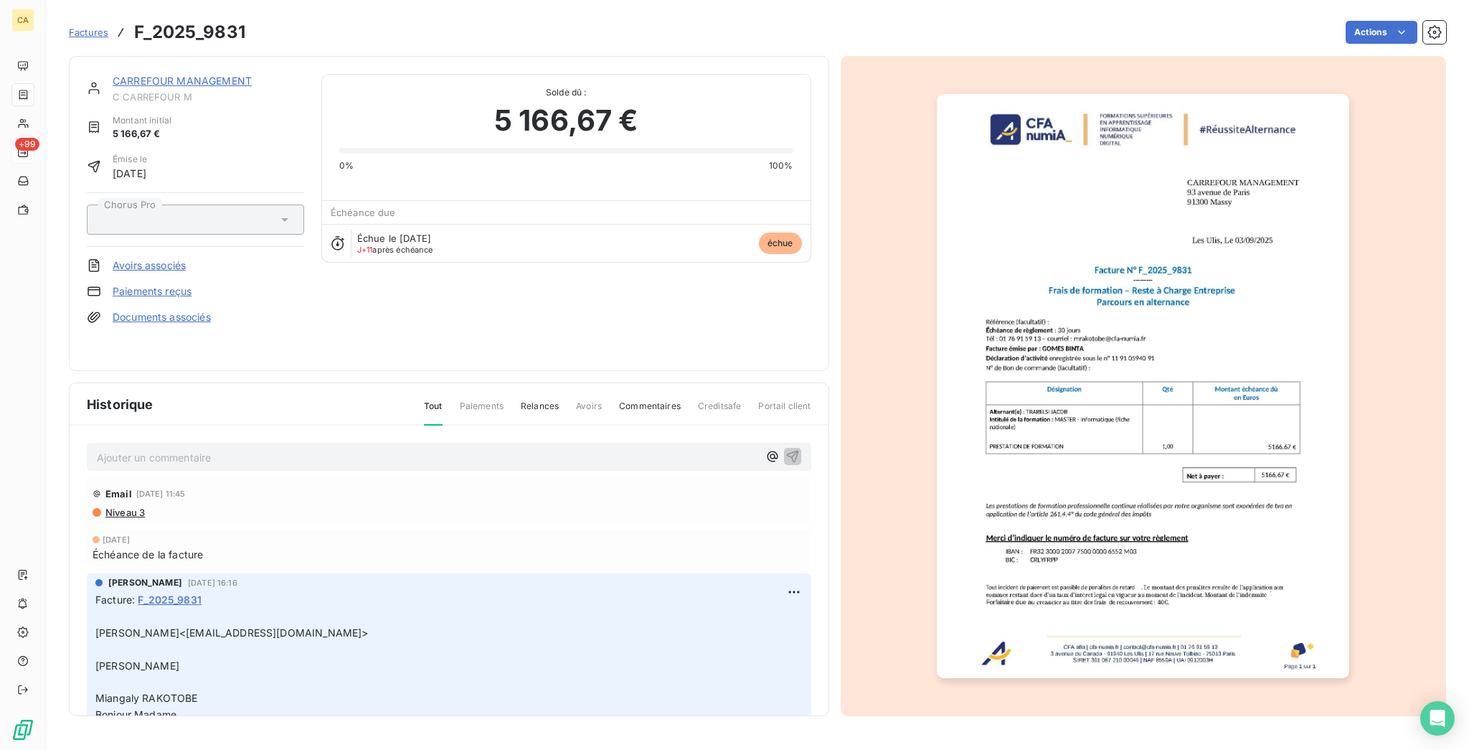
click at [199, 75] on link "CARREFOUR MANAGEMENT" at bounding box center [182, 81] width 139 height 12
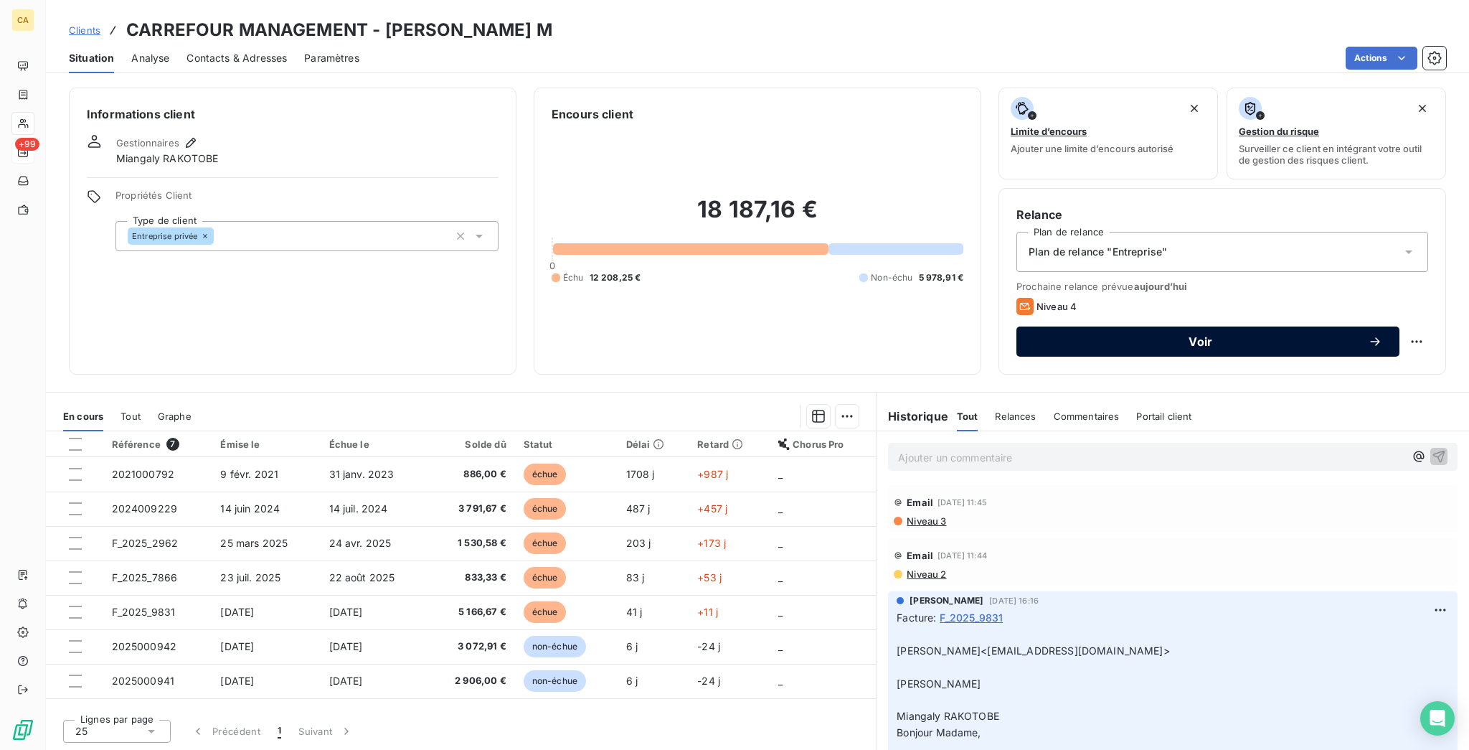
click at [1131, 326] on button "Voir" at bounding box center [1208, 341] width 383 height 30
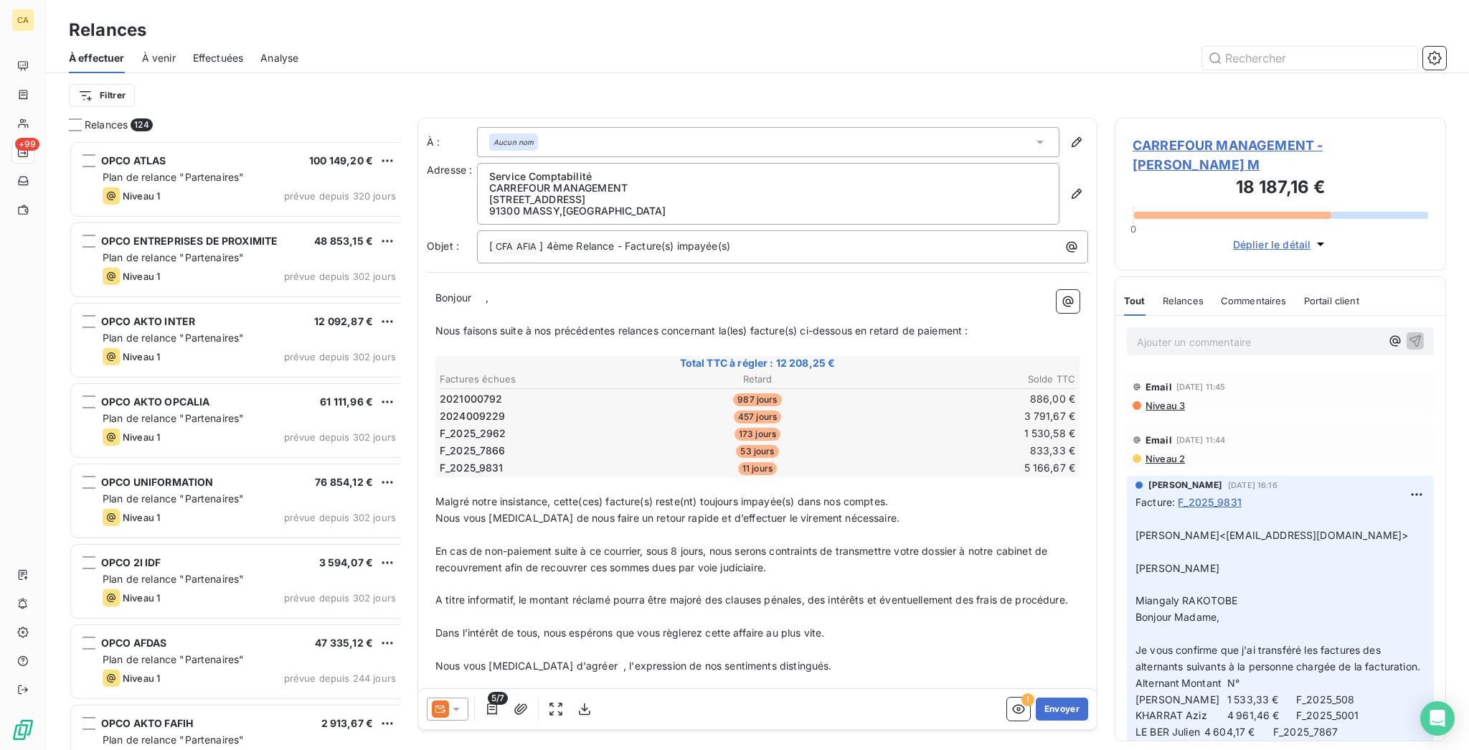
scroll to position [613, 326]
click at [1059, 704] on button "Envoyer" at bounding box center [1062, 708] width 52 height 23
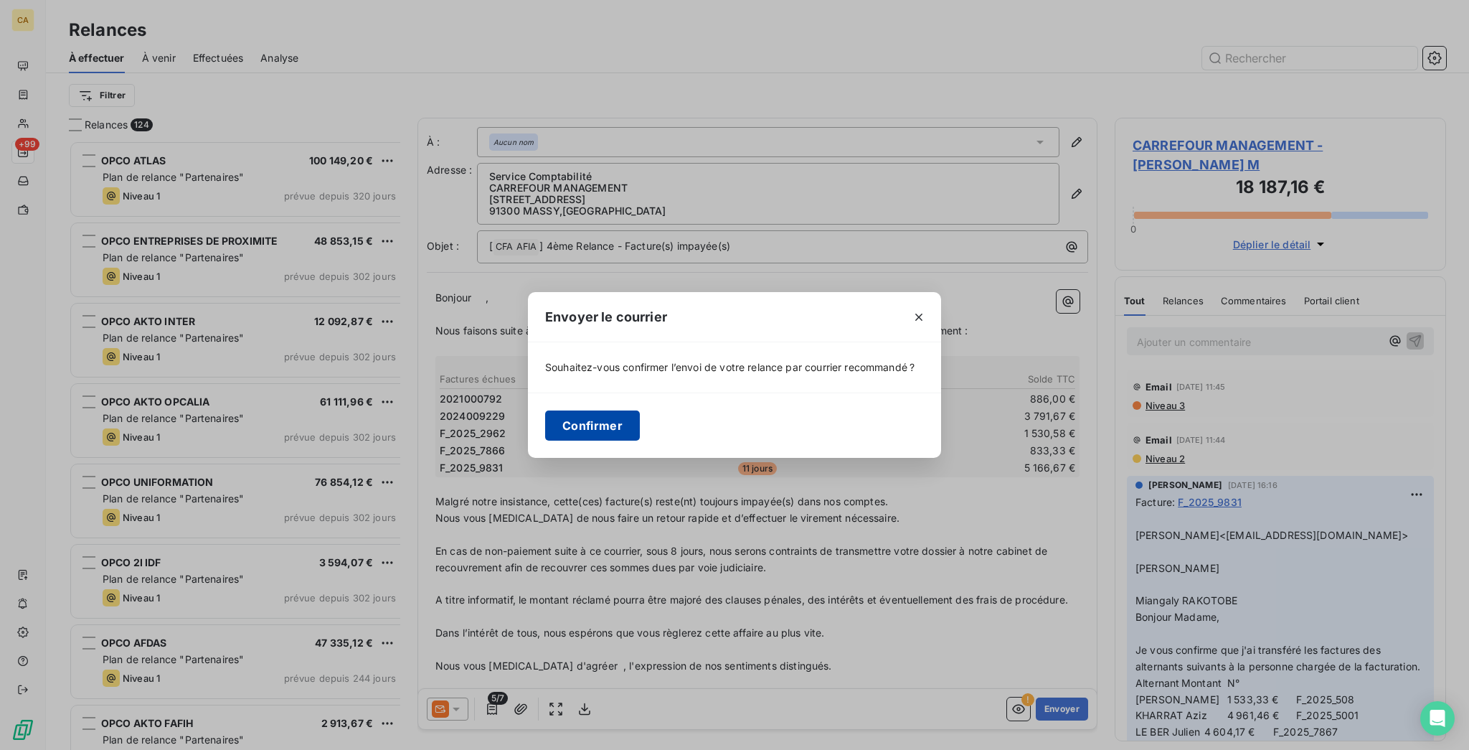
click at [640, 433] on button "Confirmer" at bounding box center [592, 425] width 95 height 30
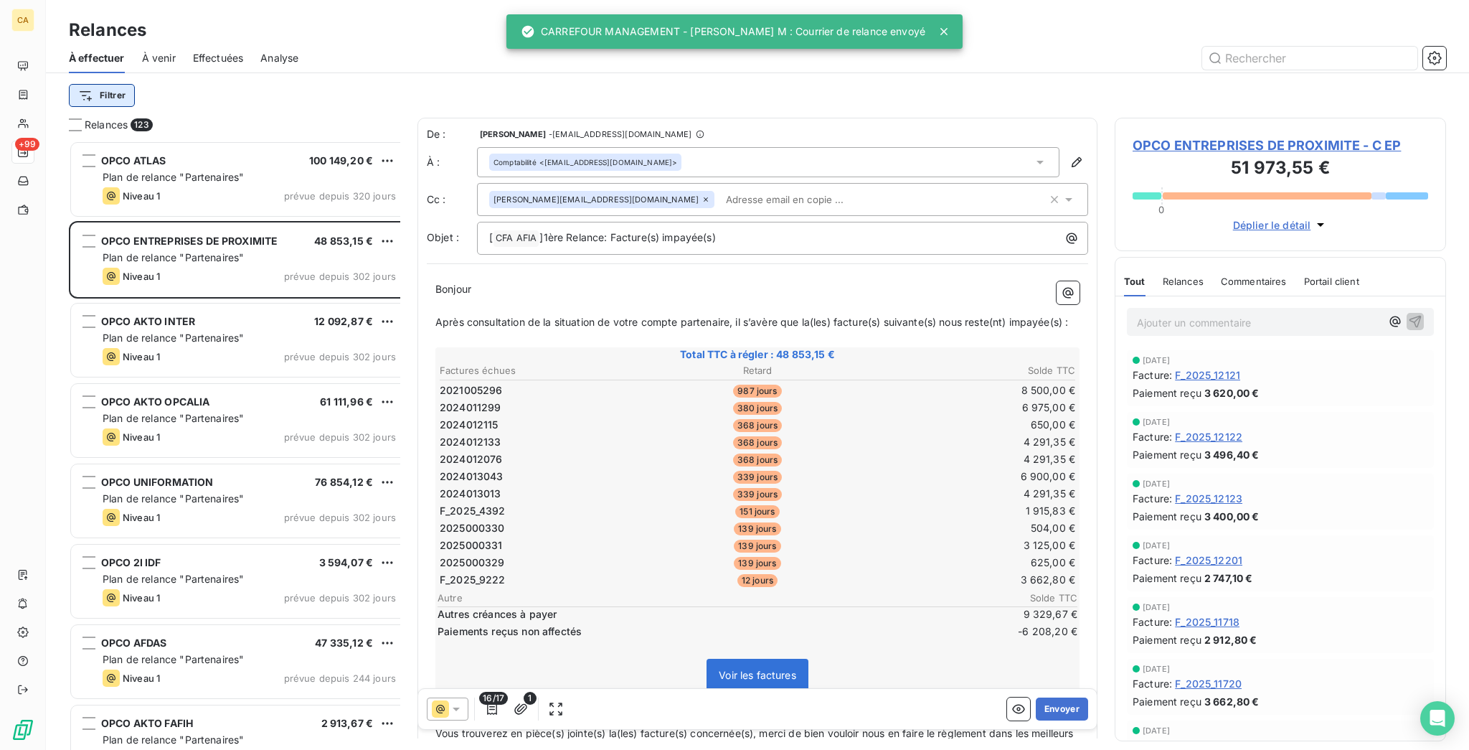
click at [85, 92] on html "CA +99 Relances À effectuer À venir Effectuées Analyse Filtrer Relances 123 OPC…" at bounding box center [734, 375] width 1469 height 750
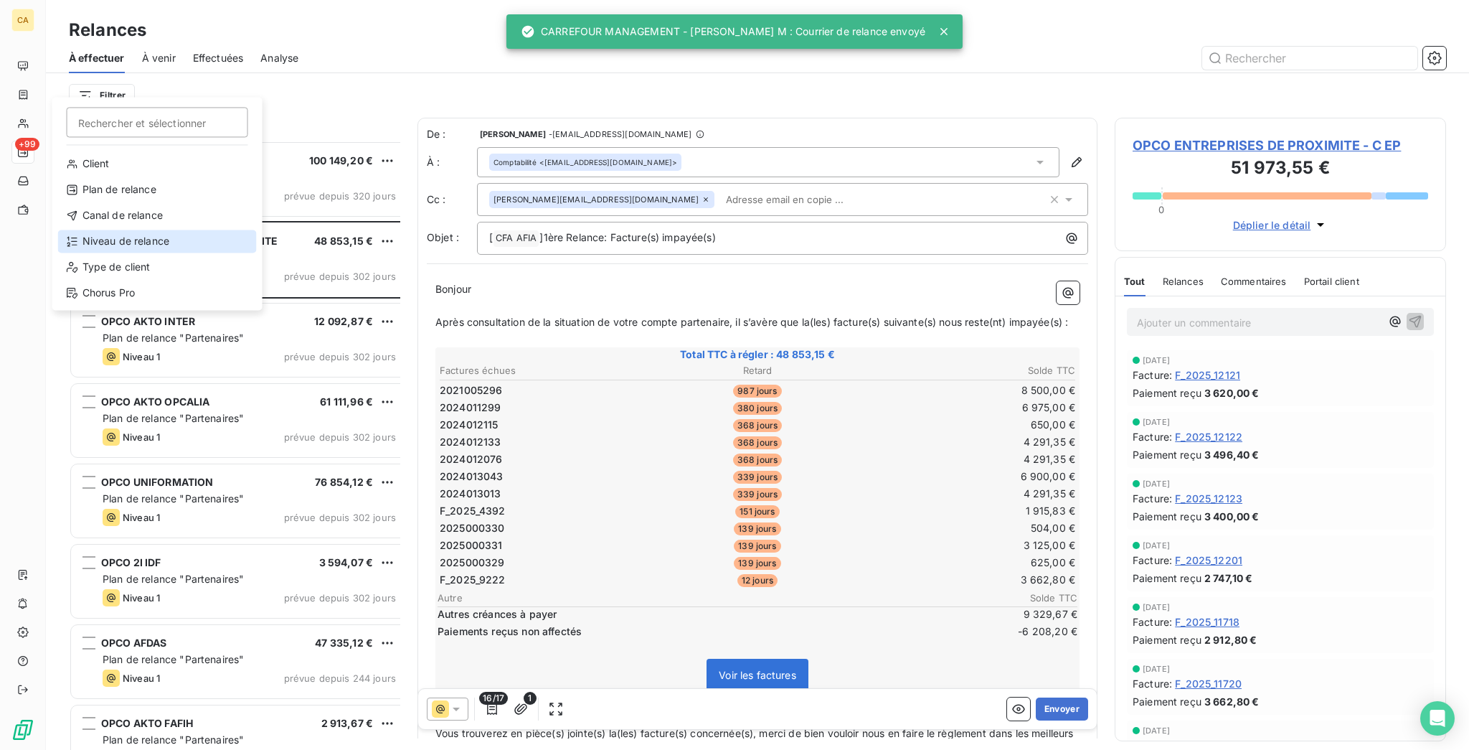
click at [141, 230] on div "Niveau de relance" at bounding box center [157, 241] width 199 height 23
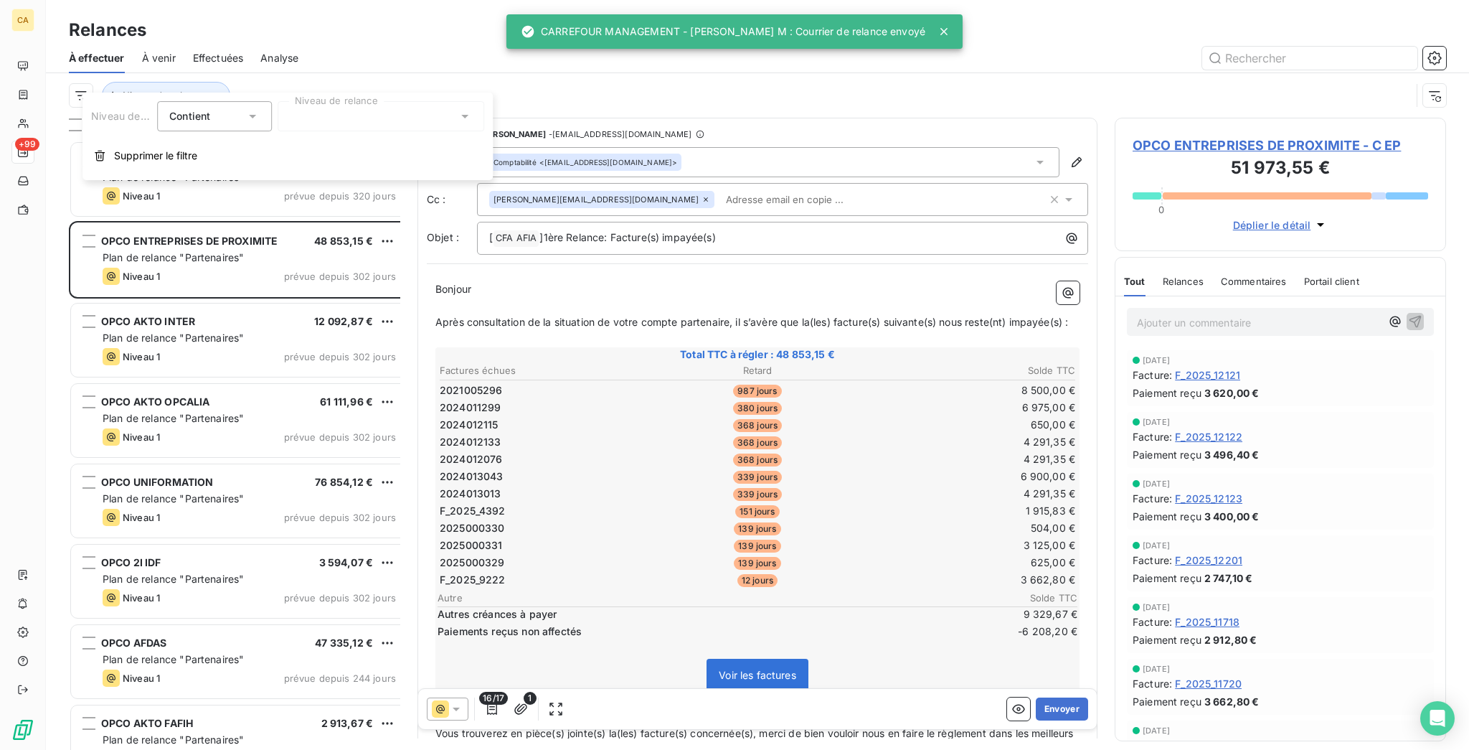
click at [278, 128] on div at bounding box center [381, 116] width 207 height 30
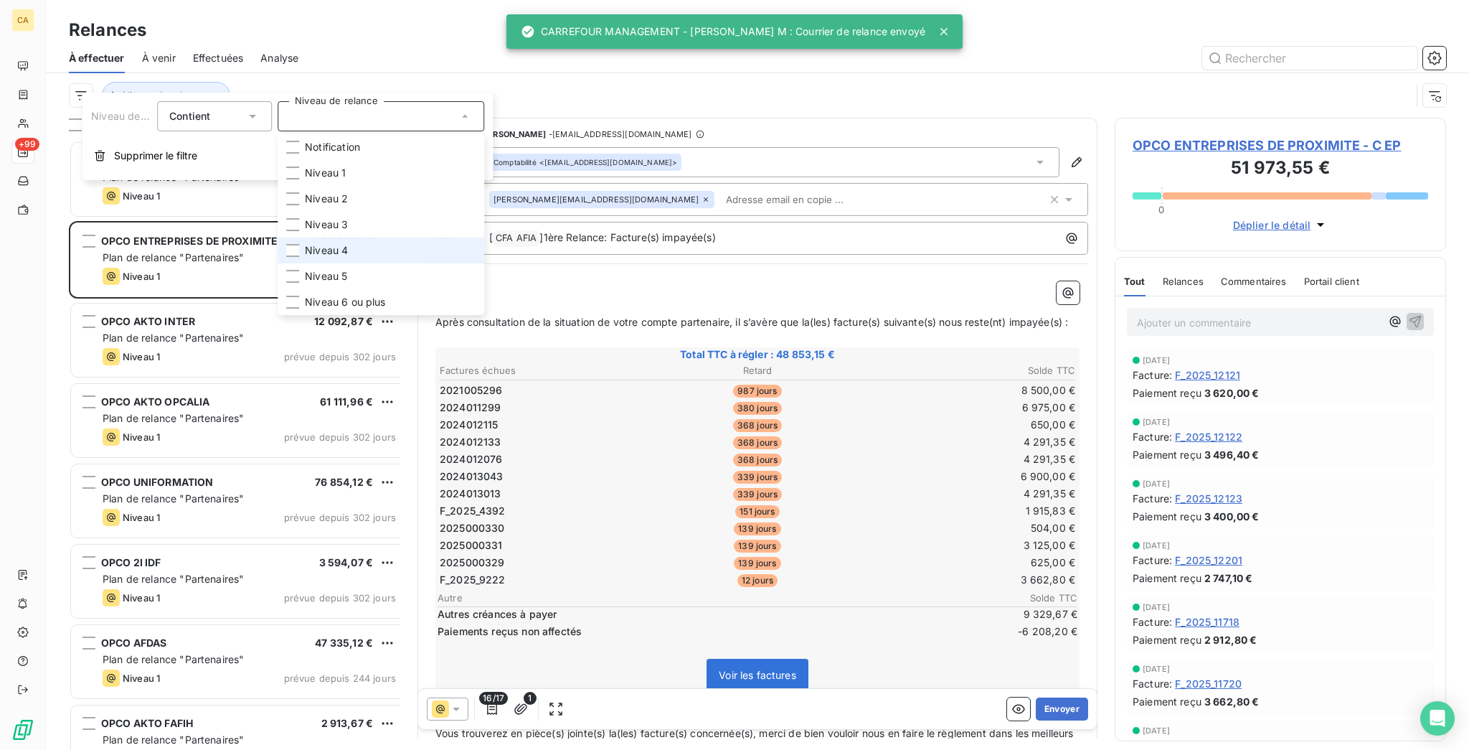
click at [305, 243] on span "Niveau 4" at bounding box center [326, 250] width 43 height 14
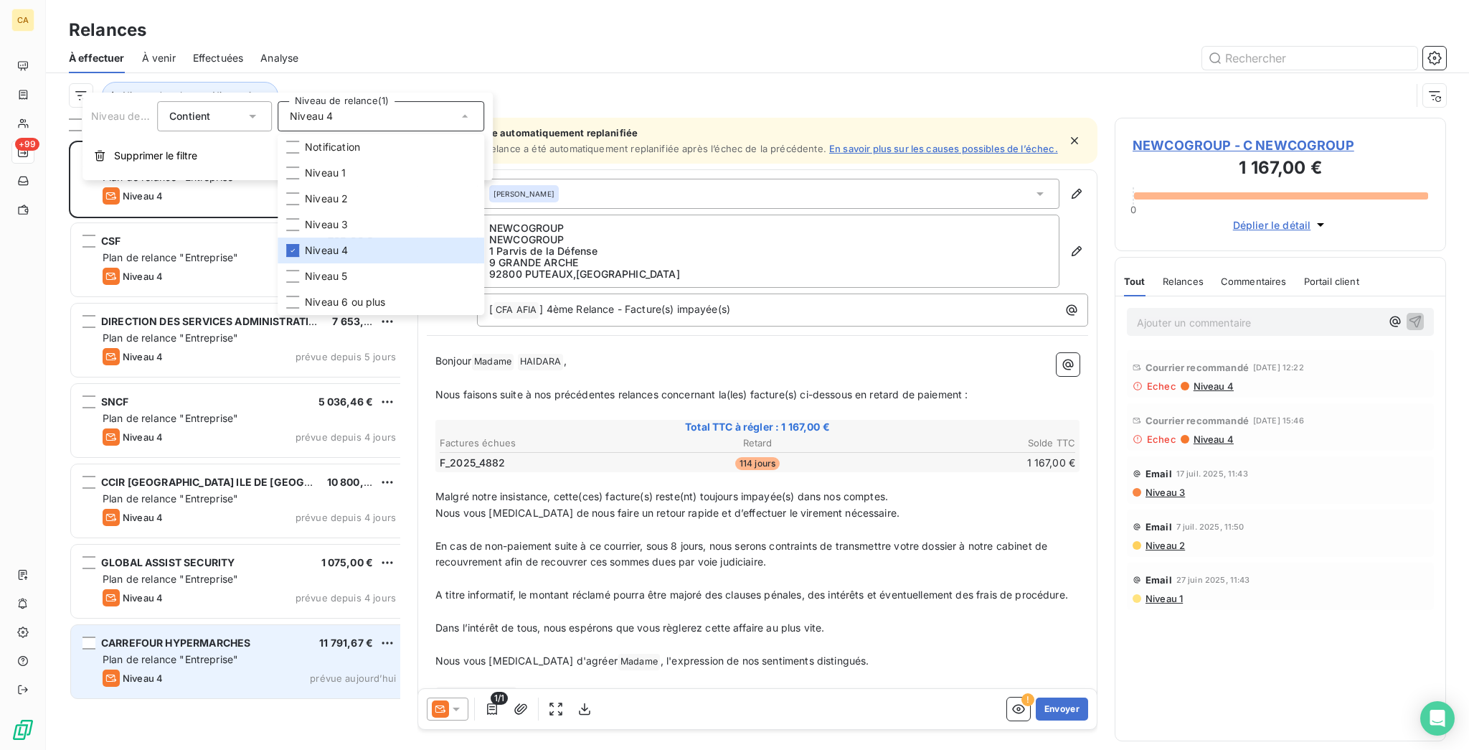
click at [273, 636] on div "CARREFOUR HYPERMARCHES 11 791,67 €" at bounding box center [249, 642] width 293 height 13
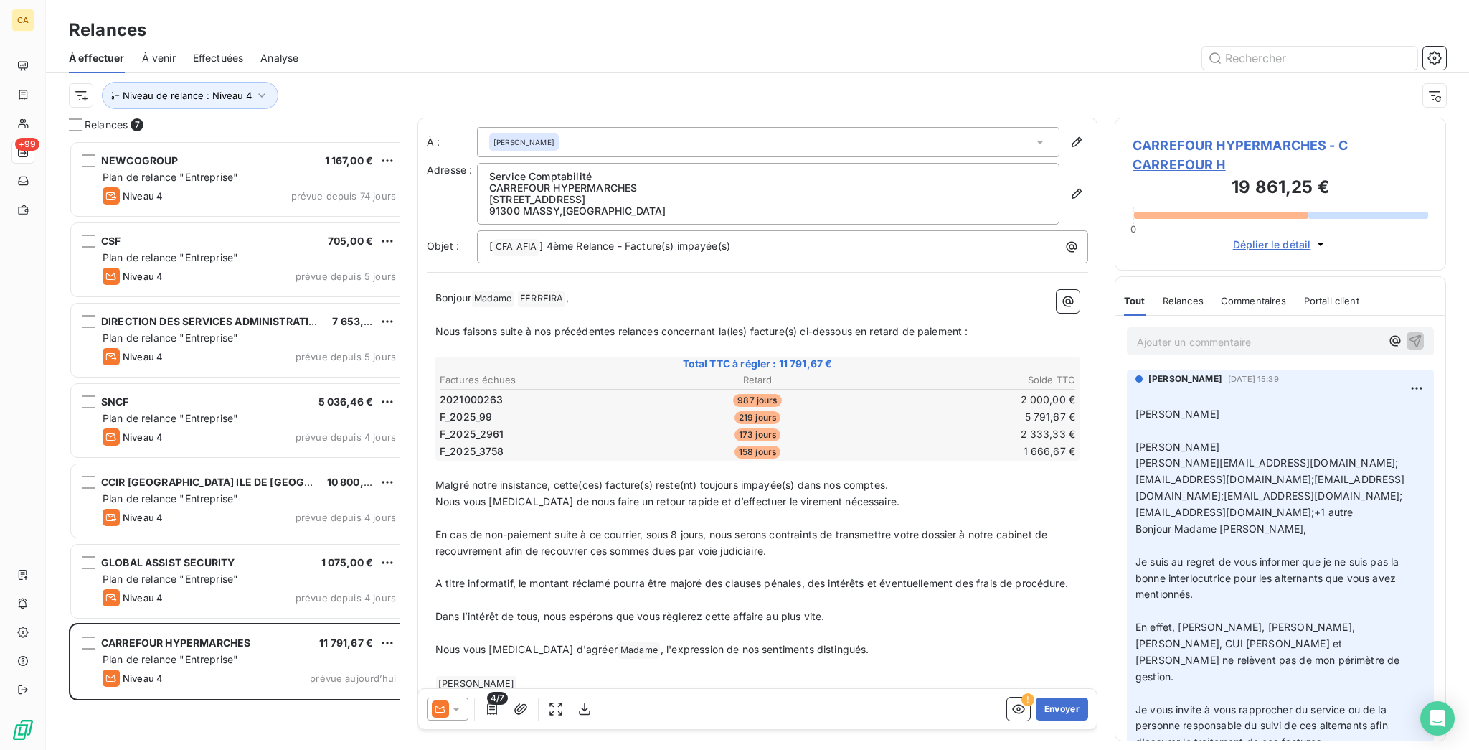
click at [1197, 136] on span "CARREFOUR HYPERMARCHES - C CARREFOUR H" at bounding box center [1281, 155] width 296 height 39
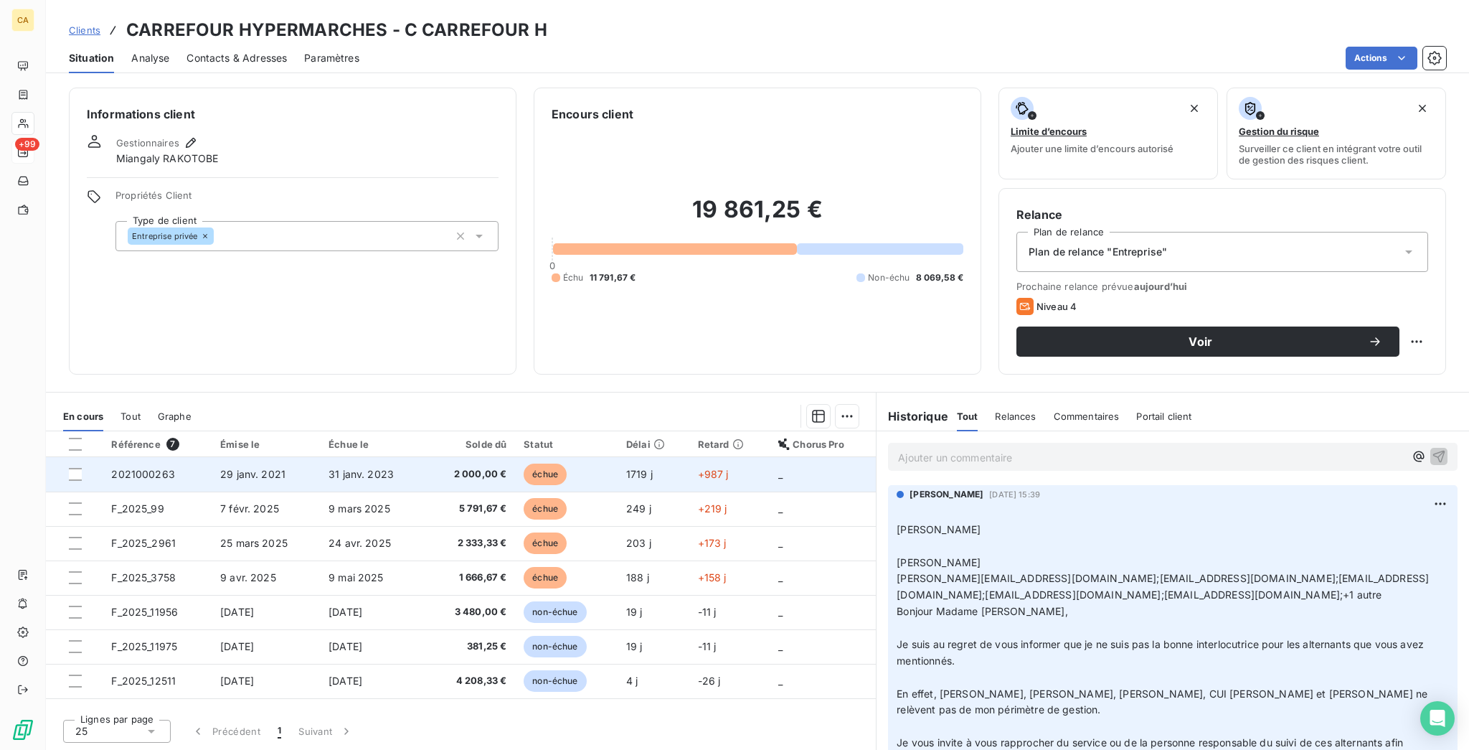
click at [194, 457] on td "2021000263" at bounding box center [157, 474] width 109 height 34
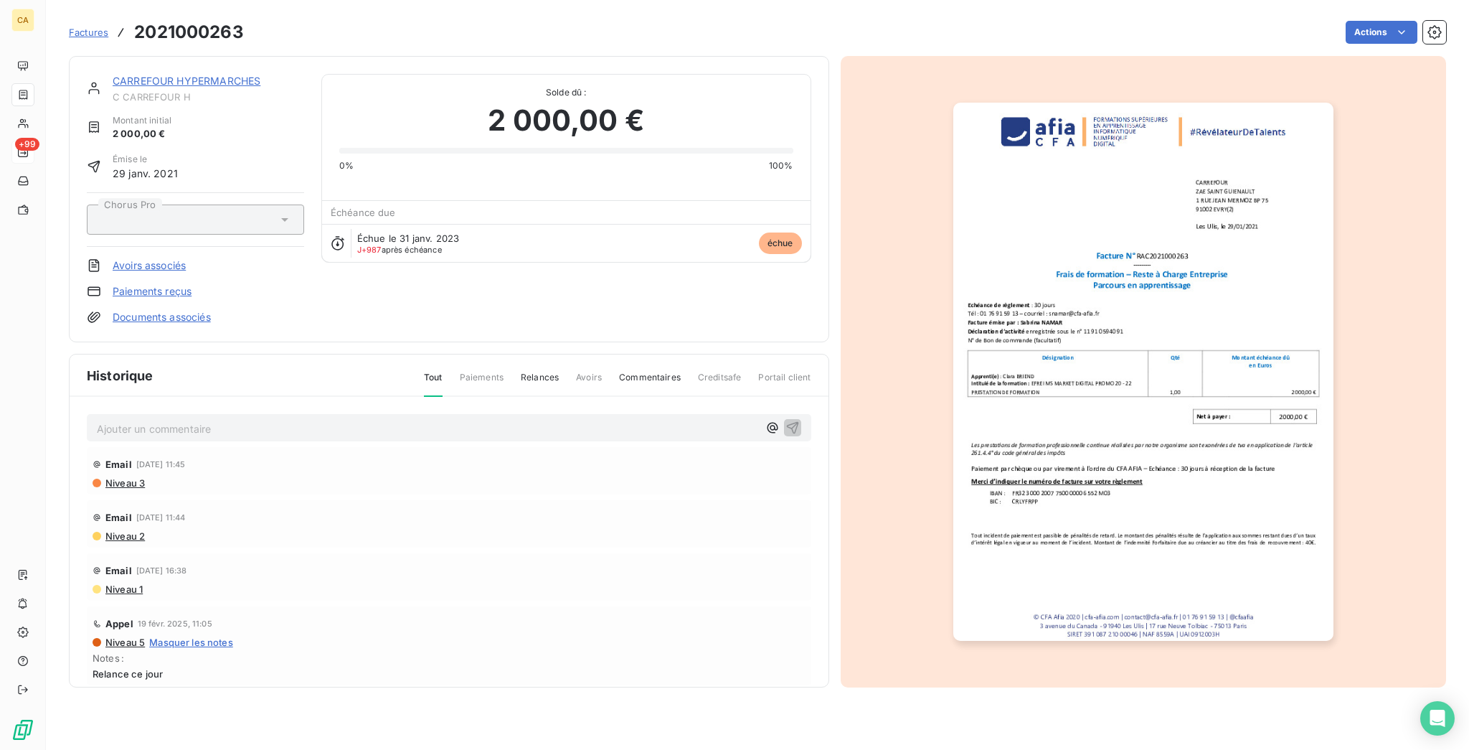
click at [132, 75] on link "CARREFOUR HYPERMARCHES" at bounding box center [187, 81] width 148 height 12
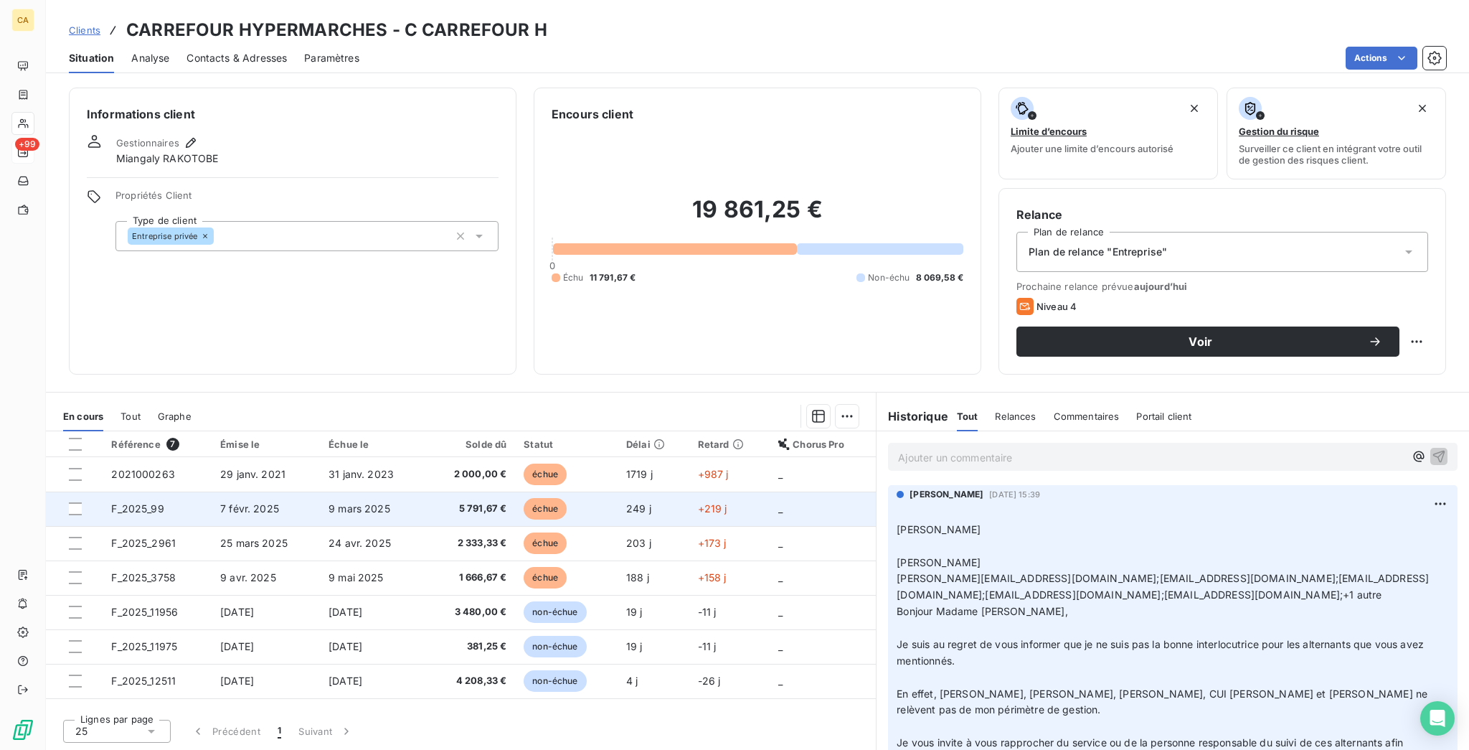
click at [176, 491] on td "F_2025_99" at bounding box center [157, 508] width 109 height 34
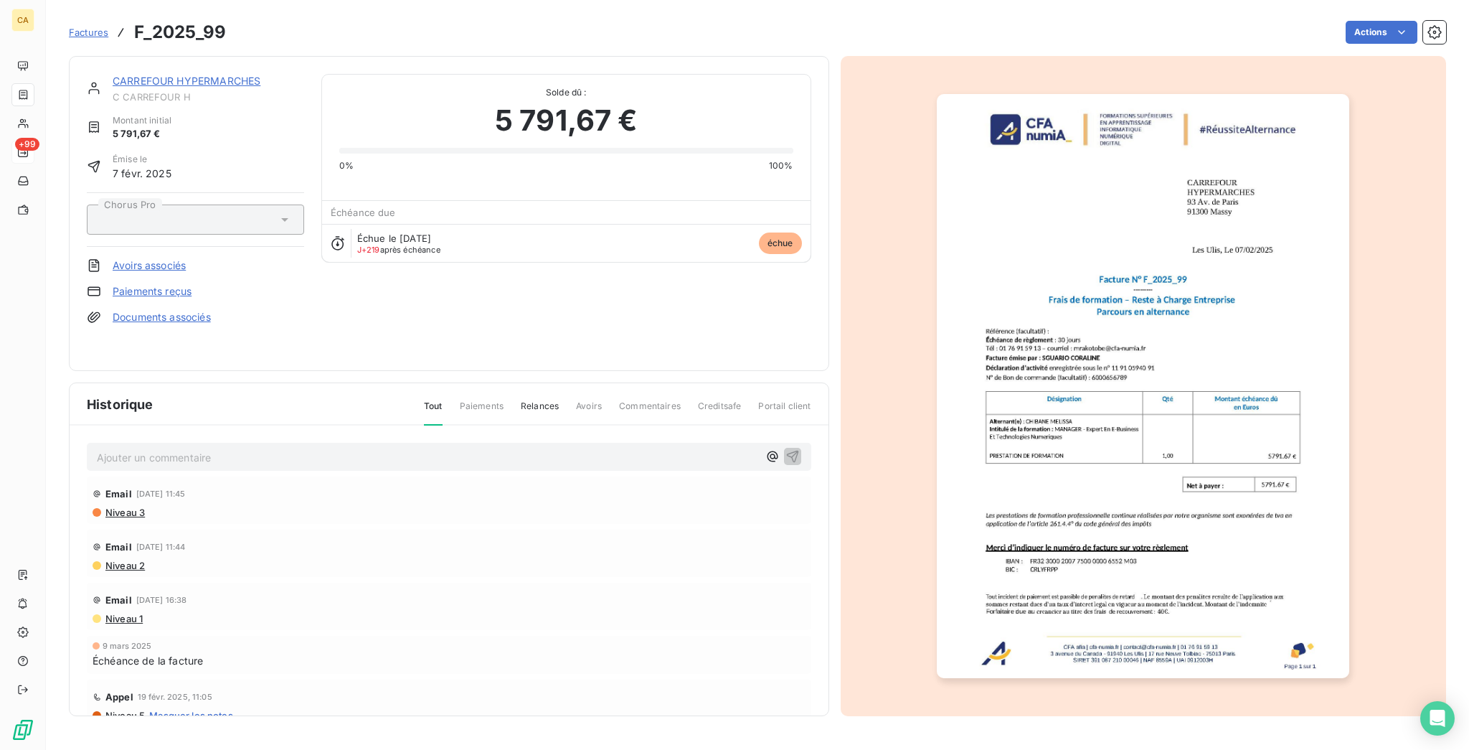
click at [174, 75] on link "CARREFOUR HYPERMARCHES" at bounding box center [187, 81] width 148 height 12
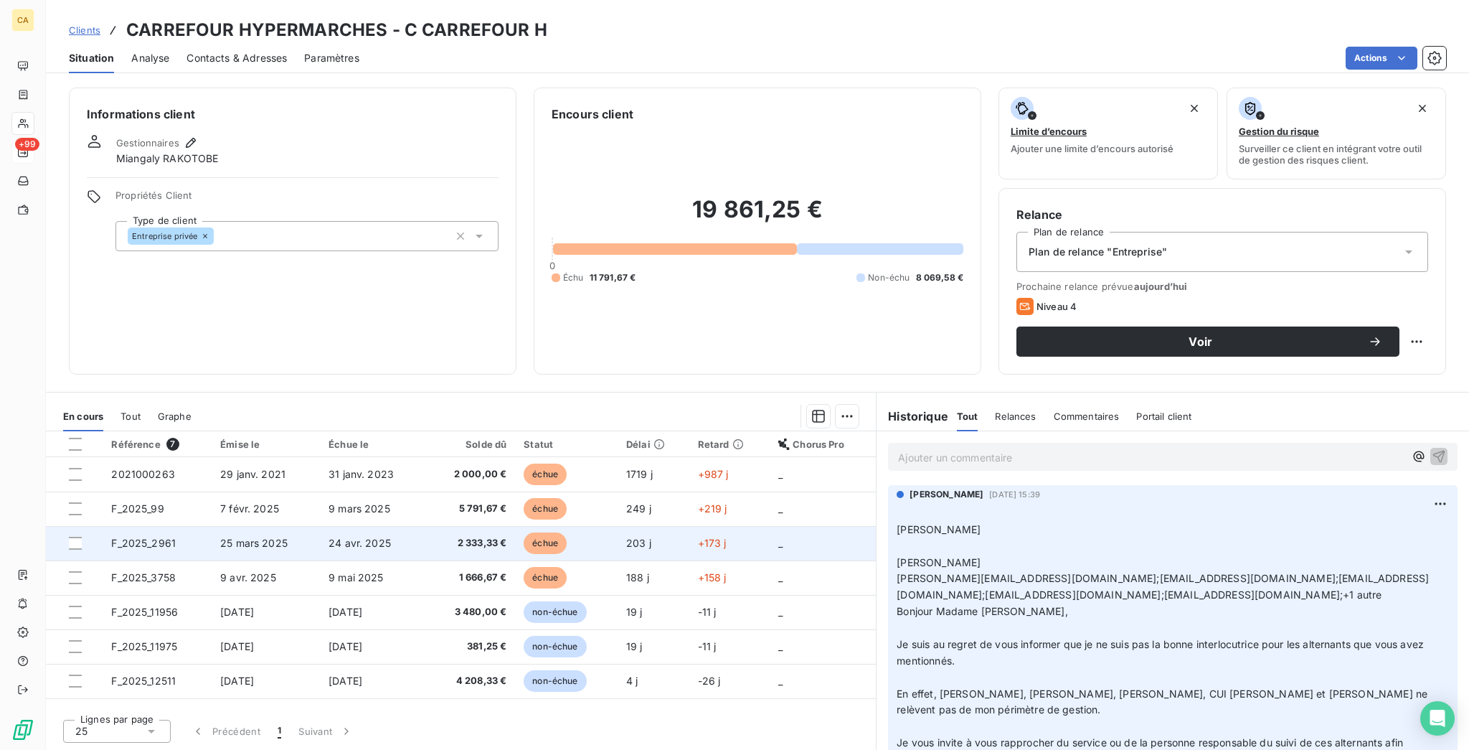
click at [142, 537] on span "F_2025_2961" at bounding box center [143, 543] width 65 height 12
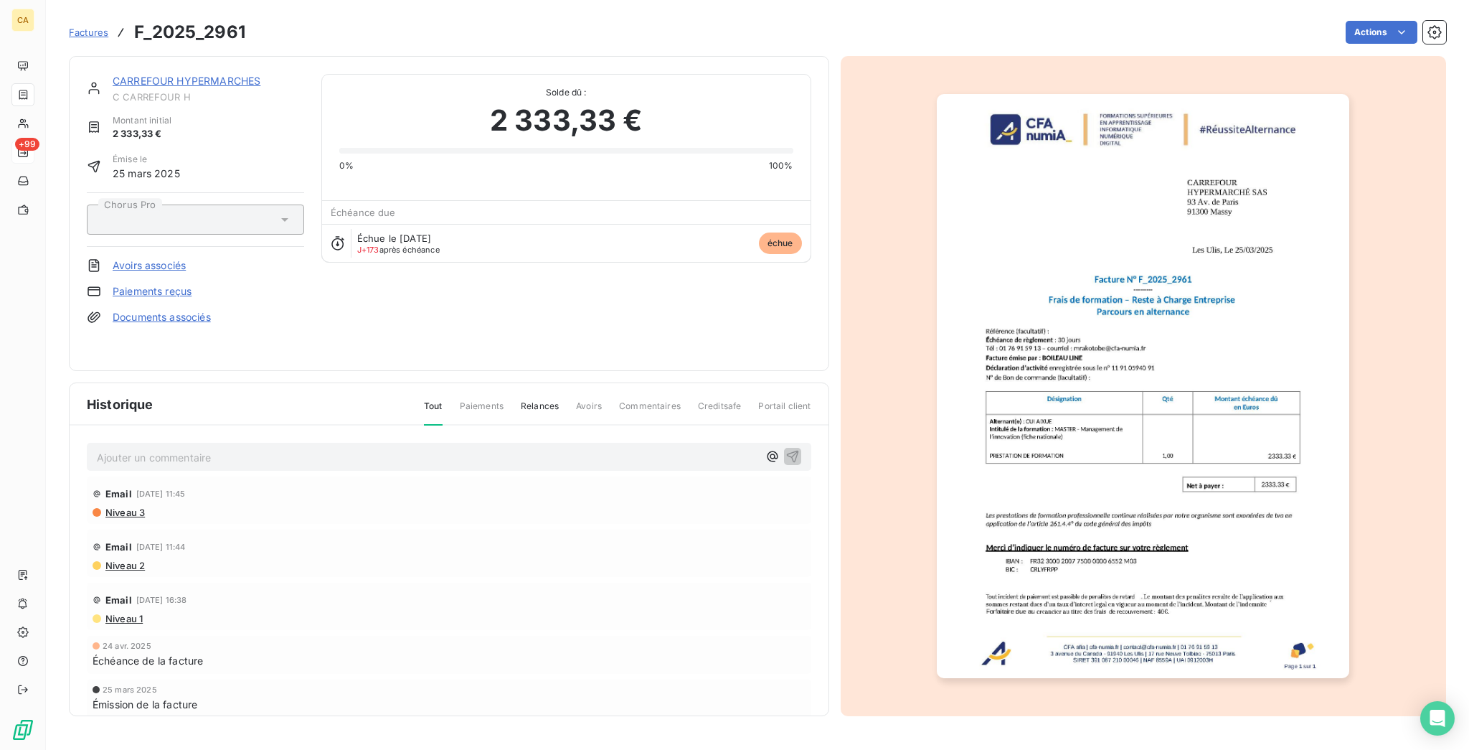
click at [116, 75] on link "CARREFOUR HYPERMARCHES" at bounding box center [187, 81] width 148 height 12
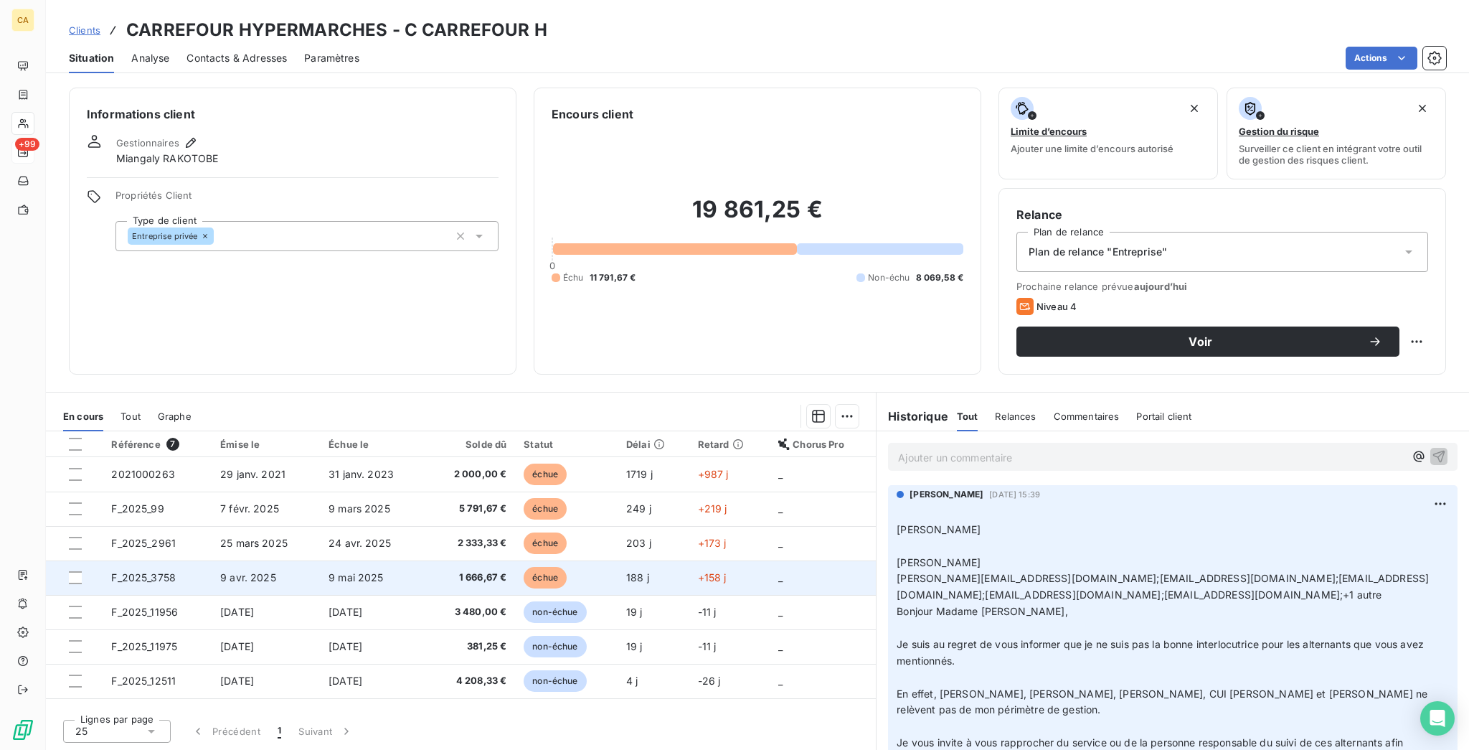
click at [146, 571] on span "F_2025_3758" at bounding box center [143, 577] width 65 height 12
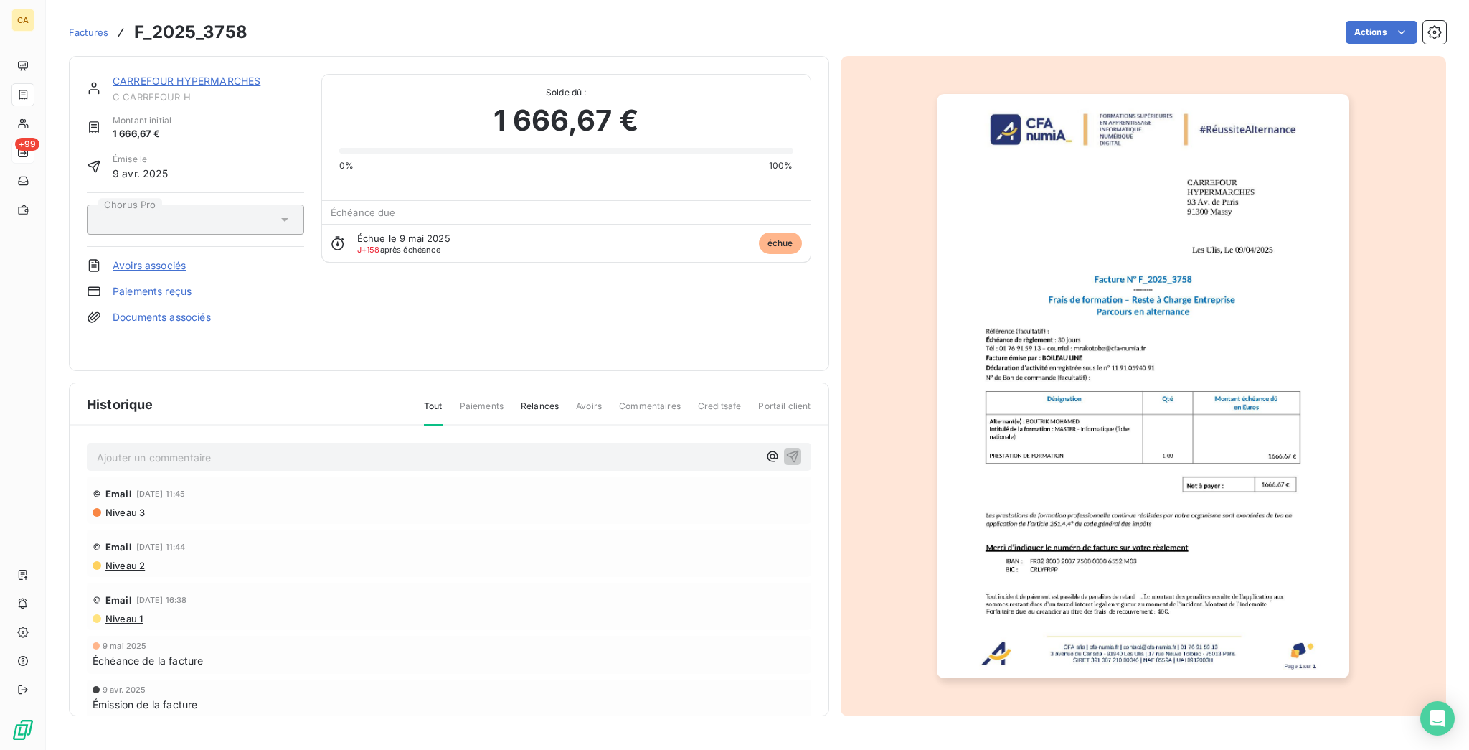
click at [191, 60] on div "CARREFOUR HYPERMARCHES C CARREFOUR H Montant initial 1 666,67 € Émise le [DATE]…" at bounding box center [449, 213] width 760 height 315
click at [191, 75] on link "CARREFOUR HYPERMARCHES" at bounding box center [187, 81] width 148 height 12
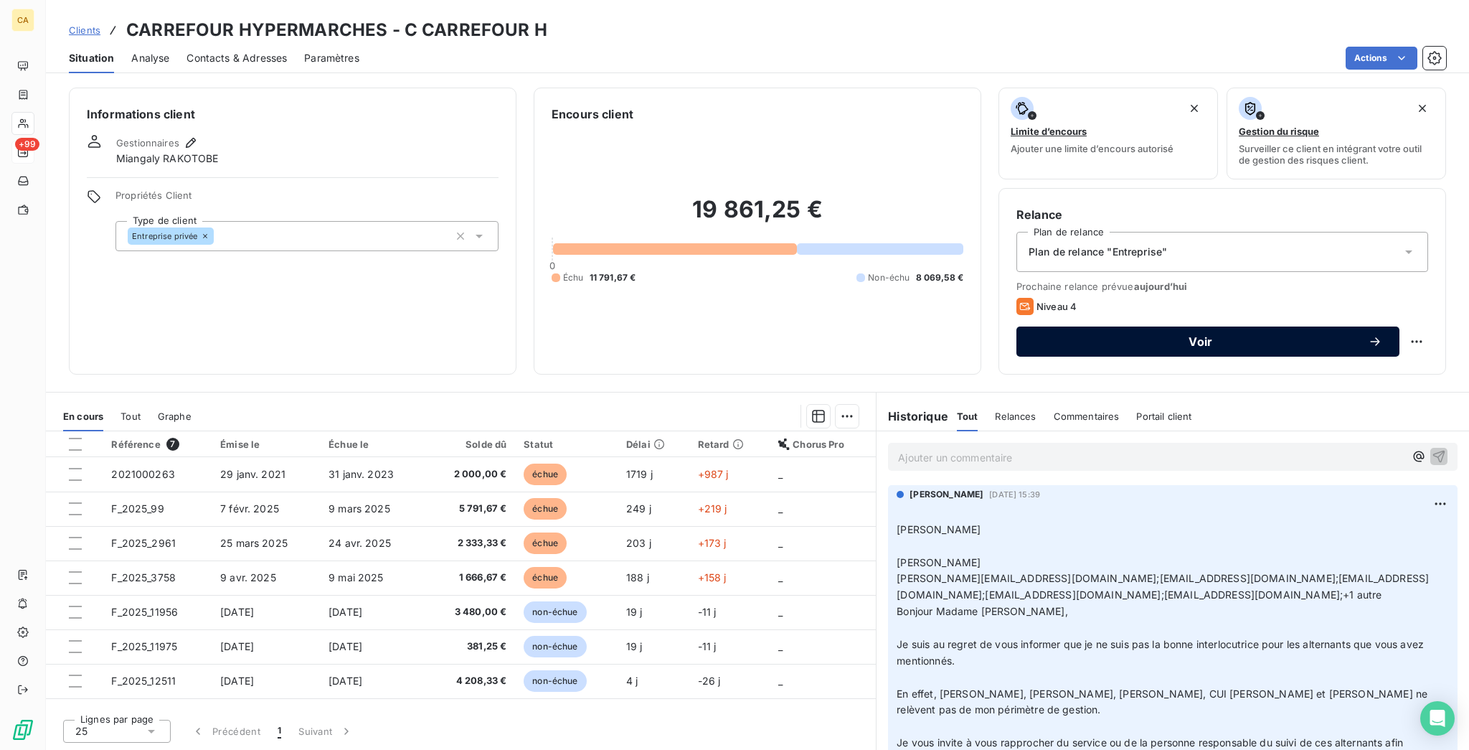
click at [1174, 326] on button "Voir" at bounding box center [1208, 341] width 383 height 30
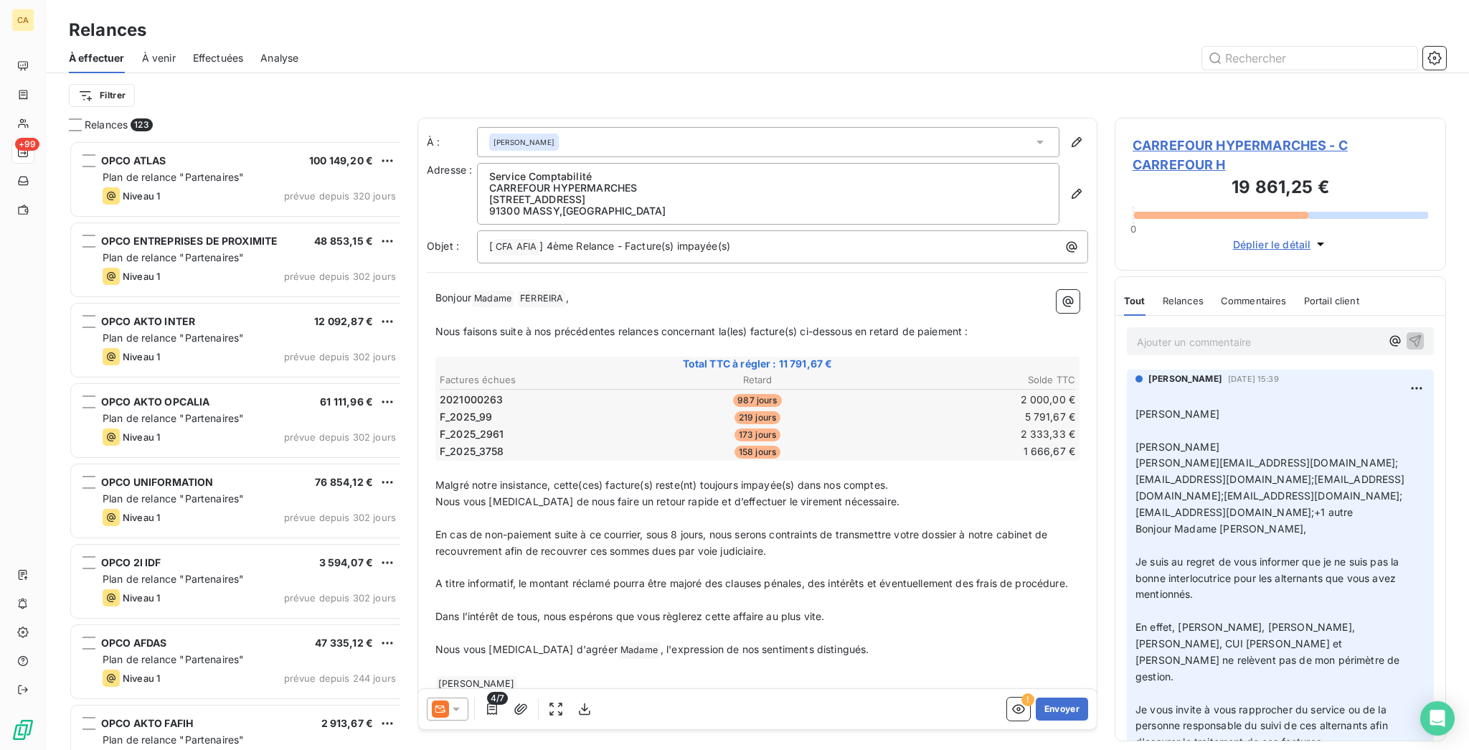
scroll to position [613, 326]
click at [1077, 700] on button "Envoyer" at bounding box center [1062, 708] width 52 height 23
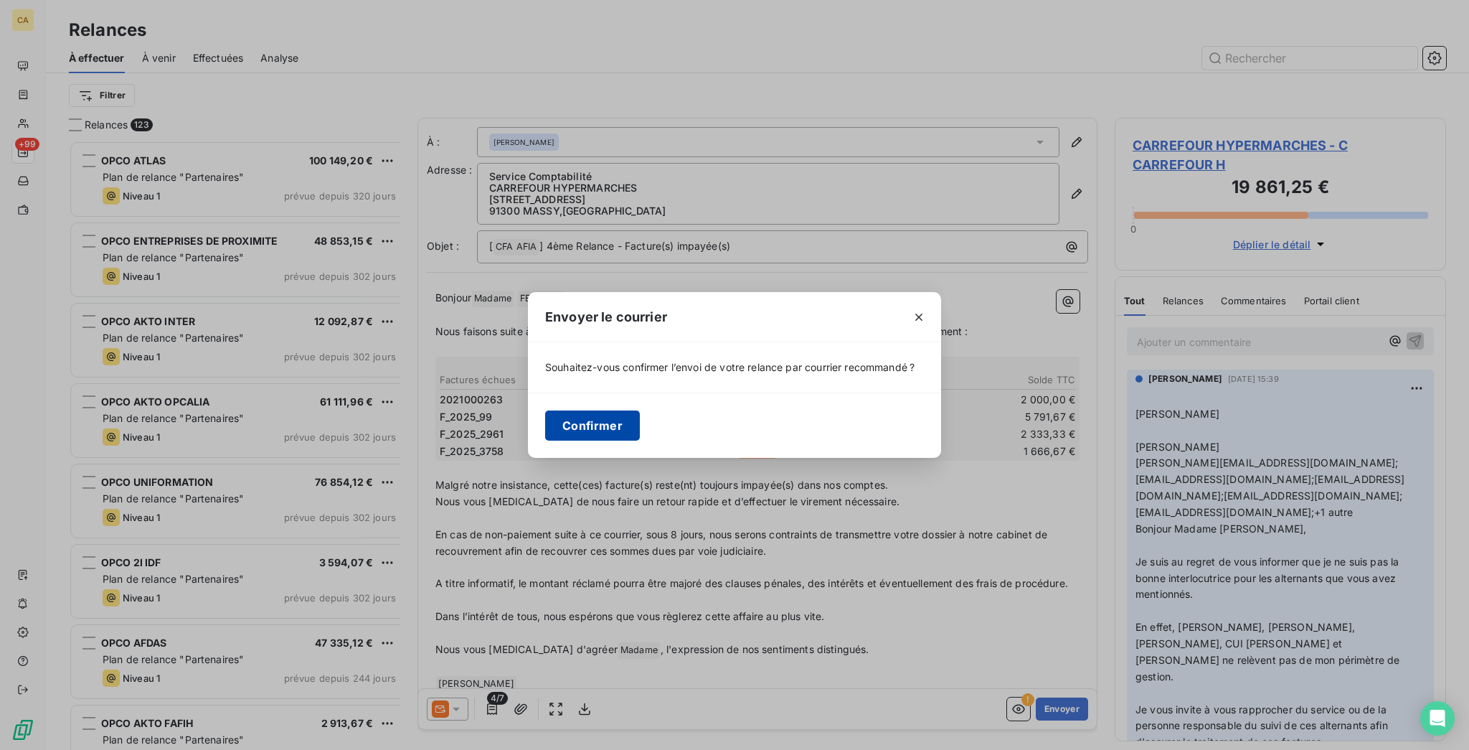
click at [635, 425] on button "Confirmer" at bounding box center [592, 425] width 95 height 30
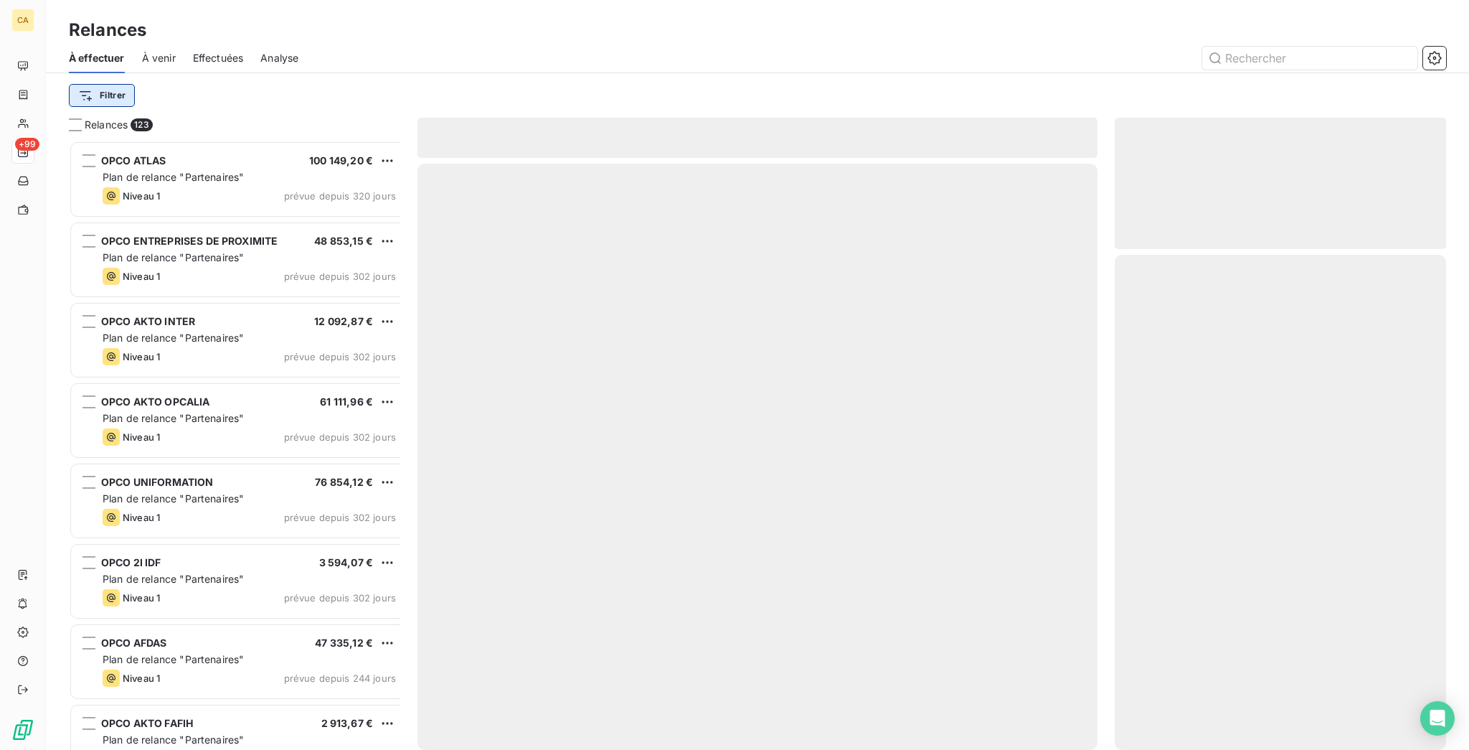
click at [110, 89] on html "CA +99 Relances À effectuer À venir Effectuées Analyse Filtrer Relances 123 OPC…" at bounding box center [734, 375] width 1469 height 750
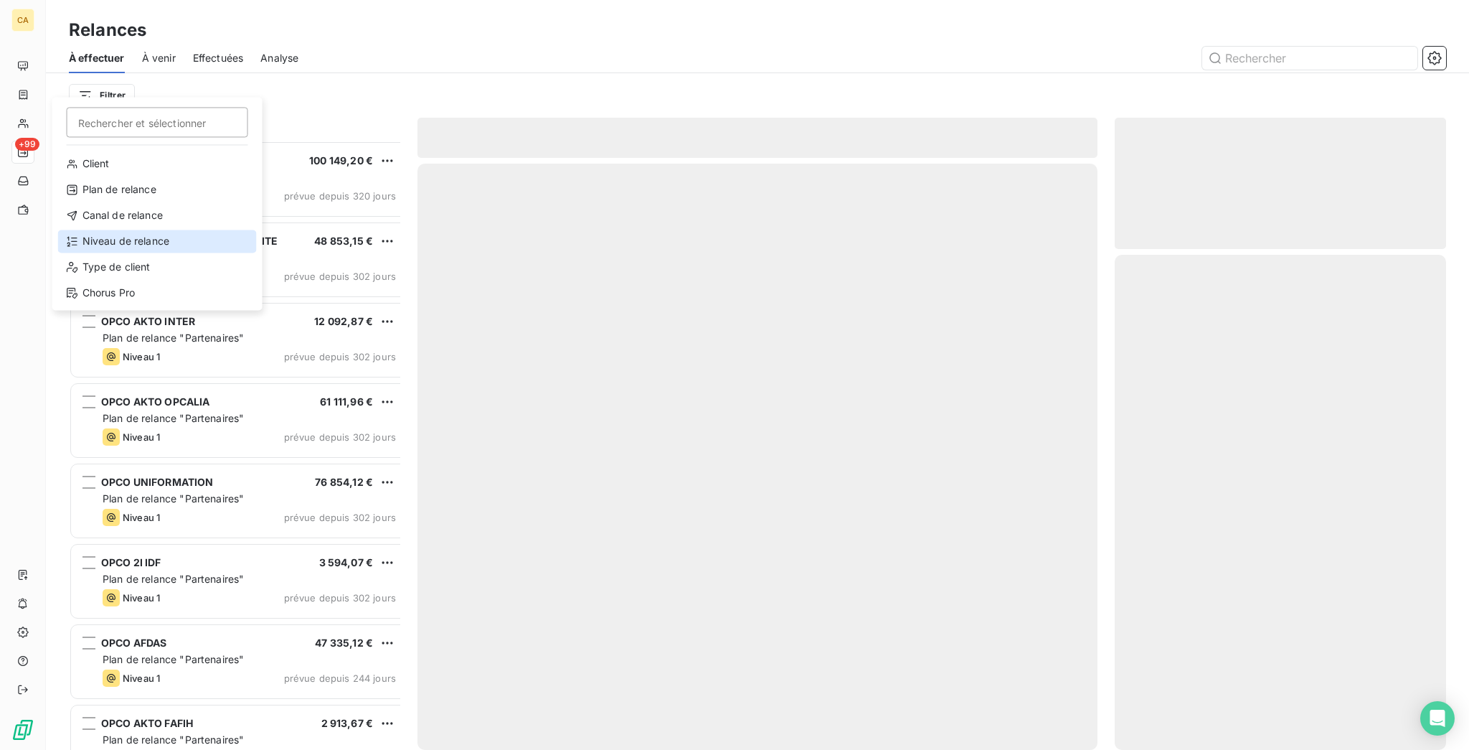
click at [131, 230] on div "Niveau de relance" at bounding box center [157, 241] width 199 height 23
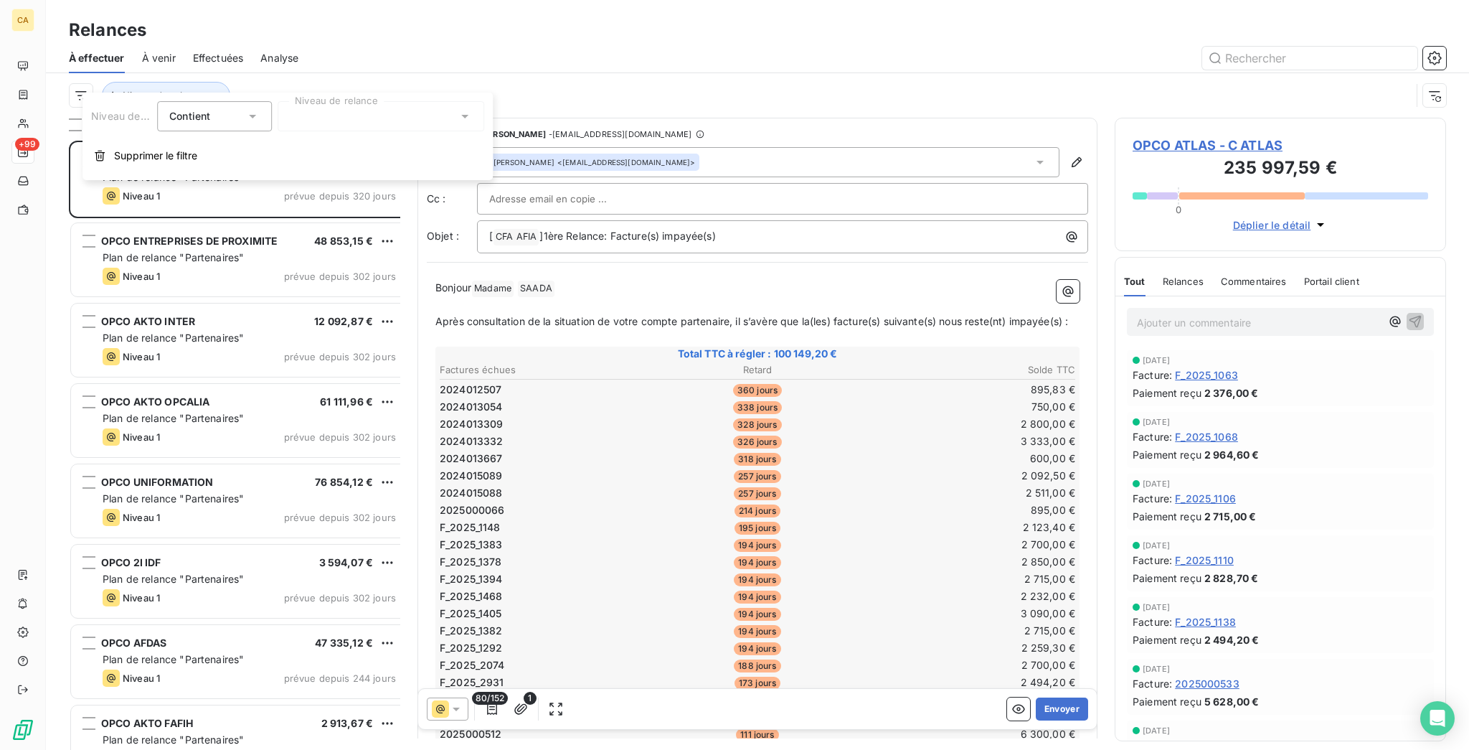
click at [331, 122] on div at bounding box center [381, 116] width 207 height 30
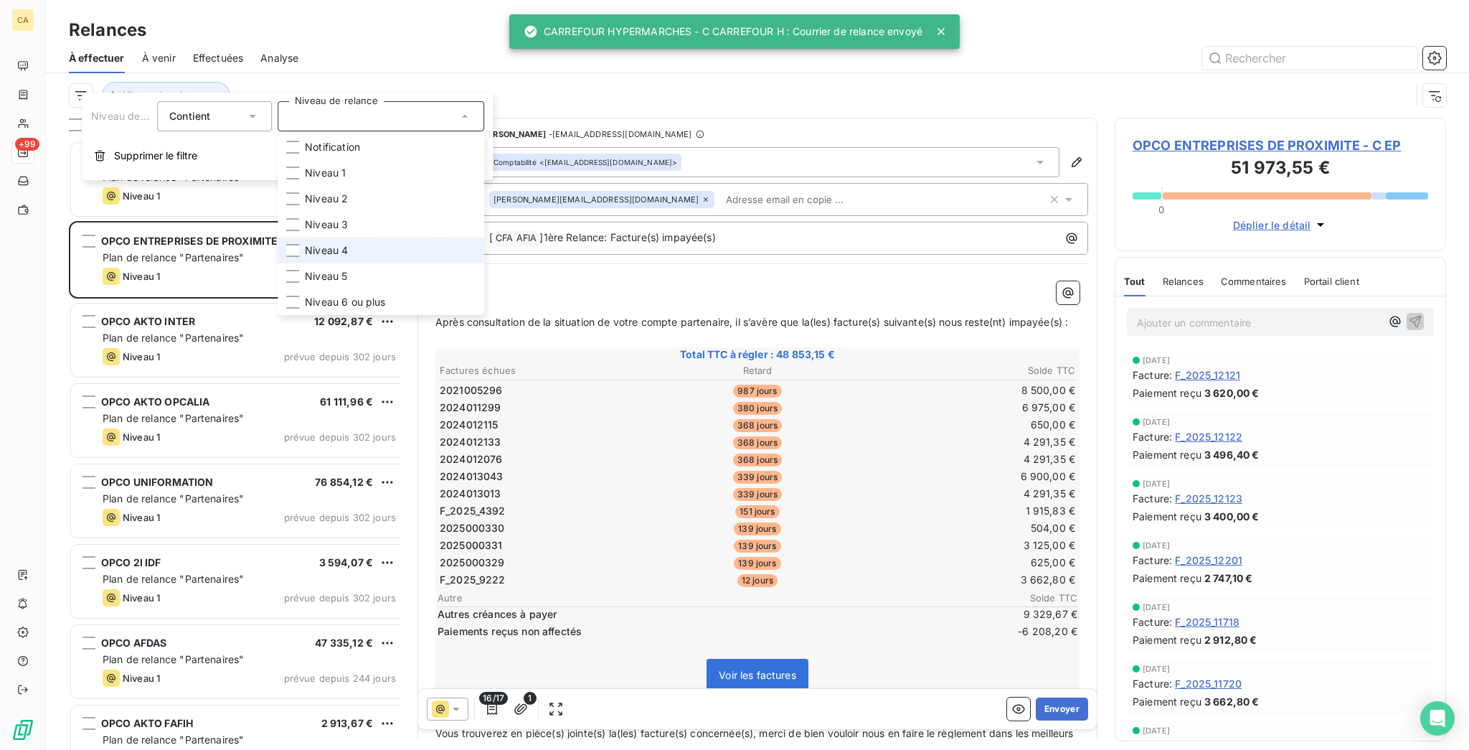
click at [291, 237] on li "Niveau 4" at bounding box center [381, 250] width 207 height 26
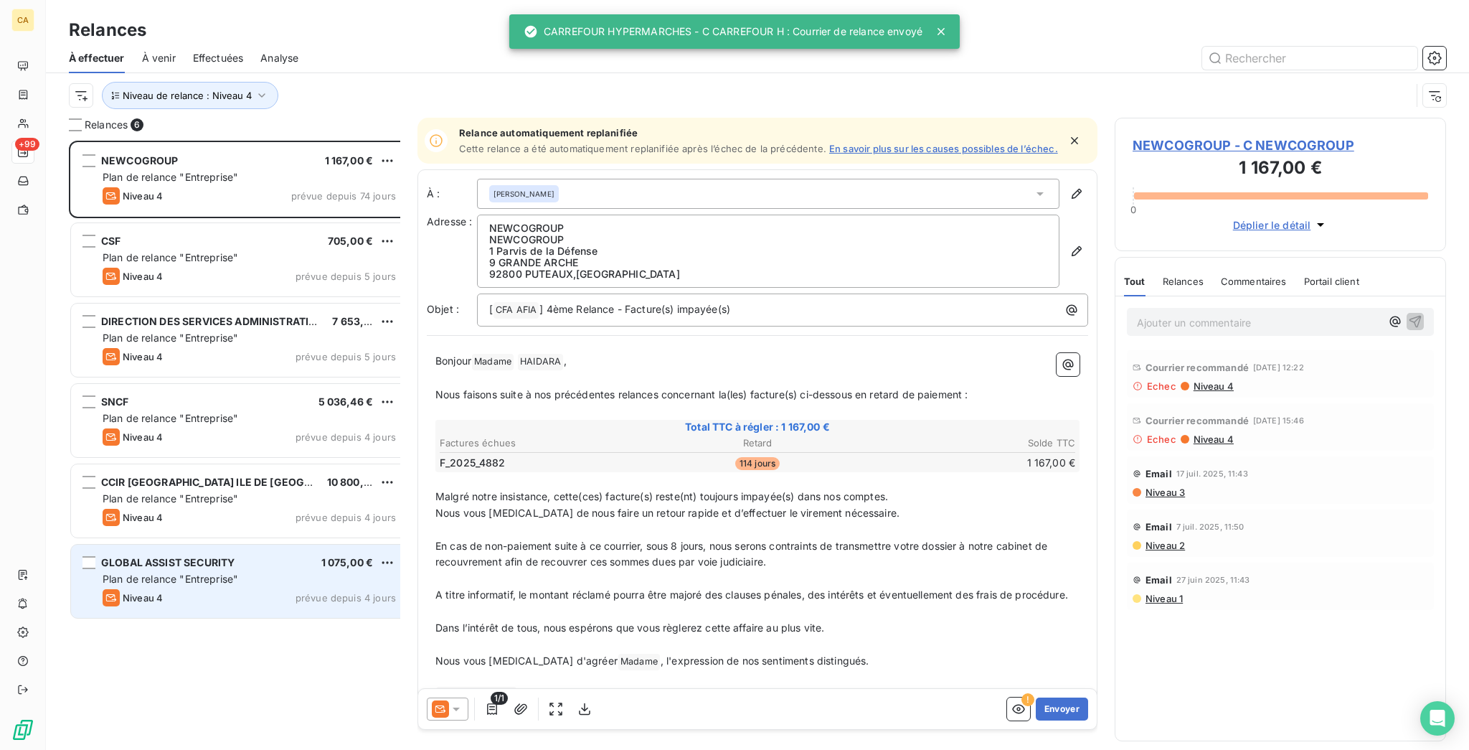
click at [123, 592] on span "Niveau 4" at bounding box center [143, 597] width 40 height 11
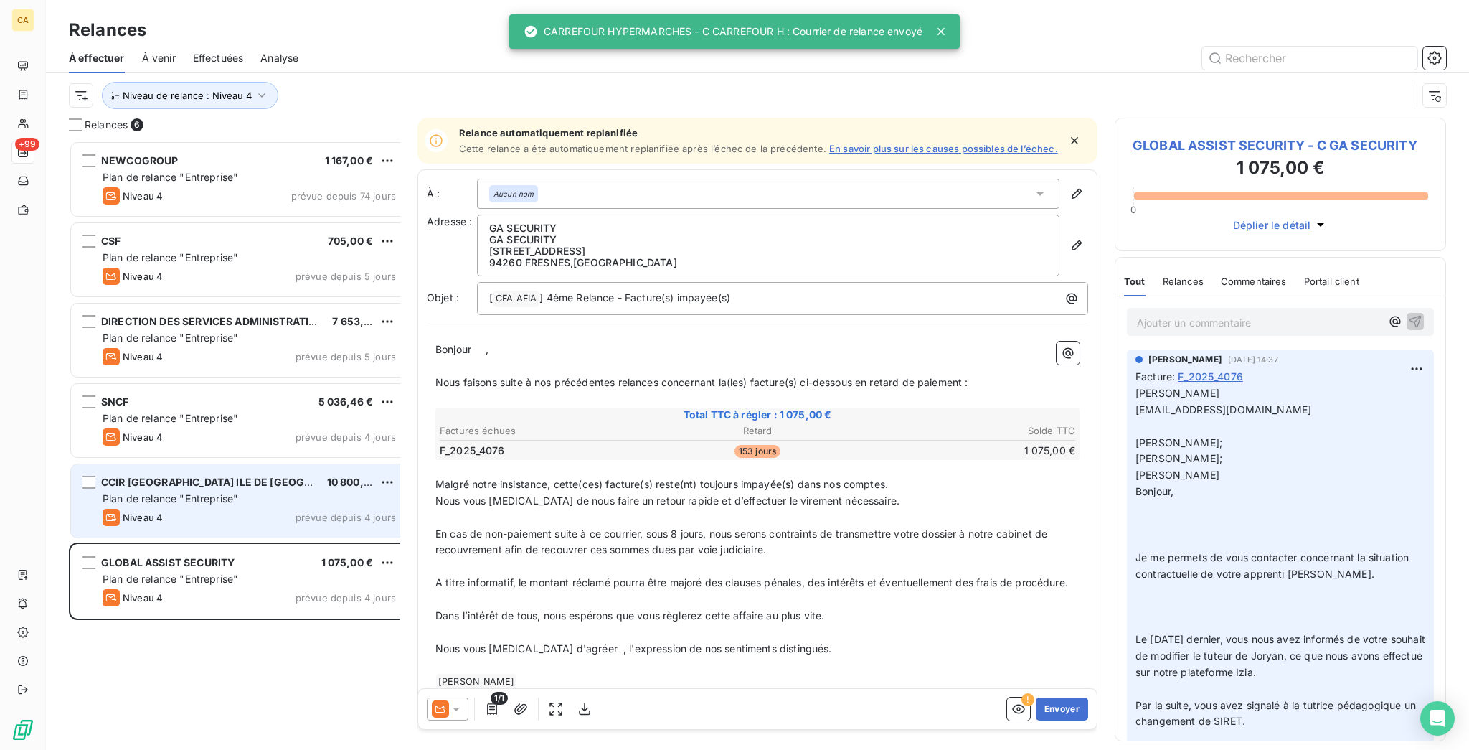
click at [156, 509] on div "Niveau 4 prévue depuis 4 jours" at bounding box center [249, 517] width 293 height 17
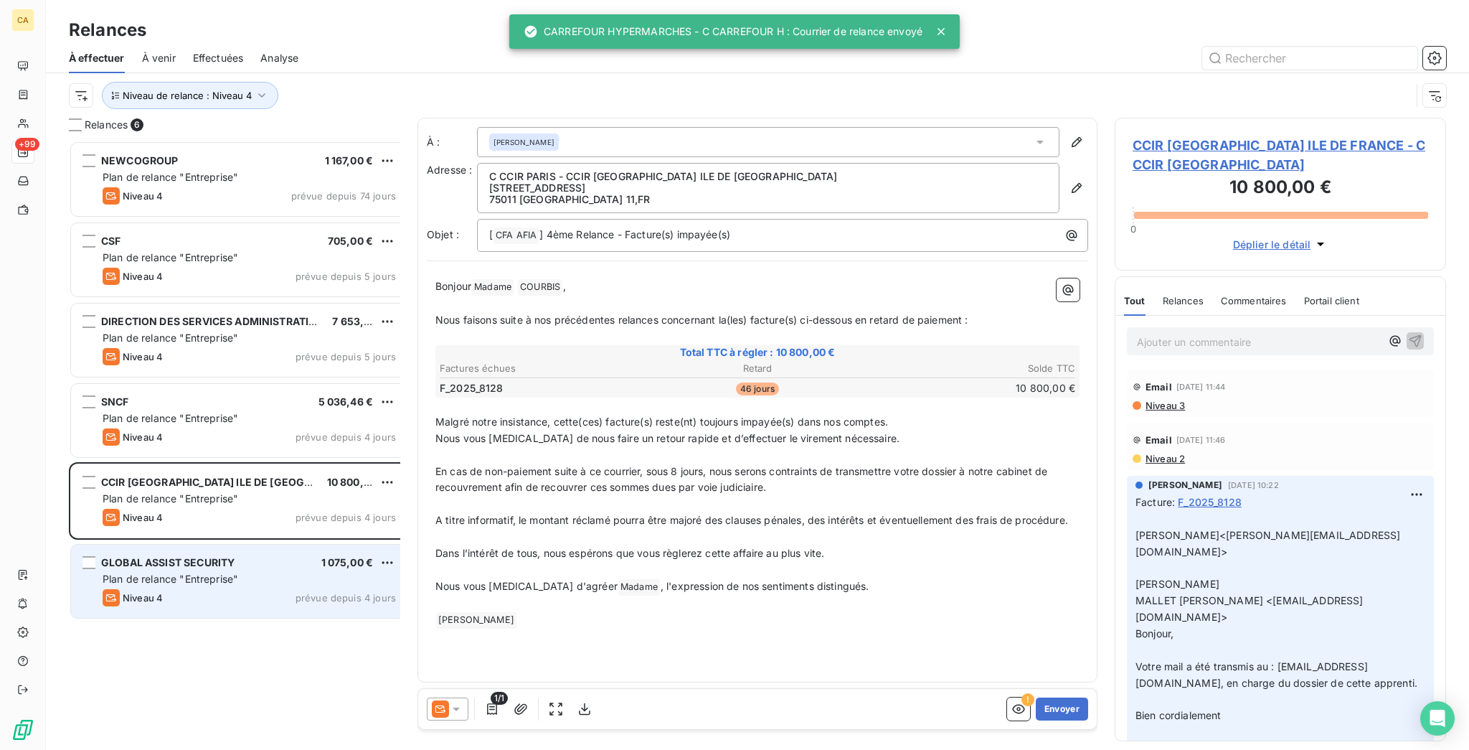
click at [169, 556] on div "GLOBAL ASSIST SECURITY 1 075,00 €" at bounding box center [249, 562] width 293 height 13
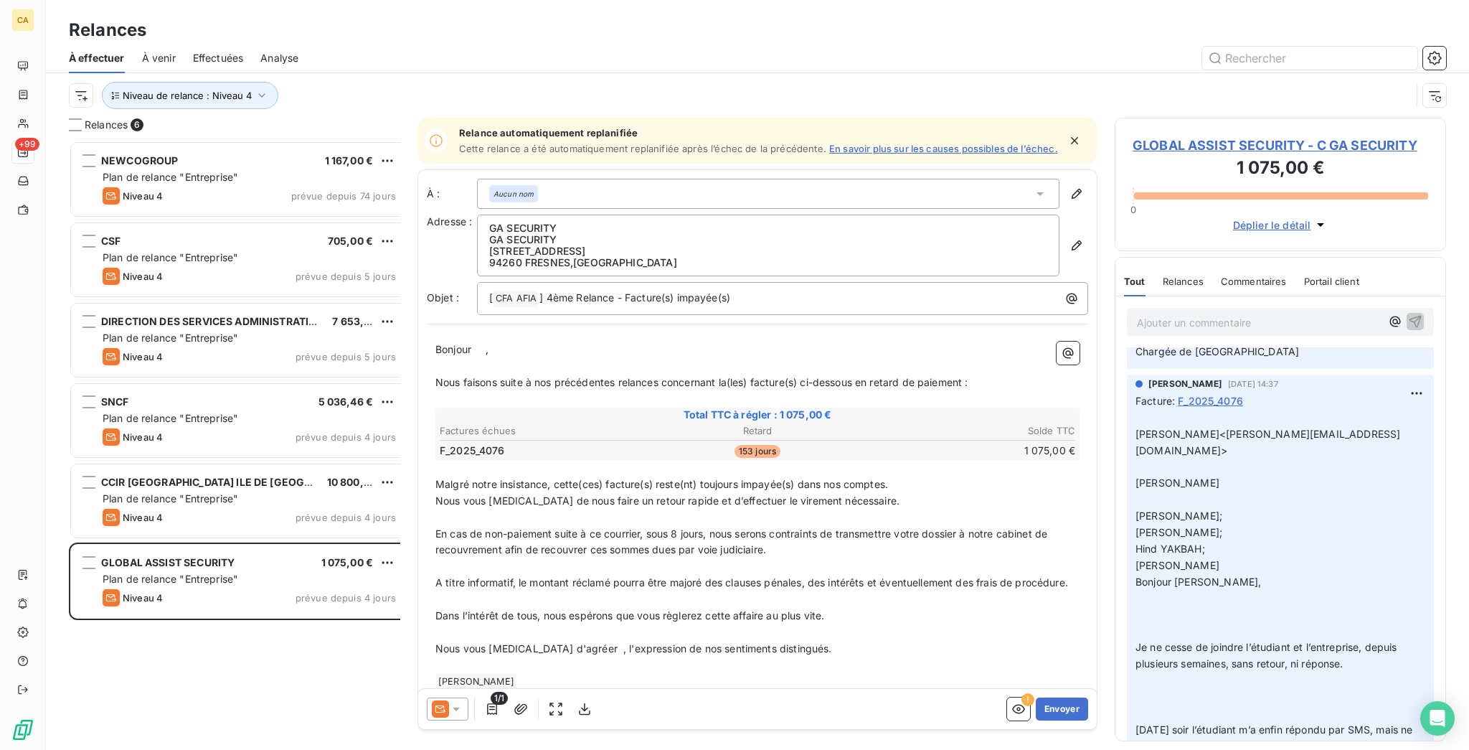
scroll to position [2104, 0]
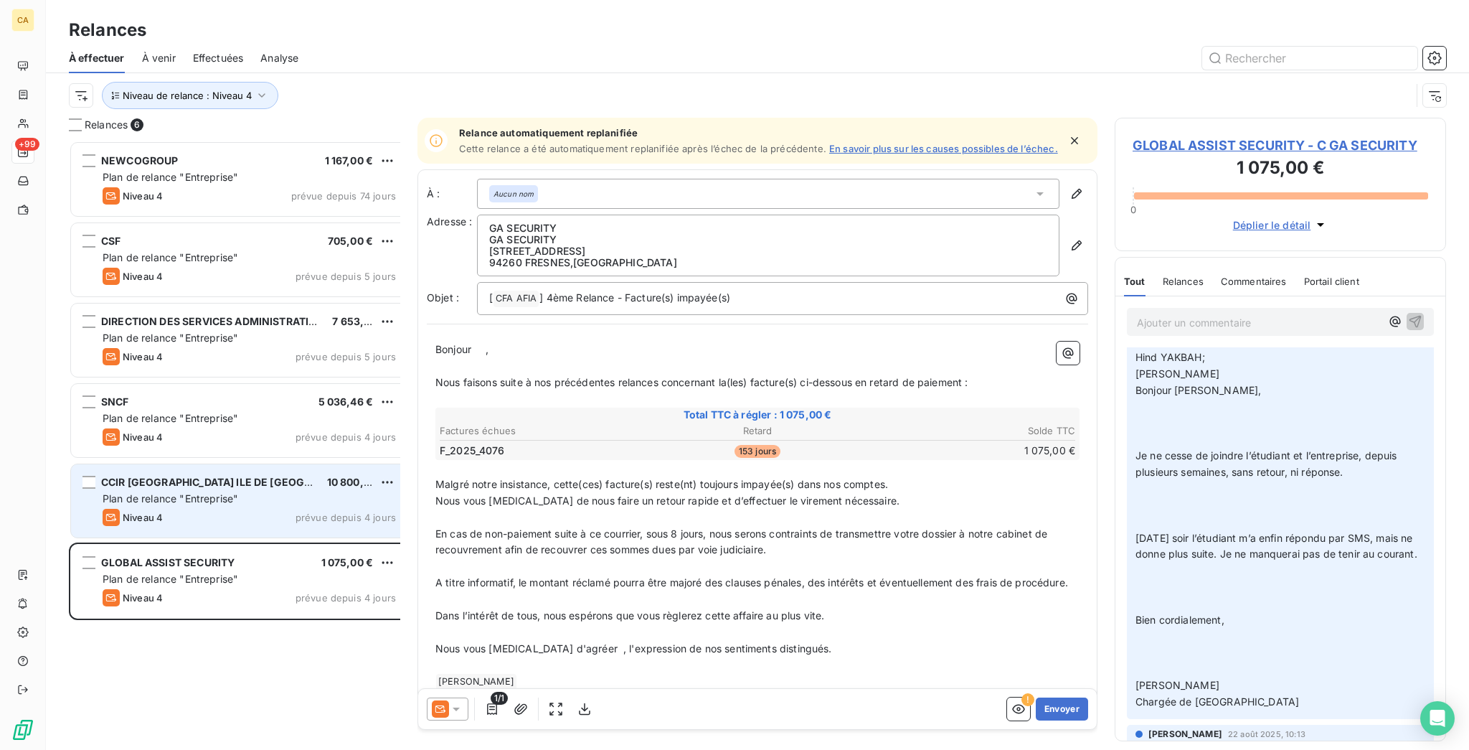
click at [184, 476] on div "CCIR [GEOGRAPHIC_DATA] ILE DE FRANCE 10 800,00 €" at bounding box center [249, 482] width 293 height 13
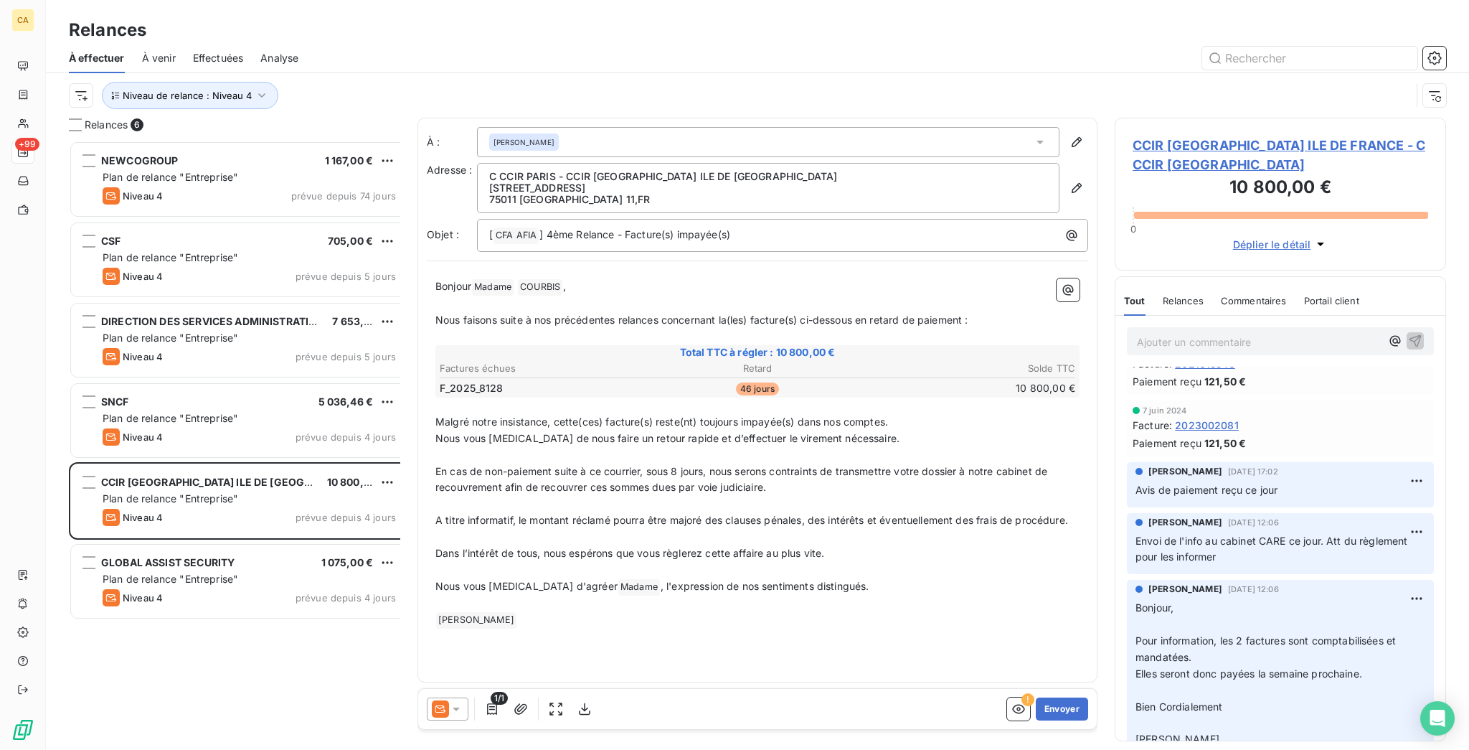
click at [1188, 118] on div "CCIR [GEOGRAPHIC_DATA] ILE DE FRANCE - C CCIR [GEOGRAPHIC_DATA] 10 800,00 € 0 D…" at bounding box center [1280, 194] width 331 height 153
click at [1181, 136] on span "CCIR [GEOGRAPHIC_DATA] ILE DE FRANCE - C CCIR [GEOGRAPHIC_DATA]" at bounding box center [1281, 155] width 296 height 39
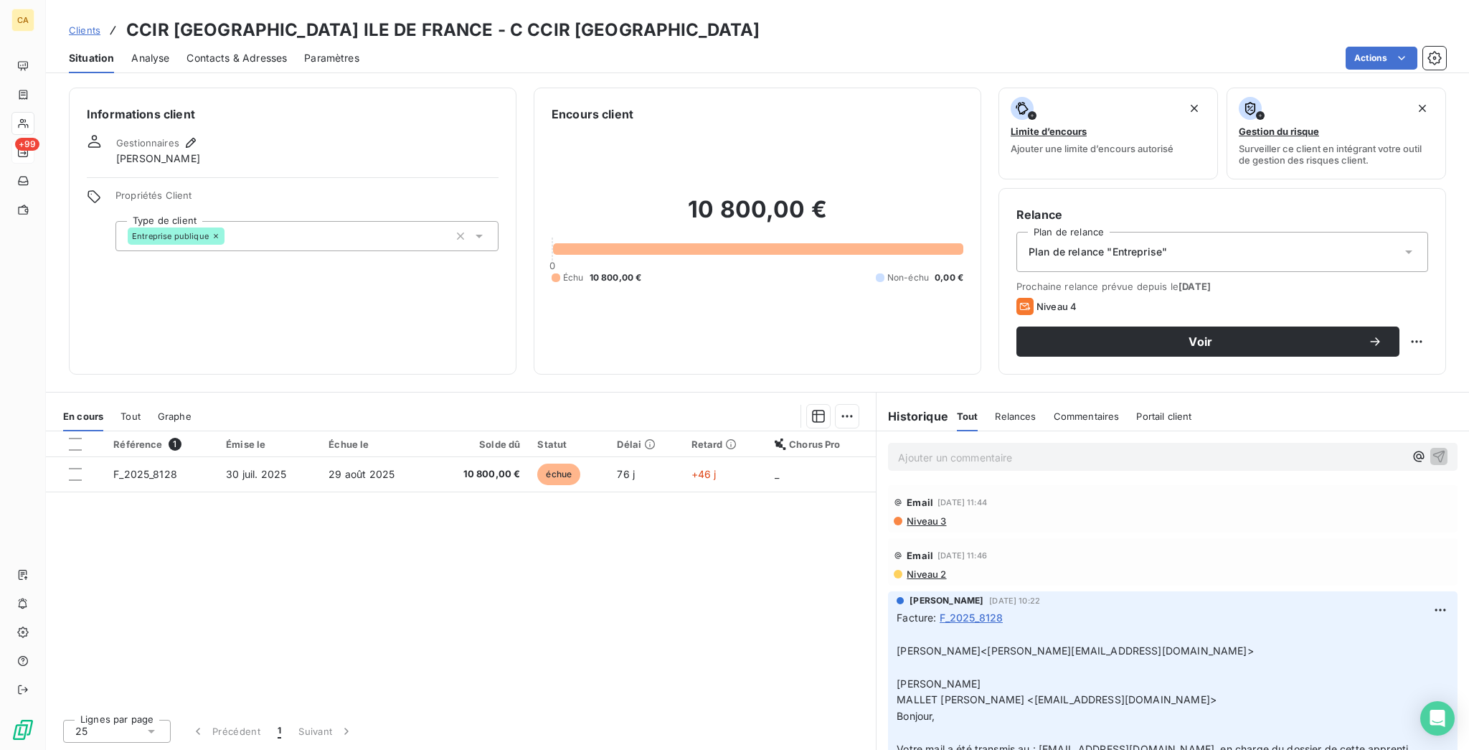
click at [121, 401] on div "En cours Tout Graphe" at bounding box center [461, 416] width 830 height 30
click at [121, 410] on span "Tout" at bounding box center [131, 415] width 20 height 11
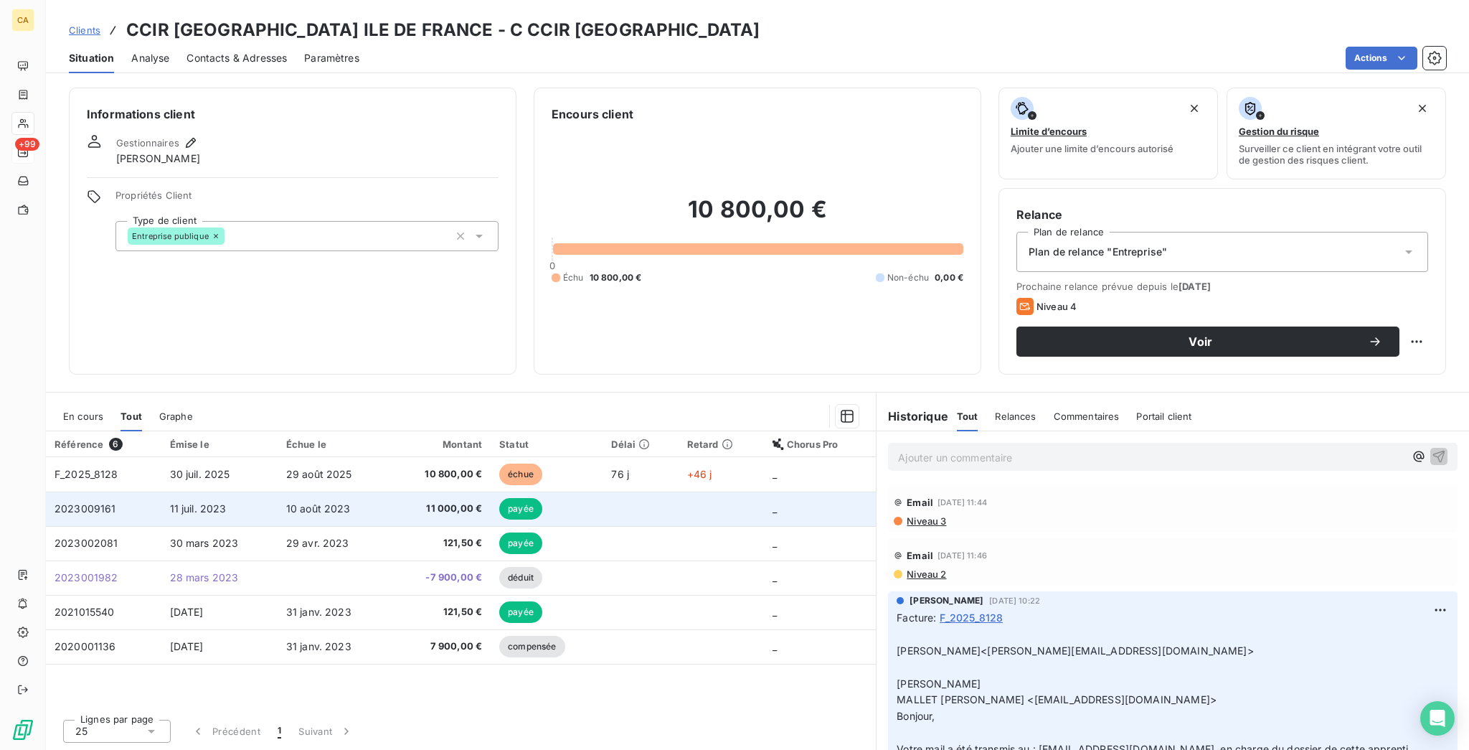
click at [133, 491] on td "2023009161" at bounding box center [103, 508] width 115 height 34
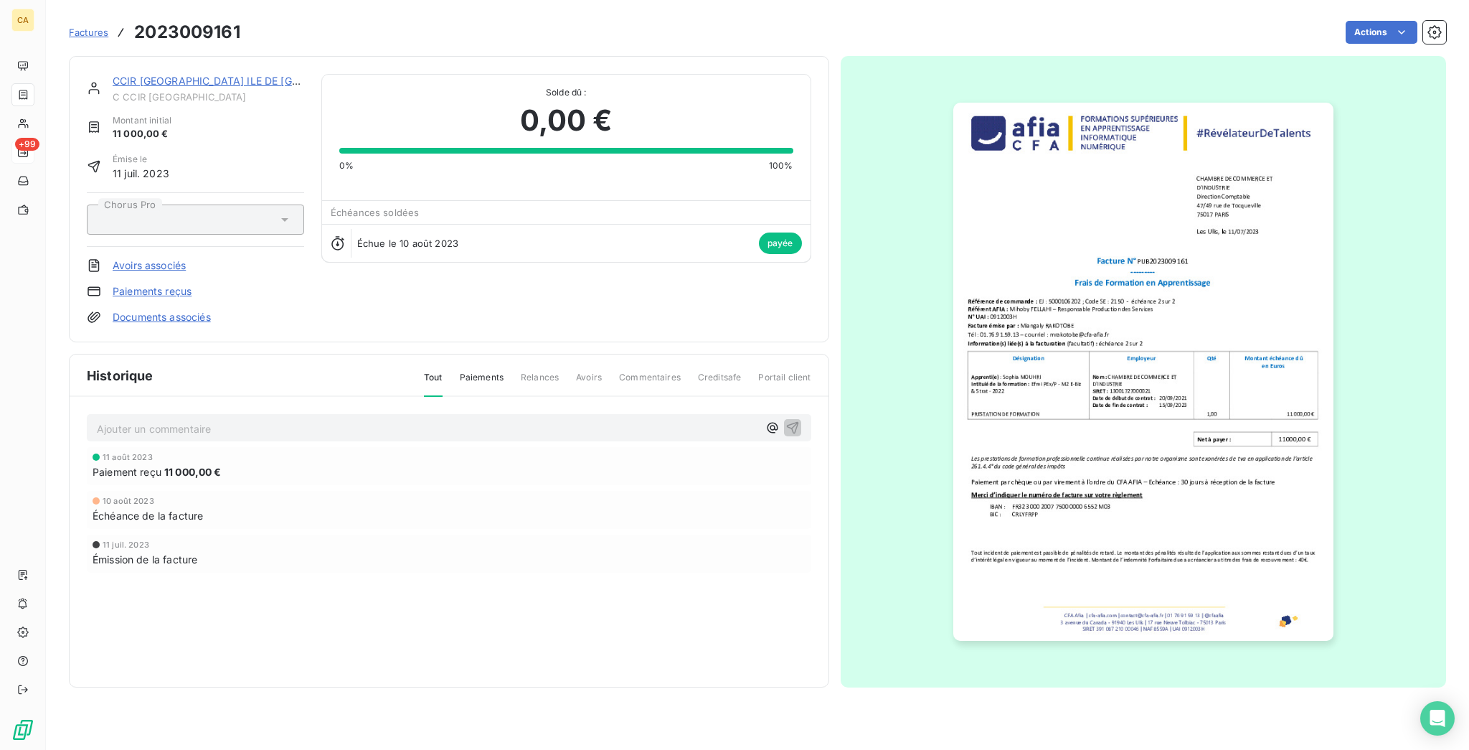
click at [159, 75] on link "CCIR [GEOGRAPHIC_DATA] ILE DE [GEOGRAPHIC_DATA]" at bounding box center [249, 81] width 273 height 12
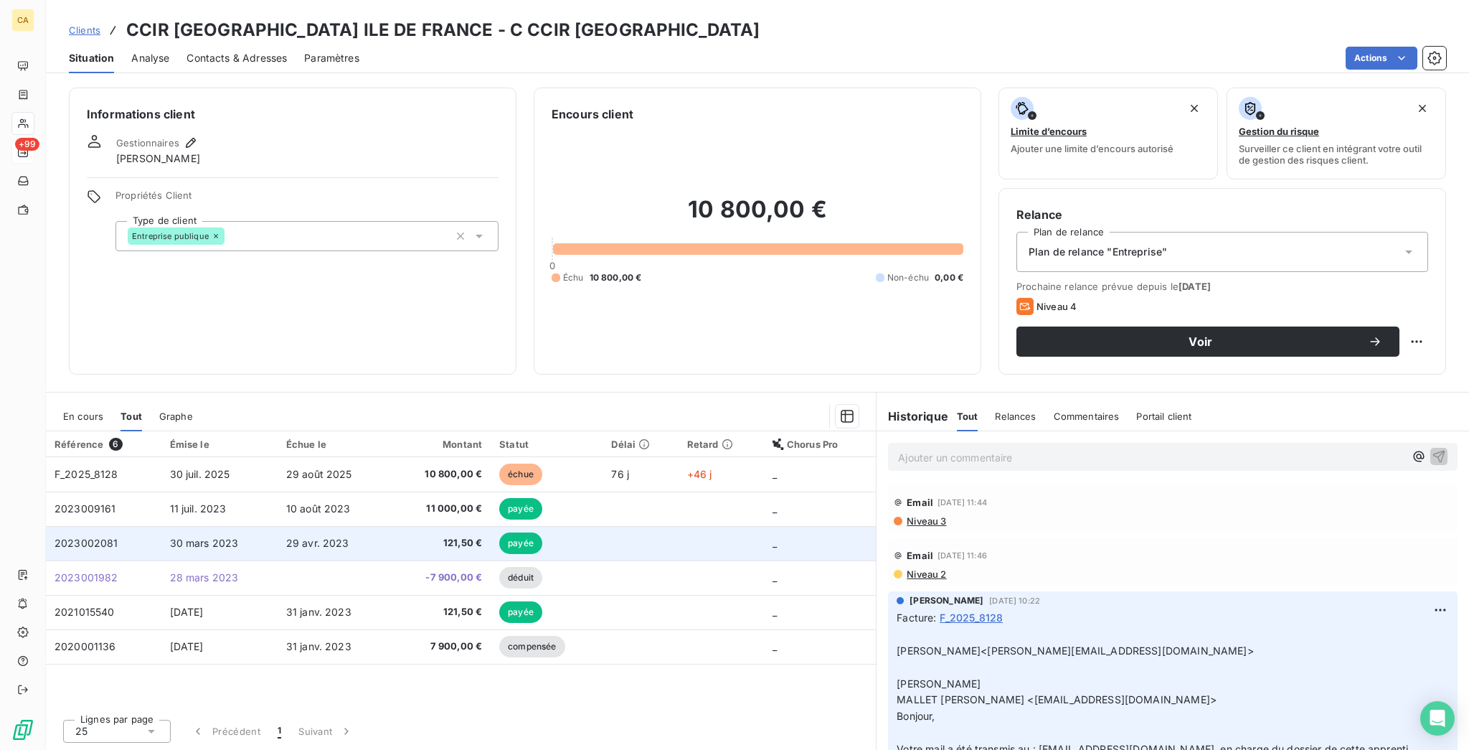
click at [89, 537] on span "2023002081" at bounding box center [87, 543] width 64 height 12
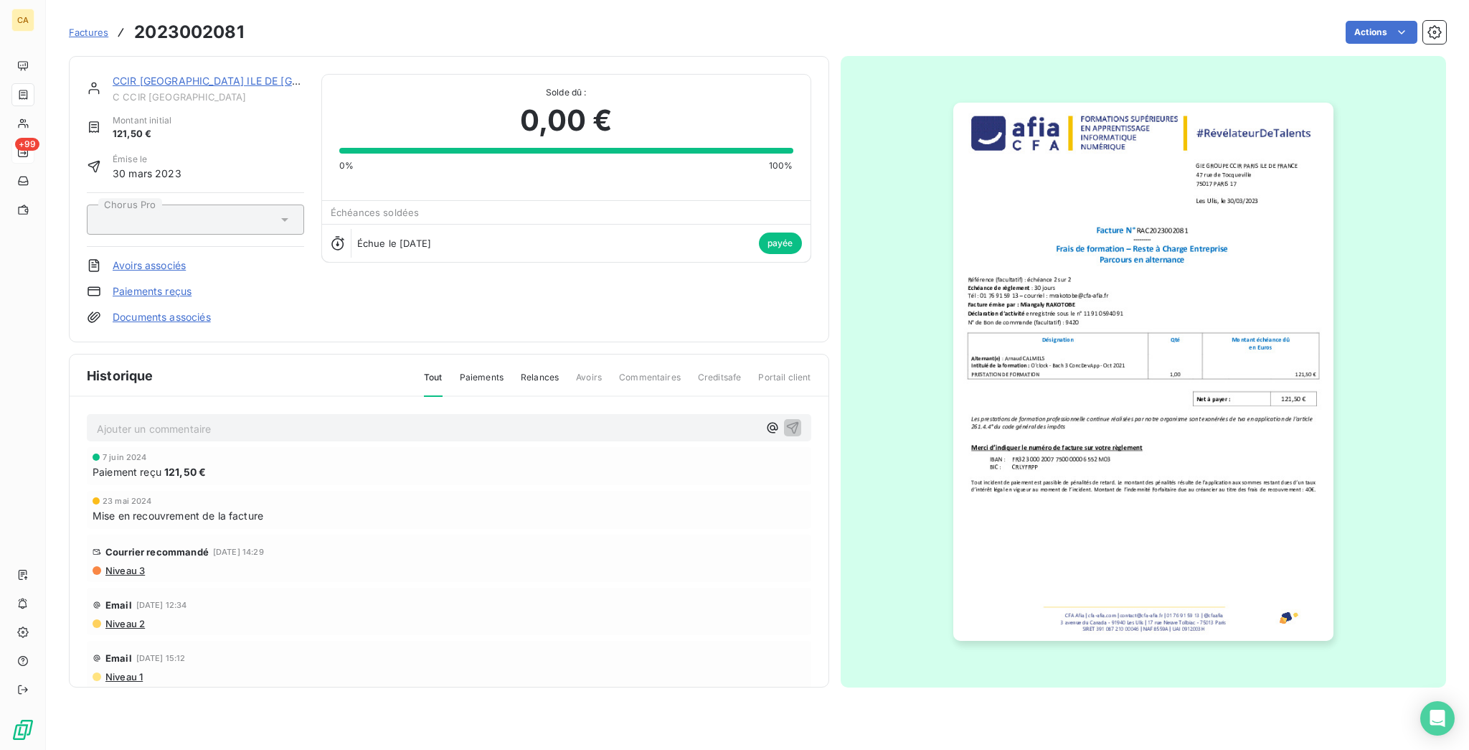
click at [167, 75] on link "CCIR [GEOGRAPHIC_DATA] ILE DE [GEOGRAPHIC_DATA]" at bounding box center [249, 81] width 273 height 12
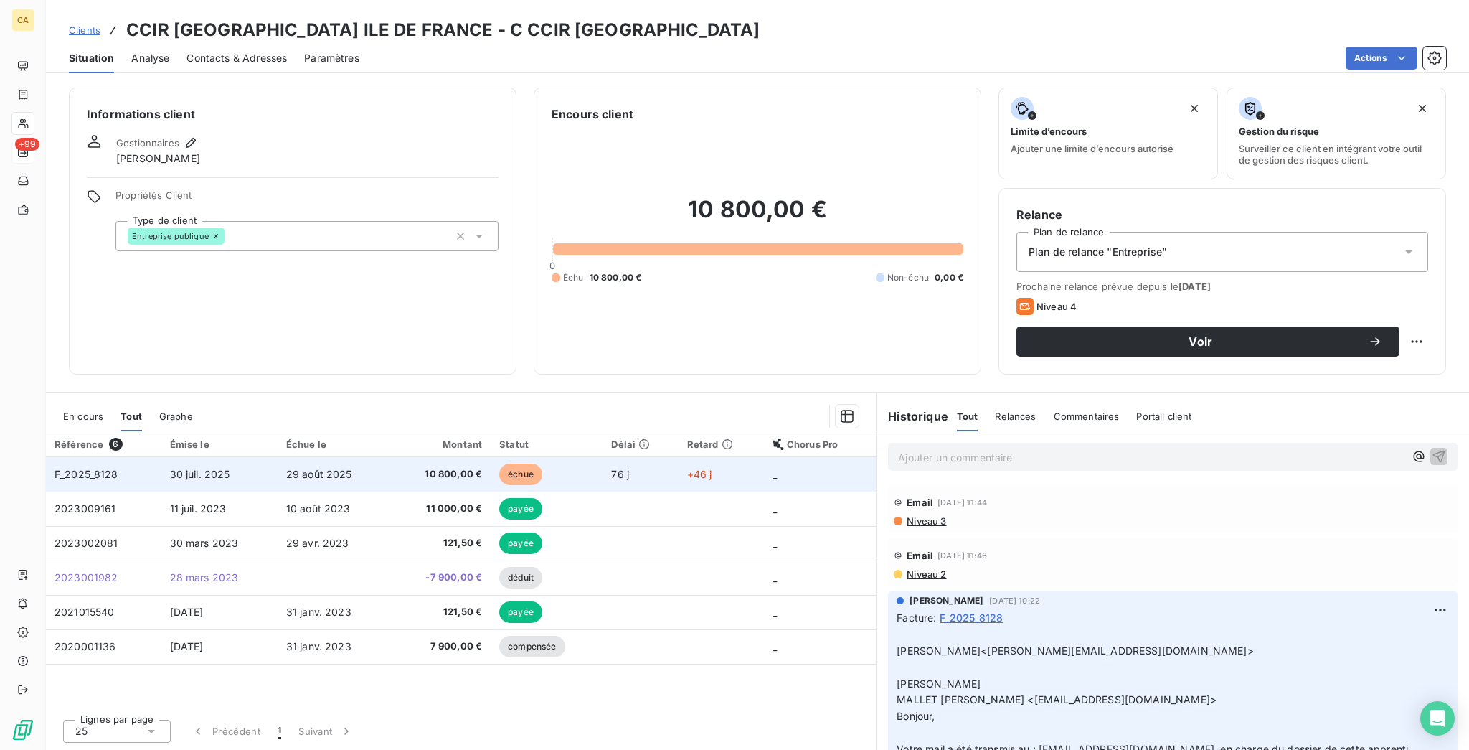
click at [133, 457] on td "F_2025_8128" at bounding box center [103, 474] width 115 height 34
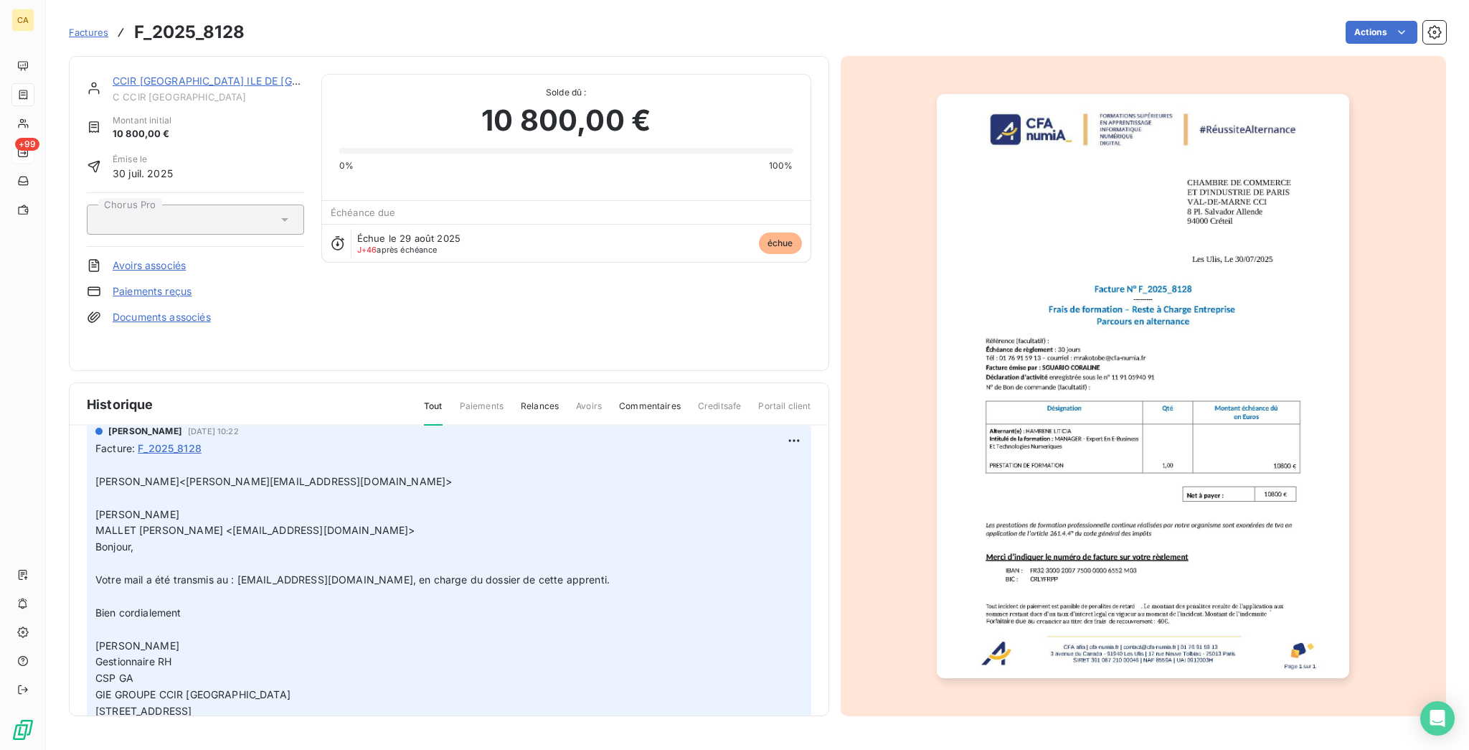
scroll to position [191, 0]
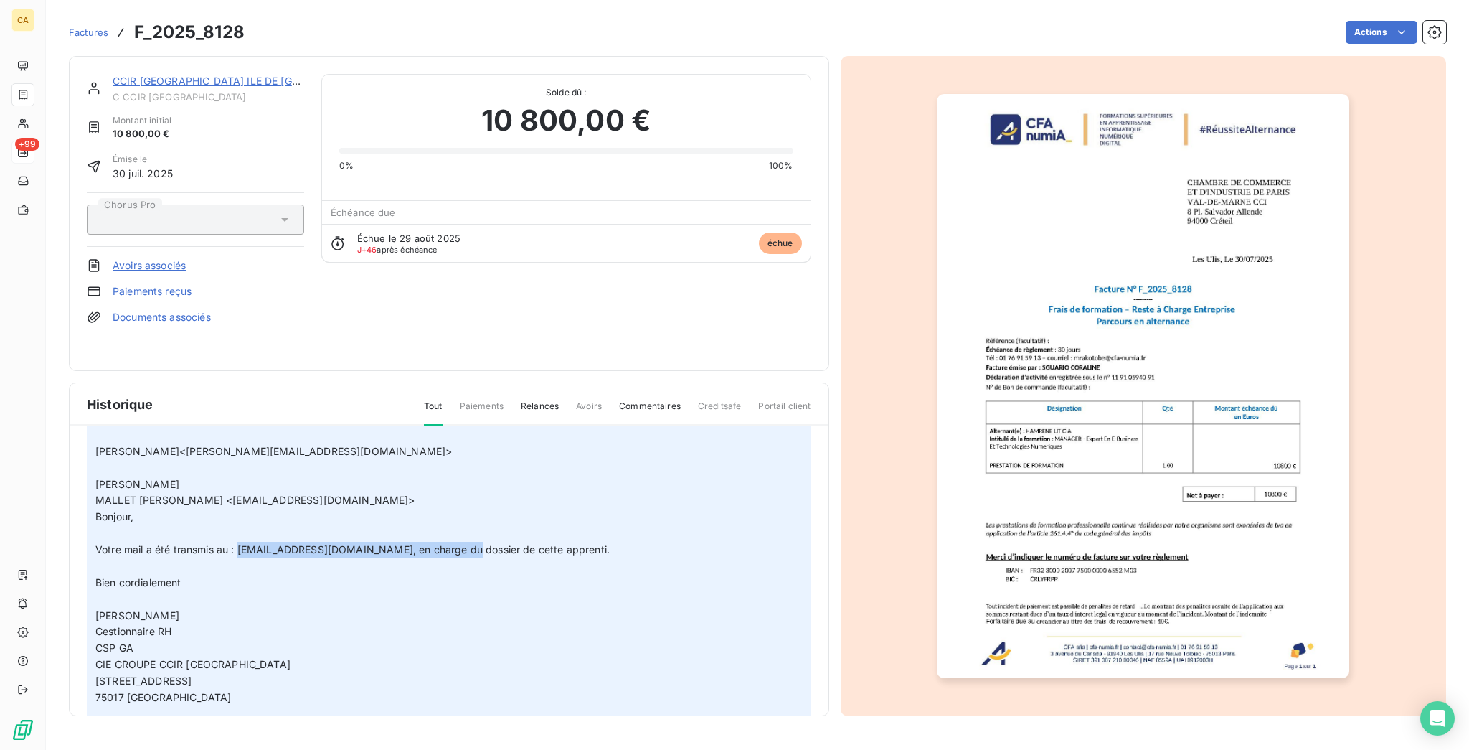
drag, startPoint x: 428, startPoint y: 463, endPoint x: 214, endPoint y: 463, distance: 213.8
click at [214, 543] on span "Votre mail a été transmis au : [EMAIL_ADDRESS][DOMAIN_NAME], en charge du dossi…" at bounding box center [352, 549] width 514 height 12
copy span "[EMAIL_ADDRESS][DOMAIN_NAME]"
click at [178, 60] on div "CCIR [GEOGRAPHIC_DATA] ILE DE FRANCE C CCIR PARIS Montant initial 10 800,00 € É…" at bounding box center [449, 213] width 760 height 315
click at [178, 61] on div "CCIR [GEOGRAPHIC_DATA] ILE DE FRANCE C CCIR PARIS Montant initial 10 800,00 € É…" at bounding box center [449, 213] width 760 height 315
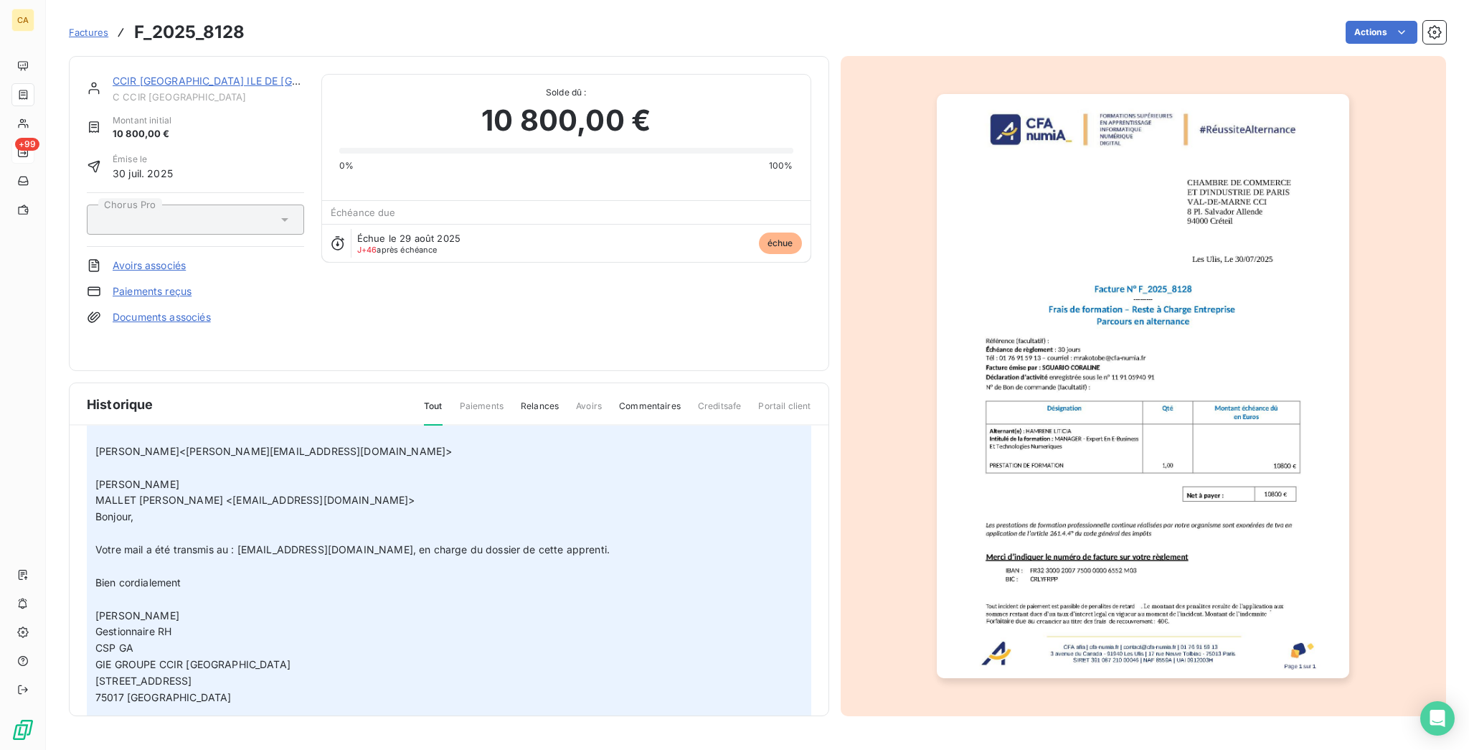
click at [178, 75] on link "CCIR [GEOGRAPHIC_DATA] ILE DE [GEOGRAPHIC_DATA]" at bounding box center [249, 81] width 273 height 12
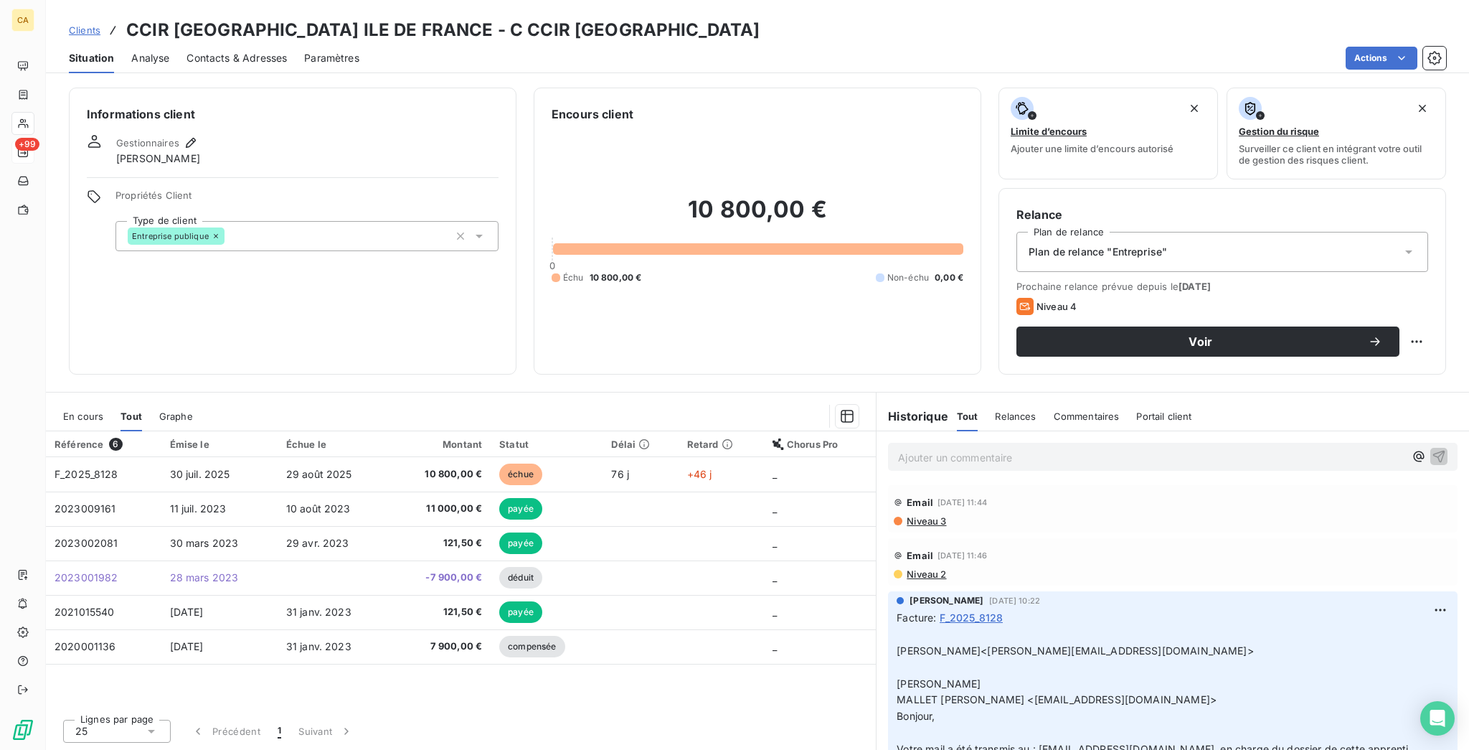
click at [241, 51] on span "Contacts & Adresses" at bounding box center [237, 58] width 100 height 14
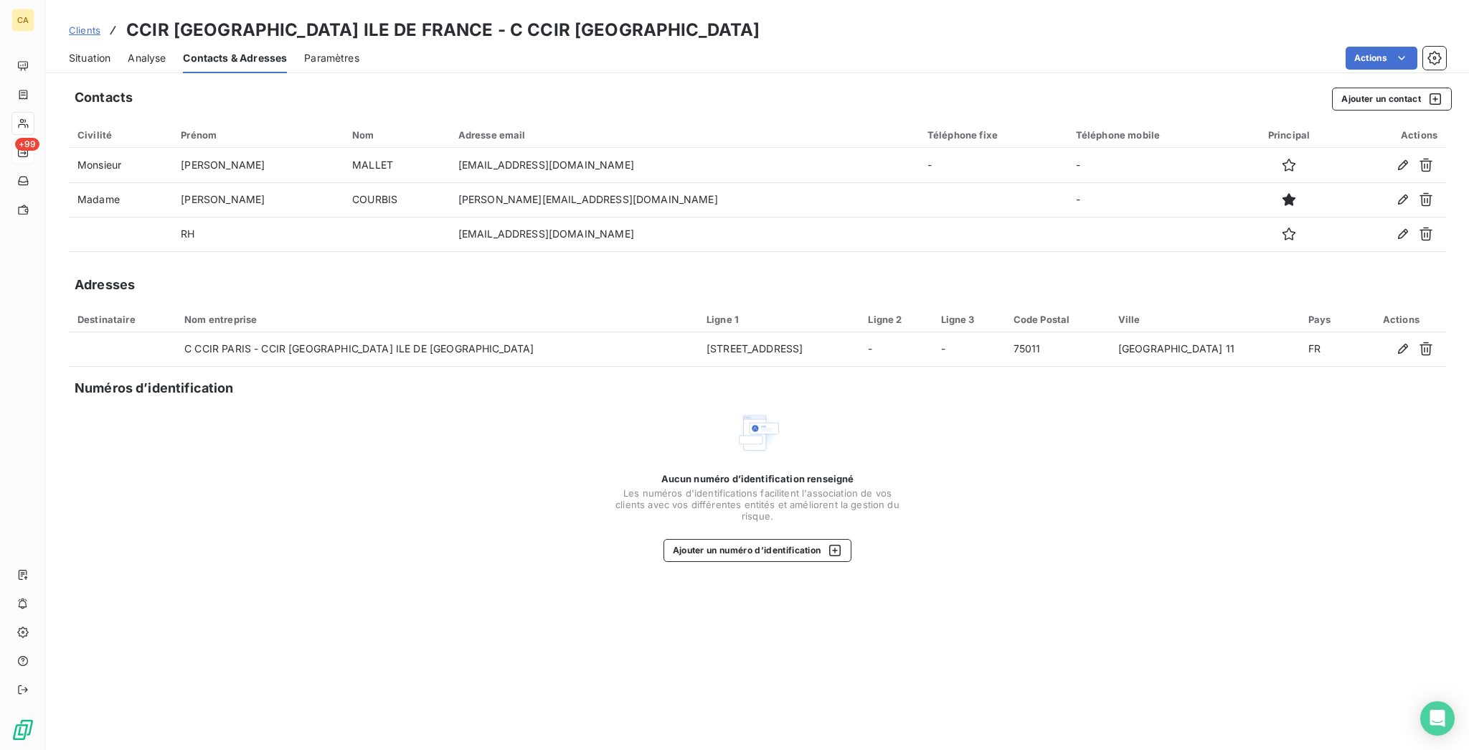
click at [1452, 79] on div "Contacts Ajouter un contact Civilité Prénom Nom Adresse email Téléphone fixe Té…" at bounding box center [757, 414] width 1423 height 671
click at [1418, 88] on button "Ajouter un contact" at bounding box center [1392, 99] width 120 height 23
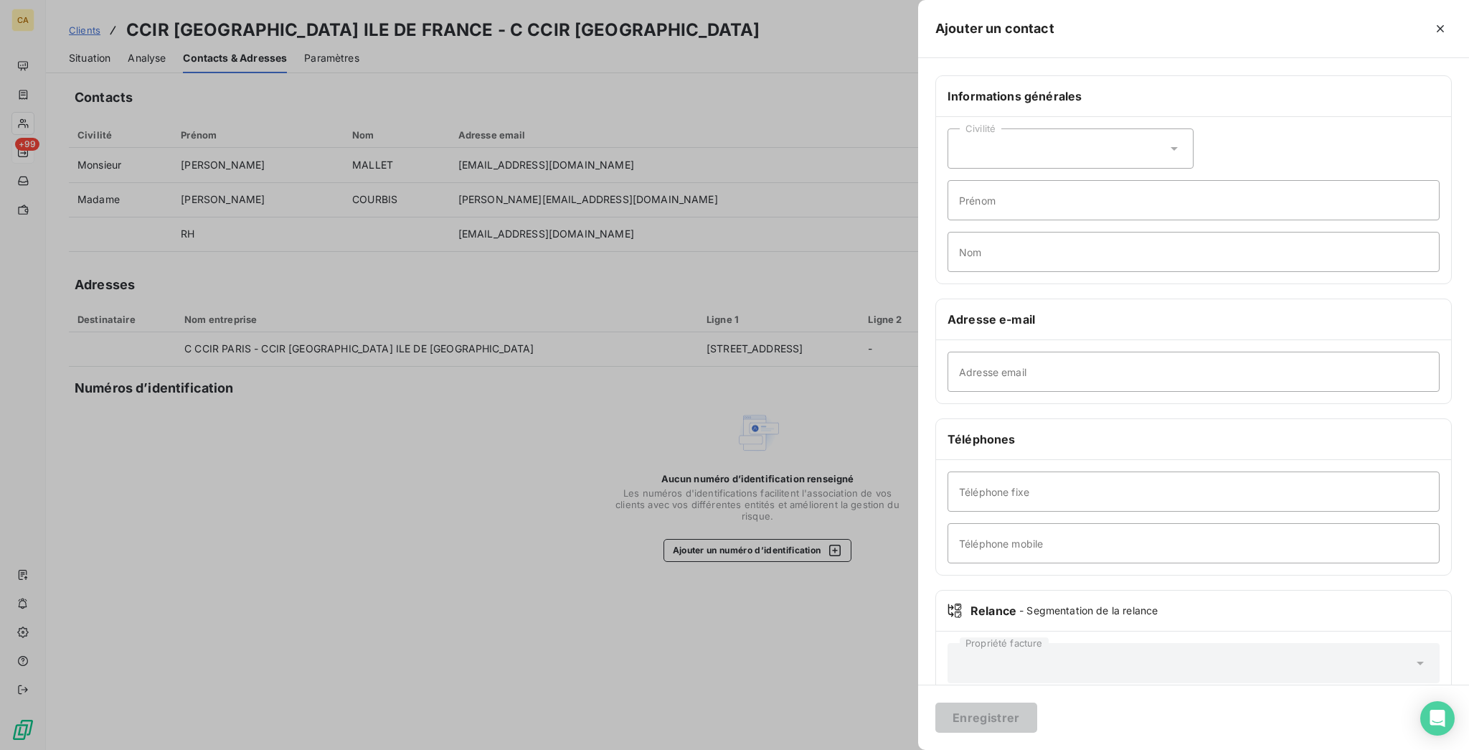
click at [1291, 340] on div "Adresse email" at bounding box center [1193, 371] width 515 height 63
click at [1289, 352] on input "Adresse email" at bounding box center [1194, 372] width 492 height 40
paste input "[EMAIL_ADDRESS][DOMAIN_NAME]"
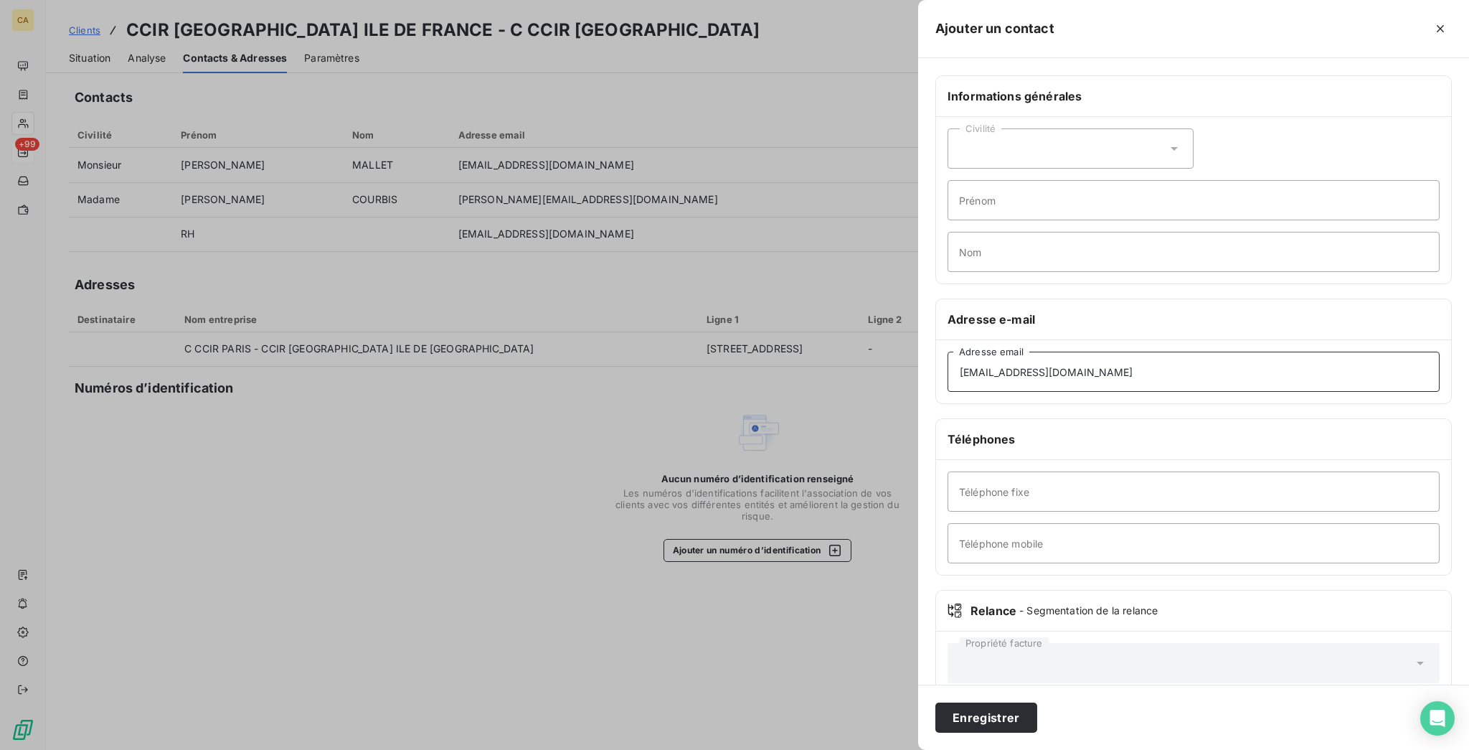
type input "[EMAIL_ADDRESS][DOMAIN_NAME]"
click at [687, 400] on div at bounding box center [734, 375] width 1469 height 750
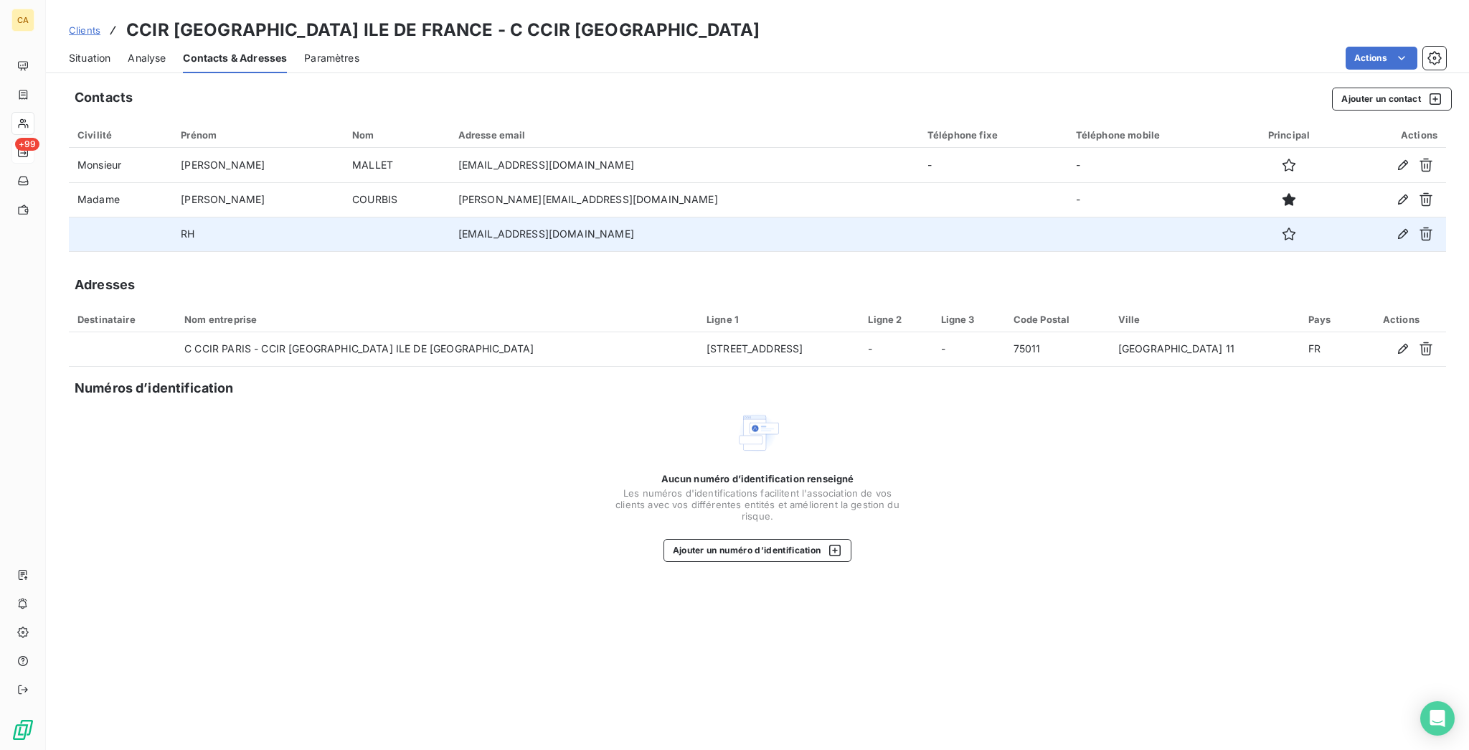
click at [1067, 217] on td at bounding box center [1153, 234] width 172 height 34
drag, startPoint x: 1268, startPoint y: 187, endPoint x: 1298, endPoint y: 184, distance: 30.3
click at [1275, 222] on div at bounding box center [1288, 233] width 83 height 23
click at [1284, 227] on icon "button" at bounding box center [1289, 234] width 14 height 14
click at [69, 43] on div "Situation" at bounding box center [90, 58] width 42 height 30
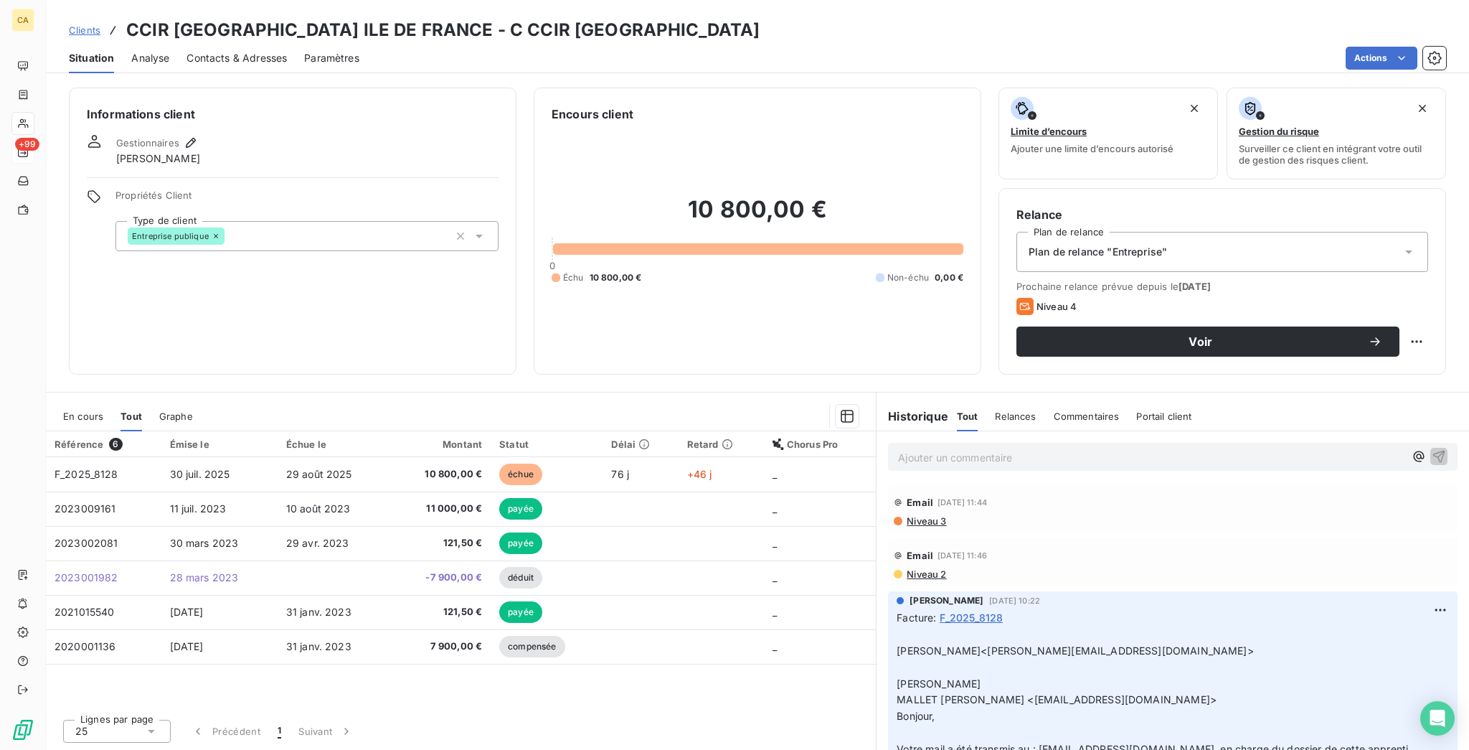
click at [67, 401] on div "En cours" at bounding box center [83, 416] width 40 height 30
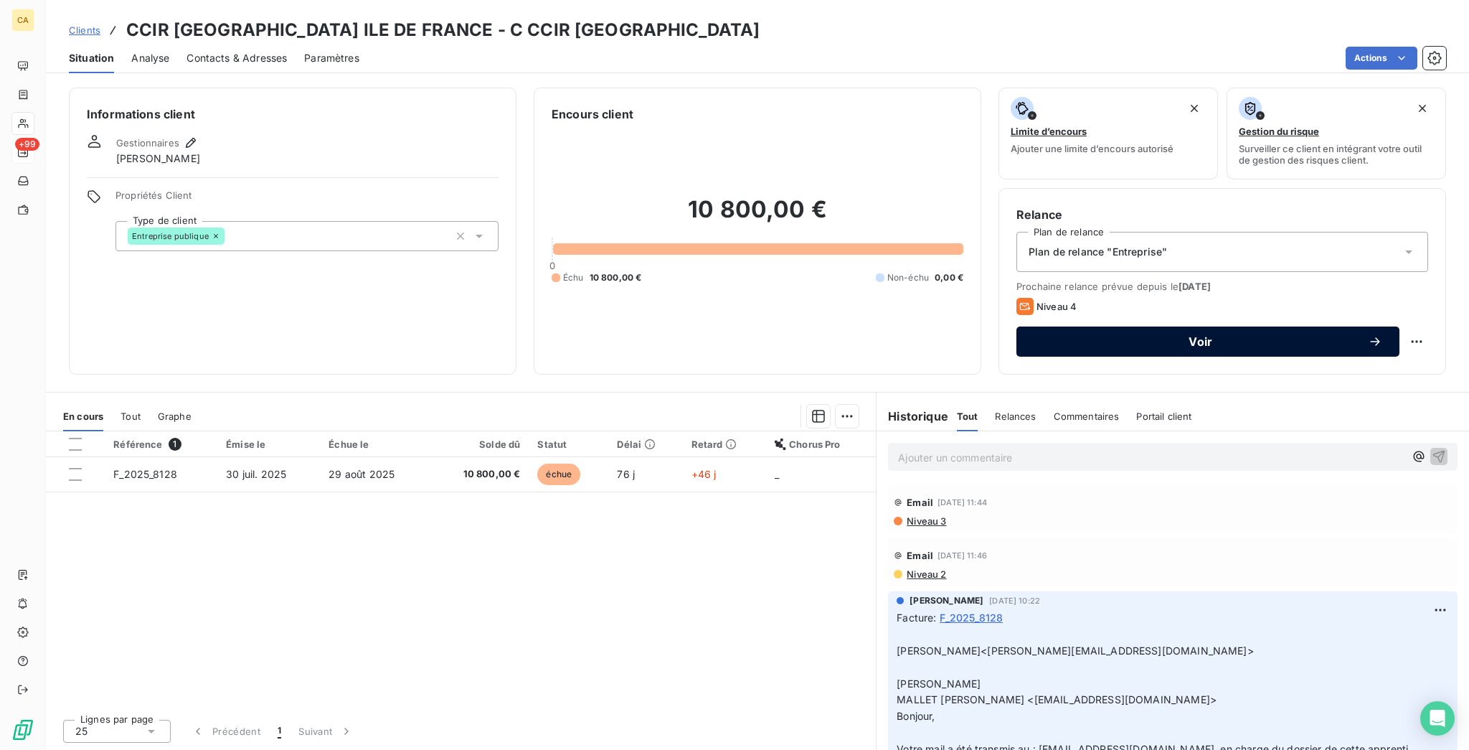
click at [1243, 336] on span "Voir" at bounding box center [1201, 341] width 334 height 11
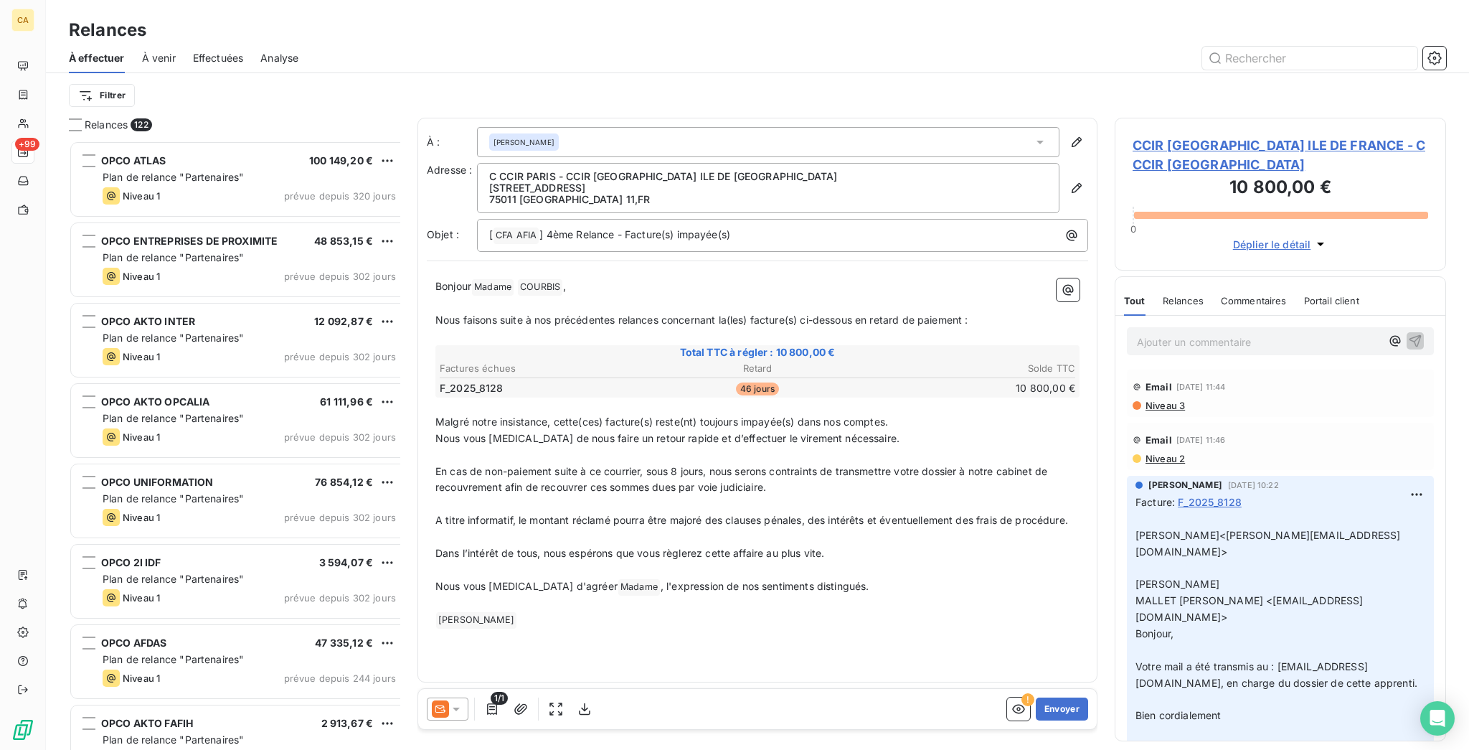
scroll to position [613, 326]
click at [432, 700] on icon at bounding box center [440, 708] width 17 height 17
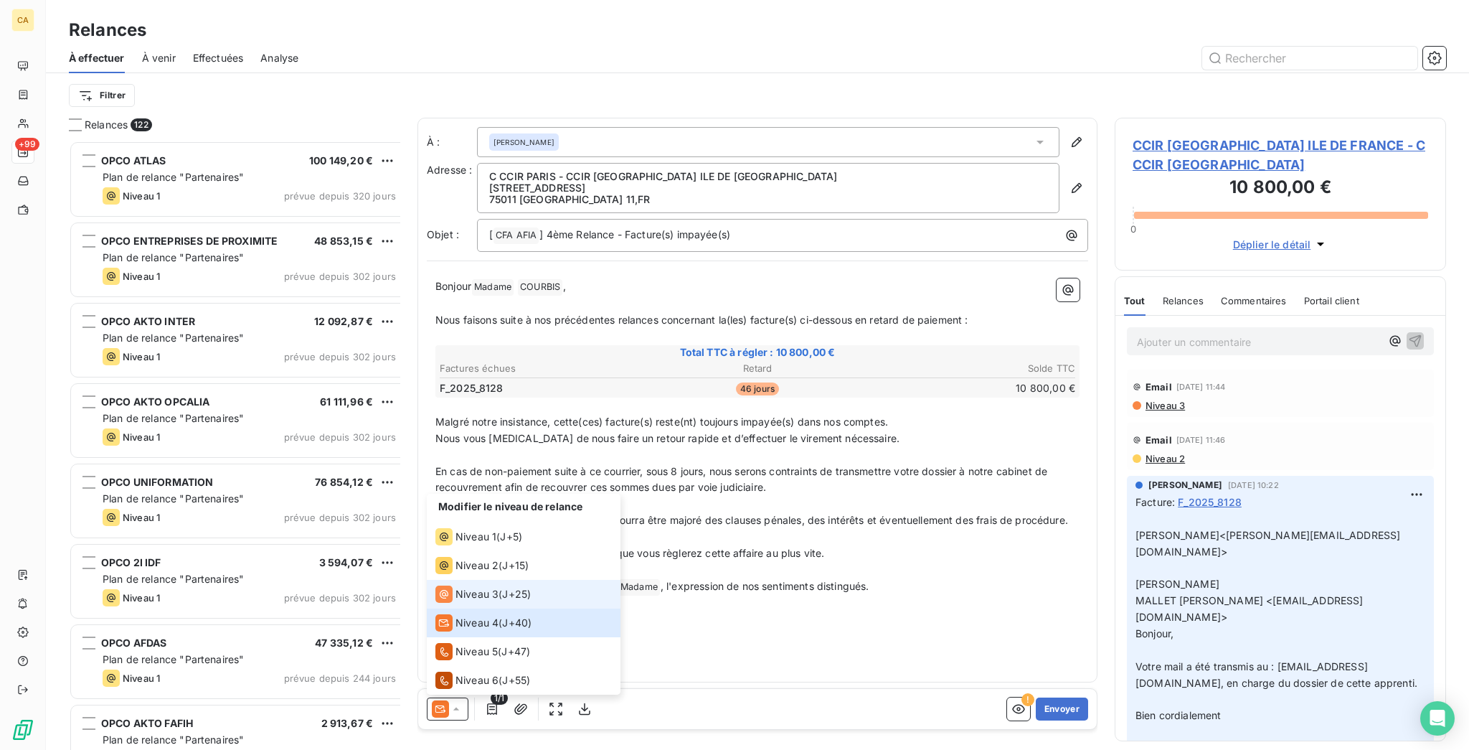
click at [456, 601] on span "Niveau 3" at bounding box center [477, 594] width 43 height 14
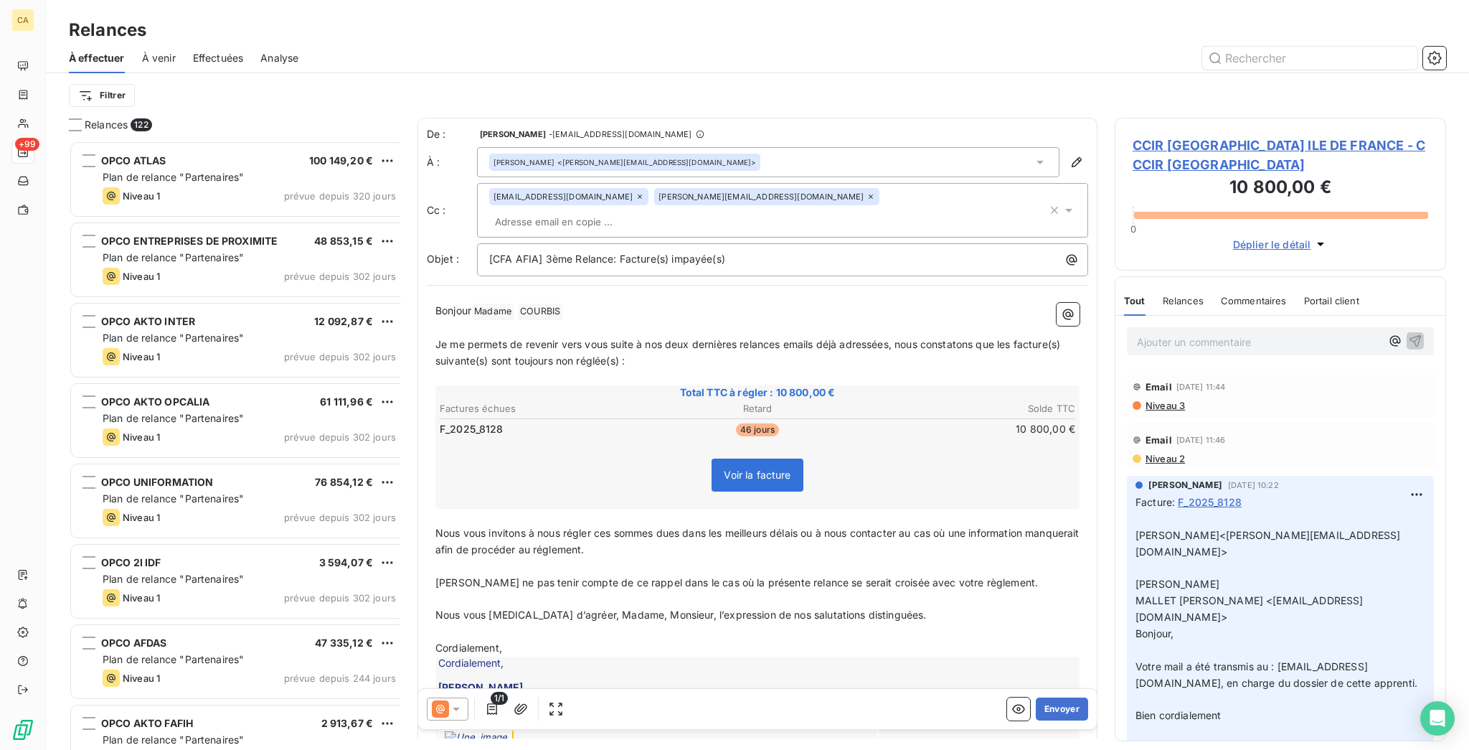
click at [664, 147] on div "[PERSON_NAME] <[PERSON_NAME][EMAIL_ADDRESS][DOMAIN_NAME]>" at bounding box center [768, 162] width 582 height 30
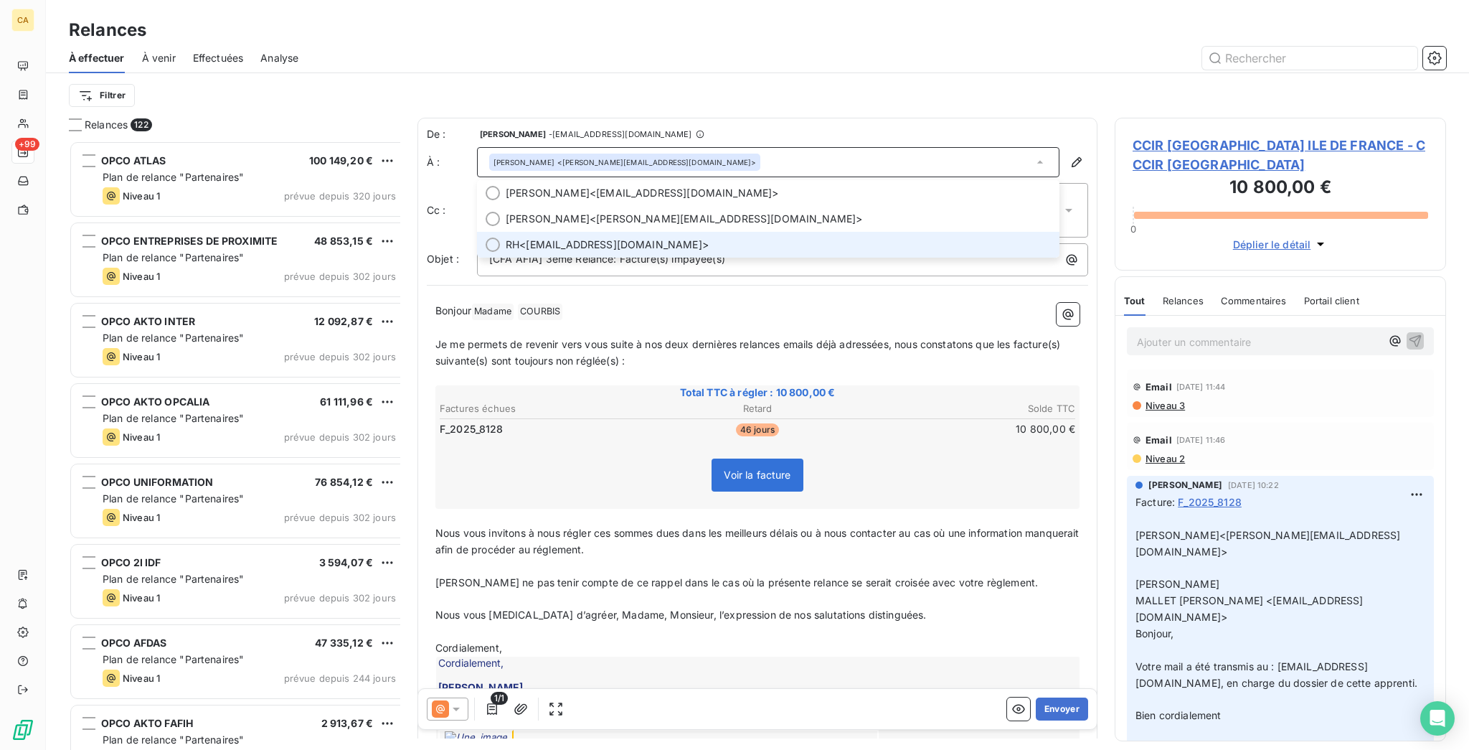
click at [613, 237] on span "RH <[EMAIL_ADDRESS][DOMAIN_NAME]>" at bounding box center [778, 244] width 545 height 14
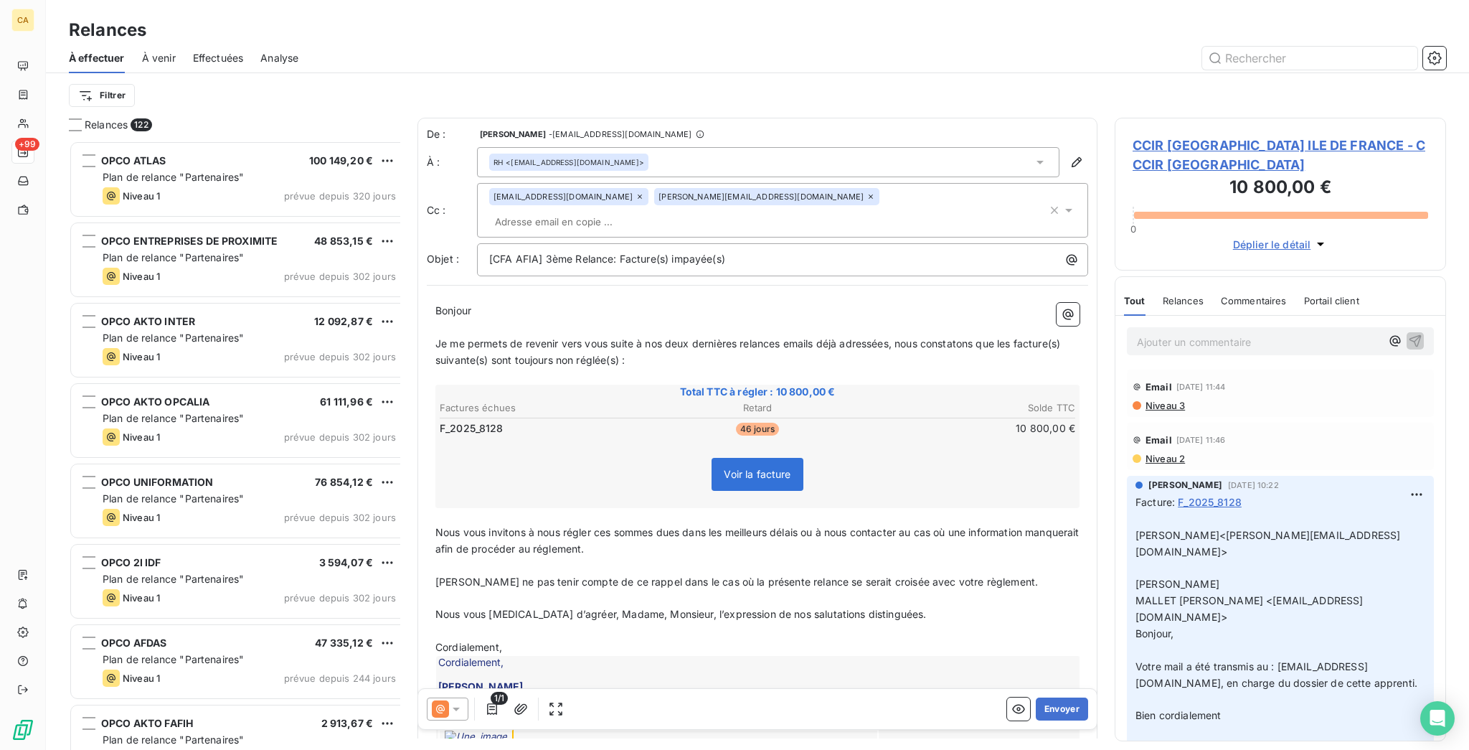
click at [572, 188] on div "[EMAIL_ADDRESS][DOMAIN_NAME]" at bounding box center [568, 196] width 159 height 17
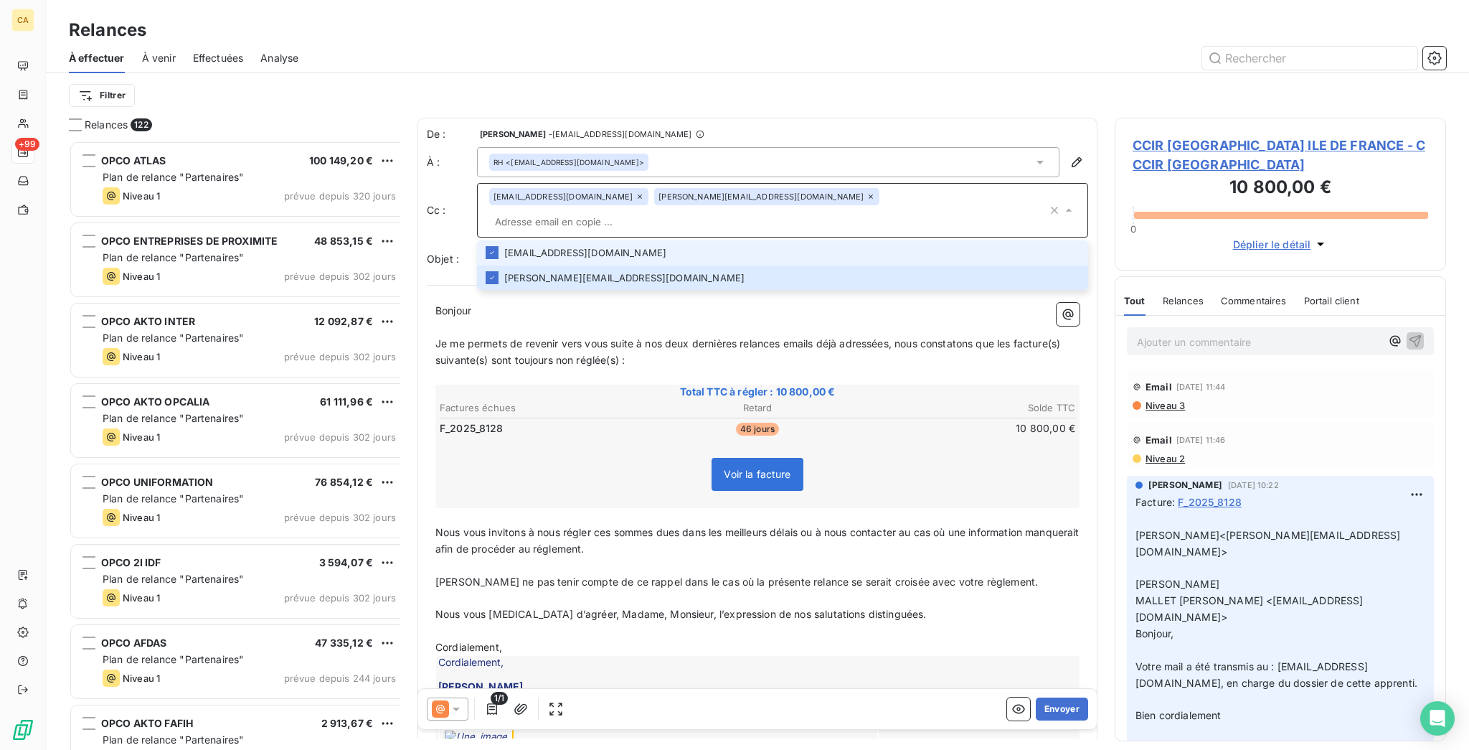
click at [575, 188] on div "[EMAIL_ADDRESS][DOMAIN_NAME]" at bounding box center [568, 196] width 159 height 17
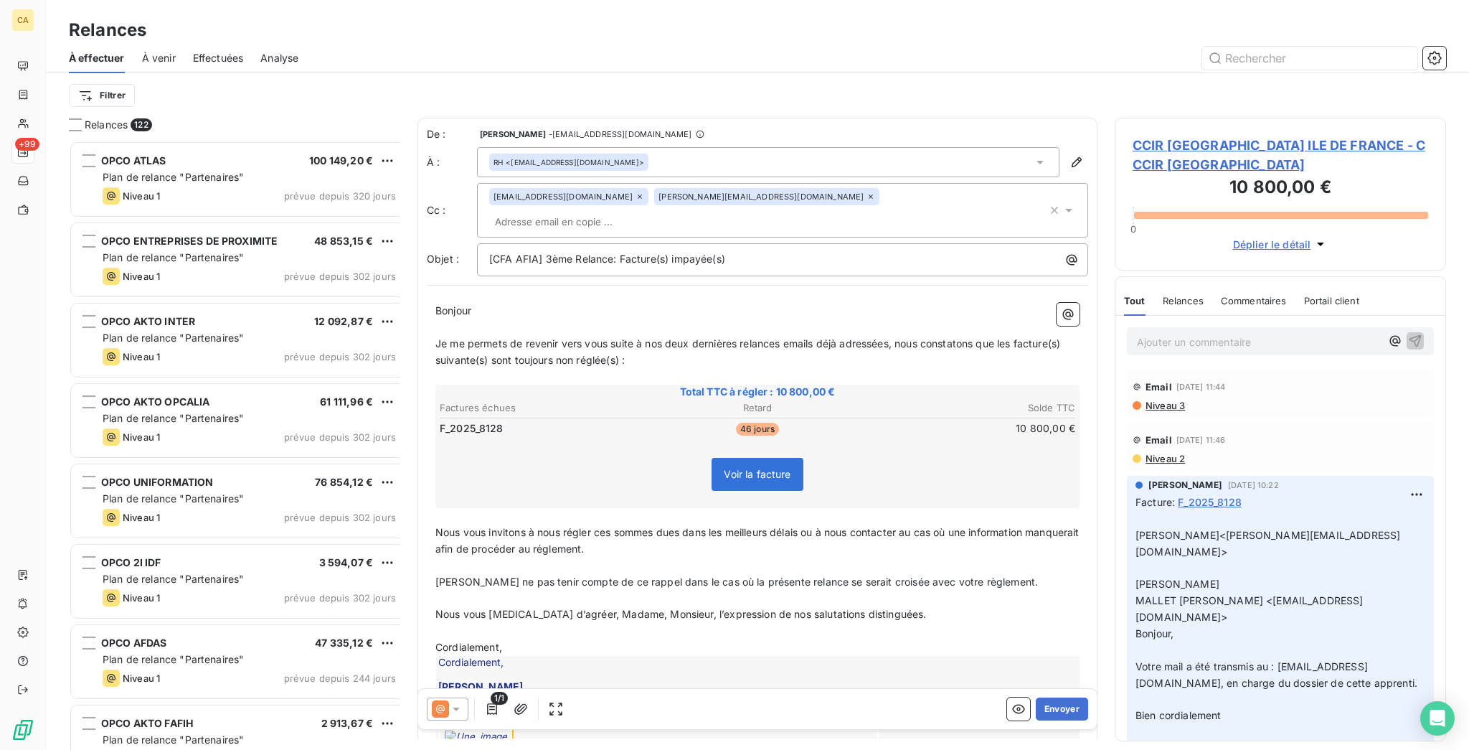
click at [560, 188] on div "[EMAIL_ADDRESS][DOMAIN_NAME]" at bounding box center [568, 196] width 159 height 17
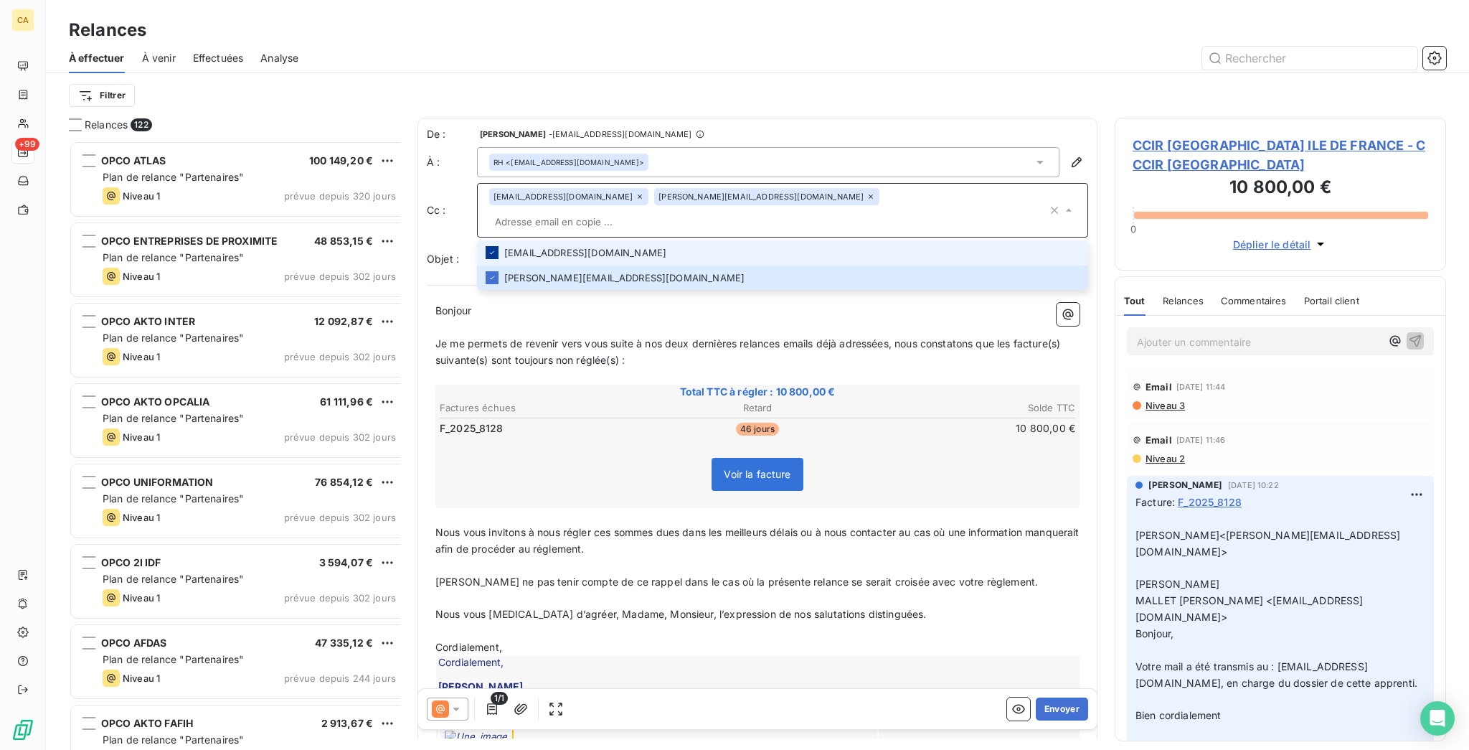
click at [486, 246] on div at bounding box center [492, 252] width 13 height 13
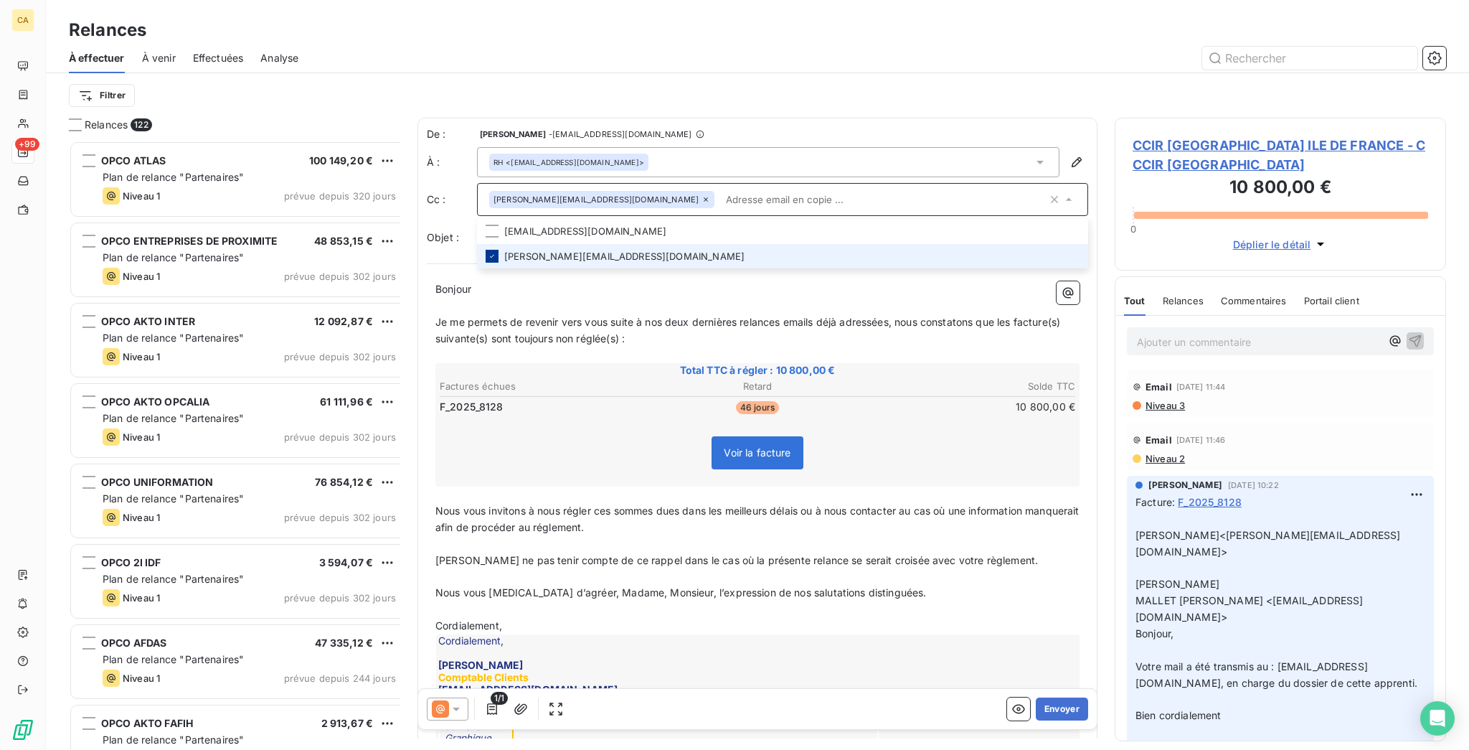
click at [488, 252] on icon at bounding box center [492, 256] width 9 height 9
click at [775, 73] on div "Filtrer" at bounding box center [757, 95] width 1377 height 44
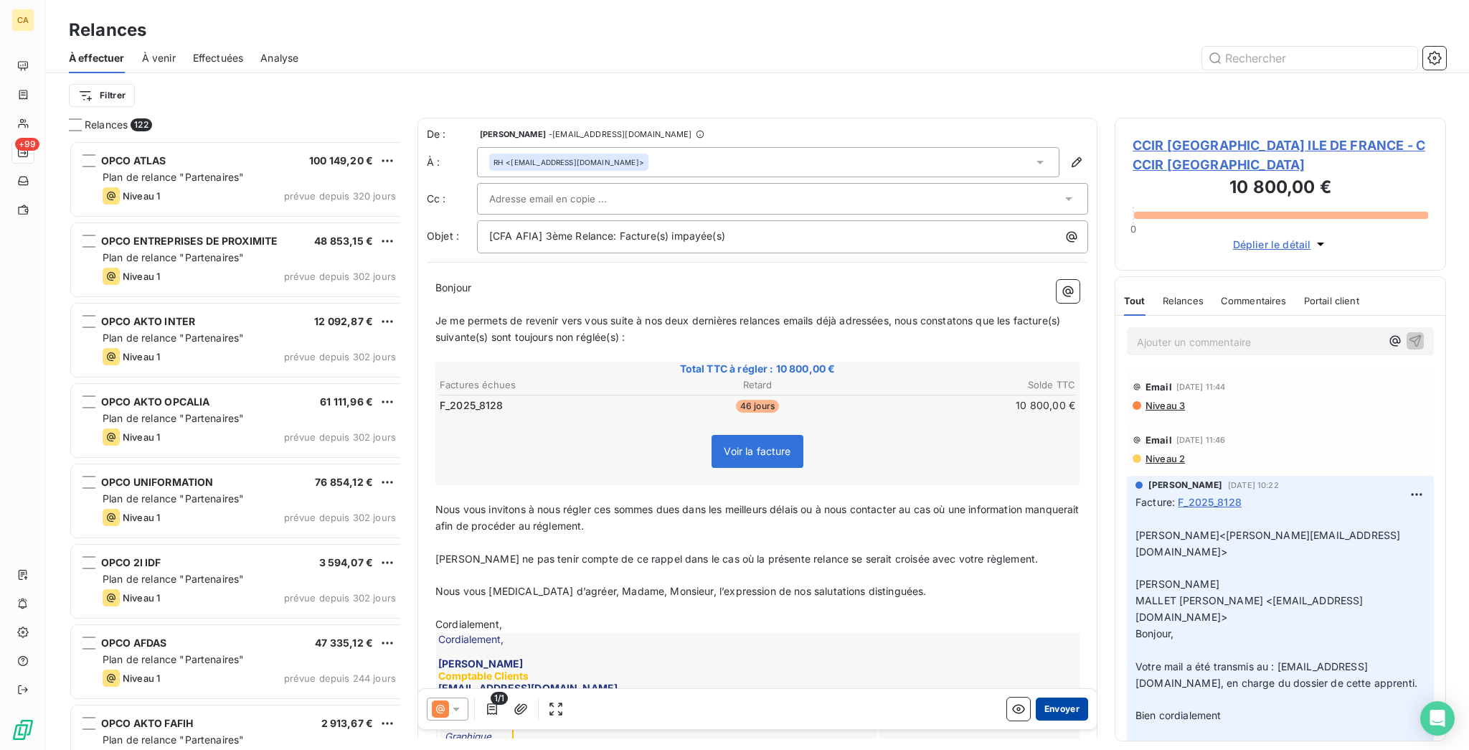
click at [1047, 697] on button "Envoyer" at bounding box center [1062, 708] width 52 height 23
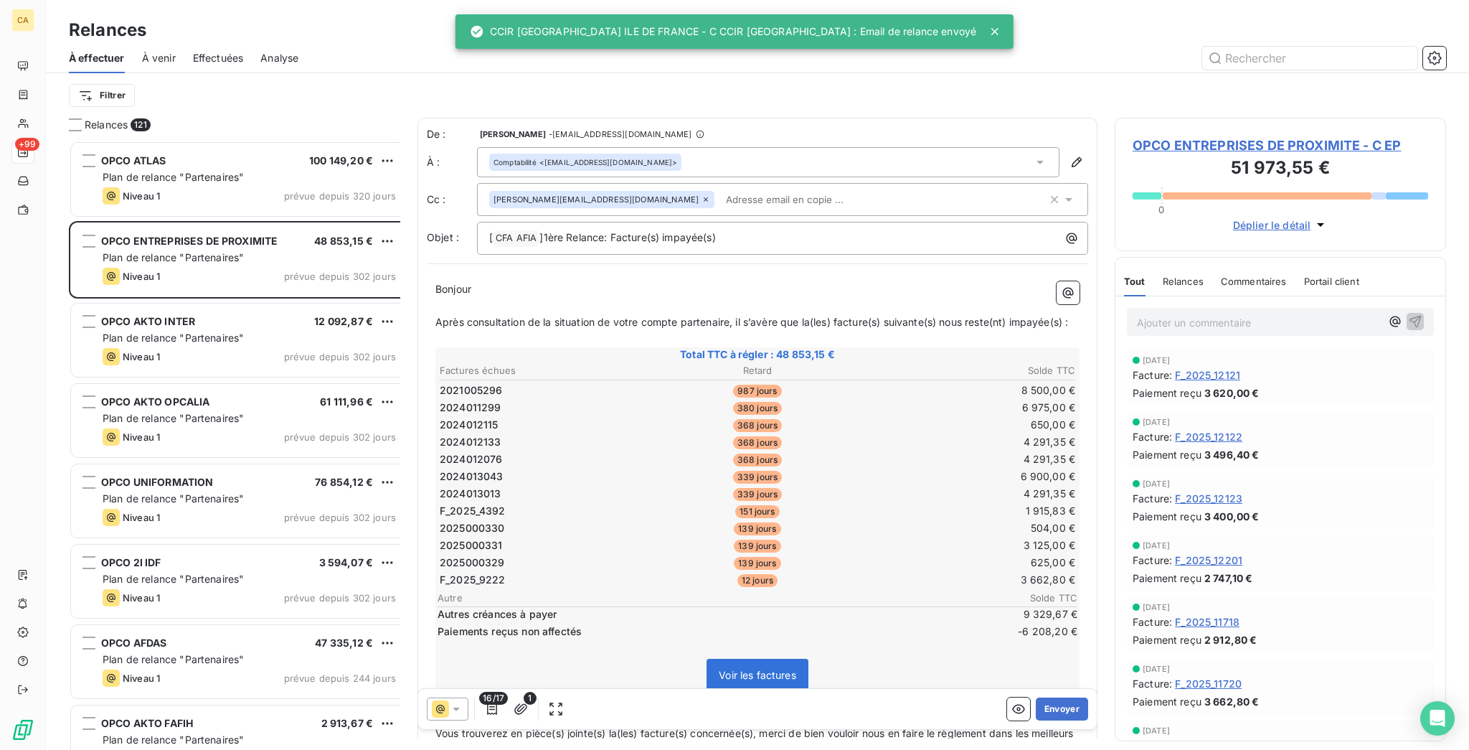
click at [72, 78] on html "CA +99 Relances À effectuer À venir Effectuées Analyse Filtrer Relances 121 OPC…" at bounding box center [734, 375] width 1469 height 750
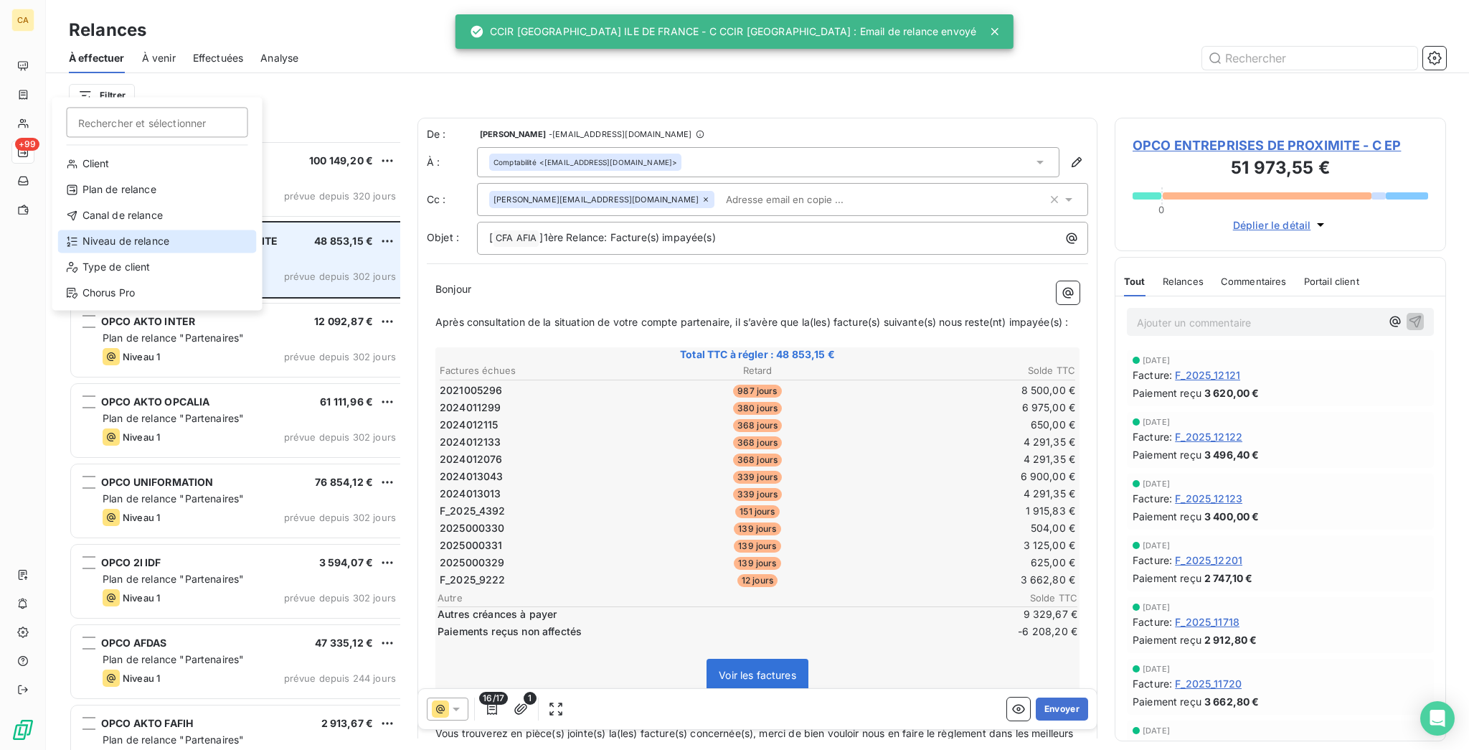
click at [143, 230] on div "Niveau de relance" at bounding box center [157, 241] width 199 height 23
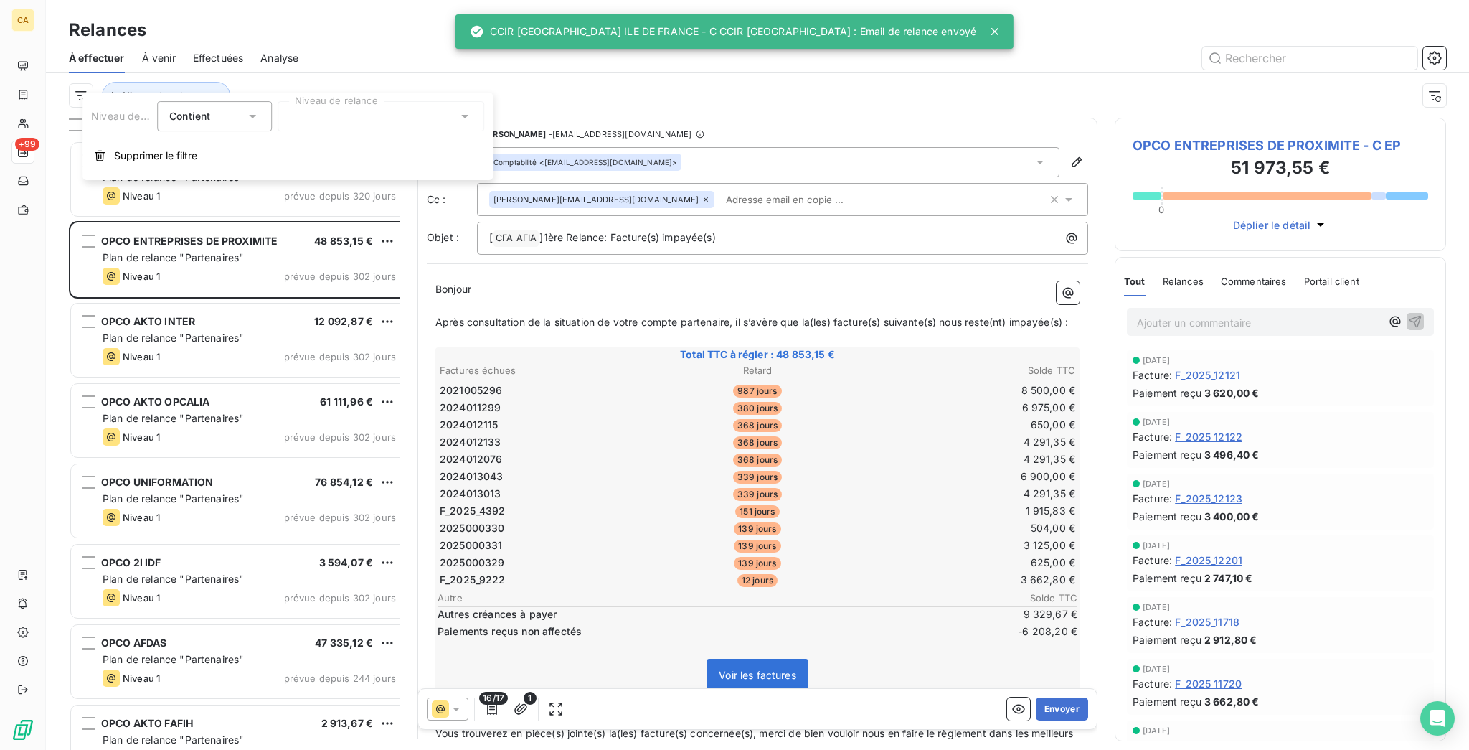
click at [372, 101] on div at bounding box center [381, 116] width 207 height 30
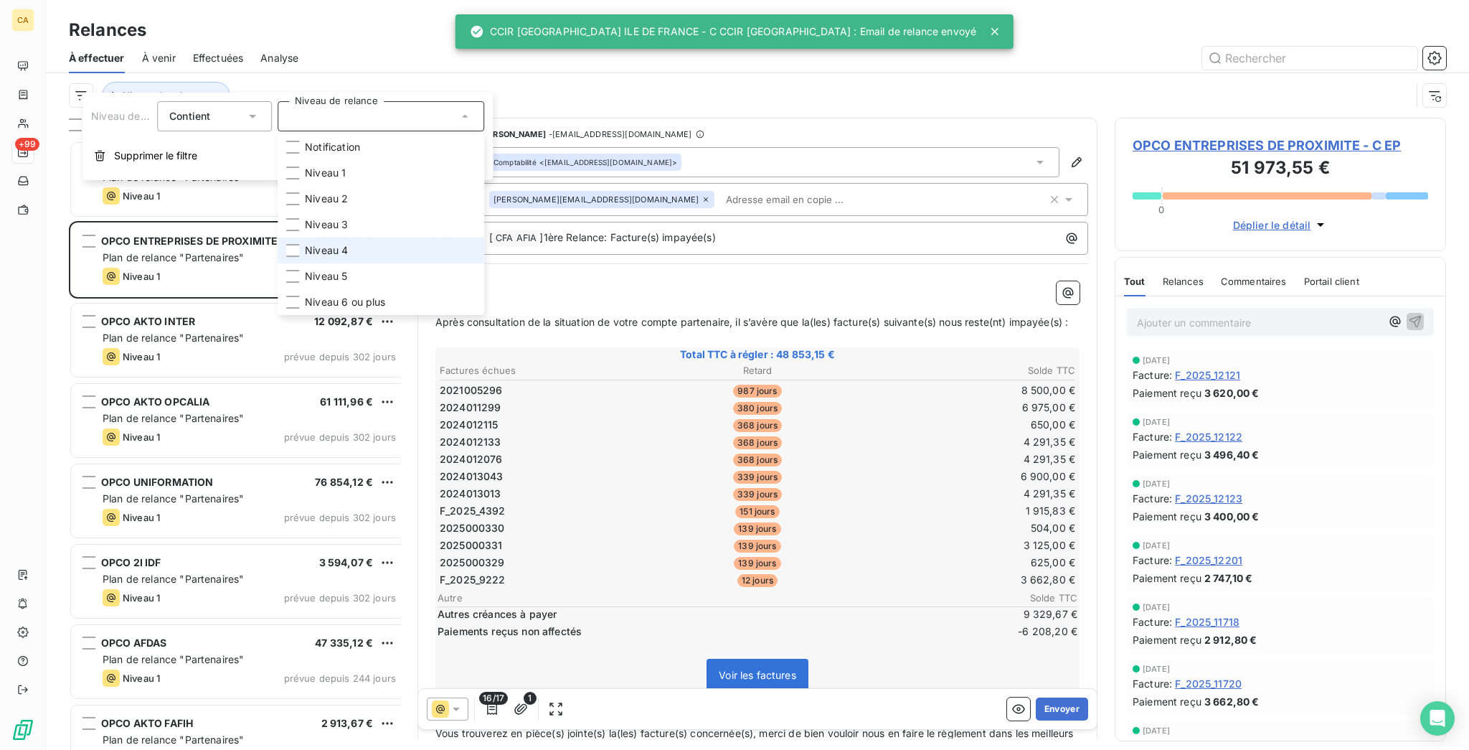
click at [310, 243] on span "Niveau 4" at bounding box center [326, 250] width 43 height 14
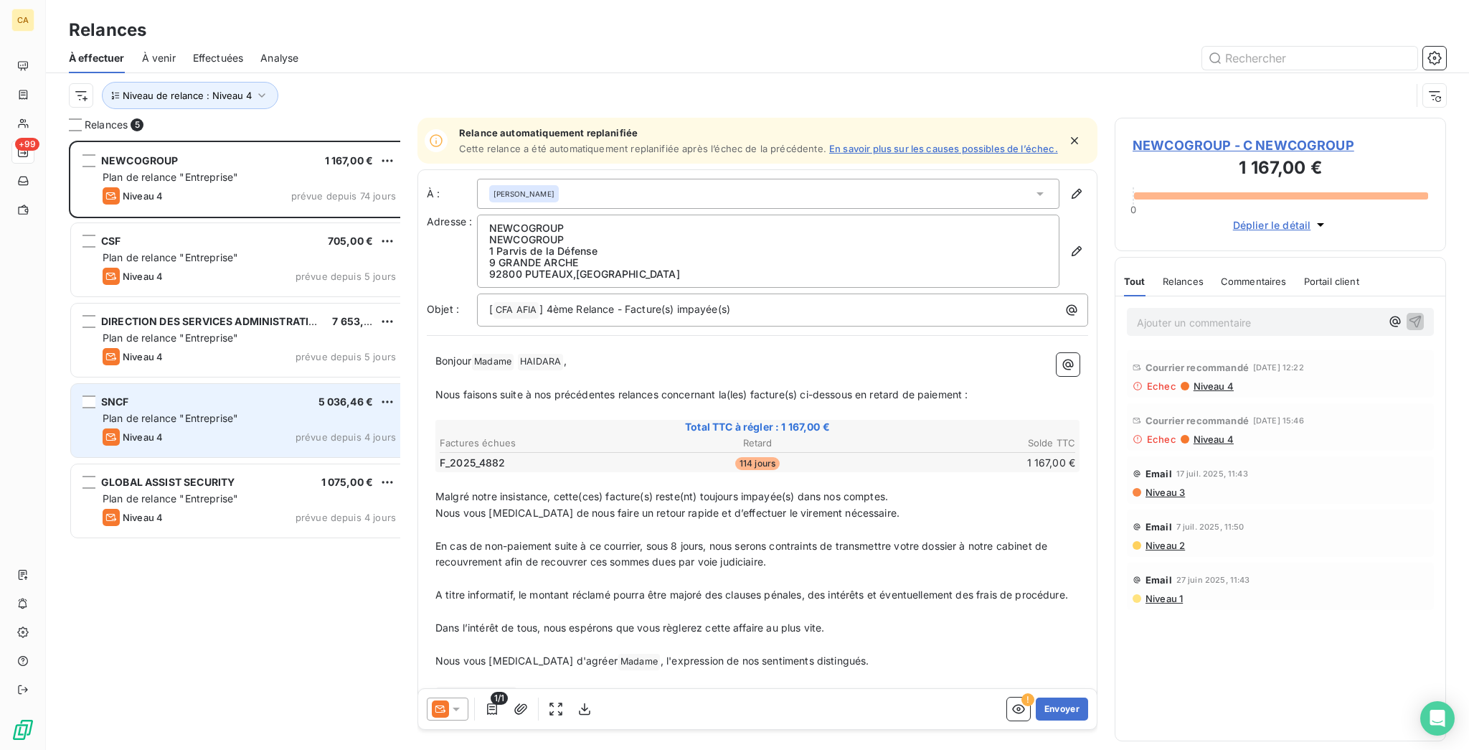
click at [188, 412] on span "Plan de relance "Entreprise"" at bounding box center [171, 418] width 136 height 12
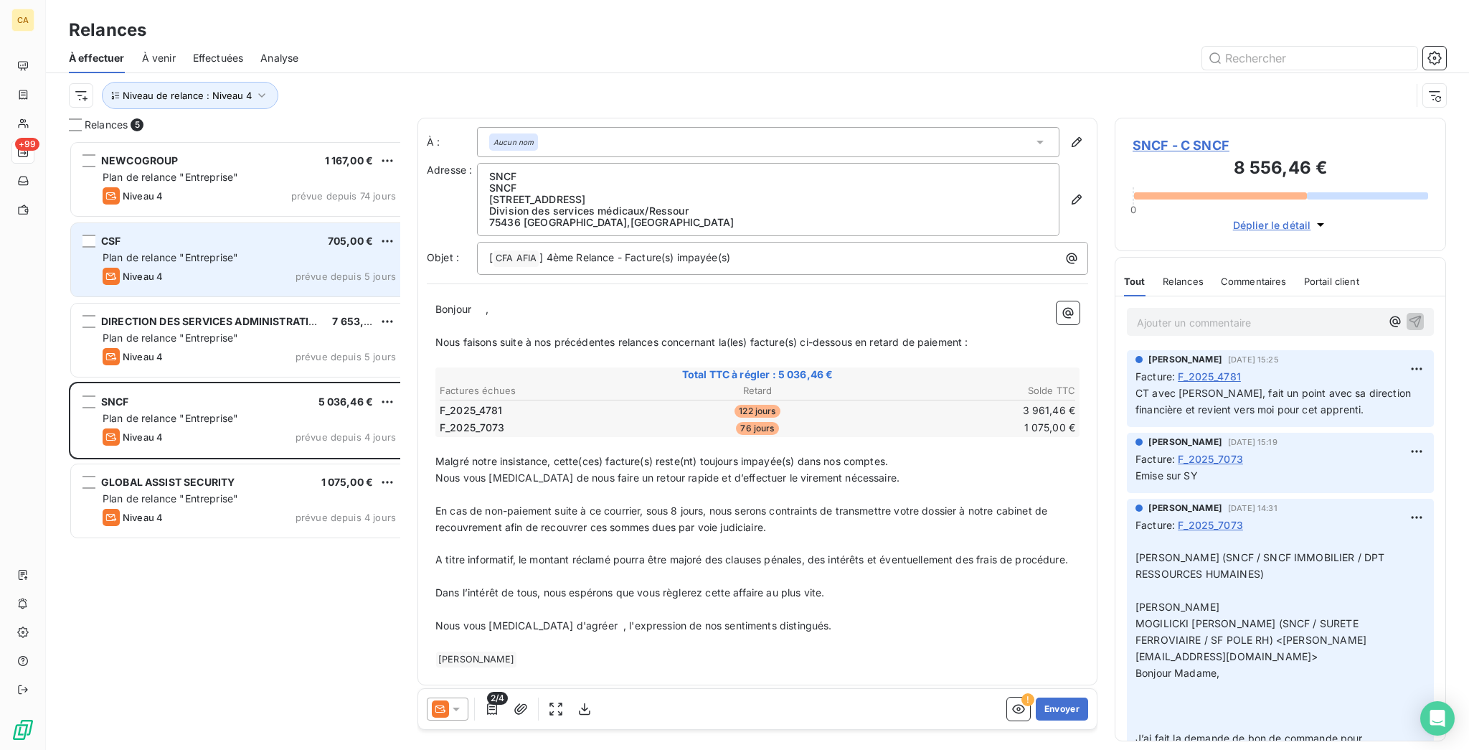
click at [215, 250] on div "Plan de relance "Entreprise"" at bounding box center [249, 257] width 293 height 14
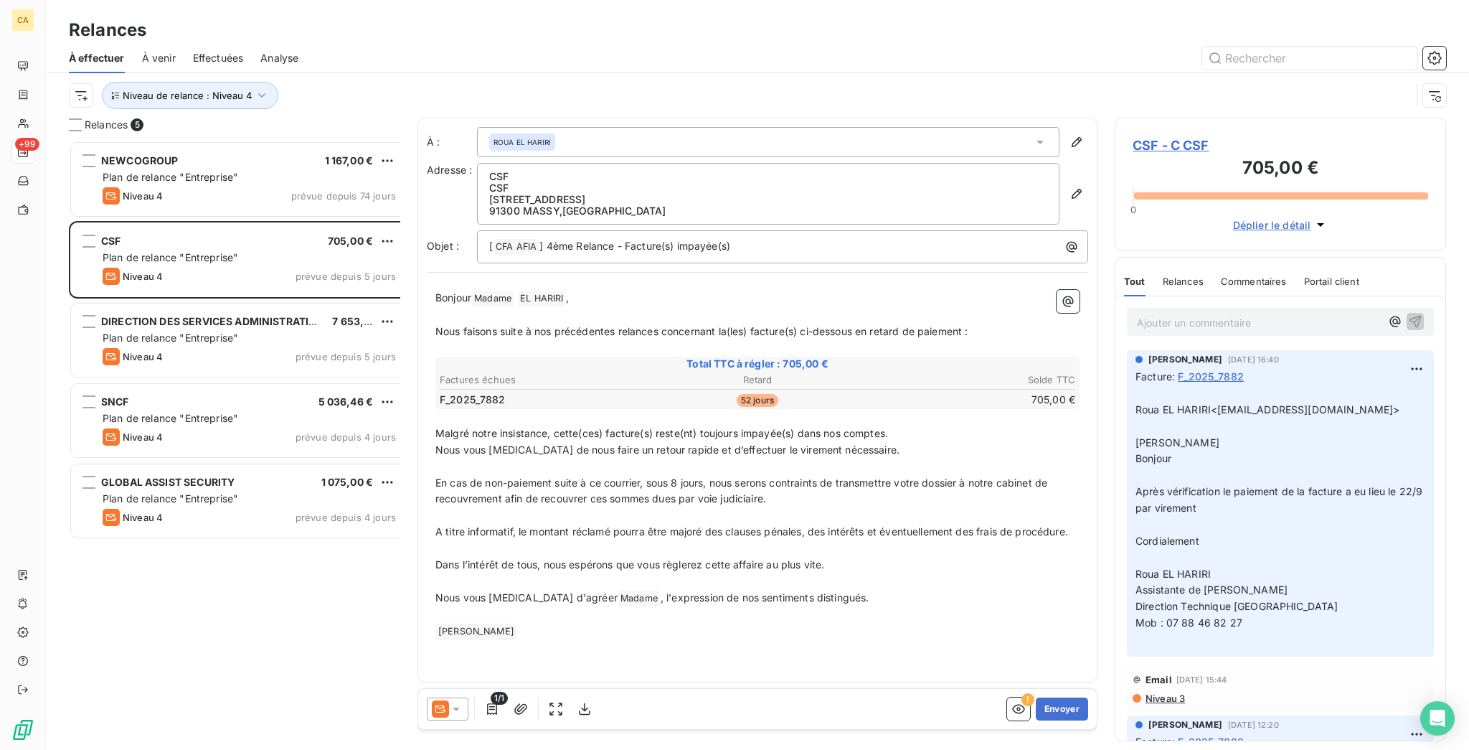
click at [1347, 385] on p "﻿ Roua EL HARIRI<[EMAIL_ADDRESS][DOMAIN_NAME]> ​ [PERSON_NAME]​ Bonjour ﻿ Après…" at bounding box center [1281, 516] width 290 height 263
drag, startPoint x: 1348, startPoint y: 352, endPoint x: 1208, endPoint y: 354, distance: 139.9
click at [1208, 403] on span "Roua EL HARIRI<[EMAIL_ADDRESS][DOMAIN_NAME]>" at bounding box center [1268, 409] width 265 height 12
copy span "[EMAIL_ADDRESS][DOMAIN_NAME]"
click at [1186, 118] on div "CSF - C CSF 705,00 € 0 Déplier le détail" at bounding box center [1280, 184] width 331 height 133
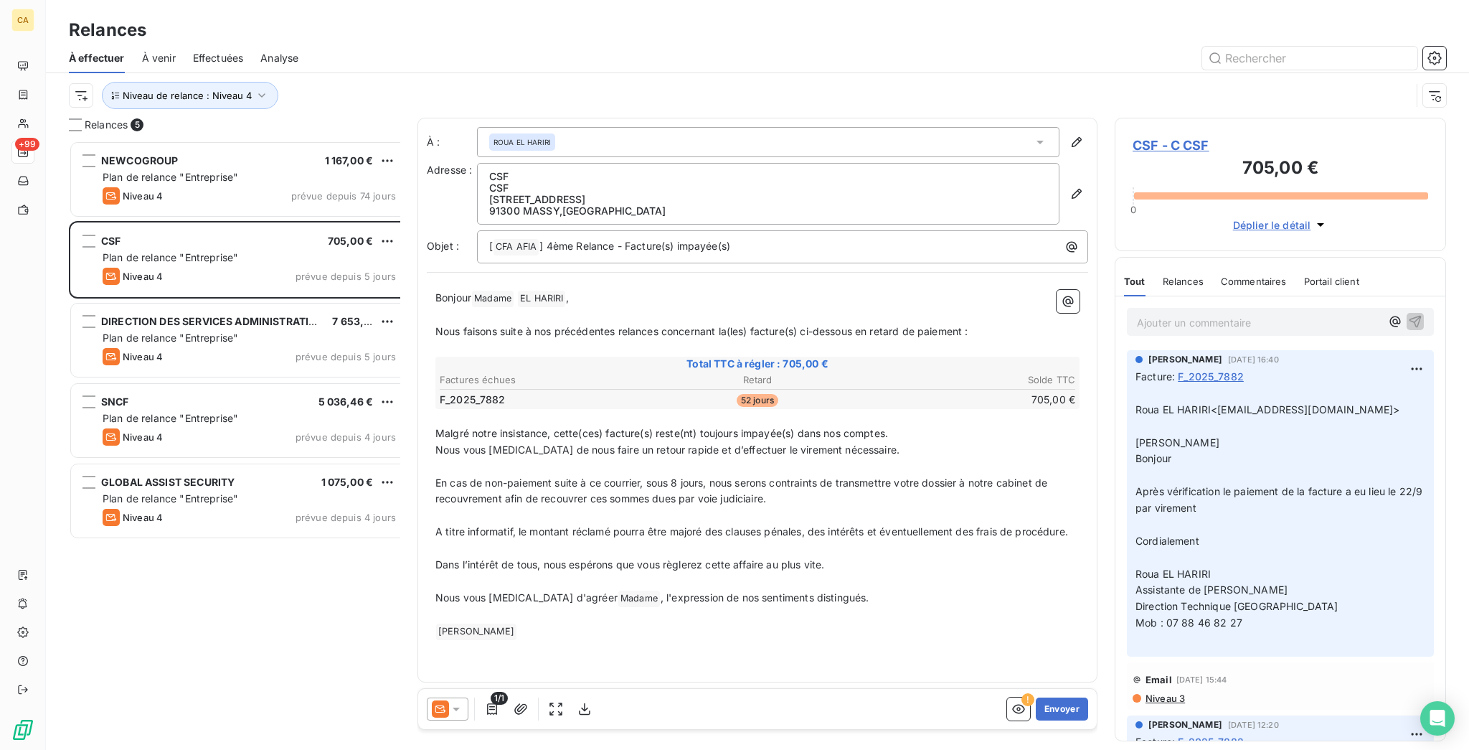
click at [1169, 136] on span "CSF - C CSF" at bounding box center [1281, 145] width 296 height 19
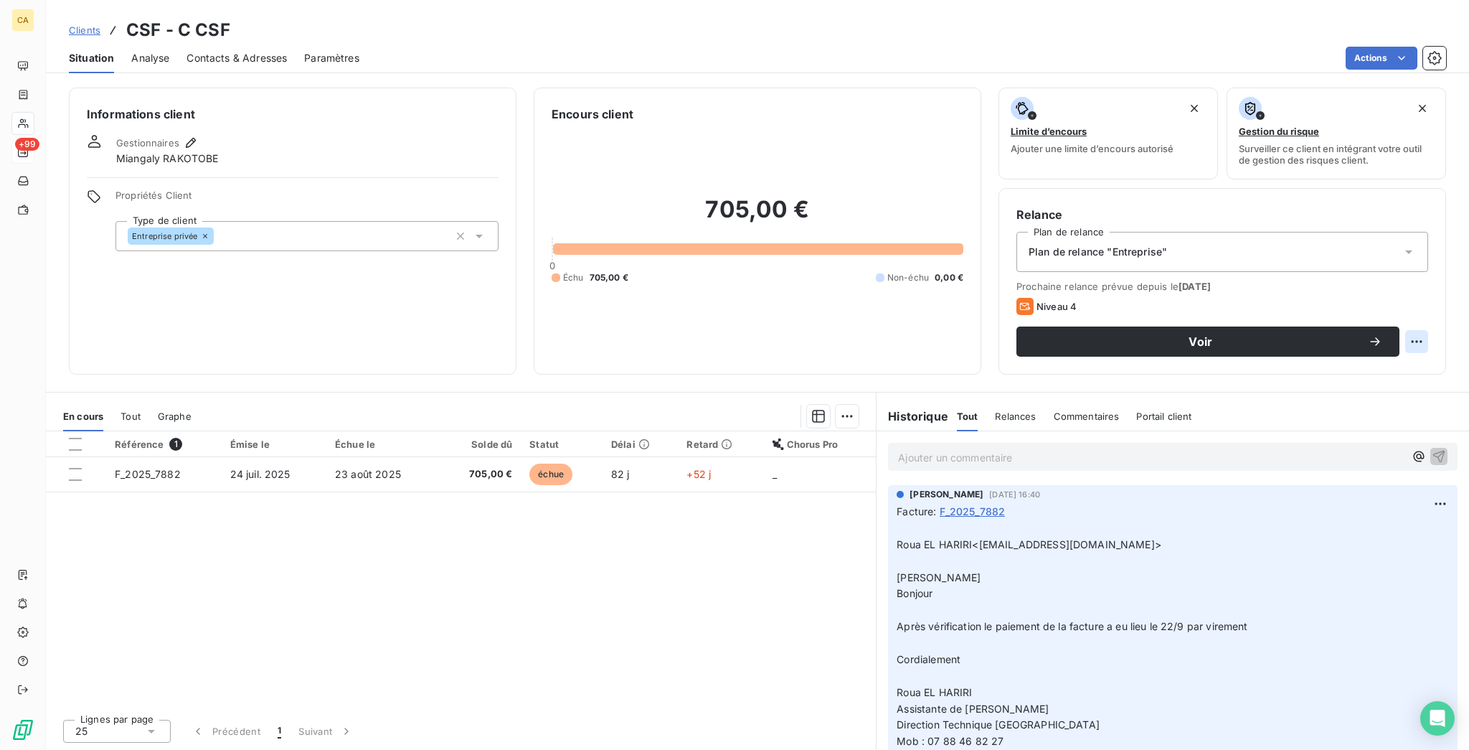
click at [1435, 277] on html "CA +99 Clients CSF - C CSF Situation Analyse Contacts & Adresses Paramètres Act…" at bounding box center [734, 375] width 1469 height 750
click at [1405, 316] on div "Replanifier cette action" at bounding box center [1373, 312] width 128 height 23
select select "9"
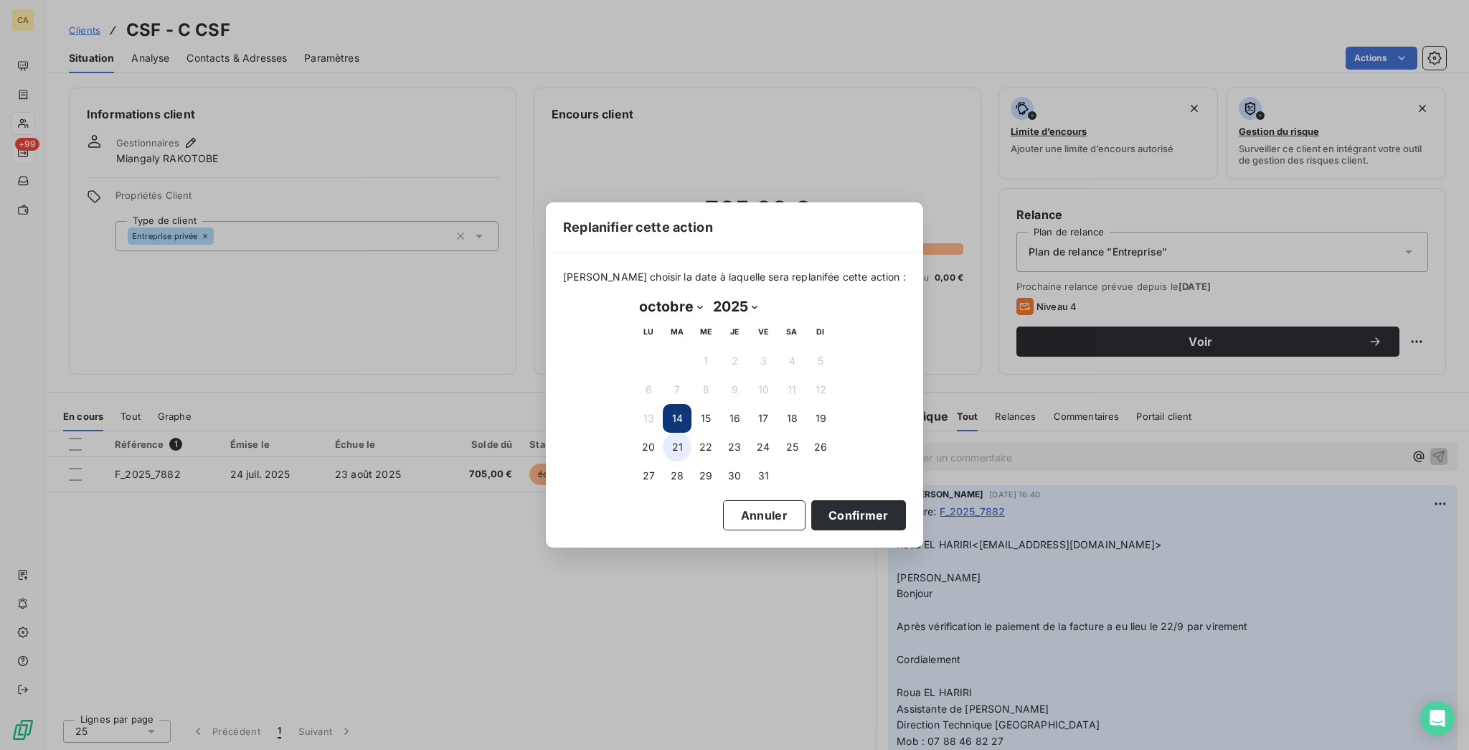
click at [685, 449] on button "21" at bounding box center [677, 447] width 29 height 29
click at [811, 514] on button "Confirmer" at bounding box center [858, 515] width 95 height 30
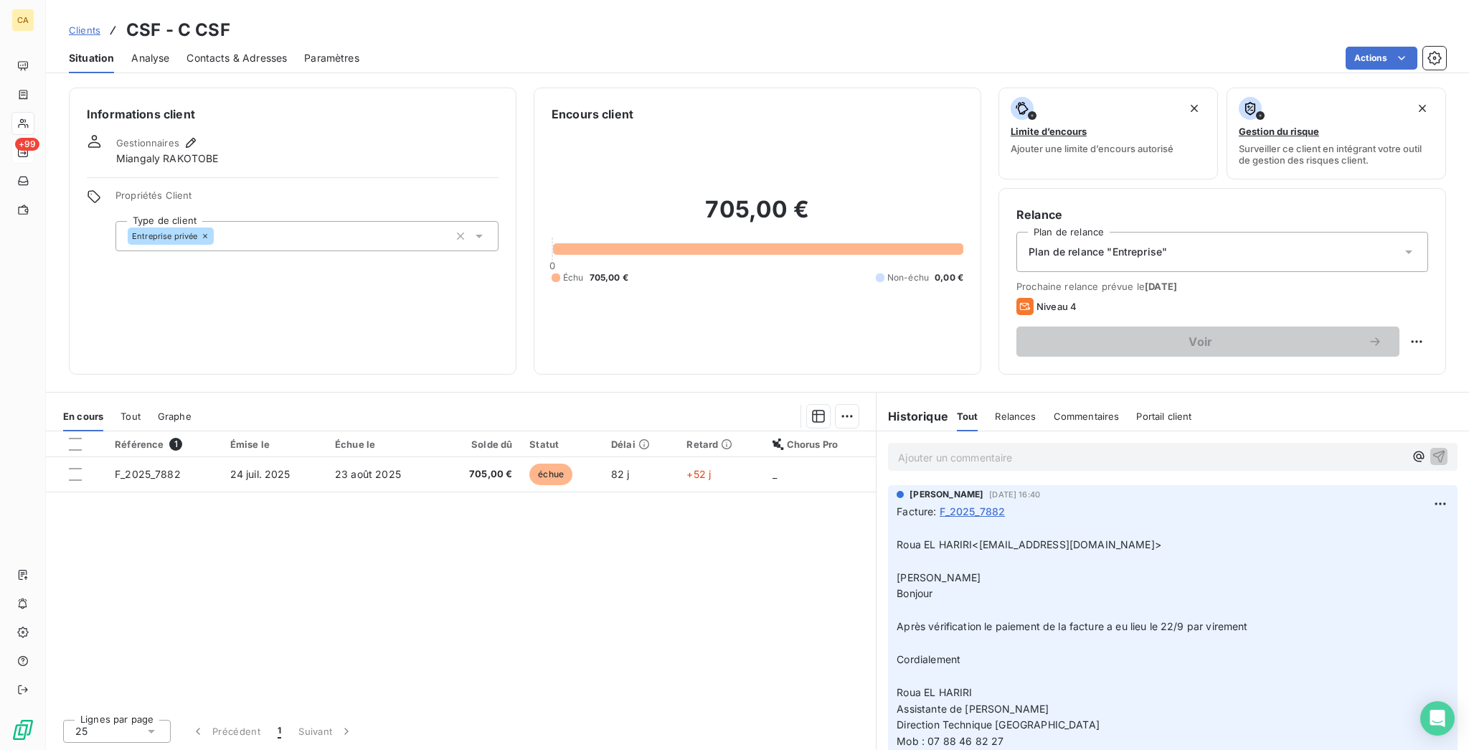
click at [943, 447] on div "Ajouter un commentaire ﻿" at bounding box center [1151, 456] width 506 height 19
click at [938, 448] on p "Ajouter un commentaire ﻿" at bounding box center [1151, 457] width 506 height 18
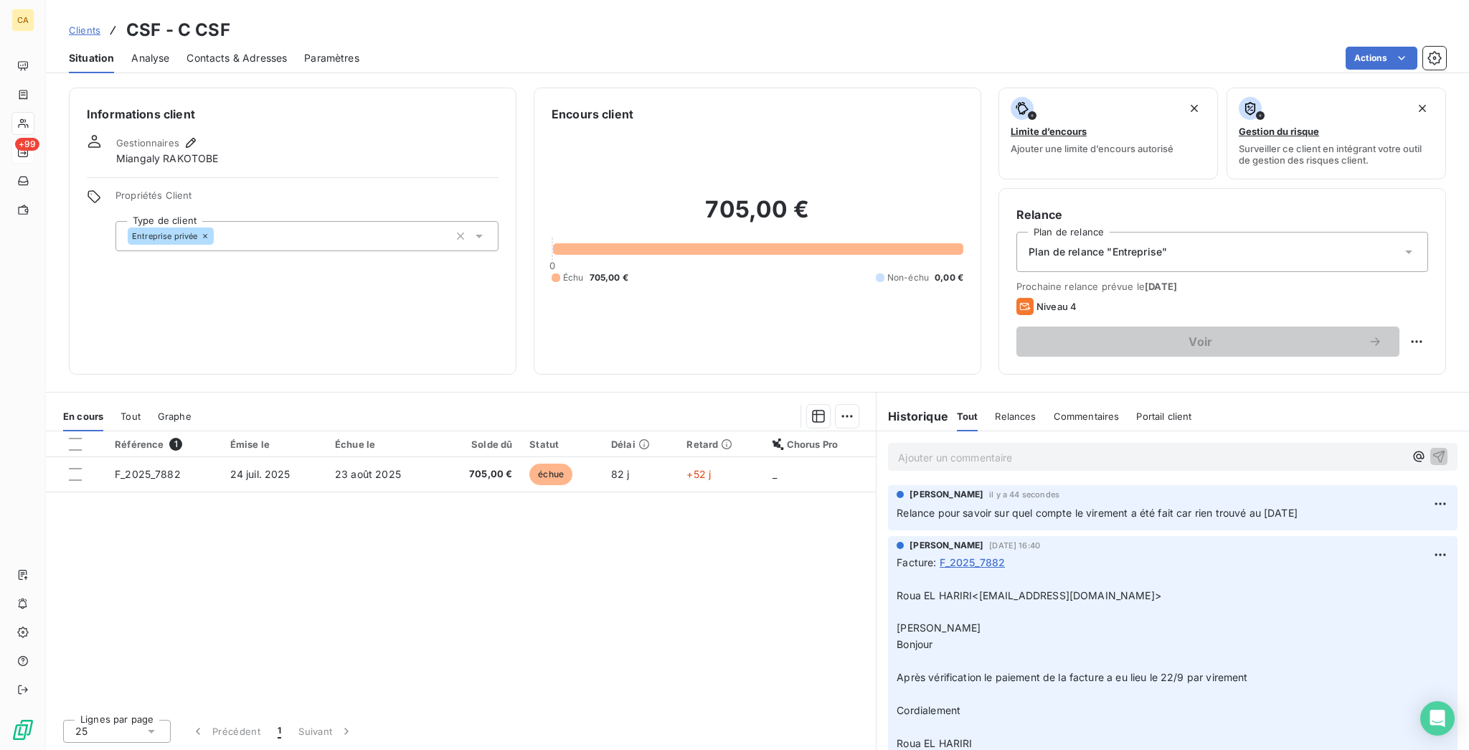
click at [189, 52] on span "Contacts & Adresses" at bounding box center [237, 58] width 100 height 14
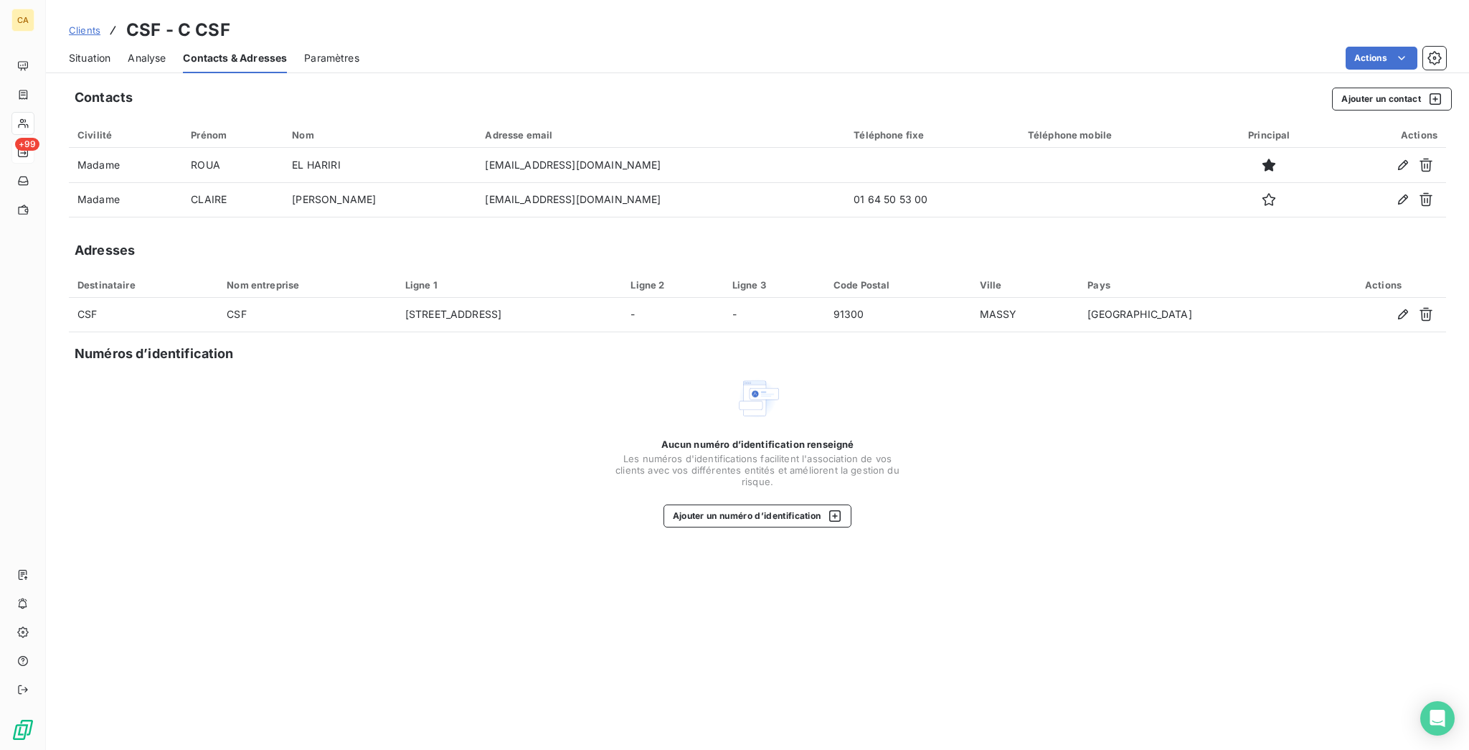
click at [69, 51] on span "Situation" at bounding box center [90, 58] width 42 height 14
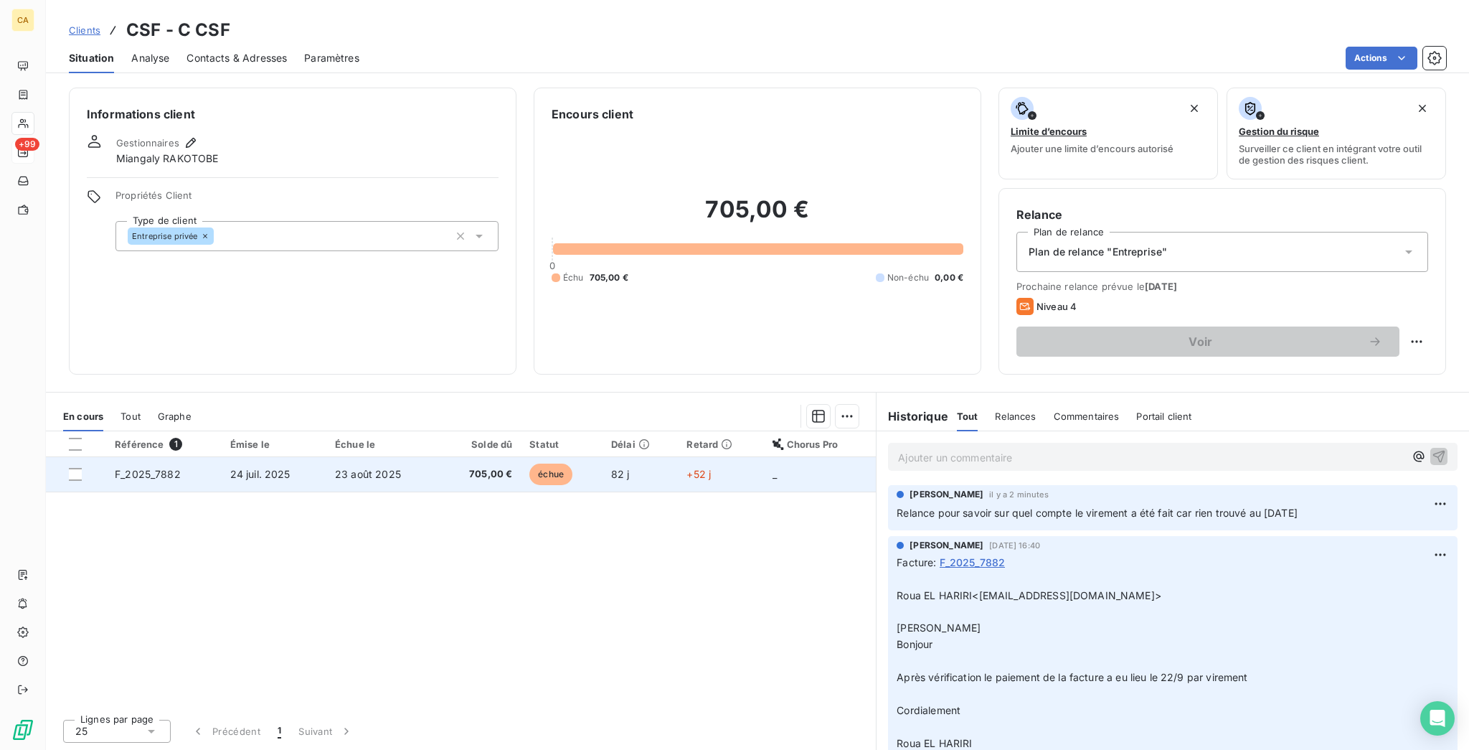
click at [393, 457] on td "23 août 2025" at bounding box center [382, 474] width 113 height 34
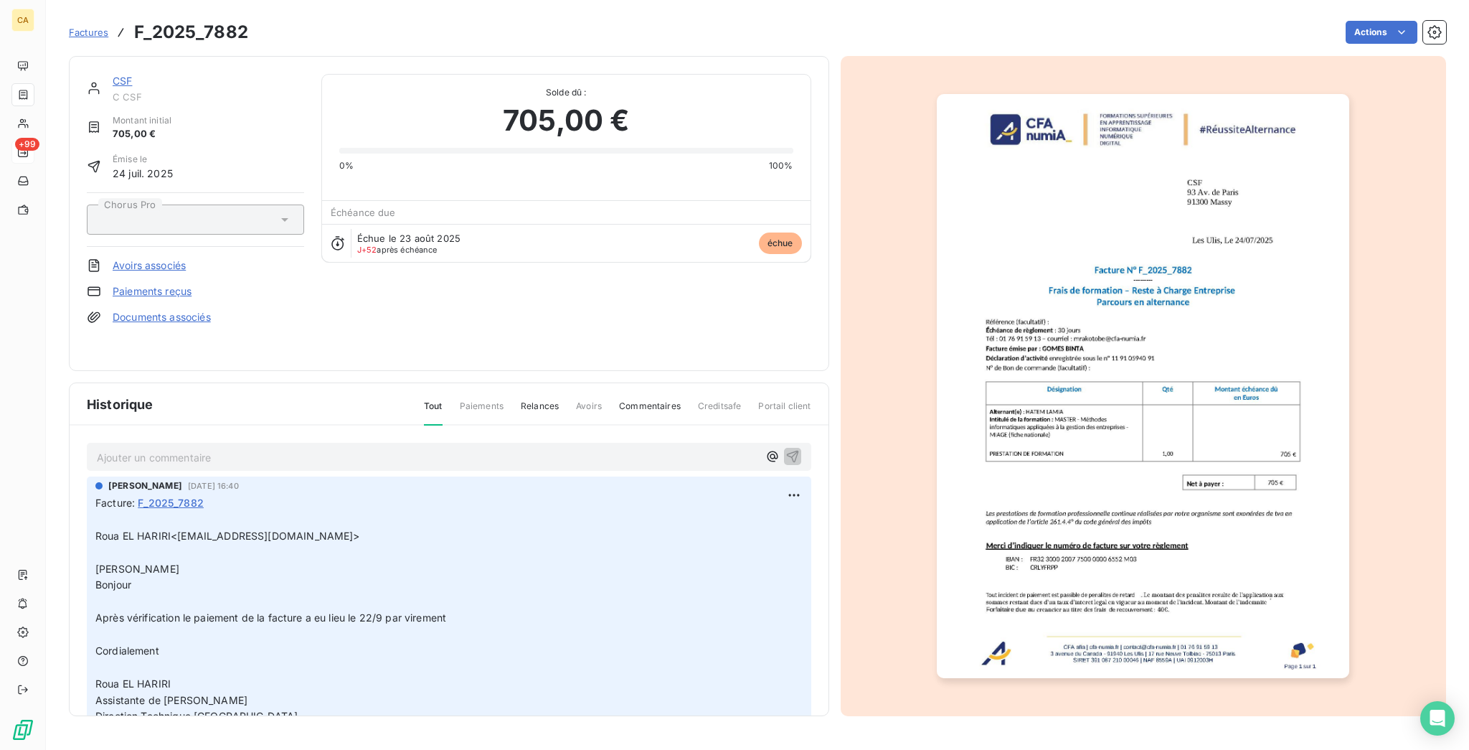
click at [113, 75] on link "CSF" at bounding box center [122, 81] width 19 height 12
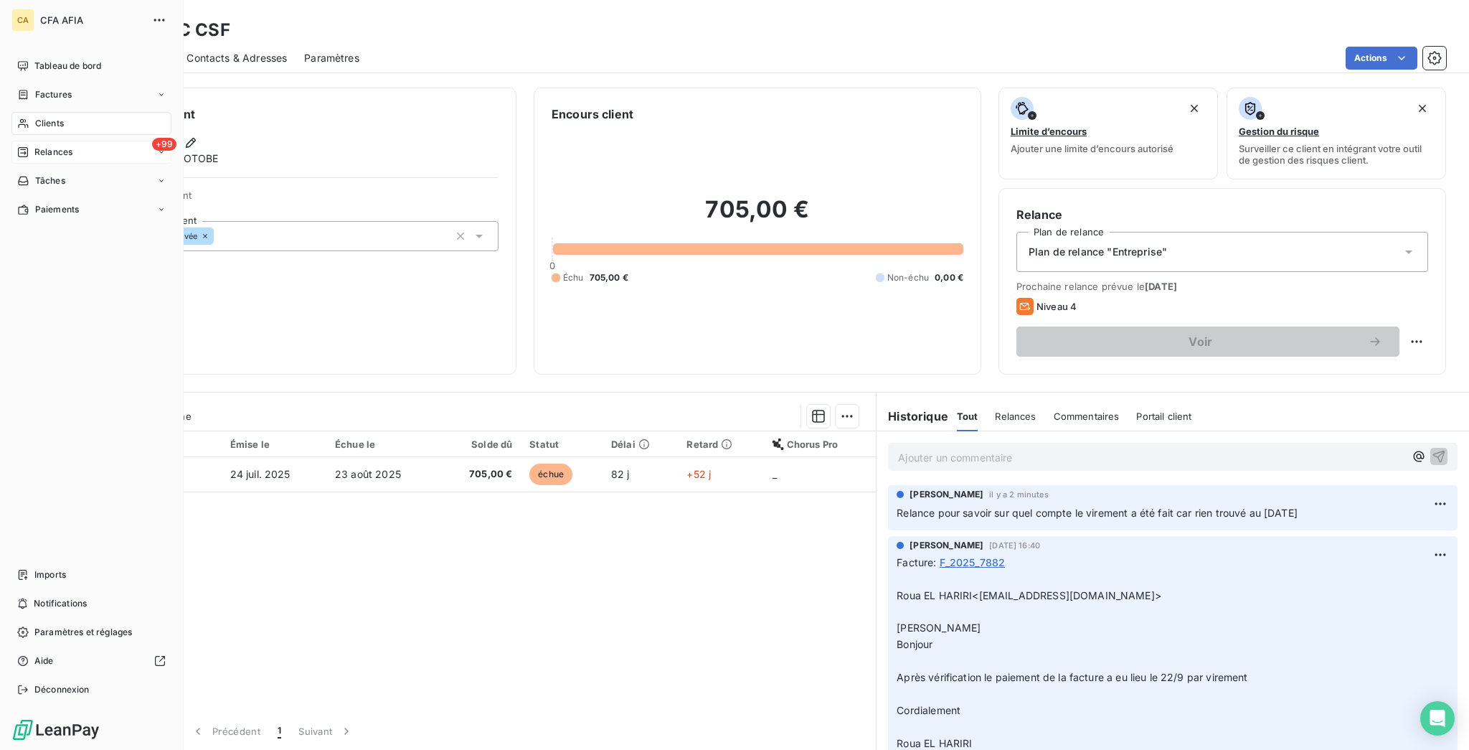
click at [59, 141] on div "+99 Relances" at bounding box center [91, 152] width 160 height 23
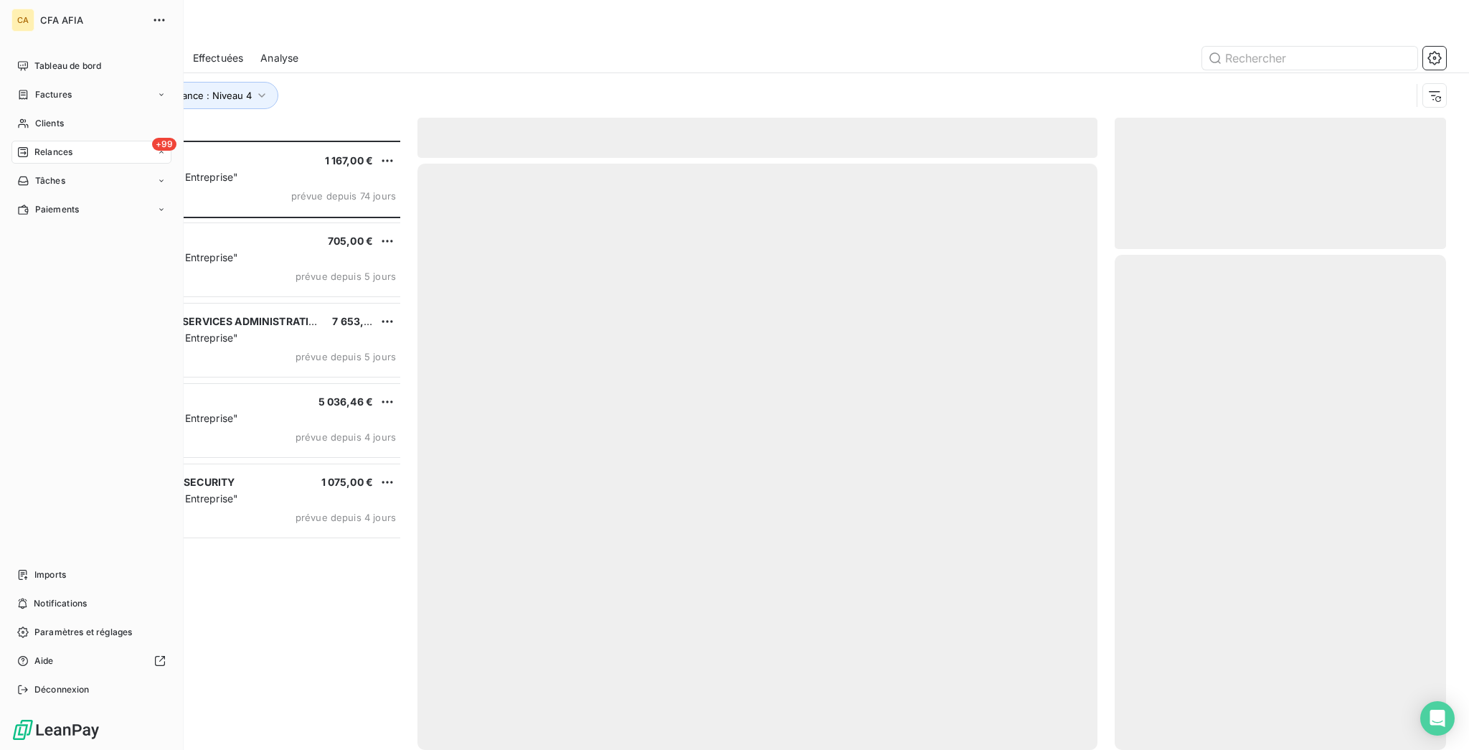
scroll to position [613, 326]
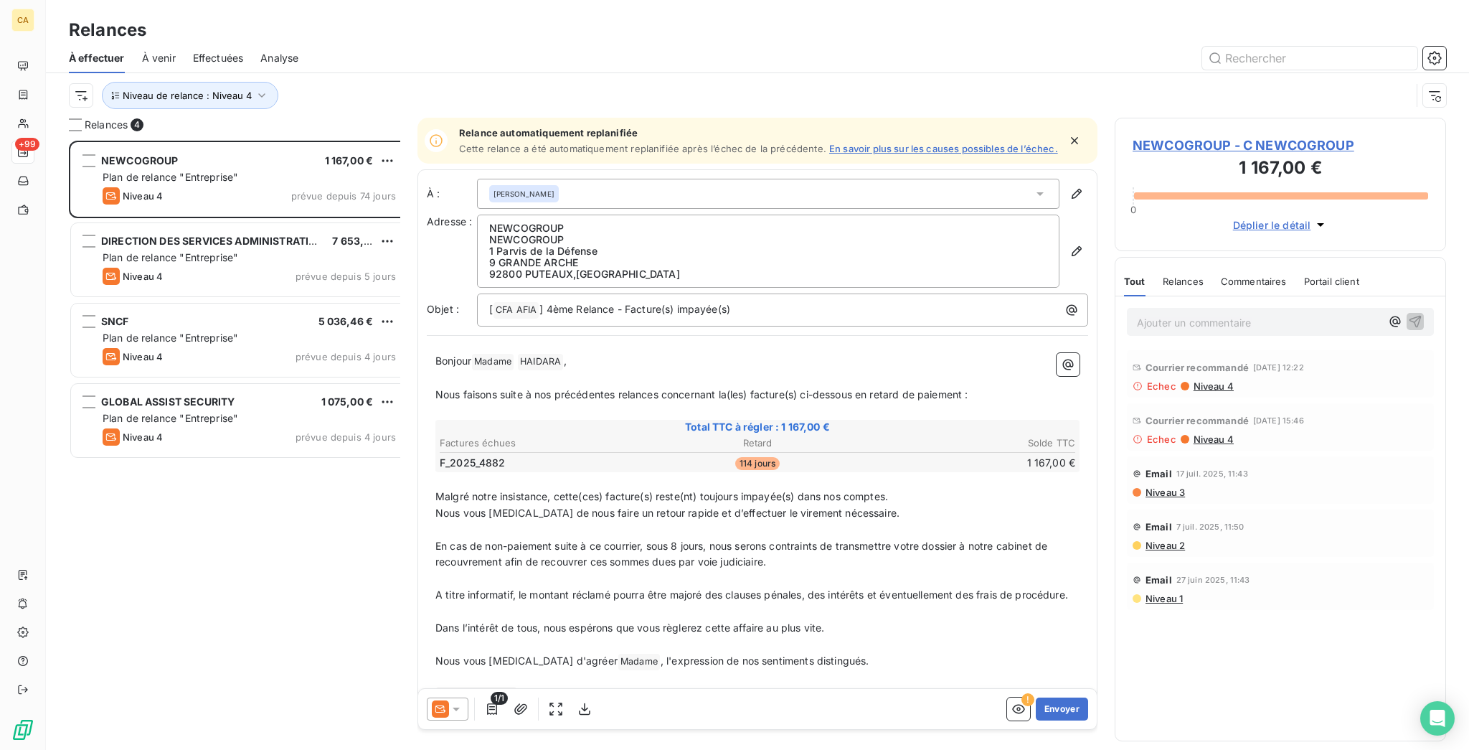
click at [1212, 380] on span "Niveau 4" at bounding box center [1213, 385] width 42 height 11
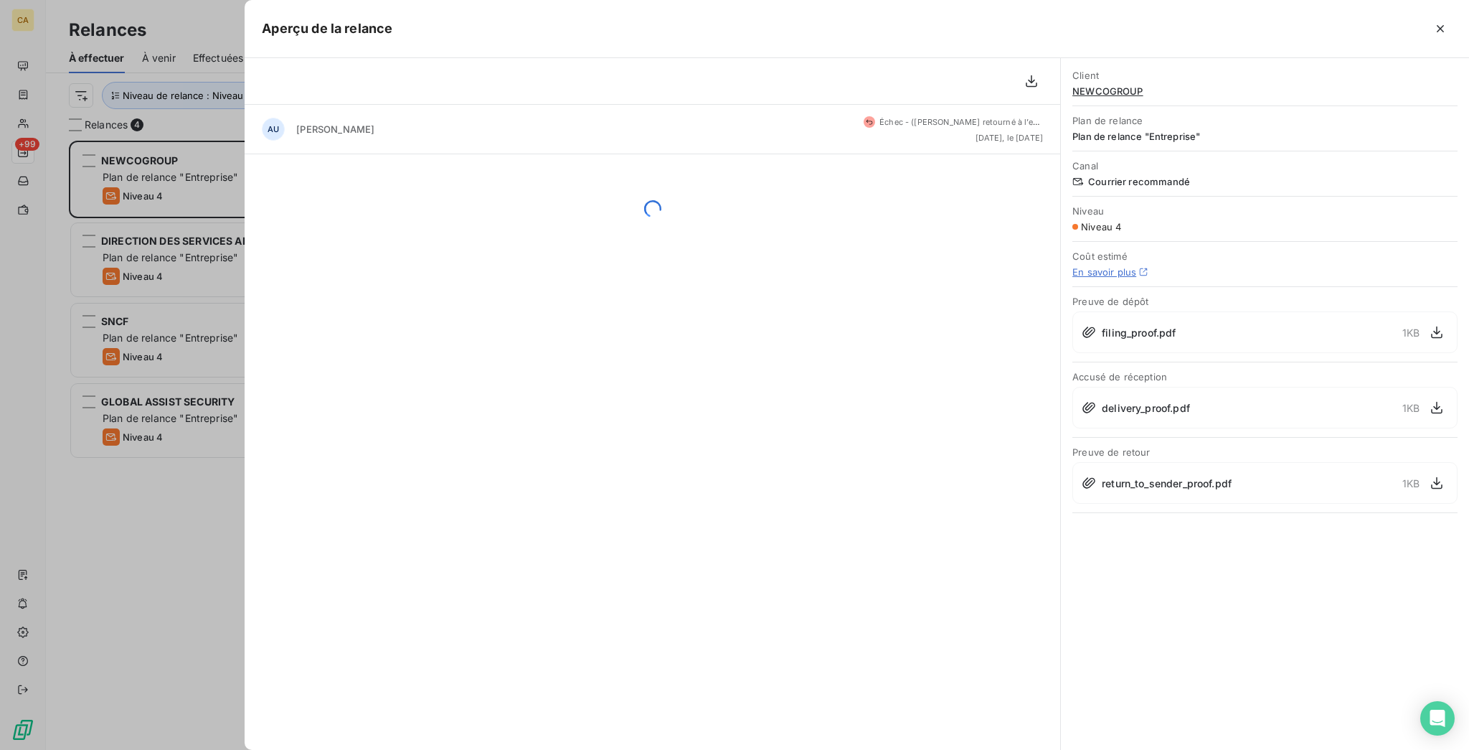
drag, startPoint x: 1171, startPoint y: 379, endPoint x: 1298, endPoint y: 369, distance: 126.6
click at [1174, 476] on span "return_to_sender_proof.pdf" at bounding box center [1167, 483] width 130 height 15
click at [1436, 476] on icon "button" at bounding box center [1437, 483] width 14 height 14
click at [121, 242] on div at bounding box center [734, 375] width 1469 height 750
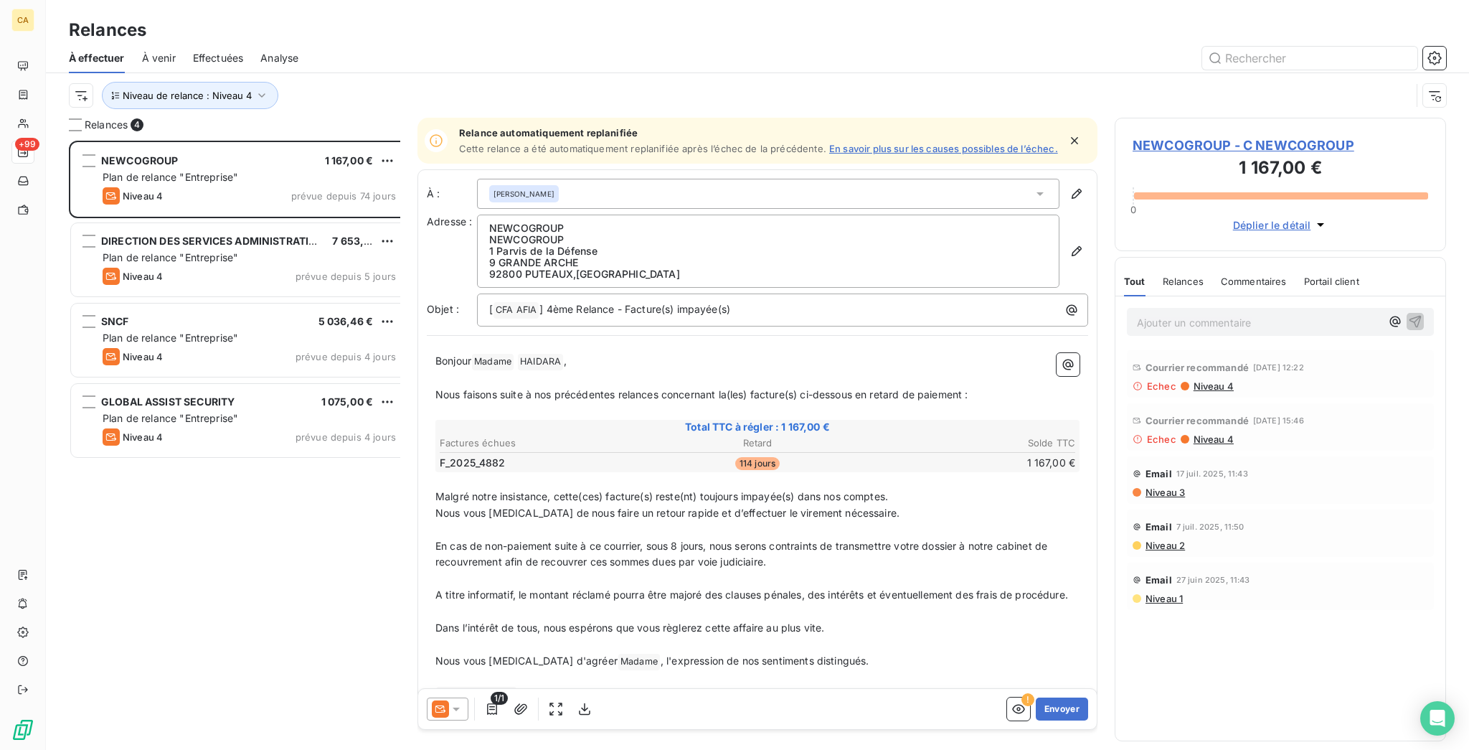
click at [1150, 136] on span "NEWCOGROUP - C NEWCOGROUP" at bounding box center [1281, 145] width 296 height 19
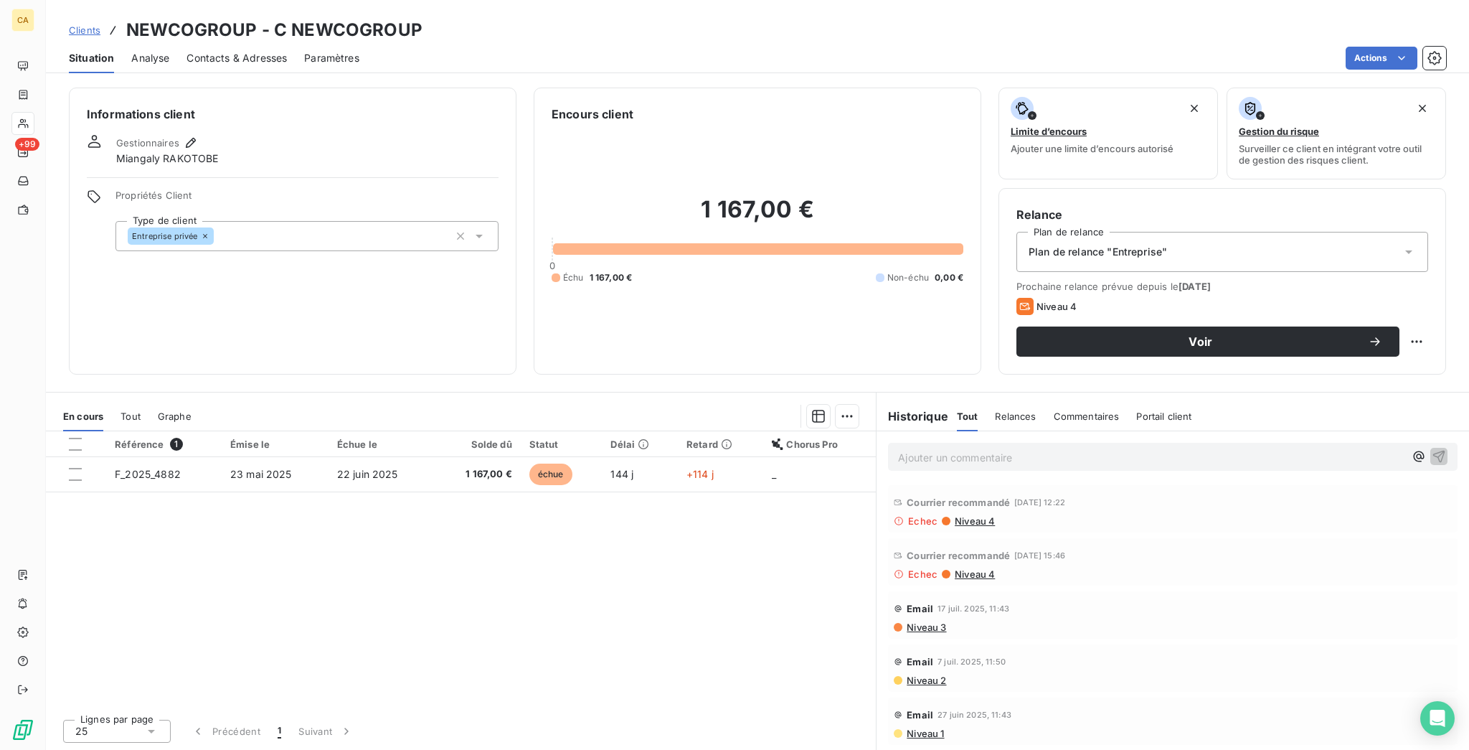
click at [227, 51] on span "Contacts & Adresses" at bounding box center [237, 58] width 100 height 14
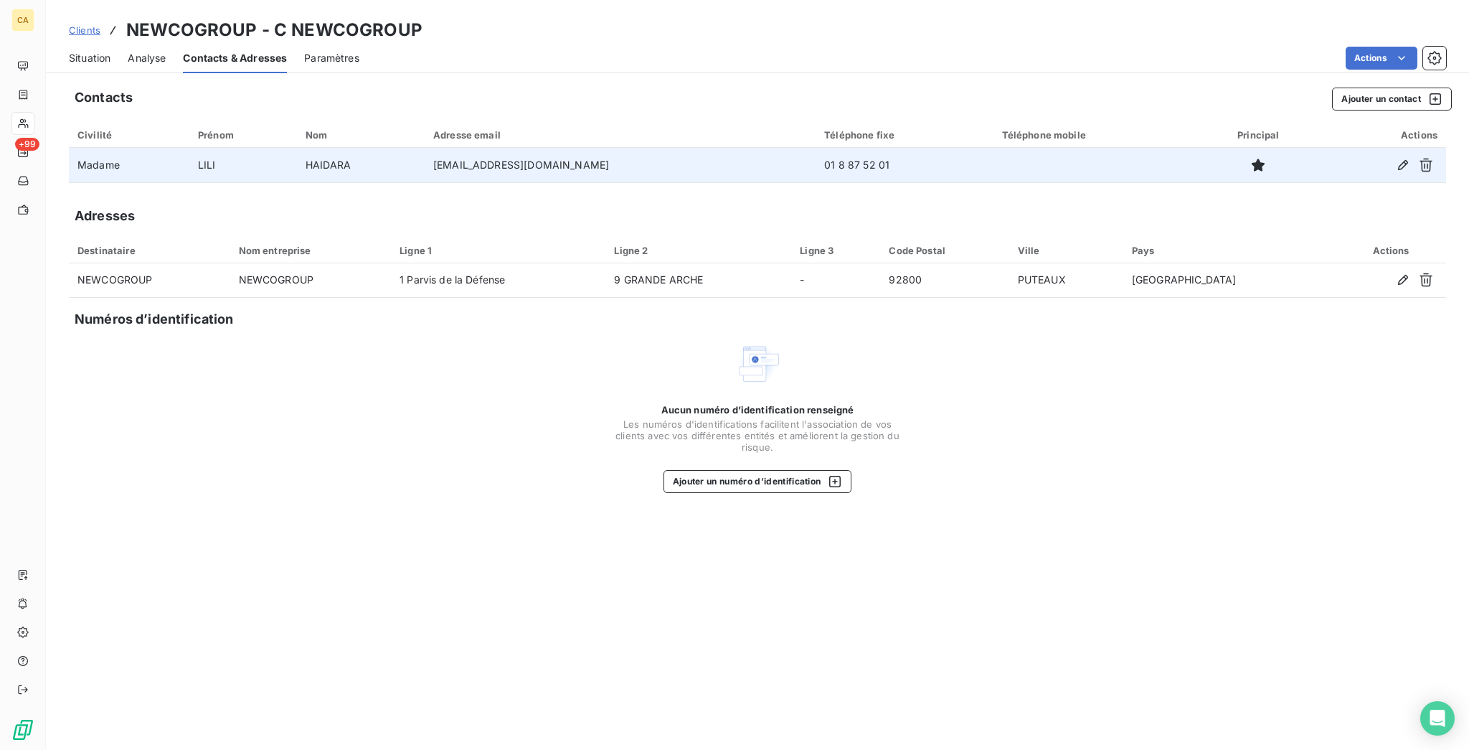
drag, startPoint x: 637, startPoint y: 134, endPoint x: 370, endPoint y: 138, distance: 266.9
click at [425, 148] on td "[EMAIL_ADDRESS][DOMAIN_NAME]" at bounding box center [620, 165] width 391 height 34
copy td "[EMAIL_ADDRESS][DOMAIN_NAME]"
click at [533, 148] on td "[EMAIL_ADDRESS][DOMAIN_NAME]" at bounding box center [620, 165] width 391 height 34
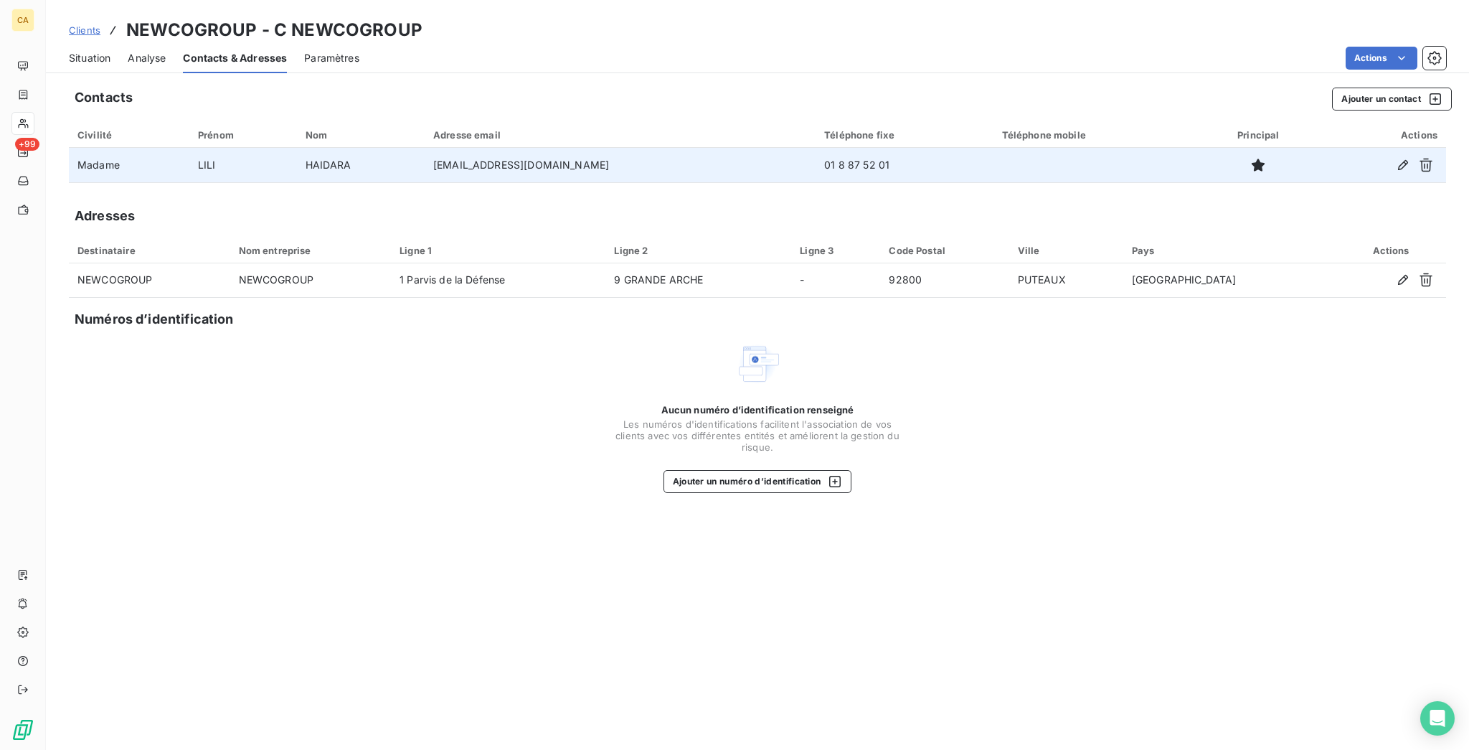
click at [533, 148] on td "[EMAIL_ADDRESS][DOMAIN_NAME]" at bounding box center [620, 165] width 391 height 34
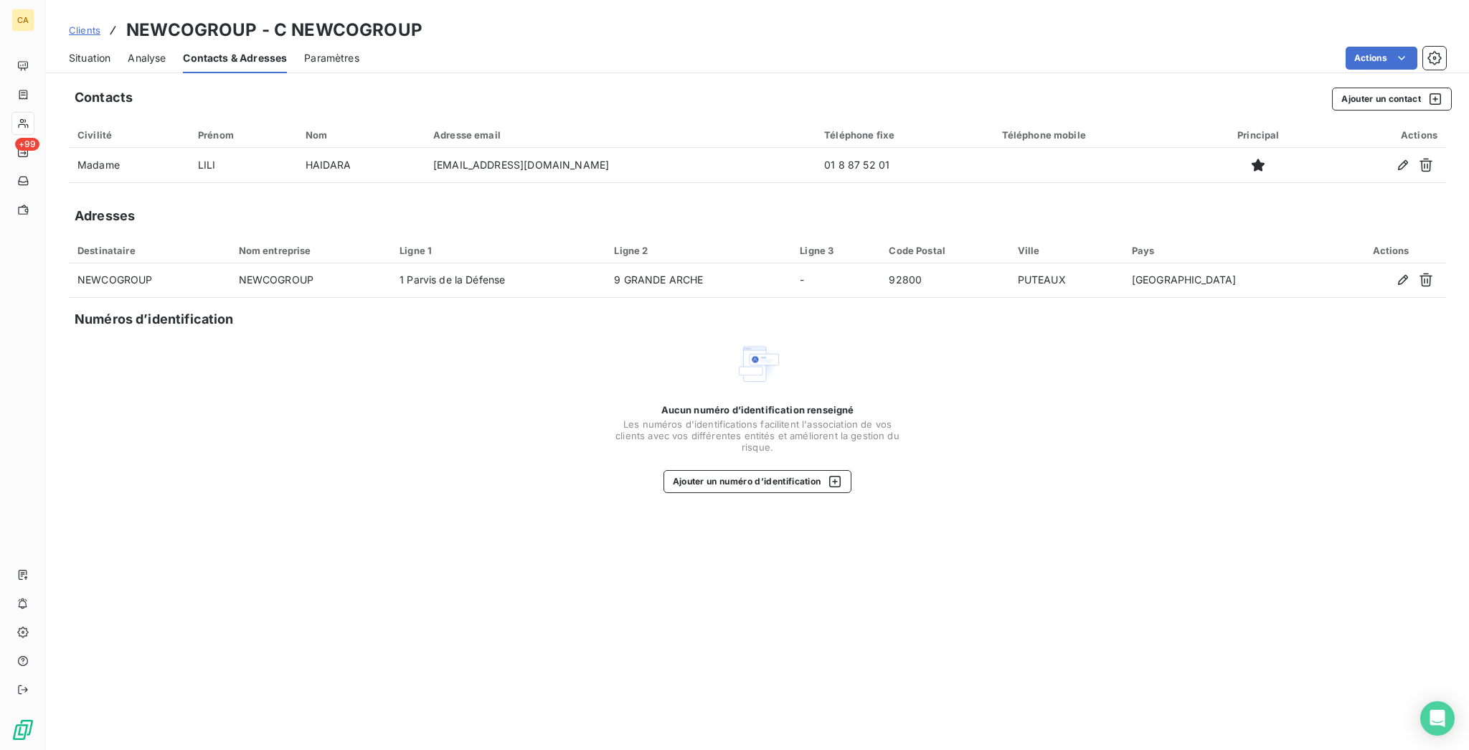
click at [95, 48] on div "Situation Analyse Contacts & Adresses Paramètres Actions" at bounding box center [757, 58] width 1423 height 30
click at [69, 55] on div "Situation" at bounding box center [90, 58] width 42 height 30
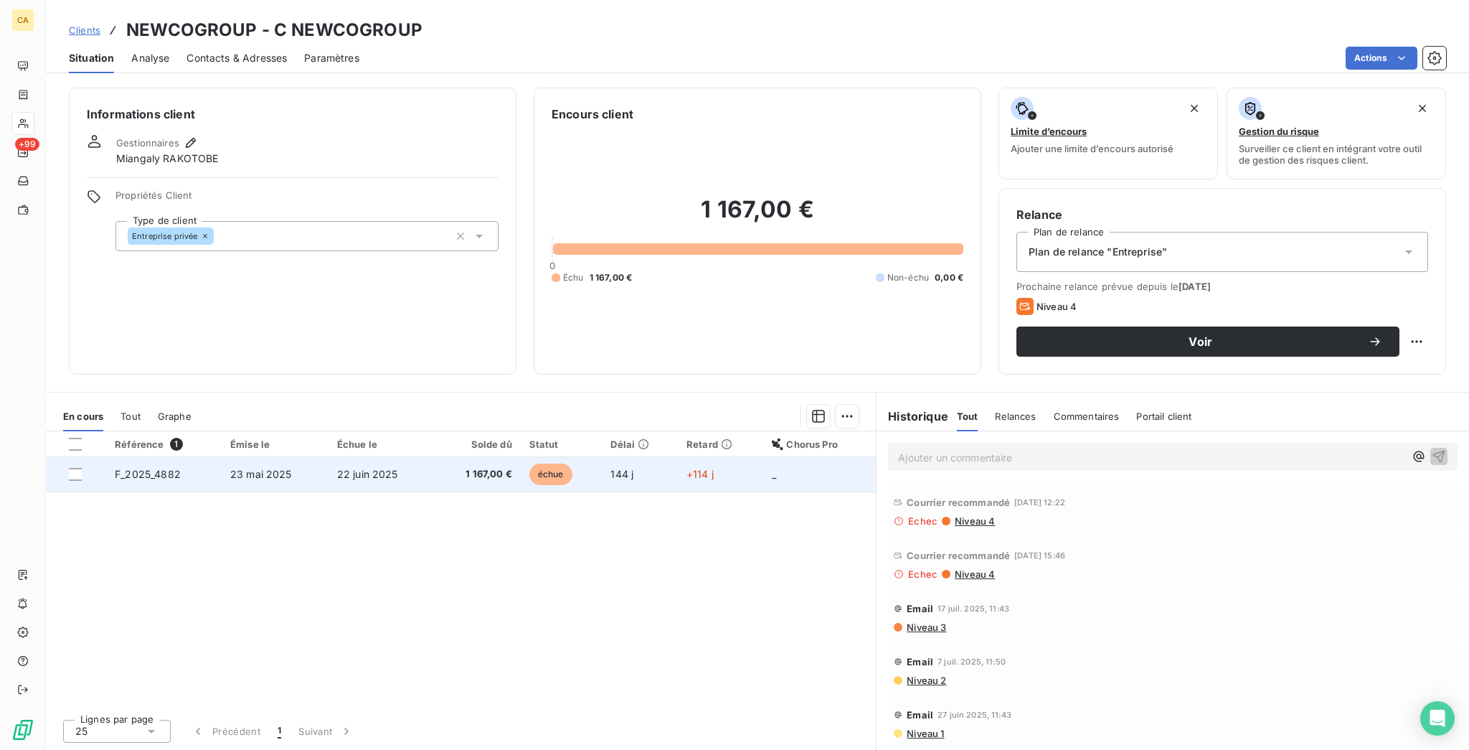
click at [182, 457] on td "F_2025_4882" at bounding box center [163, 474] width 115 height 34
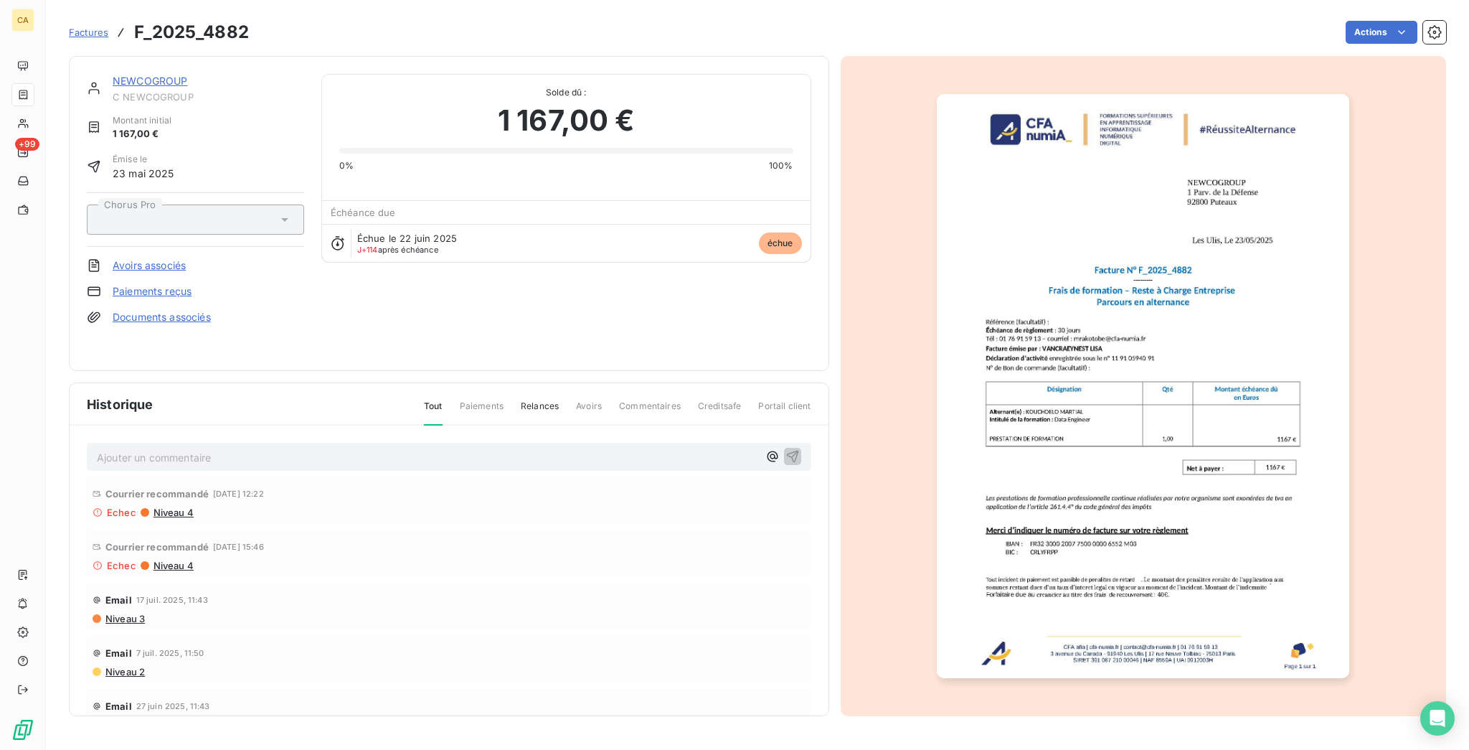
click at [1184, 405] on img "button" at bounding box center [1143, 386] width 412 height 584
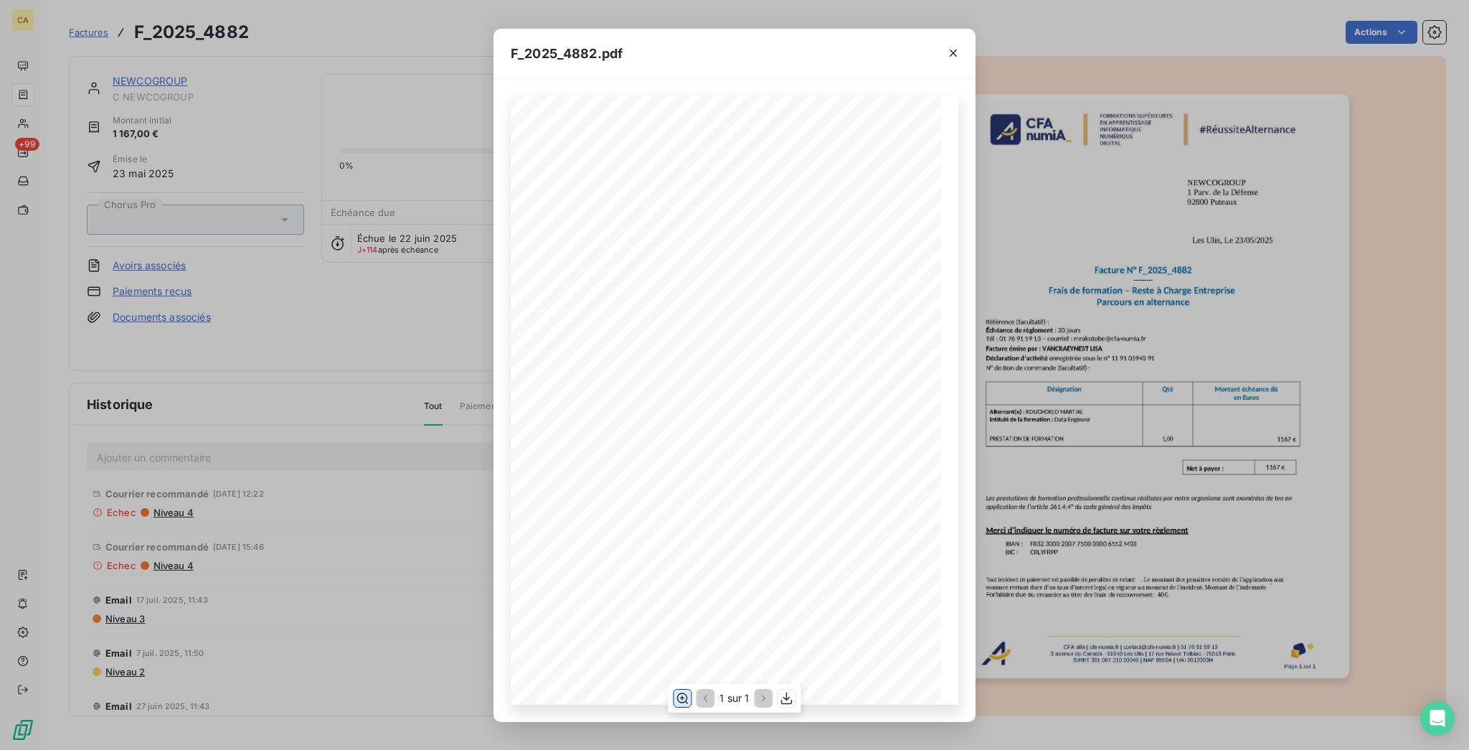
click at [683, 695] on icon "button" at bounding box center [682, 698] width 14 height 14
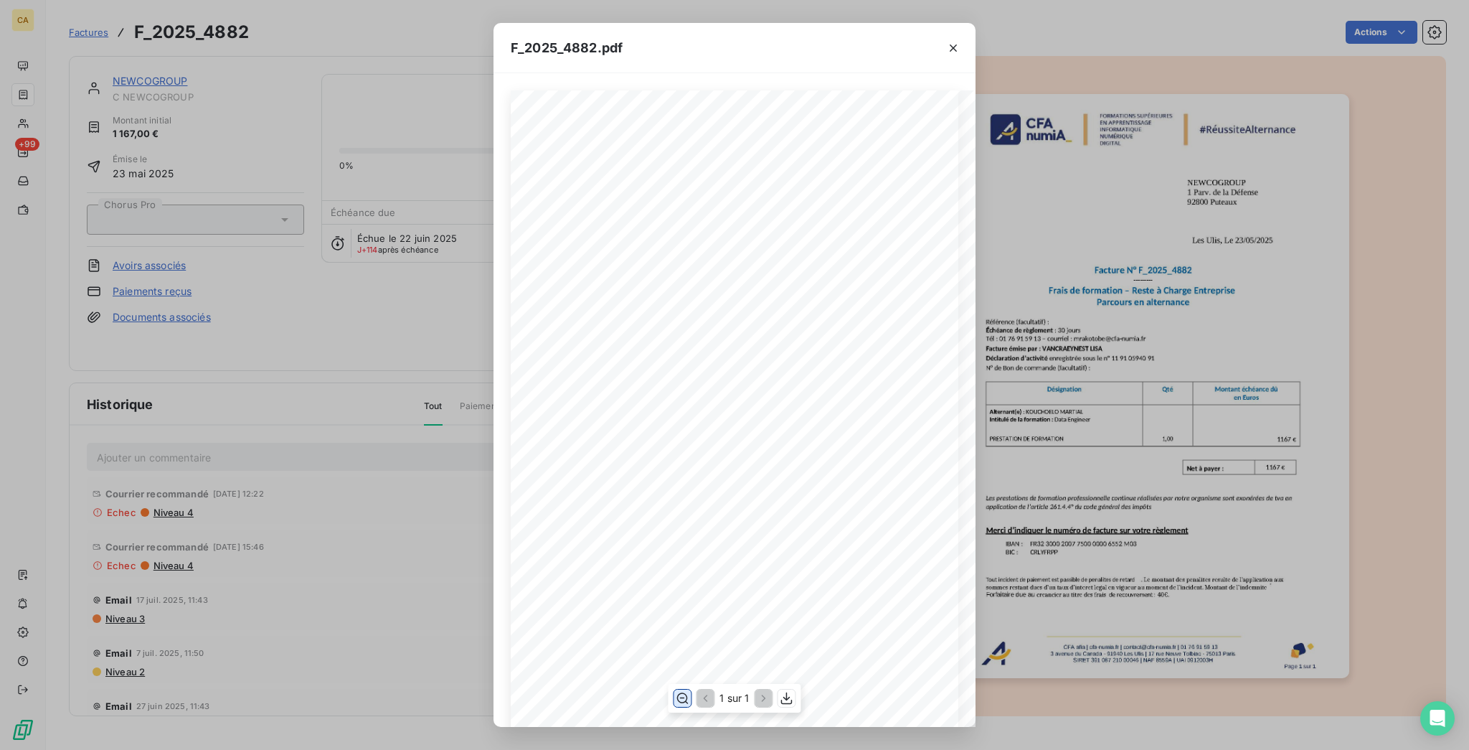
scroll to position [191, 0]
click at [287, 143] on div "F_2025_4882.pdf CFA afia | [DOMAIN_NAME] | [EMAIL_ADDRESS][DOMAIN_NAME] | 01 76…" at bounding box center [734, 375] width 1469 height 750
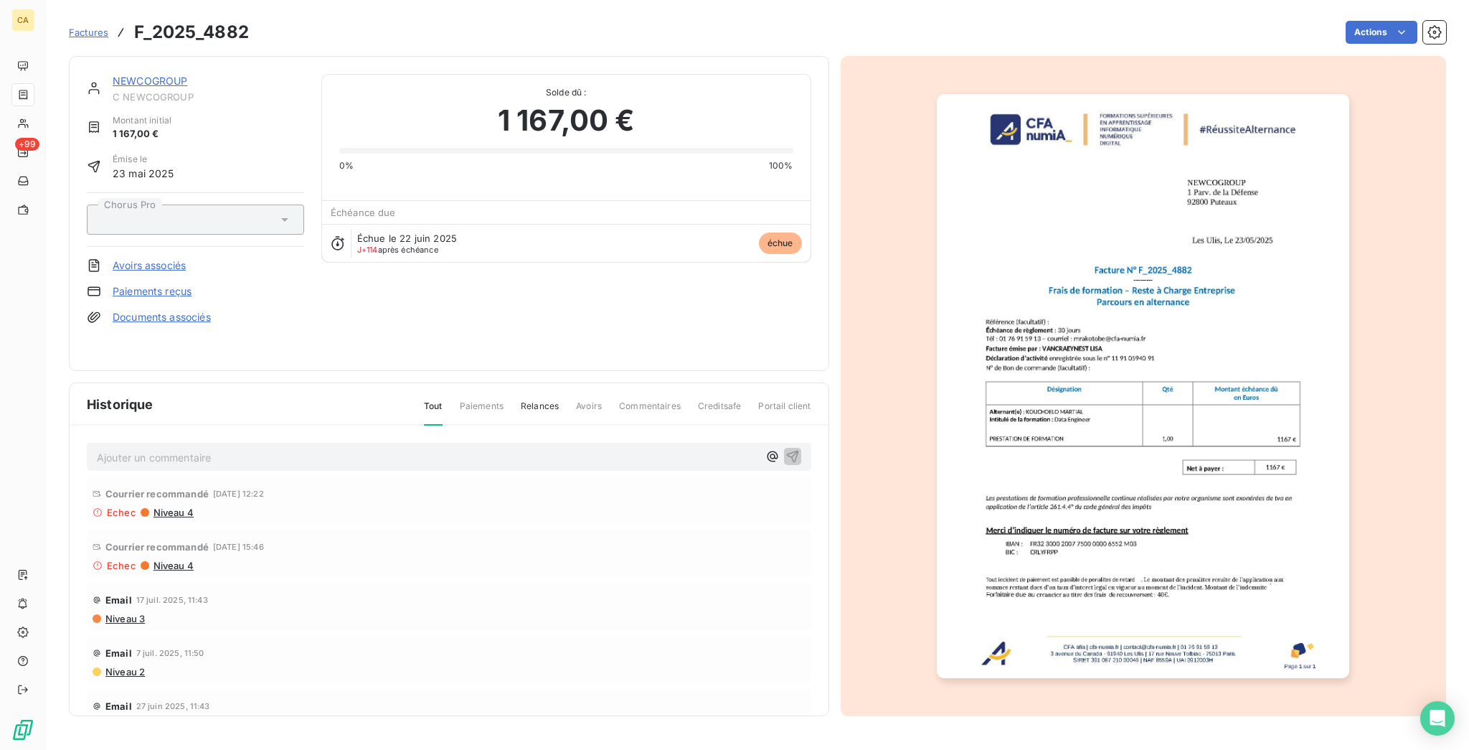
click at [98, 588] on div "Email [DATE] 11:43" at bounding box center [449, 599] width 713 height 23
click at [104, 613] on span "Niveau 3" at bounding box center [124, 618] width 41 height 11
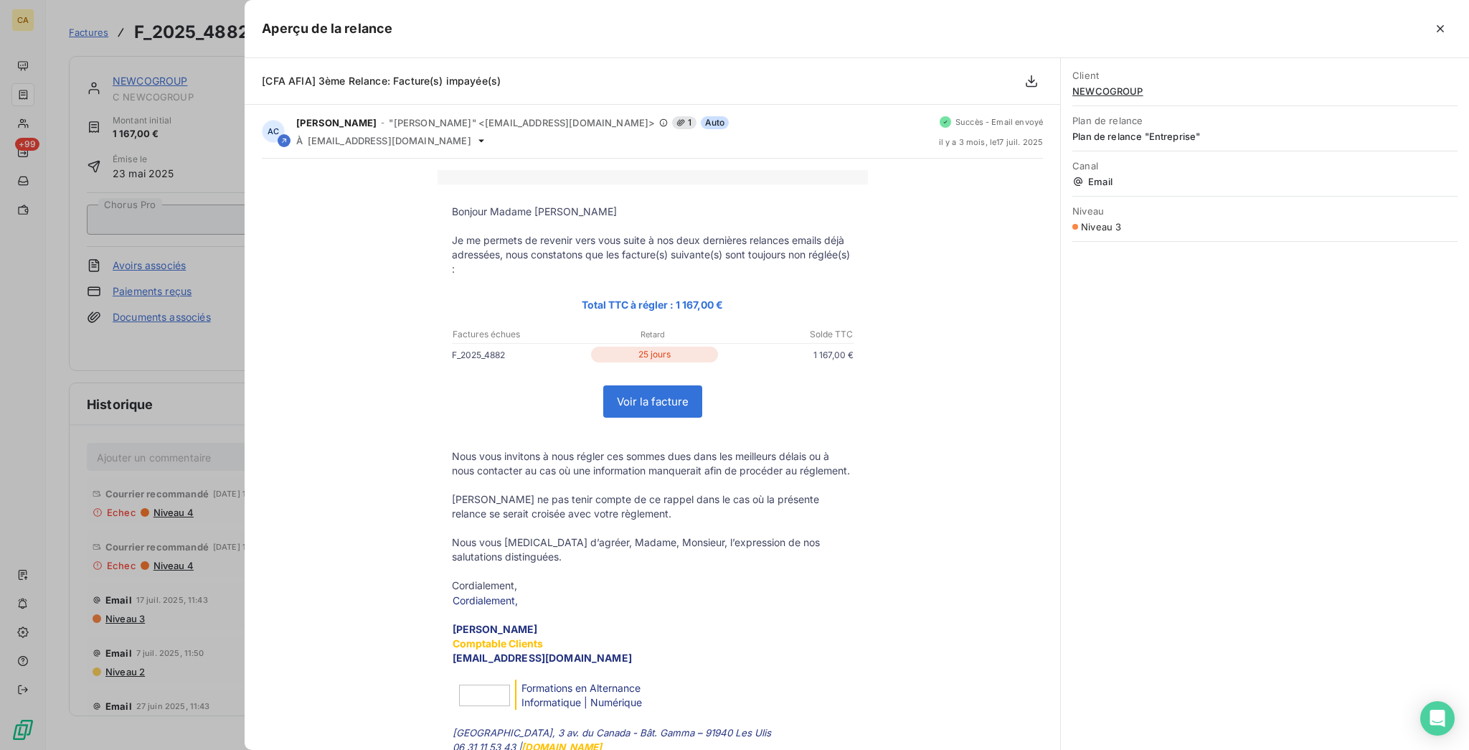
click at [146, 287] on div at bounding box center [734, 375] width 1469 height 750
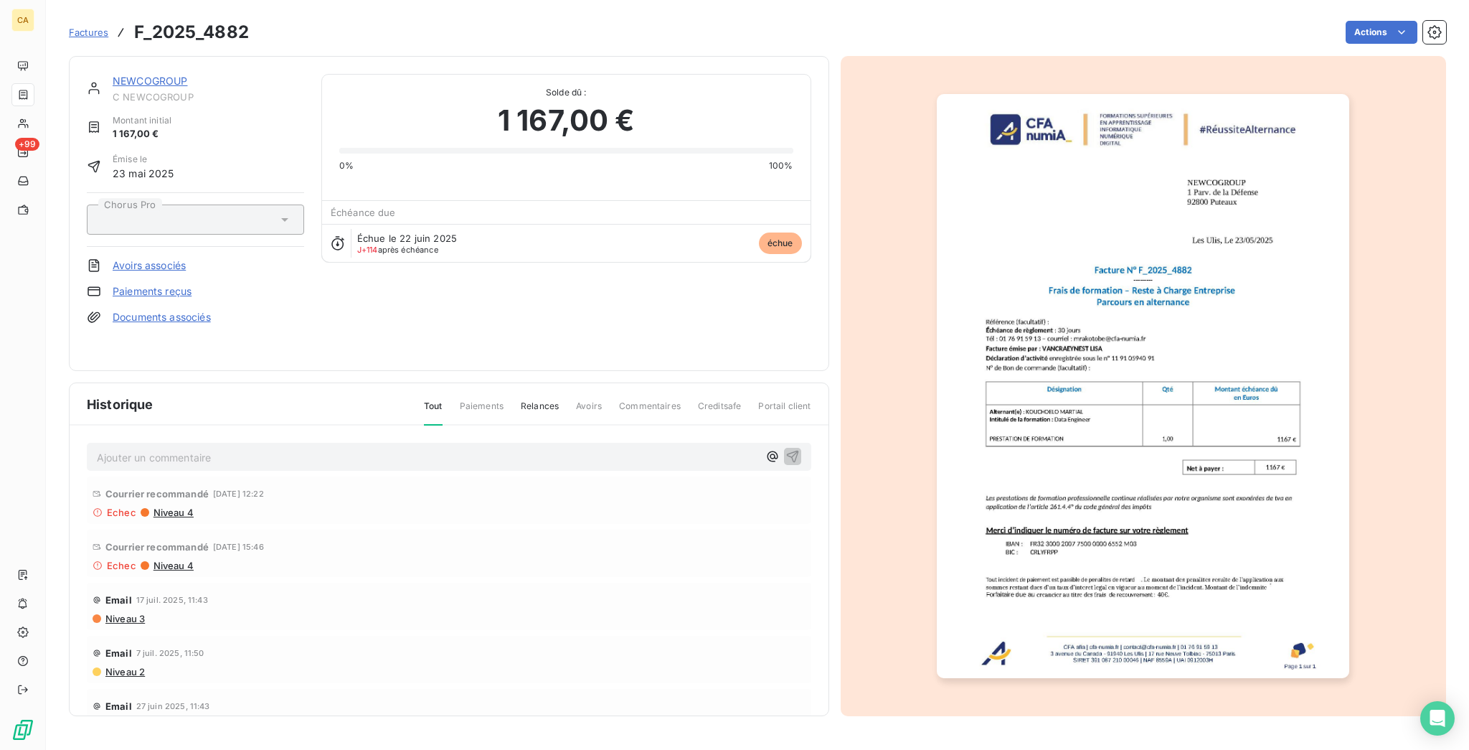
click at [138, 75] on link "NEWCOGROUP" at bounding box center [150, 81] width 75 height 12
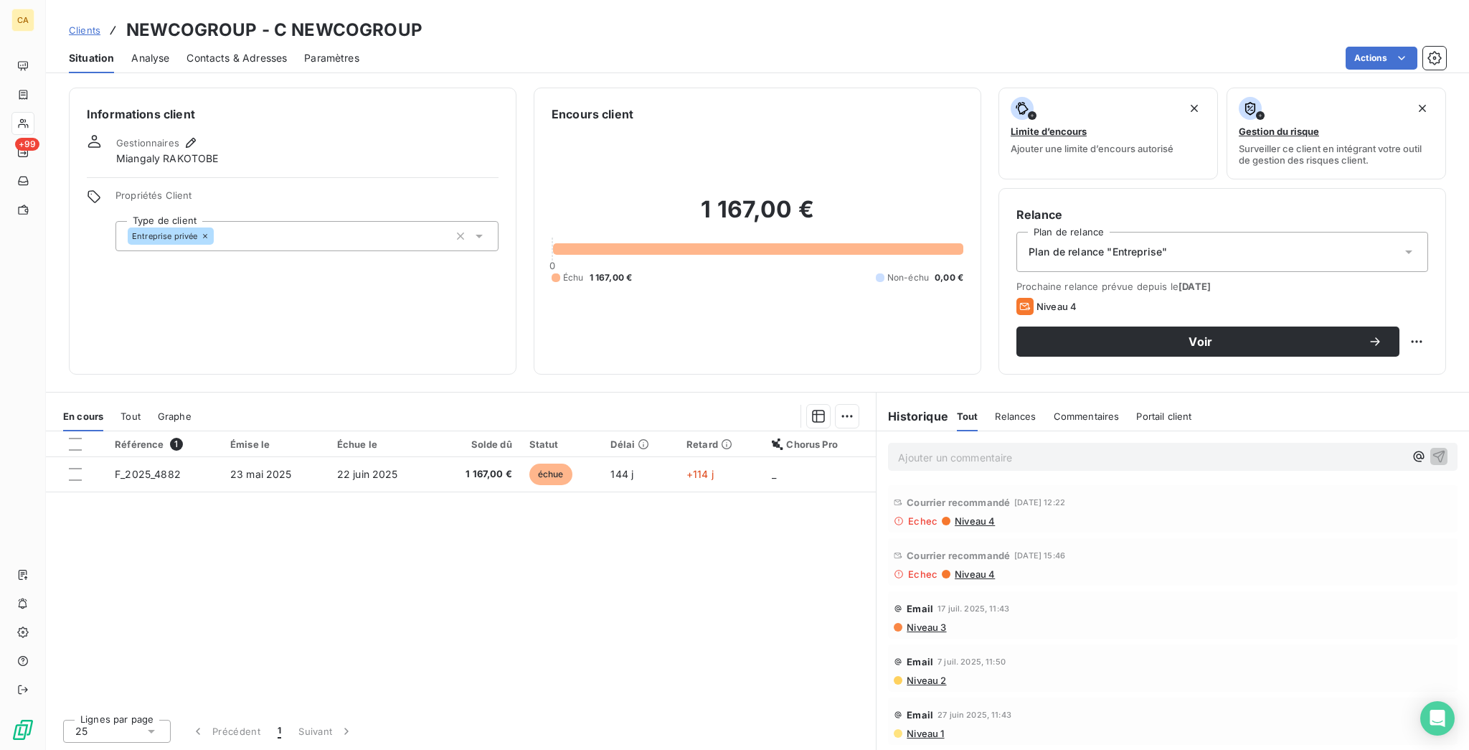
click at [205, 51] on span "Contacts & Adresses" at bounding box center [237, 58] width 100 height 14
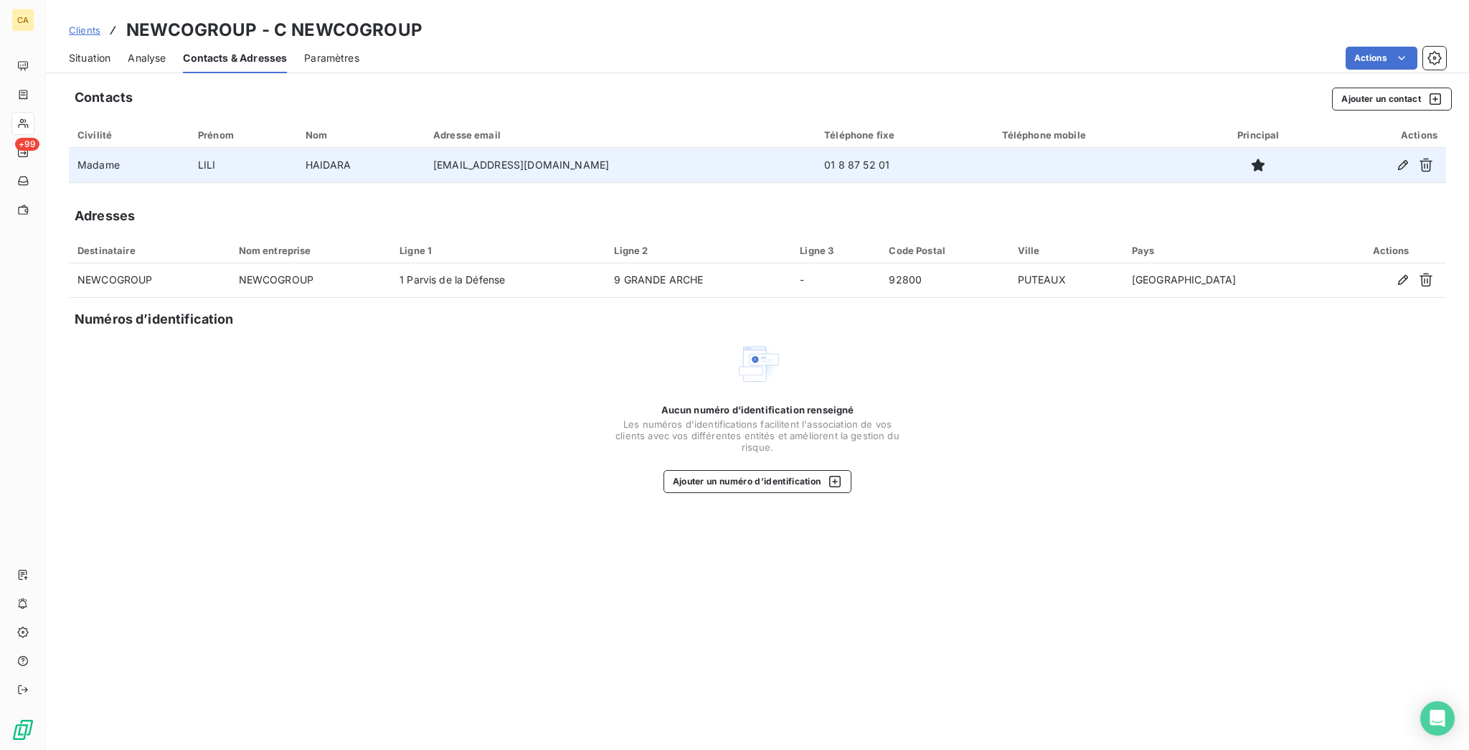
drag, startPoint x: 647, startPoint y: 139, endPoint x: 365, endPoint y: 139, distance: 281.9
click at [425, 148] on td "[EMAIL_ADDRESS][DOMAIN_NAME]" at bounding box center [620, 165] width 391 height 34
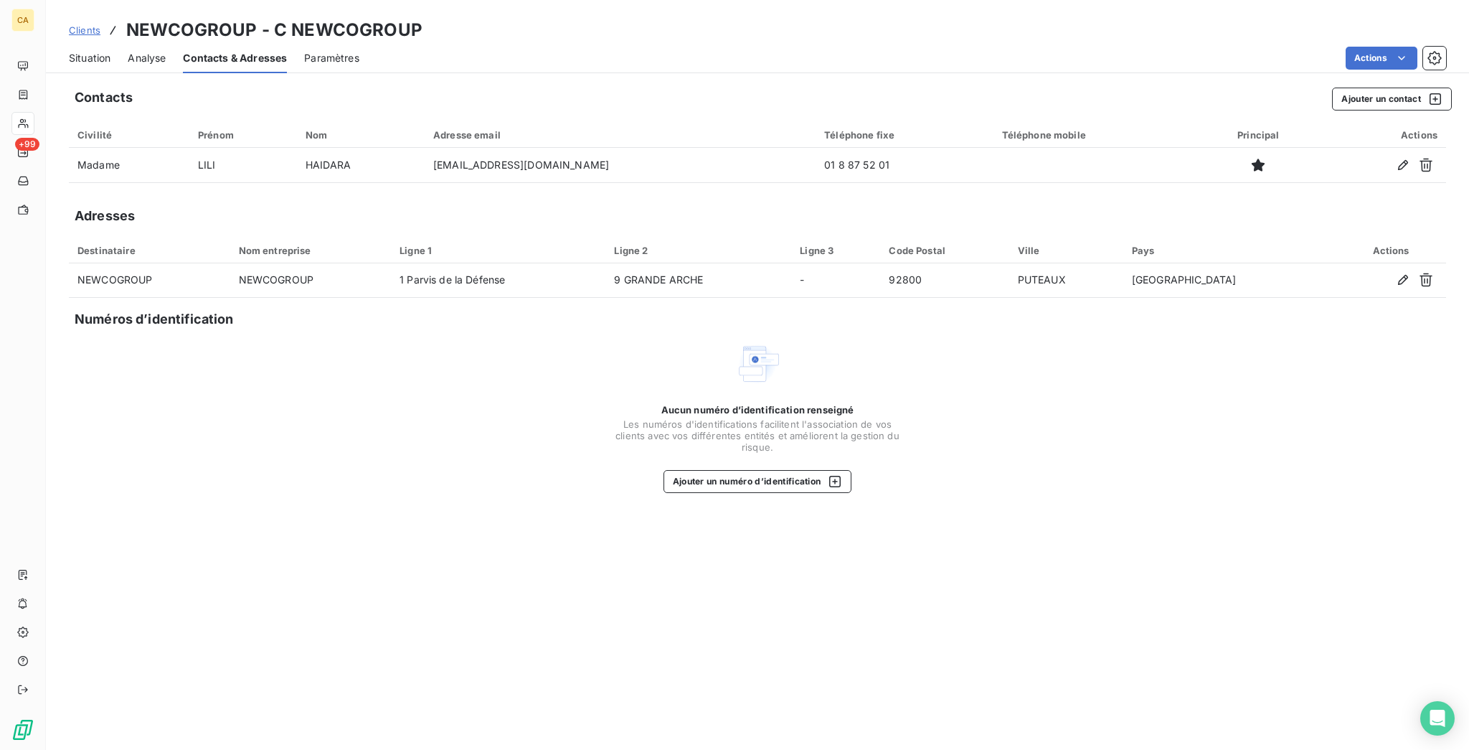
copy td "[EMAIL_ADDRESS][DOMAIN_NAME]"
click at [95, 52] on div "Situation Analyse Contacts & Adresses Paramètres Actions" at bounding box center [757, 58] width 1423 height 30
click at [76, 51] on span "Situation" at bounding box center [90, 58] width 42 height 14
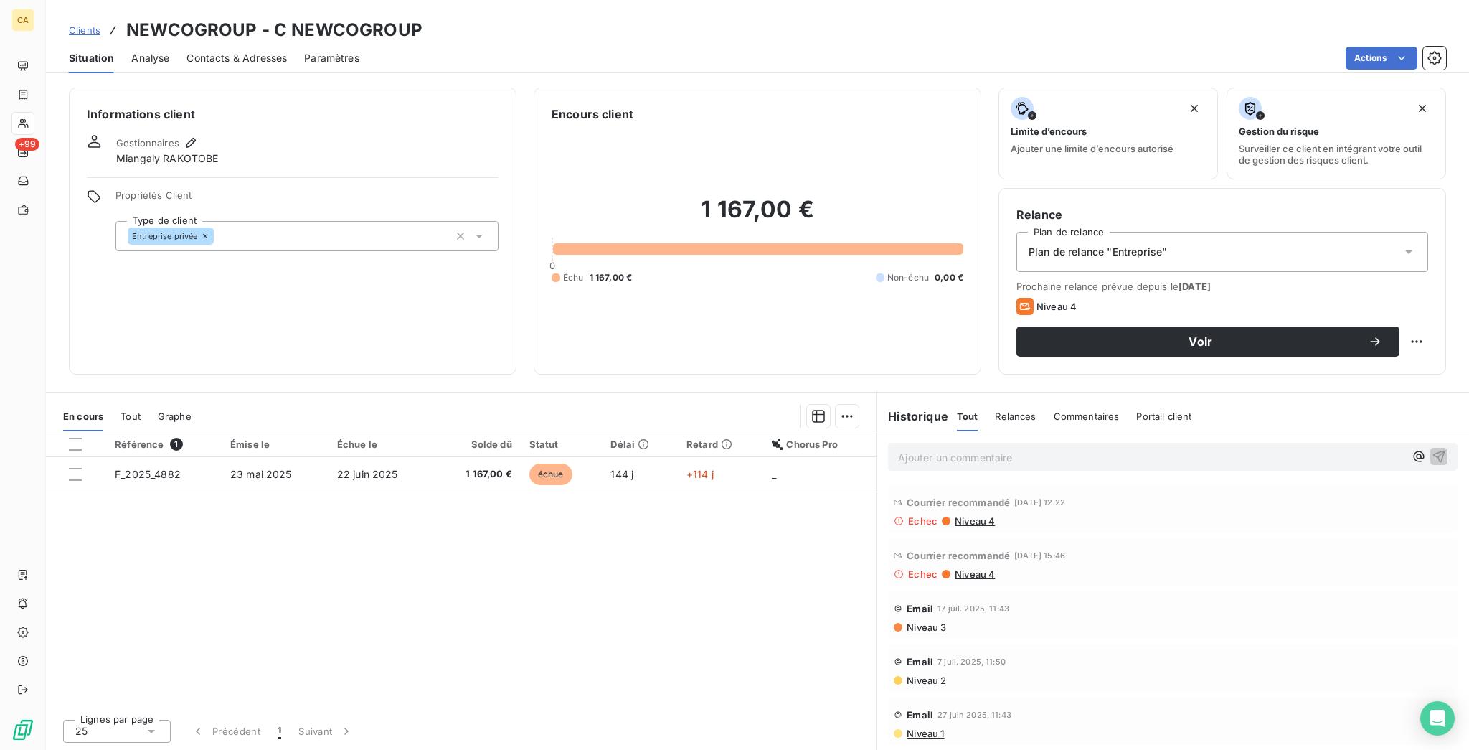
click at [1177, 280] on div "Prochaine relance prévue depuis le [DATE] Niveau 4 Voir" at bounding box center [1223, 318] width 412 height 76
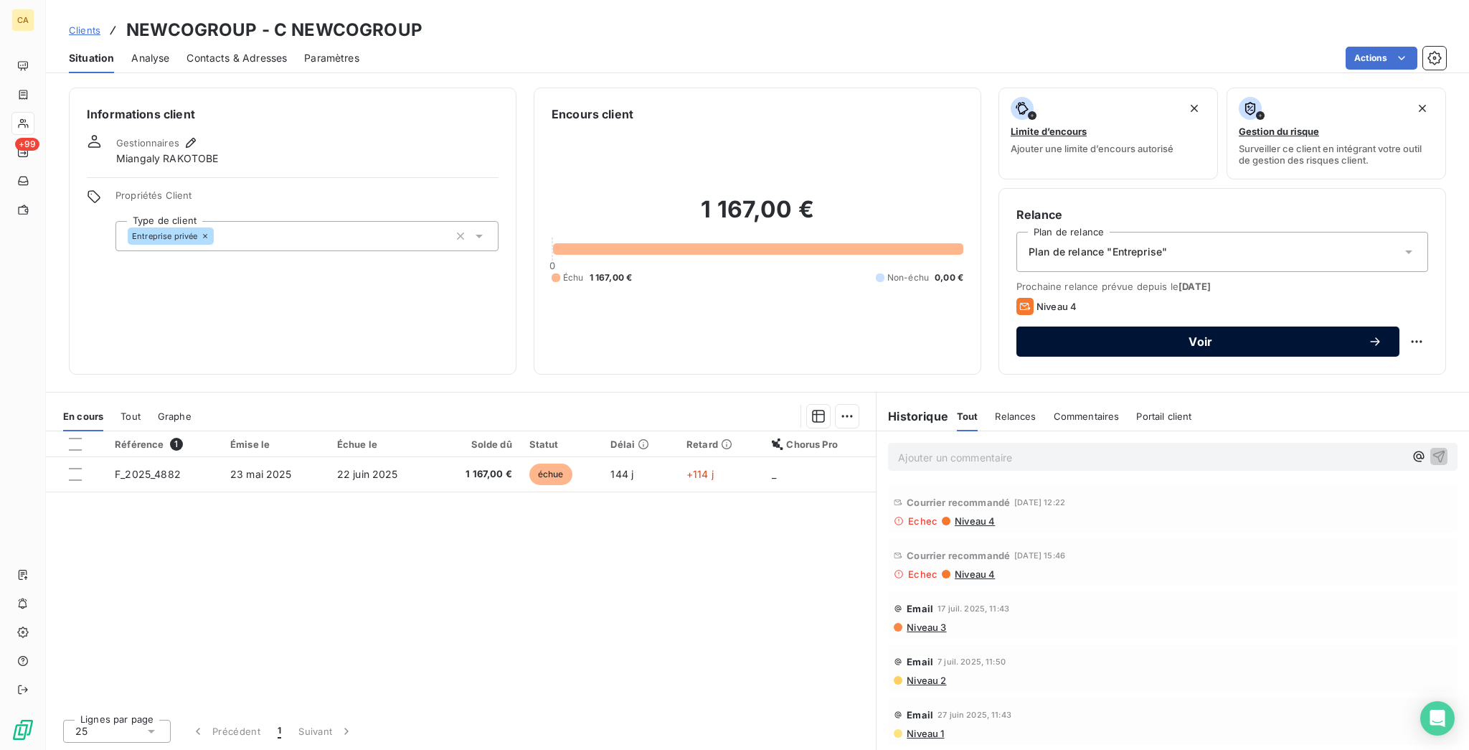
click at [1172, 336] on span "Voir" at bounding box center [1201, 341] width 334 height 11
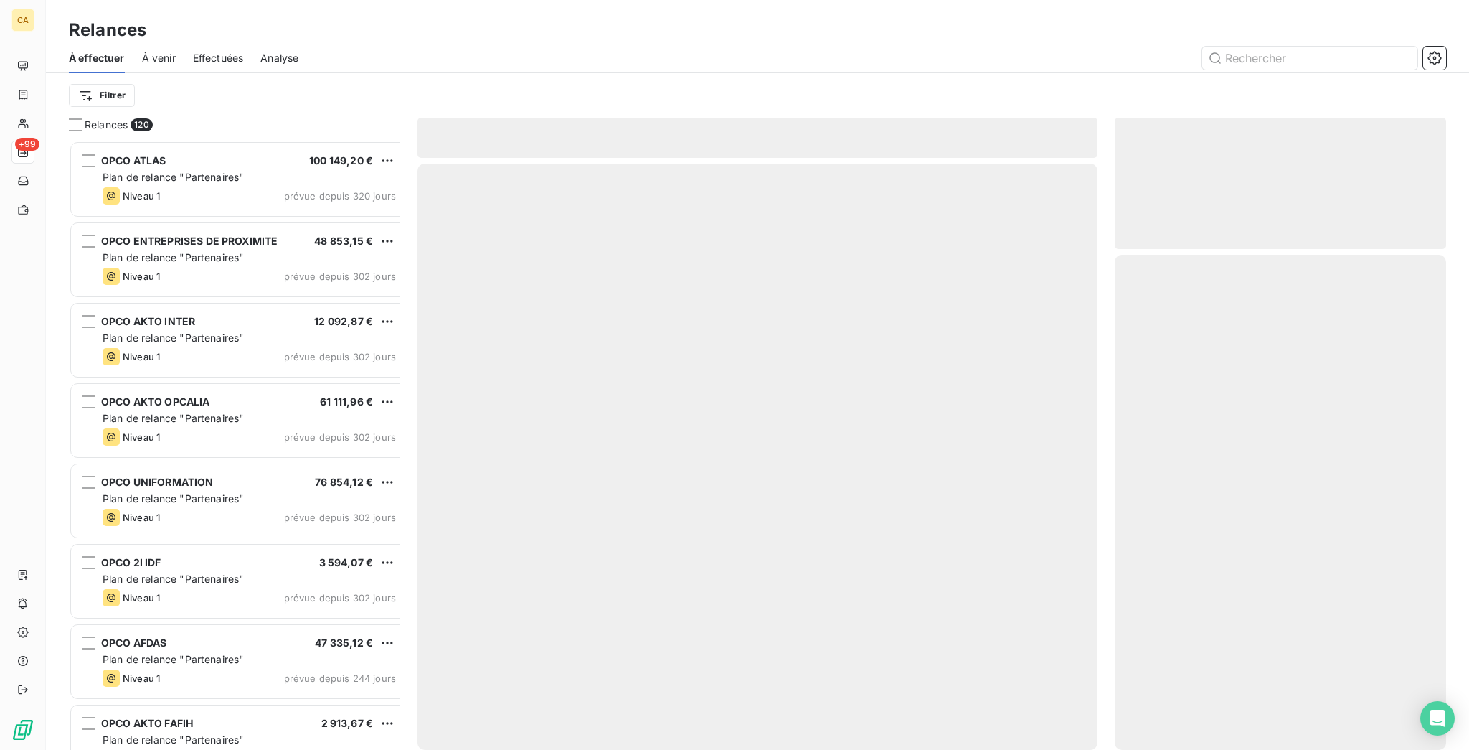
scroll to position [613, 326]
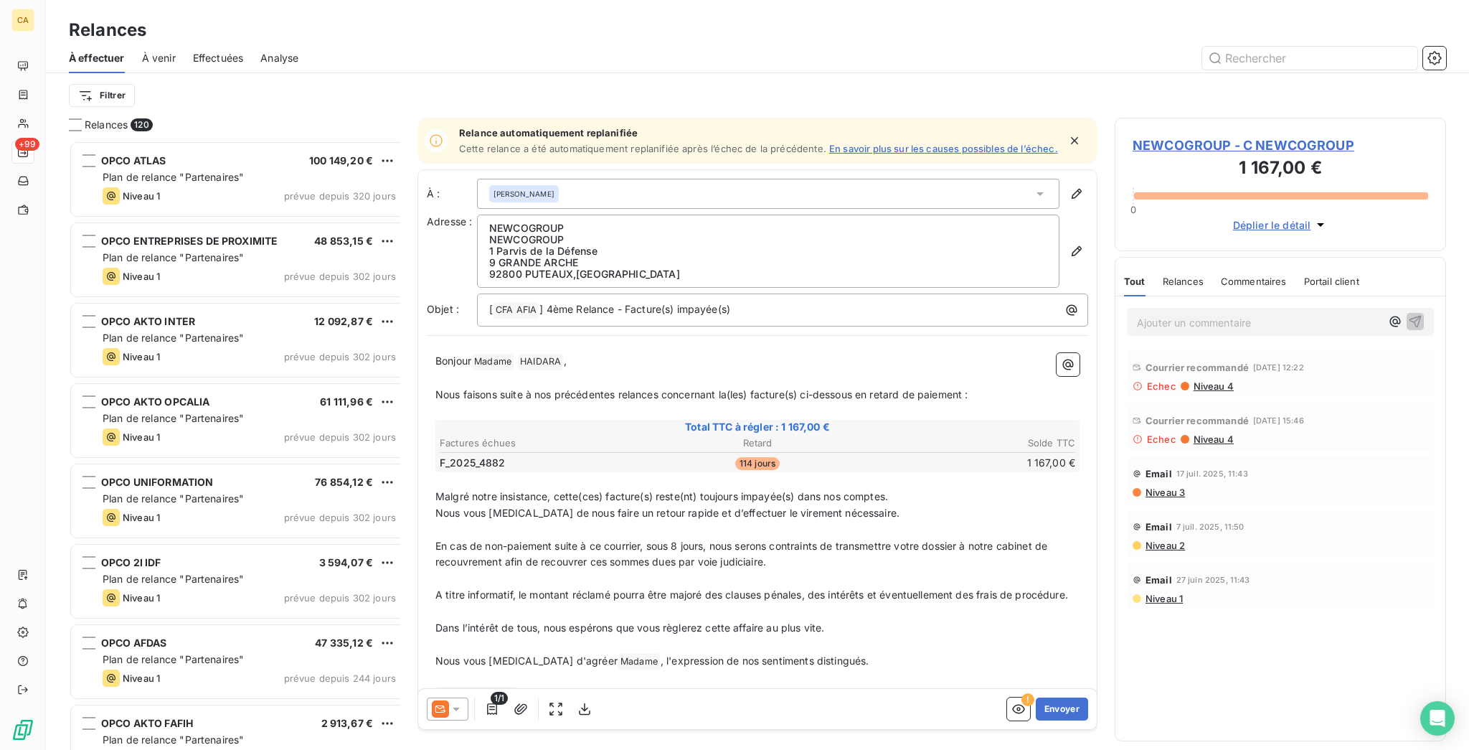
click at [427, 697] on div at bounding box center [448, 708] width 42 height 23
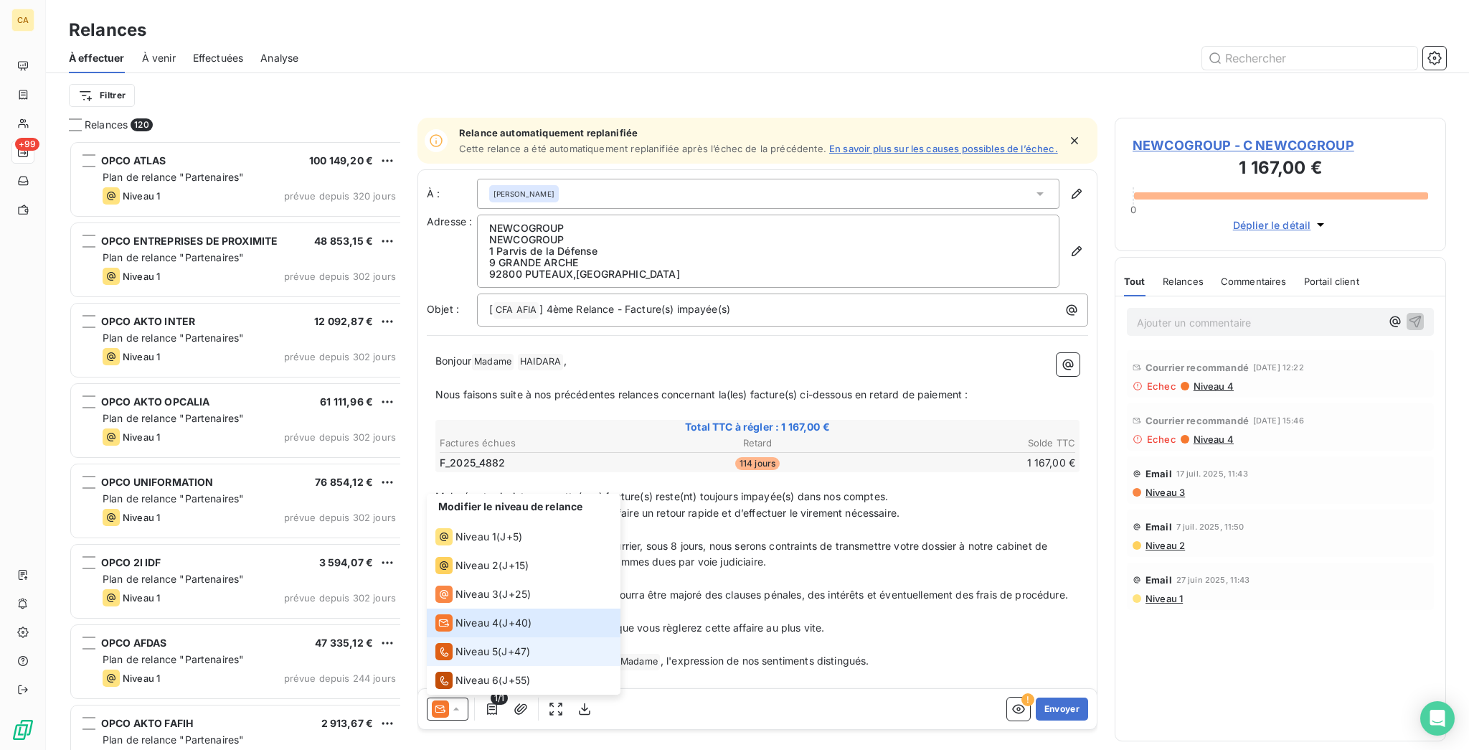
click at [445, 644] on div "Niveau 5 ( J+47 )" at bounding box center [482, 651] width 95 height 17
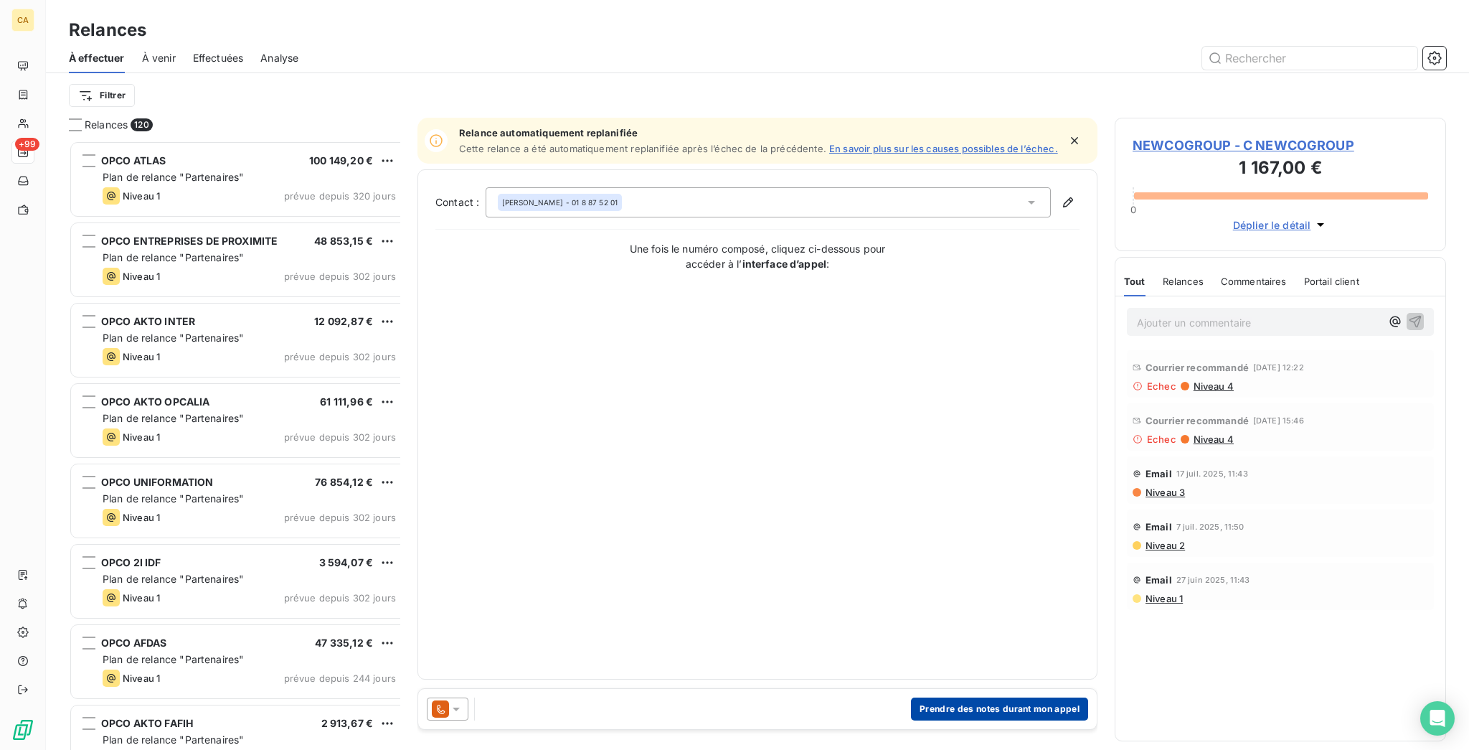
click at [1001, 697] on button "Prendre des notes durant mon appel" at bounding box center [999, 708] width 177 height 23
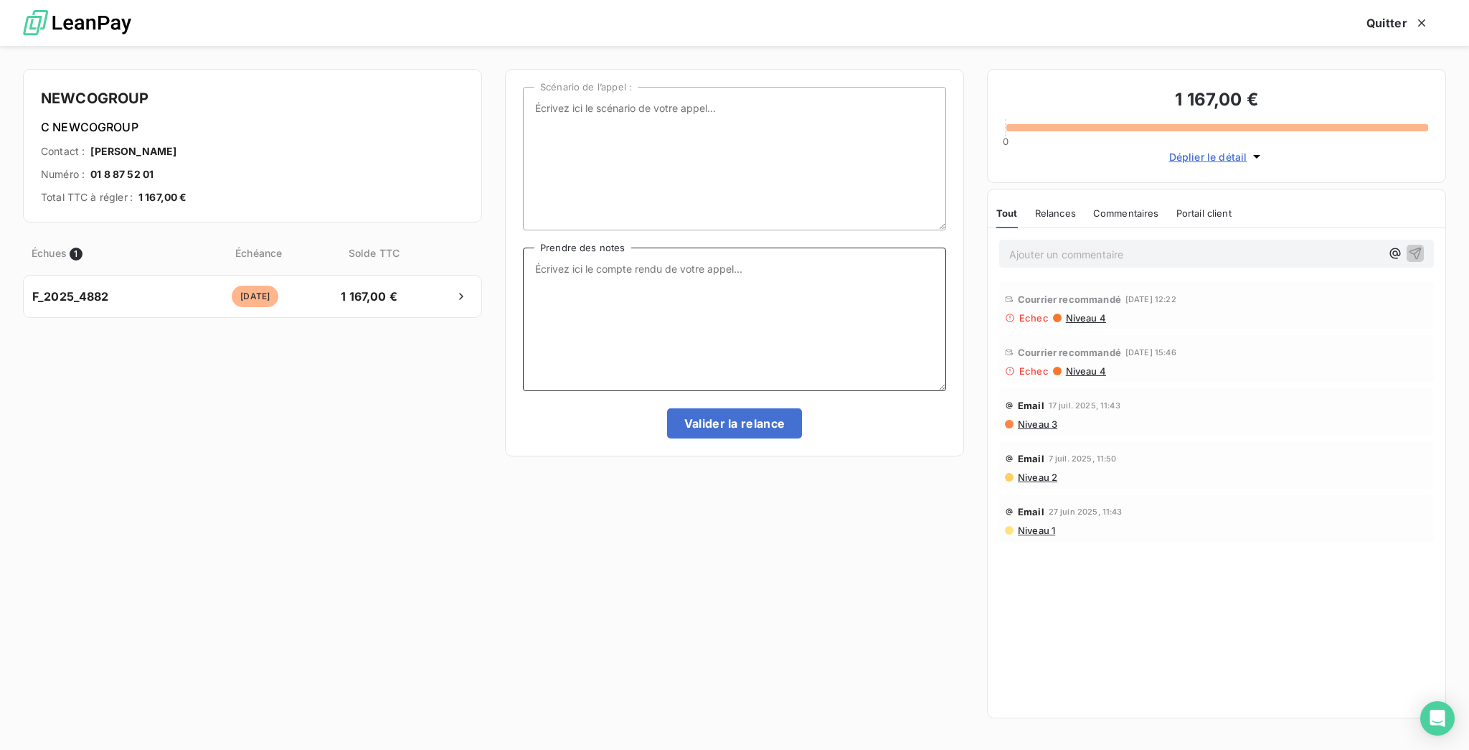
click at [801, 323] on textarea "Prendre des notes" at bounding box center [734, 318] width 423 height 143
type textarea "Dernière relance avant mise en recouvrement"
click at [714, 408] on button "Valider la relance" at bounding box center [735, 423] width 136 height 30
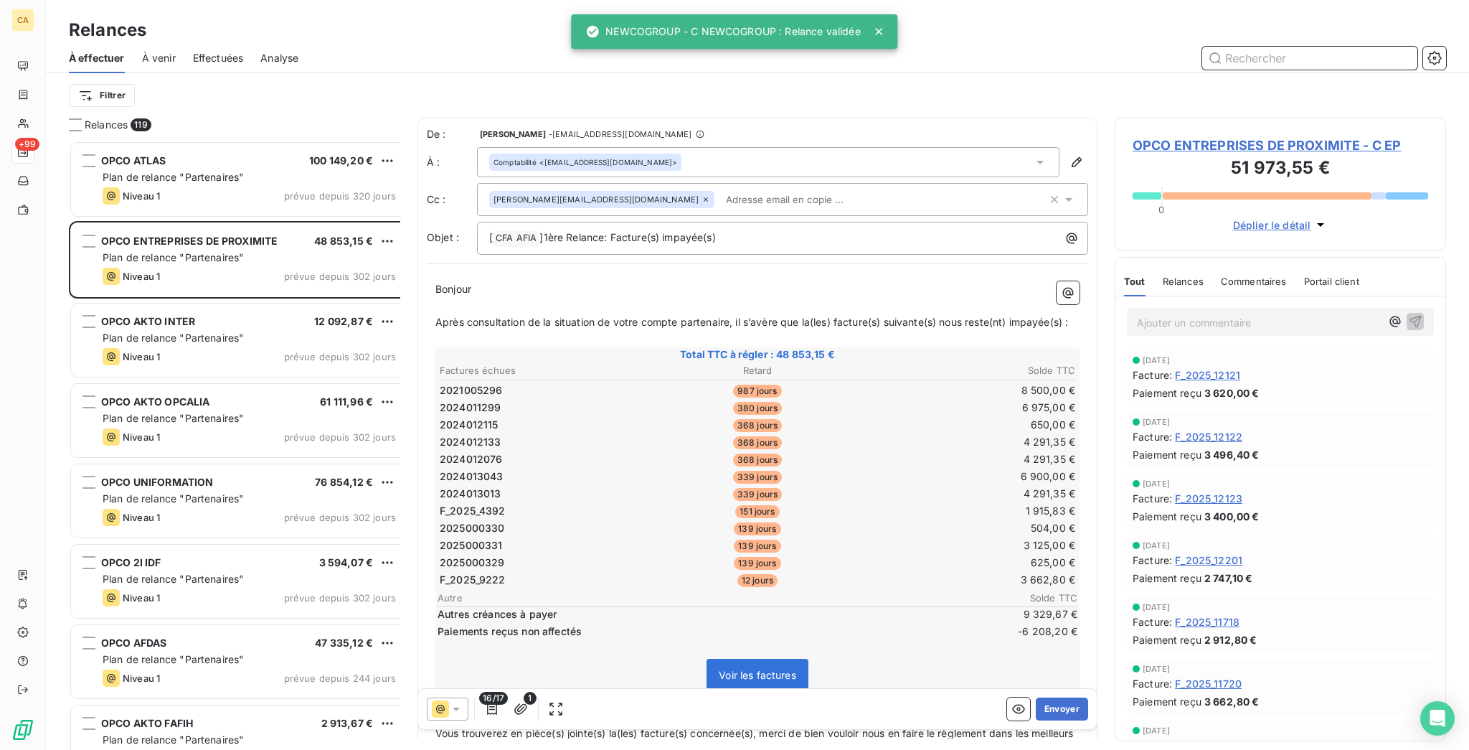
click at [193, 51] on span "Effectuées" at bounding box center [218, 58] width 51 height 14
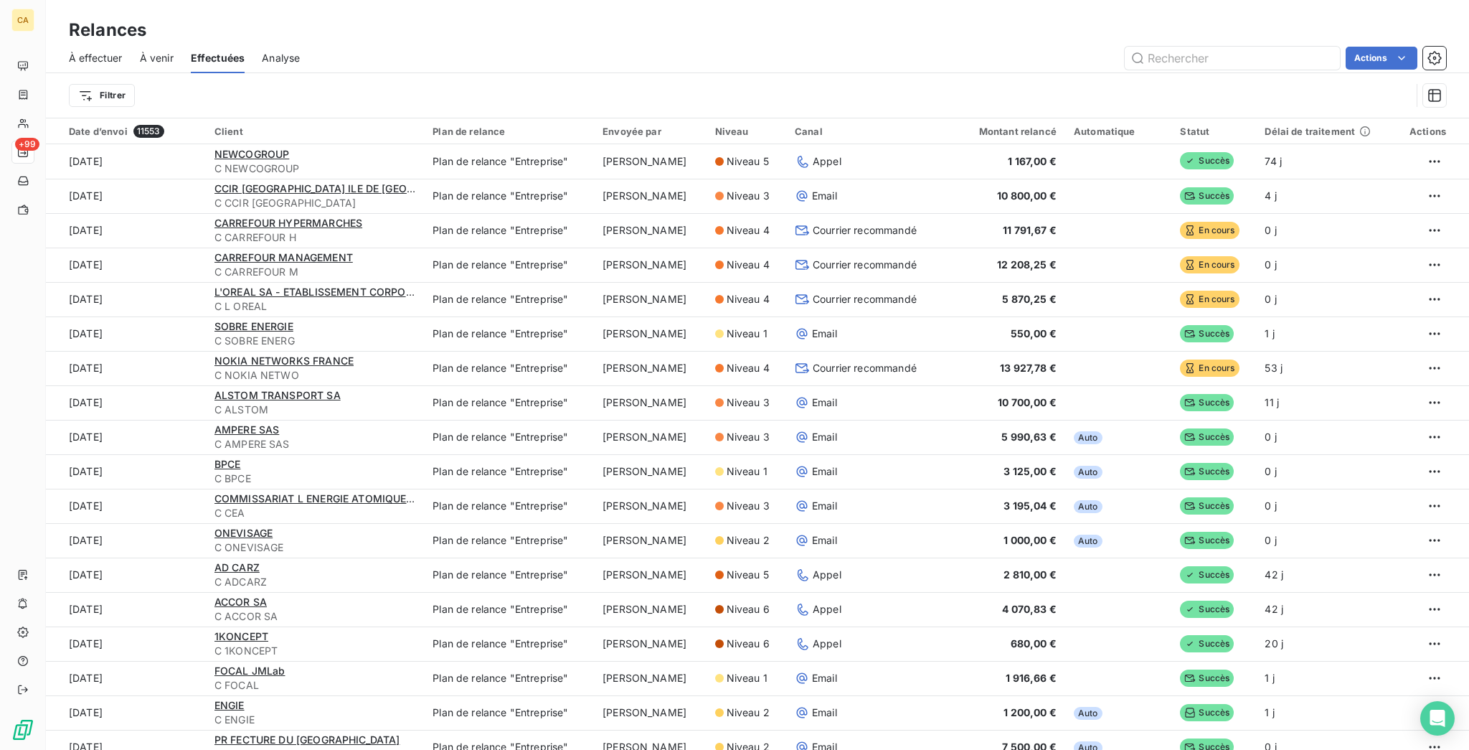
click at [85, 55] on div "À effectuer" at bounding box center [96, 58] width 54 height 30
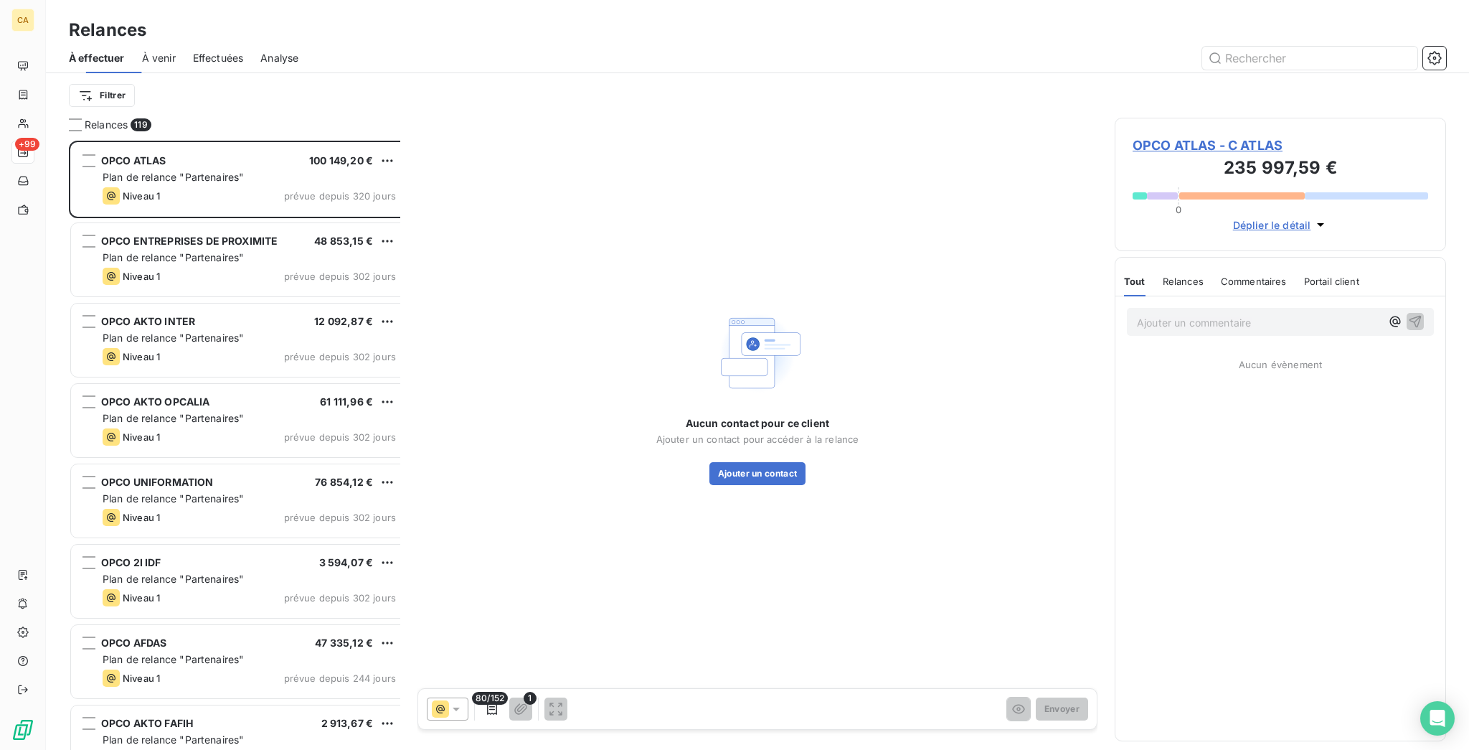
scroll to position [613, 326]
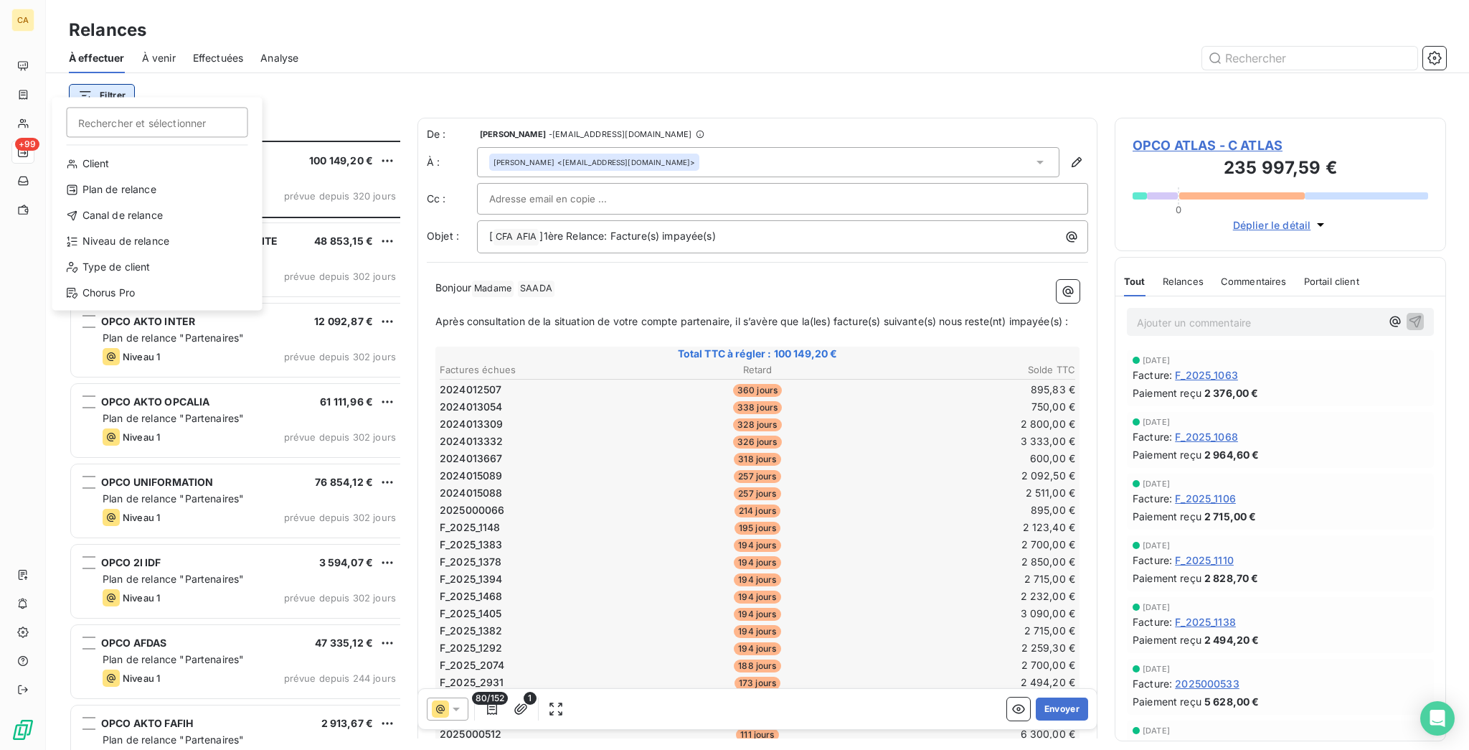
click at [73, 85] on html "CA +99 Relances À effectuer À venir Effectuées Analyse Filtrer Rechercher et sé…" at bounding box center [734, 375] width 1469 height 750
click at [120, 230] on div "Niveau de relance" at bounding box center [157, 241] width 199 height 23
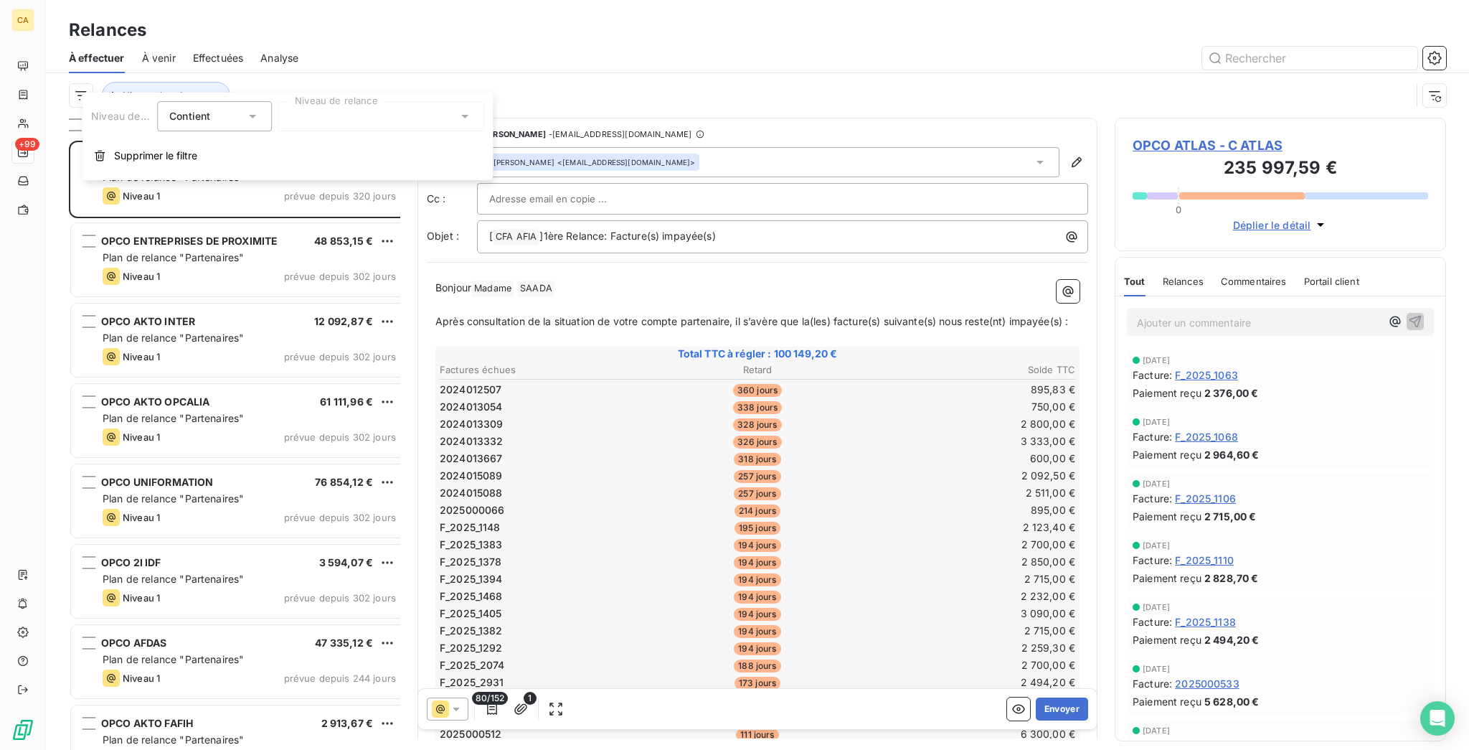
click at [293, 127] on div at bounding box center [381, 116] width 207 height 30
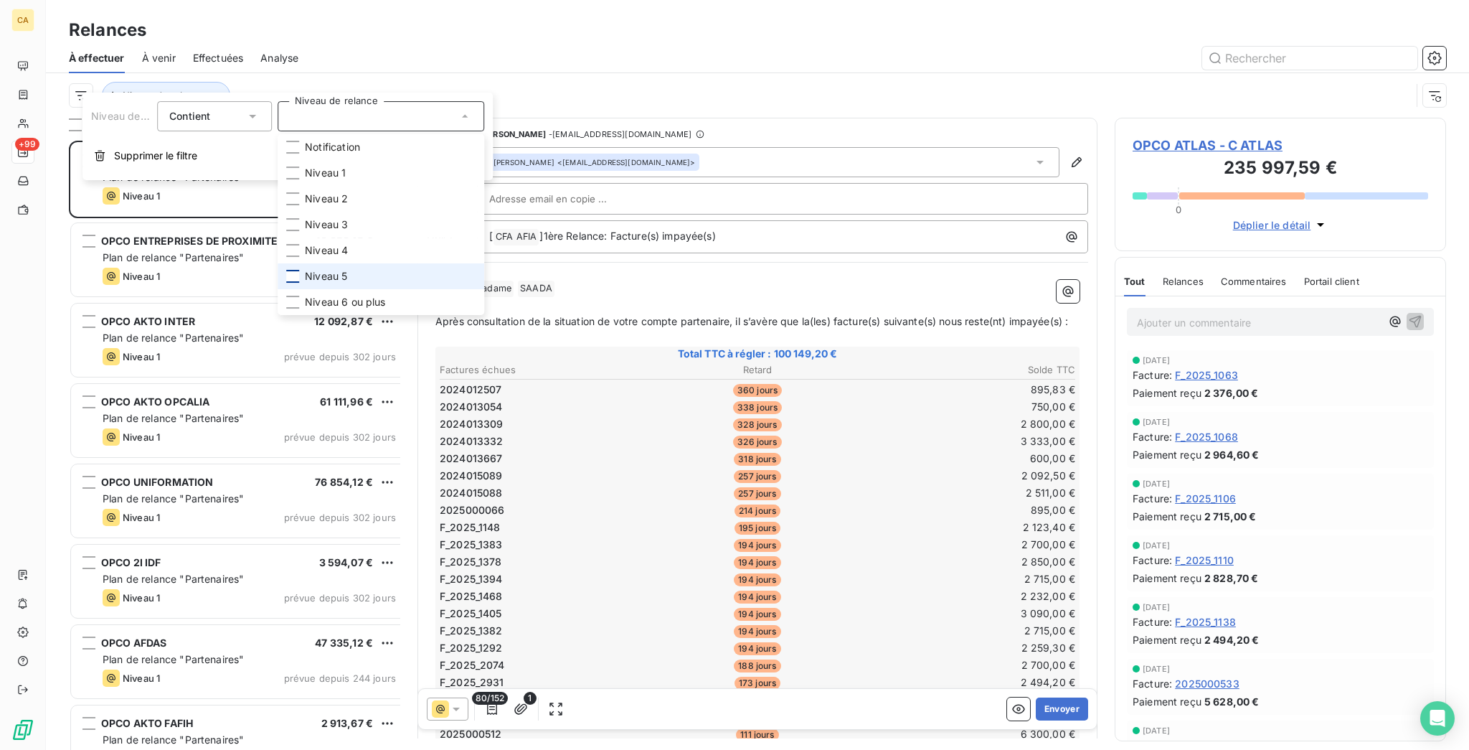
click at [286, 270] on div at bounding box center [292, 276] width 13 height 13
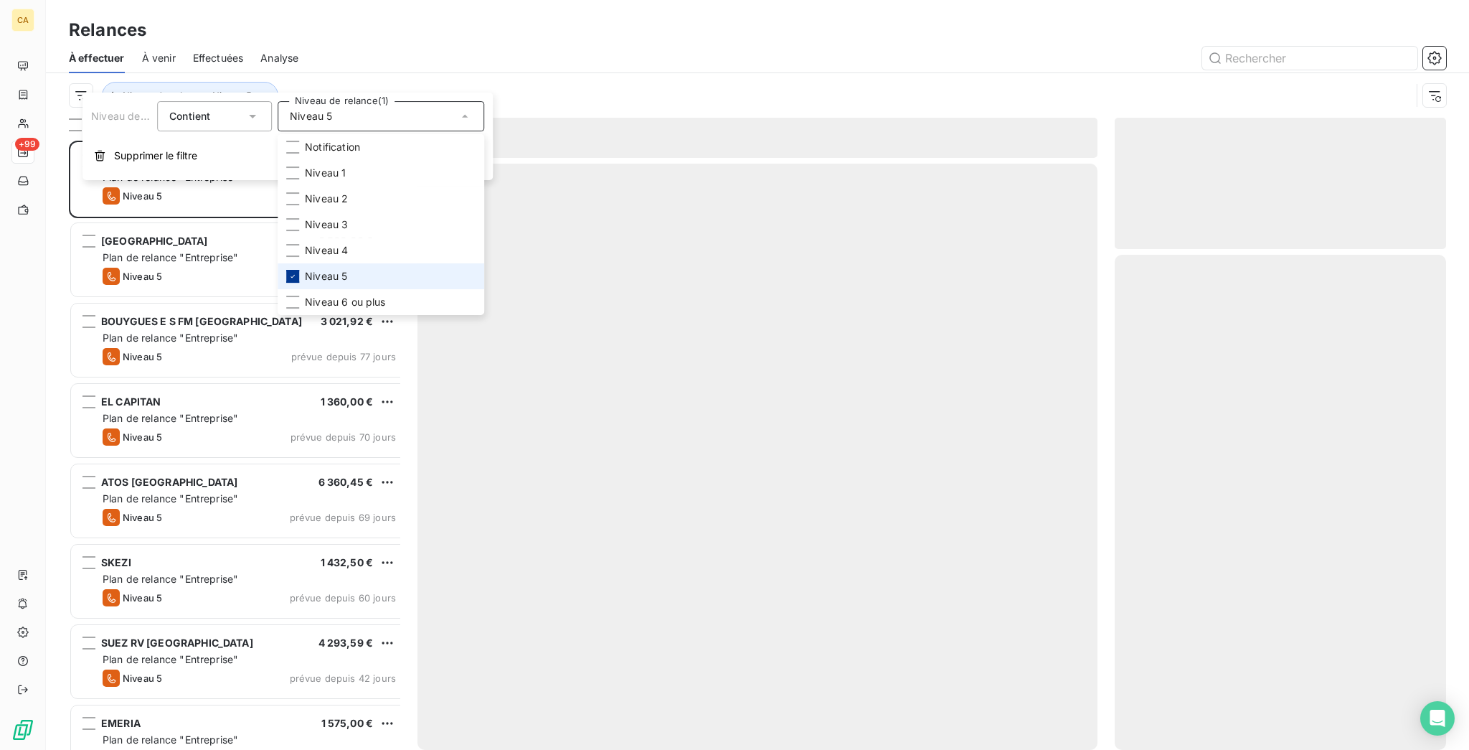
scroll to position [613, 326]
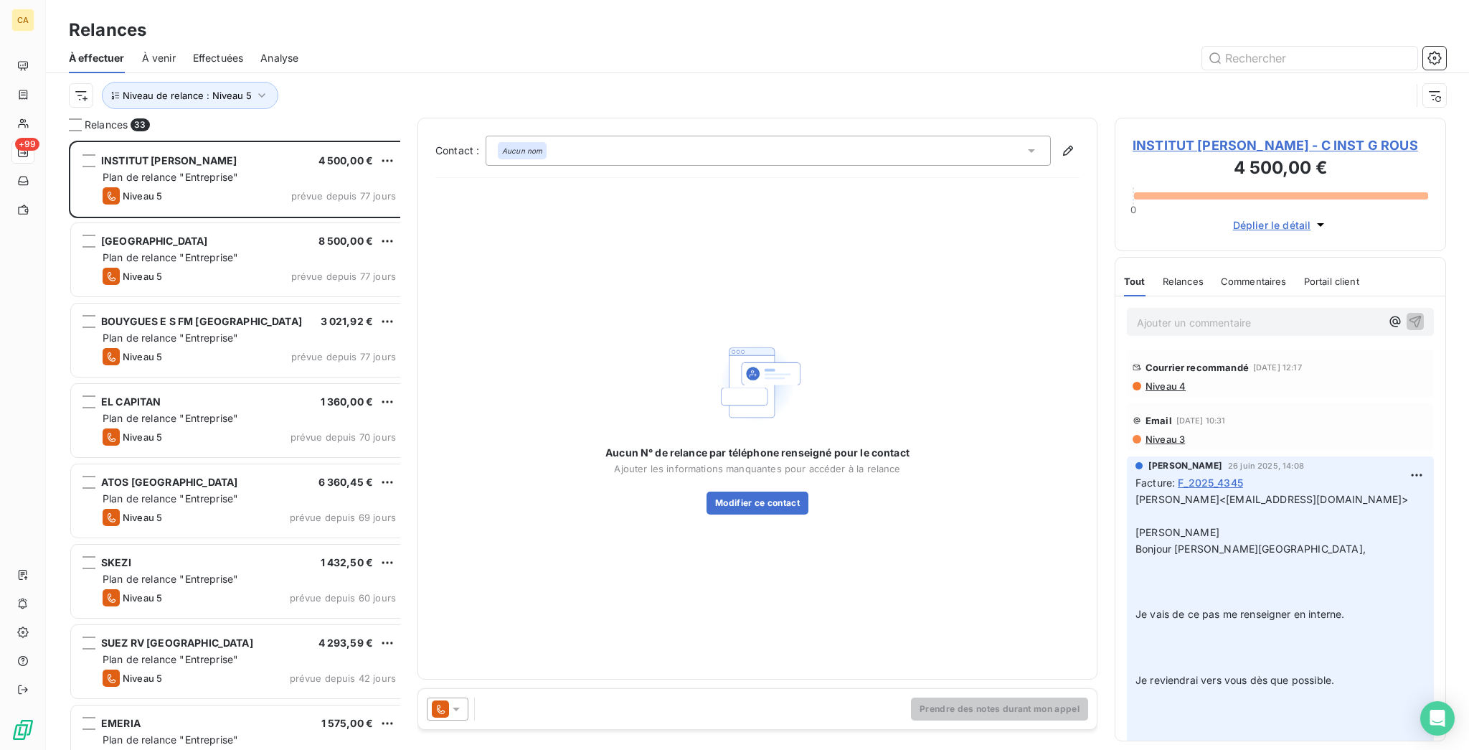
click at [339, 11] on div "Relances À effectuer À venir Effectuées Analyse Niveau de relance : Niveau 5" at bounding box center [757, 59] width 1423 height 118
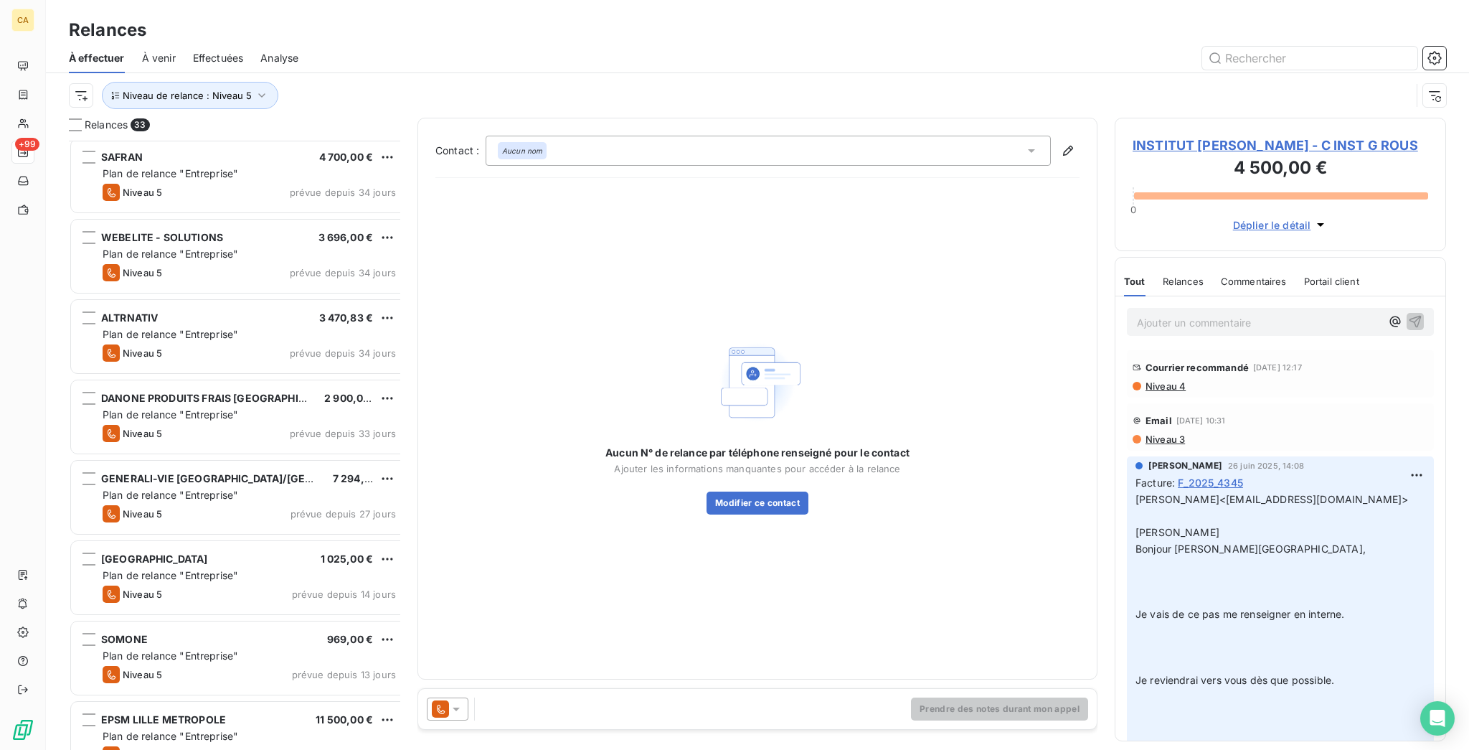
scroll to position [1339, 0]
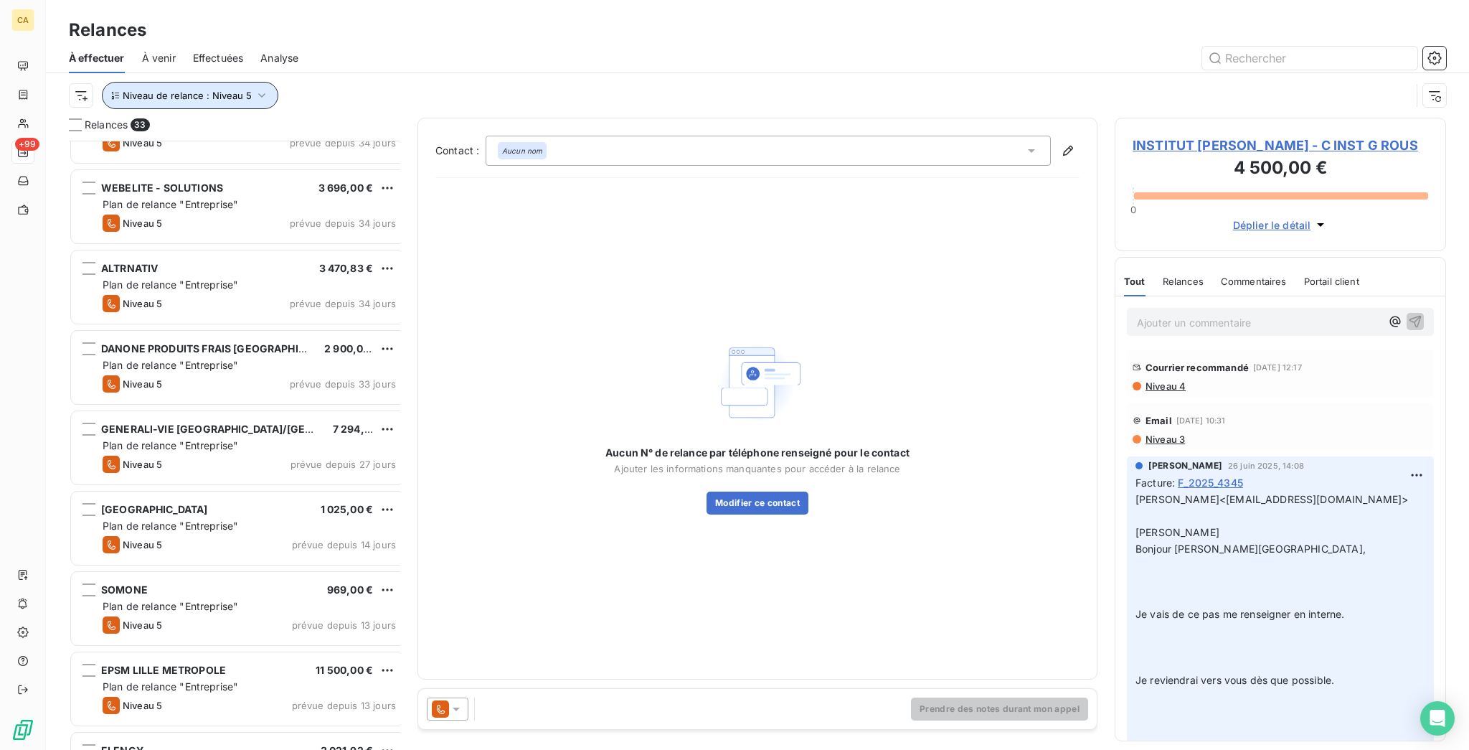
click at [194, 82] on button "Niveau de relance : Niveau 5" at bounding box center [190, 95] width 176 height 27
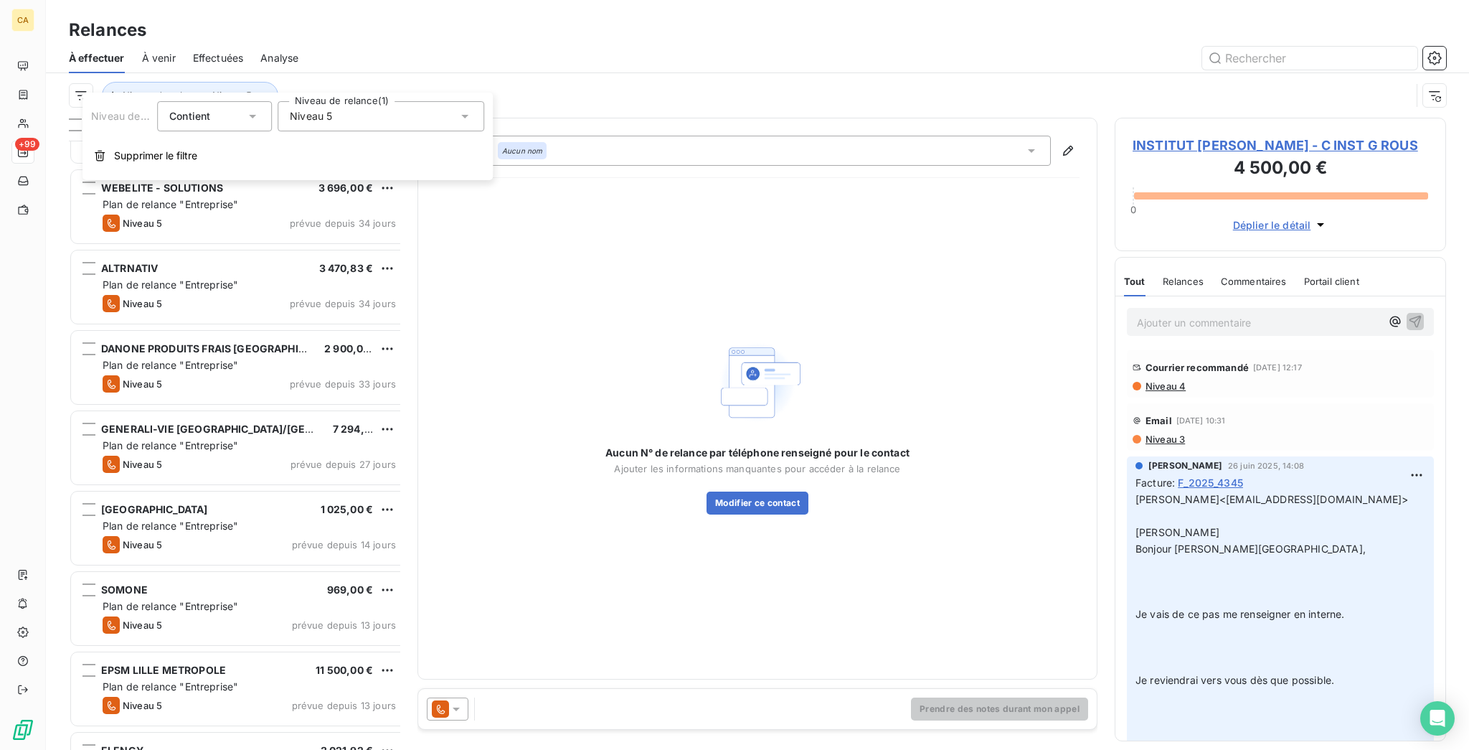
click at [346, 117] on div "Niveau 5" at bounding box center [381, 116] width 207 height 30
click at [308, 269] on span "Niveau 5" at bounding box center [326, 276] width 42 height 14
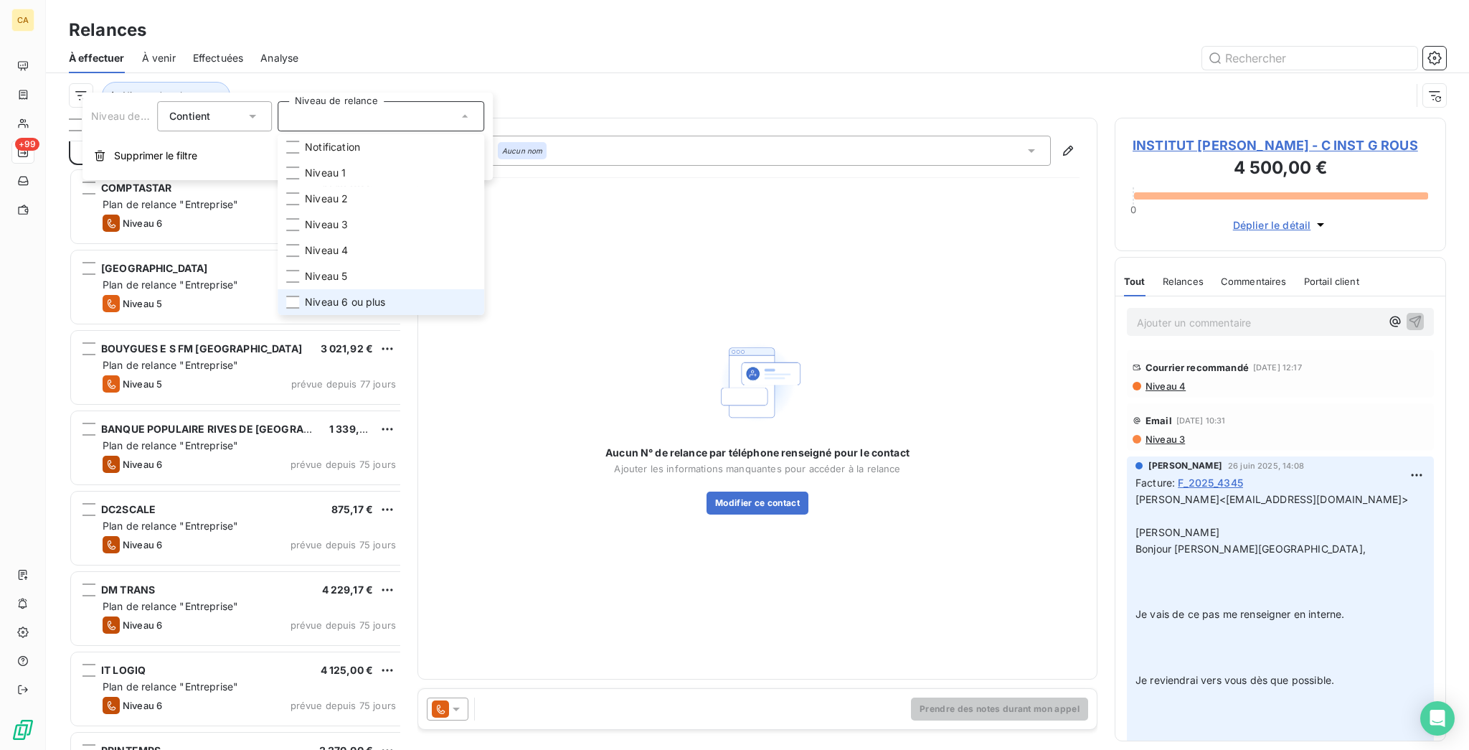
click at [305, 295] on span "Niveau 6 ou plus" at bounding box center [345, 302] width 80 height 14
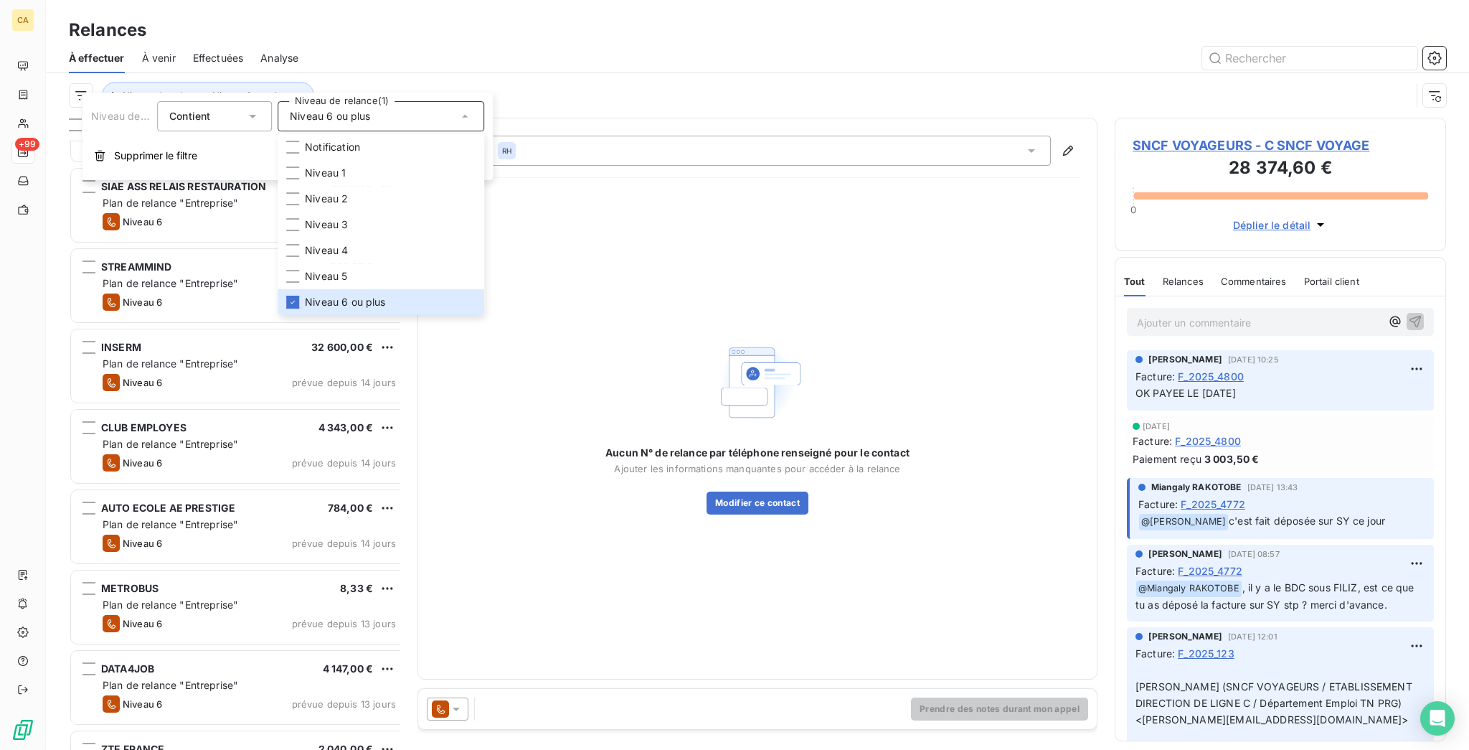
scroll to position [4997, 0]
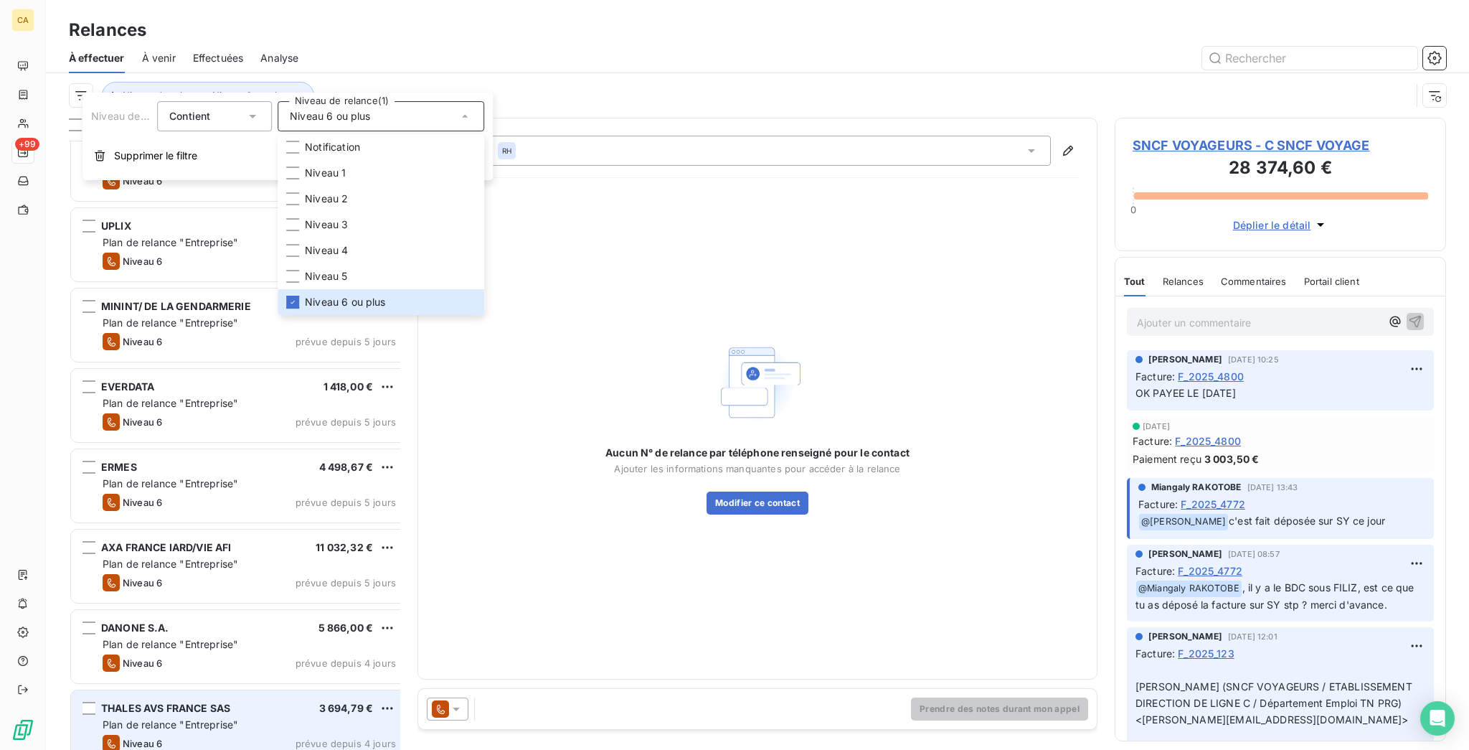
click at [247, 717] on div "Plan de relance "Entreprise"" at bounding box center [249, 724] width 293 height 14
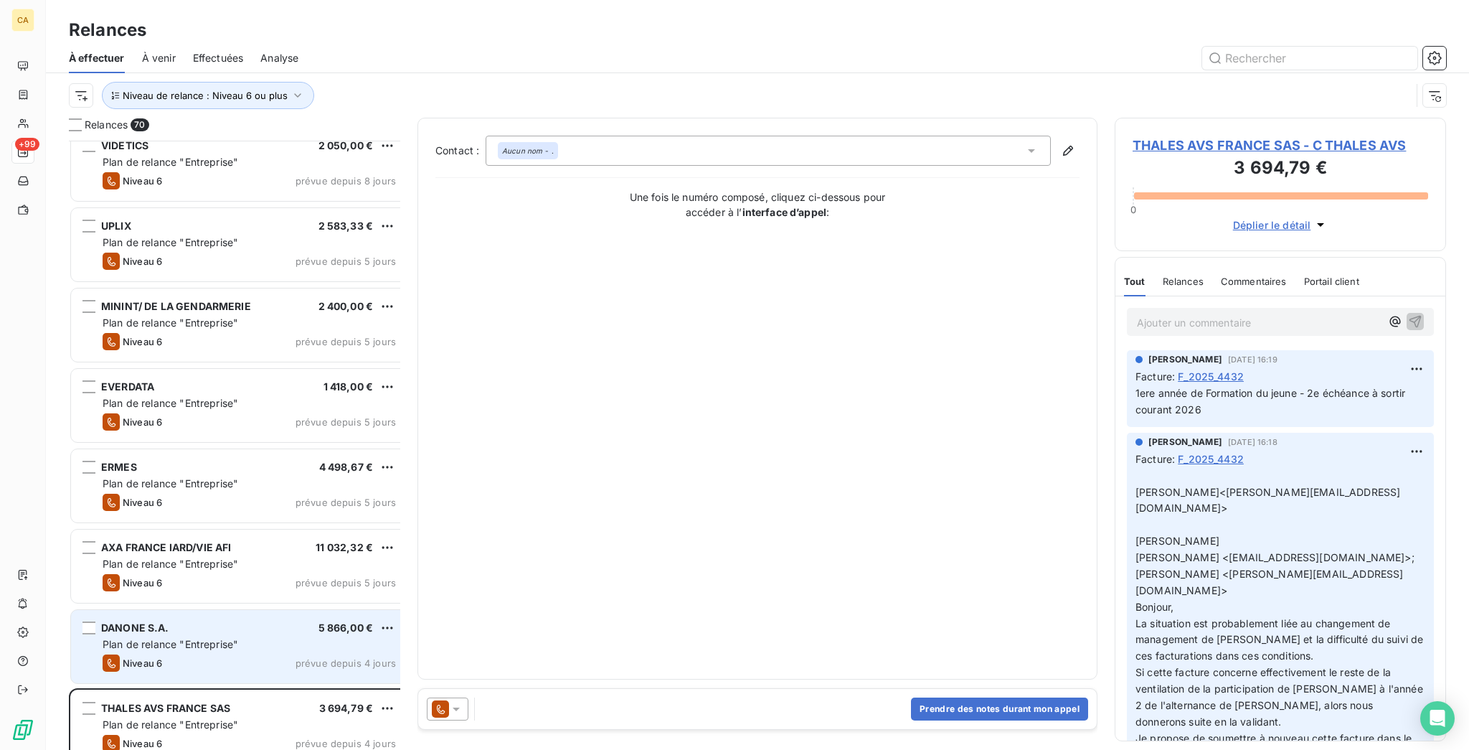
click at [170, 621] on div "DANONE S.A. 5 866,00 €" at bounding box center [249, 627] width 293 height 13
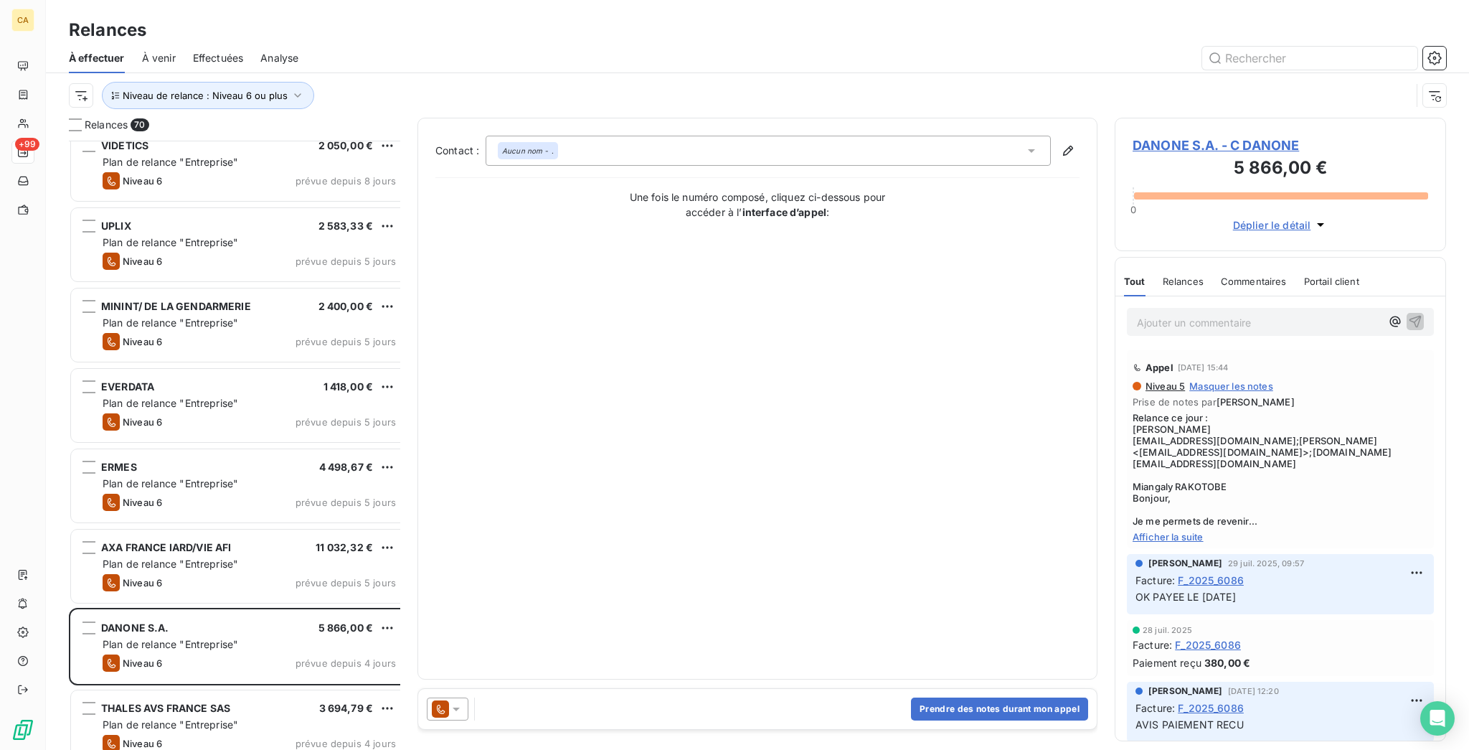
click at [1213, 155] on h3 "5 866,00 €" at bounding box center [1281, 169] width 296 height 29
click at [1217, 136] on span "DANONE S.A. - C DANONE" at bounding box center [1281, 145] width 296 height 19
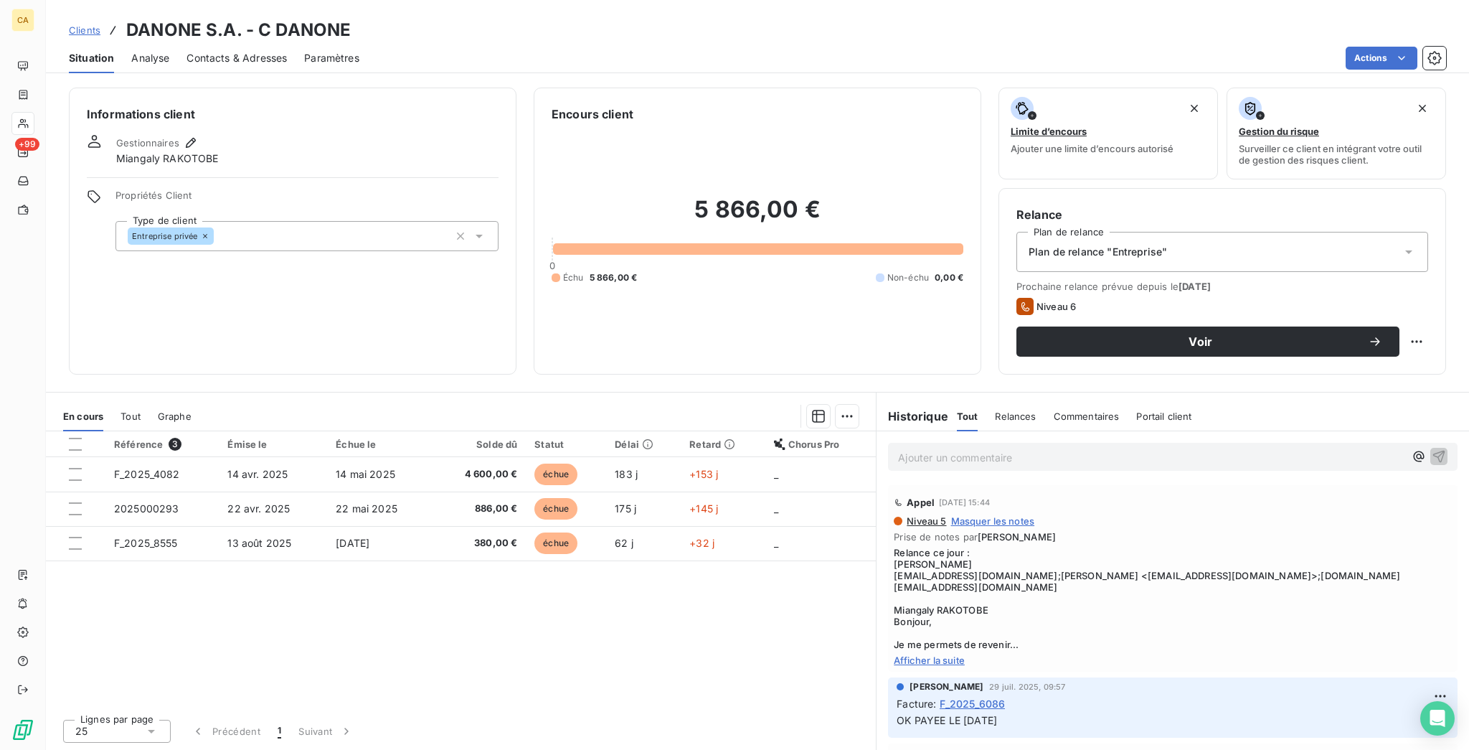
scroll to position [191, 0]
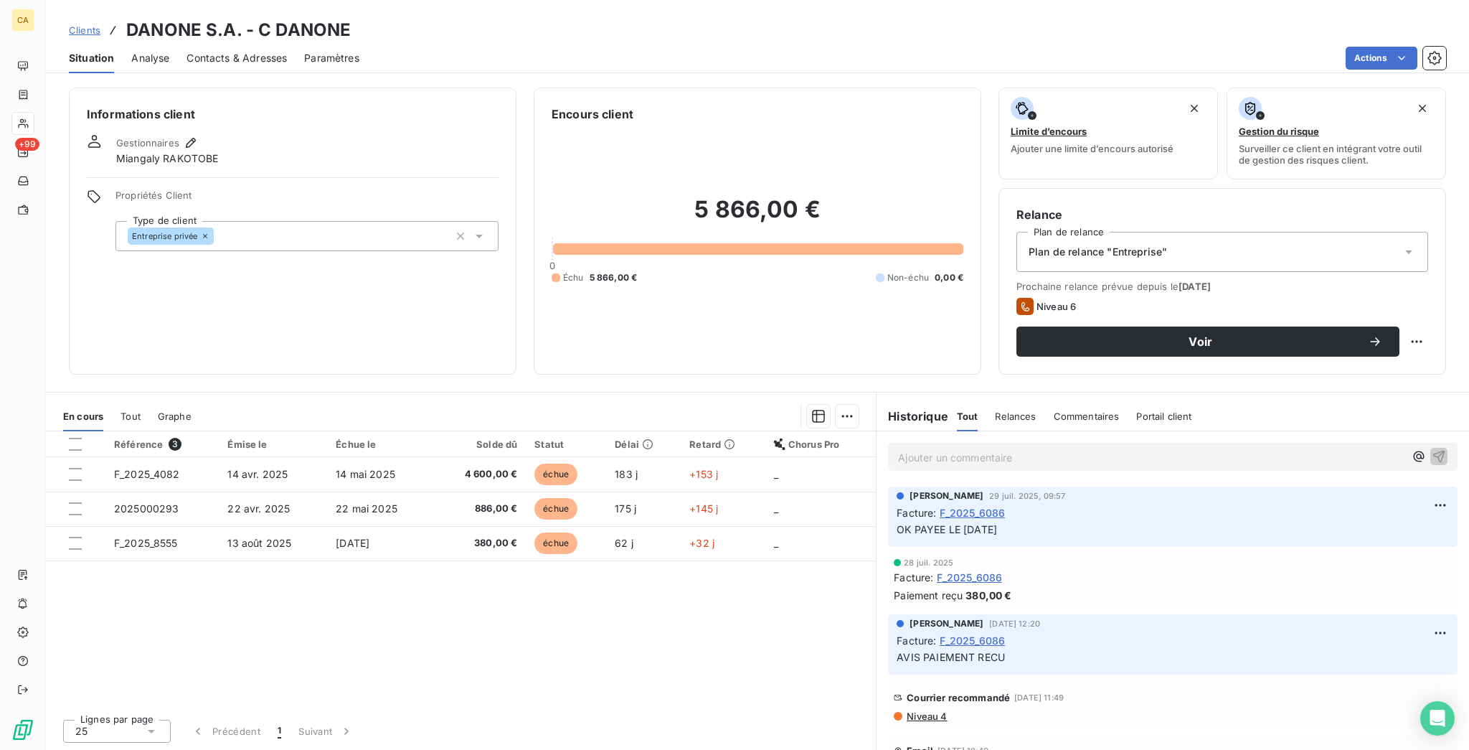
click at [909, 677] on div "Courrier recommandé [DATE] 11:49 Niveau 4" at bounding box center [1173, 703] width 593 height 53
click at [915, 710] on span "Niveau 4" at bounding box center [926, 715] width 42 height 11
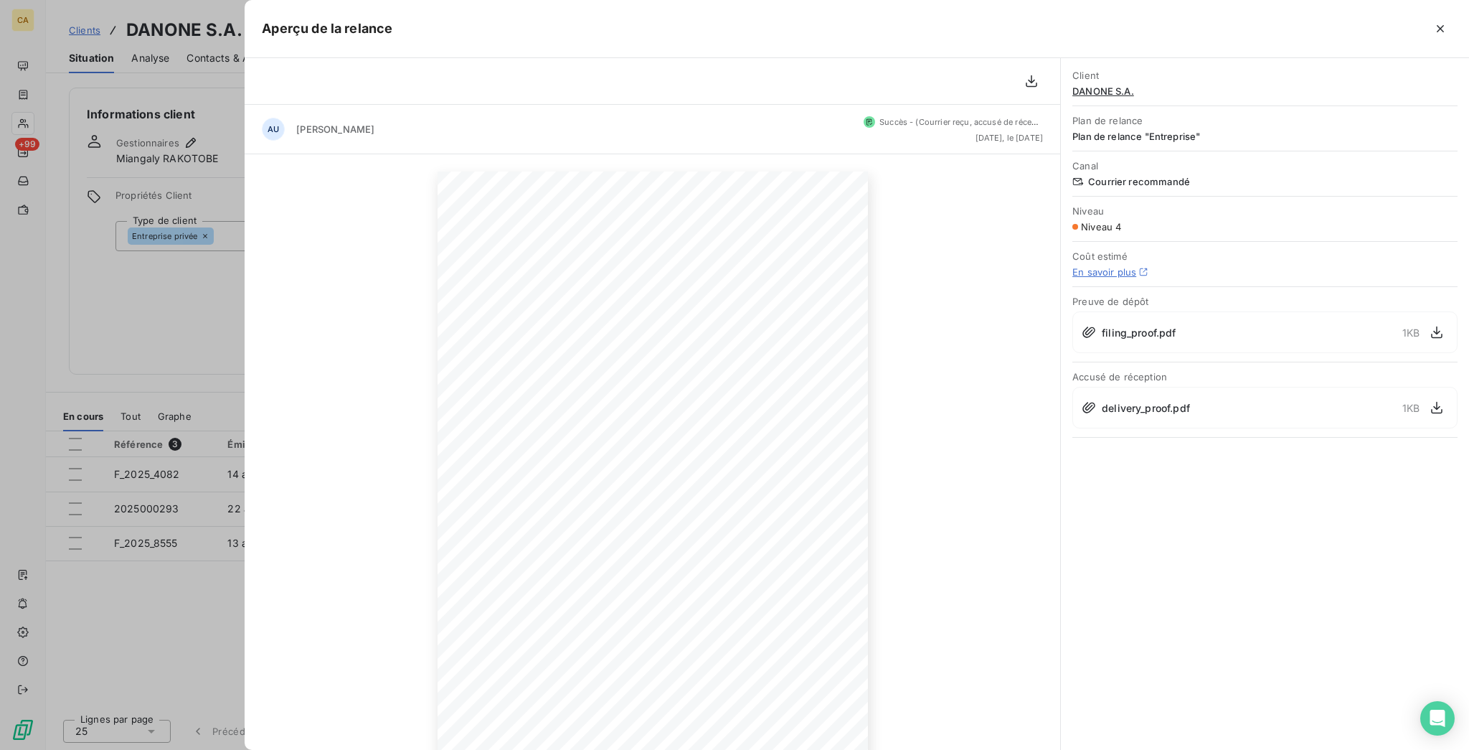
click at [189, 484] on div at bounding box center [734, 375] width 1469 height 750
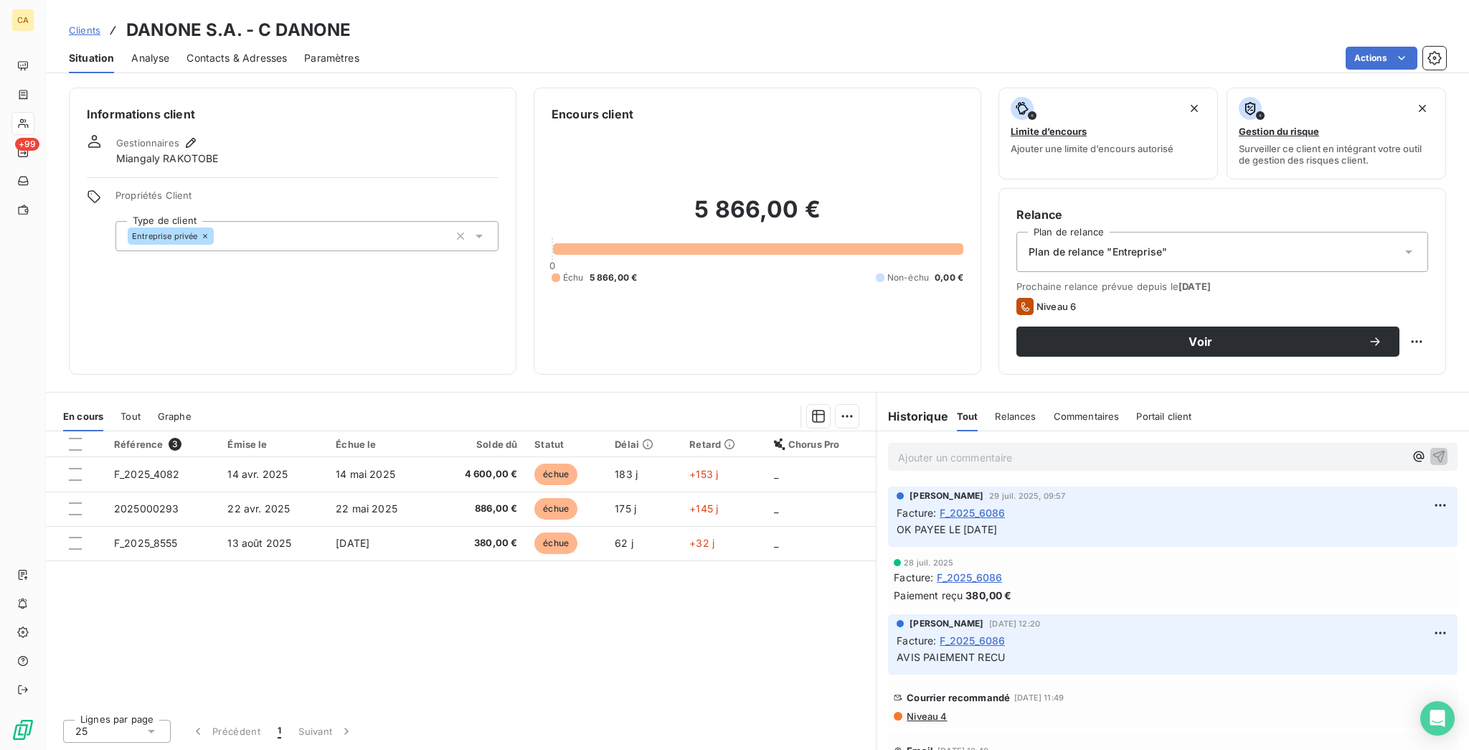
click at [909, 733] on div "Email [DATE] 10:40 Niveau 3" at bounding box center [1173, 756] width 570 height 47
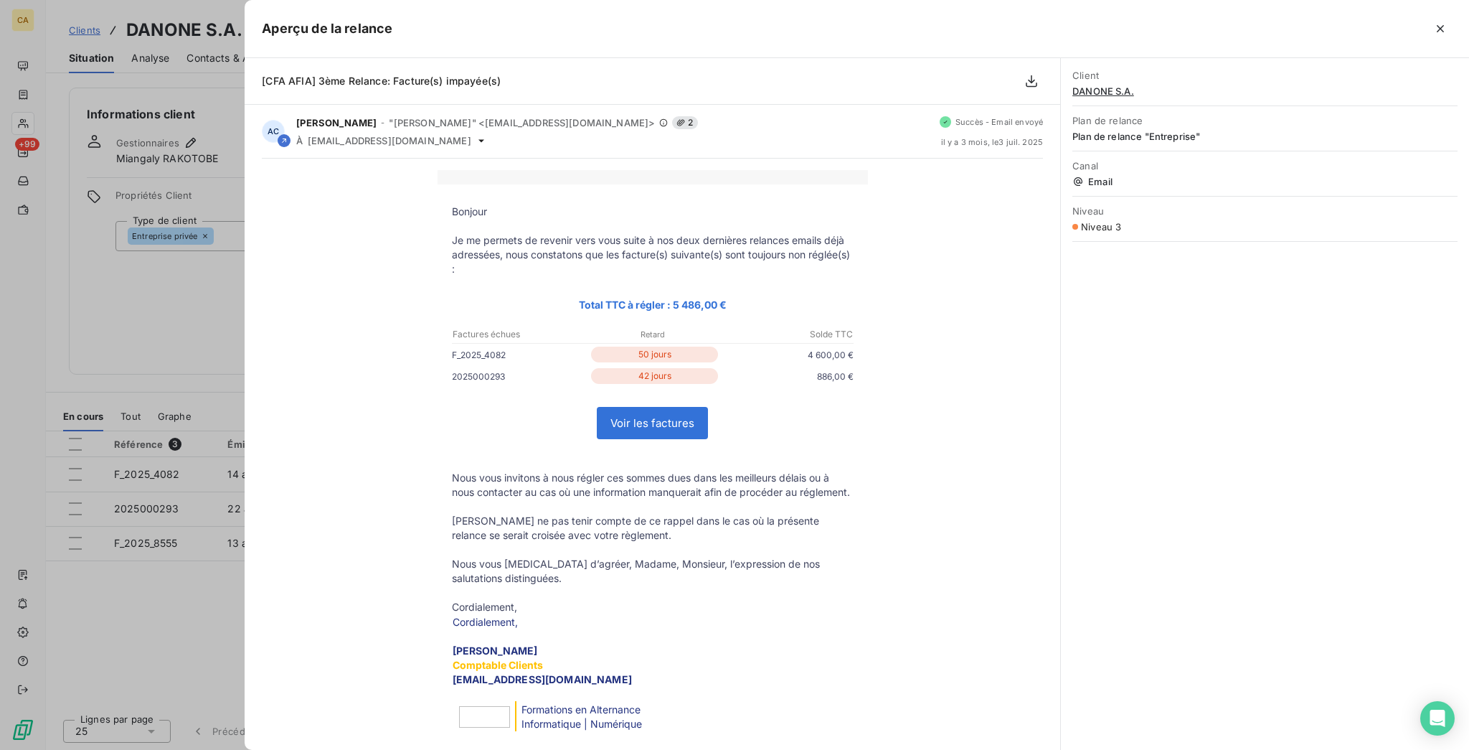
click at [53, 549] on div at bounding box center [734, 375] width 1469 height 750
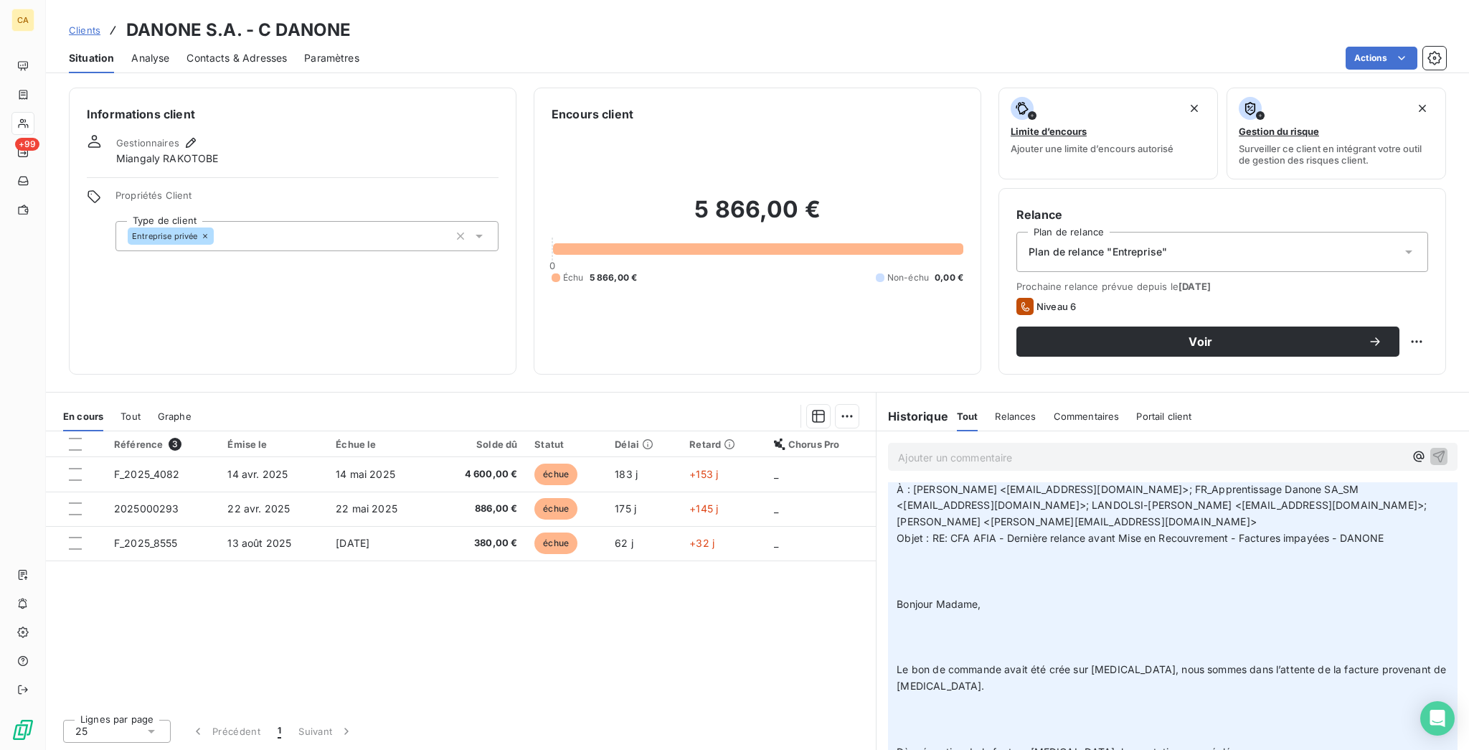
scroll to position [1722, 0]
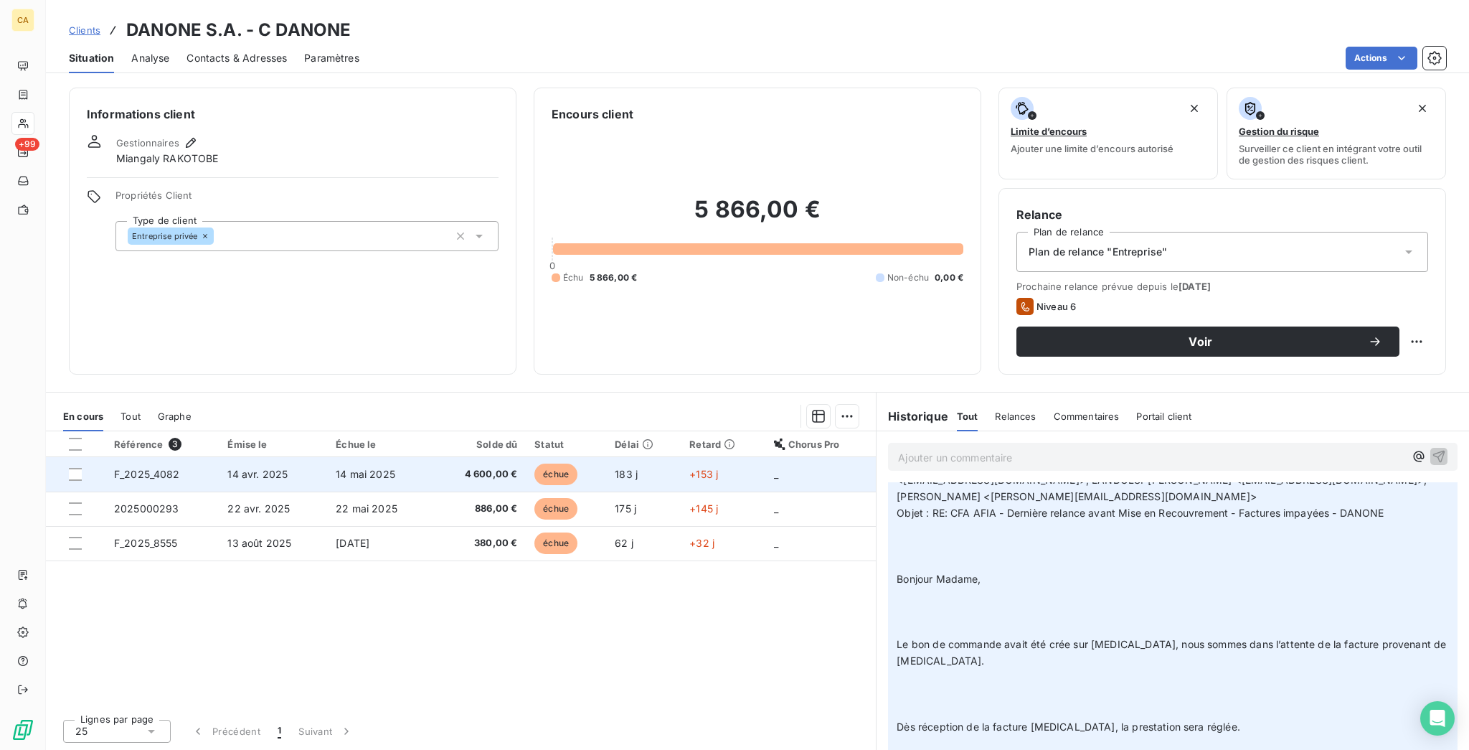
click at [156, 457] on td "F_2025_4082" at bounding box center [161, 474] width 113 height 34
